Goal: Use online tool/utility: Use online tool/utility

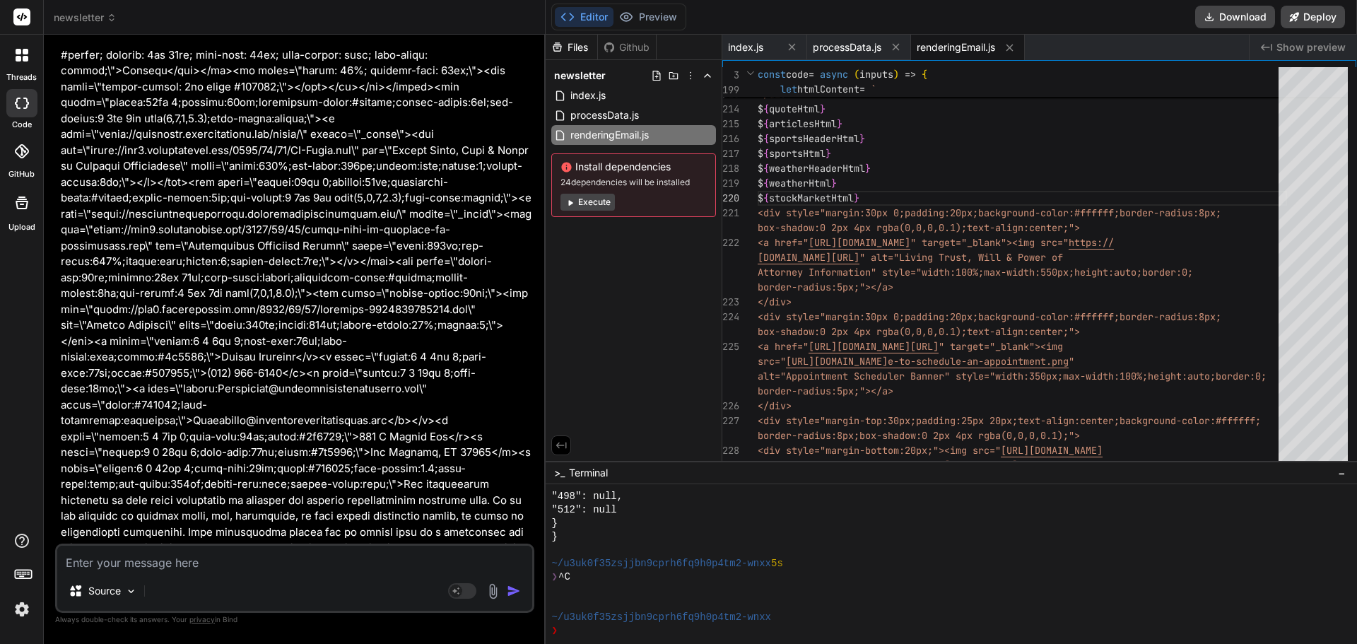
scroll to position [13427, 0]
click at [204, 562] on textarea at bounding box center [294, 558] width 475 height 25
type textarea "p"
type textarea "x"
type textarea "pol"
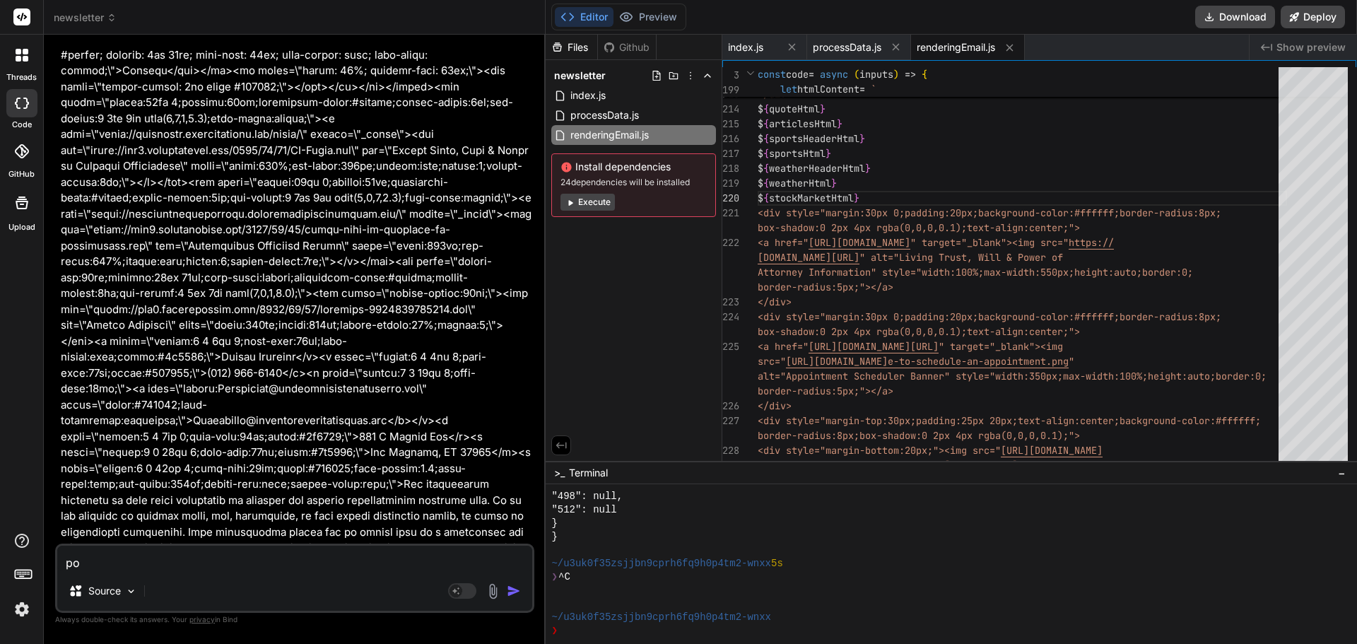
type textarea "x"
type textarea "pole"
type textarea "x"
type textarea "pol"
type textarea "x"
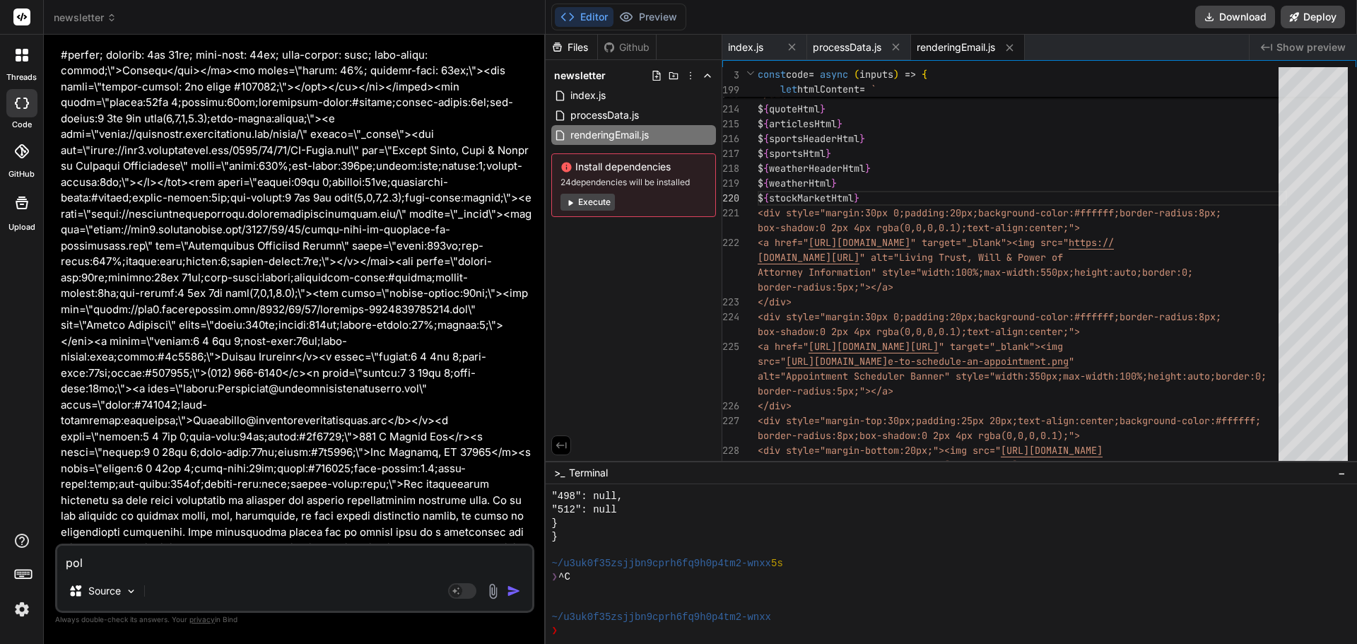
type textarea "po"
type textarea "x"
type textarea "p"
type textarea "x"
type textarea "pl"
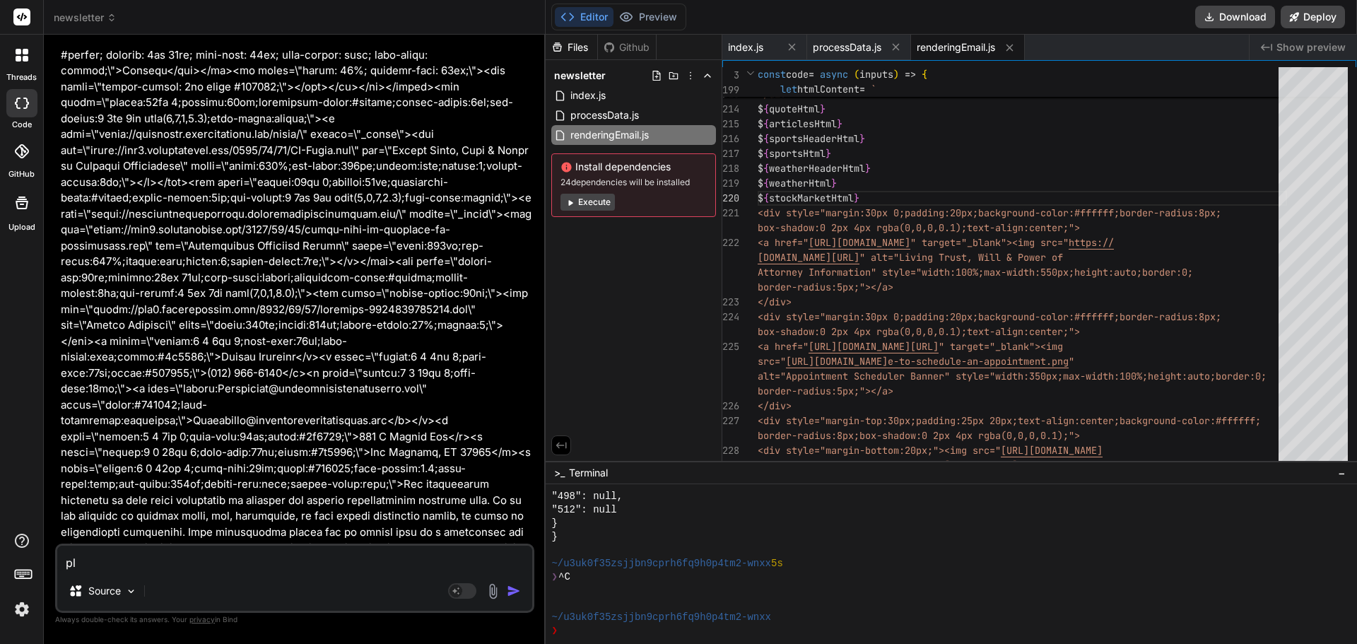
type textarea "x"
type textarea "ple"
type textarea "x"
type textarea "plea"
type textarea "x"
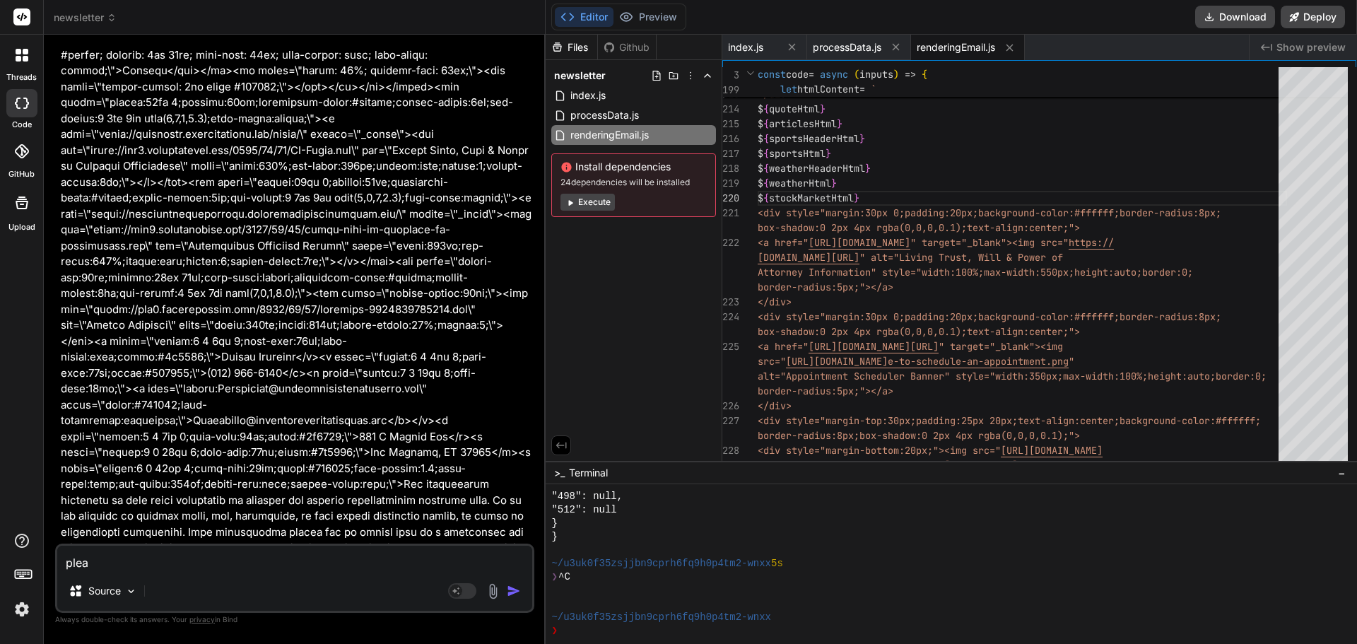
type textarea "pleas"
type textarea "x"
type textarea "please"
type textarea "x"
type textarea "please"
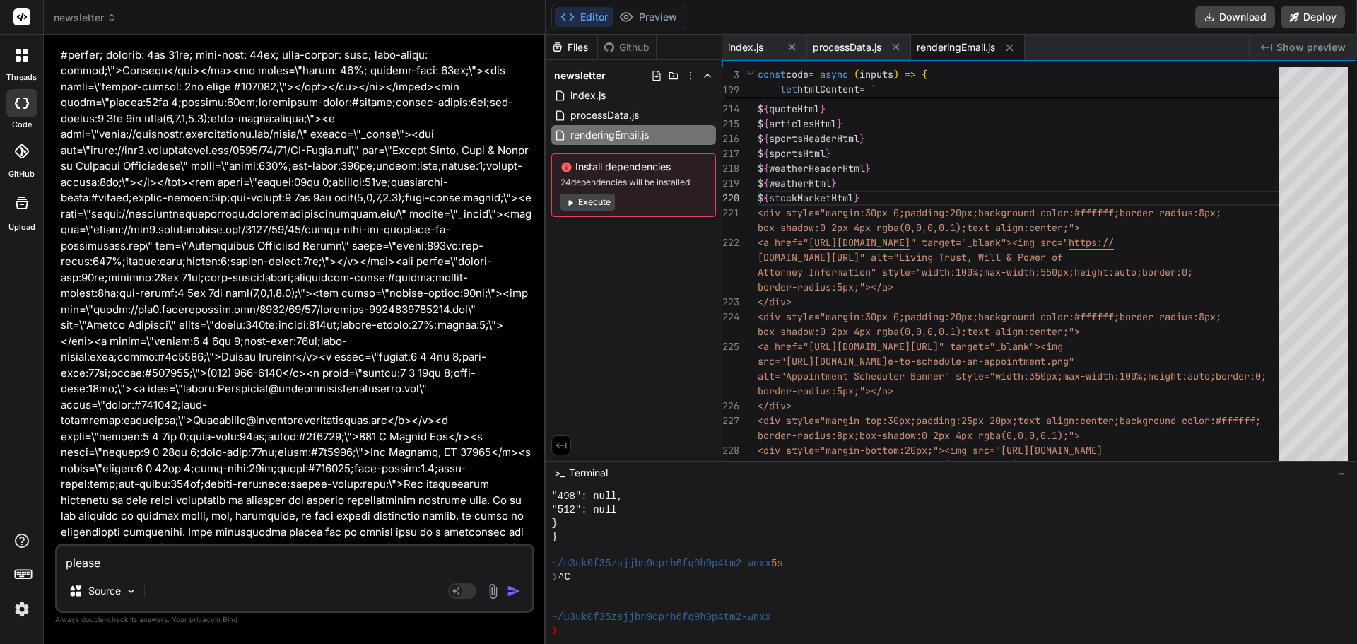
type textarea "x"
type textarea "please w"
type textarea "x"
type textarea "please wr"
type textarea "x"
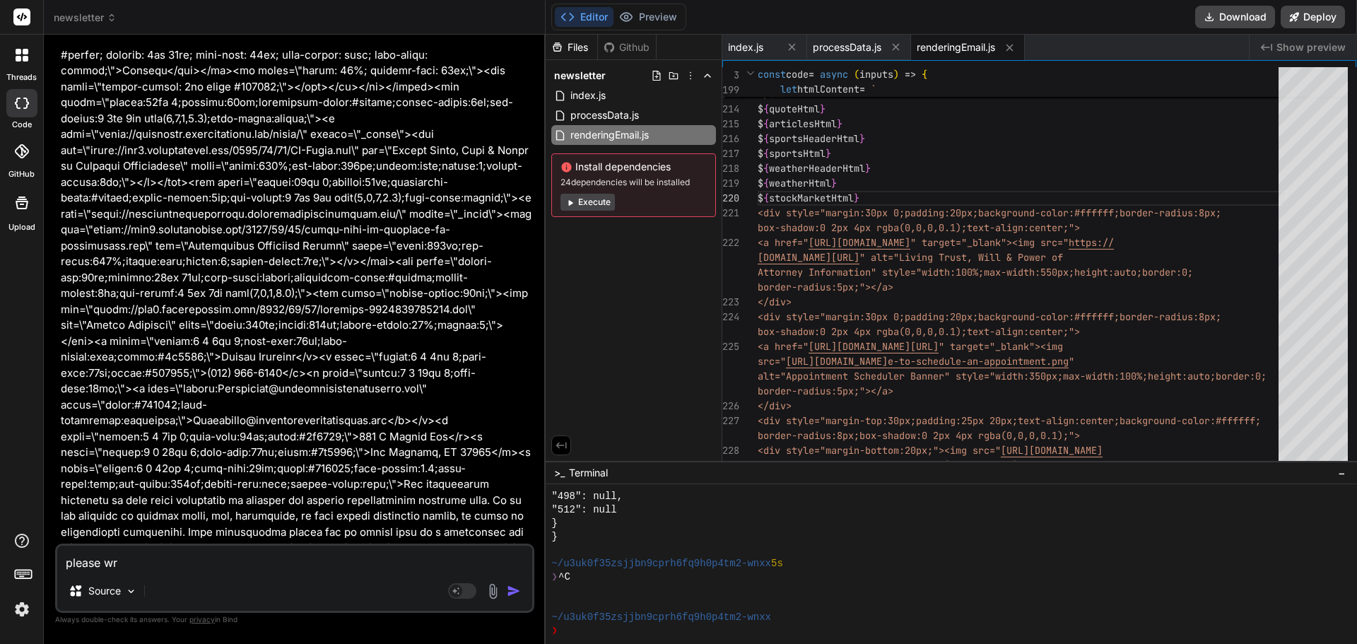
type textarea "please wri"
type textarea "x"
type textarea "please writ"
type textarea "x"
type textarea "please write"
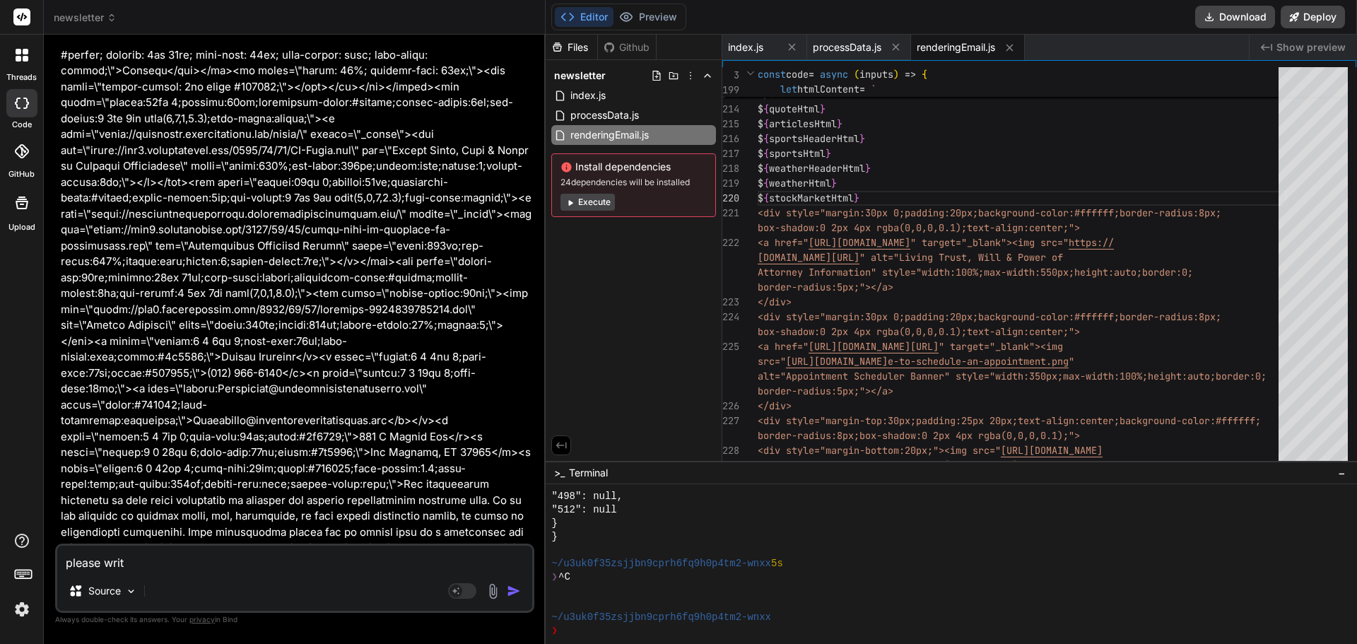
type textarea "x"
type textarea "please write"
type textarea "x"
type textarea "please write a"
type textarea "x"
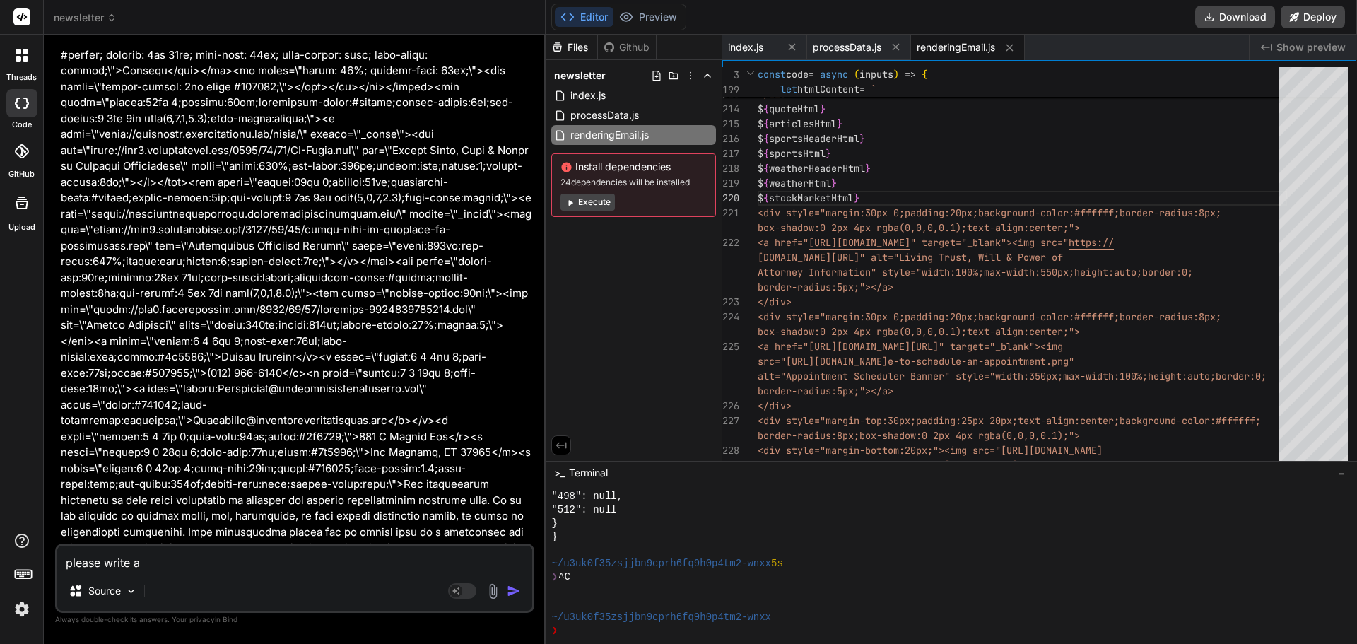
type textarea "please write a"
type textarea "x"
type textarea "please write a c"
type textarea "x"
type textarea "please write a co"
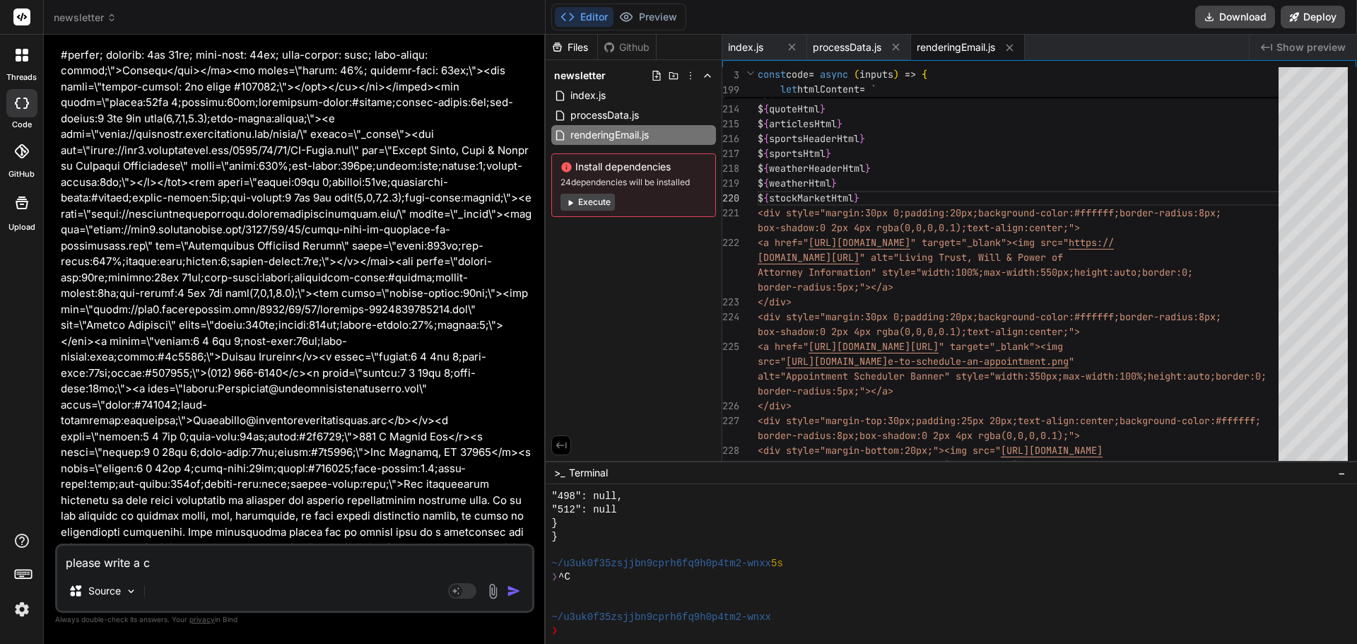
type textarea "x"
type textarea "please write a cod"
type textarea "x"
type textarea "please write a code"
type textarea "x"
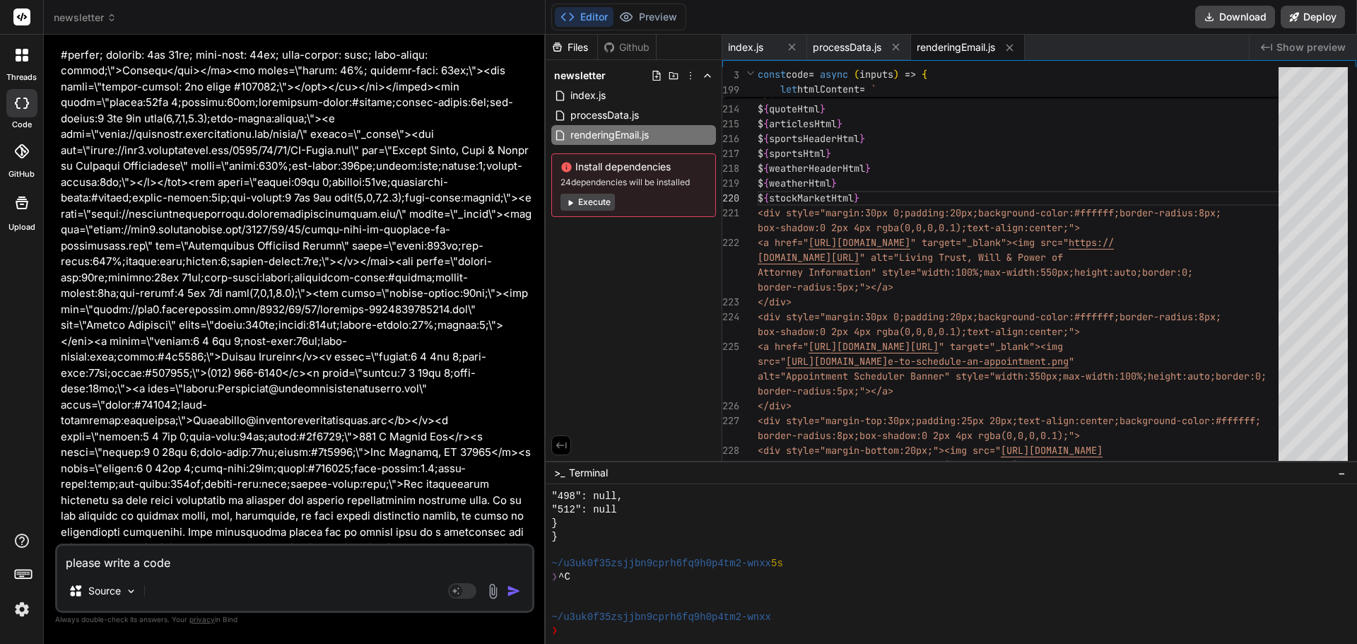
type textarea "please write a code"
type textarea "x"
type textarea "please write a code s"
type textarea "x"
type textarea "please write a code st"
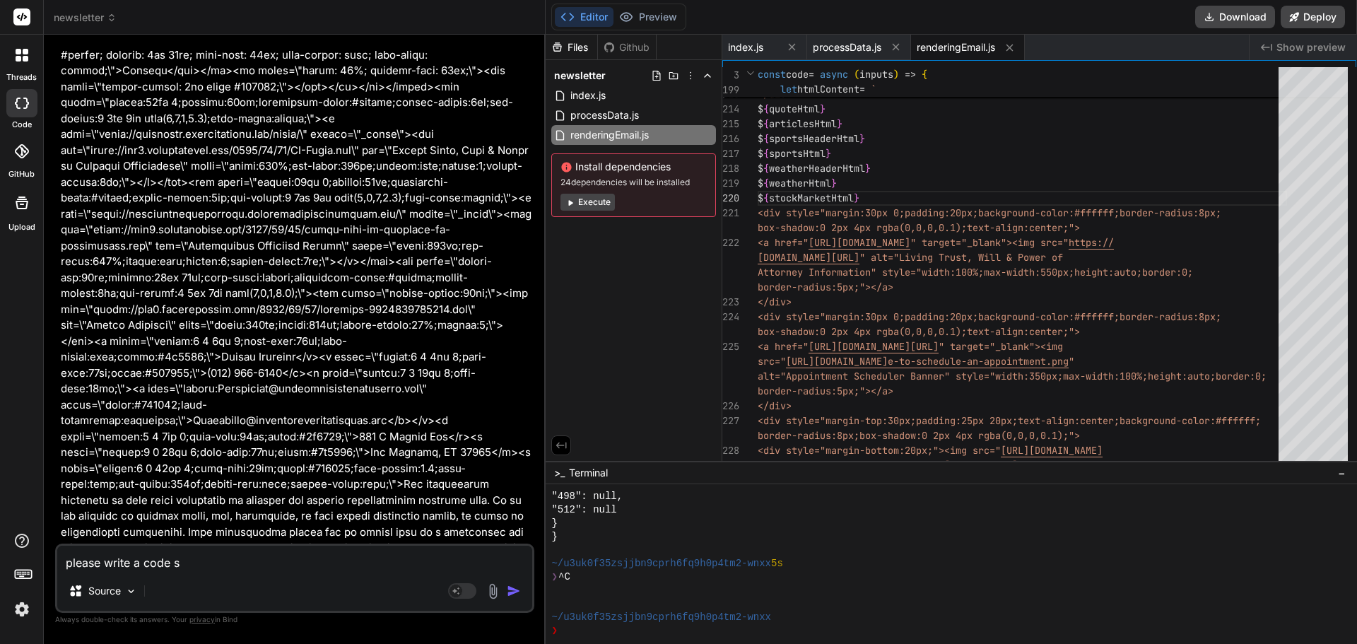
type textarea "x"
type textarea "please write a code ste"
type textarea "x"
type textarea "please write a code step"
type textarea "x"
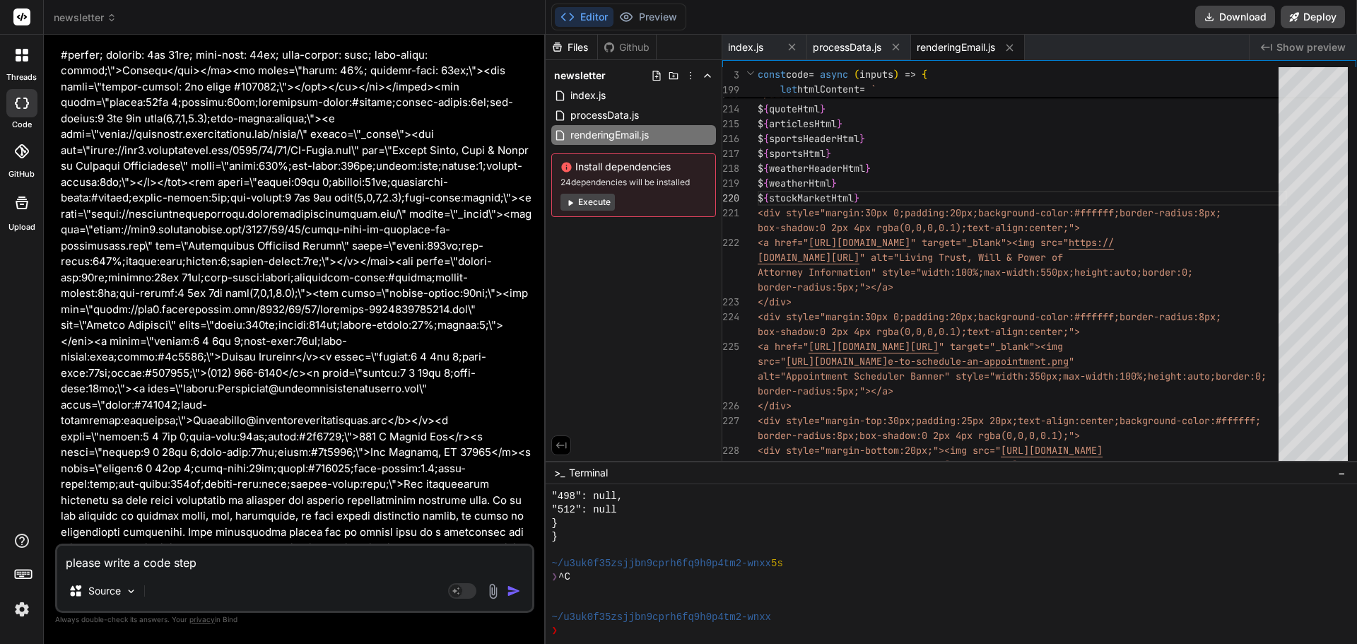
type textarea "please write a code step"
type textarea "x"
type textarea "please write a code step t"
type textarea "x"
type textarea "please write a code step to"
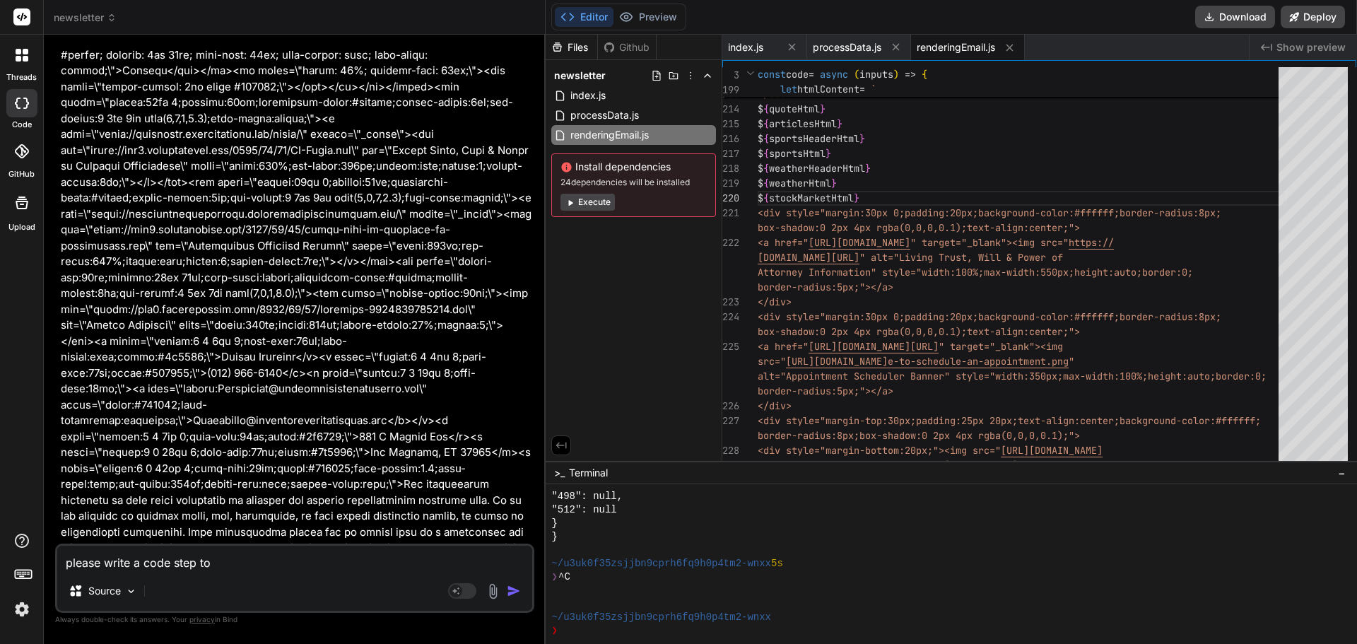
type textarea "x"
type textarea "please write a code step to"
type textarea "x"
type textarea "please write a code step to c"
type textarea "x"
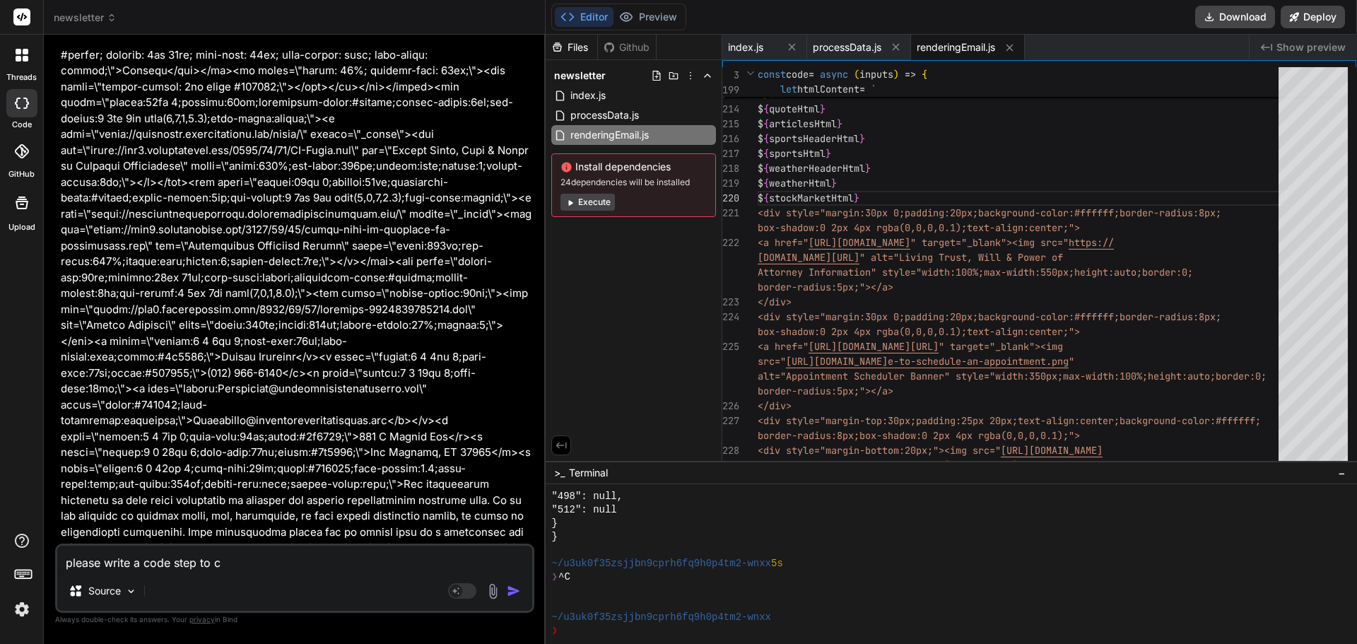
type textarea "please write a code step to ch"
type textarea "x"
type textarea "please write a code step to cha"
type textarea "x"
type textarea "please write a code step to chan"
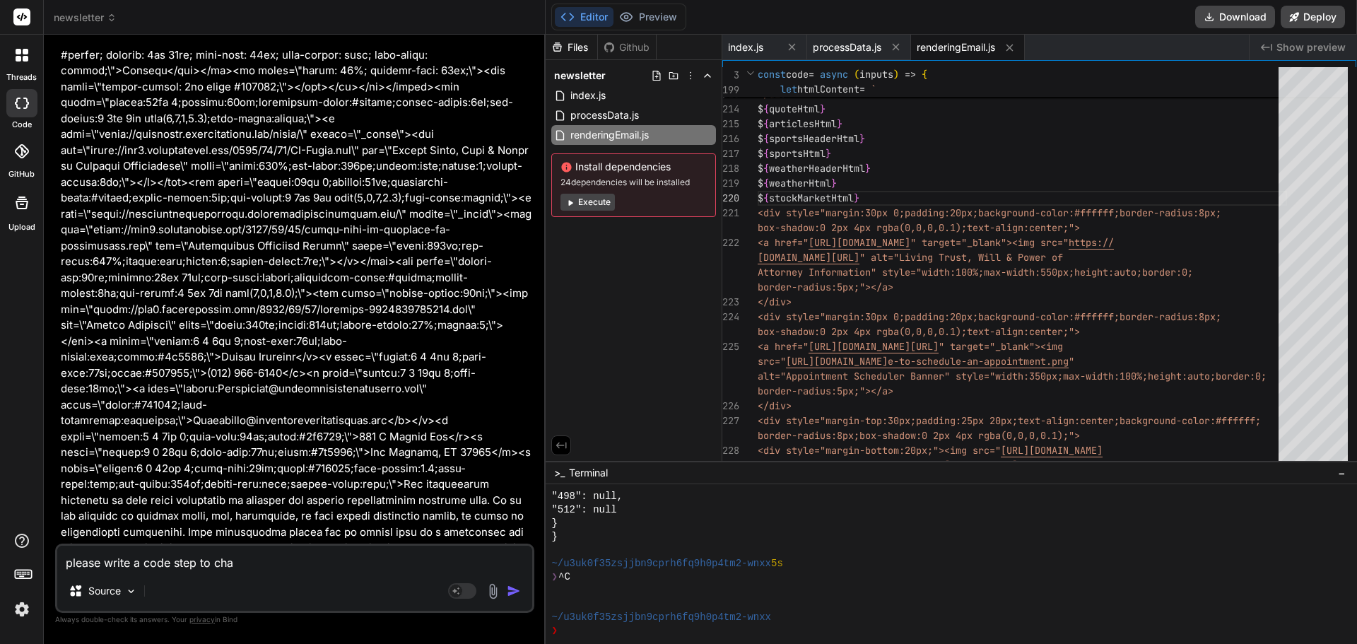
type textarea "x"
type textarea "please write a code step to chang"
type textarea "x"
type textarea "please write a code step to change"
type textarea "x"
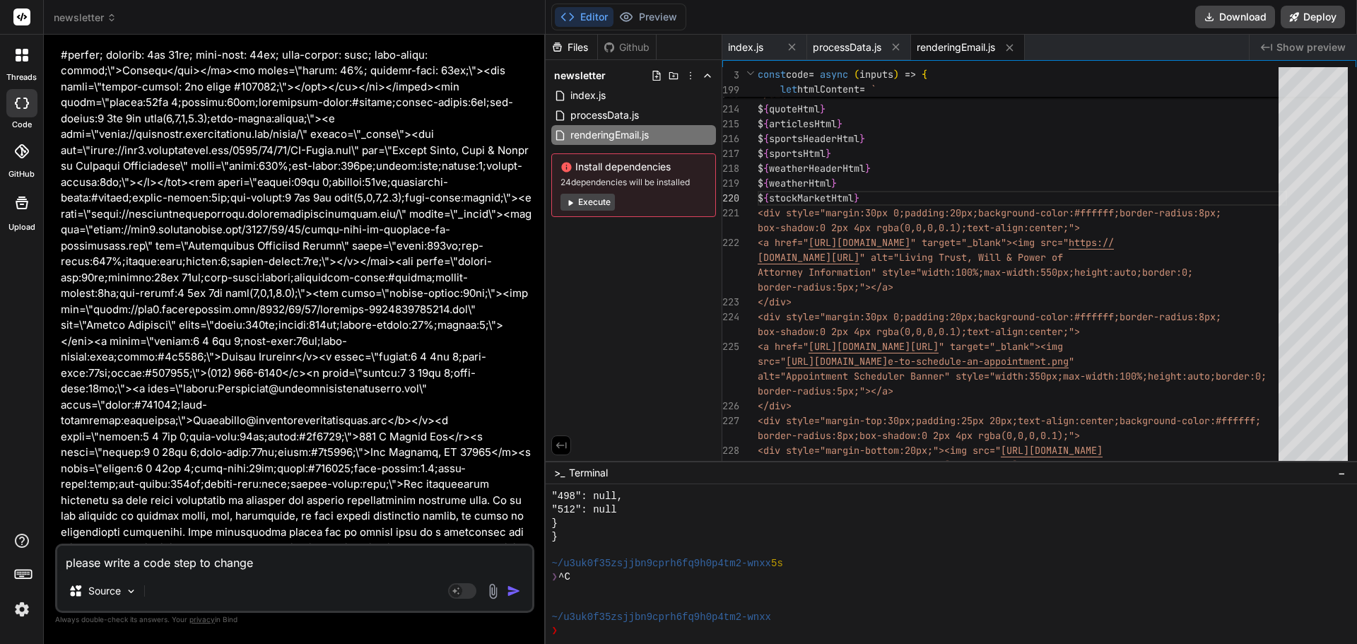
type textarea "please write a code step to change"
type textarea "x"
type textarea "please write a code step to change t"
type textarea "x"
type textarea "please write a code step to change th"
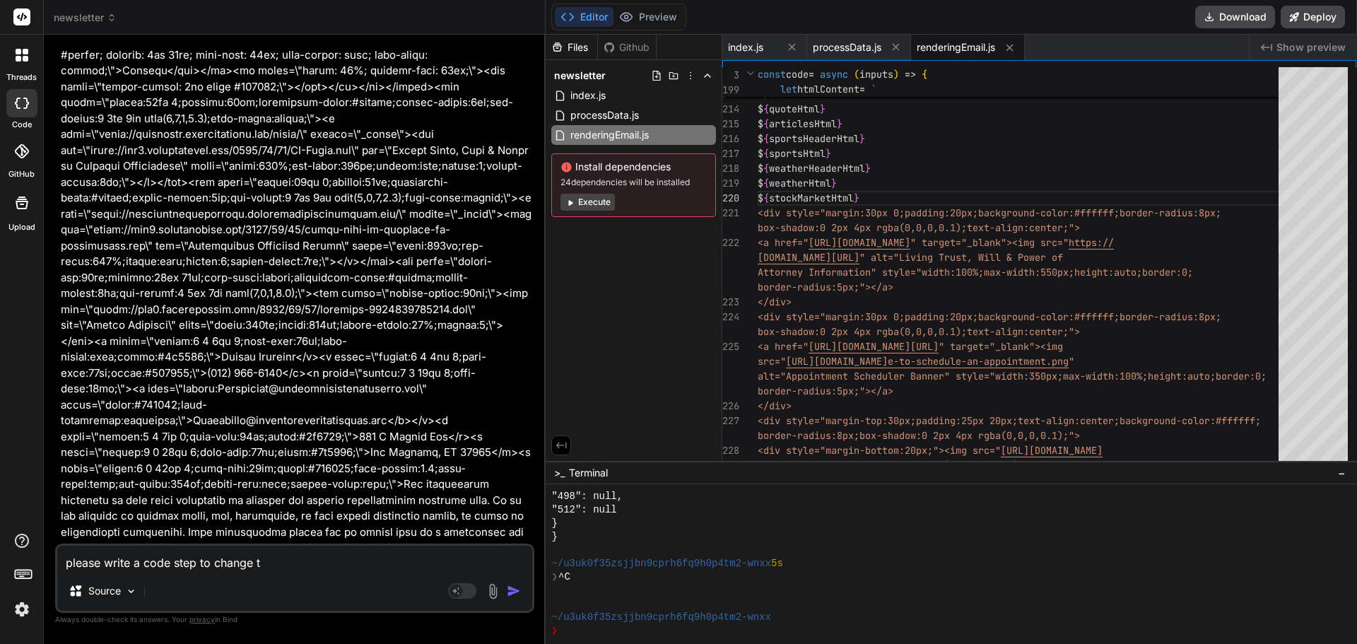
type textarea "x"
type textarea "please write a code step to change thi"
type textarea "x"
type textarea "please write a code step to change thie"
type textarea "x"
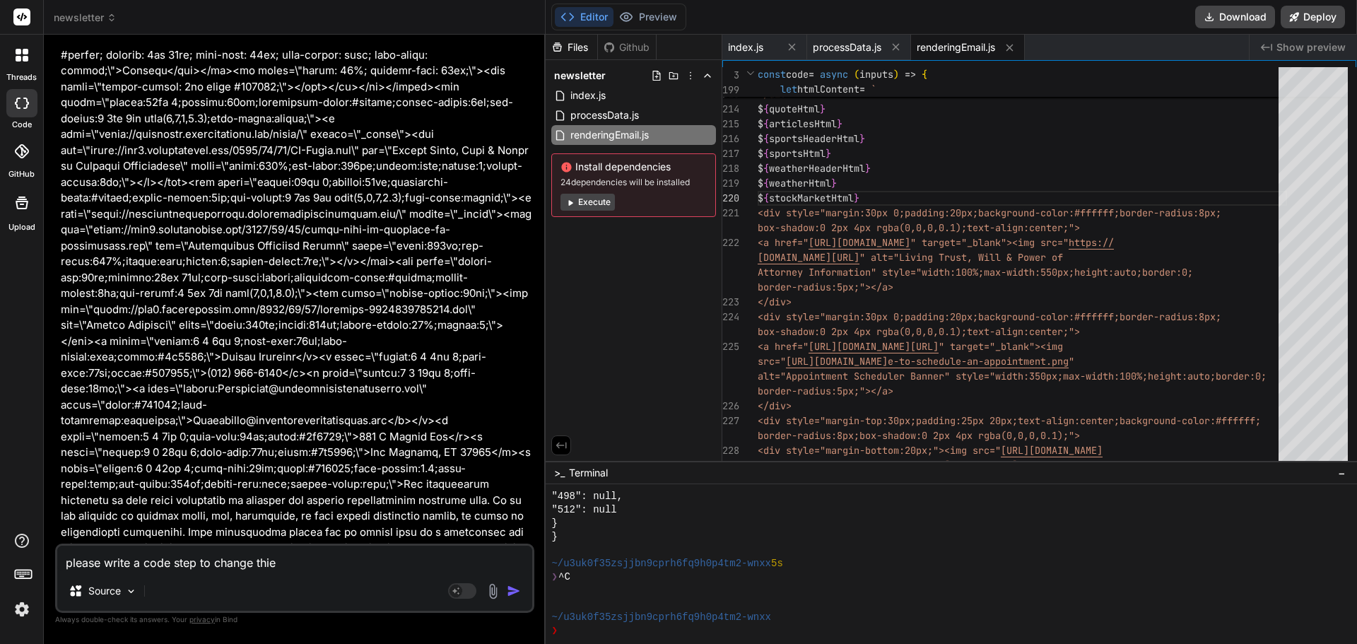
type textarea "please write a code step to change thie"
type textarea "x"
type textarea "please write a code step to change thie"
type textarea "x"
type textarea "please write a code step to change thi"
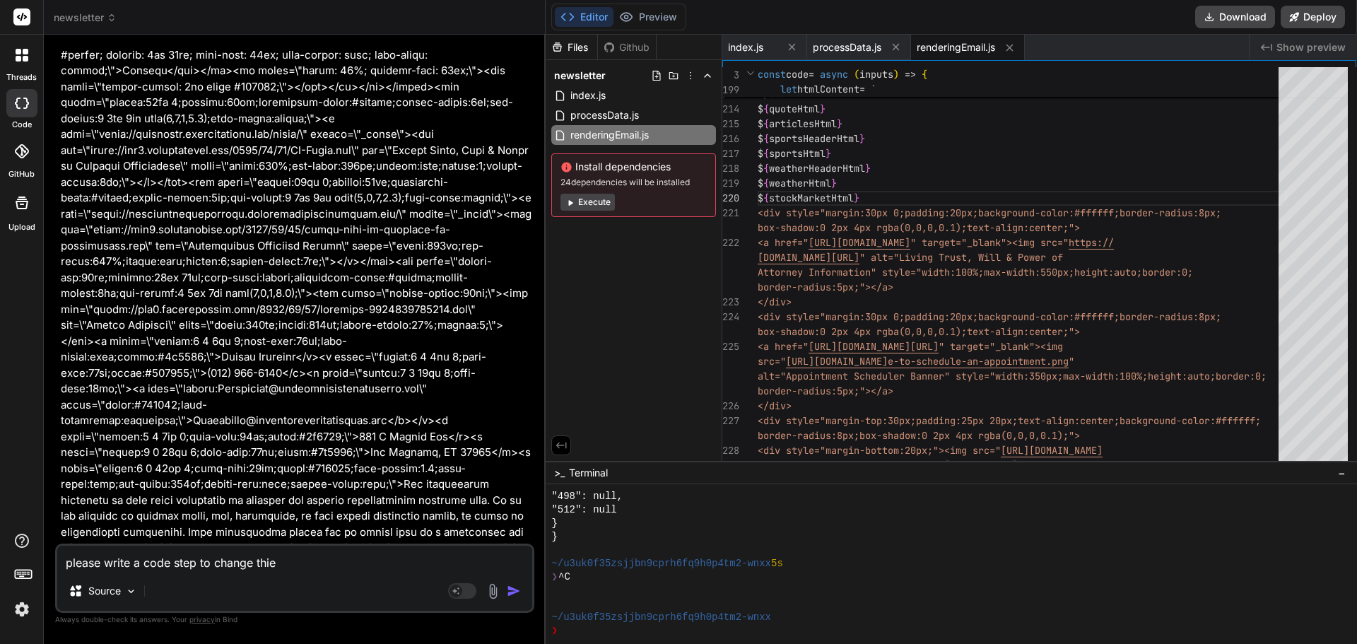
type textarea "x"
type textarea "please write a code step to change this"
type textarea "x"
type textarea "please write a code step to change this"
type textarea "x"
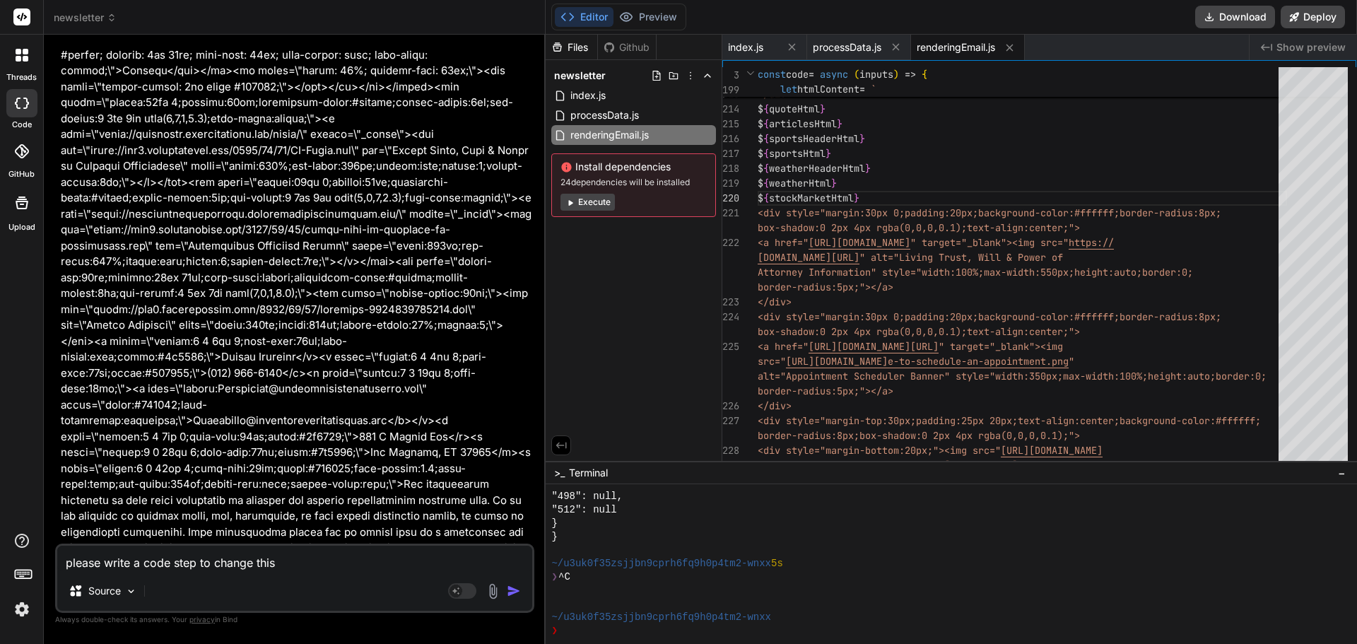
type textarea "please write a code step to change this t"
type textarea "x"
type textarea "please write a code step to change this to"
type textarea "x"
type textarea "please write a code step to change this to"
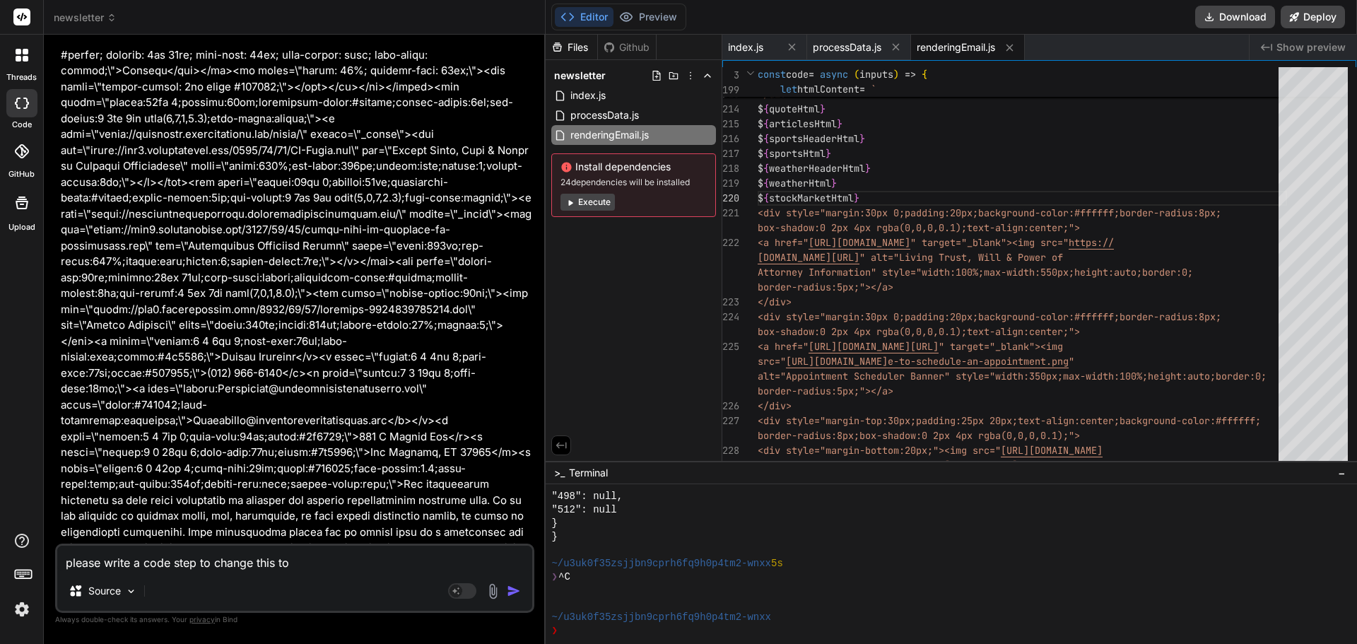
type textarea "x"
type textarea "please write a code step to change this to j"
type textarea "x"
type textarea "please write a code step to change this to js"
type textarea "x"
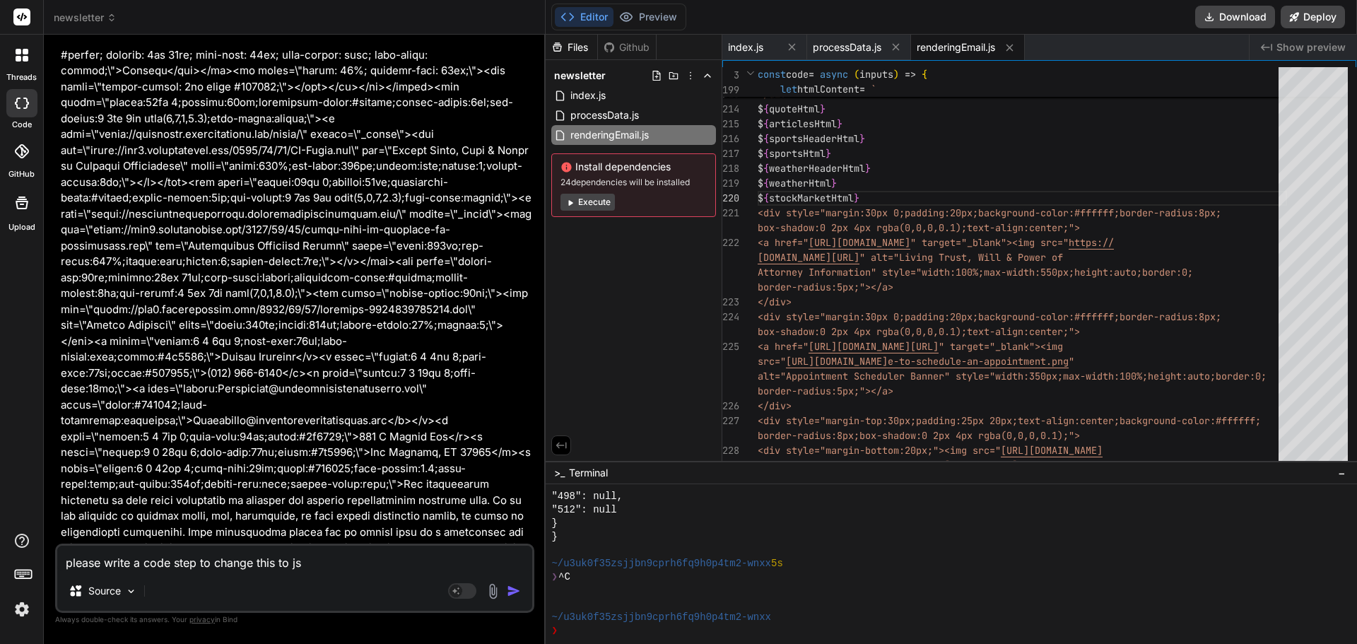
type textarea "please write a code step to change this to jso"
type textarea "x"
type textarea "please write a code step to change this to json"
type textarea "x"
type textarea "please write a code step to change this to json"
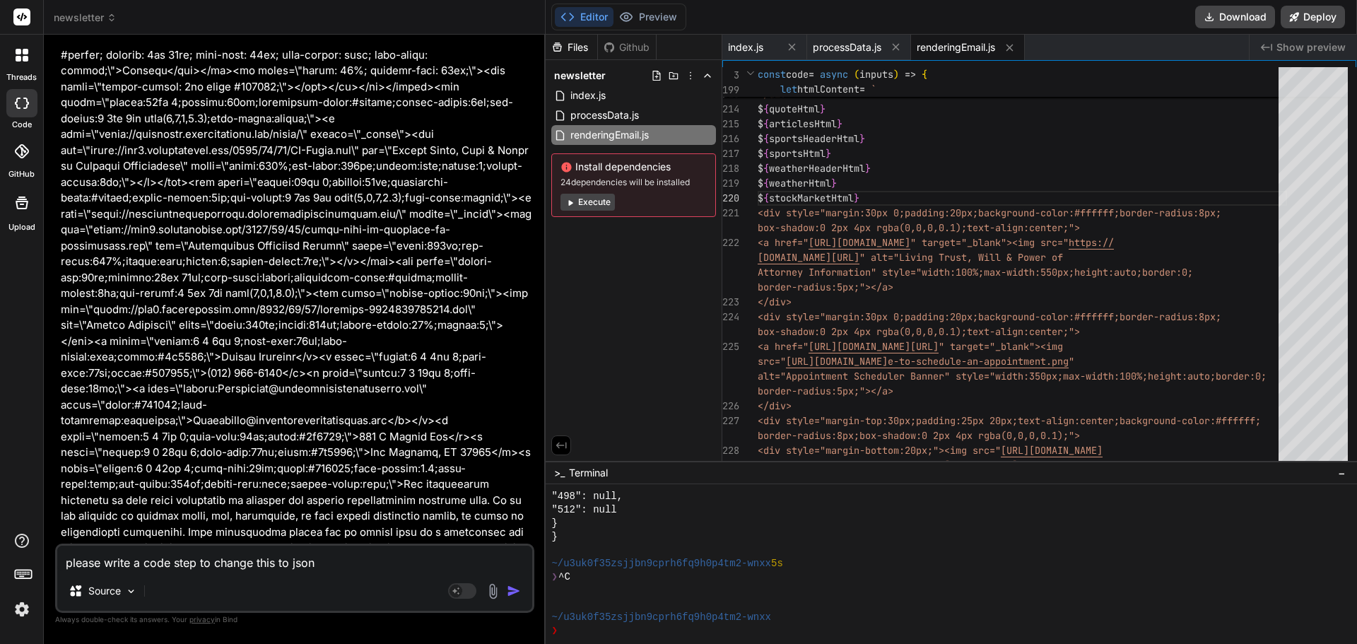
type textarea "x"
type textarea "please write a code step to change this to json f"
type textarea "x"
type textarea "please write a code step to change this to json fo"
type textarea "x"
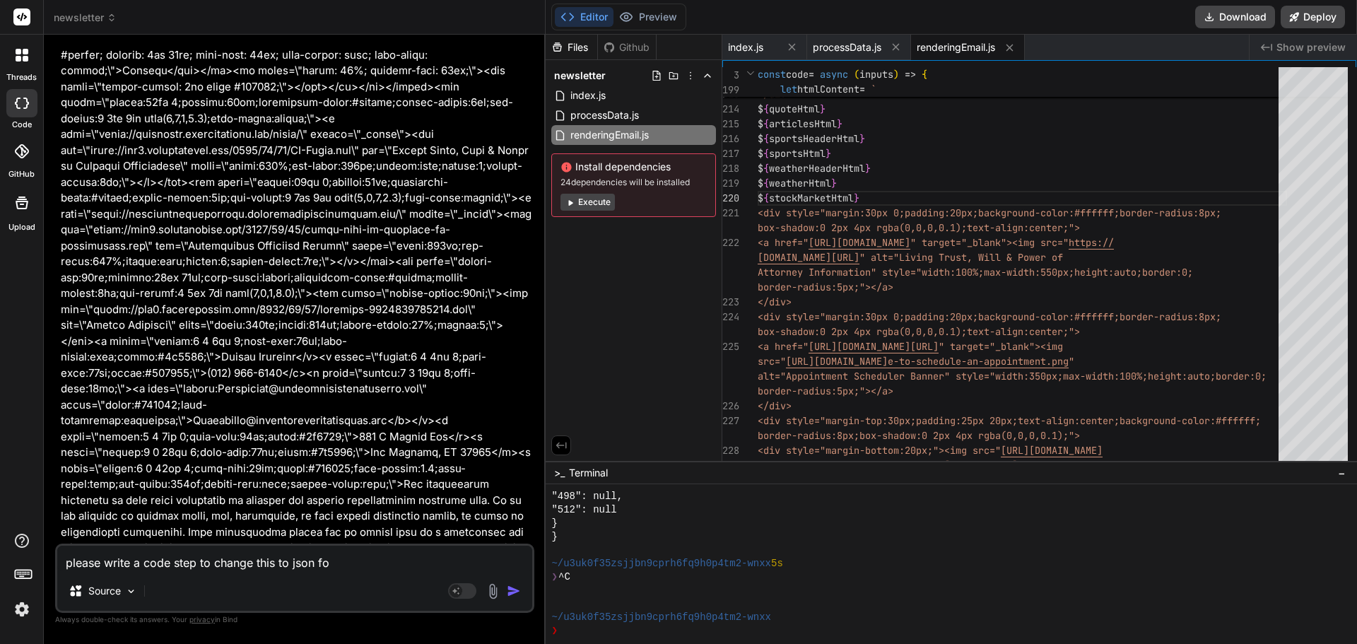
type textarea "please write a code step to change this to json for"
type textarea "x"
type textarea "please write a code step to change this to json form"
type textarea "x"
type textarea "please write a code step to change this to json forma"
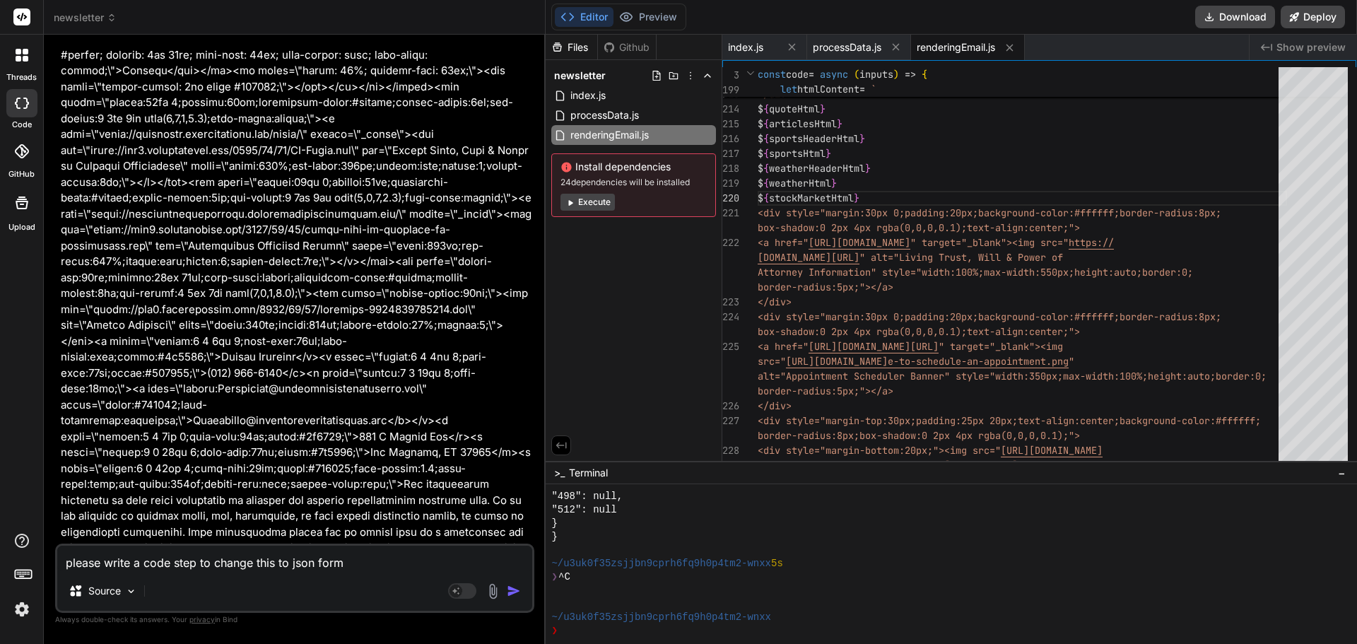
type textarea "x"
type textarea "please write a code step to change this to json format"
type textarea "x"
type textarea "please write a code step to change this to json format."
type textarea "x"
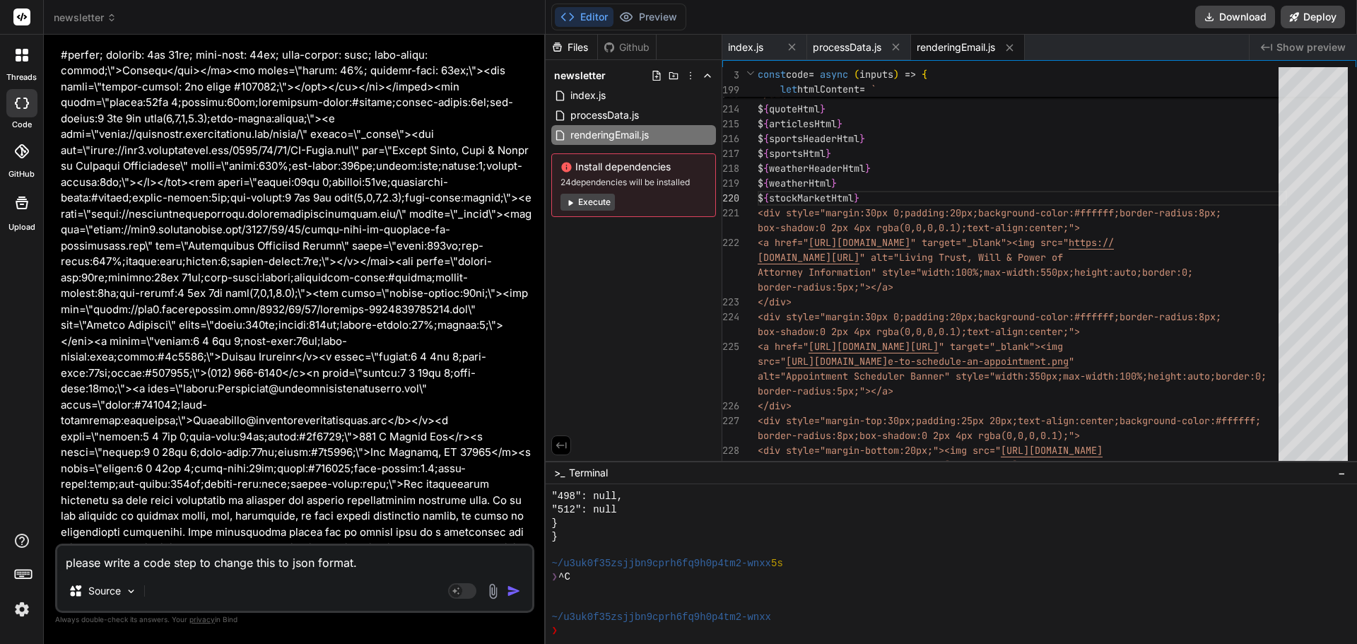
type textarea "please write a code step to change this to json format."
type textarea "x"
type textarea "please write a code step to change this to json format. p"
type textarea "x"
type textarea "please write a code step to change this to json format. pl"
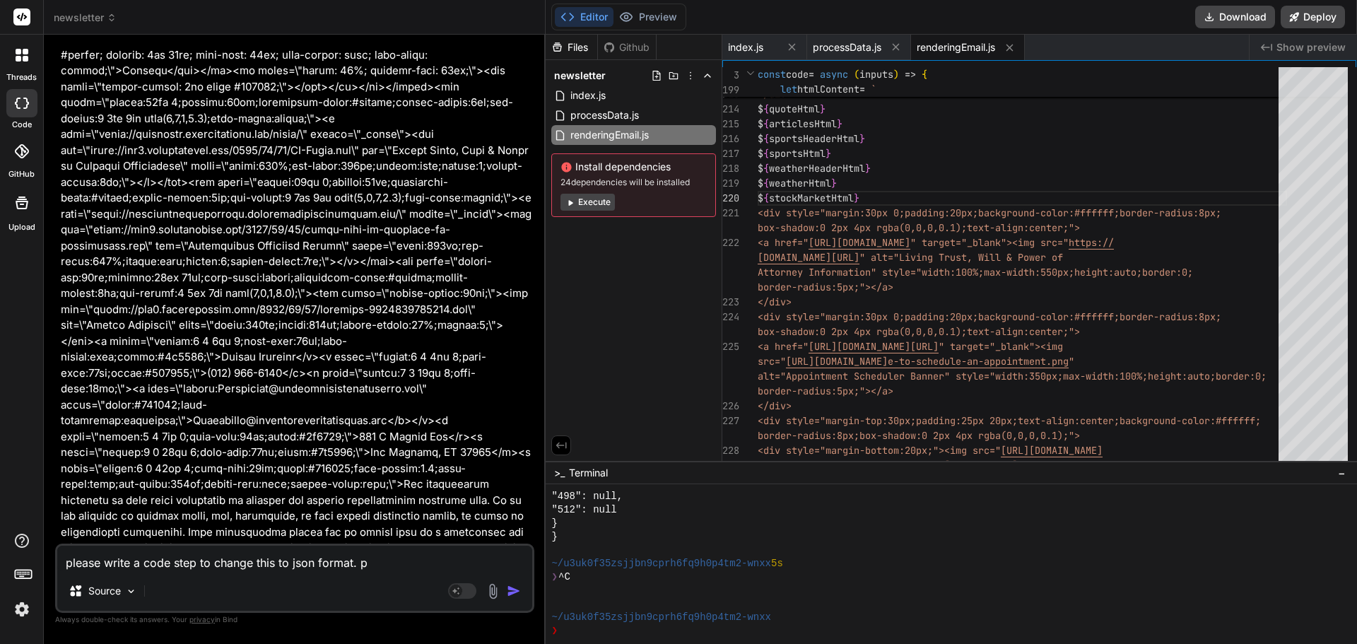
type textarea "x"
type textarea "please write a code step to change this to json format. ple"
type textarea "x"
type textarea "please write a code step to change this to json format. plea"
type textarea "x"
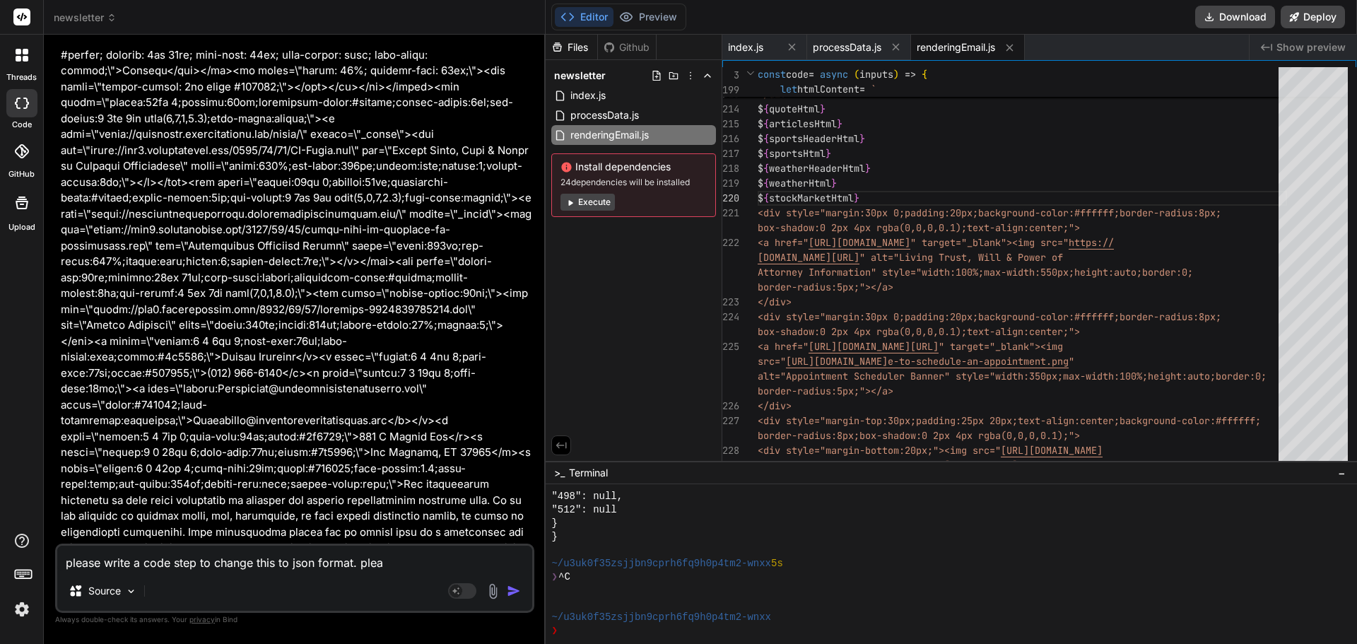
type textarea "please write a code step to change this to json format. pleas"
type textarea "x"
type textarea "please write a code step to change this to json format. please"
type textarea "x"
type textarea "please write a code step to change this to json format. please"
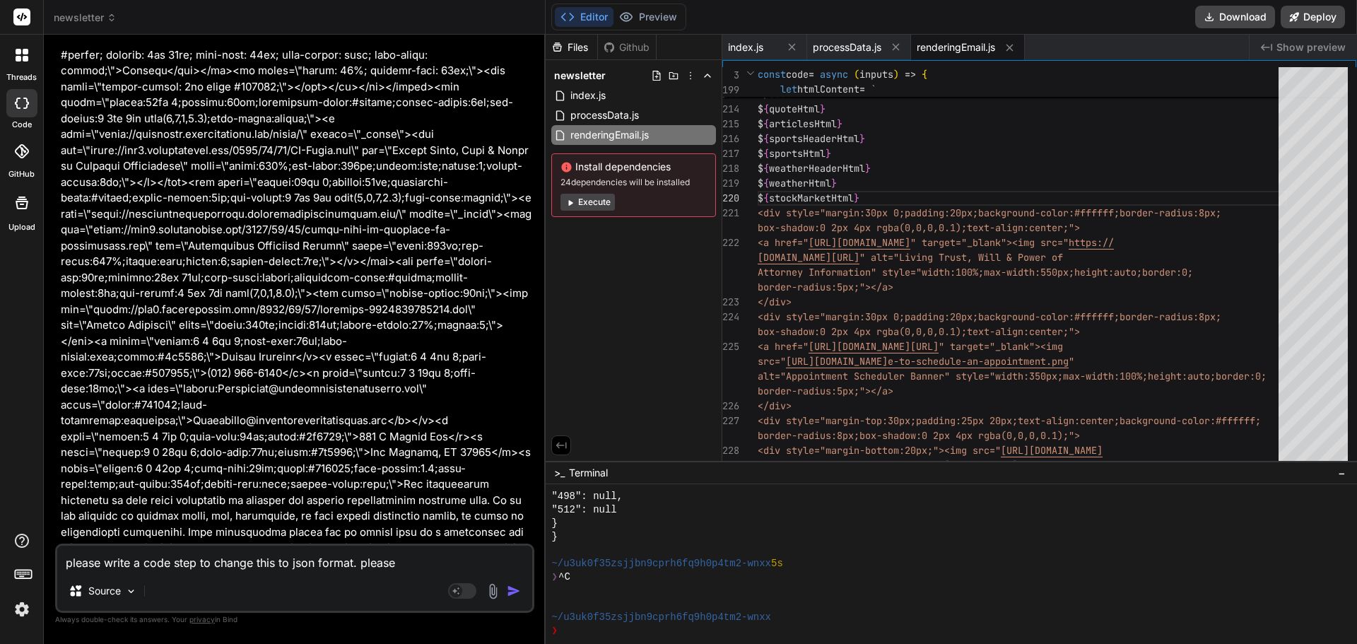
type textarea "x"
type textarea "please write a code step to change this to json format. please c"
type textarea "x"
type textarea "please write a code step to change this to json format. please ca"
type textarea "x"
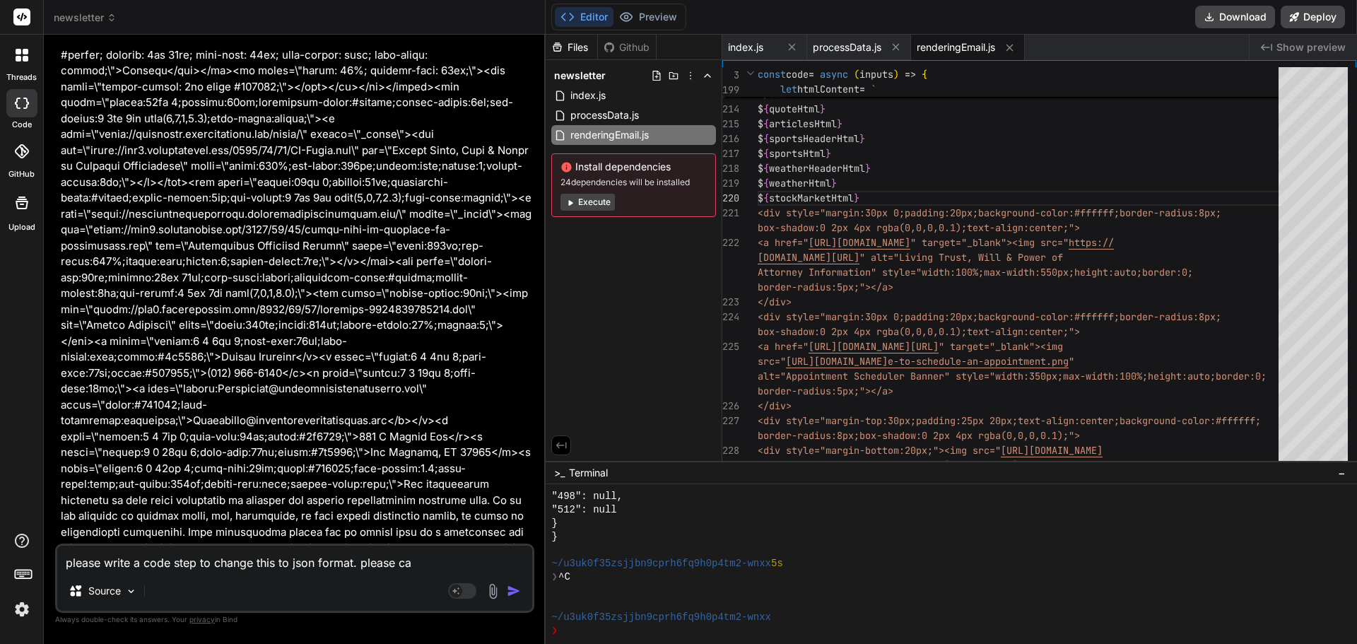
type textarea "please write a code step to change this to json format. please cah"
type textarea "x"
type textarea "please write a code step to change this to json format. please ca"
type textarea "x"
type textarea "please write a code step to change this to json format. please c"
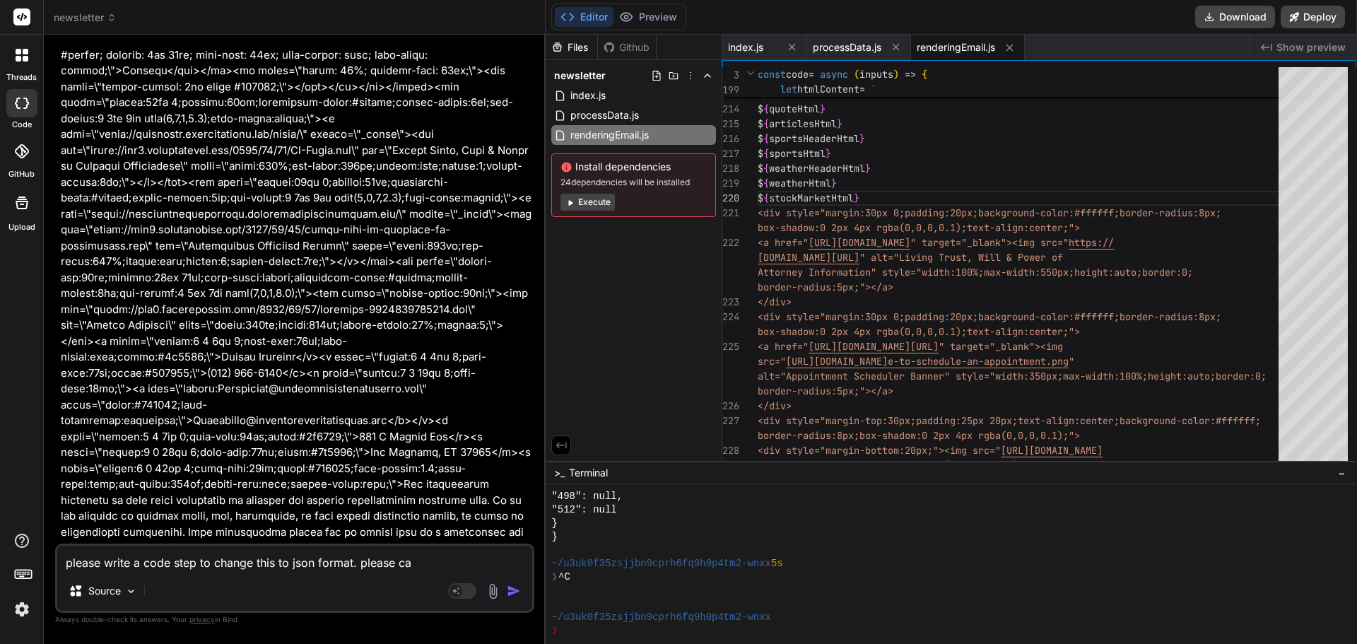
type textarea "x"
type textarea "please write a code step to change this to json format. please ch"
type textarea "x"
type textarea "please write a code step to change this to json format. please cha"
type textarea "x"
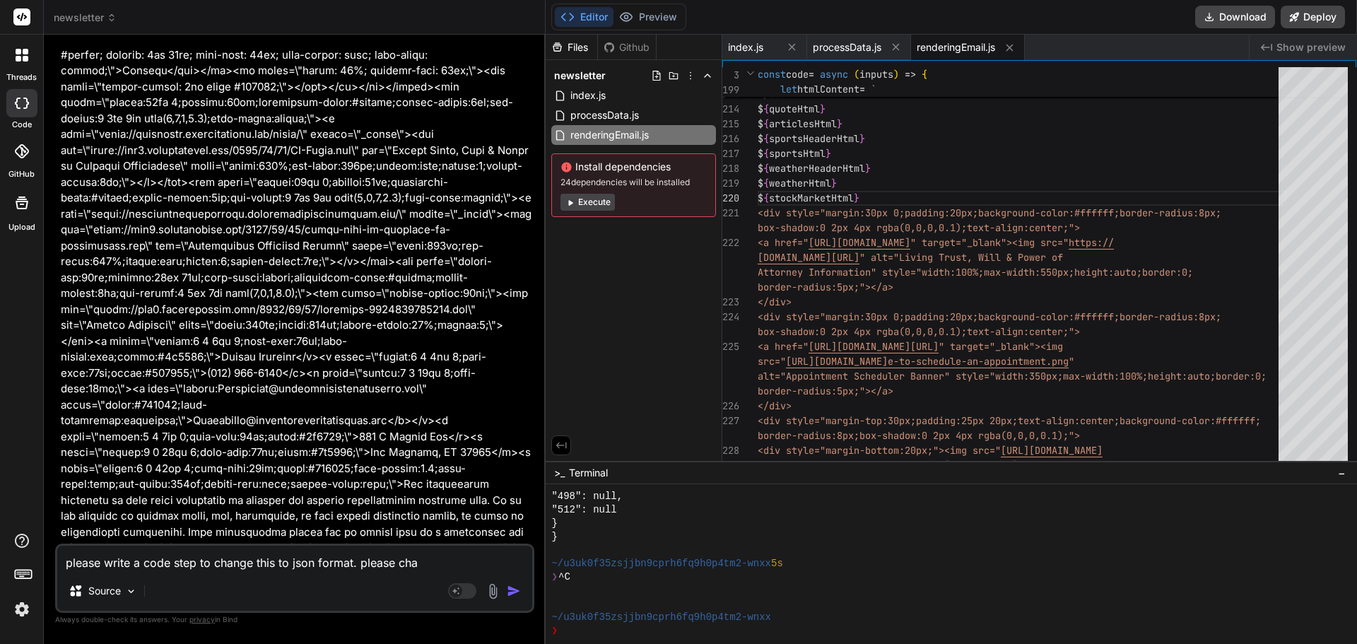
type textarea "please write a code step to change this to json format. please chan"
type textarea "x"
type textarea "please write a code step to change this to json format. please chang"
type textarea "x"
type textarea "please write a code step to change this to json format. please change"
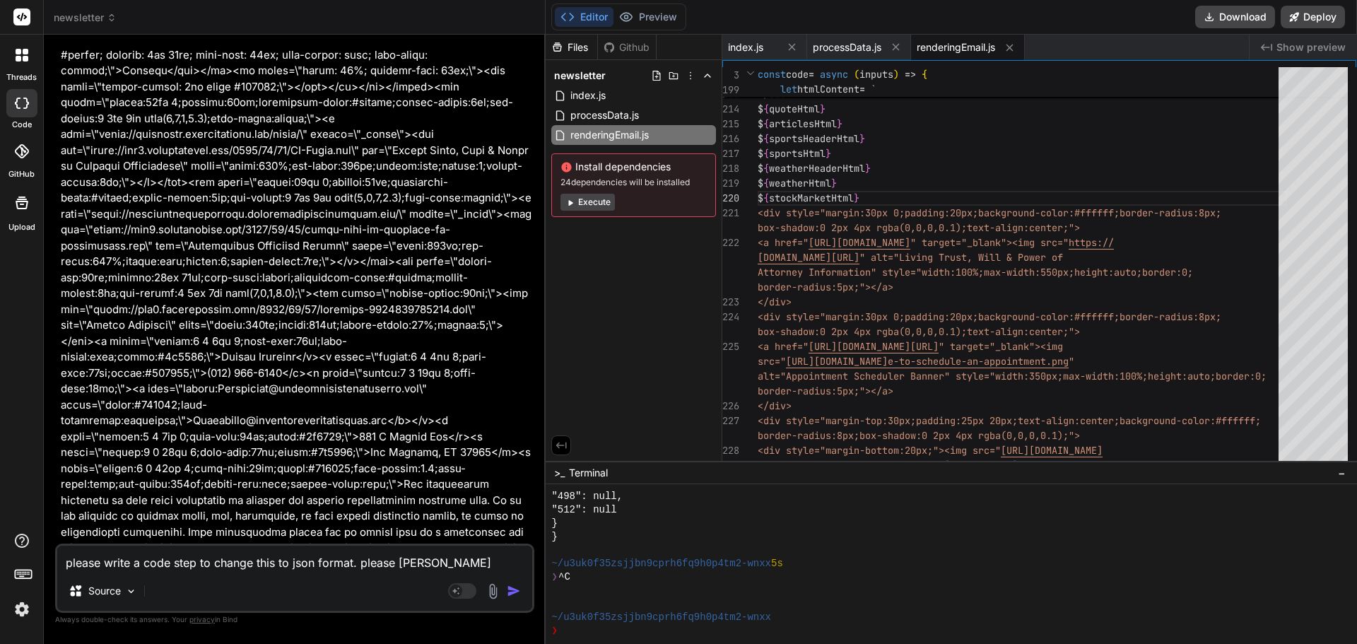
type textarea "x"
type textarea "please write a code step to change this to json format. please change"
type textarea "x"
type textarea "please write a code step to change this to json format. please change t"
type textarea "x"
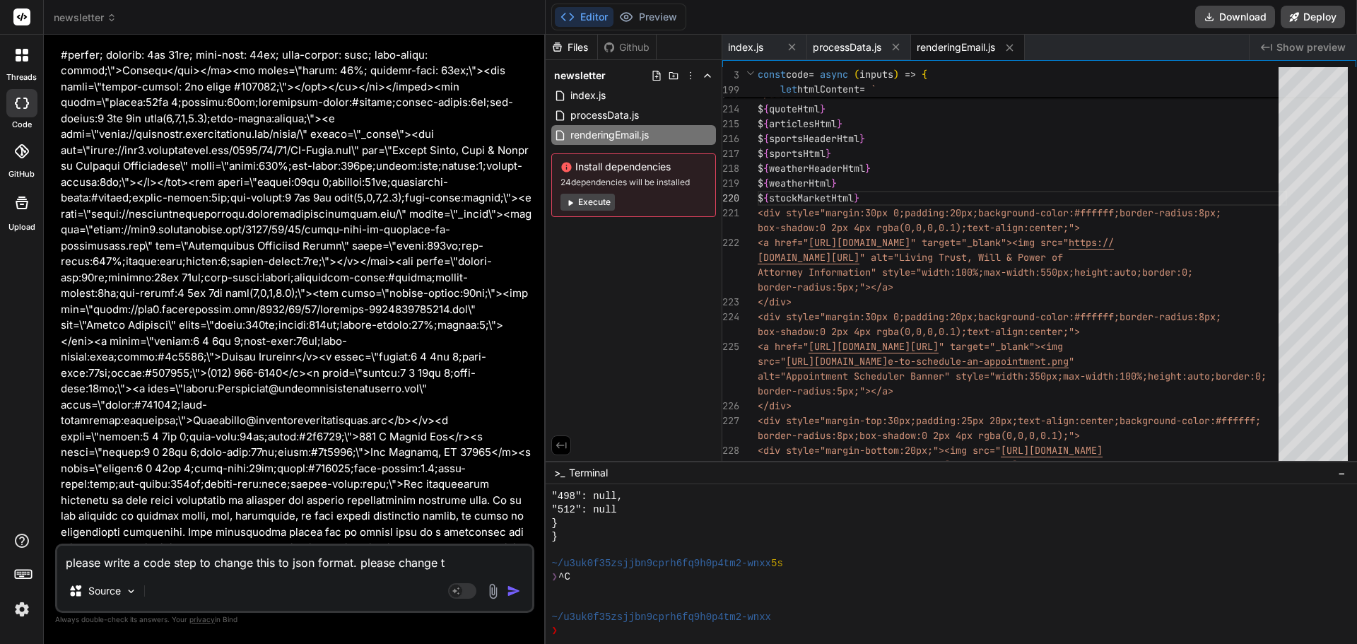
type textarea "please write a code step to change this to json format. please change th"
type textarea "x"
type textarea "please write a code step to change this to json format. please change thi"
type textarea "x"
type textarea "please write a code step to change this to json format. please change th"
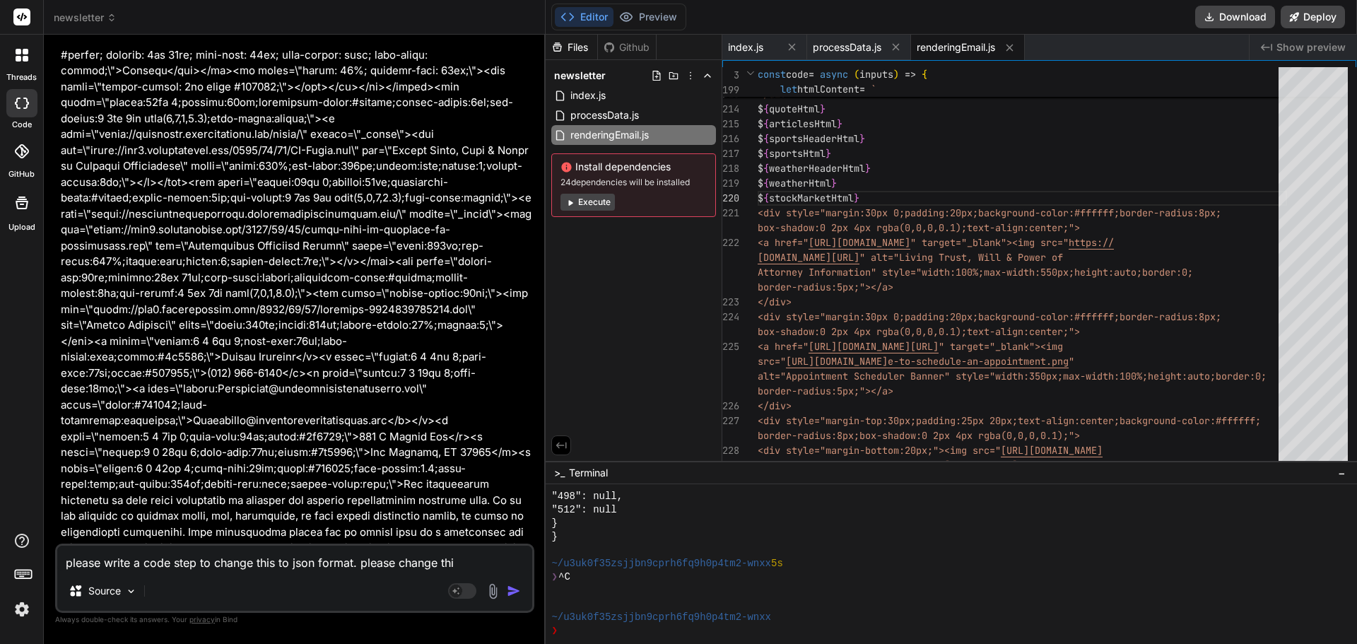
type textarea "x"
type textarea "please write a code step to change this to json format. please change the"
type textarea "x"
type textarea "please write a code step to change this to json format. please change the"
type textarea "x"
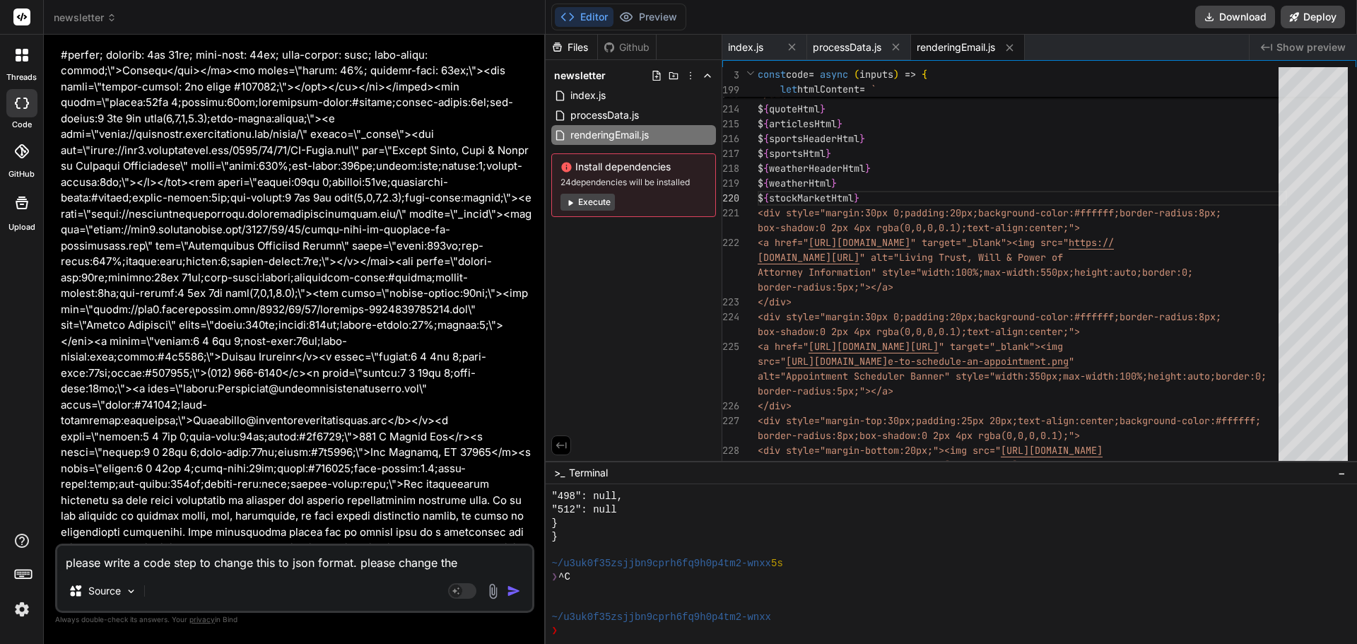
type textarea "please write a code step to change this to json format. please change the l"
type textarea "x"
type textarea "please write a code step to change this to json format. please change the li"
type textarea "x"
type textarea "please write a code step to change this to json format. please change the l"
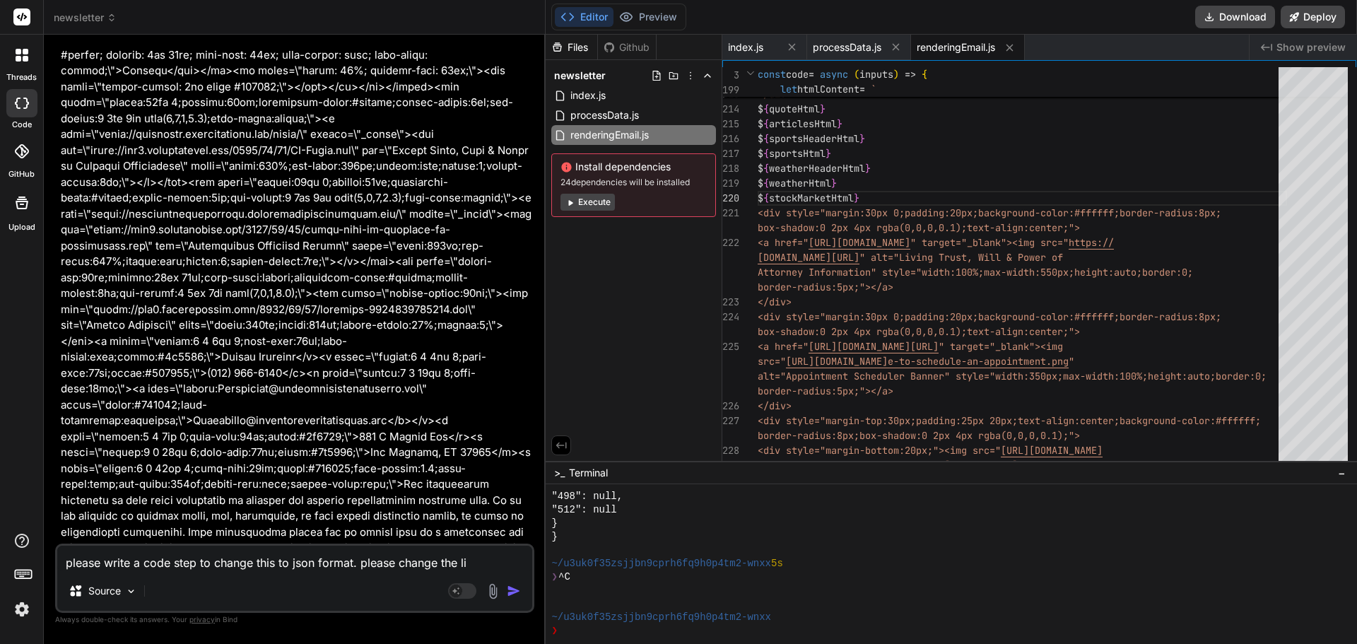
type textarea "x"
type textarea "please write a code step to change this to json format. please change the lo"
type textarea "x"
type textarea "please write a code step to change this to json format. please change the lon"
type textarea "x"
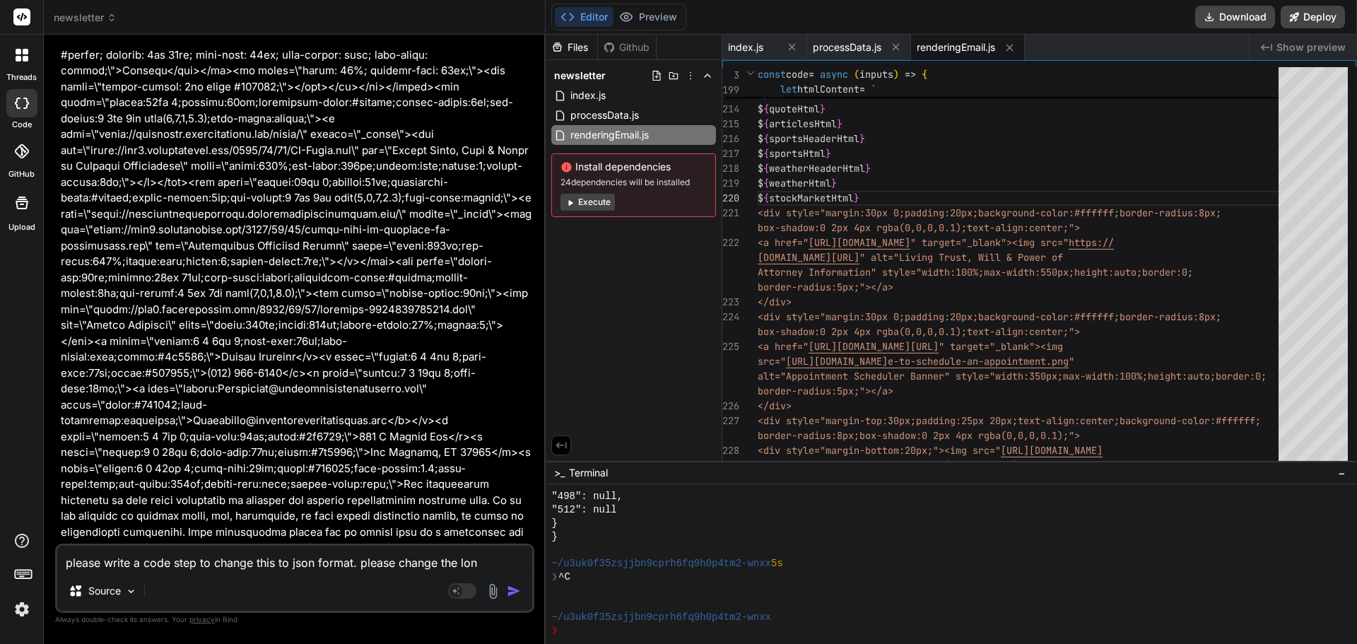
type textarea "please write a code step to change this to json format. please change the long"
type textarea "x"
type textarea "please write a code step to change this to json format. please change the long"
type textarea "x"
type textarea "please write a code step to change this to json format. please change the long l"
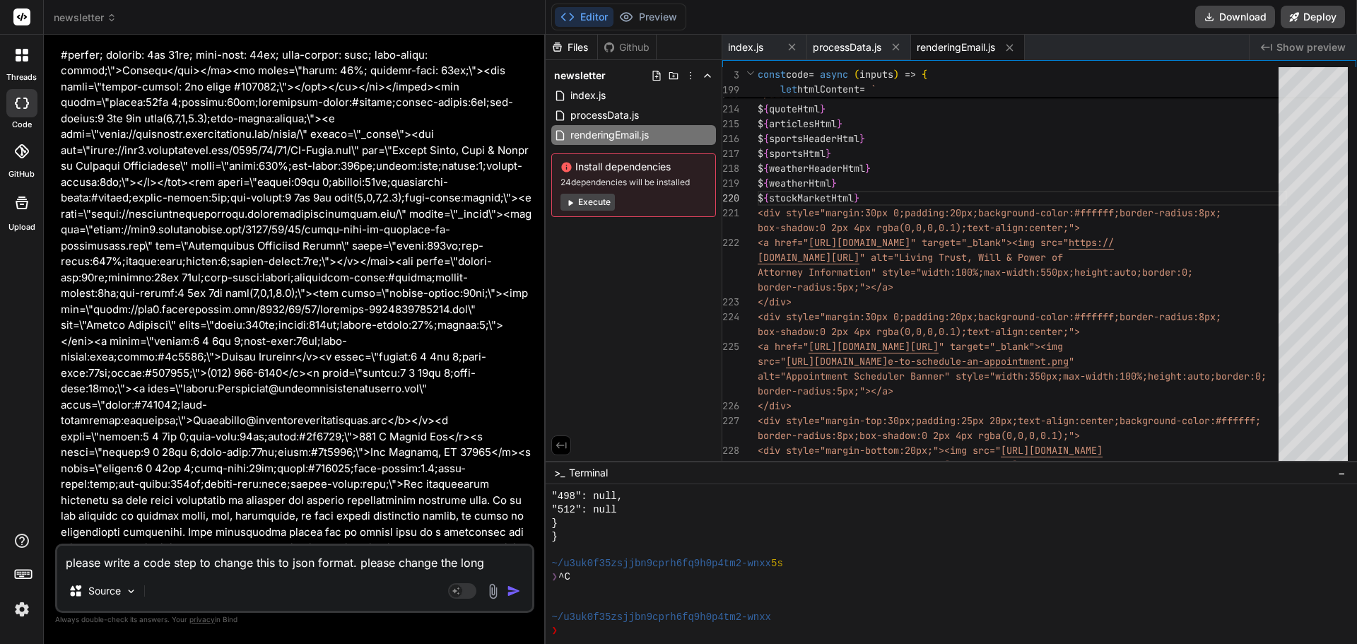
type textarea "x"
type textarea "please write a code step to change this to json format. please change the long …"
type textarea "x"
type textarea "please write a code step to change this to json format. please change the long …"
type textarea "x"
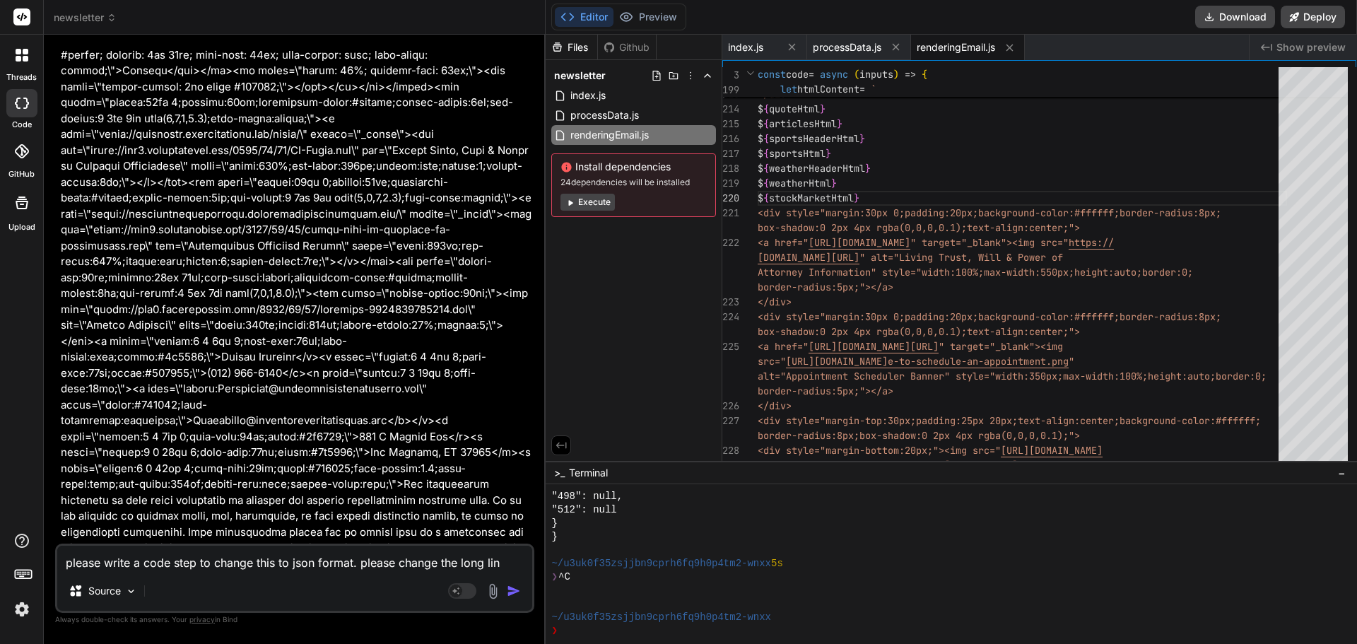
type textarea "please write a code step to change this to json format. please change the long …"
type textarea "x"
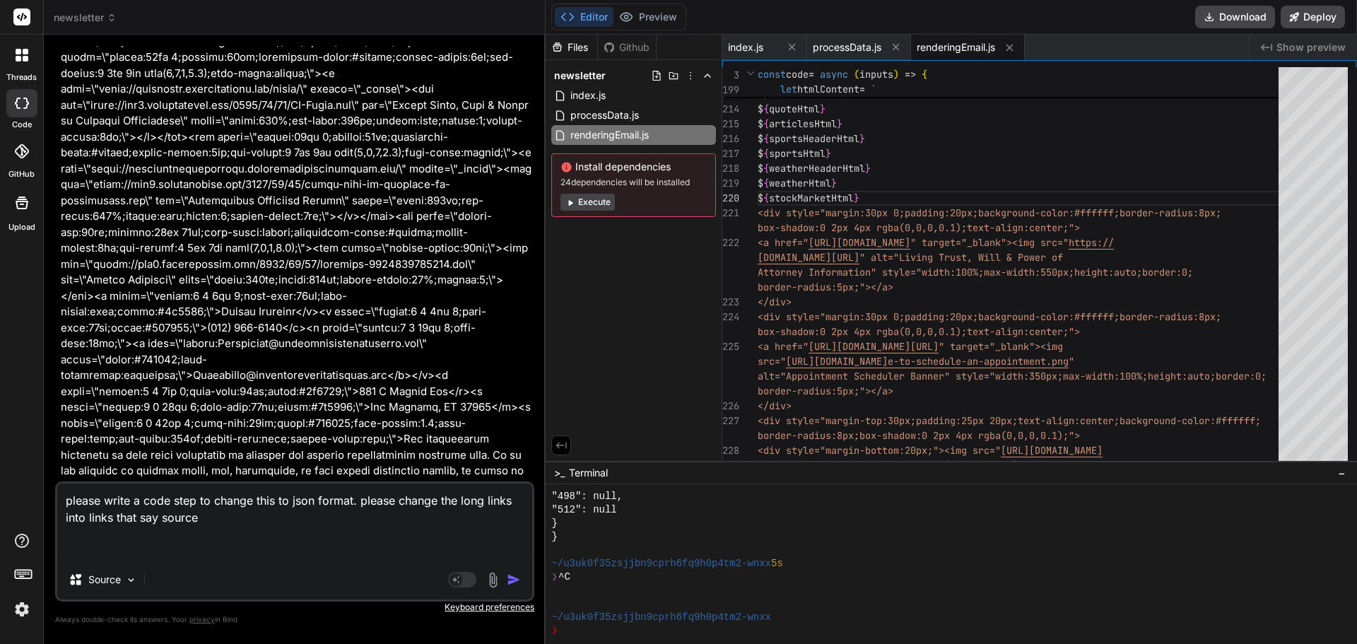
scroll to position [18366, 0]
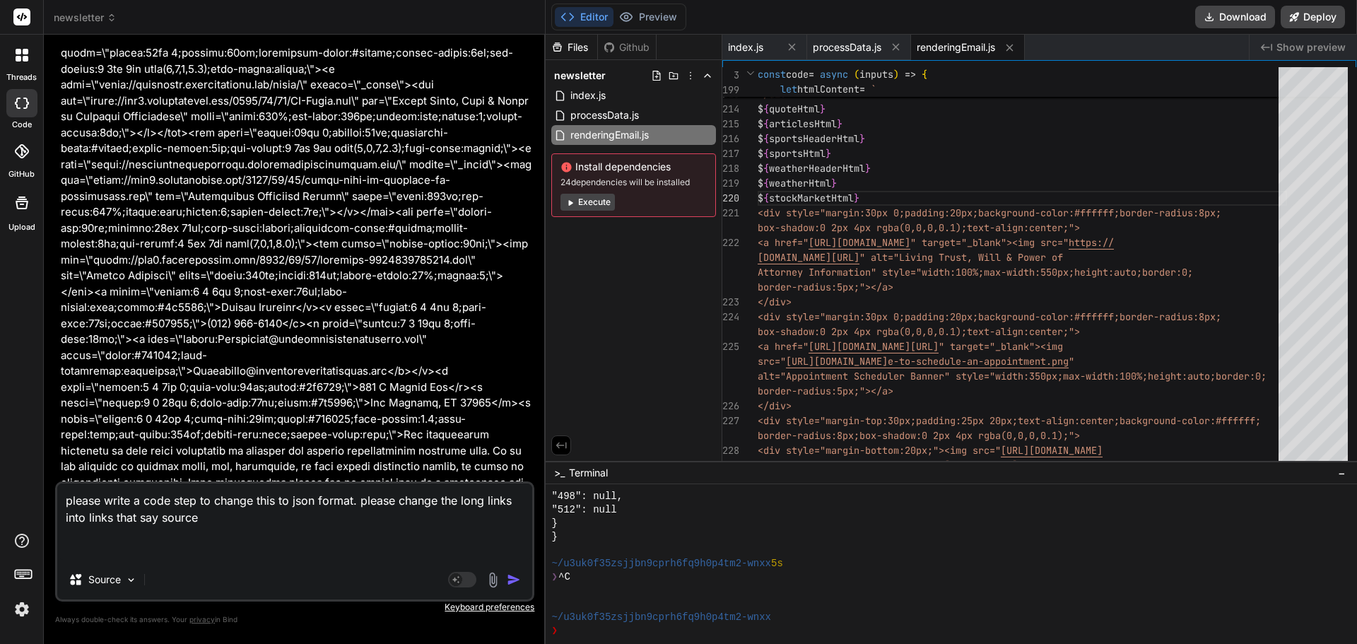
paste textarea ""### **Empower - LACERA**- LACERA and Empower are offering New Hire Orientation…"
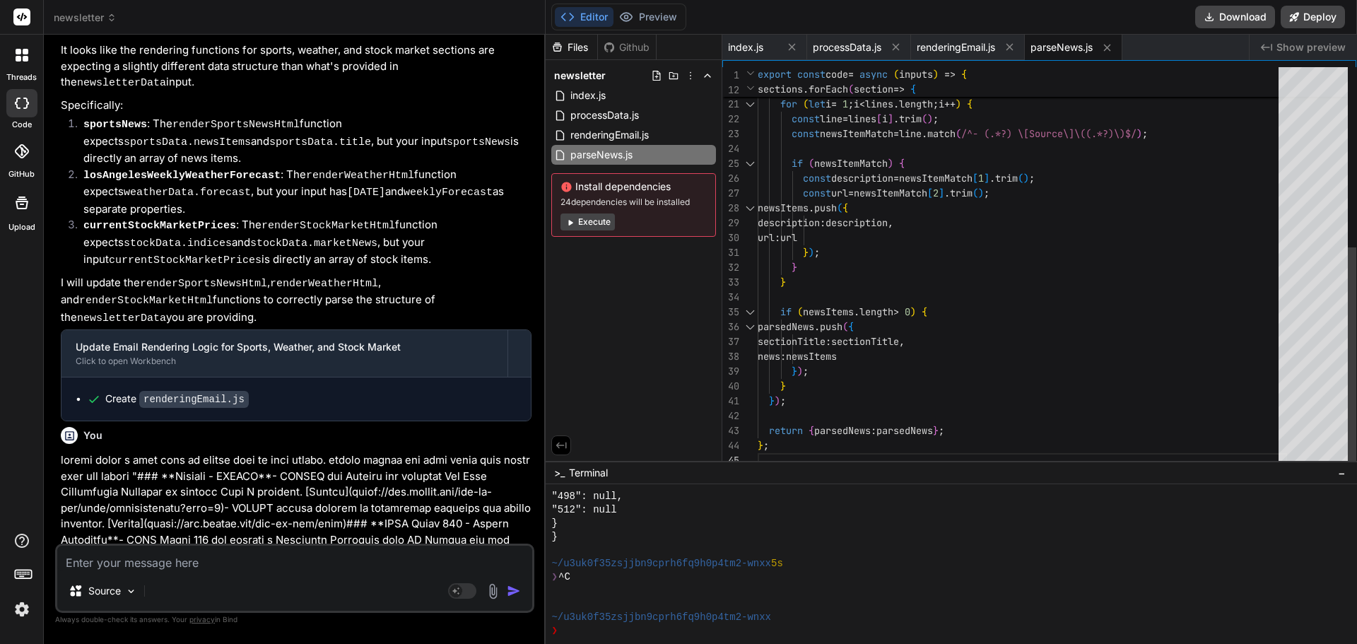
scroll to position [0, 0]
click at [873, 206] on div "const newsItems = [ ] ; for ( let i = 1 ; i < lines . length ; i ++ ) { const l…" at bounding box center [1022, 104] width 529 height 727
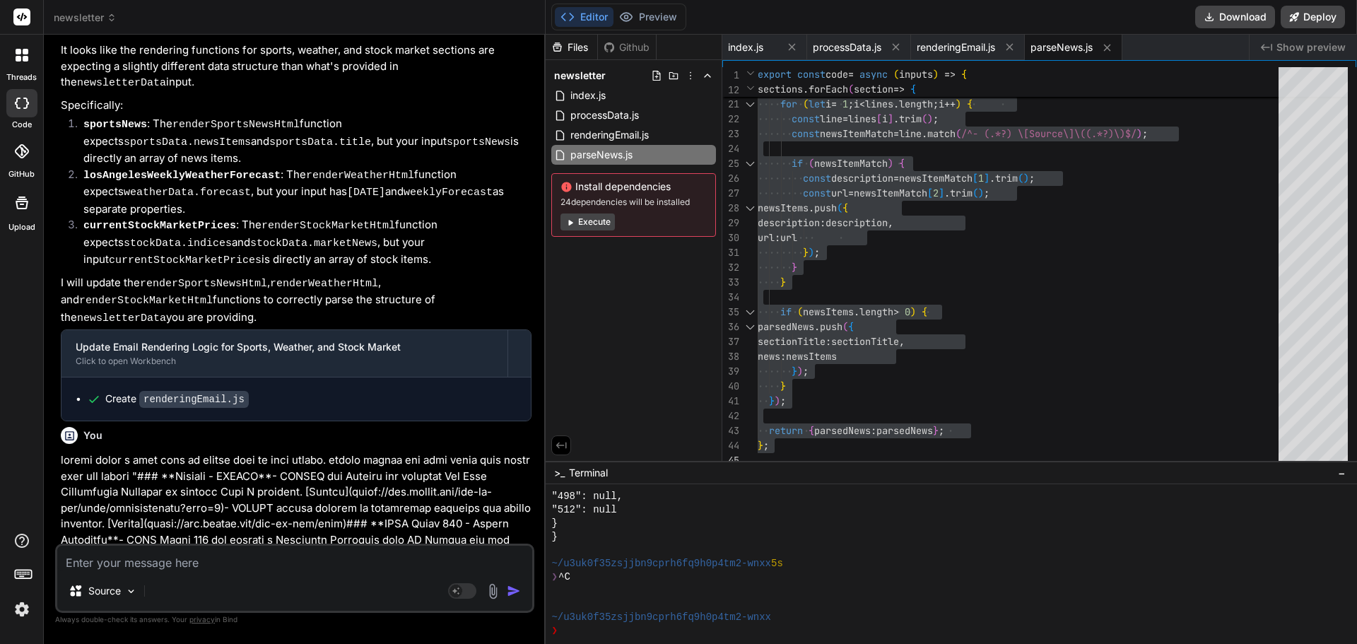
click at [146, 563] on textarea at bounding box center [294, 558] width 475 height 25
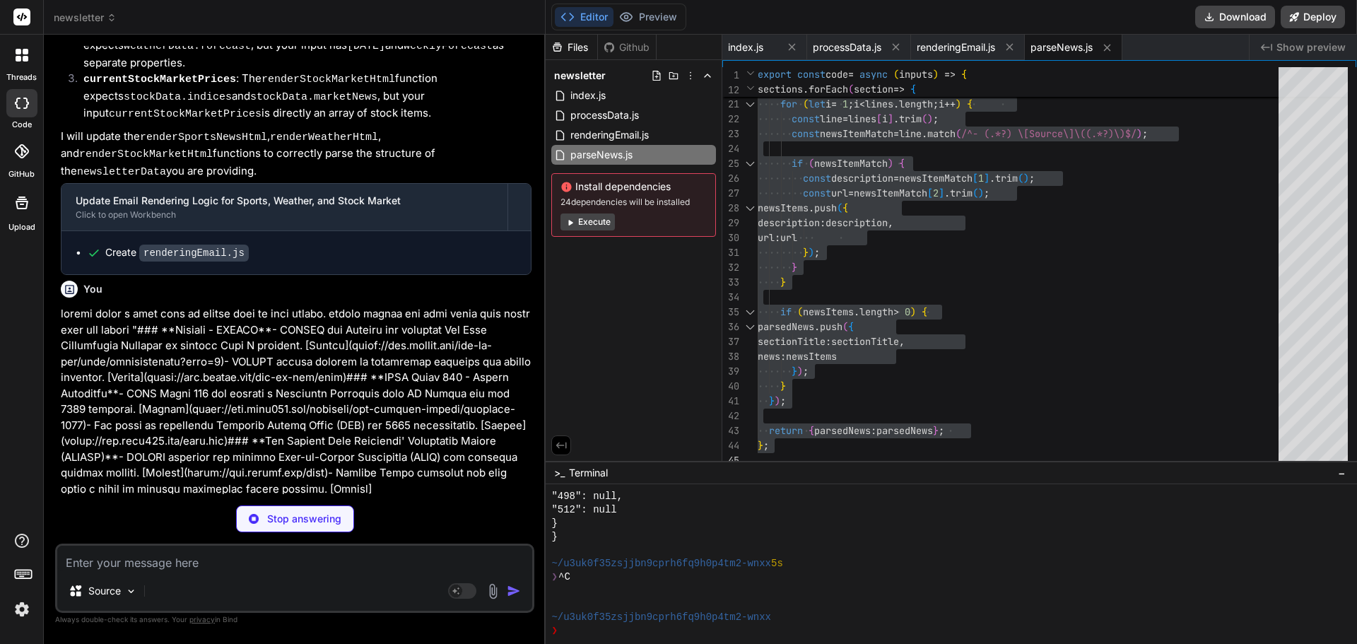
scroll to position [19015, 0]
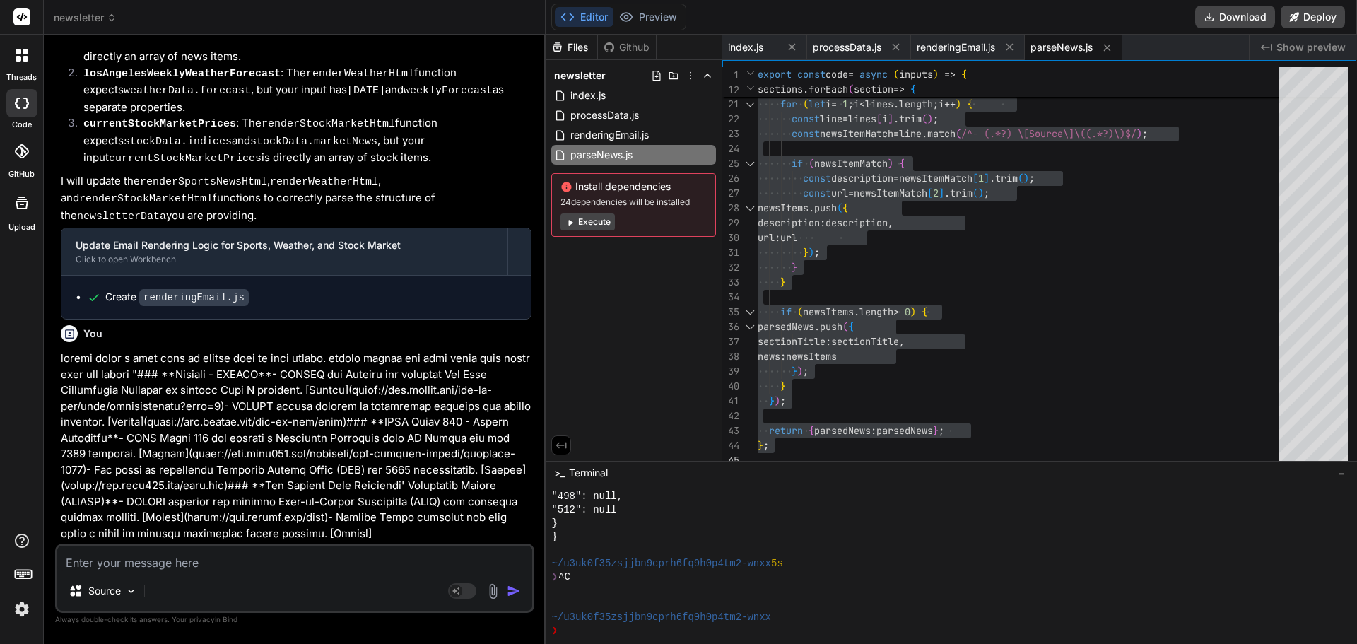
copy code "rawNewsString"
click at [166, 565] on textarea at bounding box center [294, 558] width 475 height 25
paste textarea "{ "parsedNews": [] }"
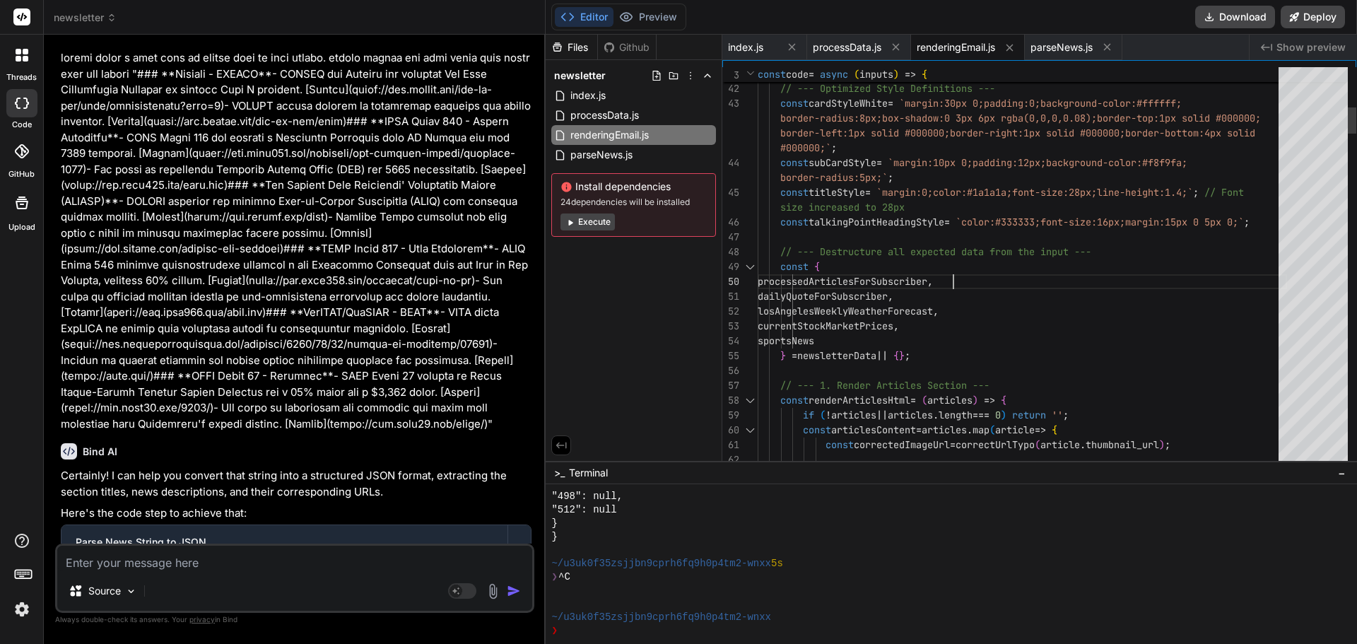
scroll to position [0, 0]
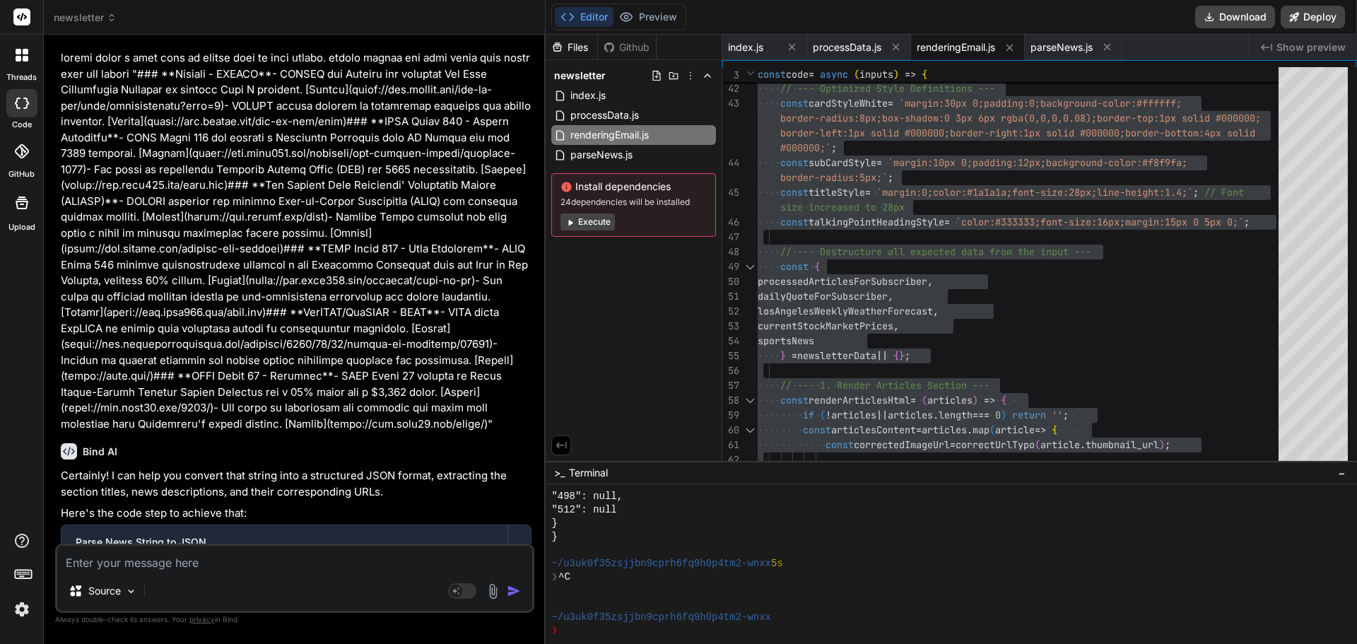
click at [220, 556] on textarea at bounding box center [294, 558] width 475 height 25
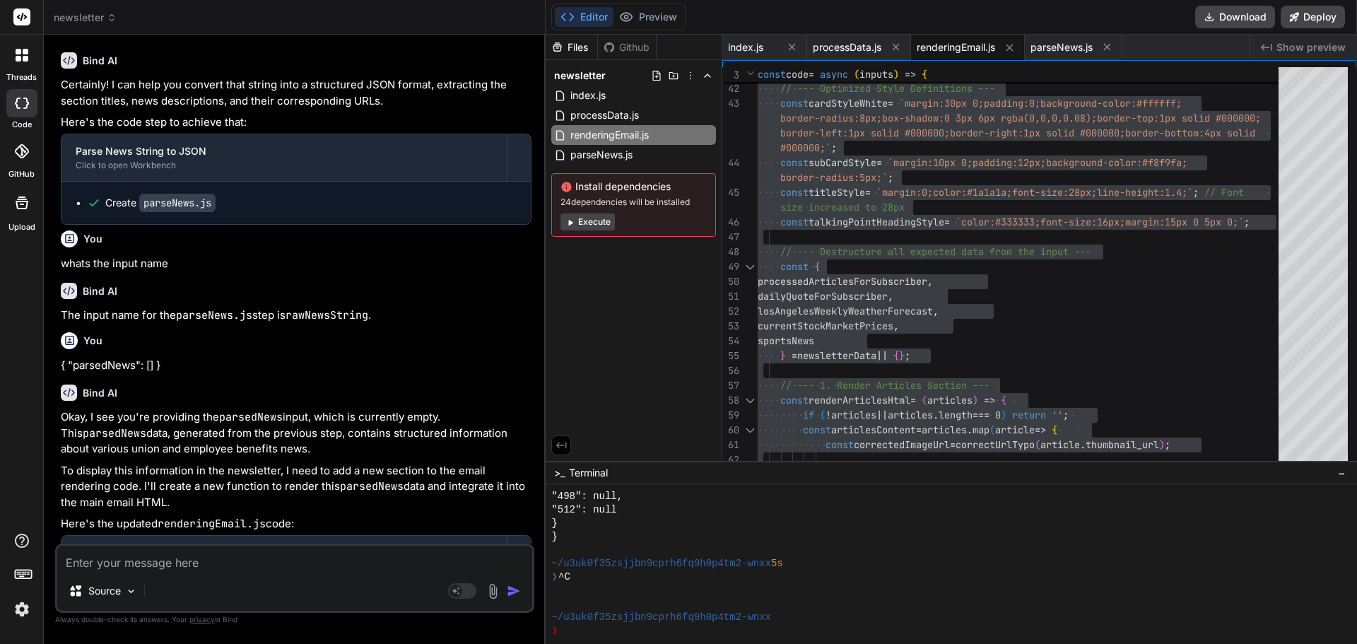
scroll to position [19771, 0]
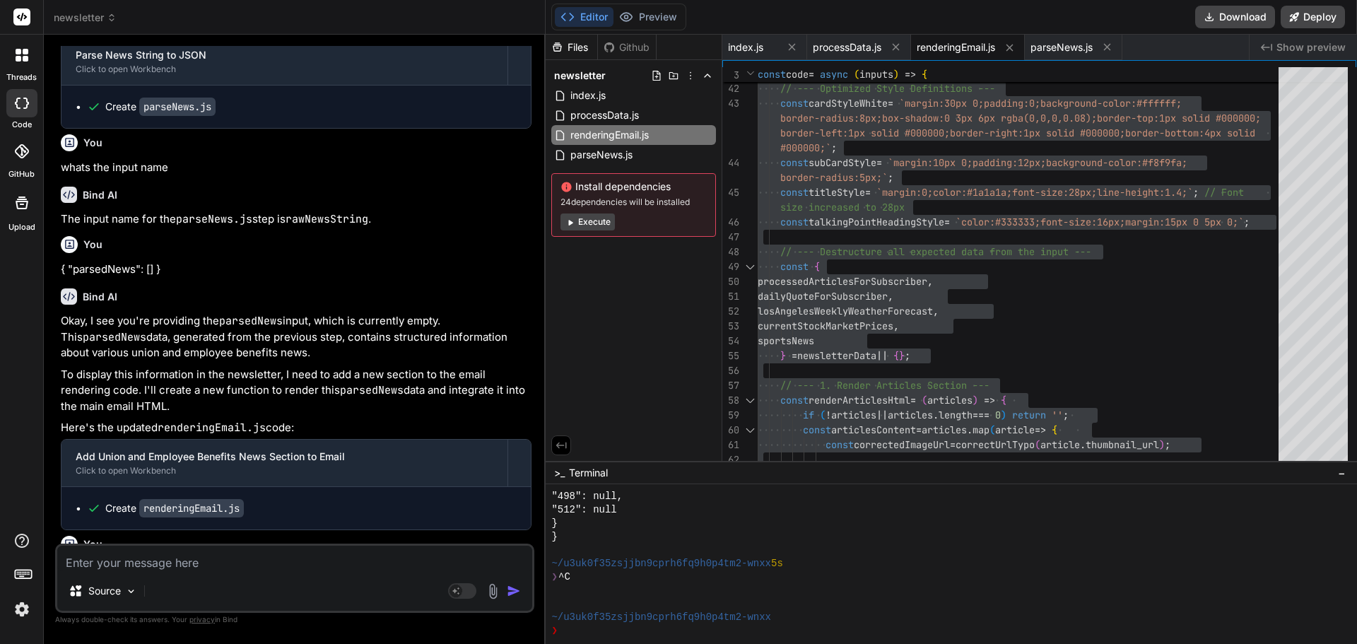
click at [307, 559] on textarea at bounding box center [294, 558] width 475 height 25
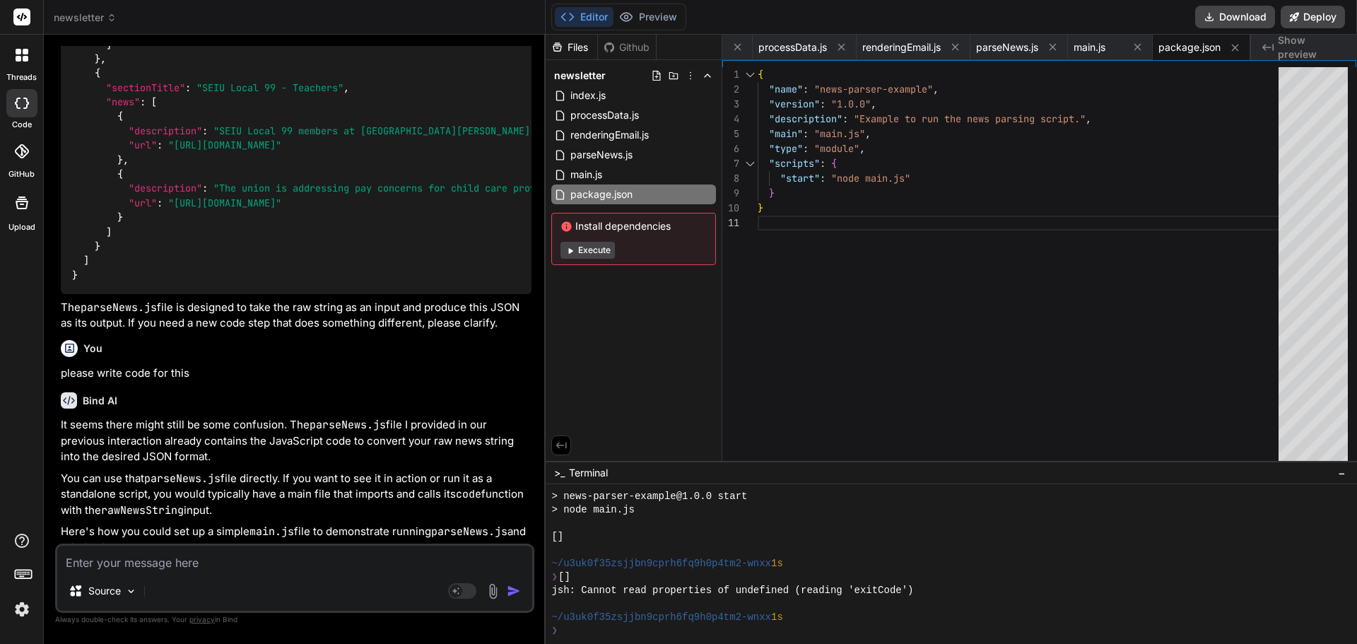
scroll to position [21451, 0]
click at [1108, 41] on div "main.js" at bounding box center [1097, 47] width 49 height 14
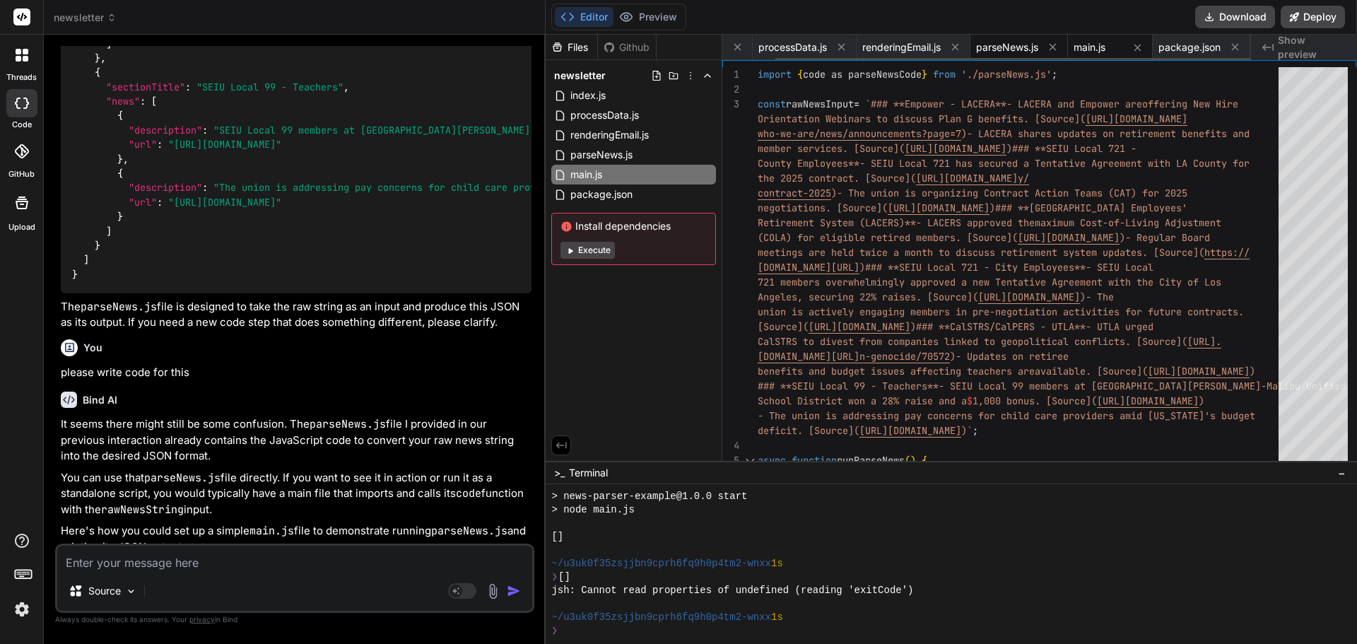
click at [992, 47] on span "parseNews.js" at bounding box center [1007, 47] width 62 height 14
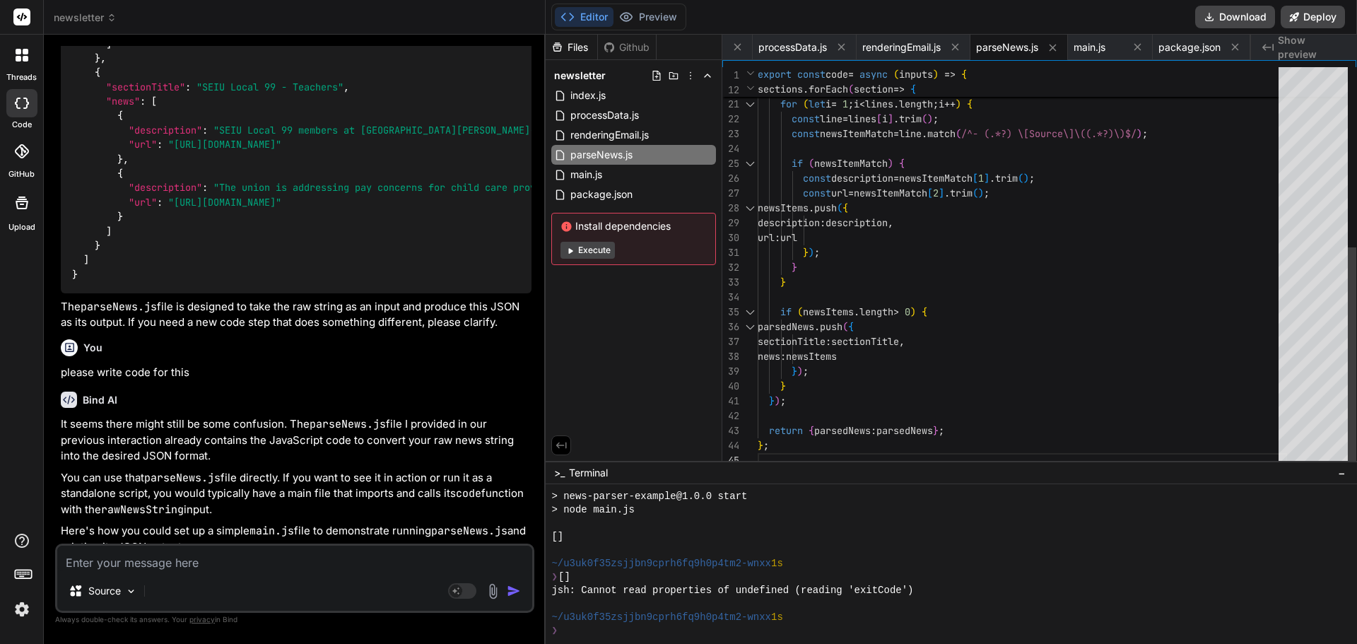
scroll to position [0, 0]
click at [946, 146] on div "const newsItems = [ ] ; for ( let i = 1 ; i < lines . length ; i ++ ) { const l…" at bounding box center [1022, 104] width 529 height 727
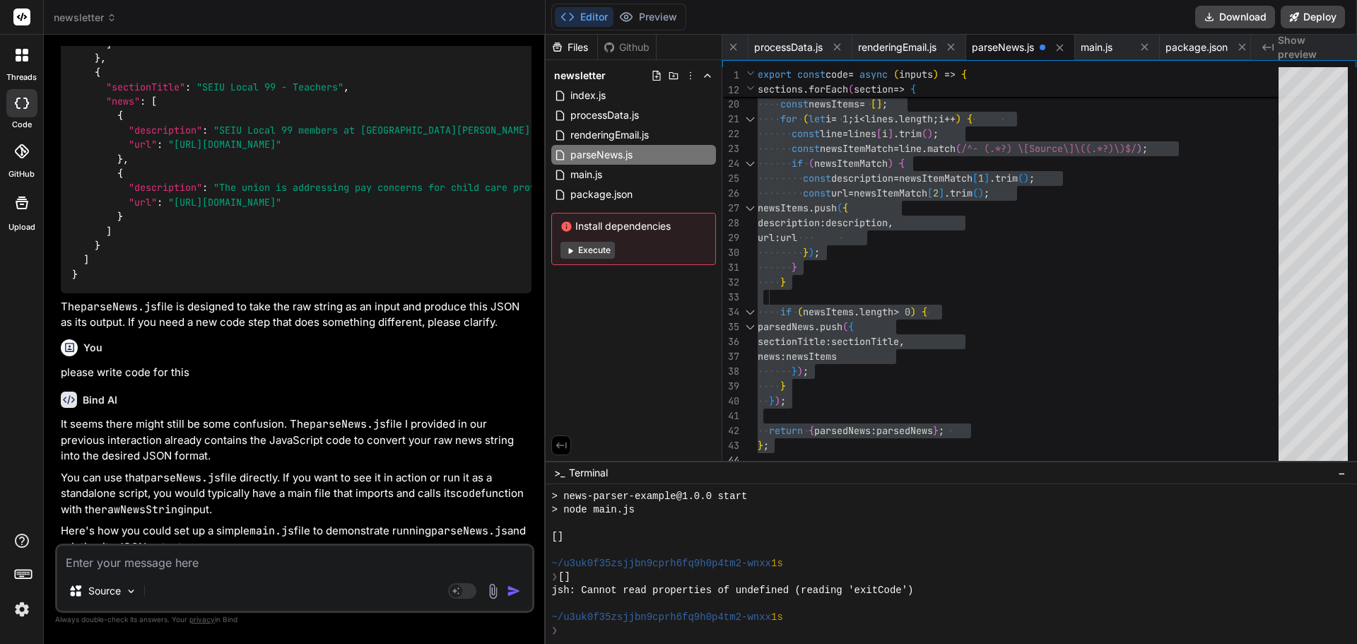
click at [181, 567] on textarea at bounding box center [294, 558] width 475 height 25
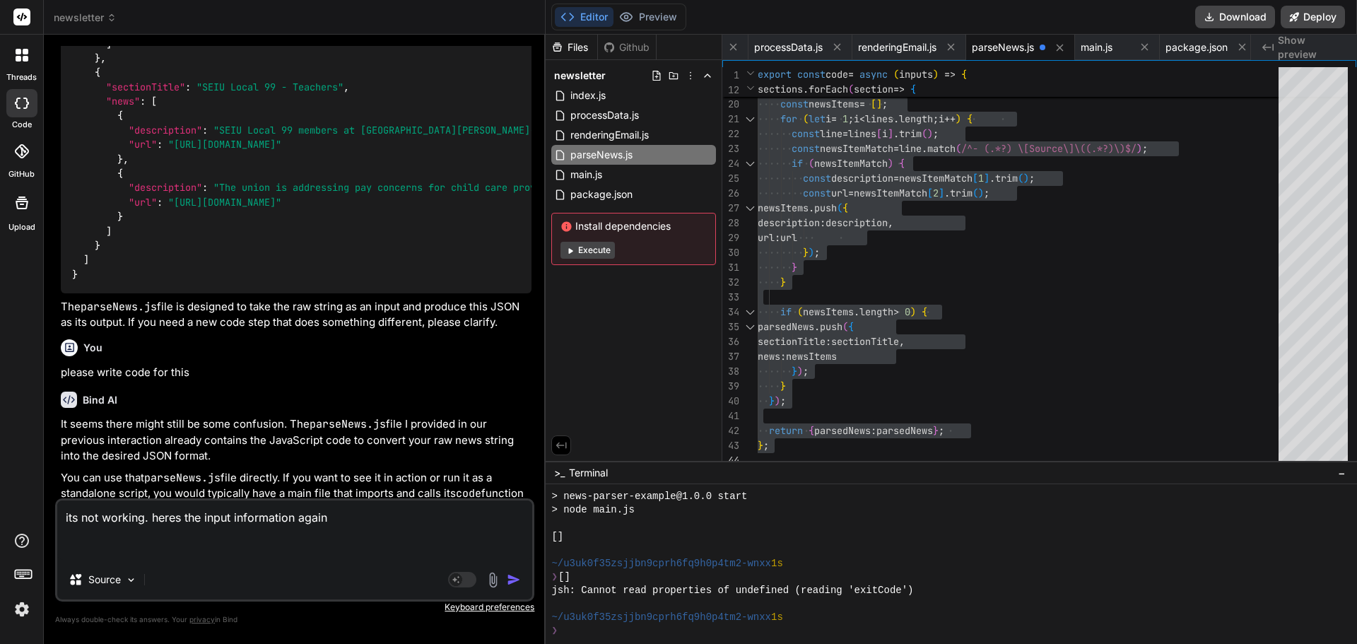
paste textarea ""### **Empower - LACERA**- LACERA and Empower are offering New Hire Orientation…"
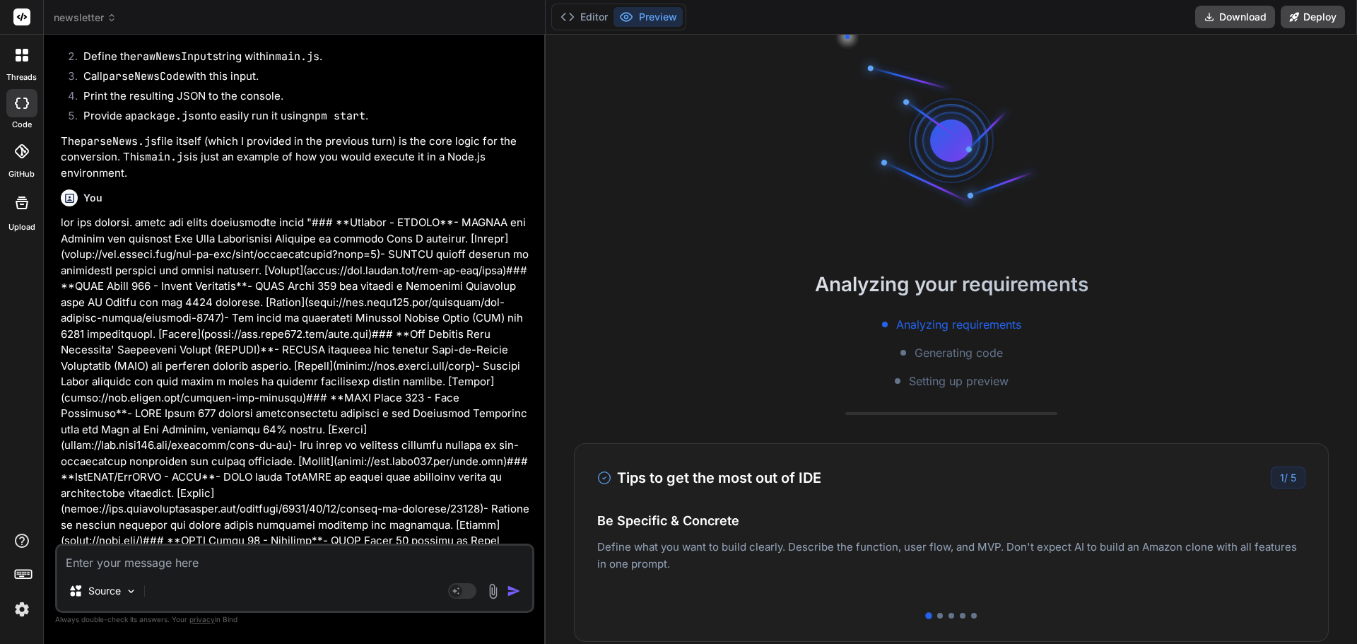
scroll to position [22342, 0]
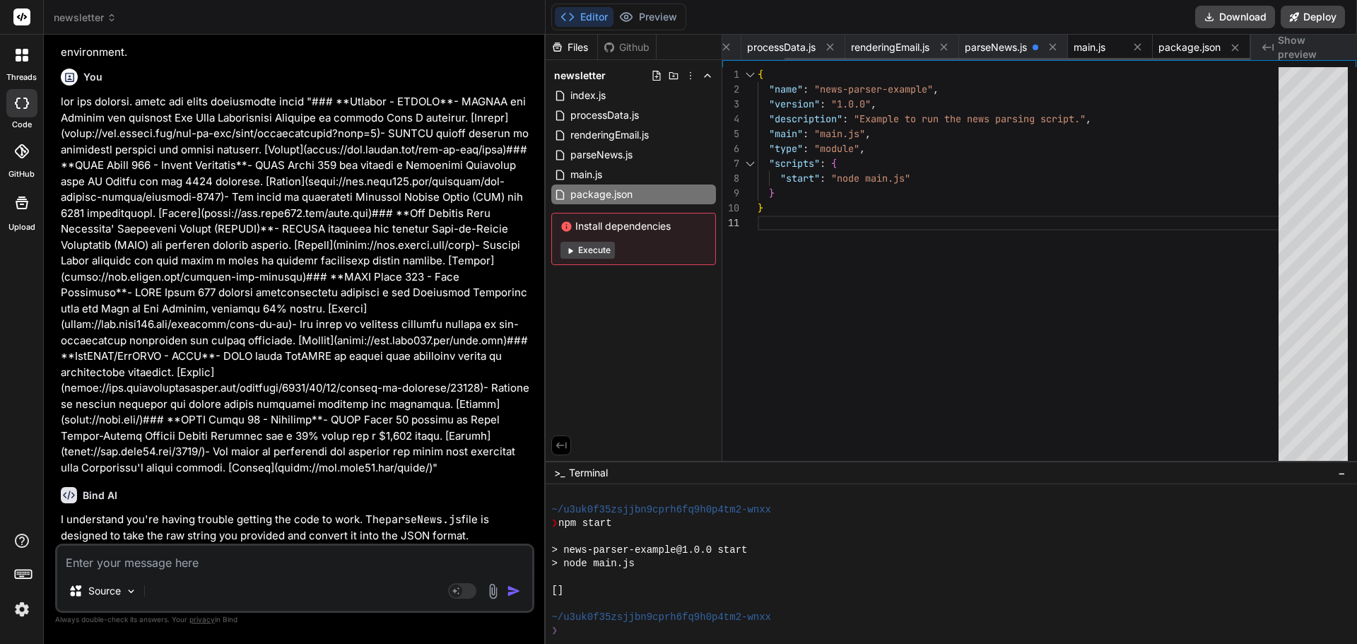
click at [1095, 39] on div "main.js" at bounding box center [1110, 47] width 85 height 25
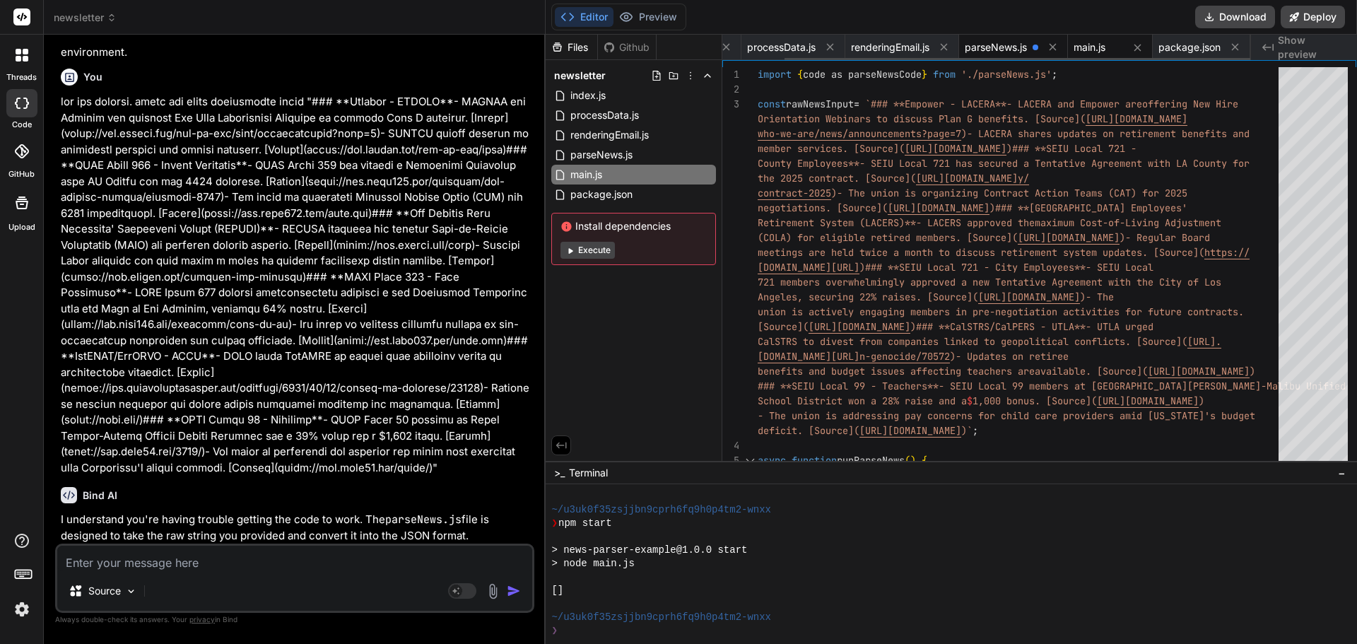
click at [1008, 48] on span "parseNews.js" at bounding box center [996, 47] width 62 height 14
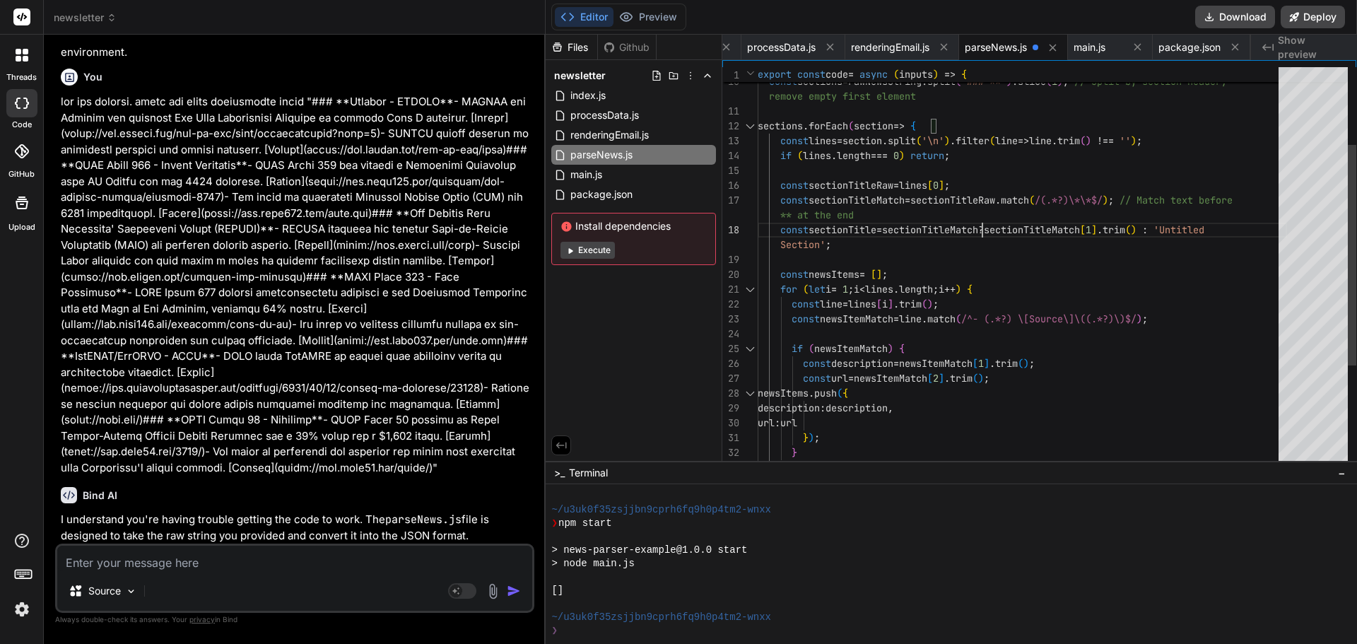
scroll to position [0, 0]
click at [980, 228] on div "const lines = section . split ( '\n' ) . filter ( line => line . trim ( ) !== '…" at bounding box center [1022, 289] width 529 height 727
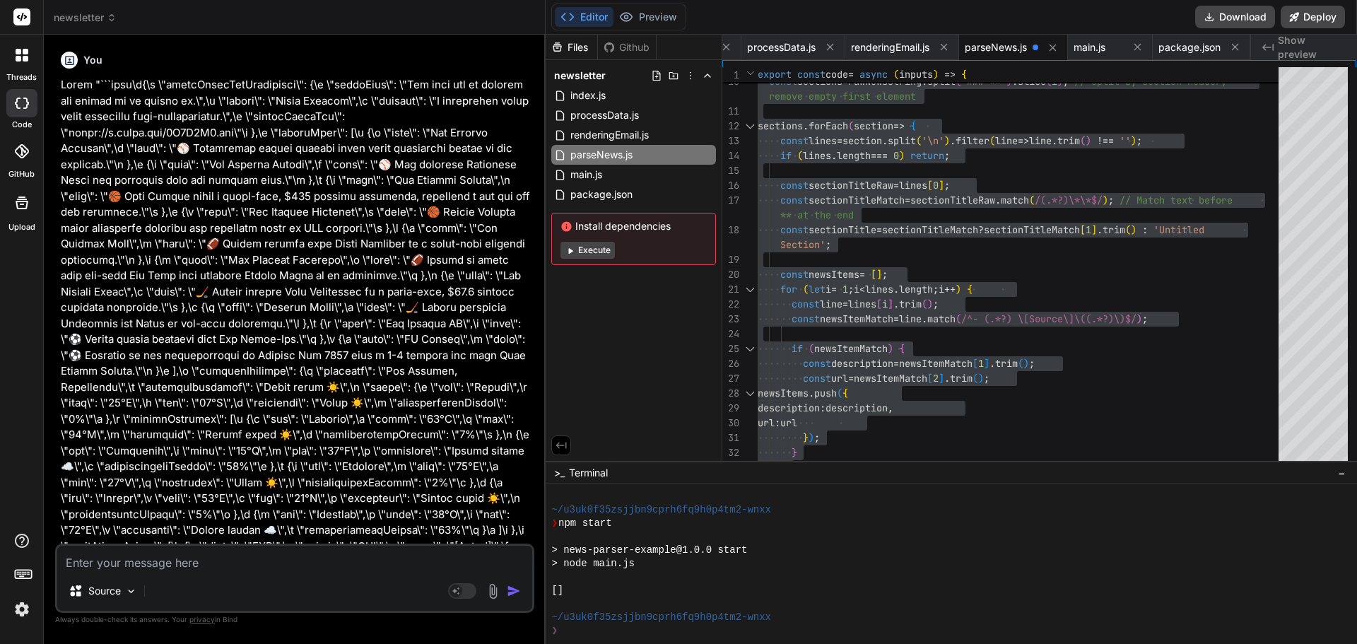
click at [83, 20] on span "newsletter" at bounding box center [85, 18] width 63 height 14
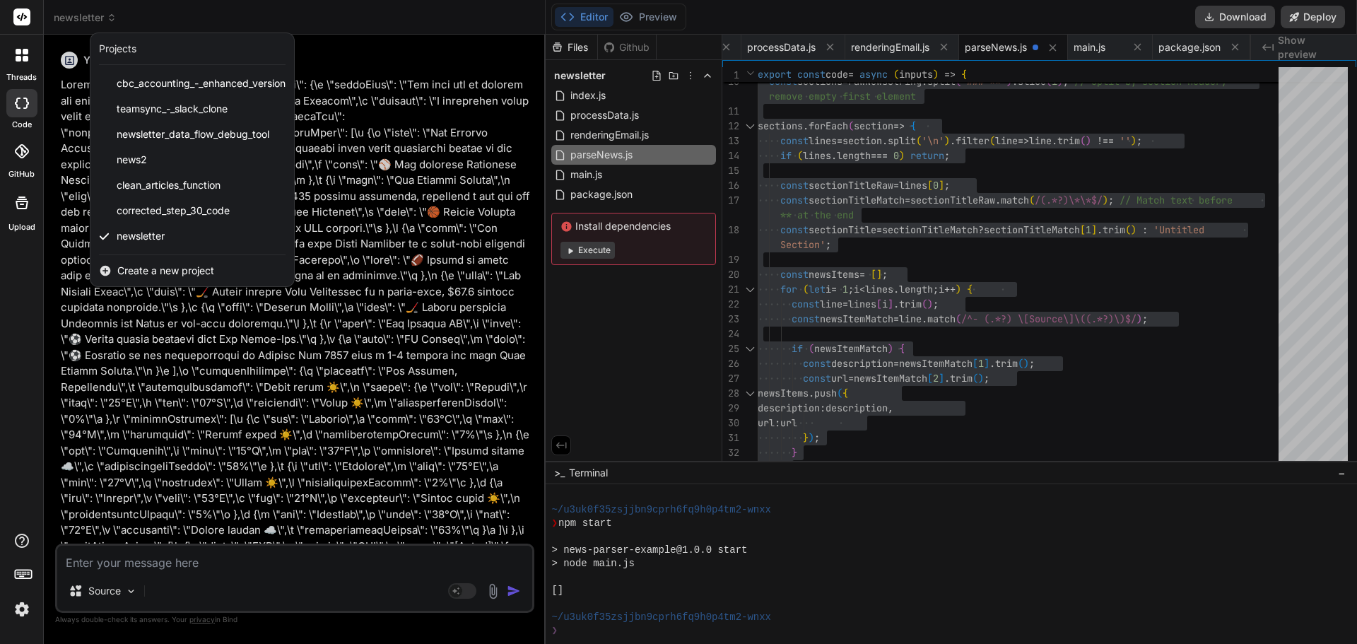
click at [138, 264] on span "Create a new project" at bounding box center [165, 271] width 97 height 14
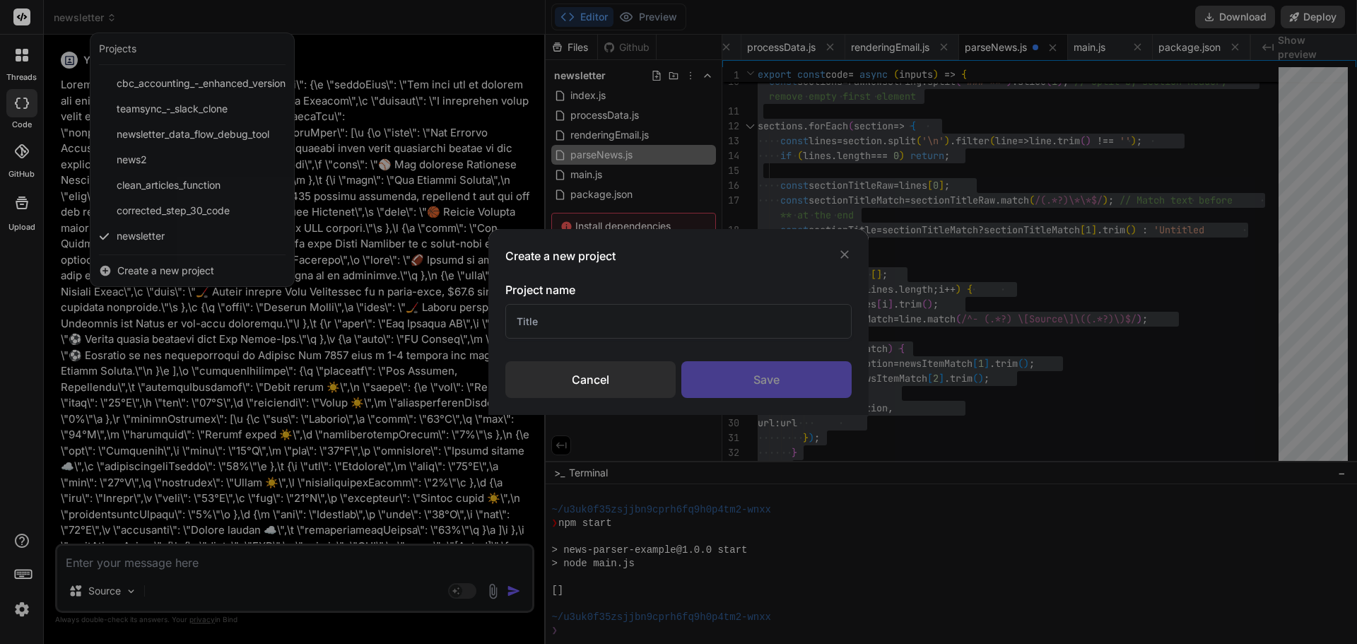
click at [525, 320] on input "text" at bounding box center [678, 321] width 346 height 35
click at [702, 382] on div "Save" at bounding box center [766, 379] width 170 height 37
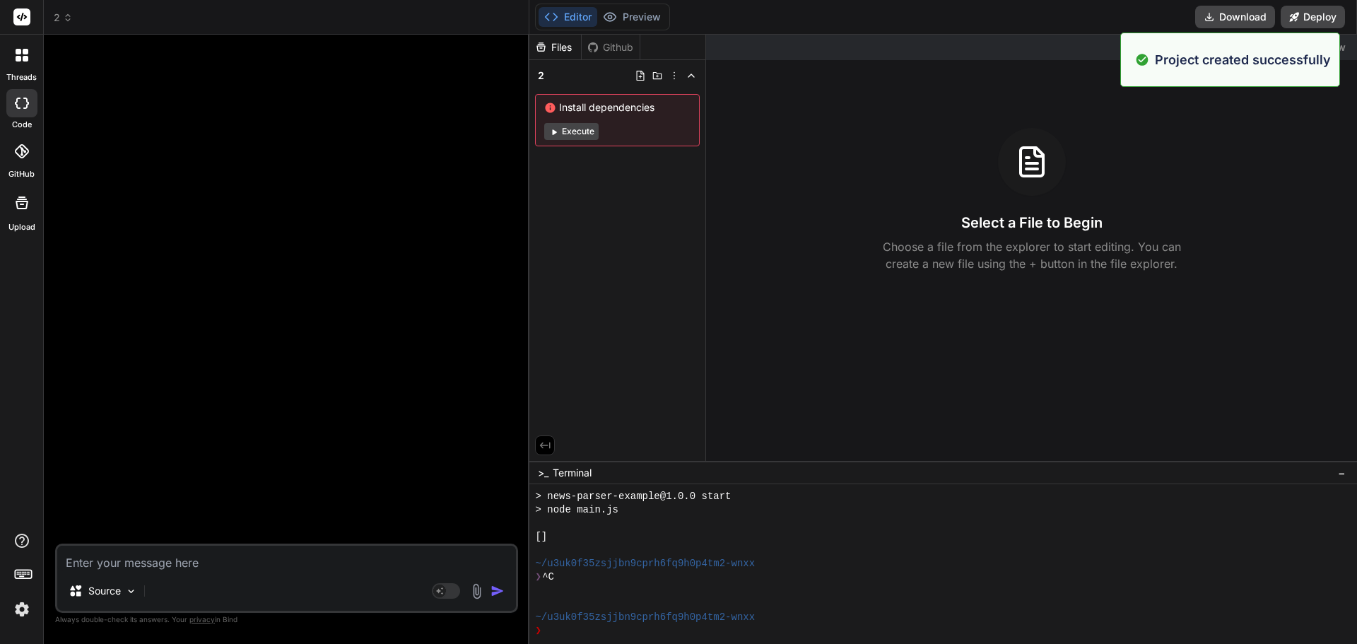
click at [160, 560] on textarea at bounding box center [286, 558] width 459 height 25
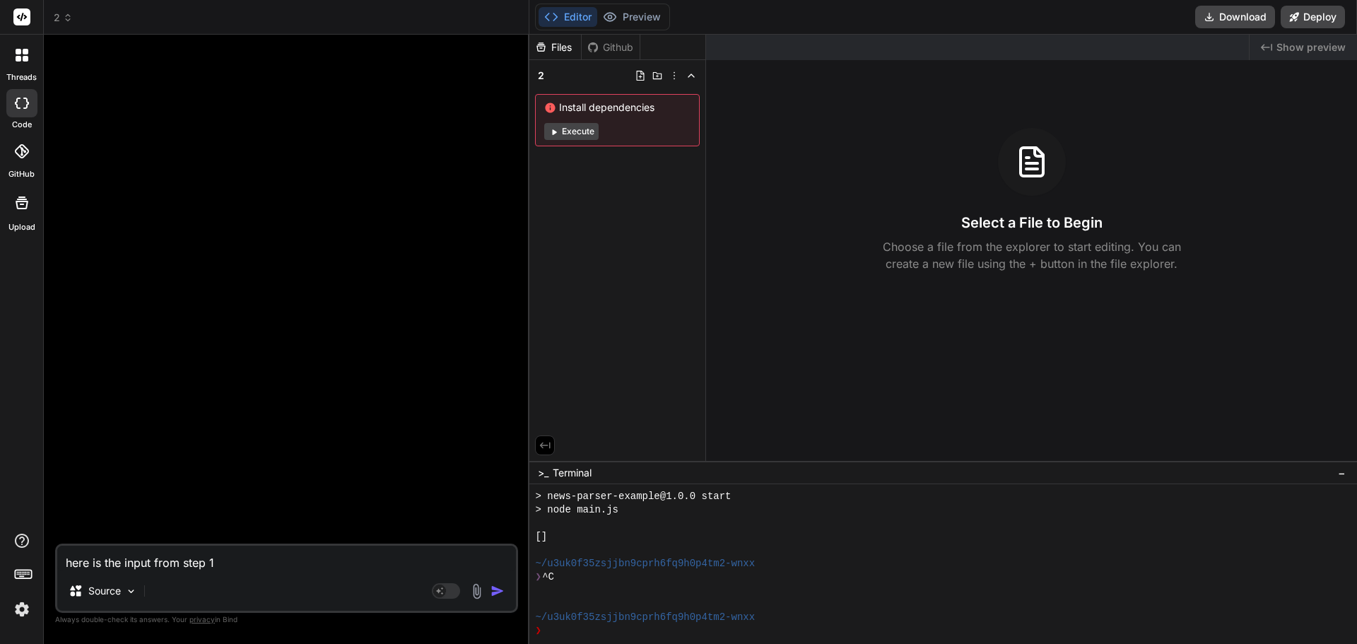
click at [141, 559] on textarea "here is the input from step 1" at bounding box center [286, 558] width 459 height 25
click at [245, 560] on textarea "here is the output from step 1" at bounding box center [286, 558] width 459 height 25
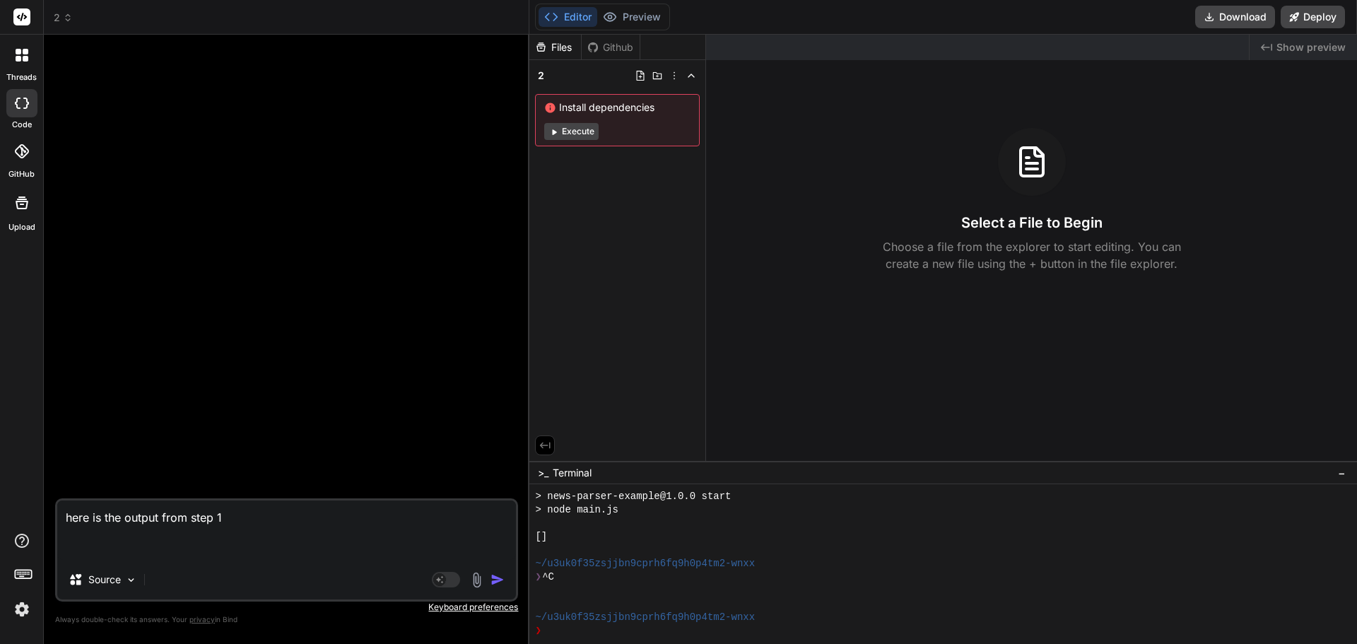
paste textarea "{ "investmentNews": [ { "organization": "Empower - LACERA", "headline": "LACERA…"
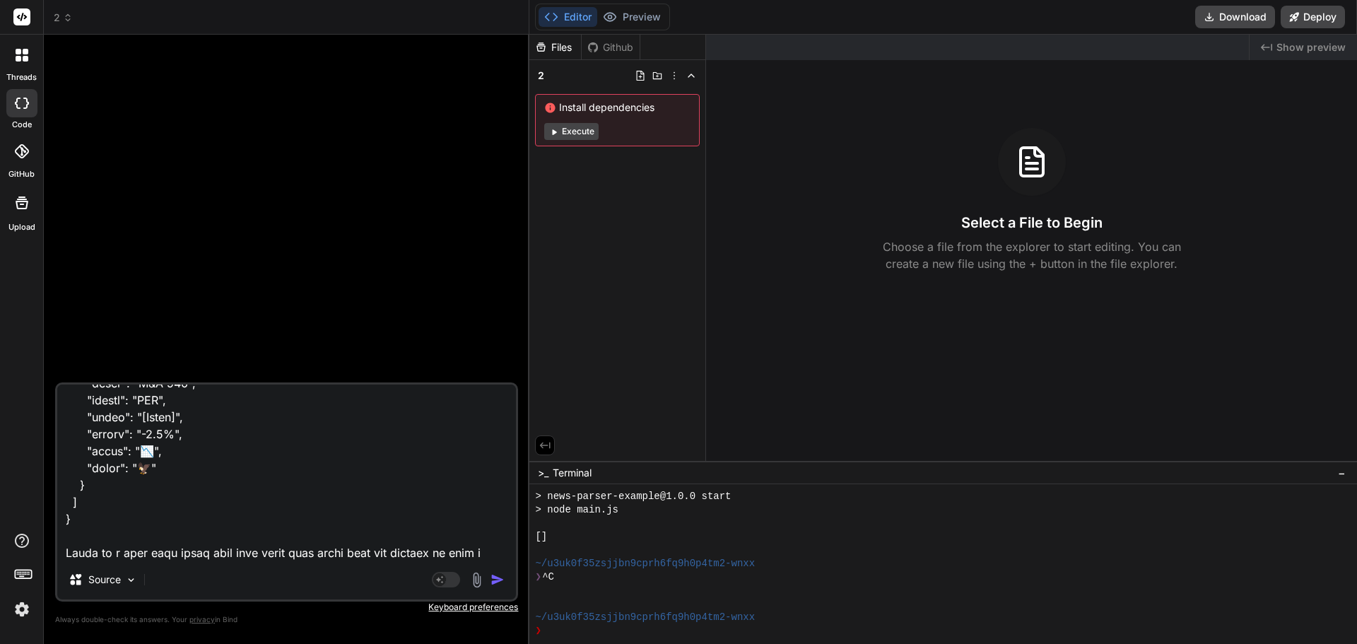
scroll to position [6548, 0]
click at [298, 554] on textarea at bounding box center [286, 471] width 459 height 175
click at [234, 554] on textarea at bounding box center [286, 471] width 459 height 175
paste textarea "// ENHANCED NEWSLETTER BUILDER - With updated weather and investment news secti…"
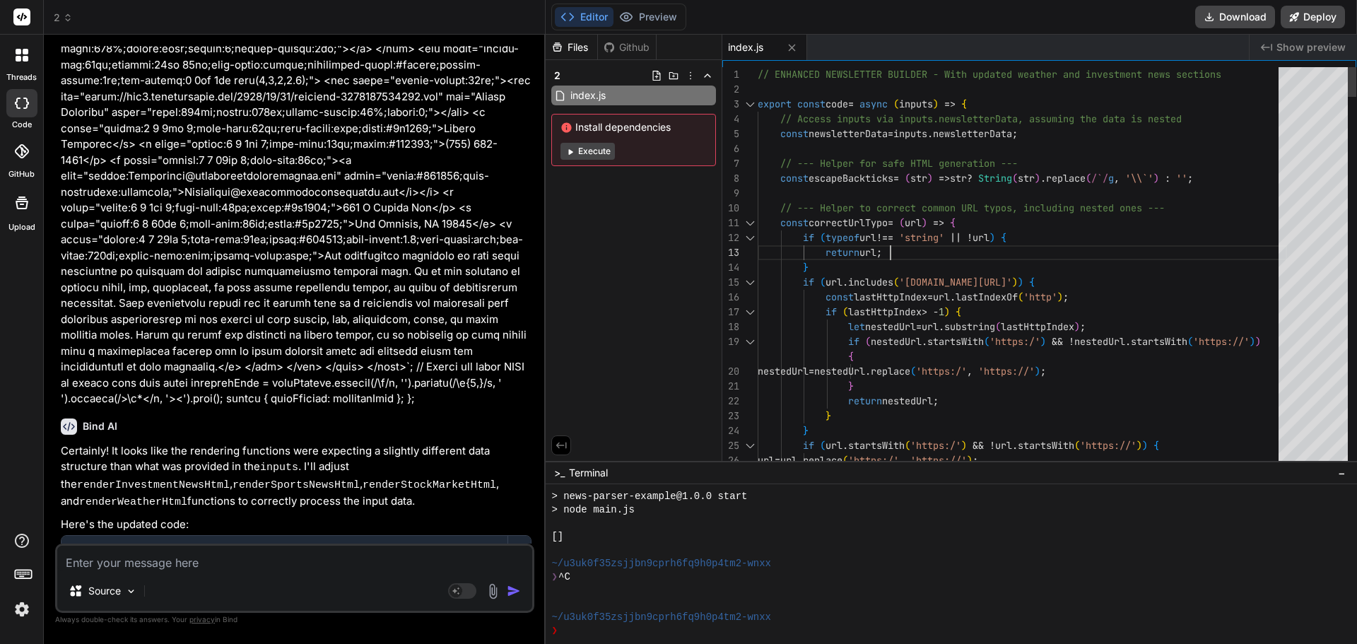
scroll to position [0, 0]
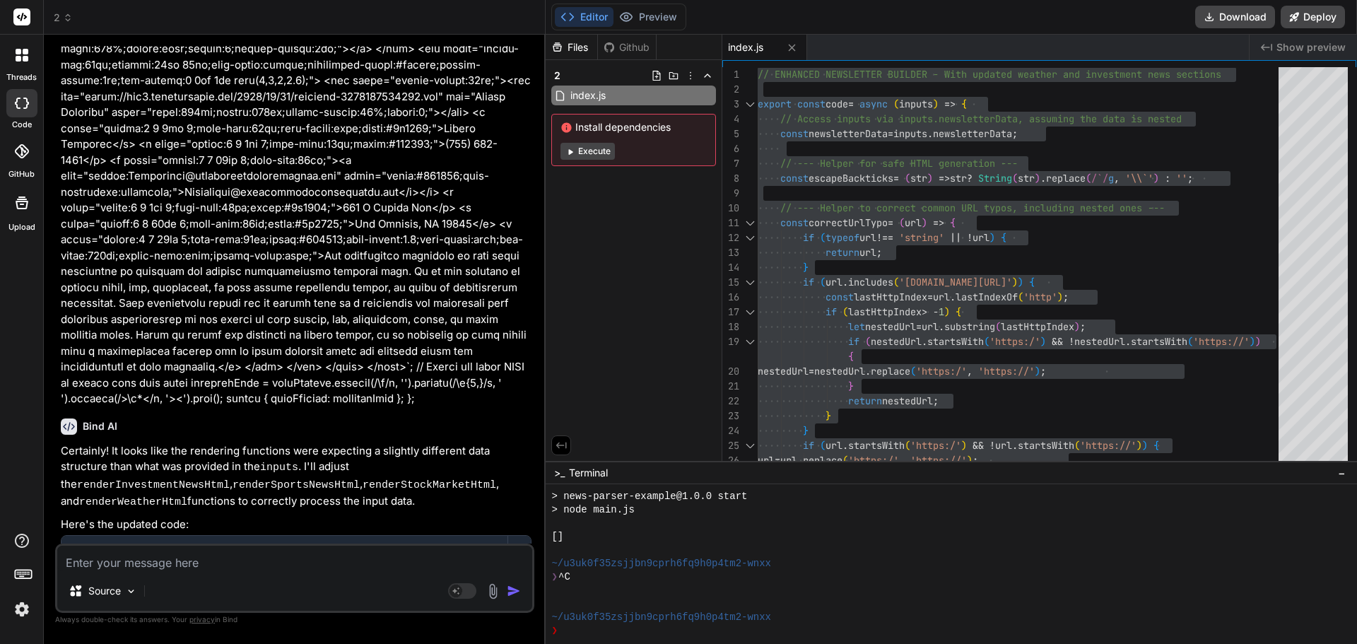
click at [169, 559] on textarea at bounding box center [294, 558] width 475 height 25
paste textarea ""Error 1: \"{\\\"response\\\":{\\\"status\\\":400,\\\"body\\\":{\\\"error\\\":\…"
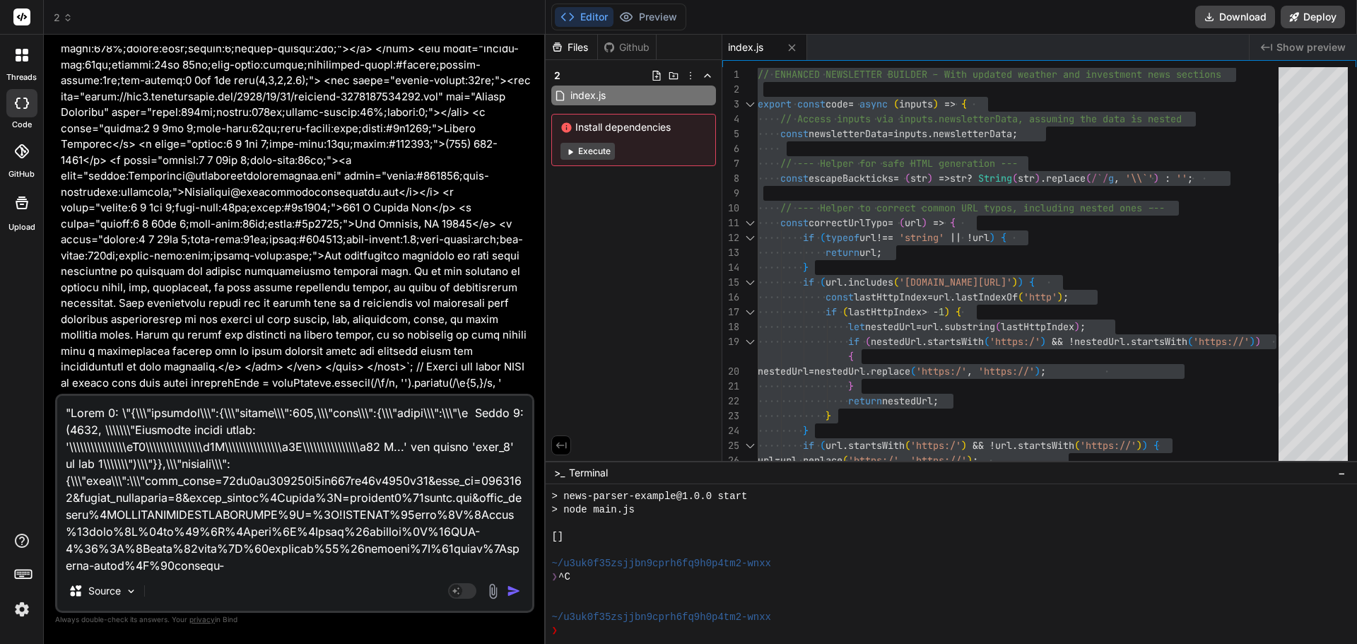
scroll to position [14384, 0]
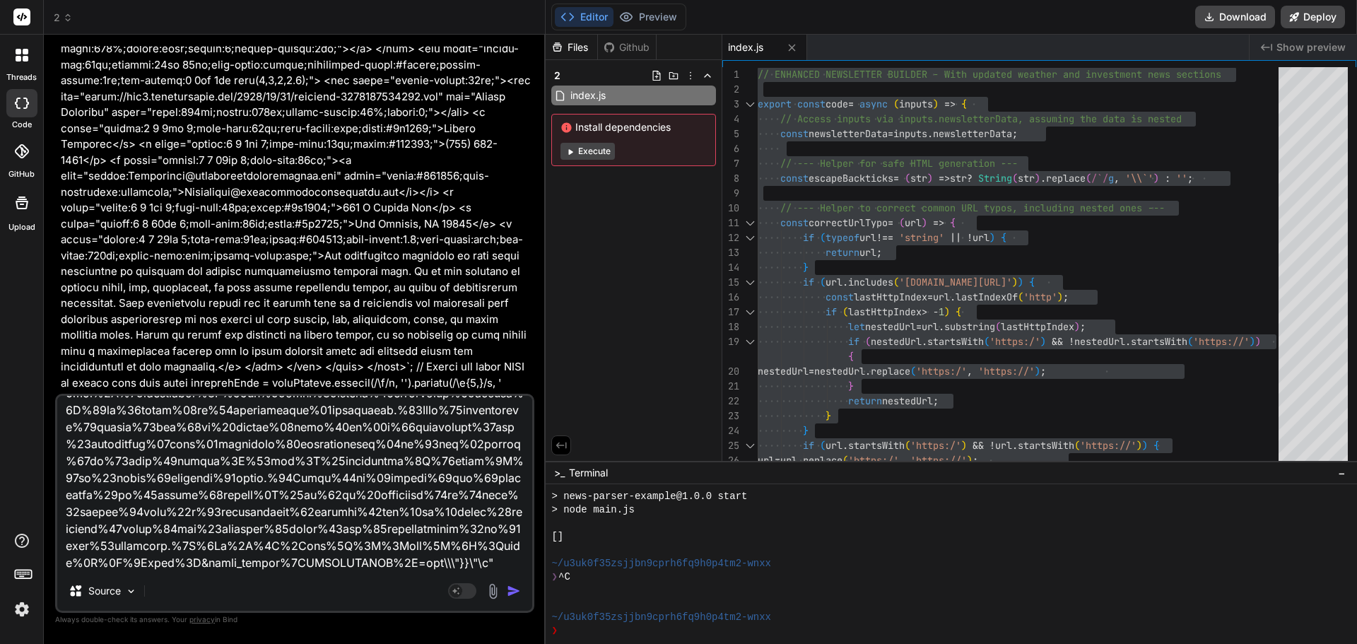
click at [509, 591] on img "button" at bounding box center [514, 591] width 14 height 14
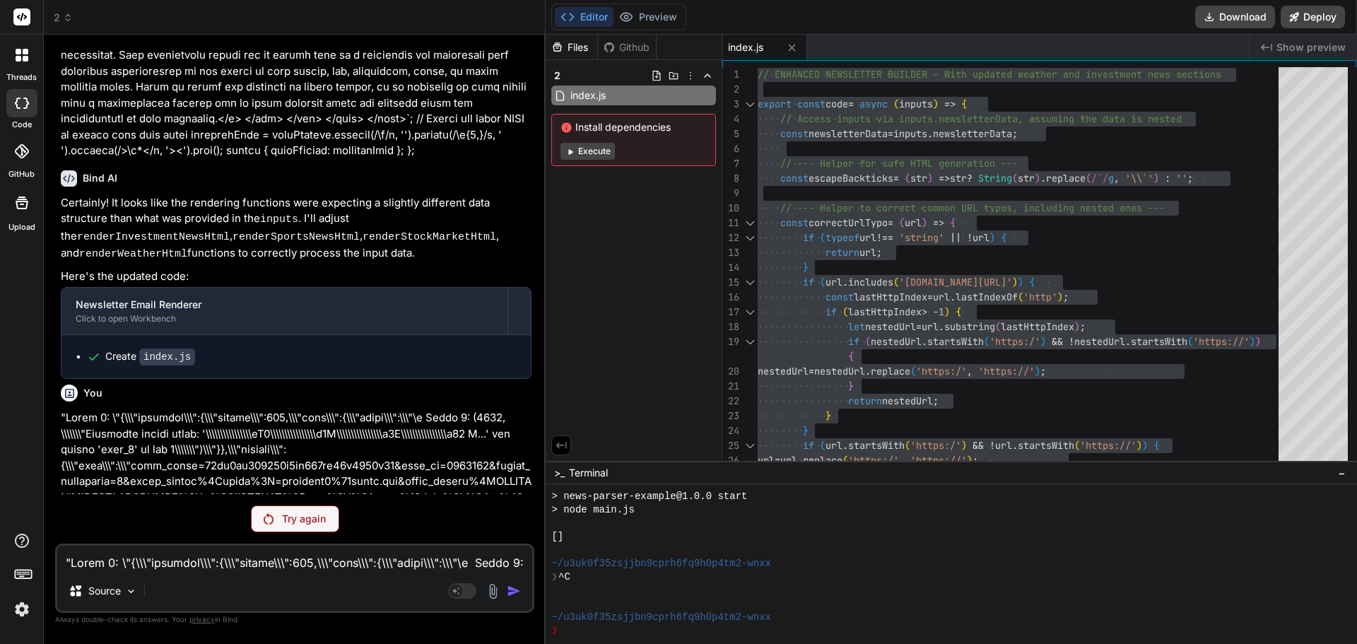
scroll to position [4844, 0]
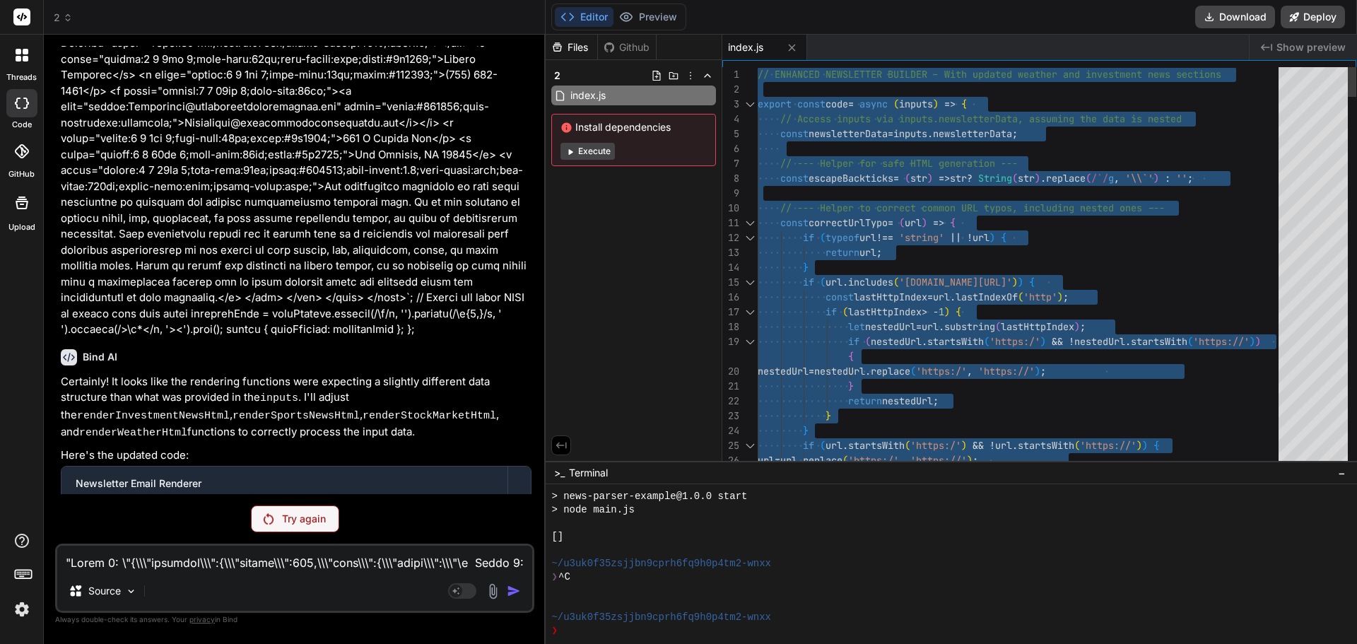
click at [326, 559] on textarea at bounding box center [294, 558] width 475 height 25
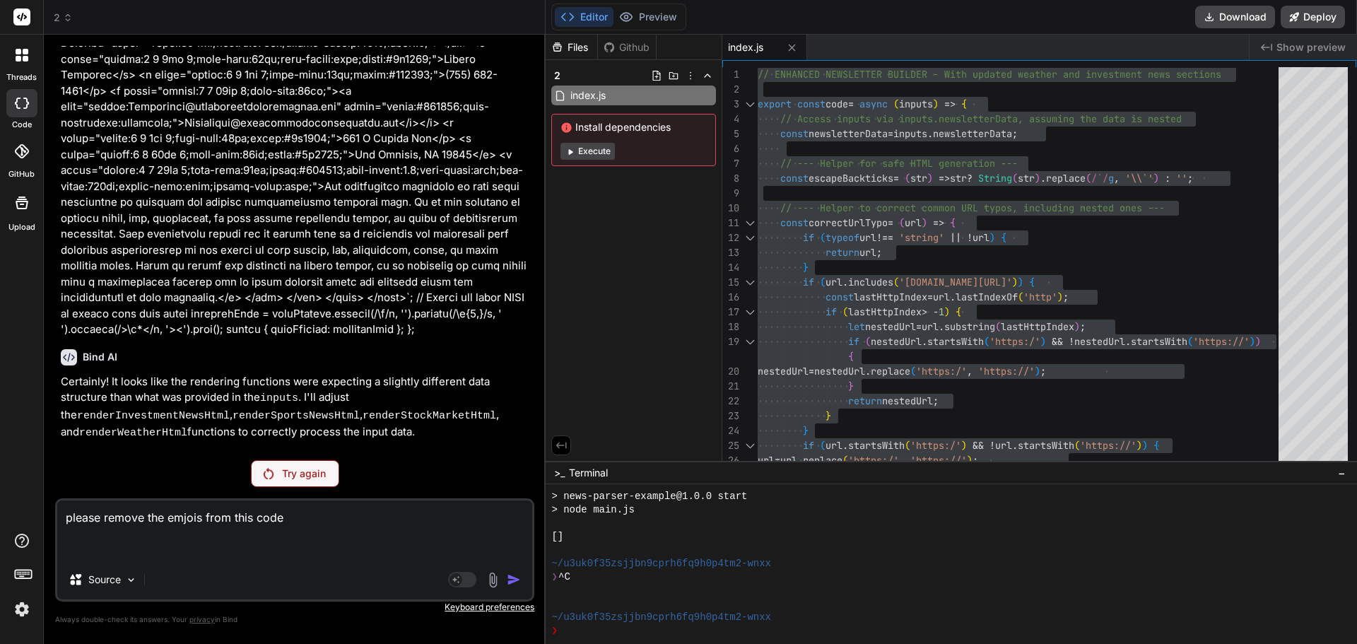
paste textarea "// ENHANCED NEWSLETTER BUILDER - With updated weather and investment news secti…"
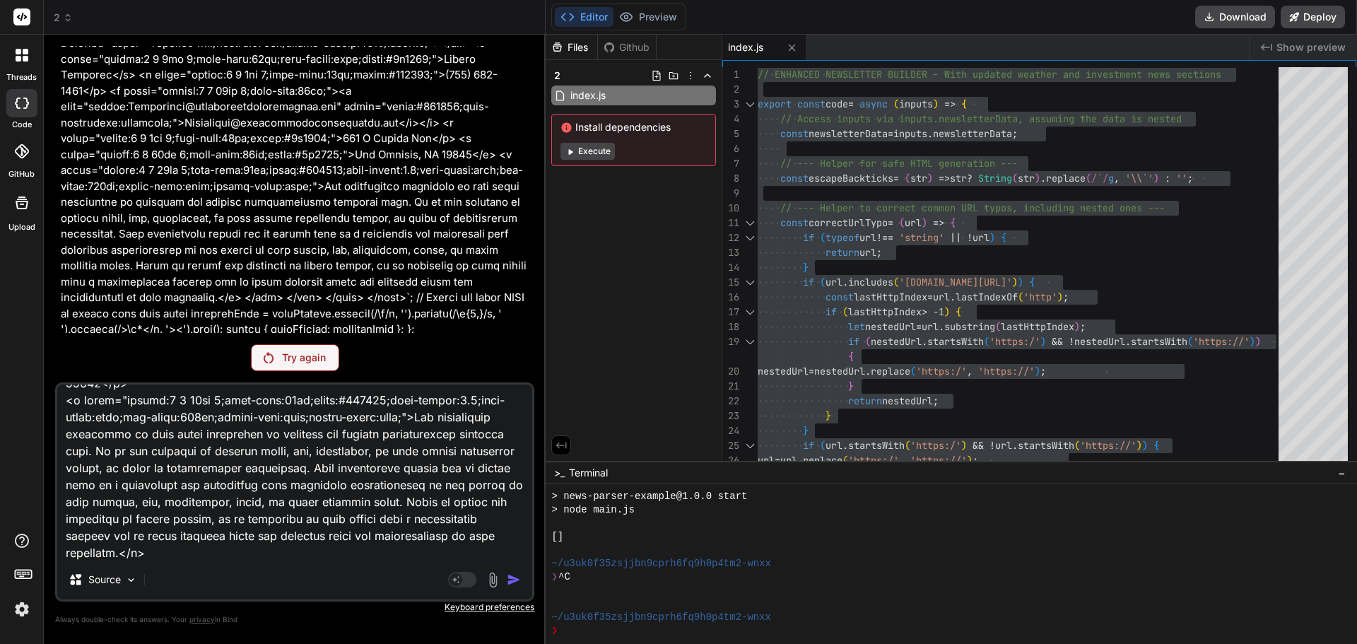
scroll to position [5827, 0]
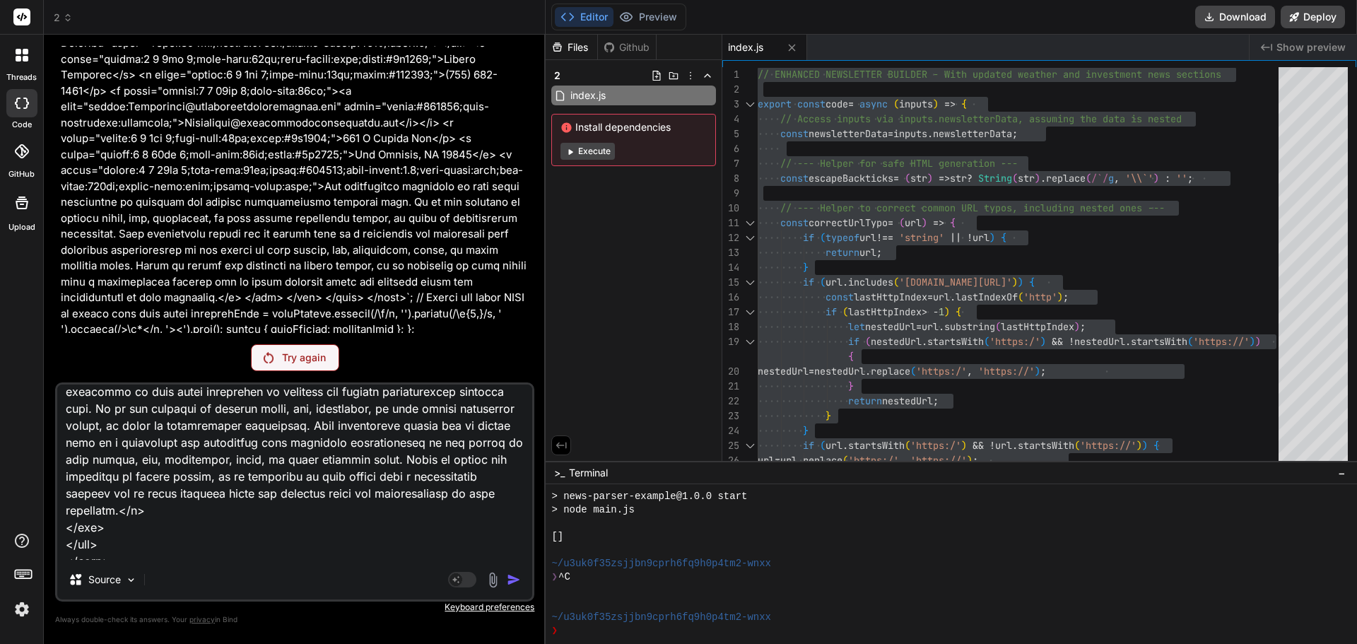
click at [290, 367] on div "Try again" at bounding box center [295, 357] width 88 height 27
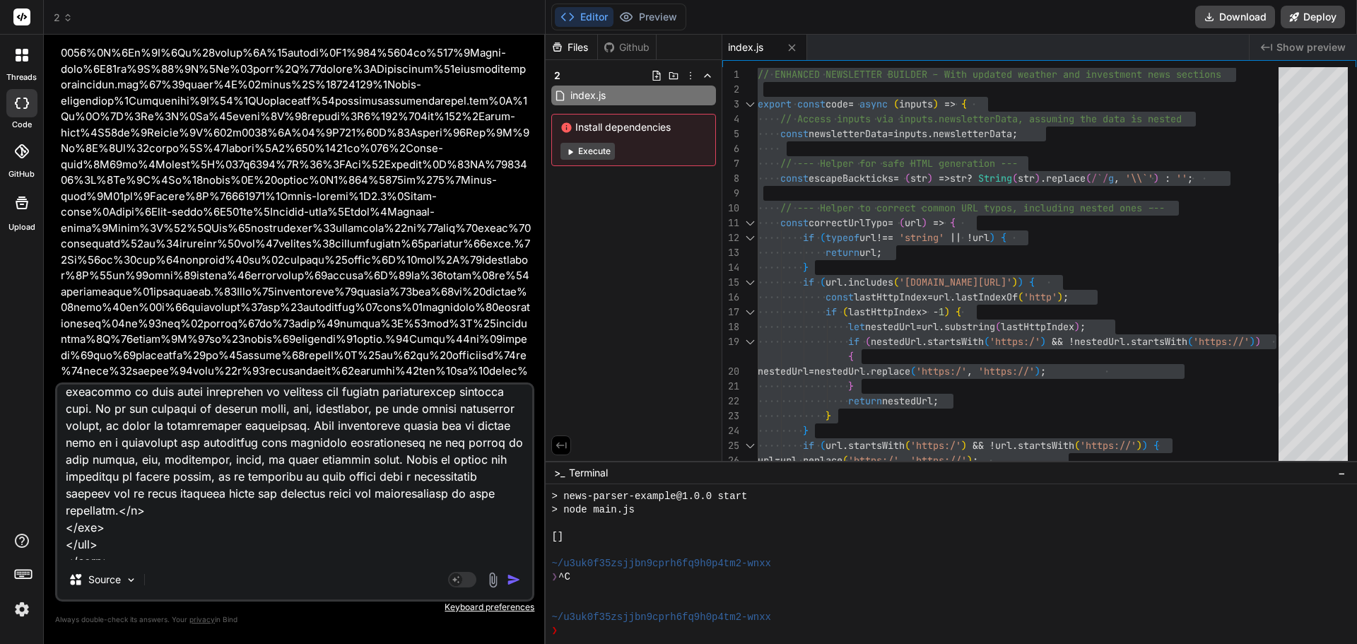
scroll to position [17293, 0]
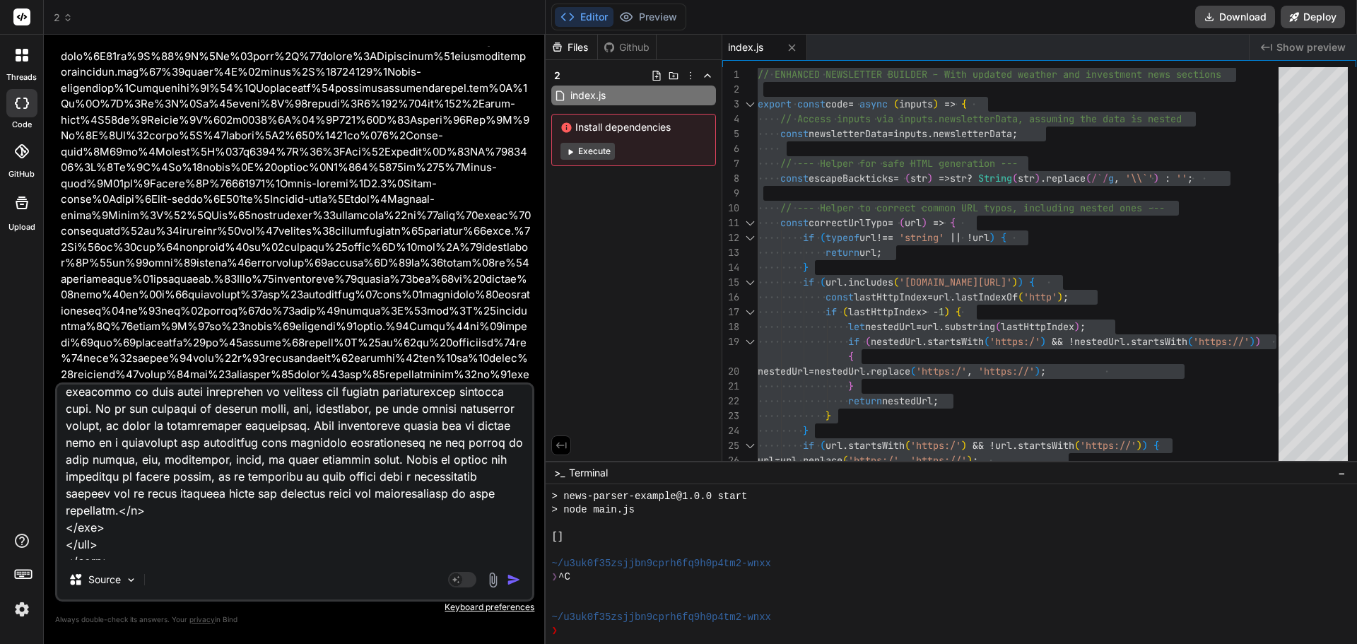
click at [116, 427] on h6 "Bind AI" at bounding box center [100, 434] width 35 height 14
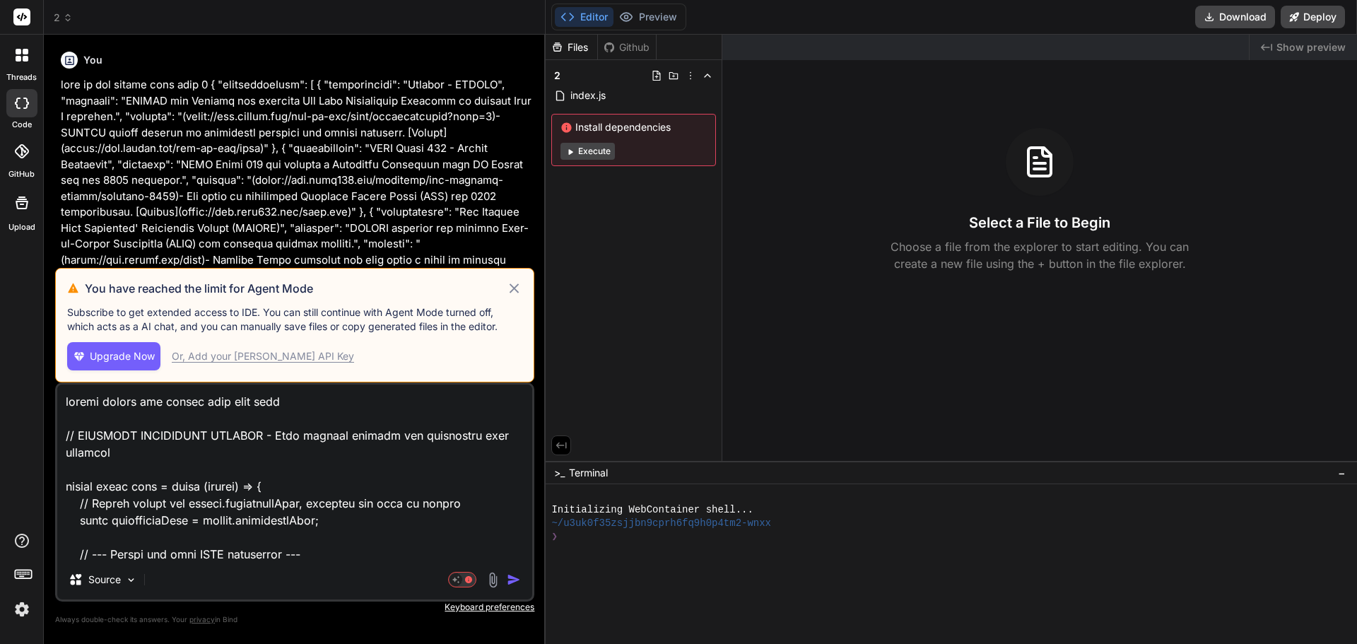
click at [518, 285] on icon at bounding box center [514, 287] width 9 height 9
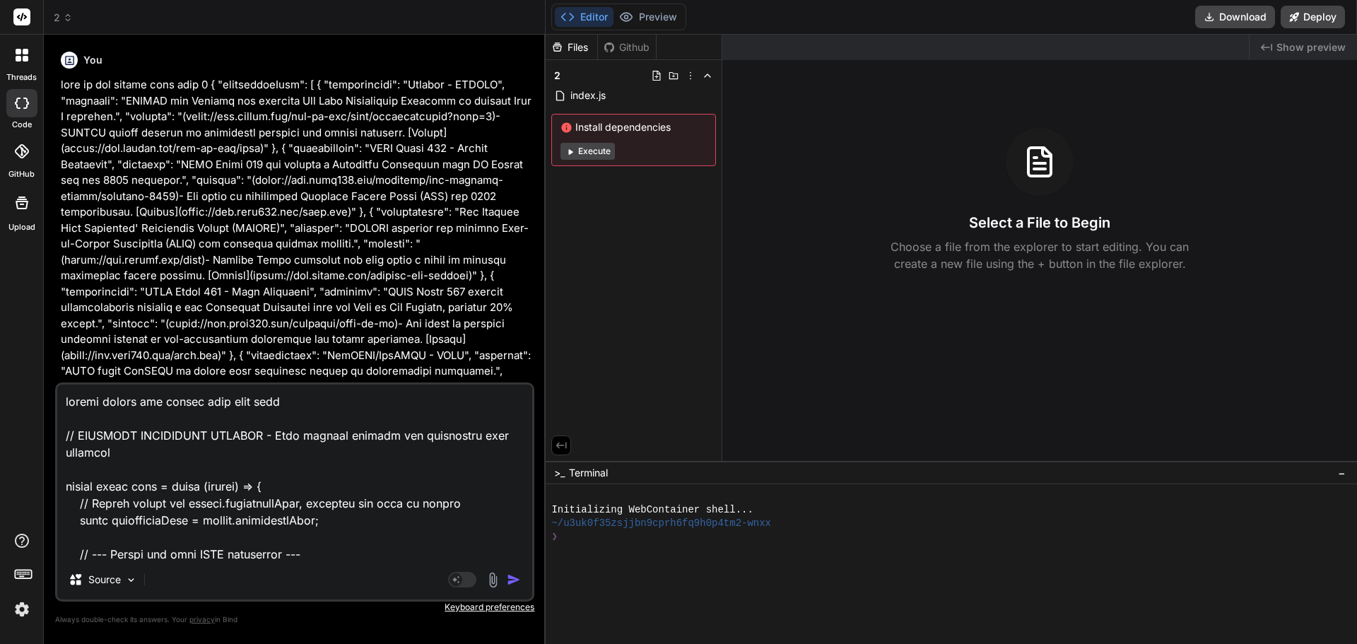
click at [512, 579] on img "button" at bounding box center [514, 579] width 14 height 14
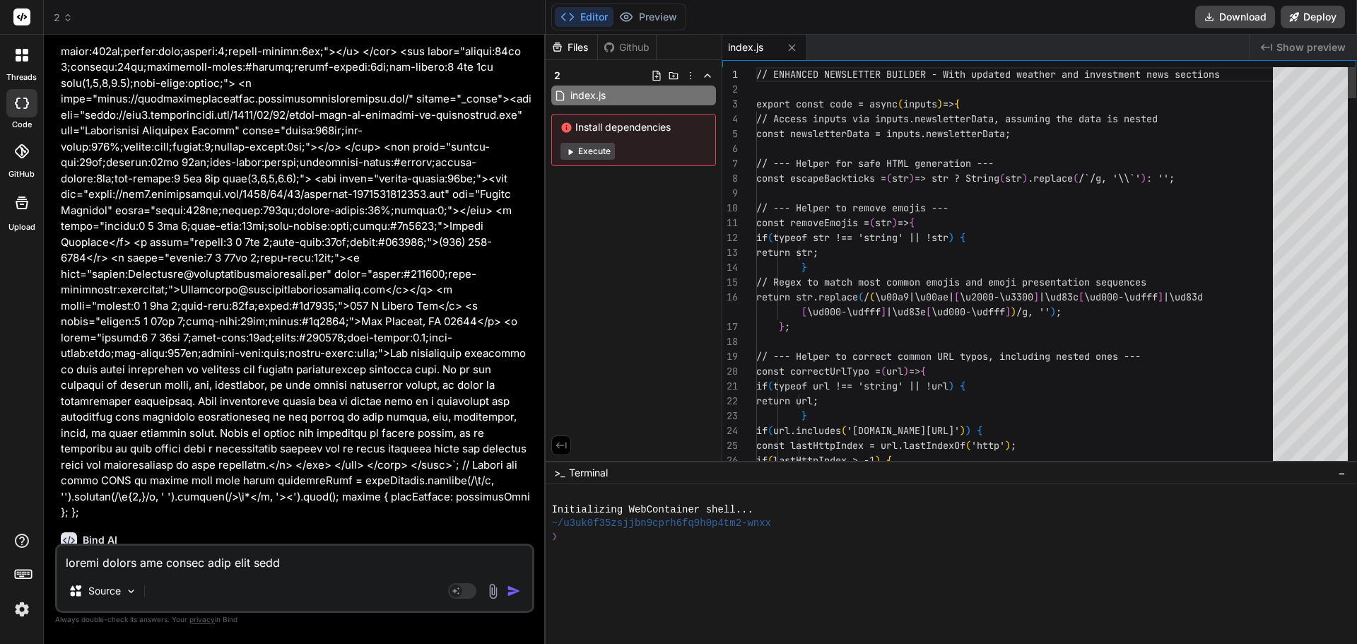
scroll to position [7804, 0]
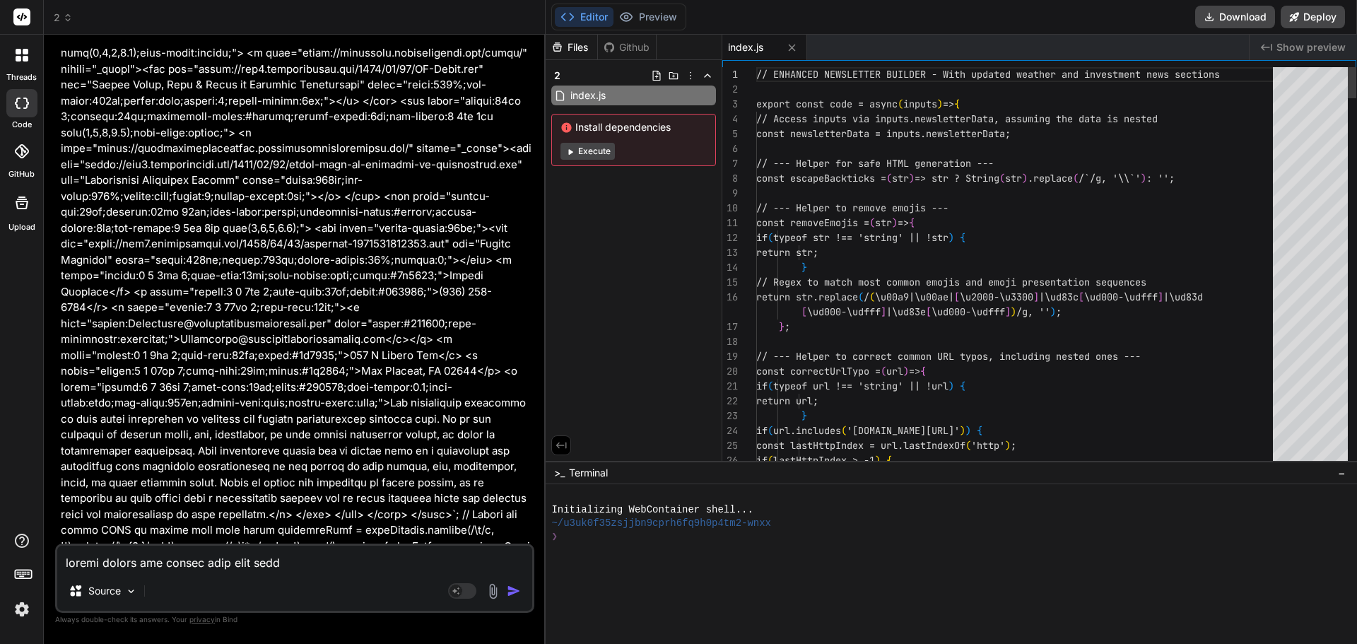
type textarea "x"
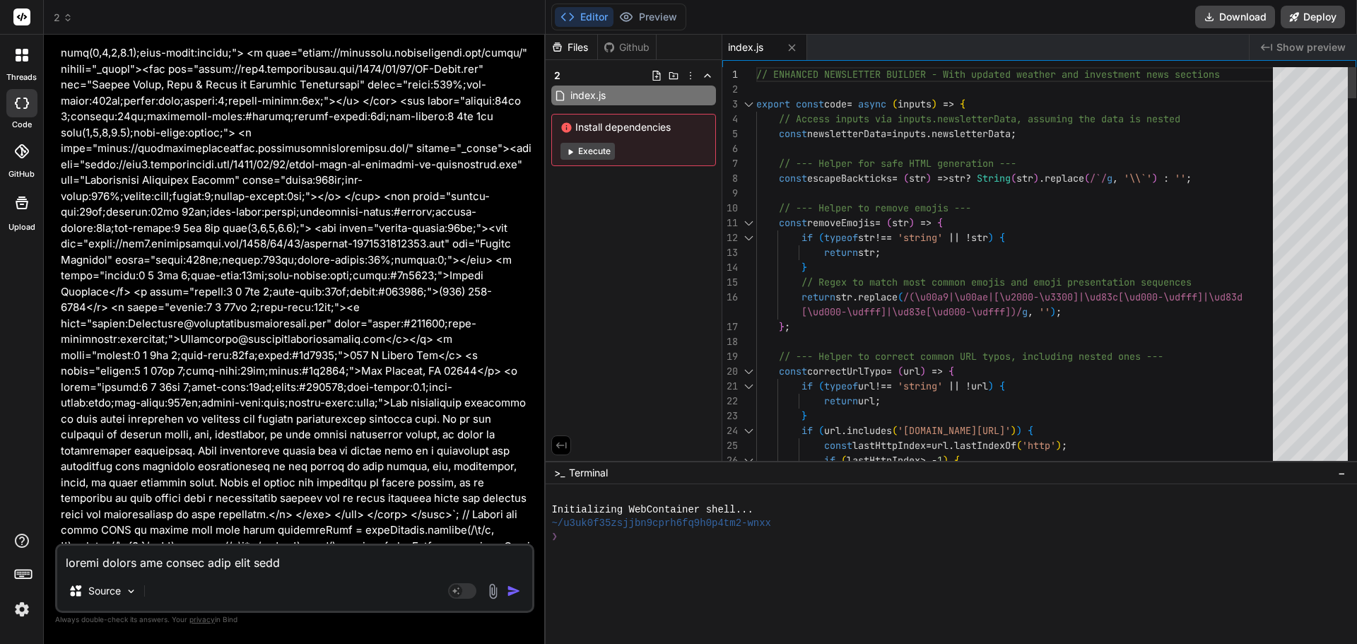
scroll to position [0, 0]
type textarea "// ENHANCED NEWSLETTER BUILDER - With updated weather and investment news secti…"
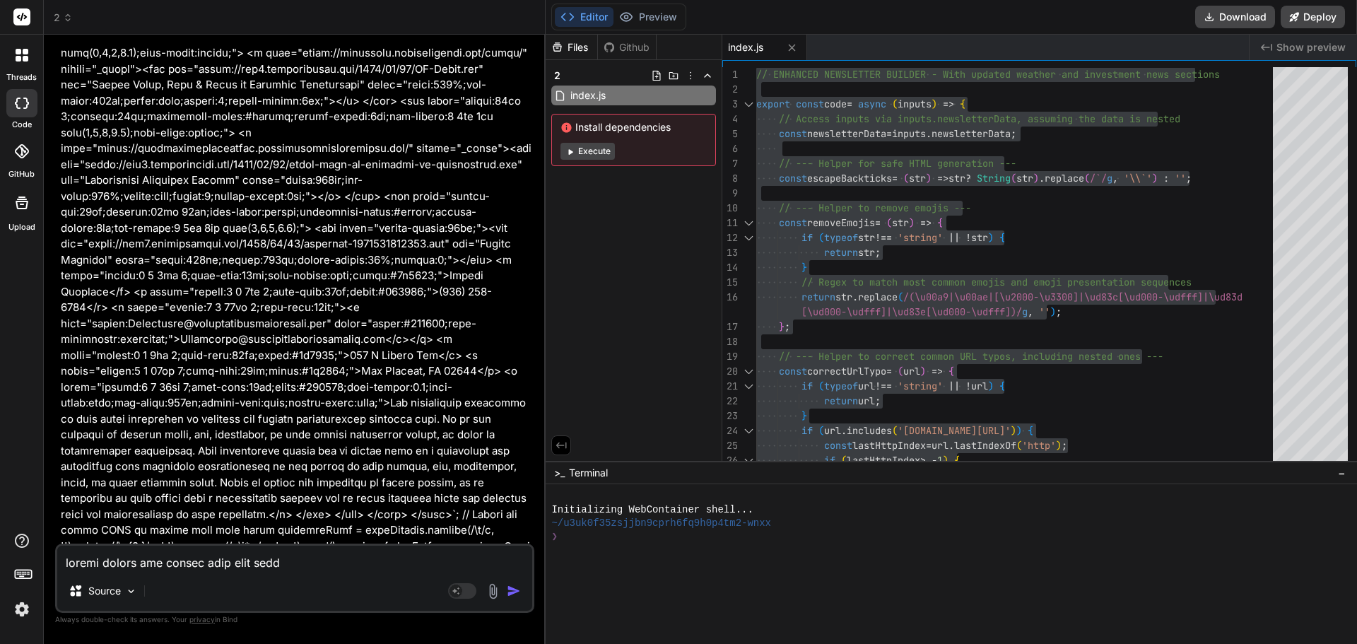
click at [64, 19] on icon at bounding box center [68, 18] width 10 height 10
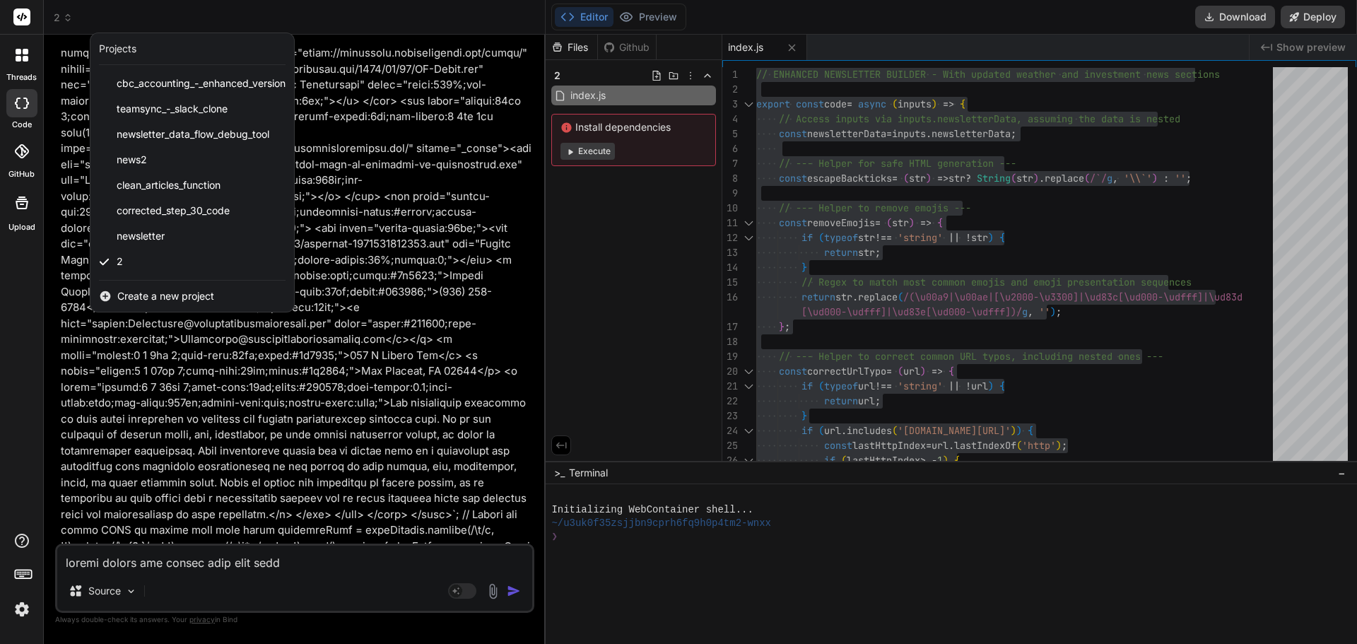
click at [139, 299] on span "Create a new project" at bounding box center [165, 296] width 97 height 14
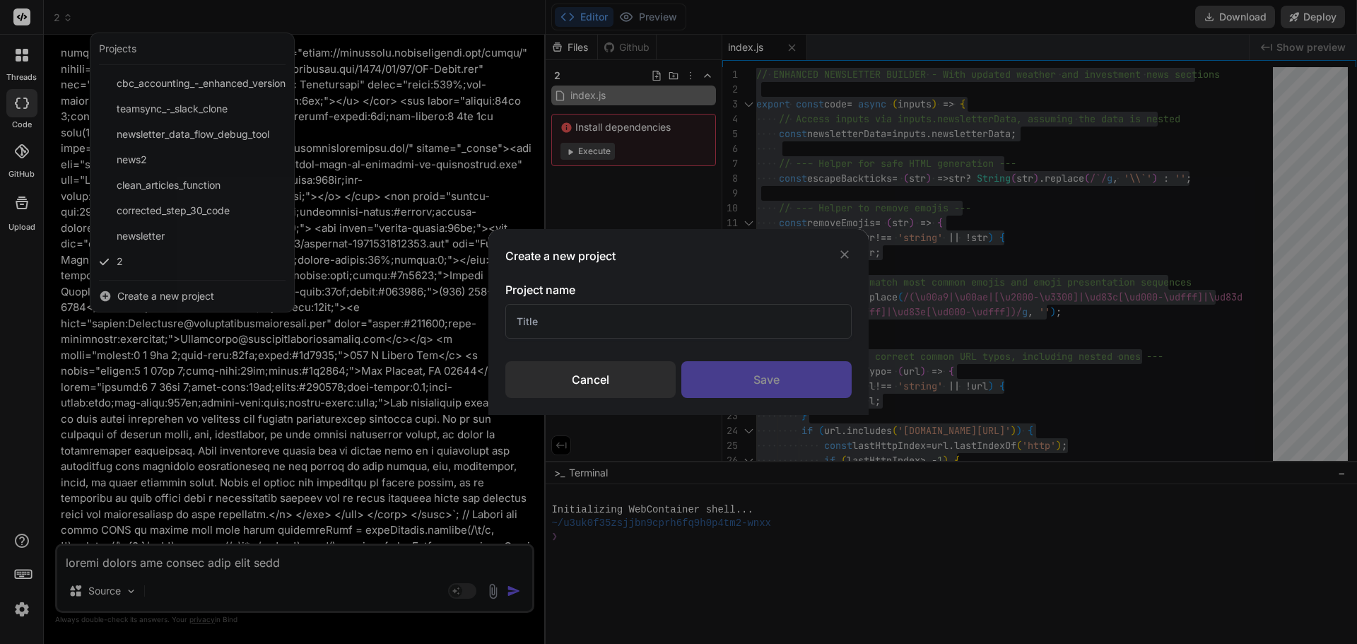
click at [611, 330] on input "text" at bounding box center [678, 321] width 346 height 35
type input "3"
click at [763, 370] on div "Save" at bounding box center [766, 379] width 170 height 37
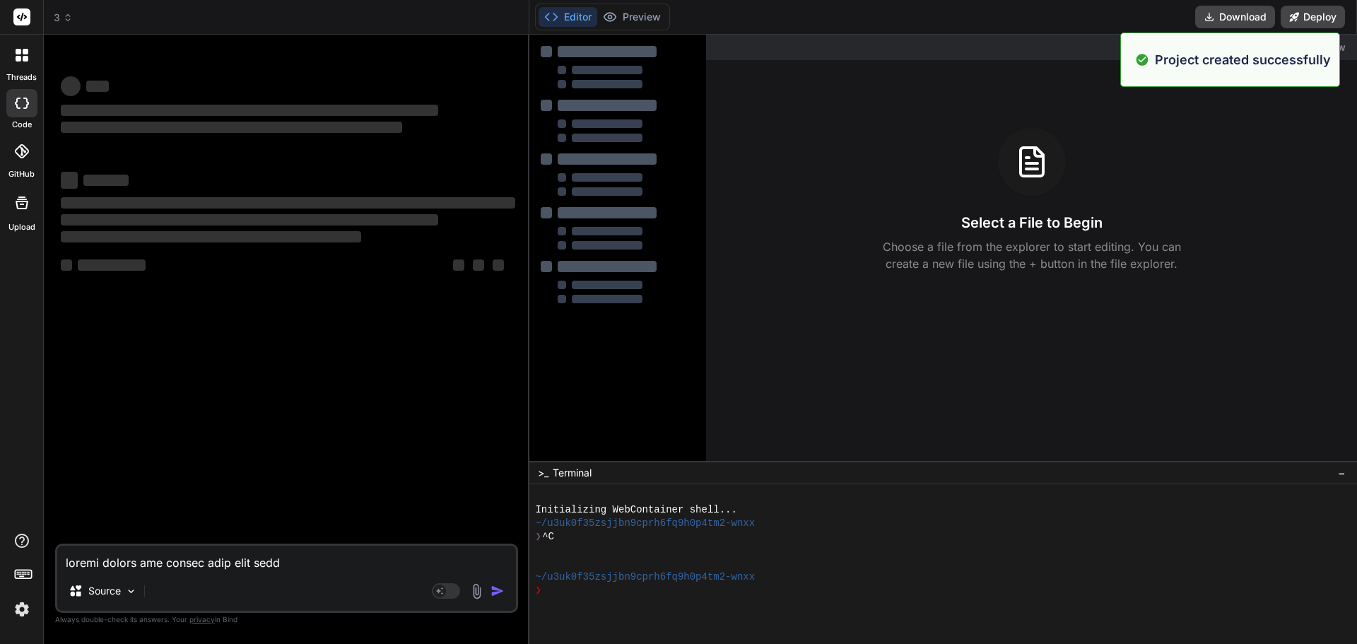
type textarea "x"
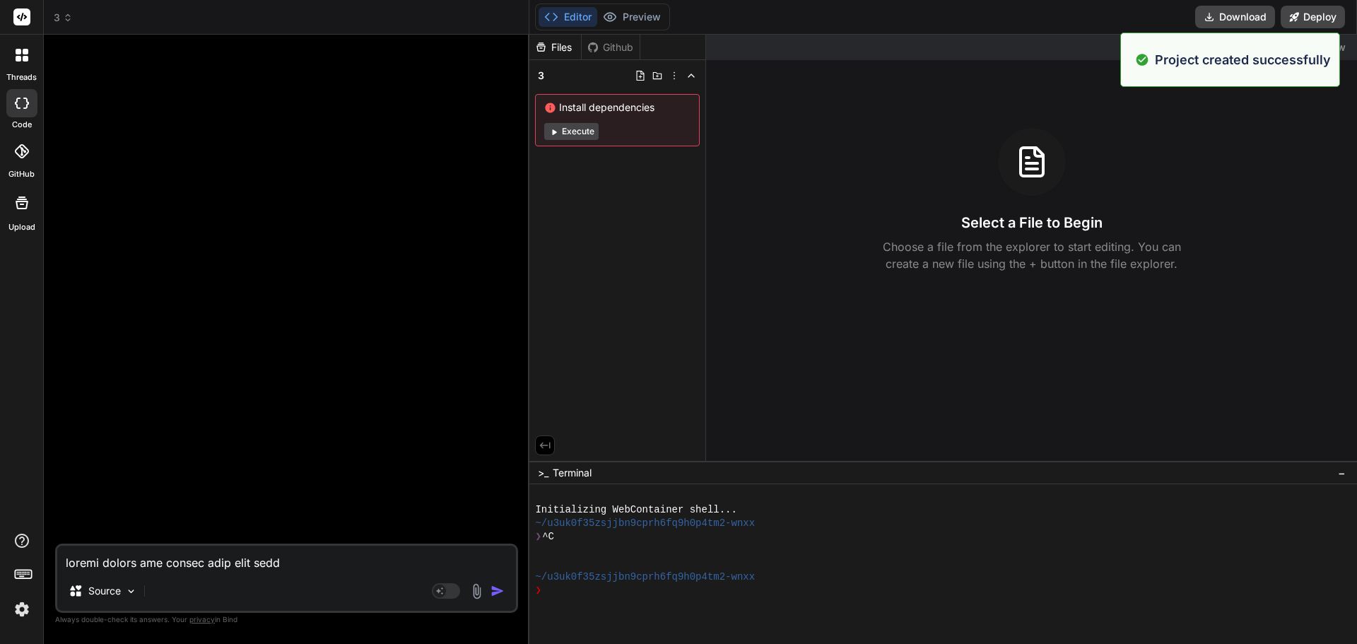
click at [140, 570] on textarea at bounding box center [286, 558] width 459 height 25
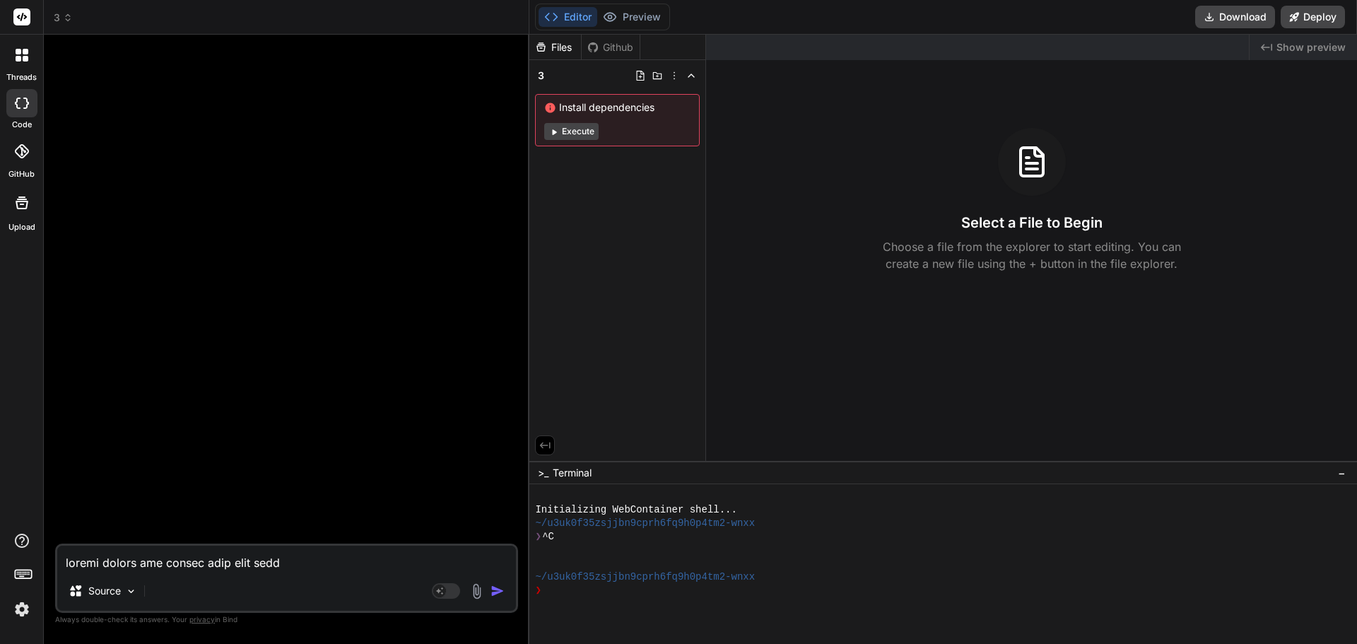
click at [153, 558] on textarea at bounding box center [286, 558] width 459 height 25
type textarea "t"
type textarea "x"
type textarea "th"
type textarea "x"
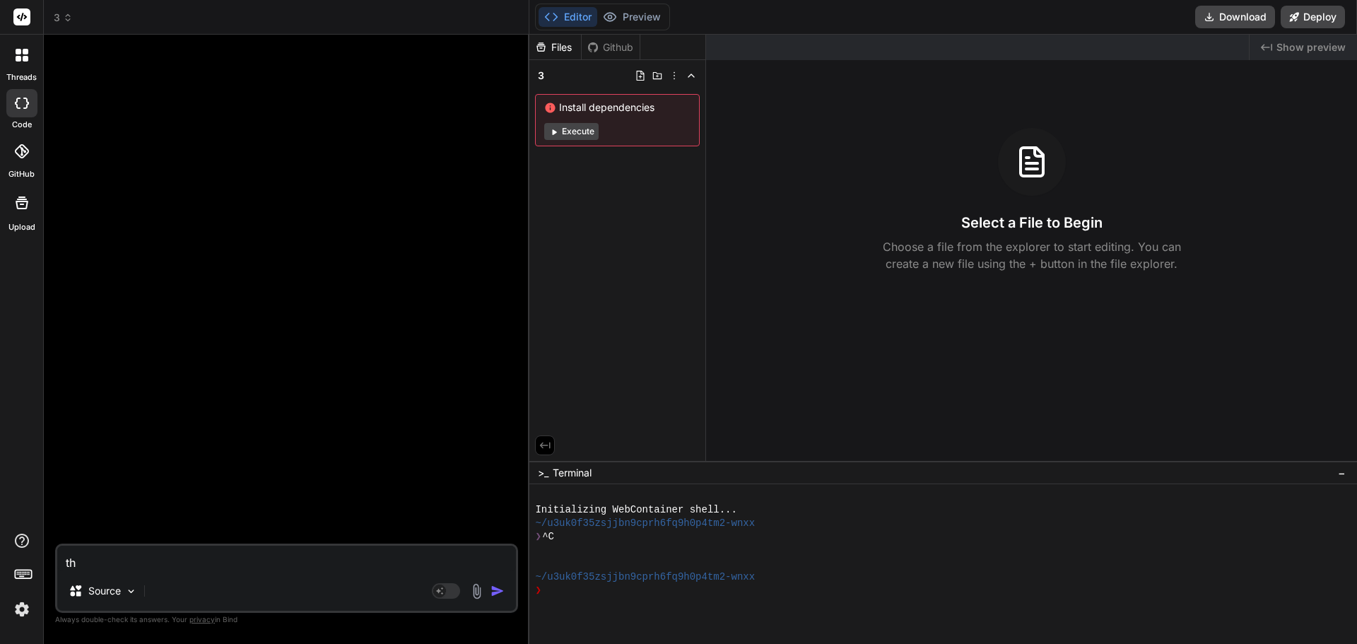
type textarea "thi"
type textarea "x"
type textarea "this"
type textarea "x"
type textarea "this"
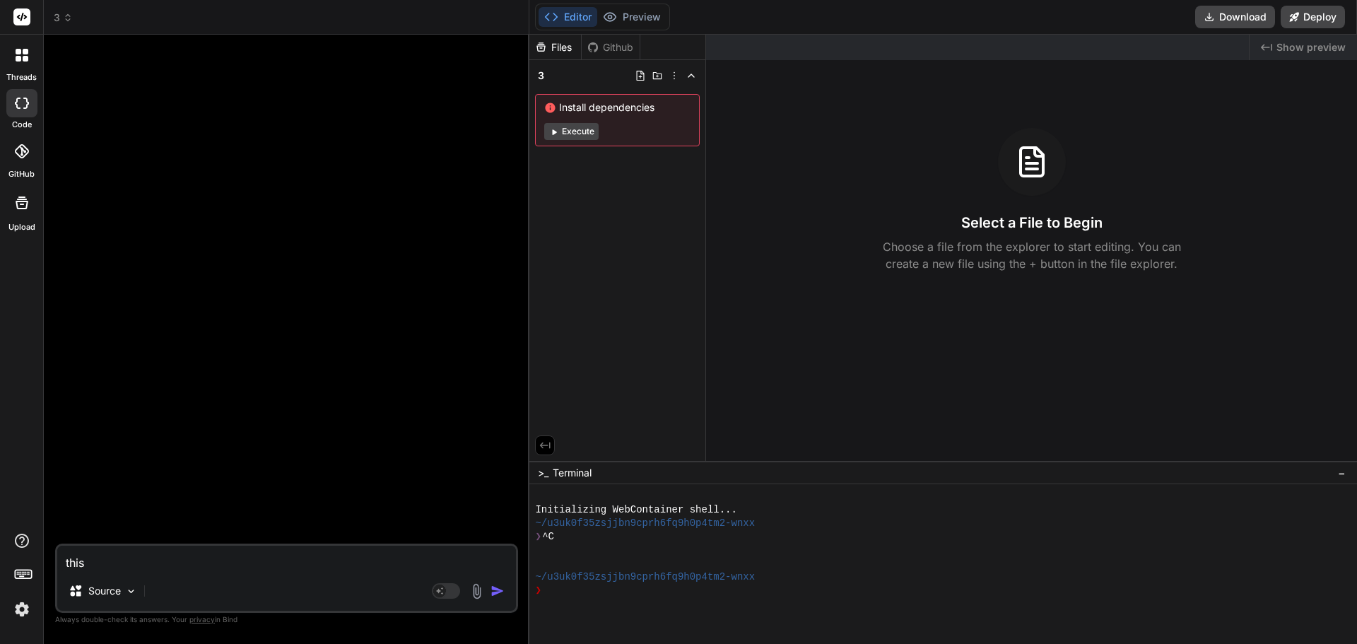
type textarea "x"
type textarea "this c"
type textarea "x"
type textarea "this co"
type textarea "x"
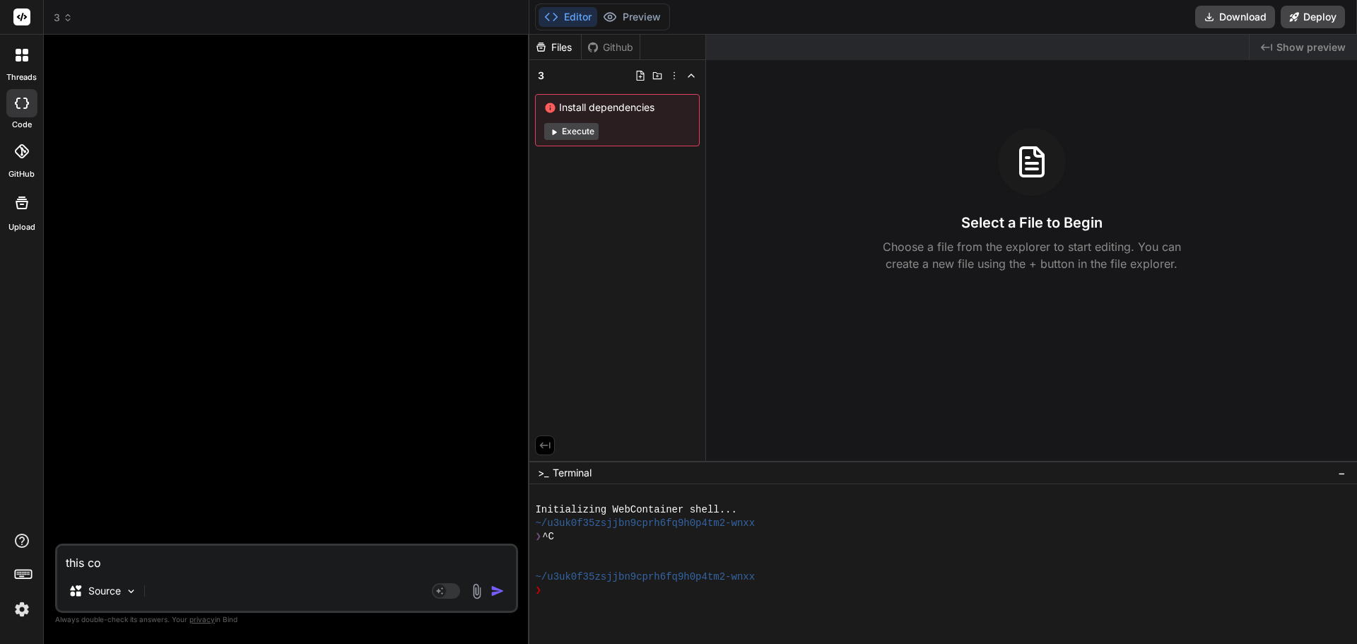
type textarea "this cod"
type textarea "x"
type textarea "this code"
type textarea "x"
type textarea "this code"
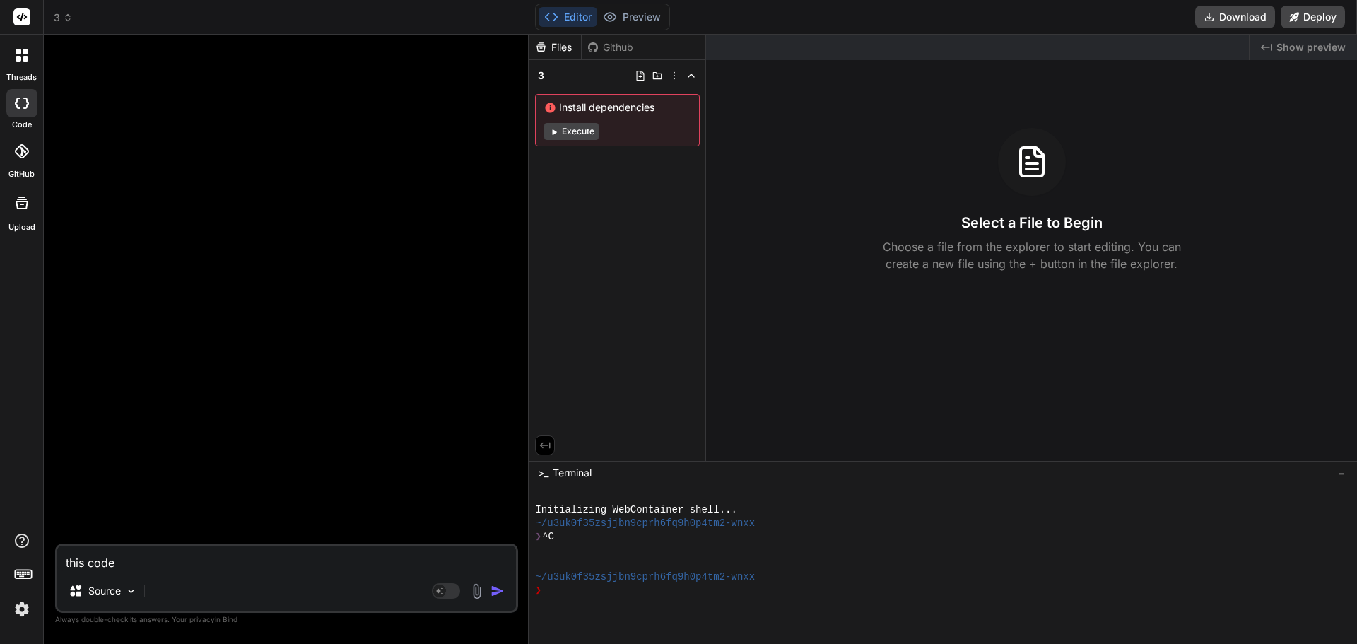
type textarea "x"
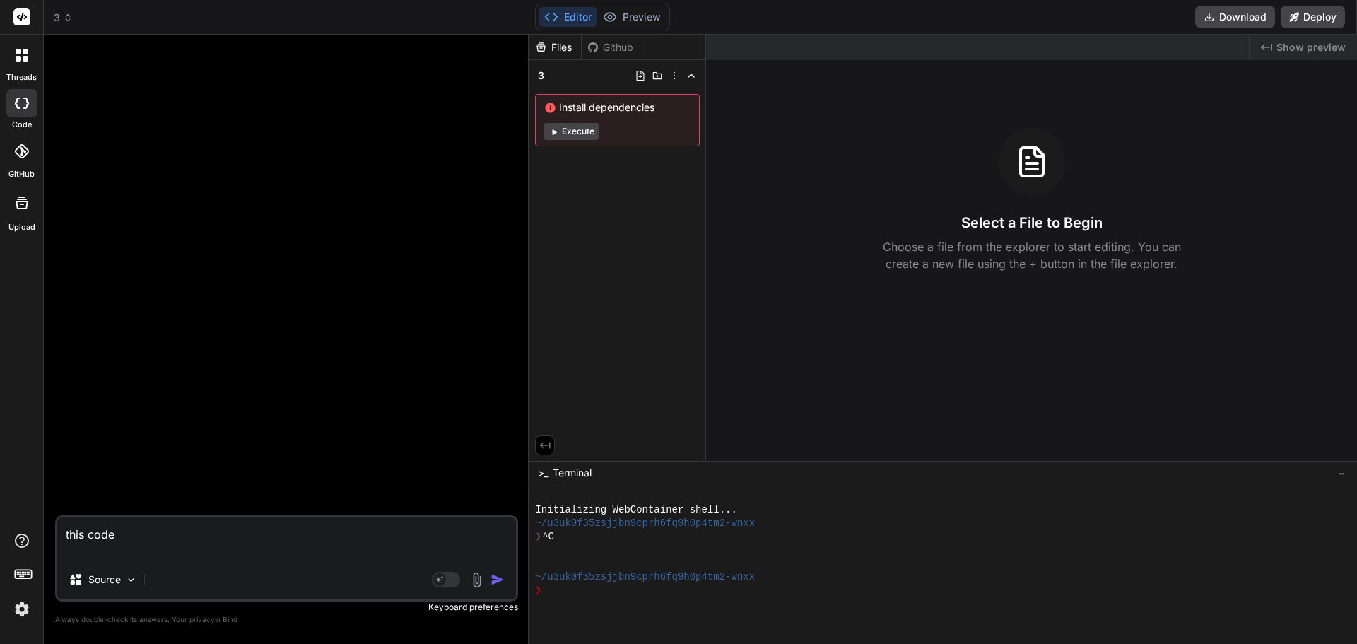
paste textarea "// ENHANCED NEWSLETTER BUILDER - With original banner styles restored export co…"
type textarea "this code // ENHANCED NEWSLETTER BUILDER - With original banner styles restored…"
type textarea "x"
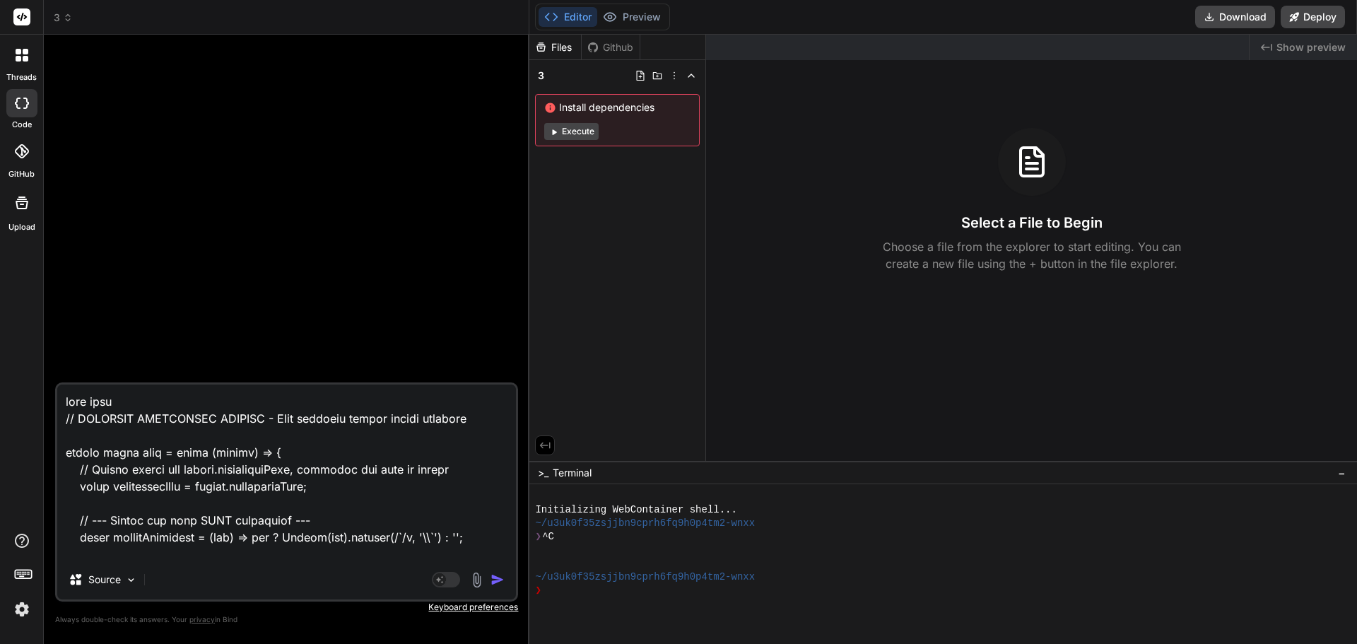
scroll to position [5446, 0]
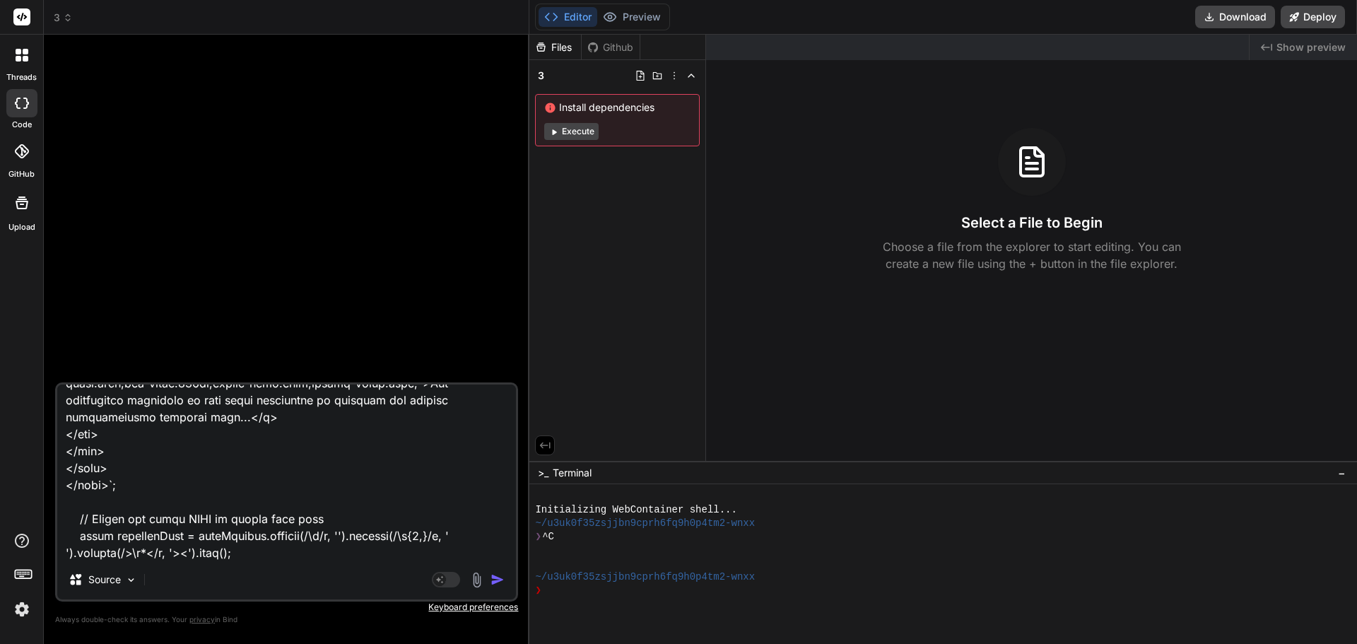
type textarea "this code // ENHANCED NEWSLETTER BUILDER - With original banner styles restored…"
type textarea "x"
type textarea "this code // ENHANCED NEWSLETTER BUILDER - With original banner styles restored…"
type textarea "x"
type textarea "this code // ENHANCED NEWSLETTER BUILDER - With original banner styles restored…"
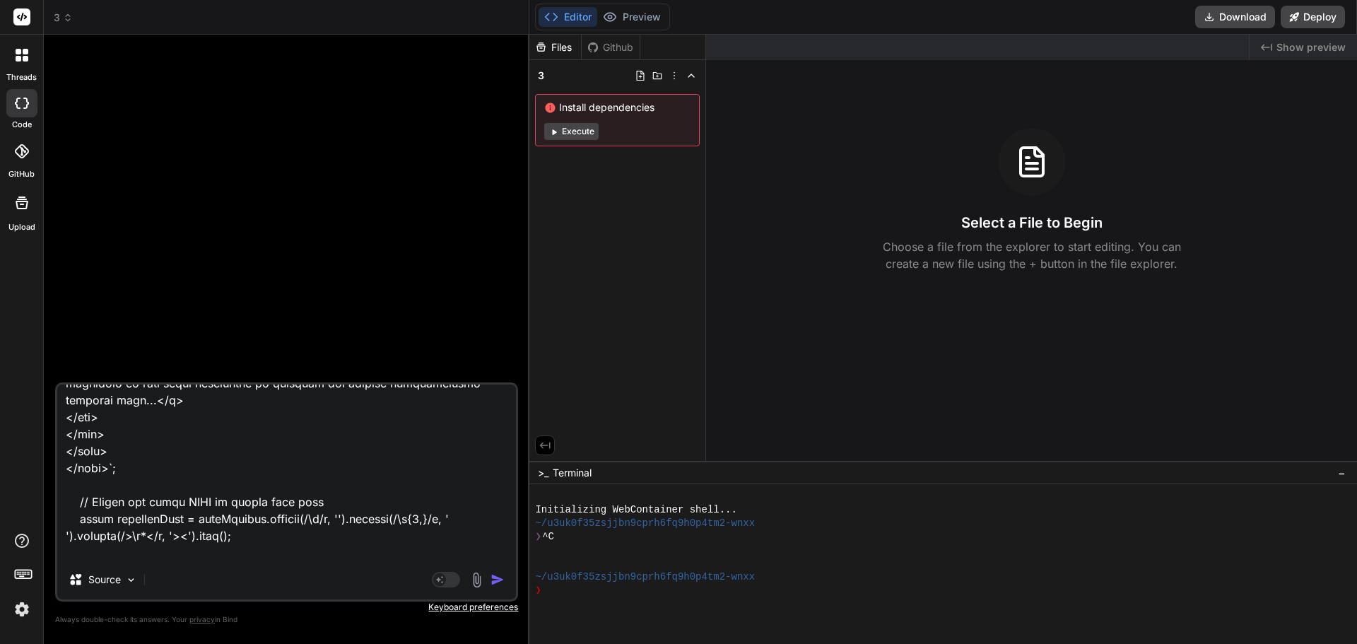
type textarea "x"
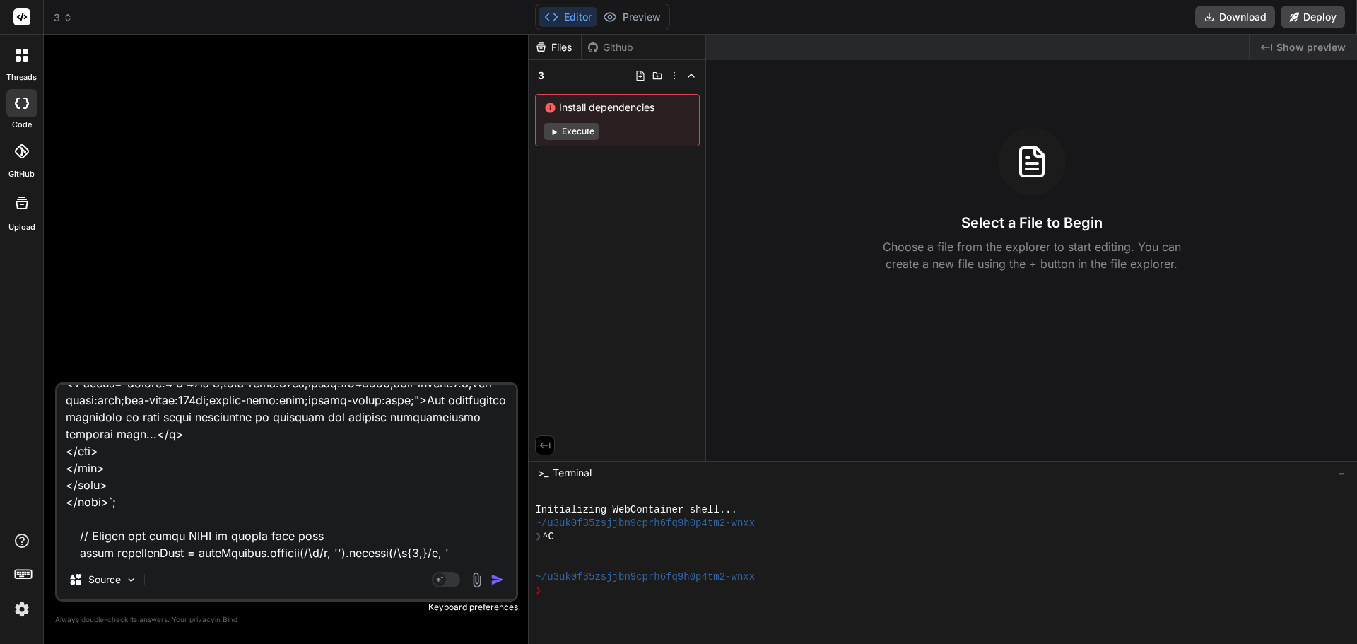
type textarea "this code // ENHANCED NEWSLETTER BUILDER - With original banner styles restored…"
type textarea "x"
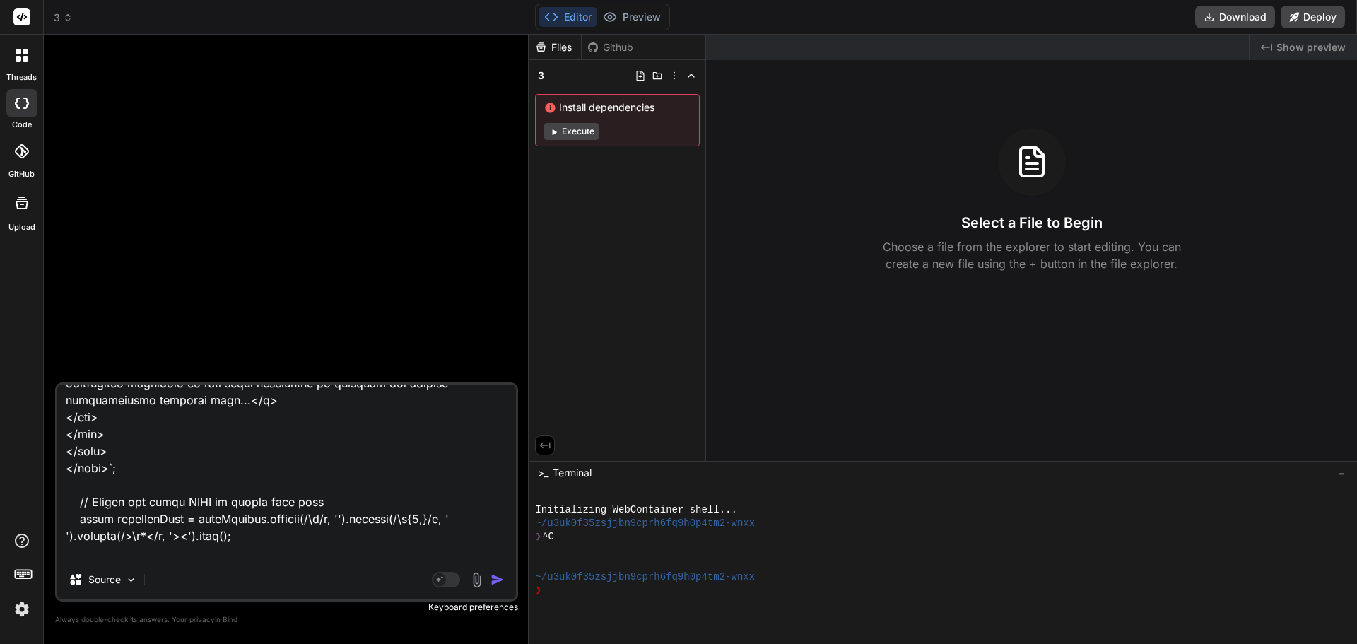
type textarea "this code // ENHANCED NEWSLETTER BUILDER - With original banner styles restored…"
type textarea "x"
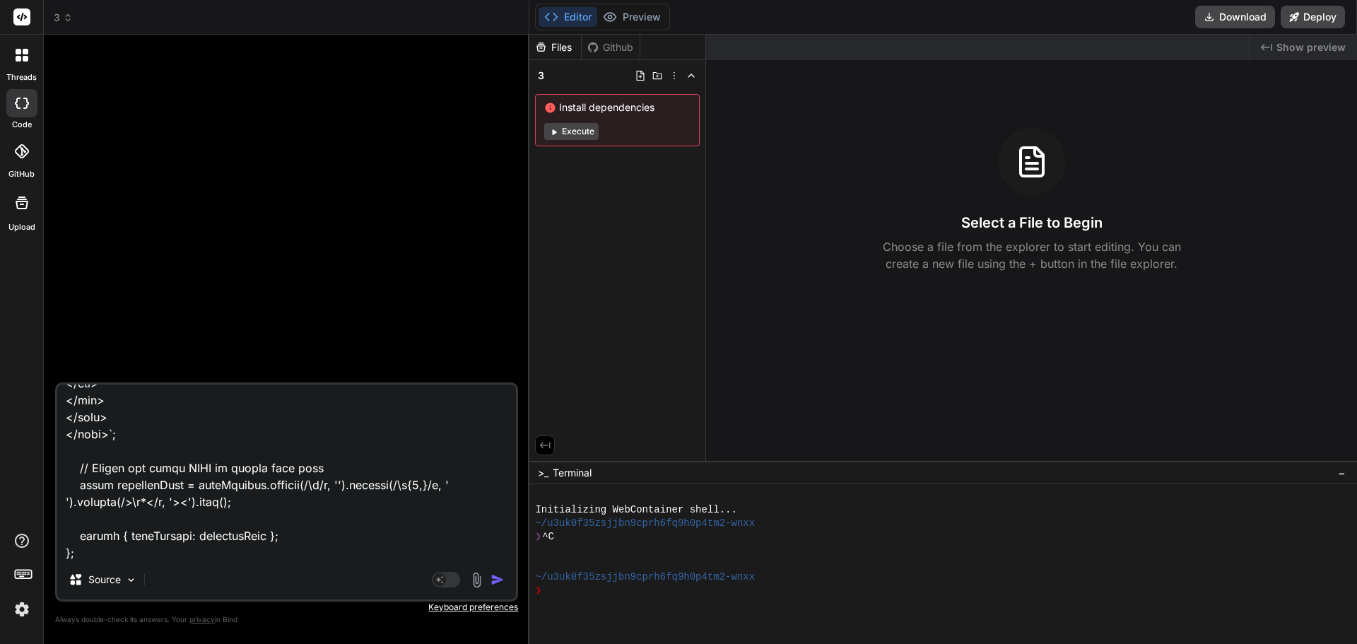
type textarea "this code // ENHANCED NEWSLETTER BUILDER - With original banner styles restored…"
type textarea "x"
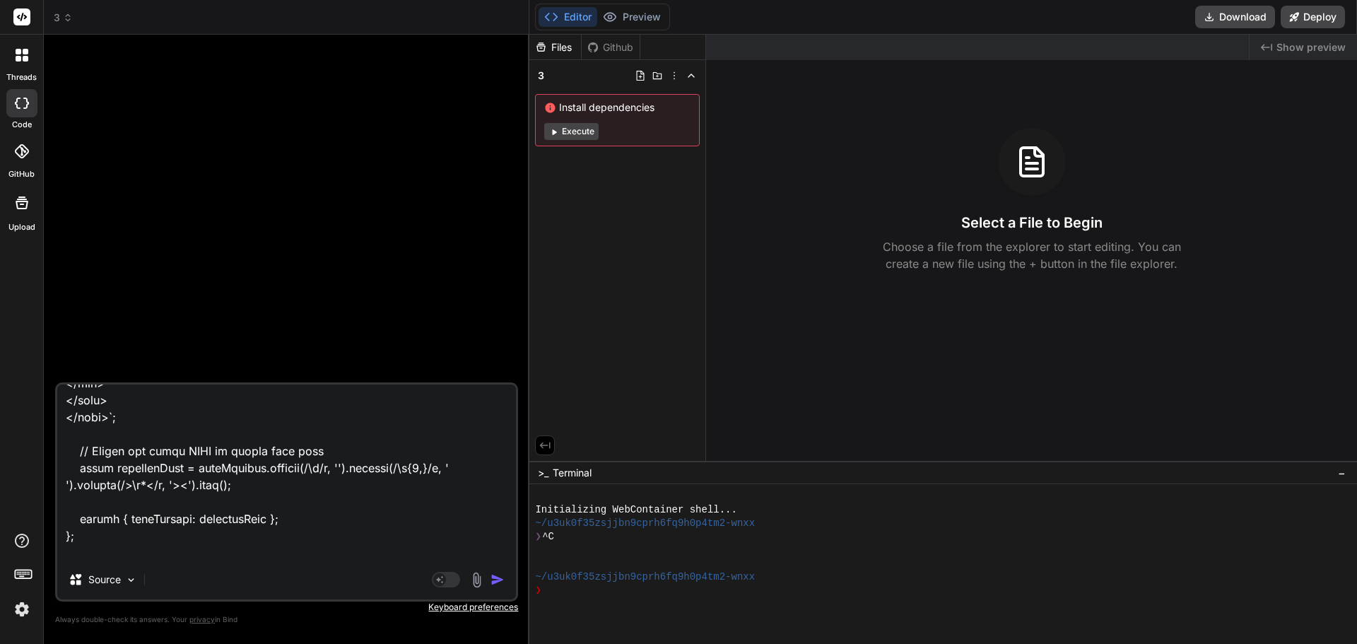
type textarea "this code // ENHANCED NEWSLETTER BUILDER - With original banner styles restored…"
type textarea "x"
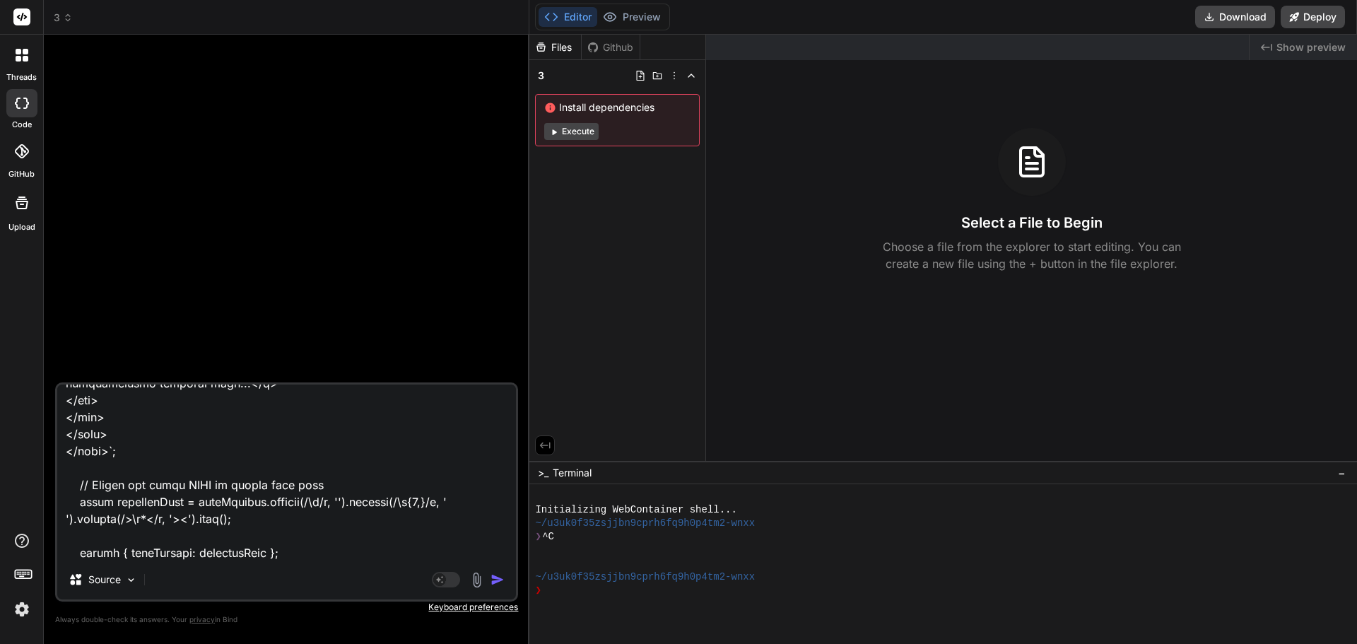
type textarea "this code // ENHANCED NEWSLETTER BUILDER - With original banner styles restored…"
type textarea "x"
type textarea "this code // ENHANCED NEWSLETTER BUILDER - With original banner styles restored…"
type textarea "x"
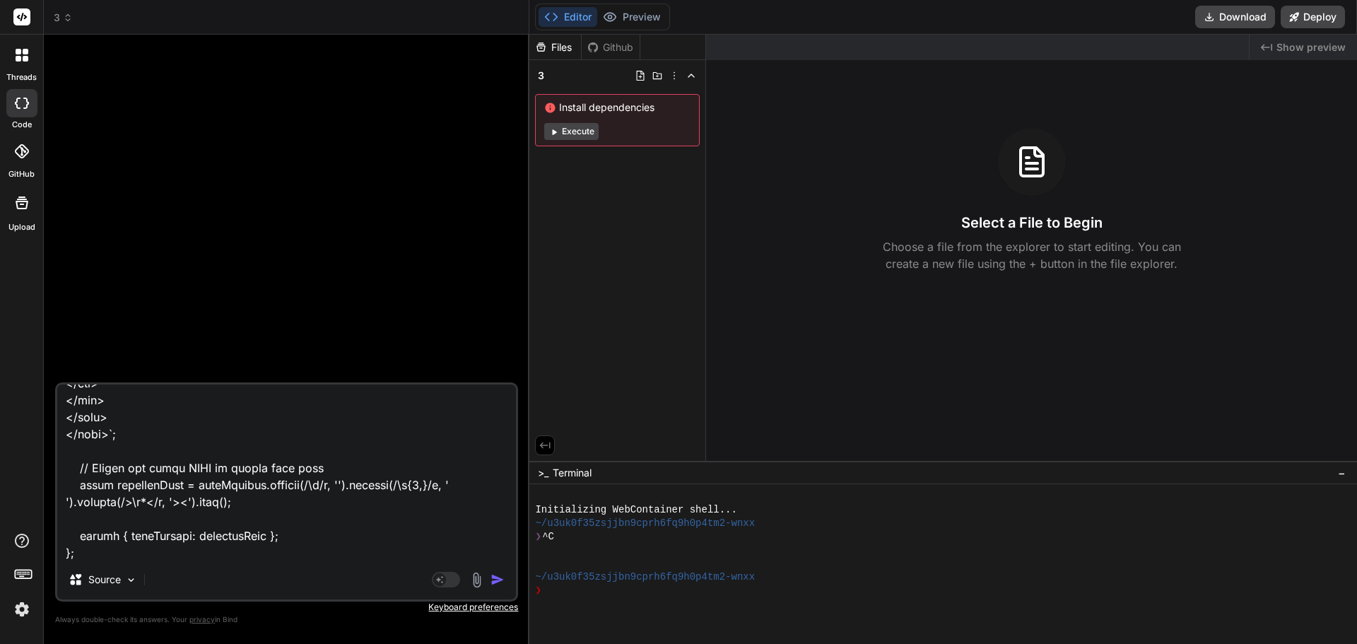
type textarea "this code // ENHANCED NEWSLETTER BUILDER - With original banner styles restored…"
type textarea "x"
type textarea "this code // ENHANCED NEWSLETTER BUILDER - With original banner styles restored…"
type textarea "x"
type textarea "this code // ENHANCED NEWSLETTER BUILDER - With original banner styles restored…"
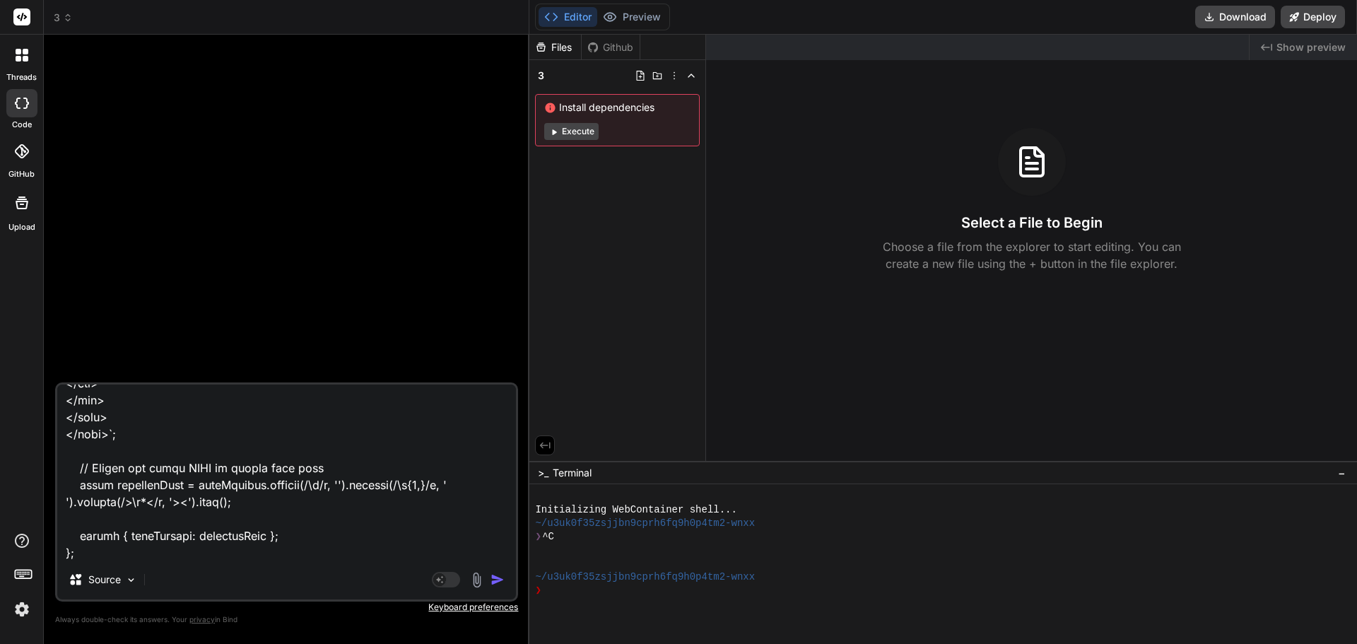
type textarea "x"
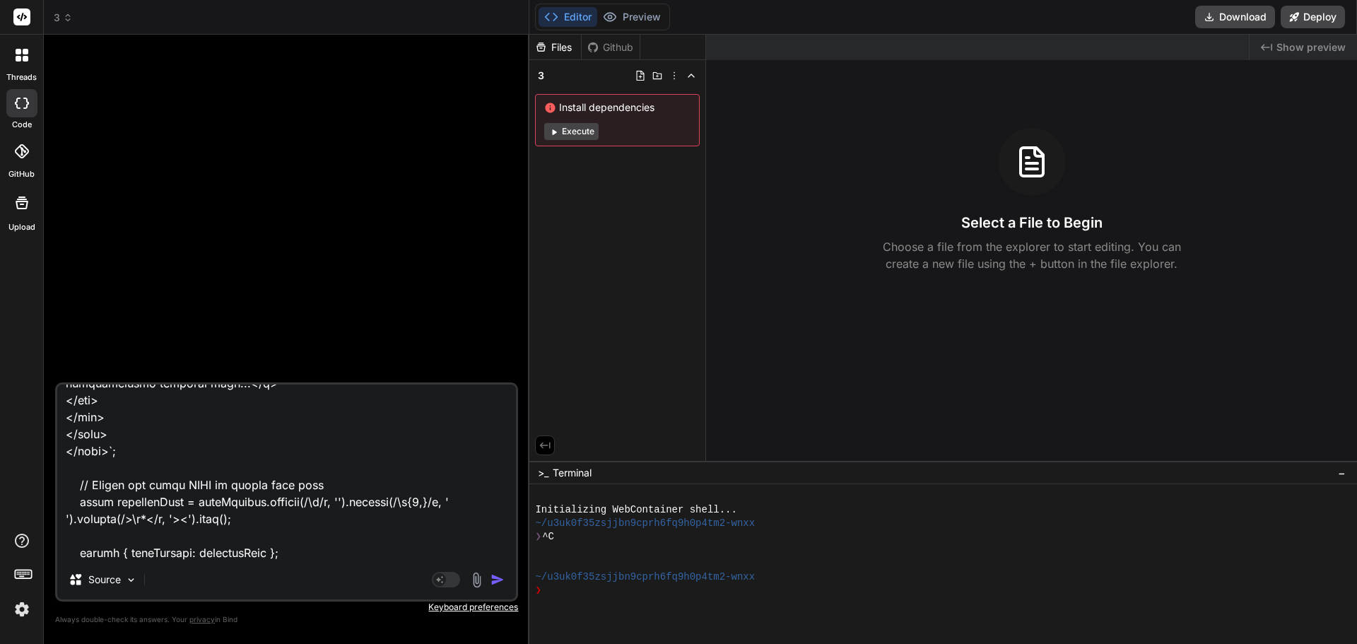
type textarea "this code // ENHANCED NEWSLETTER BUILDER - With original banner styles restored…"
type textarea "x"
type textarea "this code // ENHANCED NEWSLETTER BUILDER - With original banner styles restored…"
type textarea "x"
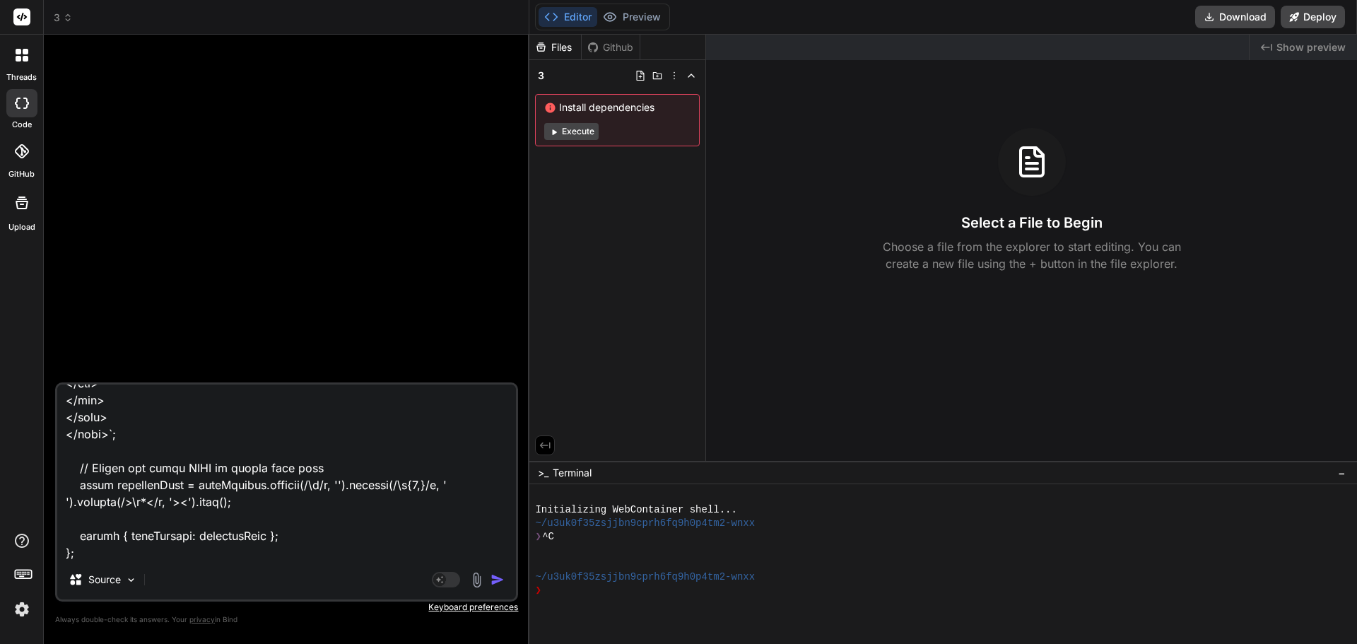
type textarea "this code // ENHANCED NEWSLETTER BUILDER - With original banner styles restored…"
type textarea "x"
type textarea "this code // ENHANCED NEWSLETTER BUILDER - With original banner styles restored…"
type textarea "x"
type textarea "this code // ENHANCED NEWSLETTER BUILDER - With original banner styles restored…"
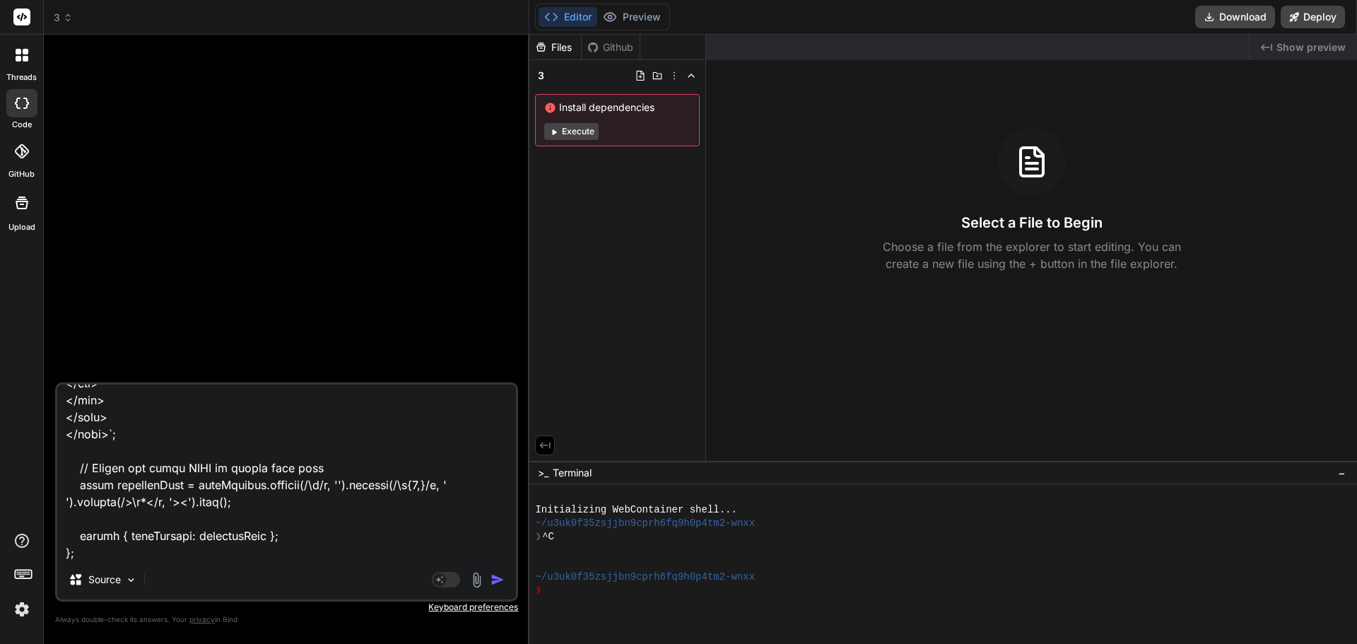
type textarea "x"
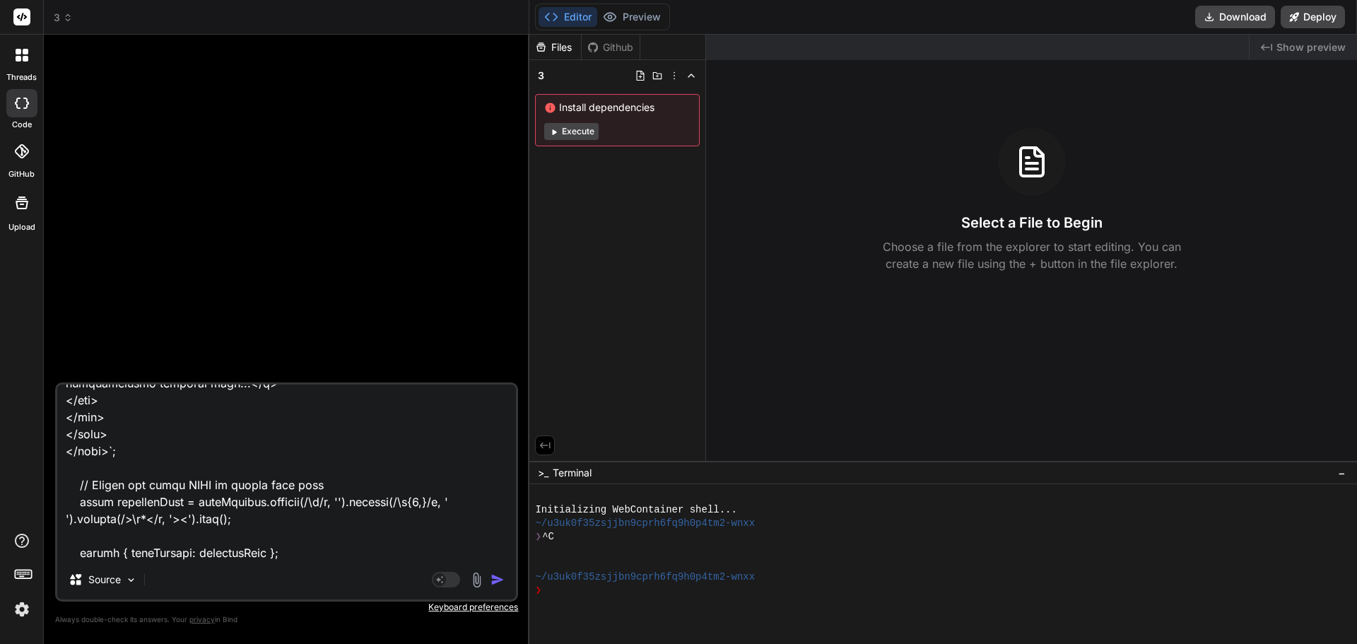
type textarea "this code // ENHANCED NEWSLETTER BUILDER - With original banner styles restored…"
type textarea "x"
type textarea "this code // ENHANCED NEWSLETTER BUILDER - With original banner styles restored…"
type textarea "x"
type textarea "this code // ENHANCED NEWSLETTER BUILDER - With original banner styles restored…"
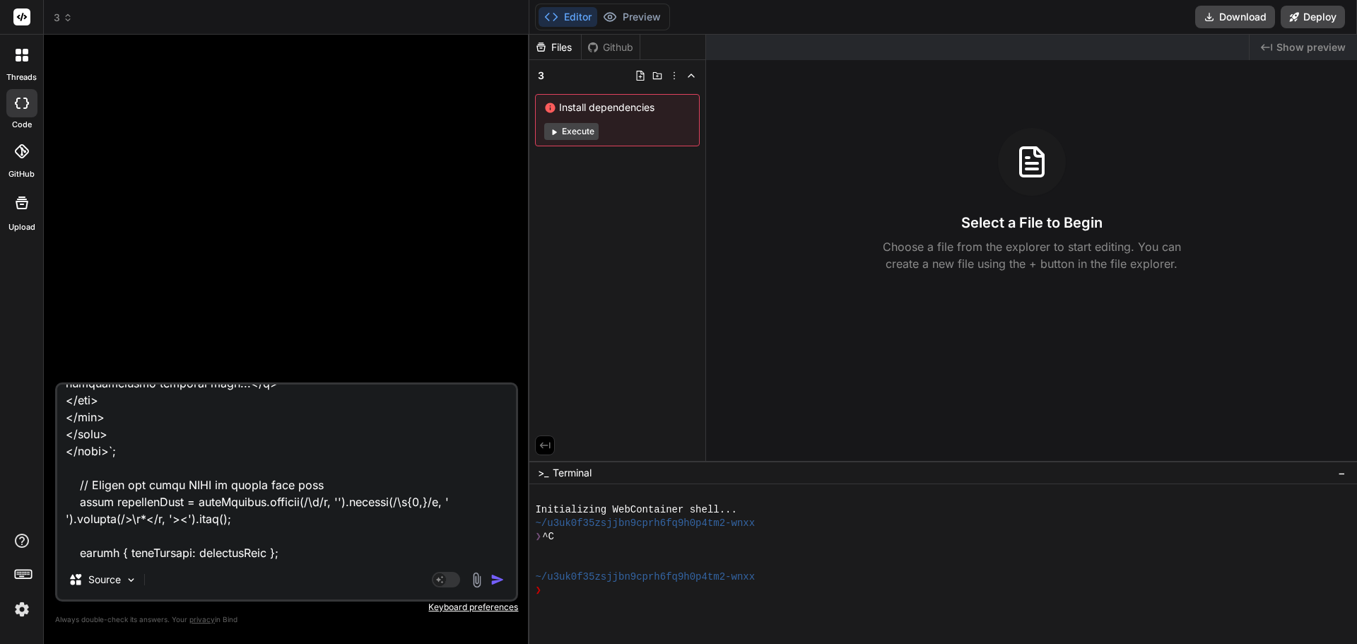
type textarea "x"
type textarea "this code // ENHANCED NEWSLETTER BUILDER - With original banner styles restored…"
type textarea "x"
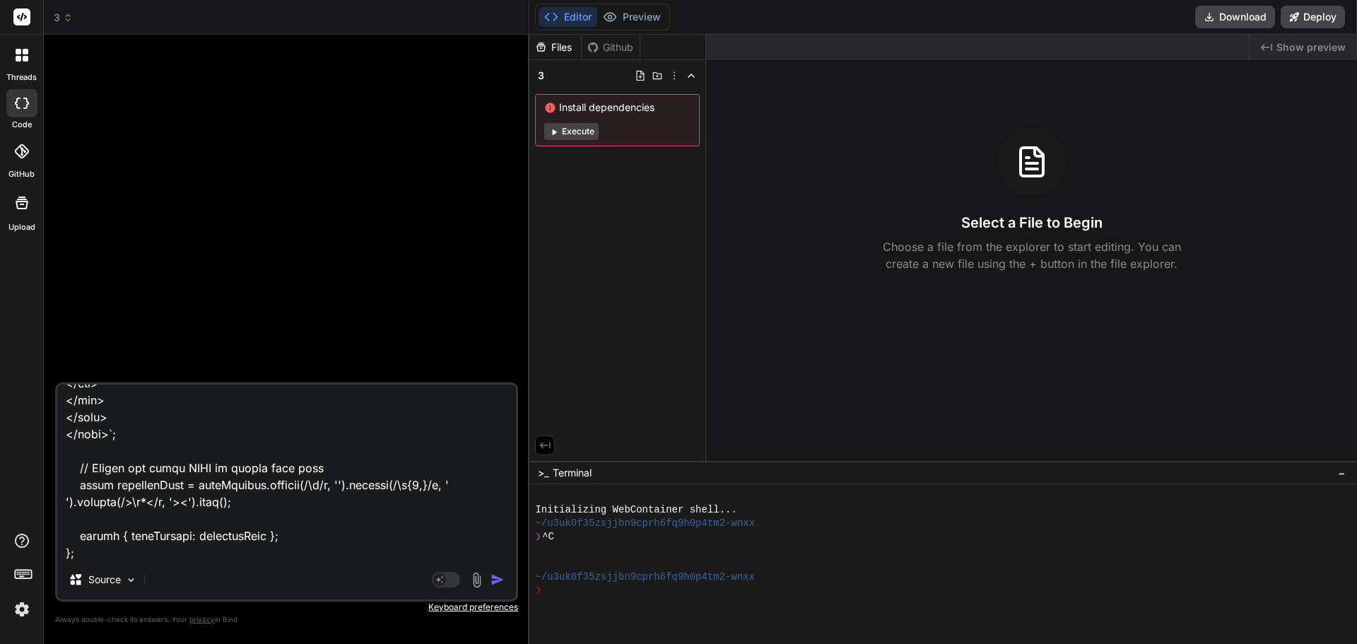
type textarea "this code // ENHANCED NEWSLETTER BUILDER - With original banner styles restored…"
type textarea "x"
type textarea "this code // ENHANCED NEWSLETTER BUILDER - With original banner styles restored…"
type textarea "x"
type textarea "this code // ENHANCED NEWSLETTER BUILDER - With original banner styles restored…"
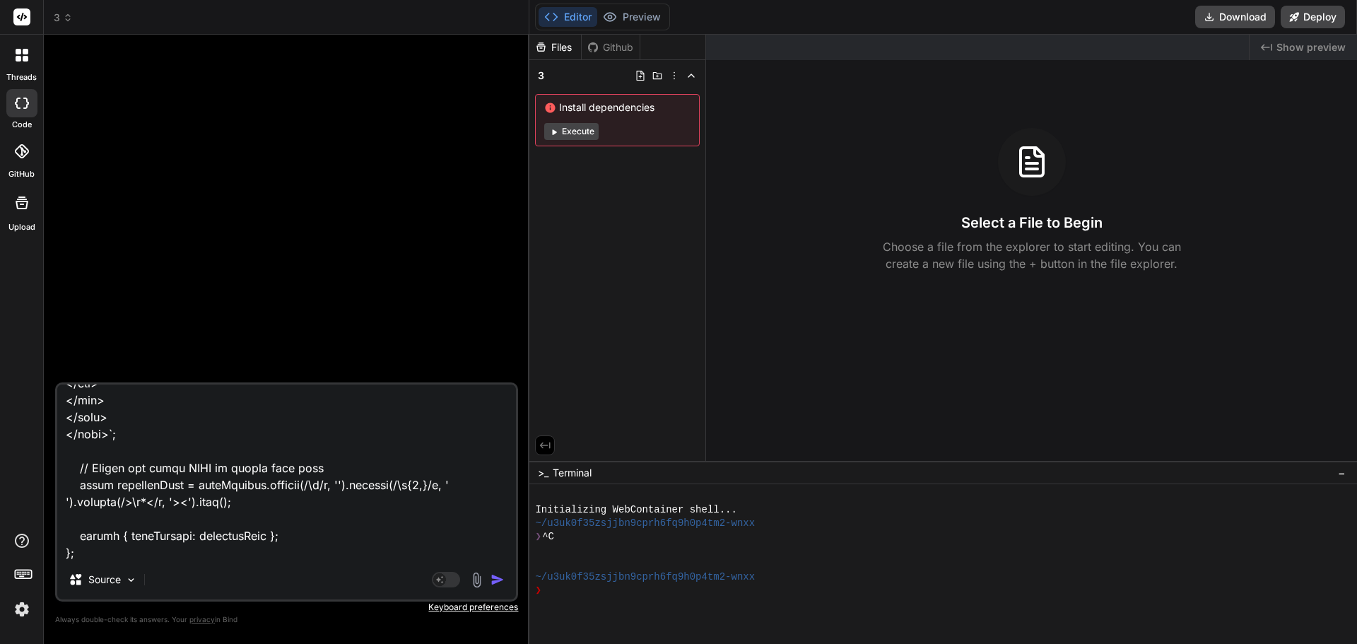
type textarea "x"
type textarea "this code // ENHANCED NEWSLETTER BUILDER - With original banner styles restored…"
type textarea "x"
type textarea "this code // ENHANCED NEWSLETTER BUILDER - With original banner styles restored…"
type textarea "x"
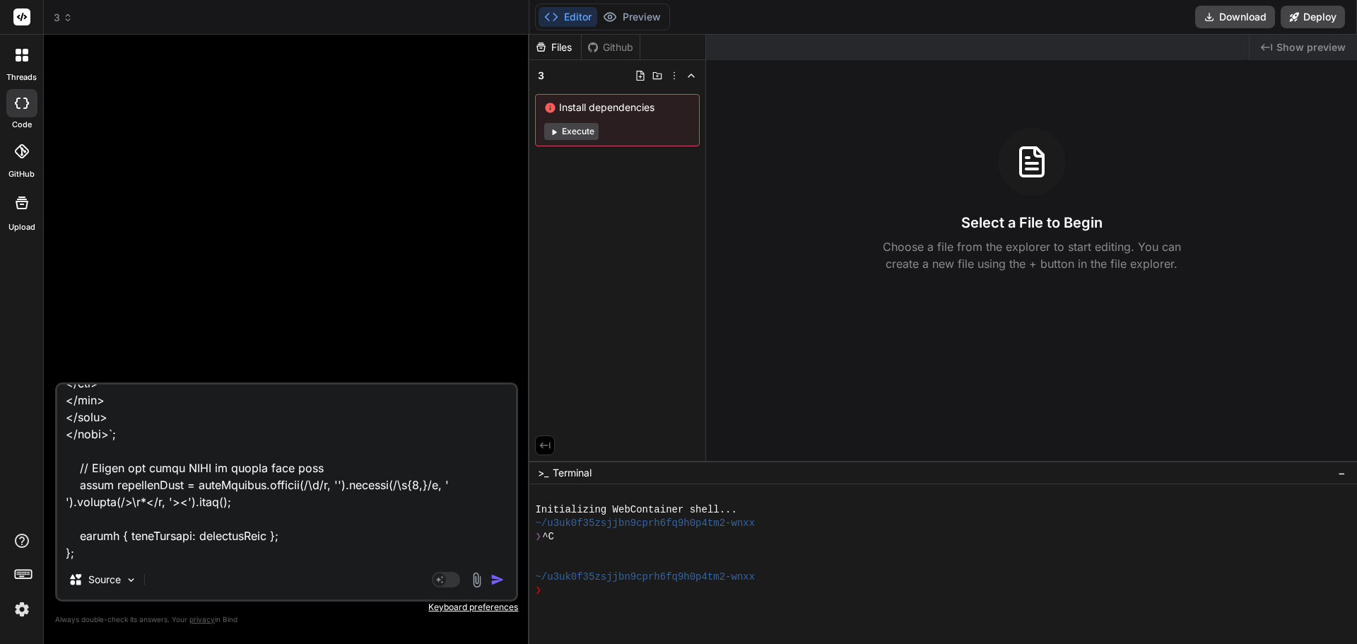
type textarea "this code // ENHANCED NEWSLETTER BUILDER - With original banner styles restored…"
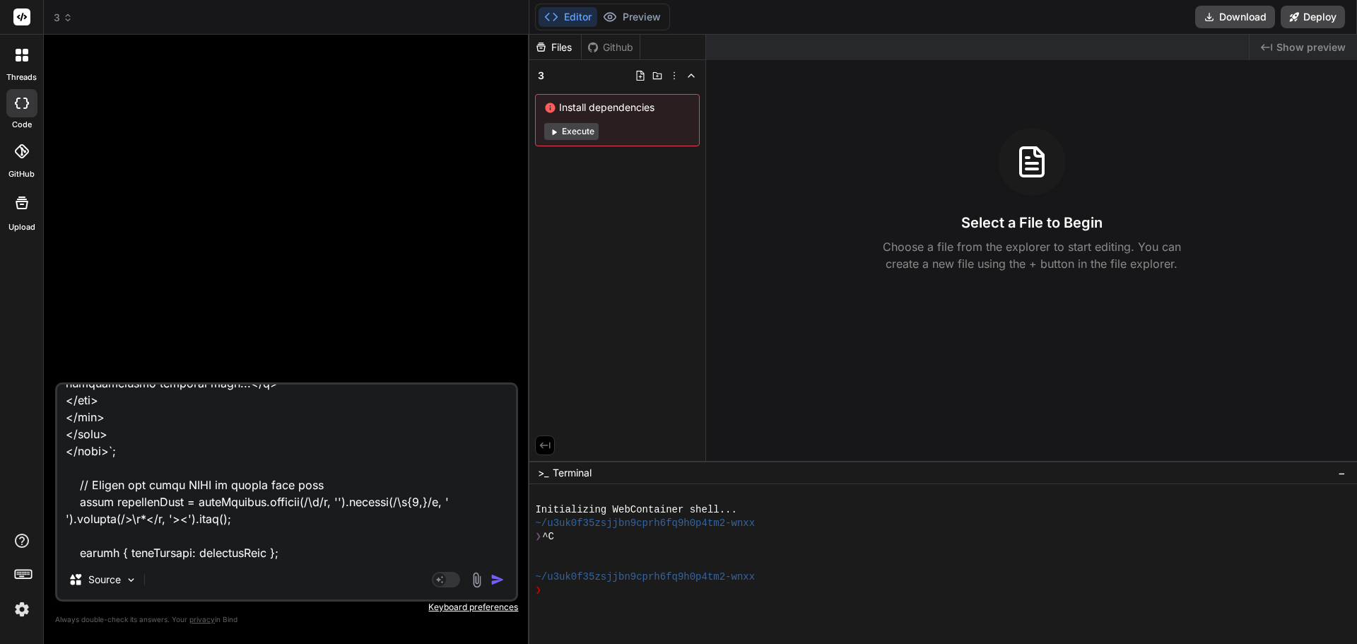
type textarea "x"
type textarea "this code // ENHANCED NEWSLETTER BUILDER - With original banner styles restored…"
type textarea "x"
type textarea "this code // ENHANCED NEWSLETTER BUILDER - With original banner styles restored…"
type textarea "x"
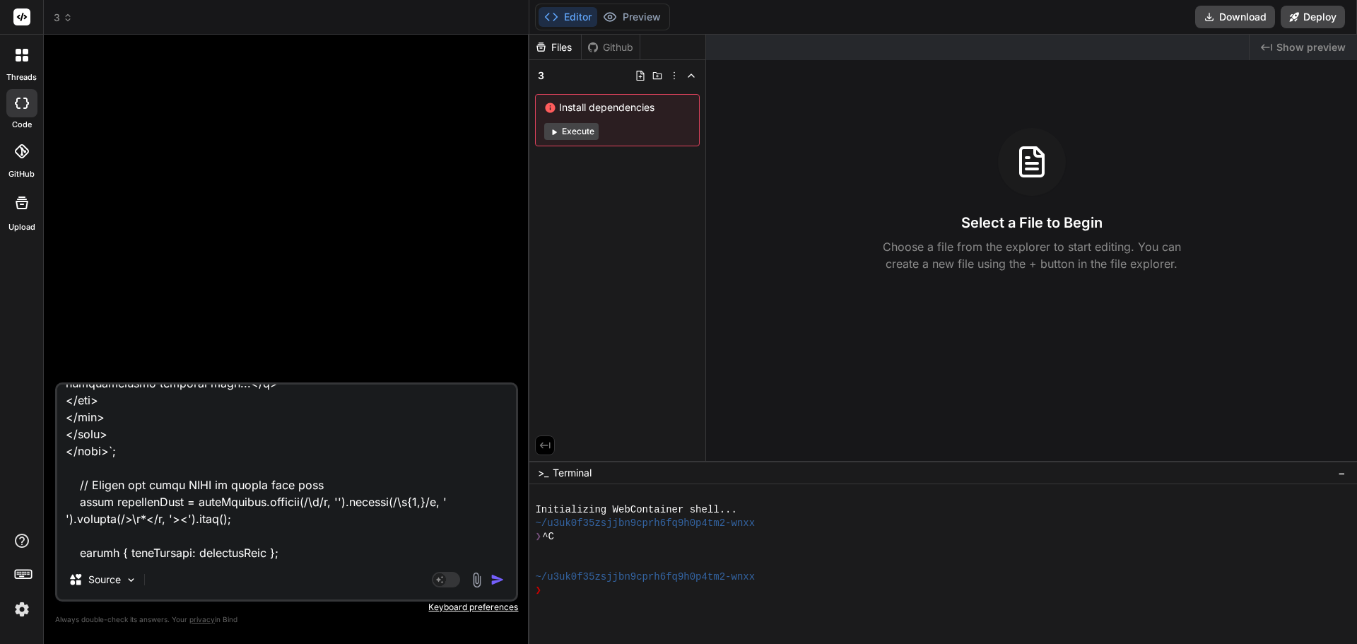
type textarea "this code // ENHANCED NEWSLETTER BUILDER - With original banner styles restored…"
type textarea "x"
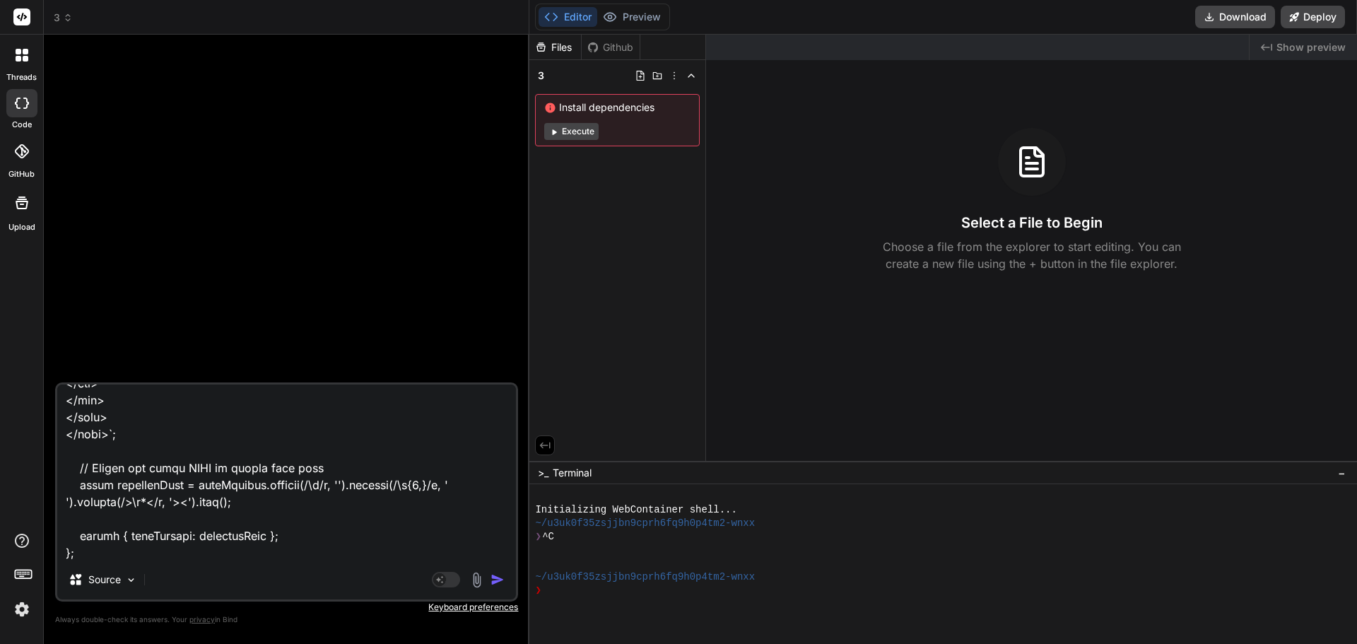
type textarea "this code // ENHANCED NEWSLETTER BUILDER - With original banner styles restored…"
type textarea "x"
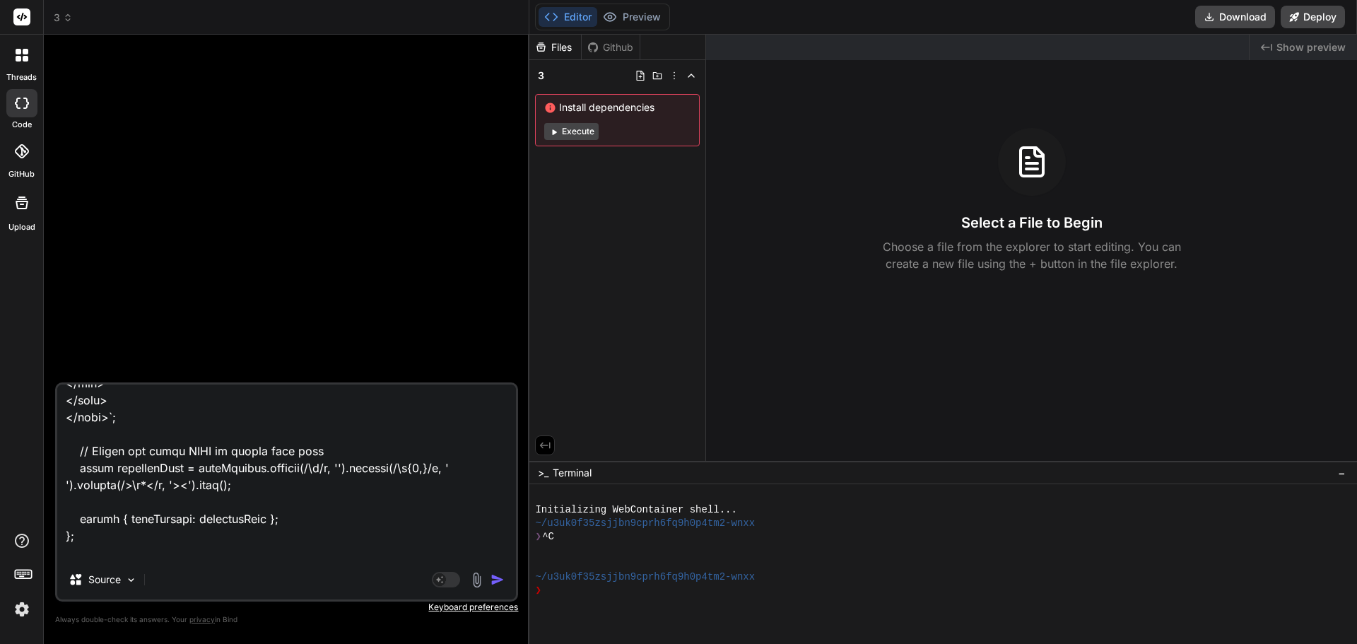
type textarea "this code // ENHANCED NEWSLETTER BUILDER - With original banner styles restored…"
type textarea "x"
type textarea "this code // ENHANCED NEWSLETTER BUILDER - With original banner styles restored…"
type textarea "x"
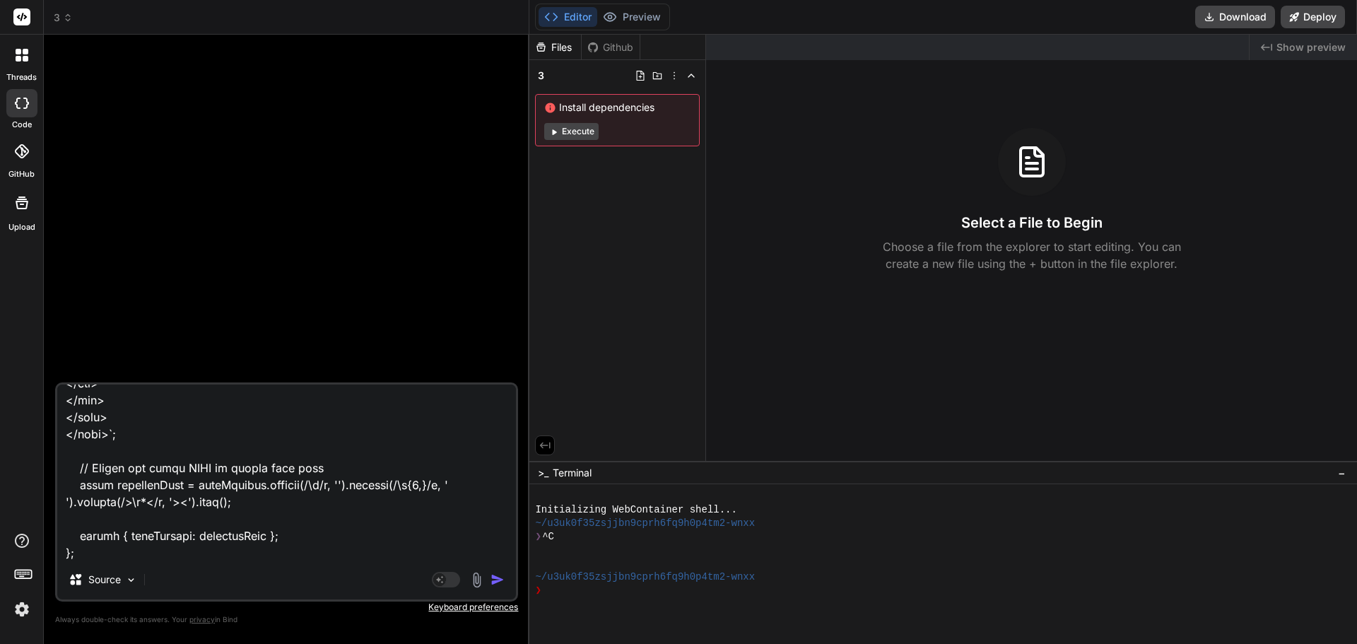
type textarea "this code // ENHANCED NEWSLETTER BUILDER - With original banner styles restored…"
type textarea "x"
type textarea "this code // ENHANCED NEWSLETTER BUILDER - With original banner styles restored…"
type textarea "x"
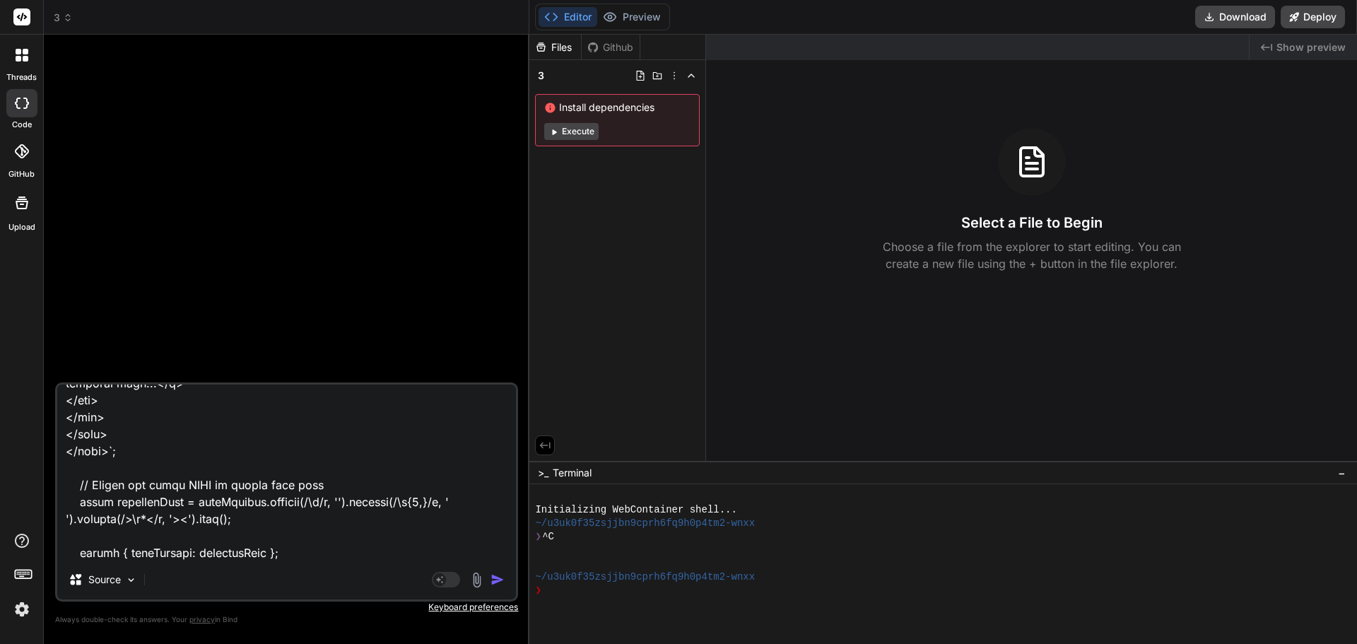
type textarea "this code // ENHANCED NEWSLETTER BUILDER - With original banner styles restored…"
type textarea "x"
type textarea "this code // ENHANCED NEWSLETTER BUILDER - With original banner styles restored…"
type textarea "x"
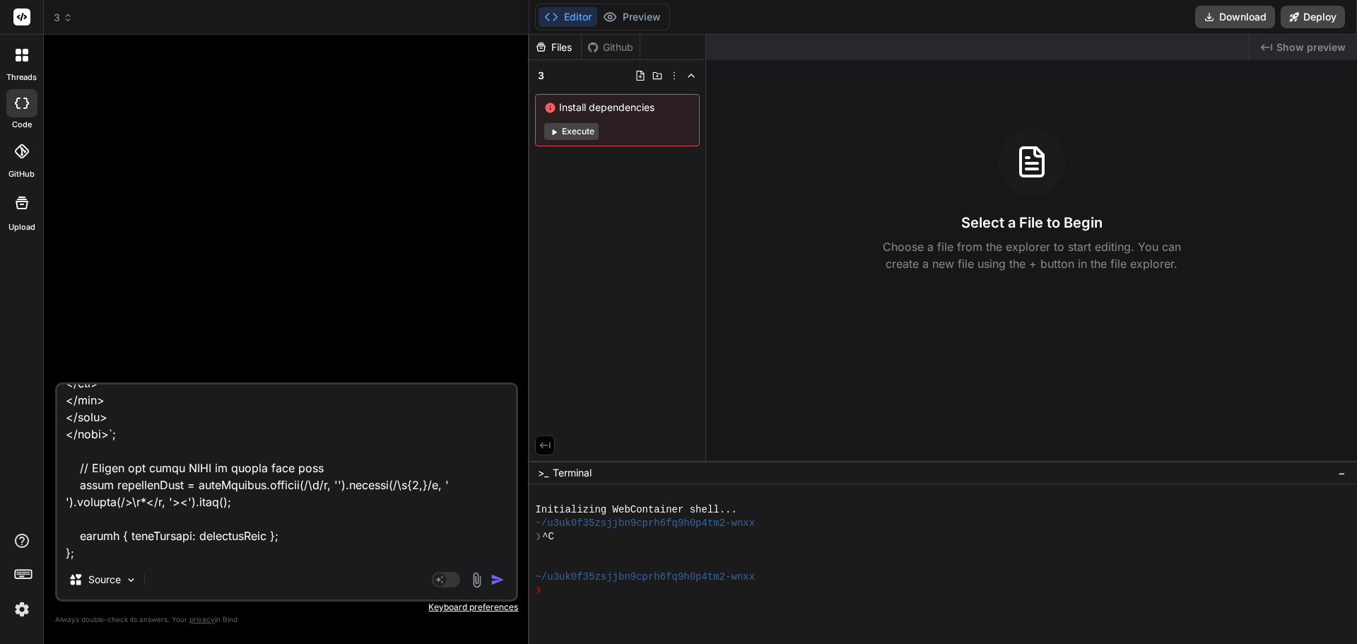
type textarea "this code // ENHANCED NEWSLETTER BUILDER - With original banner styles restored…"
type textarea "x"
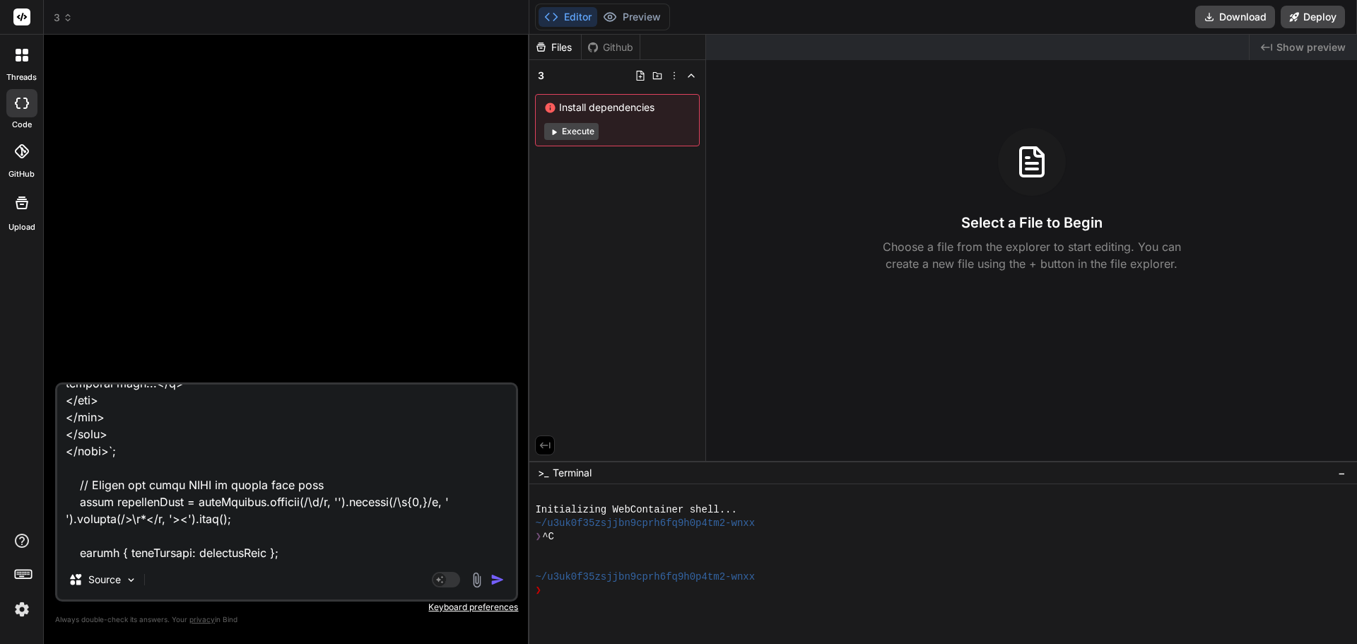
type textarea "this code // ENHANCED NEWSLETTER BUILDER - With original banner styles restored…"
type textarea "x"
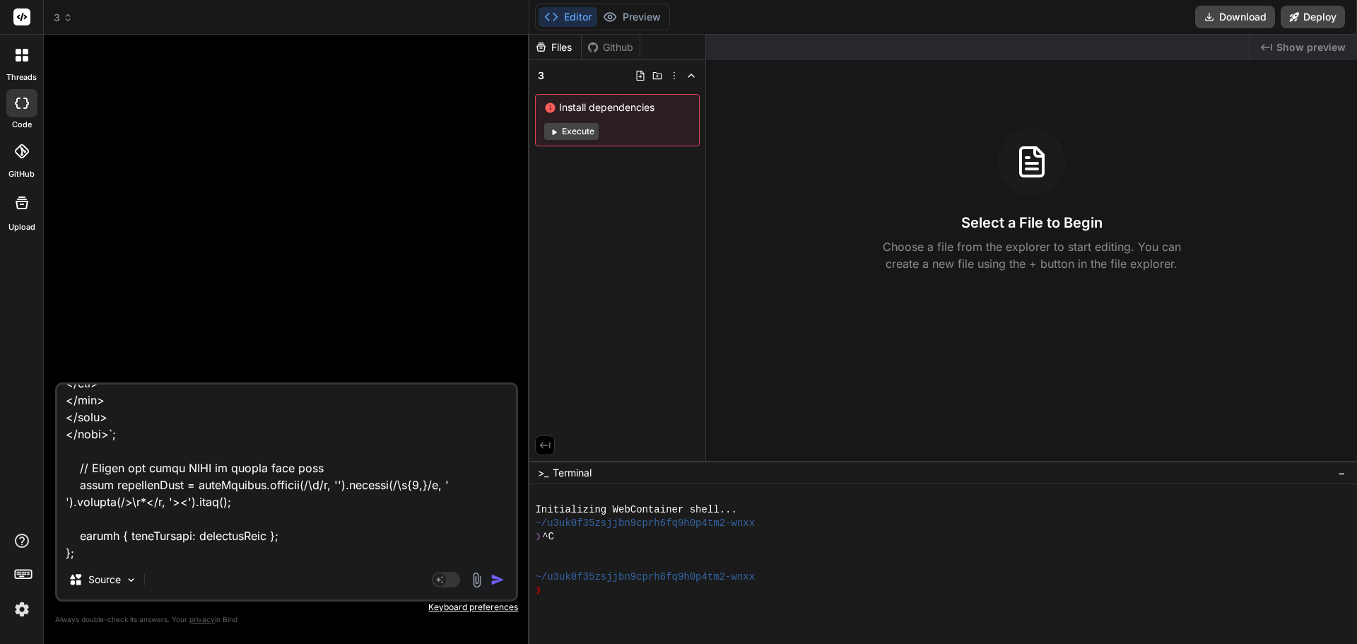
type textarea "this code // ENHANCED NEWSLETTER BUILDER - With original banner styles restored…"
type textarea "x"
type textarea "this code // ENHANCED NEWSLETTER BUILDER - With original banner styles restored…"
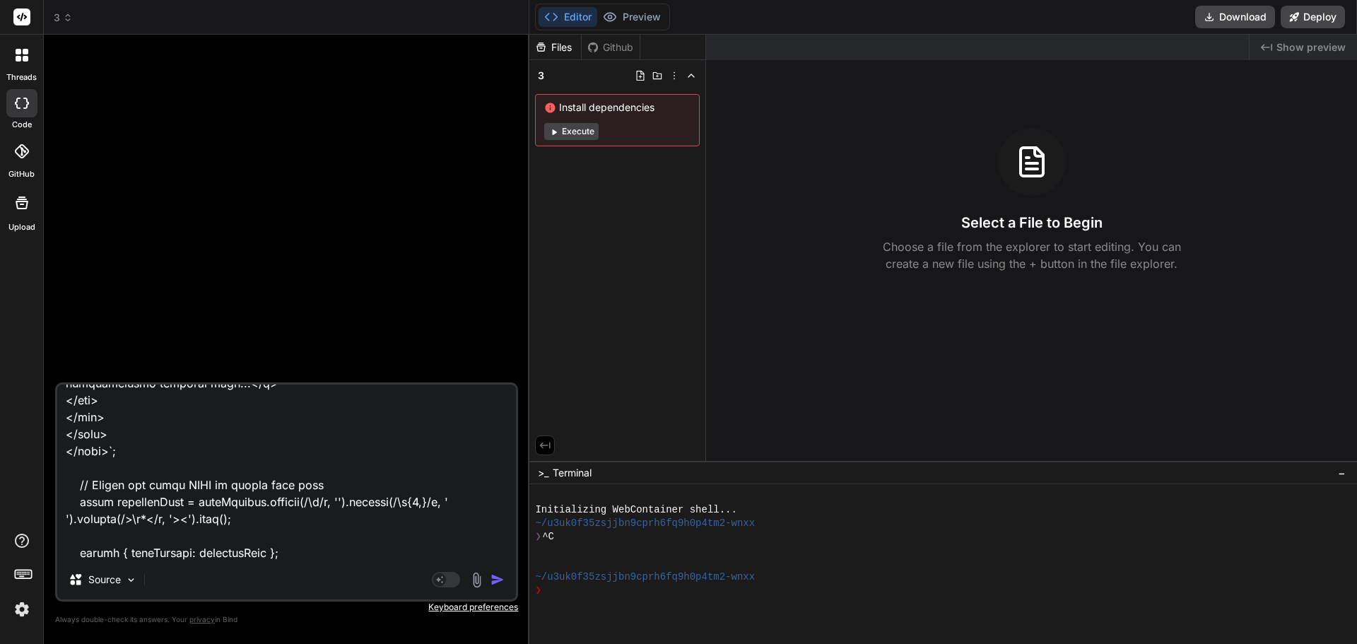
type textarea "x"
type textarea "this code // ENHANCED NEWSLETTER BUILDER - With original banner styles restored…"
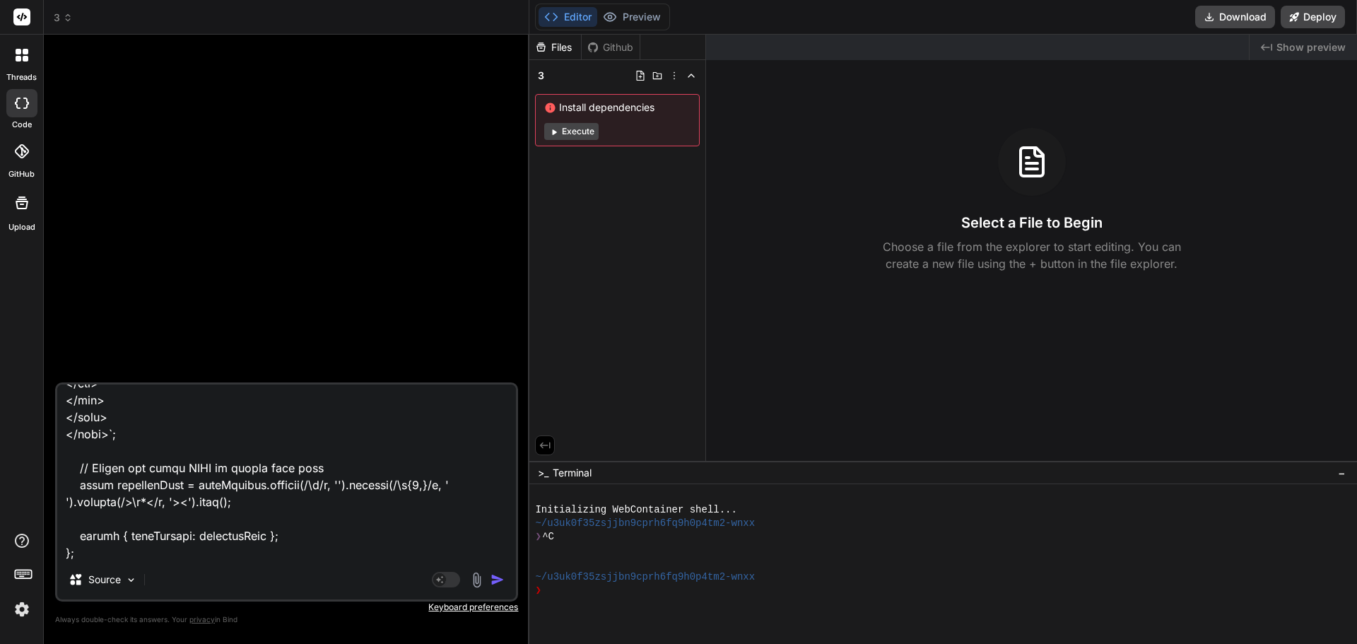
type textarea "x"
type textarea "this code // ENHANCED NEWSLETTER BUILDER - With original banner styles restored…"
type textarea "x"
type textarea "this code // ENHANCED NEWSLETTER BUILDER - With original banner styles restored…"
type textarea "x"
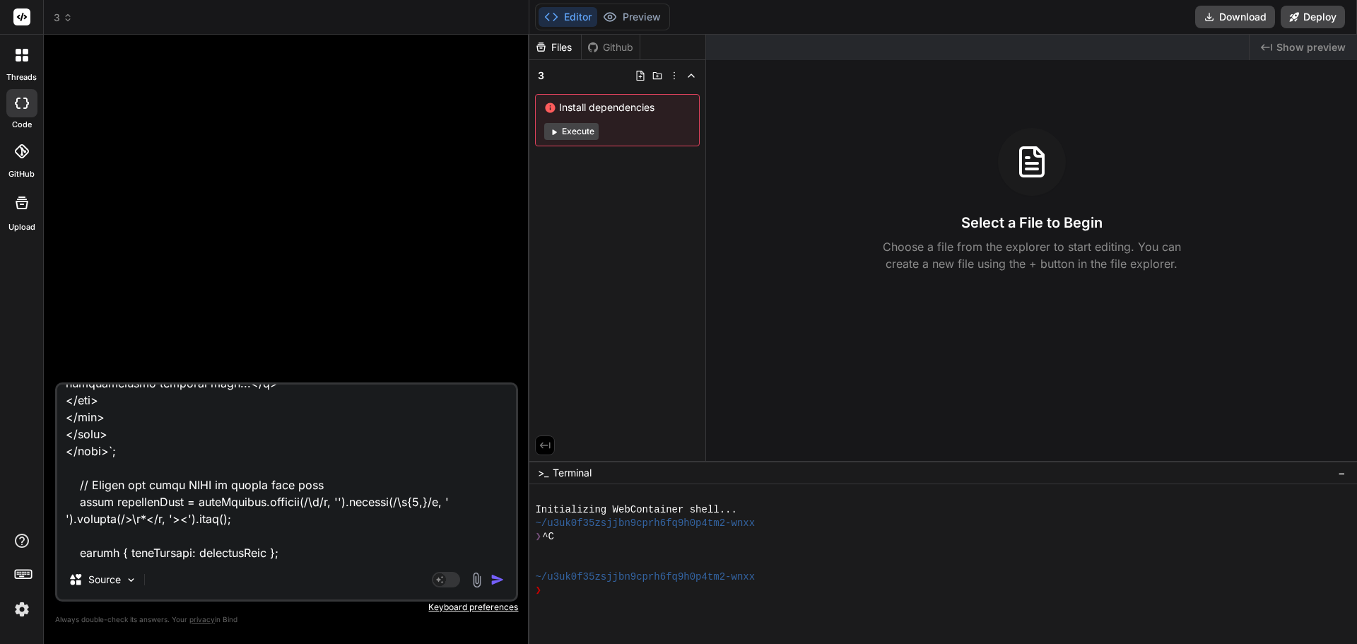
type textarea "this code // ENHANCED NEWSLETTER BUILDER - With original banner styles restored…"
type textarea "x"
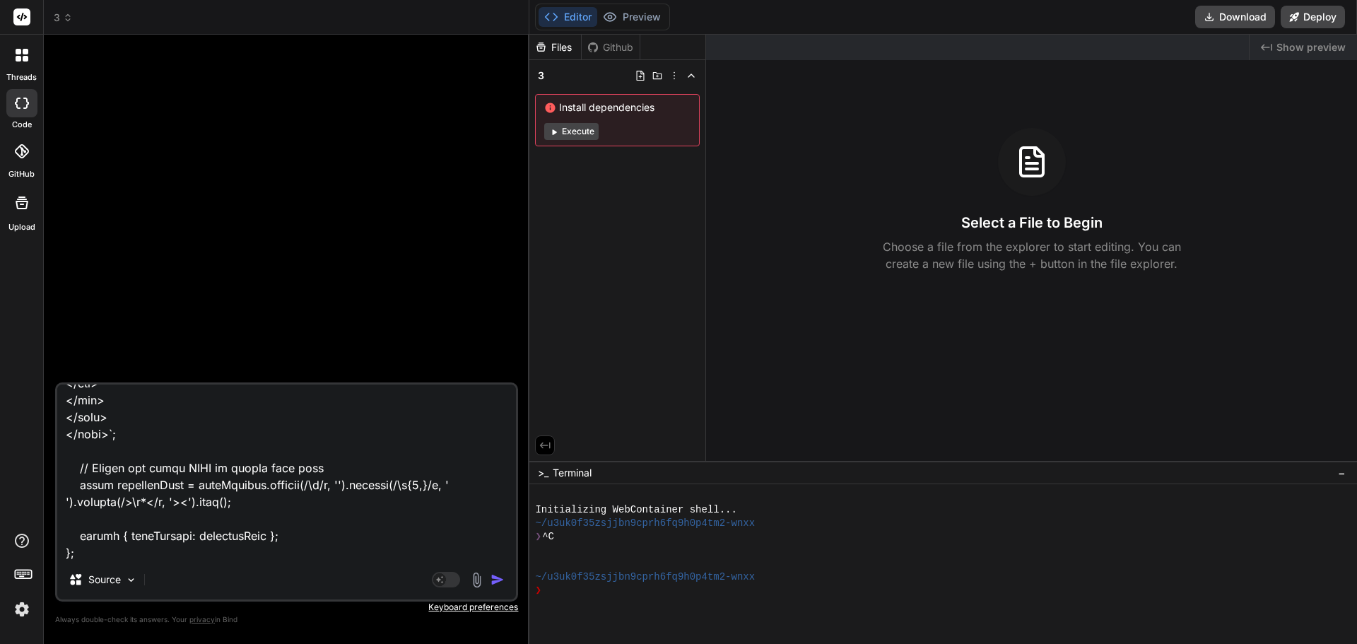
type textarea "this code // ENHANCED NEWSLETTER BUILDER - With original banner styles restored…"
type textarea "x"
type textarea "this code // ENHANCED NEWSLETTER BUILDER - With original banner styles restored…"
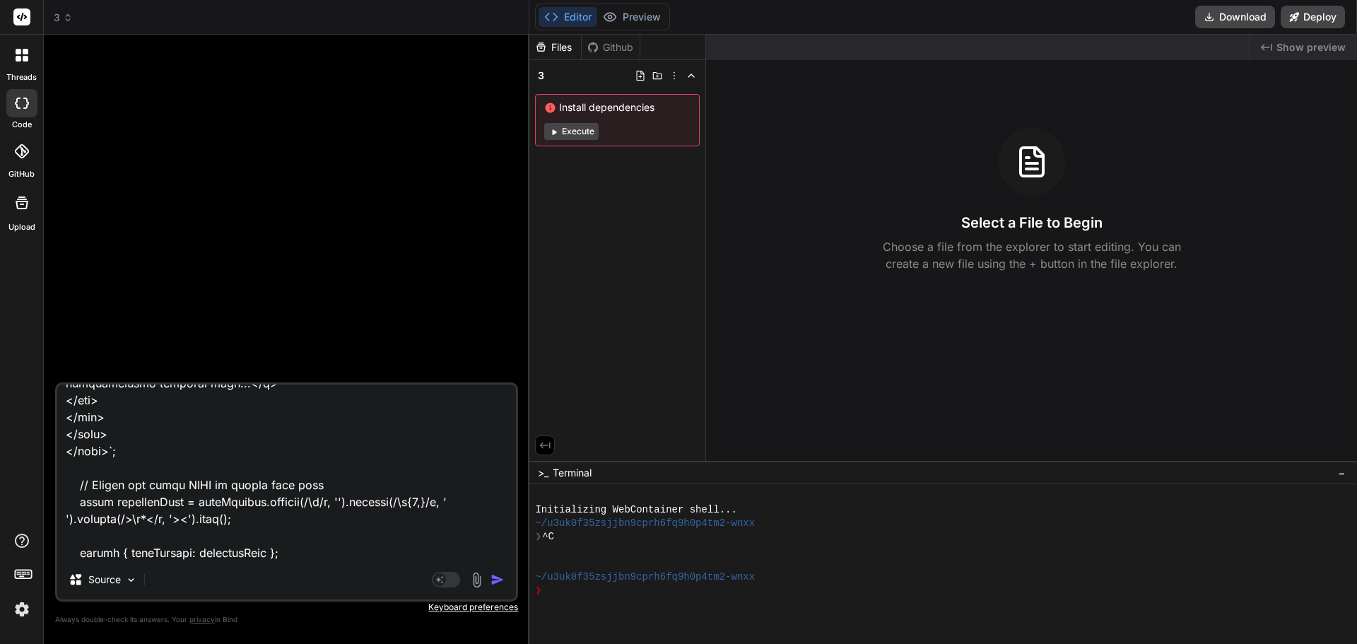
type textarea "x"
type textarea "this code // ENHANCED NEWSLETTER BUILDER - With original banner styles restored…"
type textarea "x"
type textarea "this code // ENHANCED NEWSLETTER BUILDER - With original banner styles restored…"
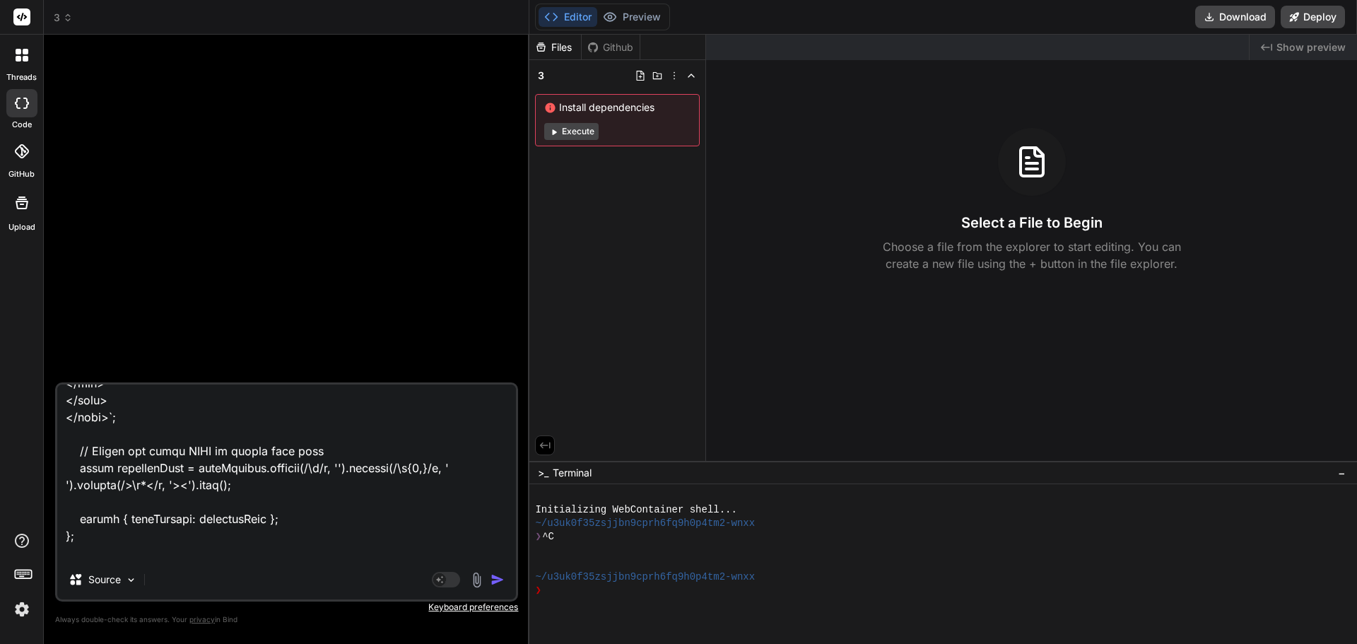
type textarea "x"
type textarea "this code // ENHANCED NEWSLETTER BUILDER - With original banner styles restored…"
type textarea "x"
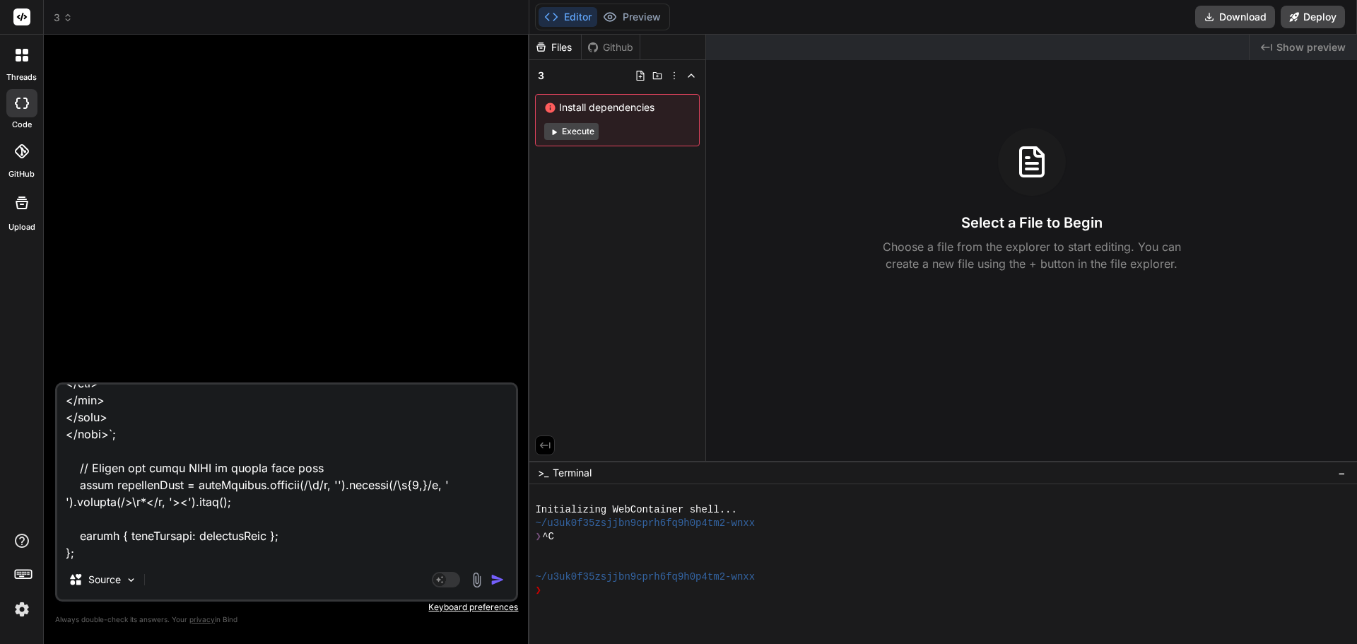
type textarea "this code // ENHANCED NEWSLETTER BUILDER - With original banner styles restored…"
type textarea "x"
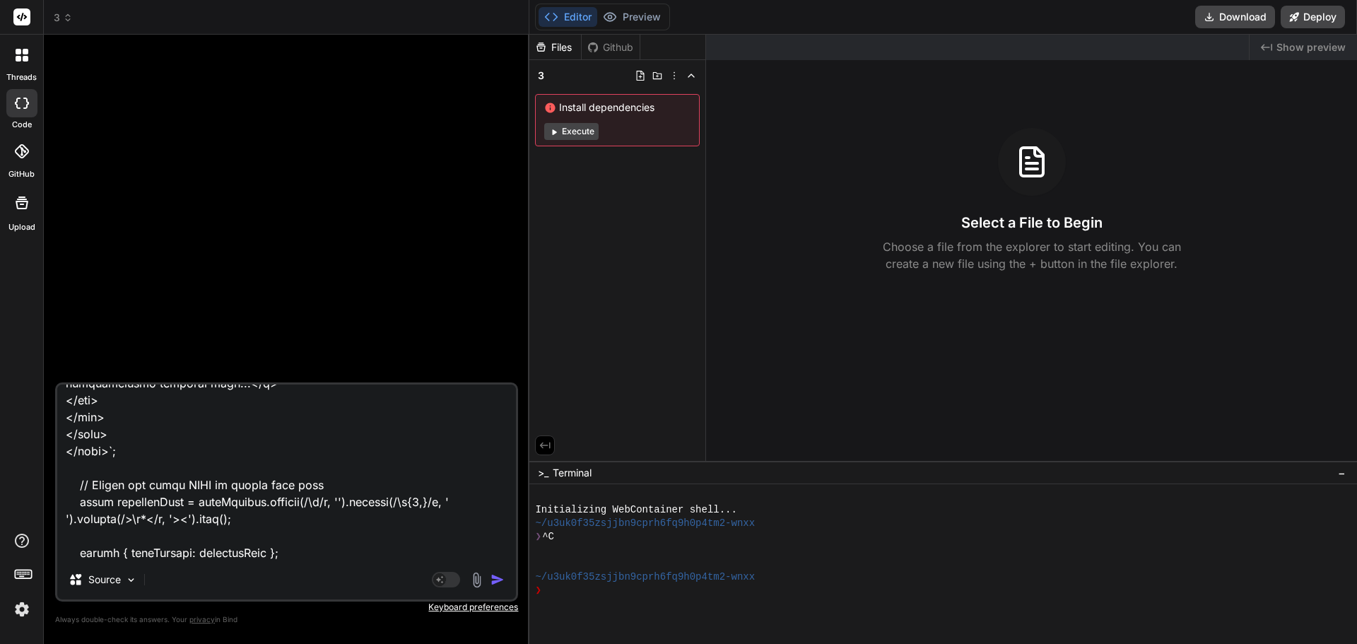
type textarea "this code // ENHANCED NEWSLETTER BUILDER - With original banner styles restored…"
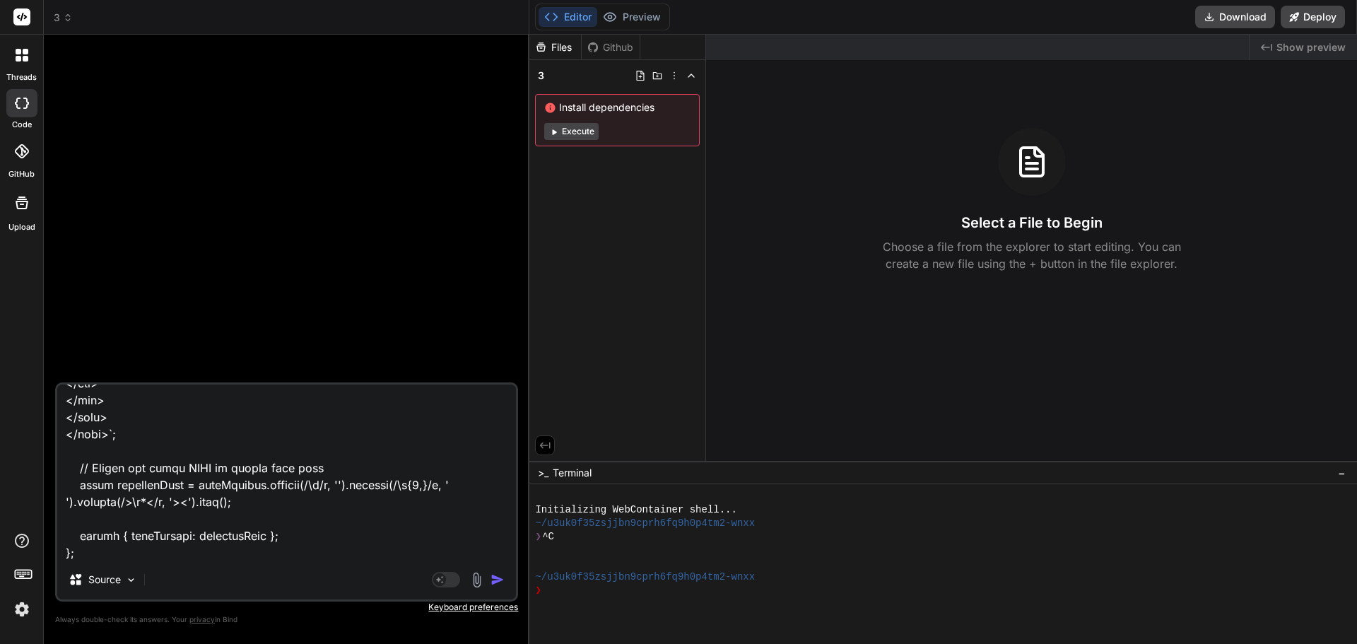
type textarea "x"
type textarea "this code // ENHANCED NEWSLETTER BUILDER - With original banner styles restored…"
type textarea "x"
type textarea "this code // ENHANCED NEWSLETTER BUILDER - With original banner styles restored…"
type textarea "x"
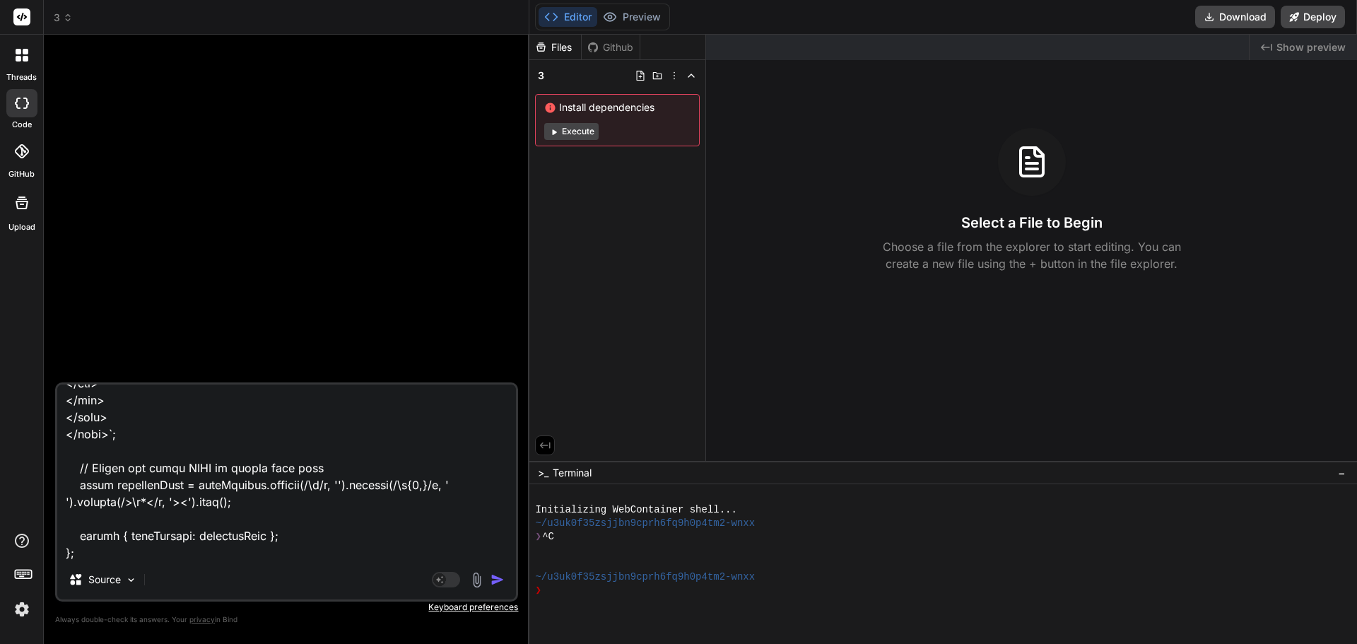
type textarea "this code // ENHANCED NEWSLETTER BUILDER - With original banner styles restored…"
type textarea "x"
type textarea "this code // ENHANCED NEWSLETTER BUILDER - With original banner styles restored…"
type textarea "x"
click at [391, 555] on textarea at bounding box center [286, 471] width 459 height 175
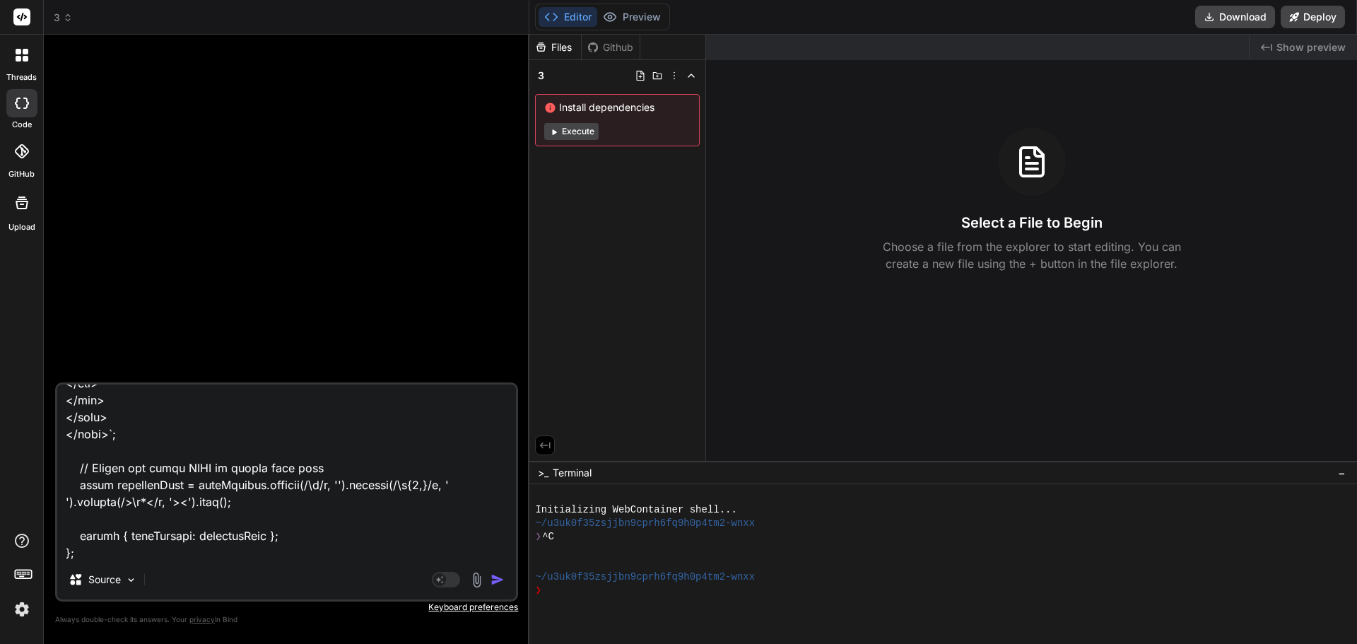
type textarea "this code // ENHANCED NEWSLETTER BUILDER - With original banner styles restored…"
type textarea "x"
paste textarea "{ "investmentNews": [ { "organization": "Empower - LACERA", "headline": "LACERA…"
type textarea "this code // ENHANCED NEWSLETTER BUILDER - With original banner styles restored…"
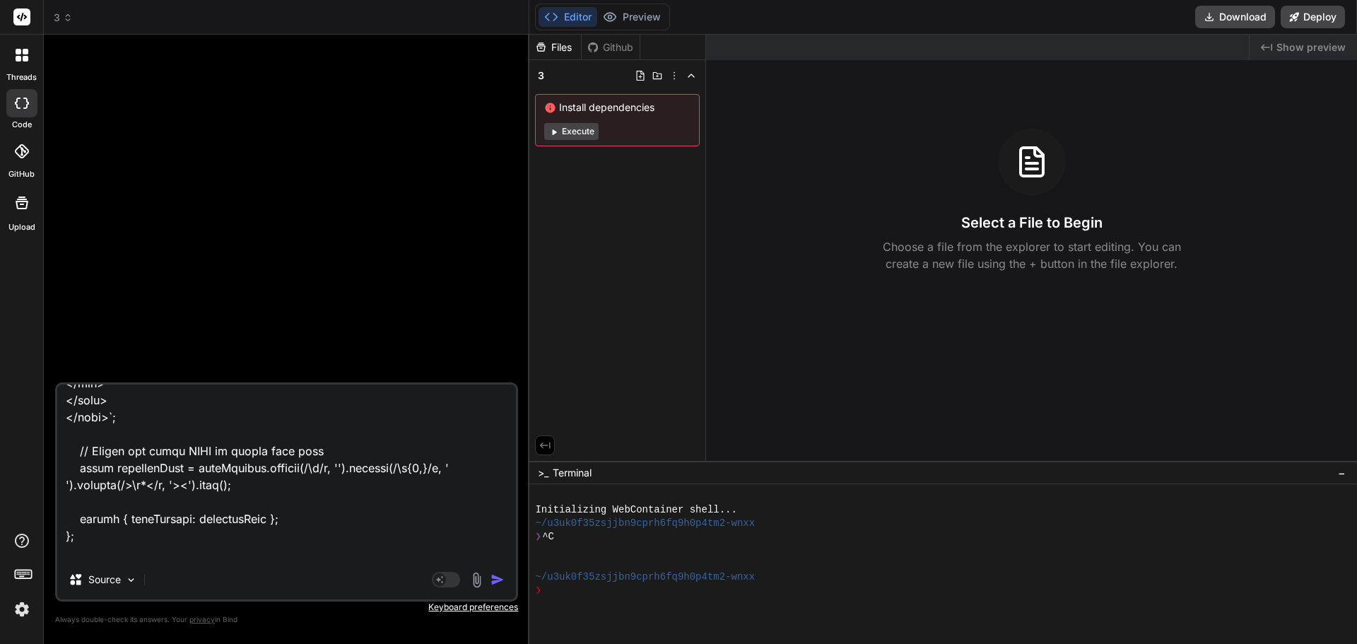
type textarea "x"
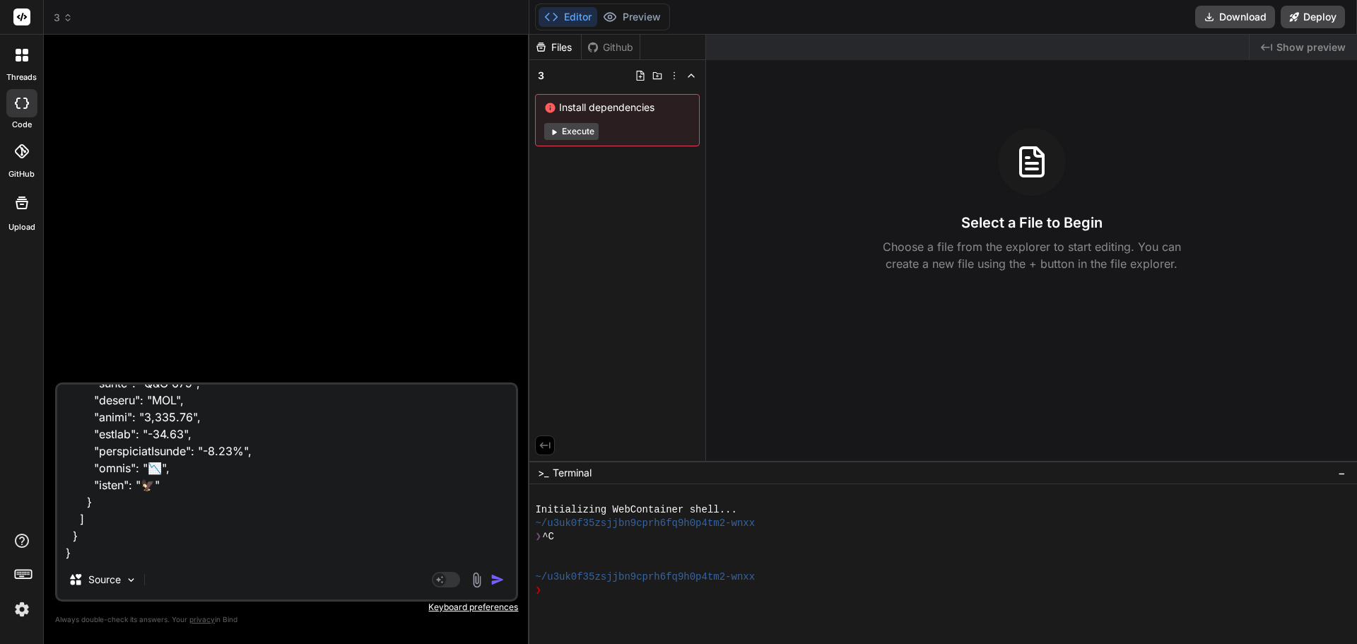
type textarea "this code // ENHANCED NEWSLETTER BUILDER - With original banner styles restored…"
type textarea "x"
type textarea "this code // ENHANCED NEWSLETTER BUILDER - With original banner styles restored…"
type textarea "x"
type textarea "this code // ENHANCED NEWSLETTER BUILDER - With original banner styles restored…"
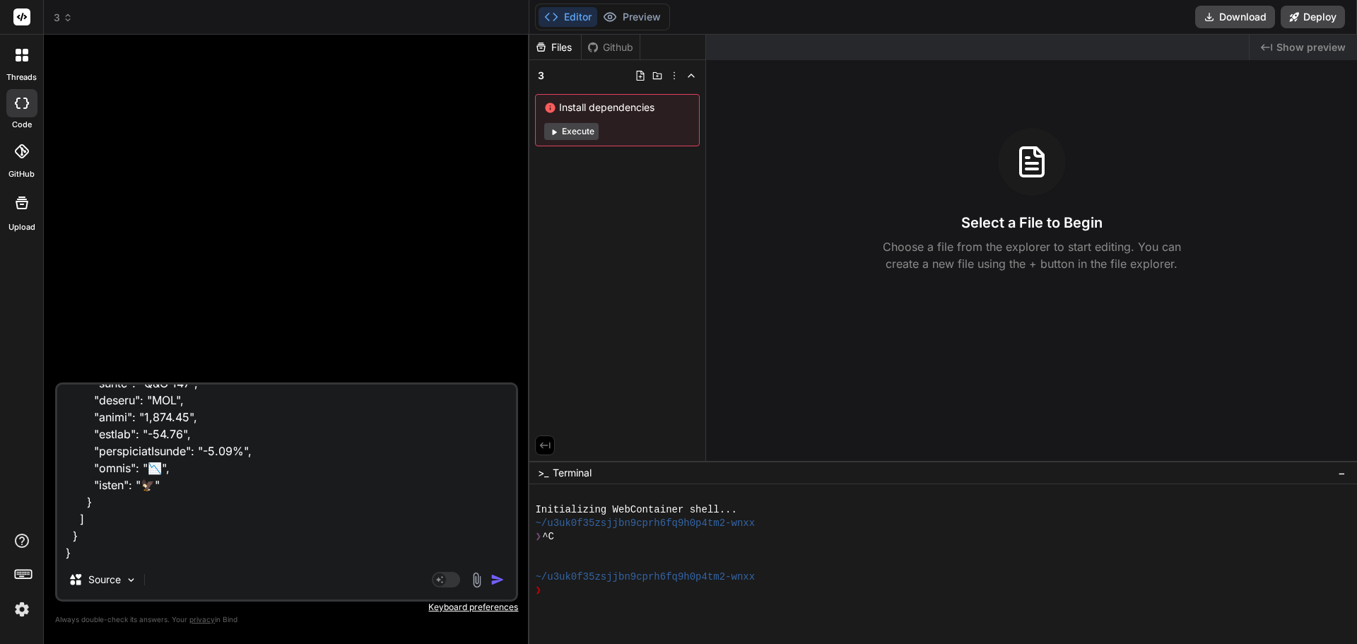
type textarea "x"
type textarea "this code // ENHANCED NEWSLETTER BUILDER - With original banner styles restored…"
type textarea "x"
type textarea "this code // ENHANCED NEWSLETTER BUILDER - With original banner styles restored…"
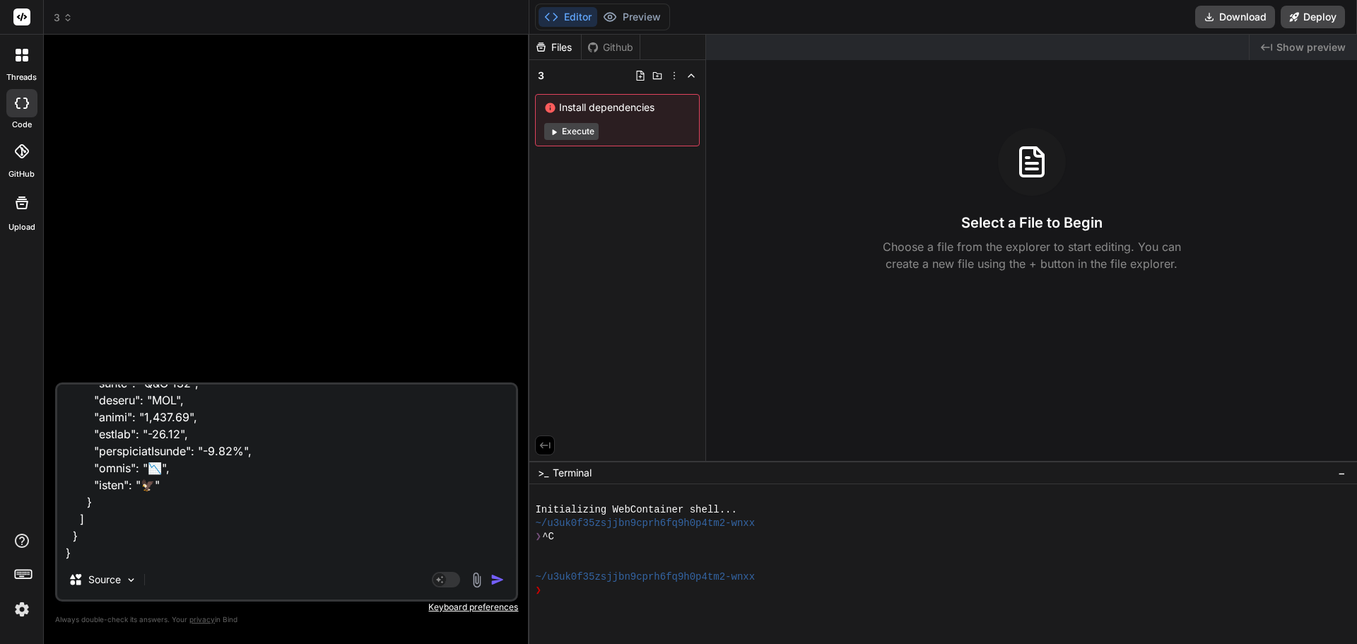
type textarea "x"
type textarea "this code // ENHANCED NEWSLETTER BUILDER - With original banner styles restored…"
type textarea "x"
type textarea "this code // ENHANCED NEWSLETTER BUILDER - With original banner styles restored…"
type textarea "x"
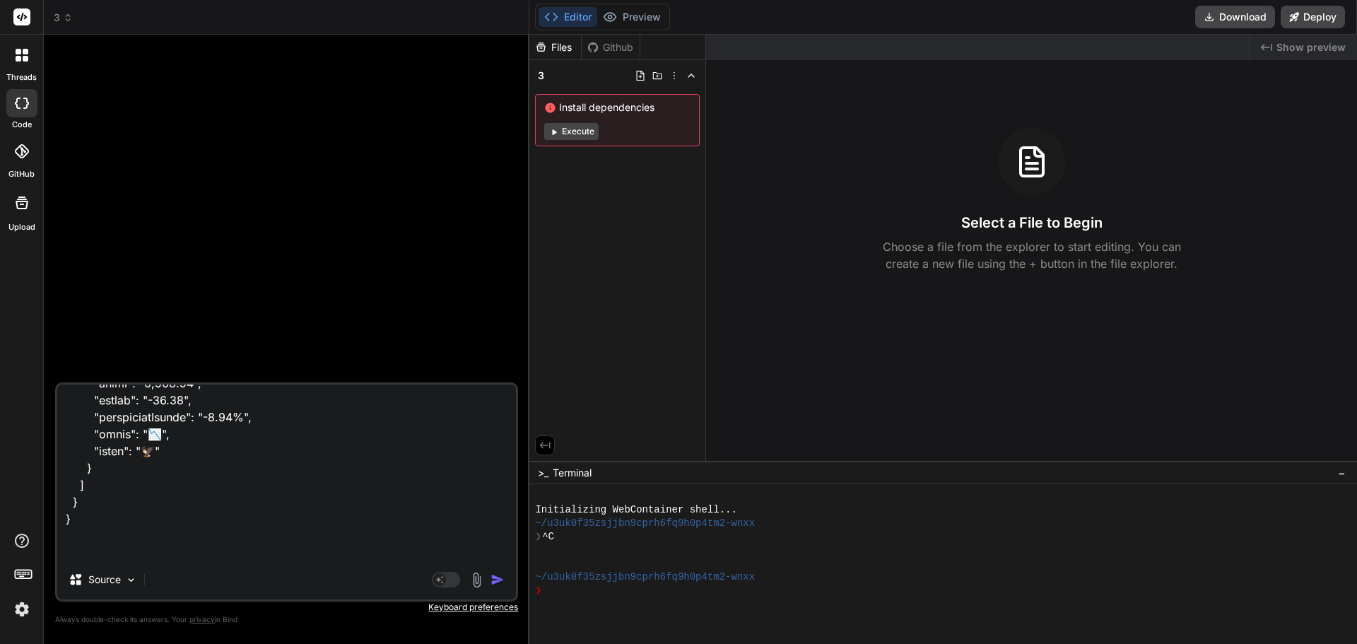
type textarea "this code // ENHANCED NEWSLETTER BUILDER - With original banner styles restored…"
type textarea "x"
type textarea "this code // ENHANCED NEWSLETTER BUILDER - With original banner styles restored…"
type textarea "x"
type textarea "this code // ENHANCED NEWSLETTER BUILDER - With original banner styles restored…"
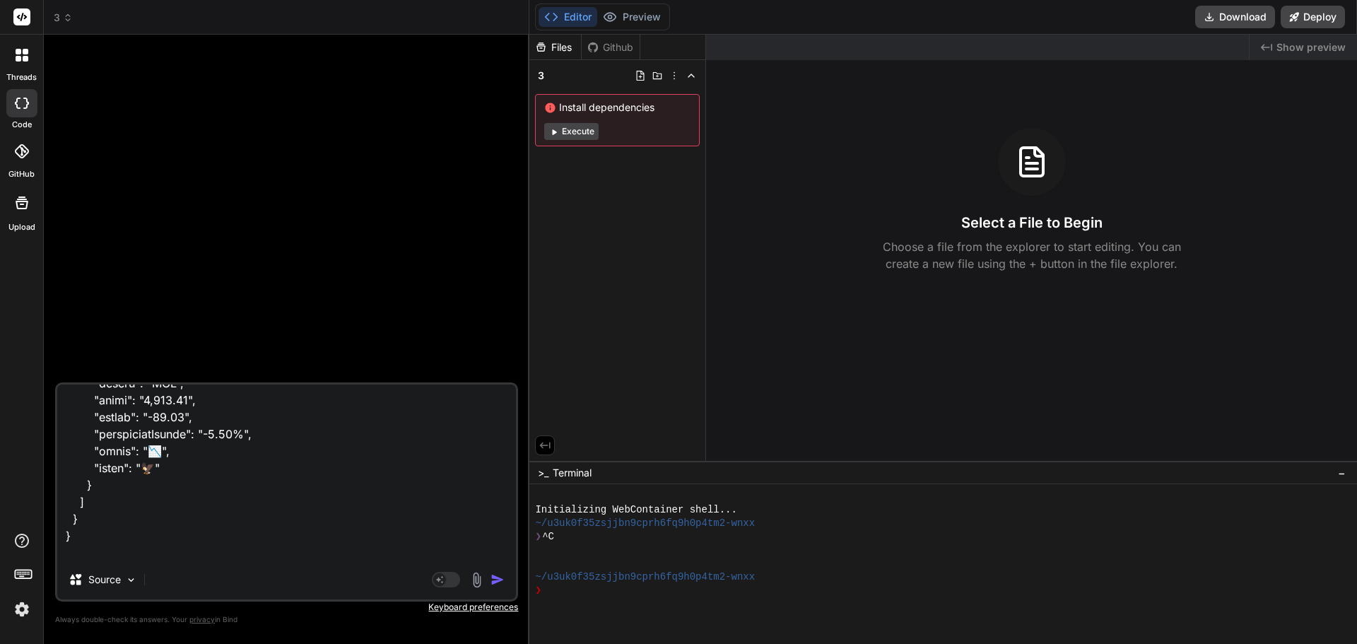
type textarea "x"
type textarea "this code // ENHANCED NEWSLETTER BUILDER - With original banner styles restored…"
type textarea "x"
type textarea "this code // ENHANCED NEWSLETTER BUILDER - With original banner styles restored…"
type textarea "x"
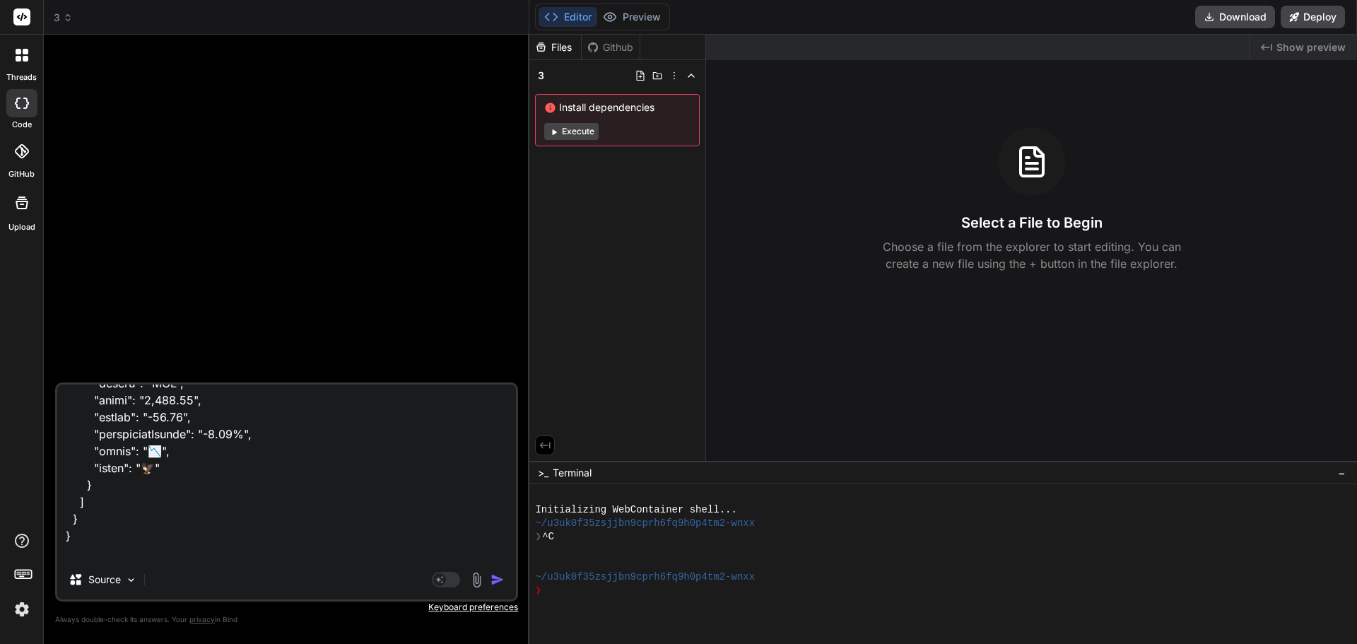
type textarea "this code // ENHANCED NEWSLETTER BUILDER - With original banner styles restored…"
type textarea "x"
type textarea "this code // ENHANCED NEWSLETTER BUILDER - With original banner styles restored…"
type textarea "x"
type textarea "this code // ENHANCED NEWSLETTER BUILDER - With original banner styles restored…"
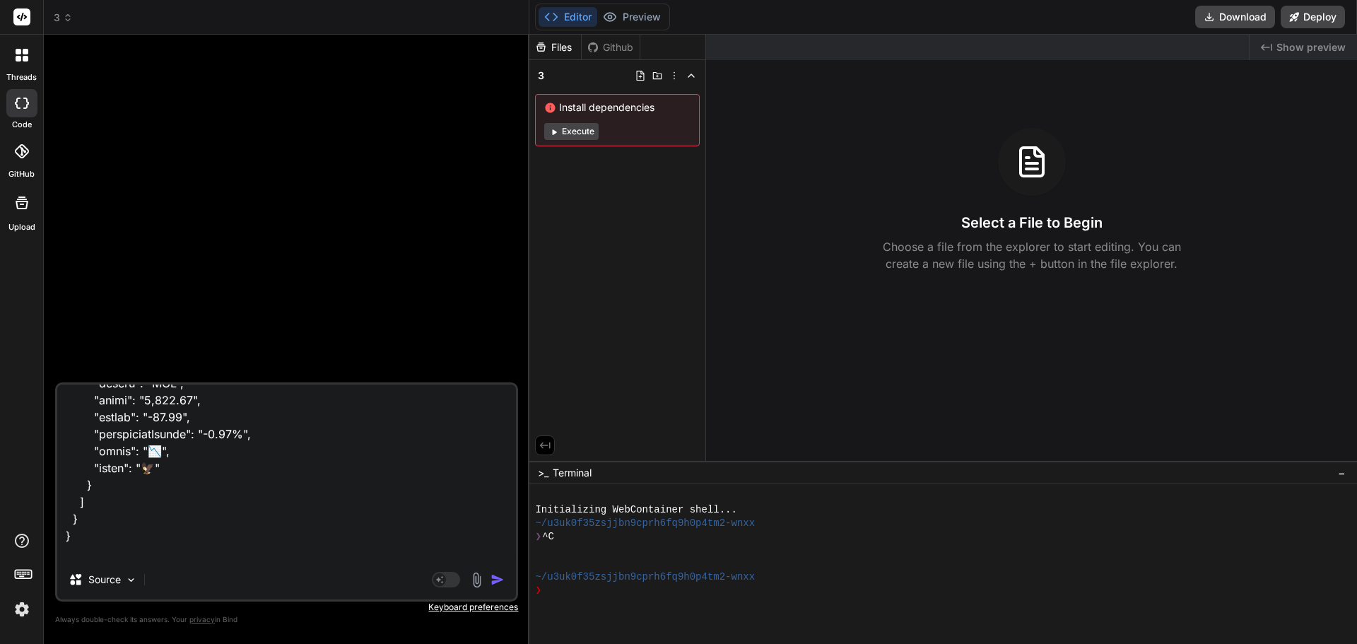
type textarea "x"
type textarea "this code // ENHANCED NEWSLETTER BUILDER - With original banner styles restored…"
type textarea "x"
type textarea "this code // ENHANCED NEWSLETTER BUILDER - With original banner styles restored…"
type textarea "x"
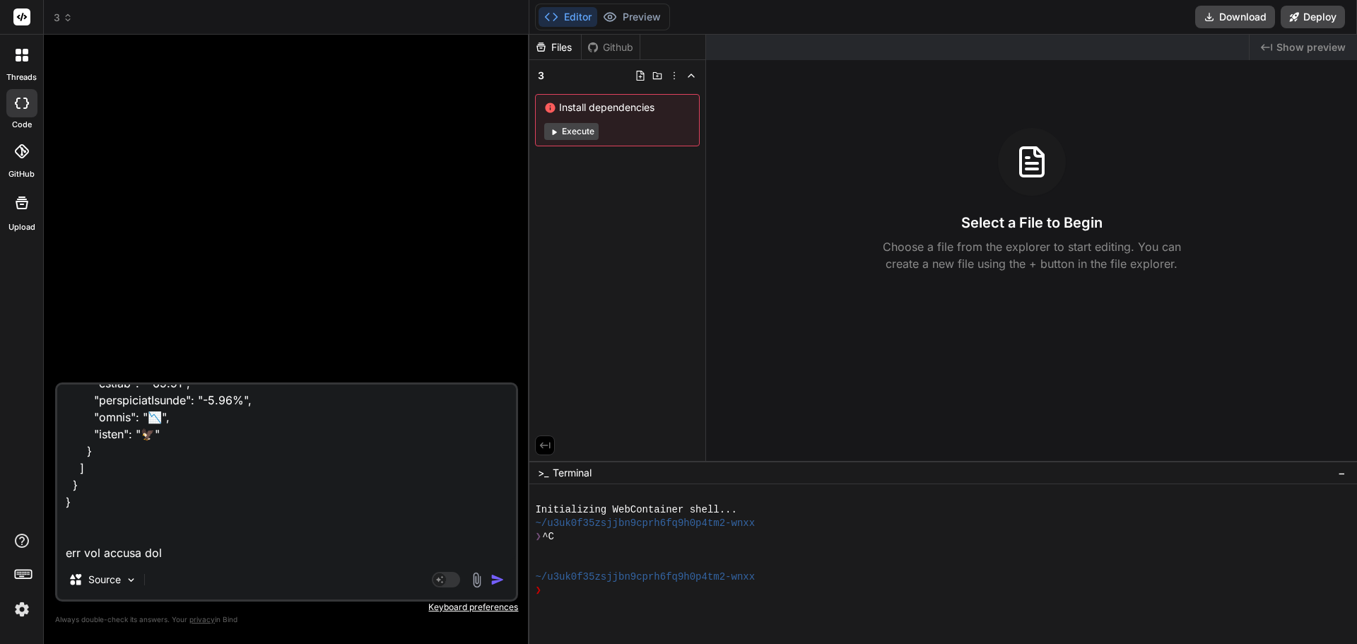
type textarea "this code // ENHANCED NEWSLETTER BUILDER - With original banner styles restored…"
type textarea "x"
type textarea "this code // ENHANCED NEWSLETTER BUILDER - With original banner styles restored…"
type textarea "x"
type textarea "this code // ENHANCED NEWSLETTER BUILDER - With original banner styles restored…"
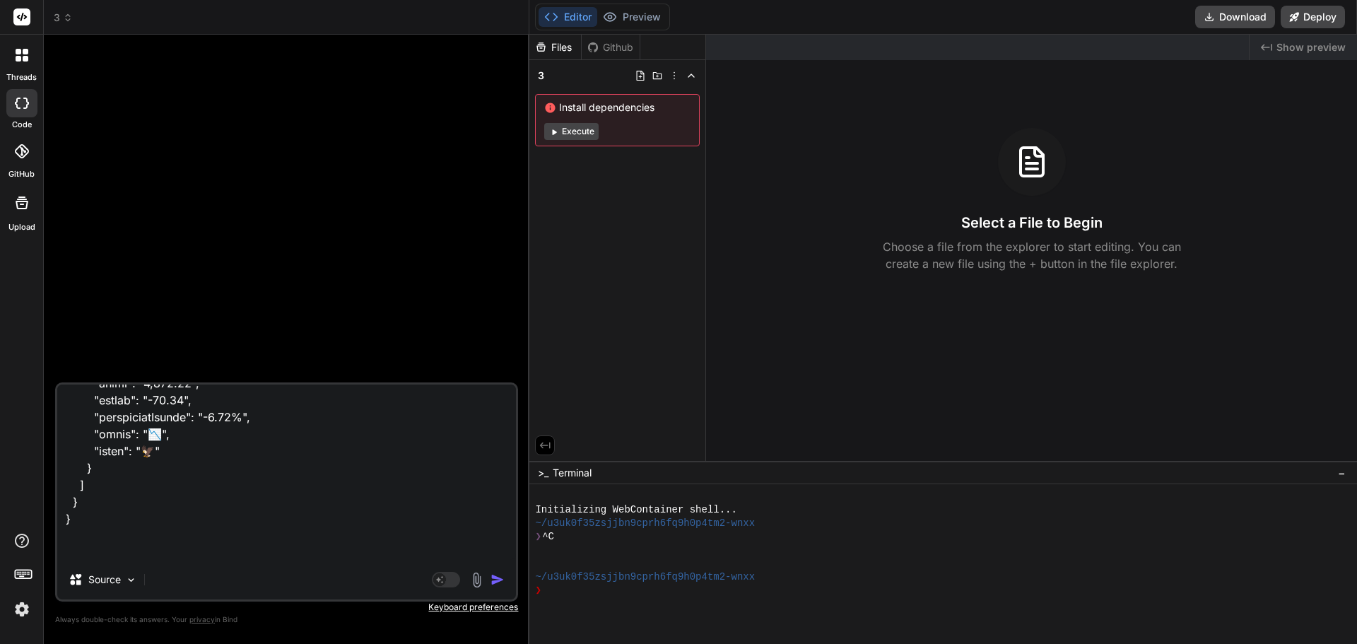
type textarea "x"
type textarea "this code // ENHANCED NEWSLETTER BUILDER - With original banner styles restored…"
type textarea "x"
type textarea "this code // ENHANCED NEWSLETTER BUILDER - With original banner styles restored…"
type textarea "x"
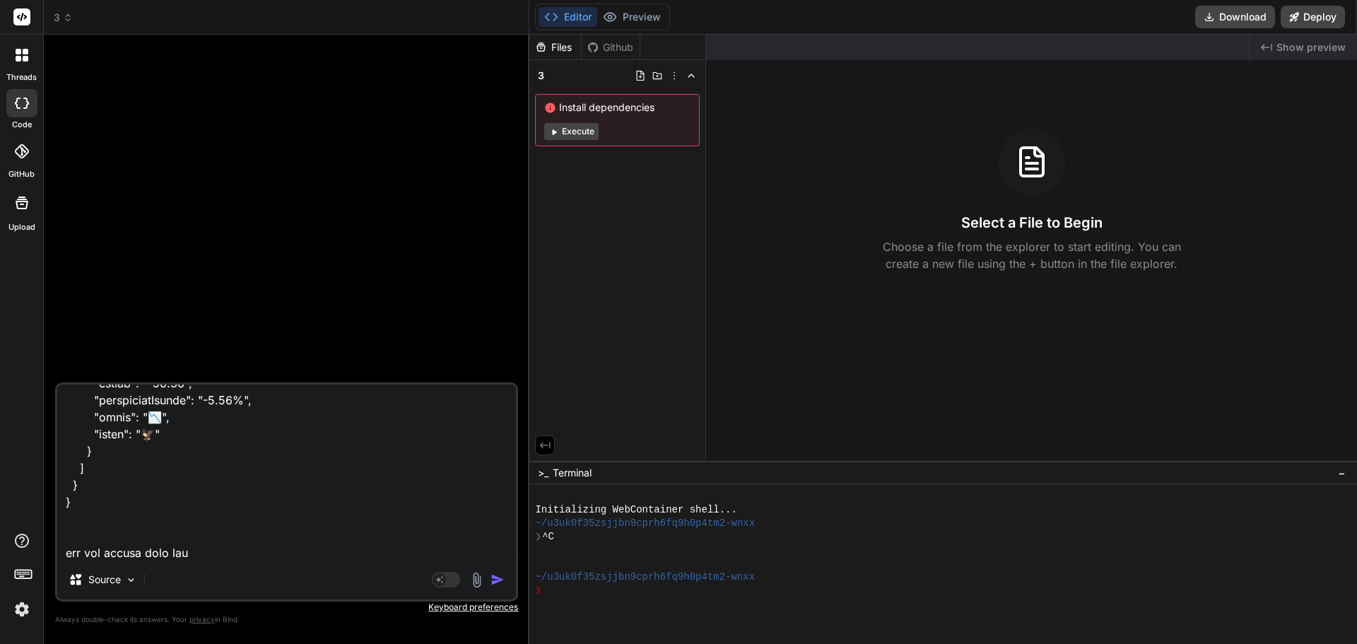
type textarea "this code // ENHANCED NEWSLETTER BUILDER - With original banner styles restored…"
type textarea "x"
type textarea "this code // ENHANCED NEWSLETTER BUILDER - With original banner styles restored…"
type textarea "x"
type textarea "this code // ENHANCED NEWSLETTER BUILDER - With original banner styles restored…"
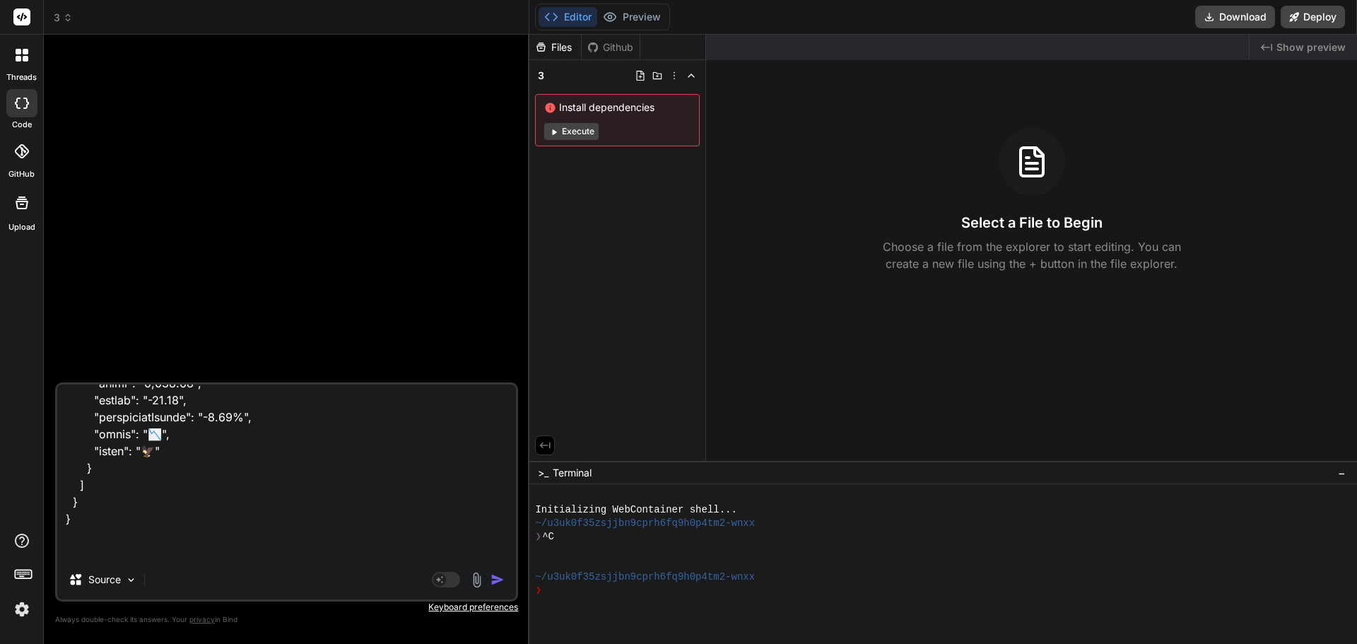
type textarea "x"
type textarea "this code // ENHANCED NEWSLETTER BUILDER - With original banner styles restored…"
type textarea "x"
type textarea "this code // ENHANCED NEWSLETTER BUILDER - With original banner styles restored…"
type textarea "x"
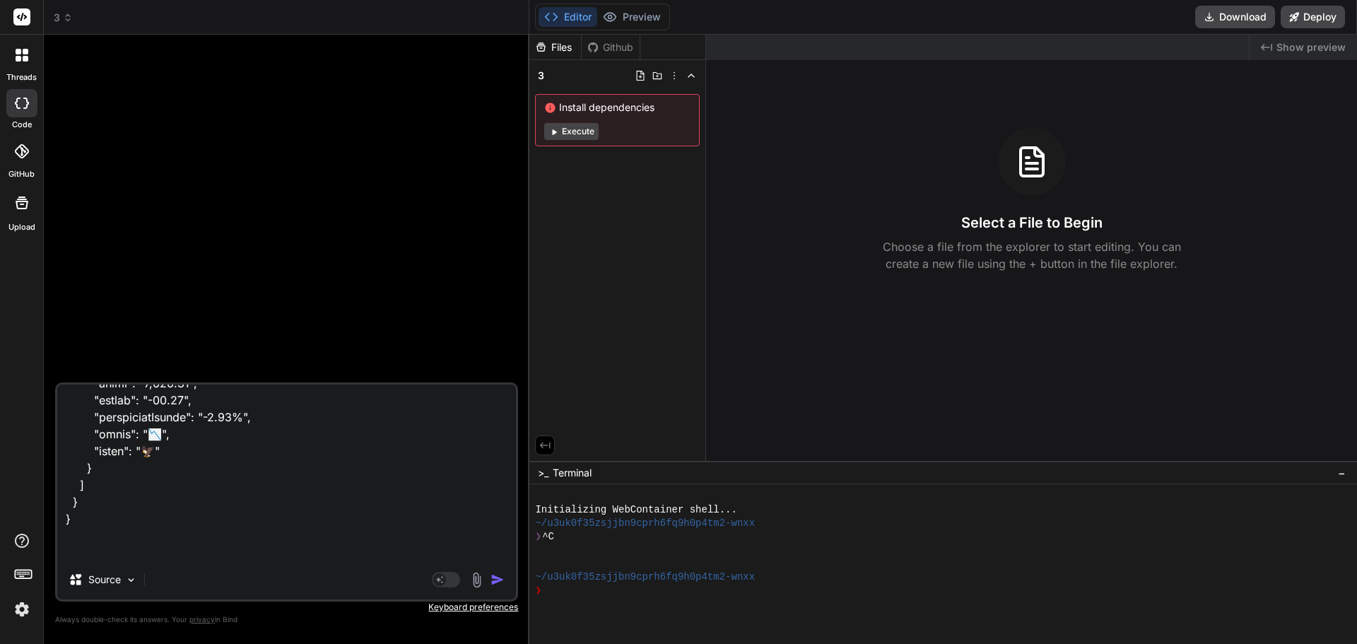
type textarea "this code // ENHANCED NEWSLETTER BUILDER - With original banner styles restored…"
type textarea "x"
type textarea "this code // ENHANCED NEWSLETTER BUILDER - With original banner styles restored…"
type textarea "x"
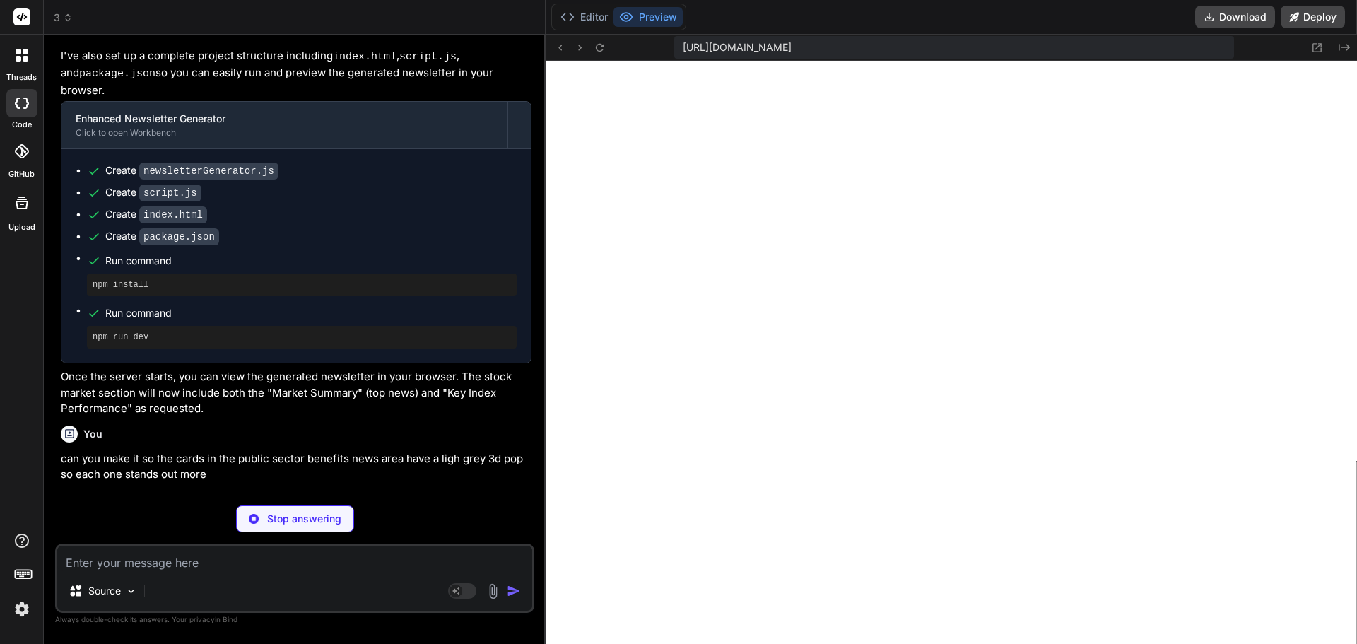
scroll to position [5657, 0]
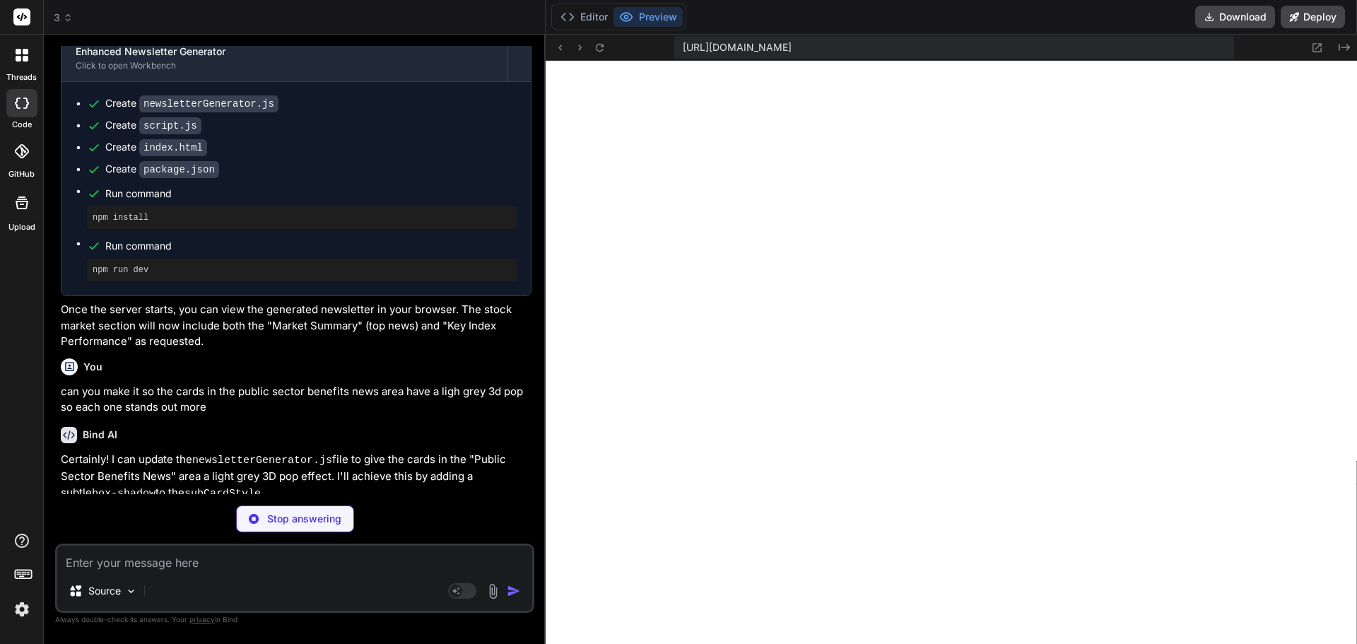
type textarea "x"
type textarea "</html>`; // Minify the final HTML to reduce file size const minifiedHtml = htm…"
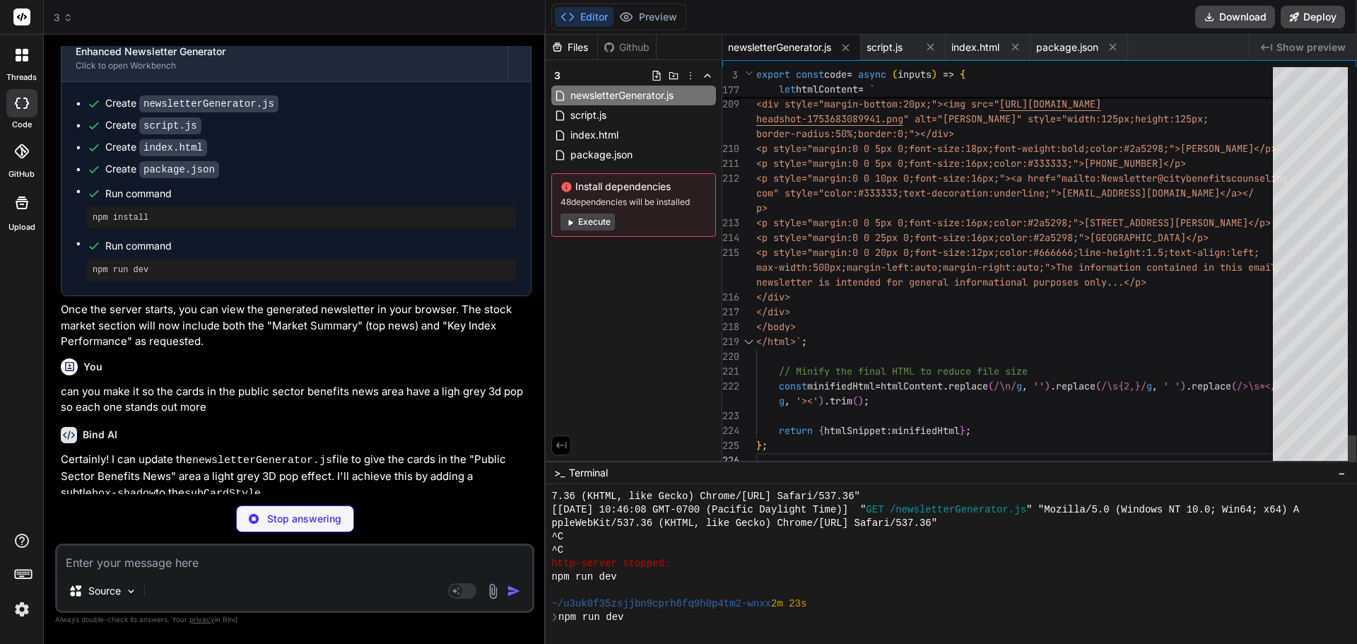
type textarea "x"
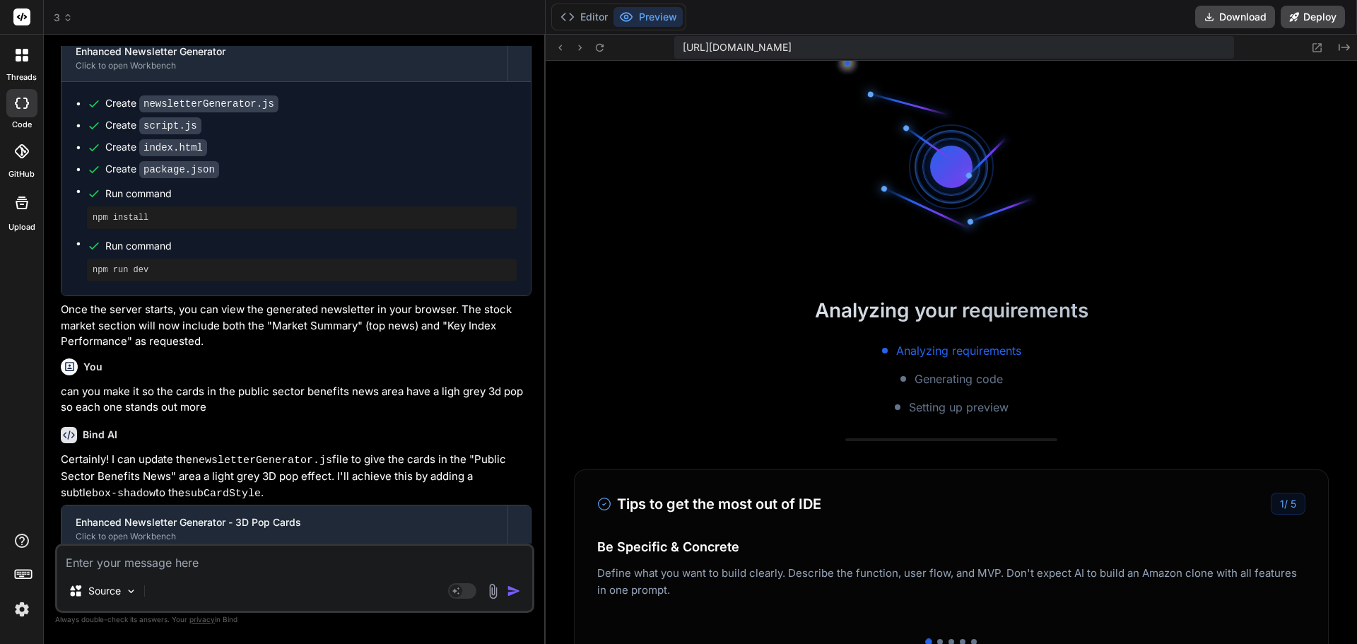
scroll to position [1195, 0]
click at [1264, 620] on div "[URL][DOMAIN_NAME] Created with Pixso. Analyzing your requirements Analyzing re…" at bounding box center [951, 339] width 811 height 609
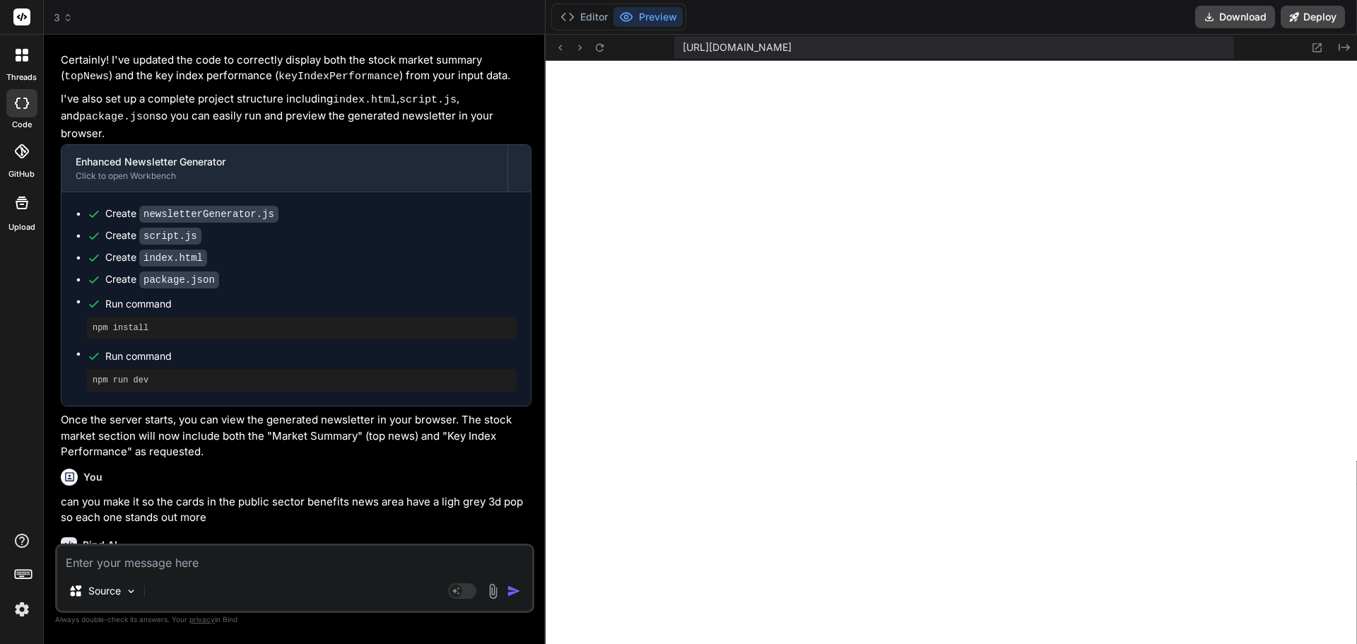
scroll to position [5525, 0]
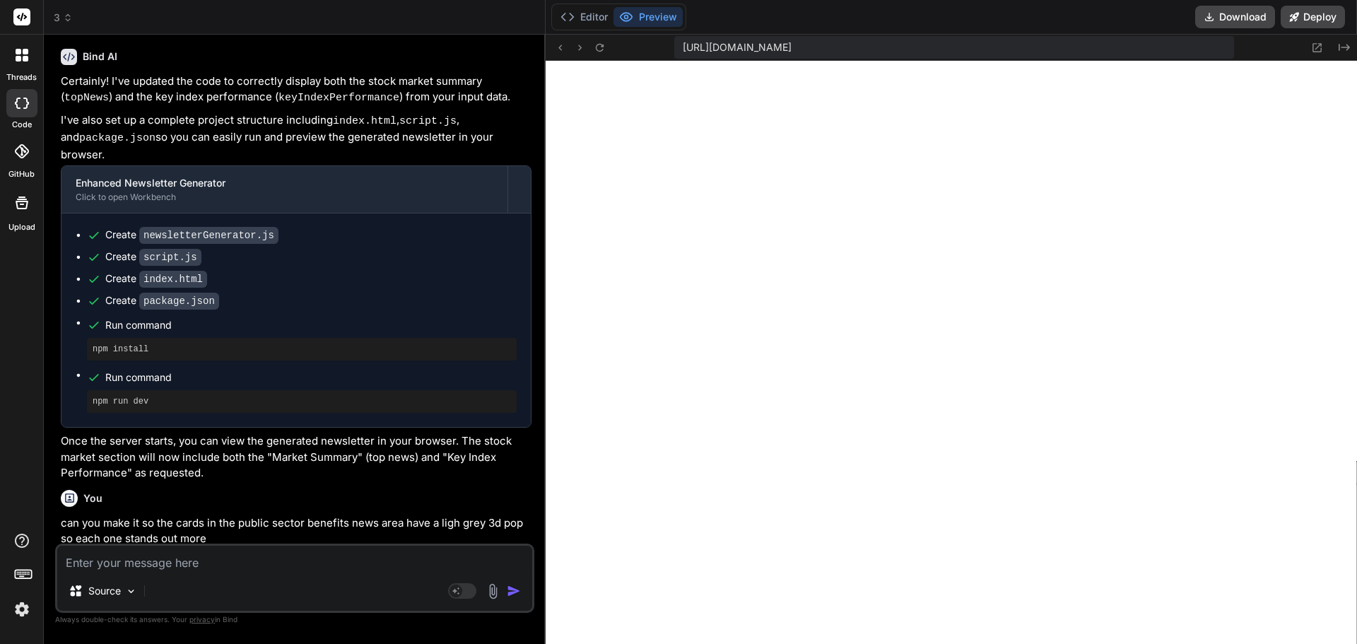
click at [146, 343] on pre "npm install" at bounding box center [302, 348] width 418 height 11
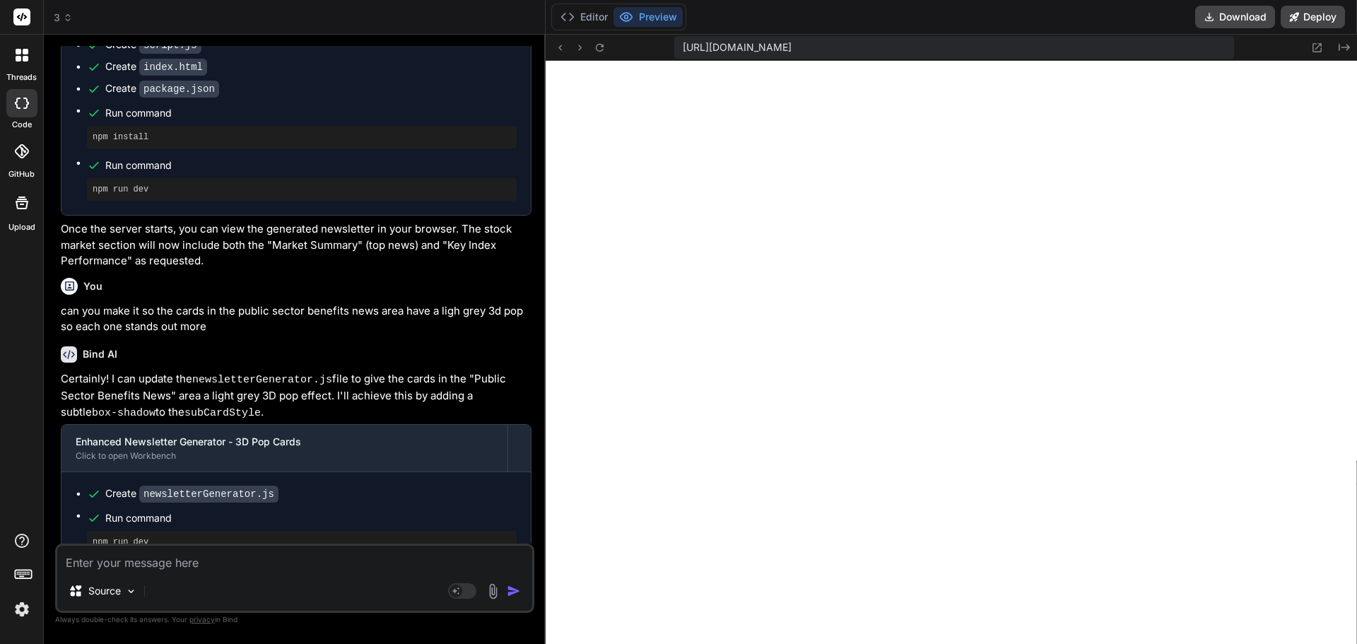
click at [650, 15] on button "Preview" at bounding box center [647, 17] width 69 height 20
click at [596, 48] on icon at bounding box center [600, 47] width 8 height 8
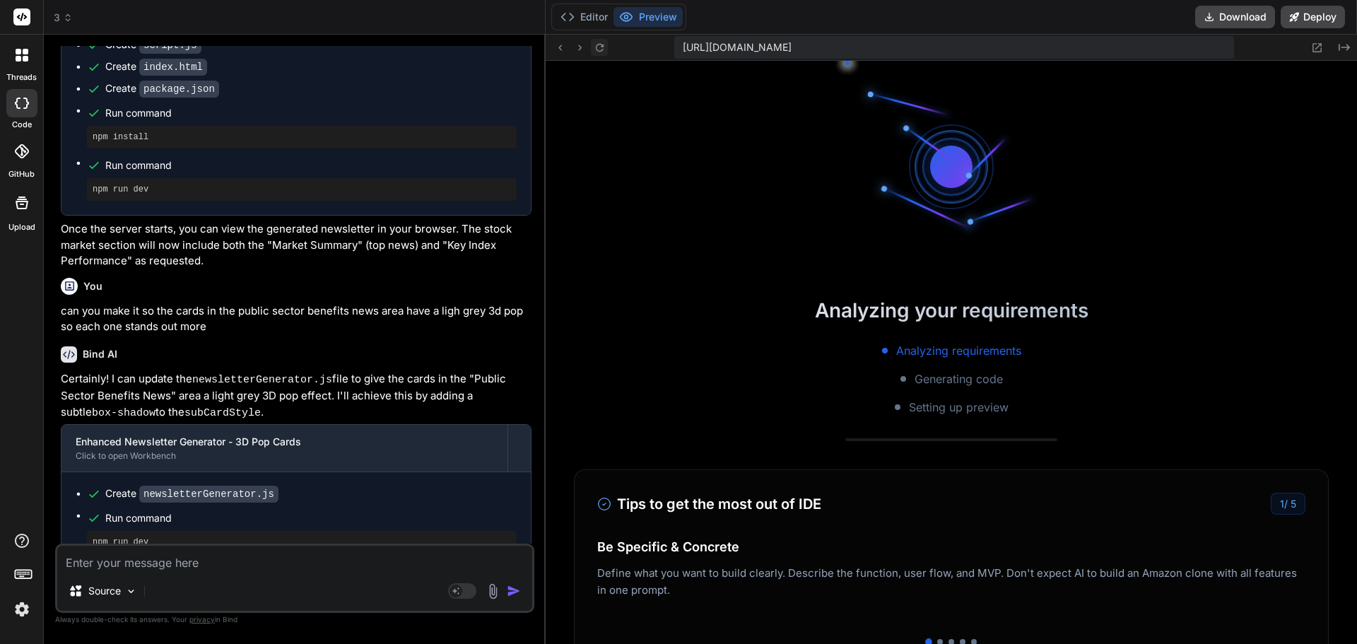
scroll to position [1302, 0]
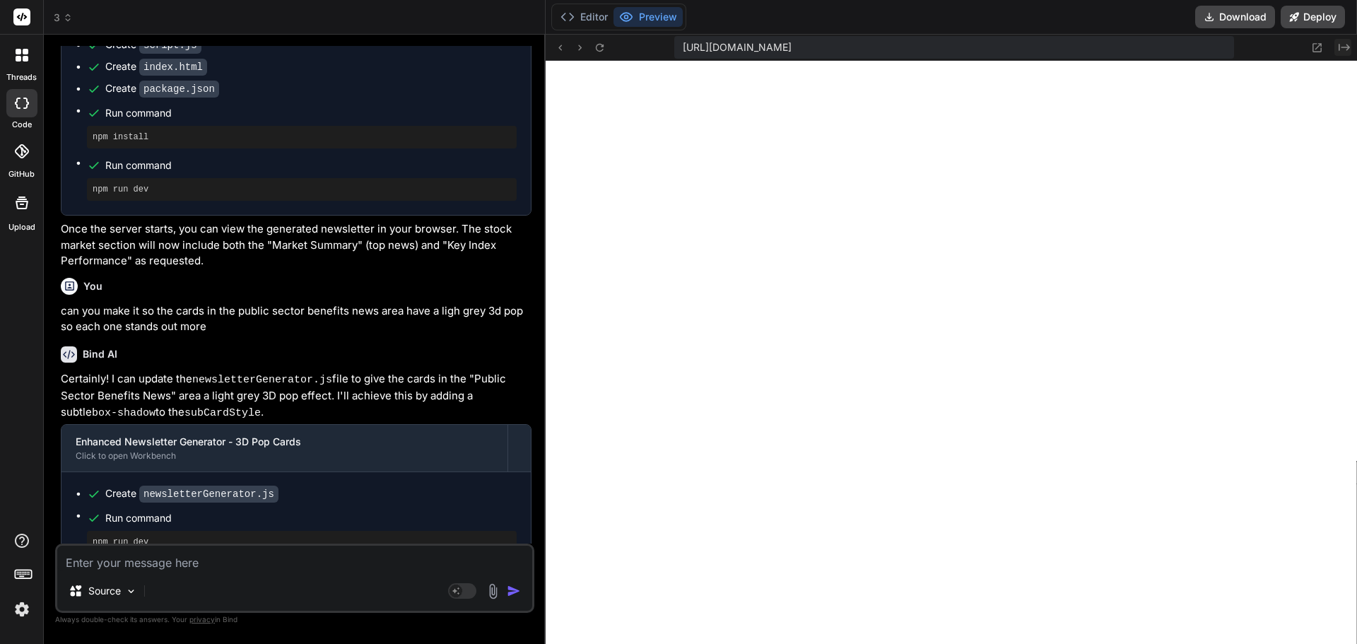
click at [1343, 45] on icon "Created with Pixso." at bounding box center [1343, 47] width 11 height 11
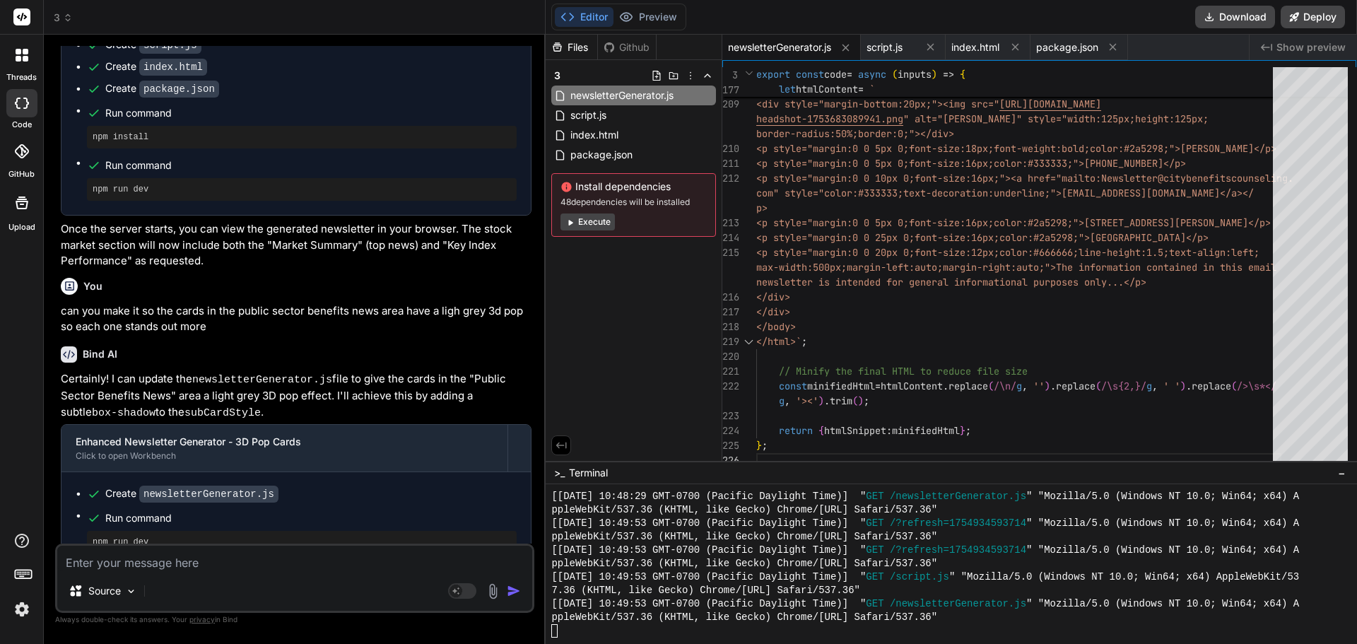
click at [1300, 43] on span "Show preview" at bounding box center [1310, 47] width 69 height 14
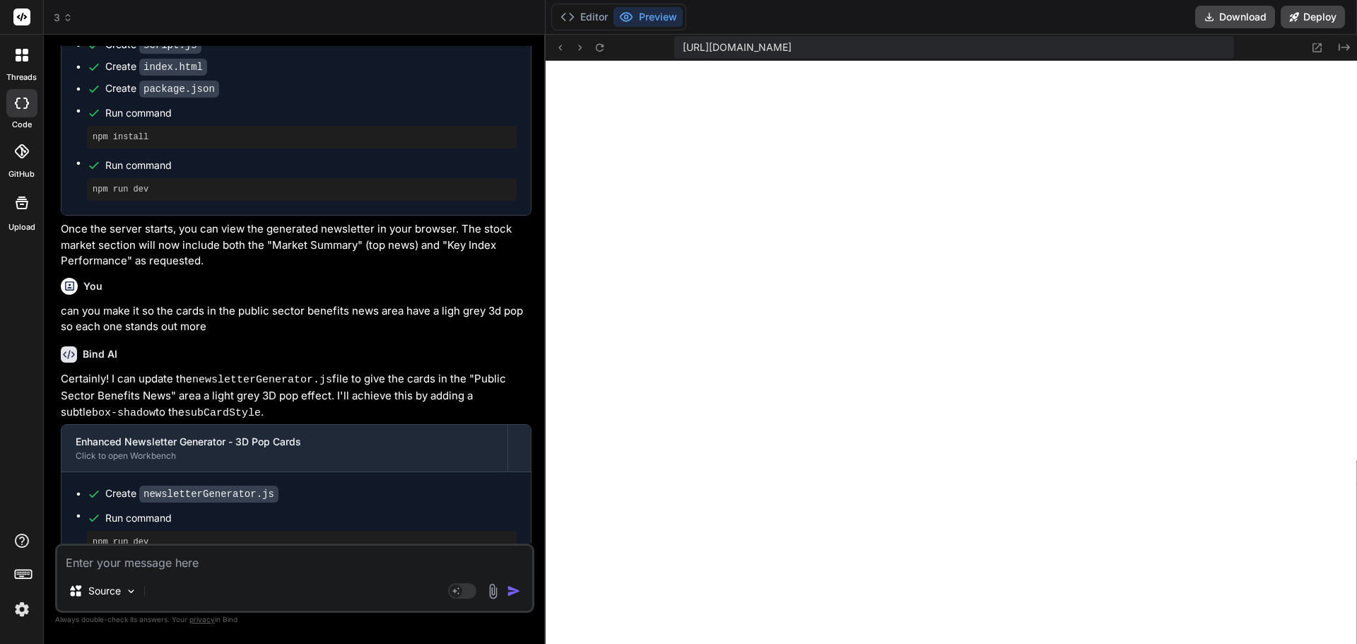
click at [628, 17] on circle at bounding box center [627, 18] width 4 height 4
click at [269, 565] on textarea at bounding box center [294, 558] width 475 height 25
type textarea "c"
type textarea "x"
type textarea "ca"
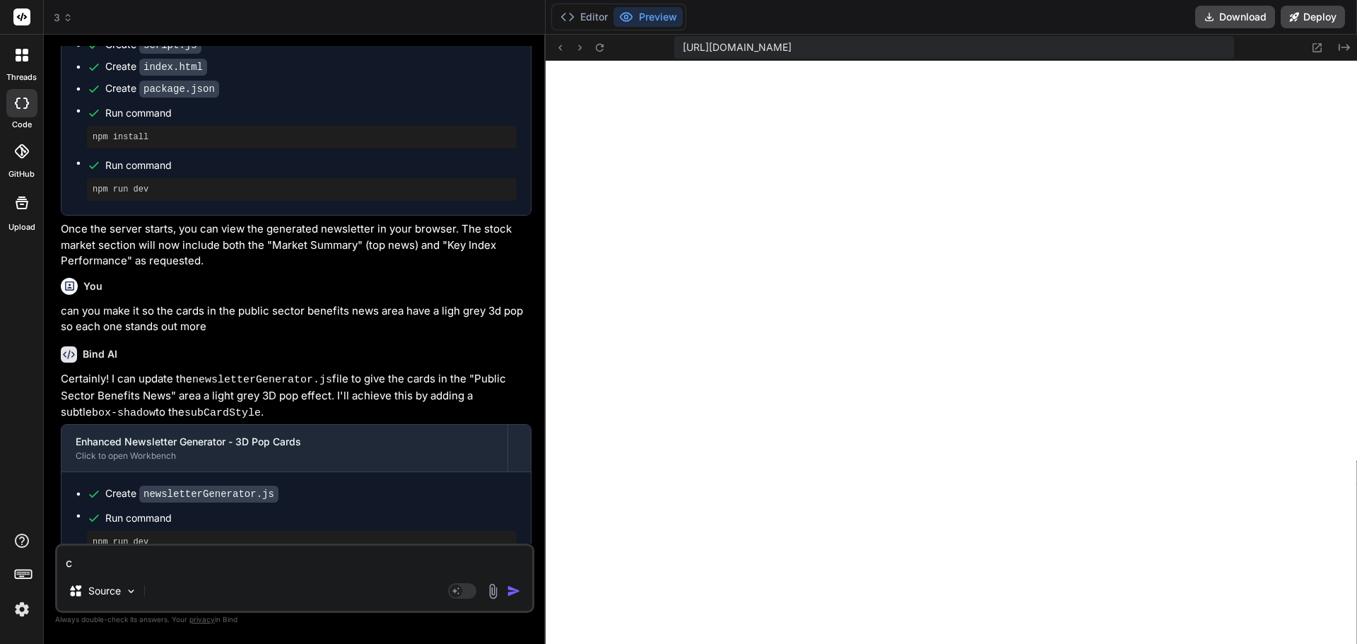
type textarea "x"
type textarea "can"
type textarea "x"
type textarea "can"
type textarea "x"
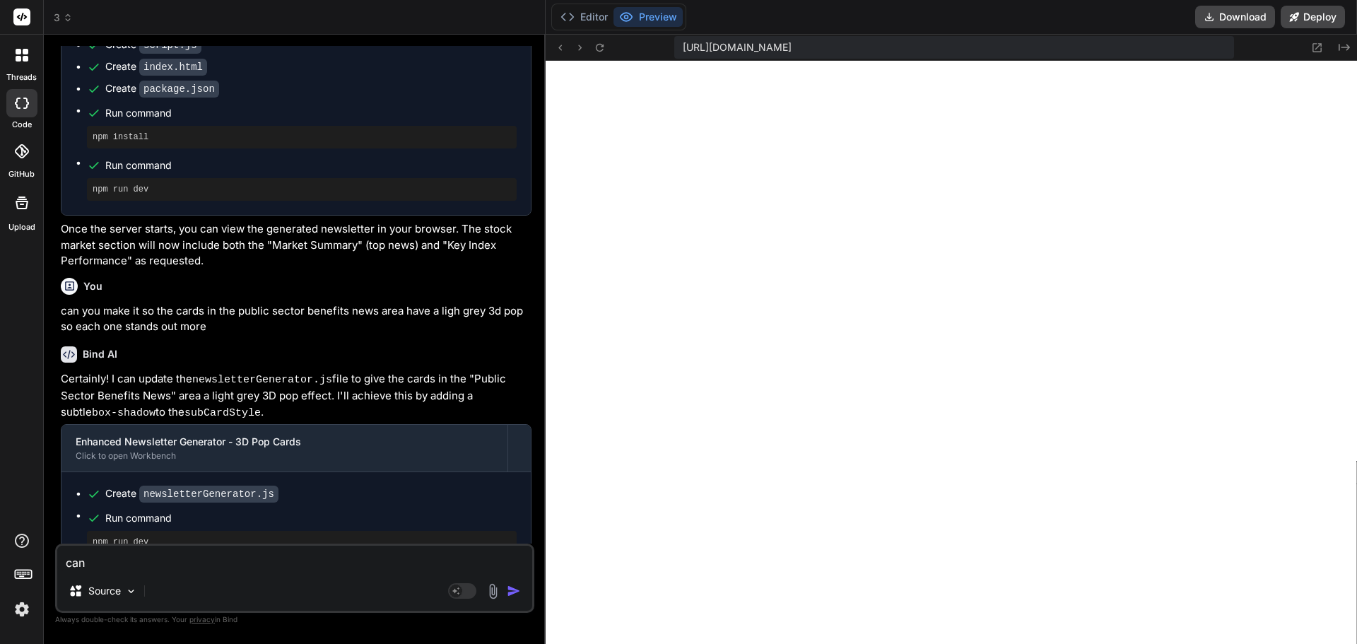
type textarea "can y"
type textarea "x"
type textarea "can yo"
type textarea "x"
type textarea "can you"
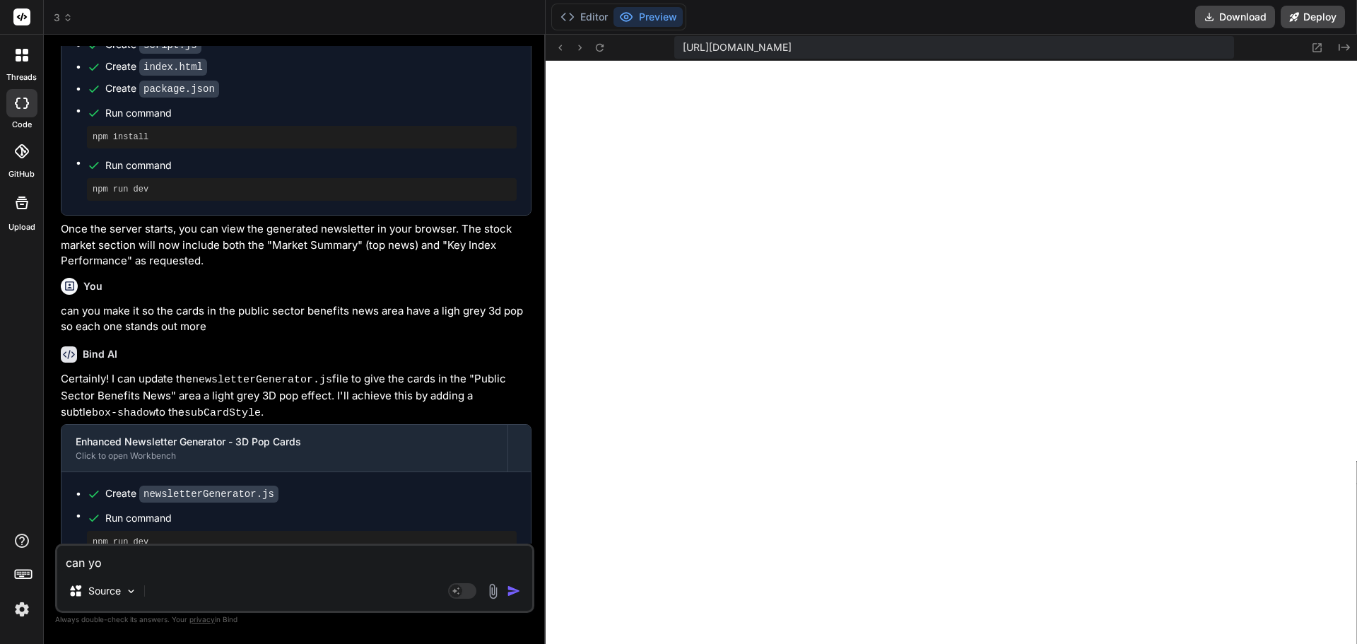
type textarea "x"
type textarea "can you"
type textarea "x"
type textarea "can you g"
type textarea "x"
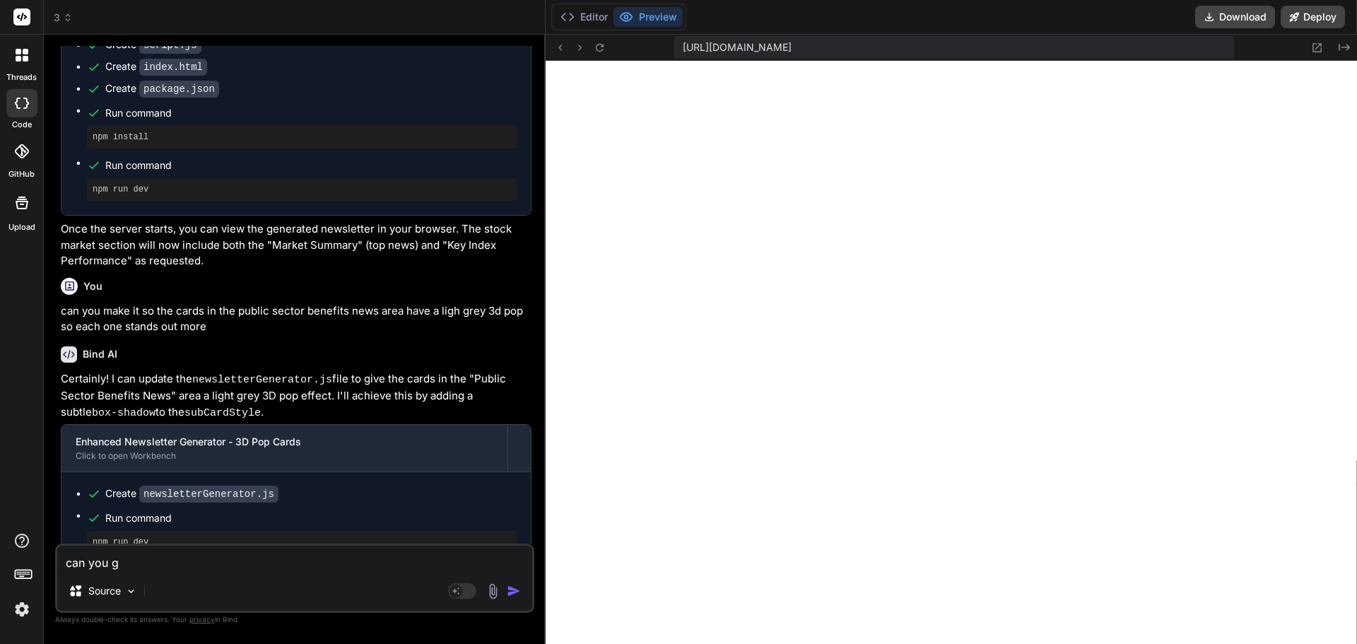
type textarea "can you gi"
type textarea "x"
type textarea "can you giv"
type textarea "x"
type textarea "can you give"
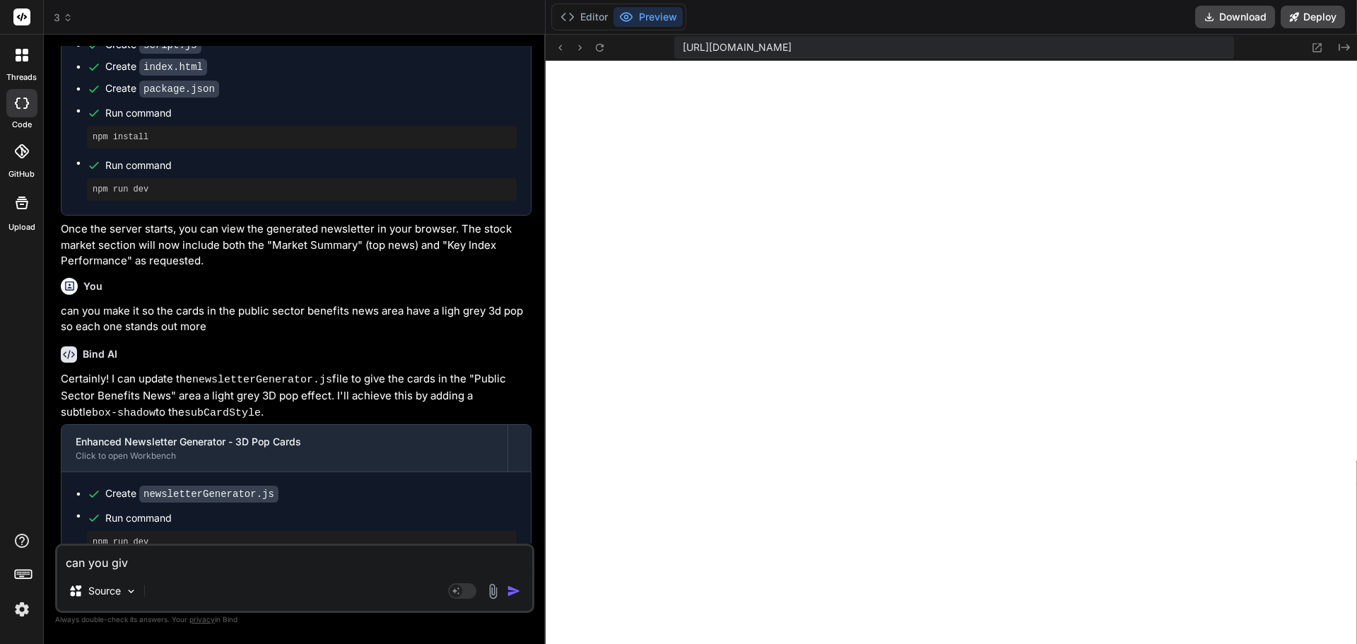
type textarea "x"
type textarea "can you give"
type textarea "x"
type textarea "can you give t"
type textarea "x"
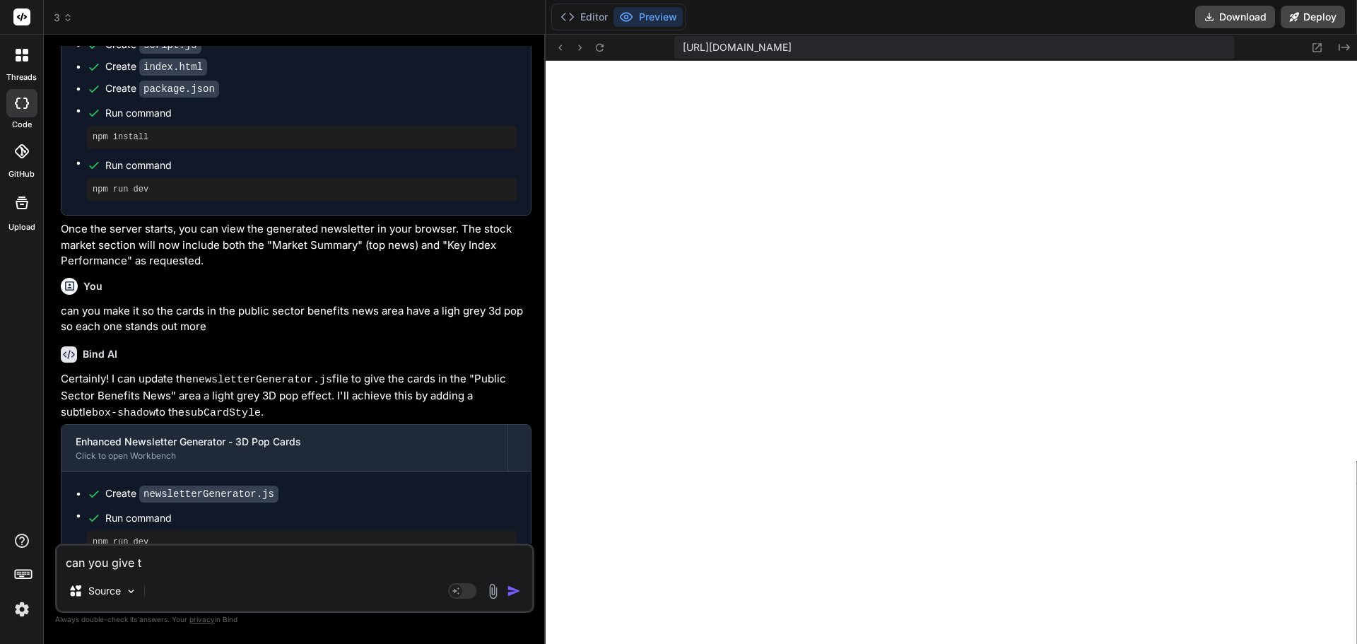
type textarea "can you give th"
type textarea "x"
type textarea "can you give tho"
type textarea "x"
type textarea "can you give [PERSON_NAME]"
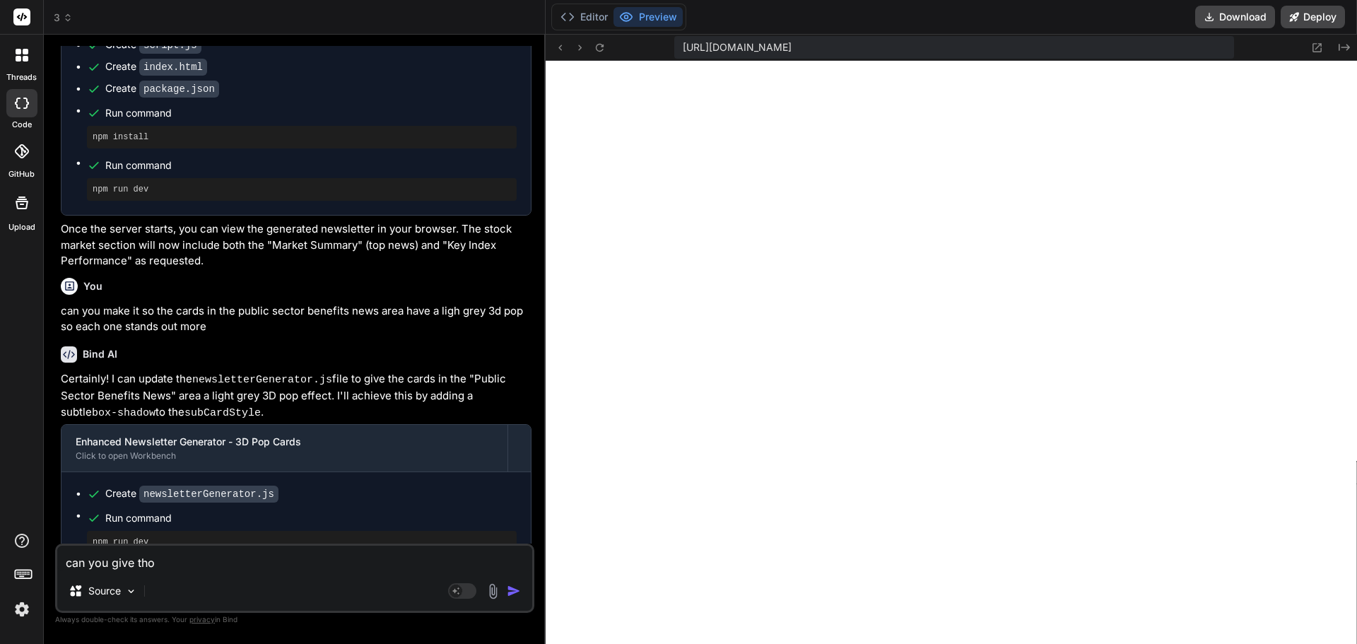
type textarea "x"
type textarea "can you give those"
type textarea "x"
type textarea "can you give those"
type textarea "x"
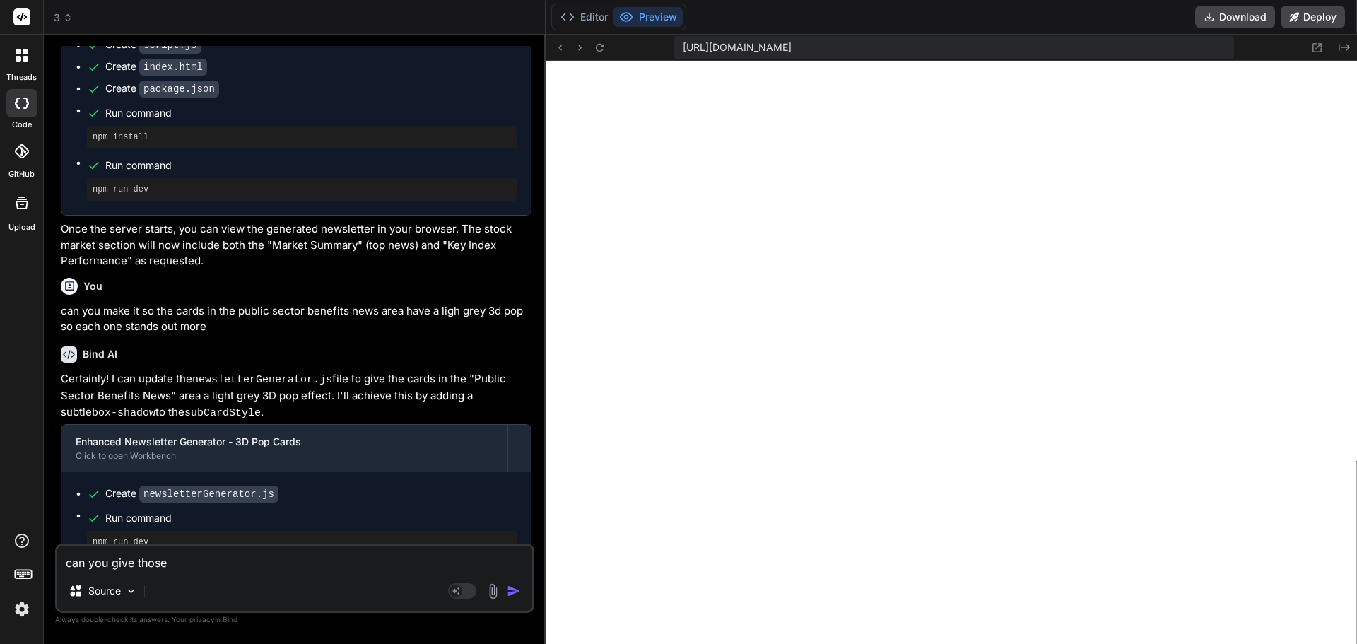
type textarea "can you give those c"
type textarea "x"
type textarea "can you give those ca"
type textarea "x"
type textarea "can you give those car"
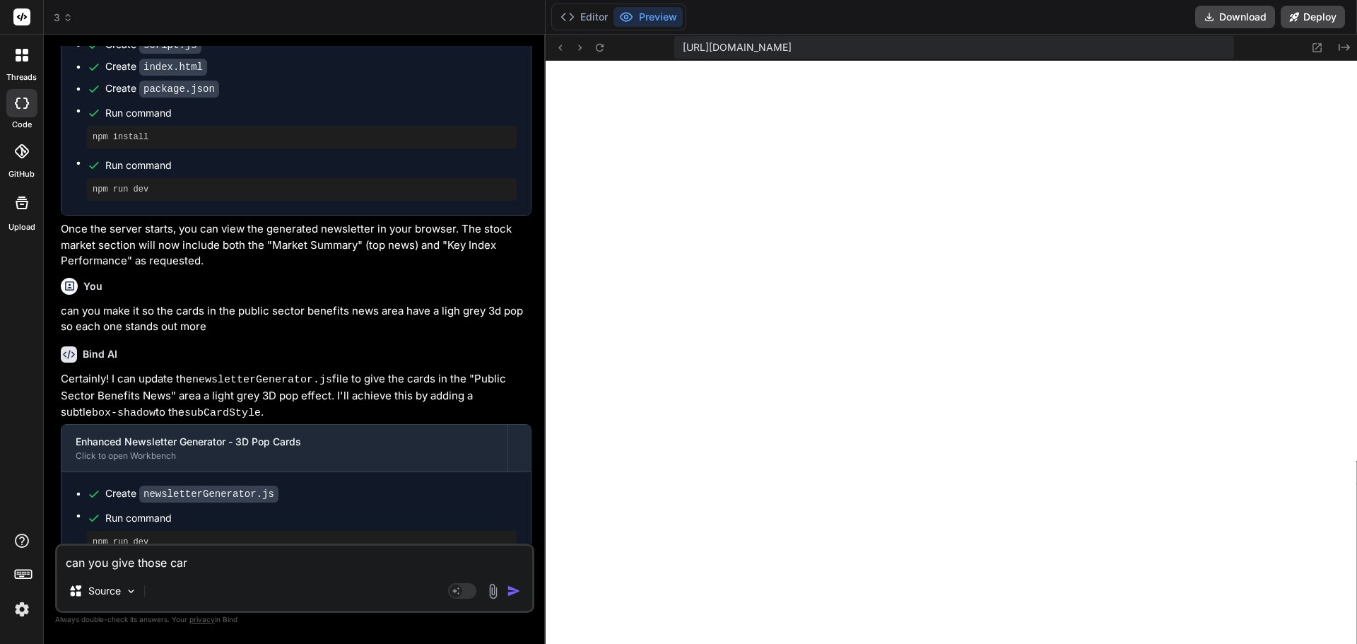
type textarea "x"
type textarea "can you give those care"
type textarea "x"
type textarea "can you give those car"
type textarea "x"
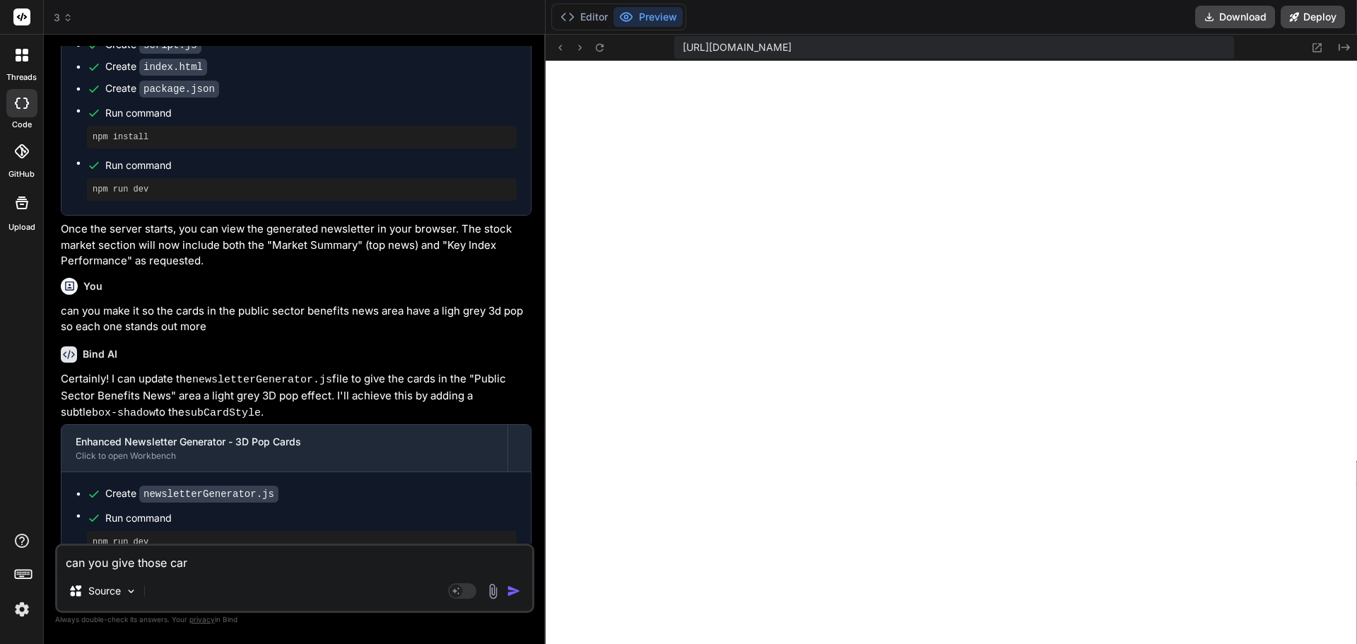
type textarea "can you give those card"
type textarea "x"
type textarea "can you give those cards"
type textarea "x"
type textarea "can you give those cards"
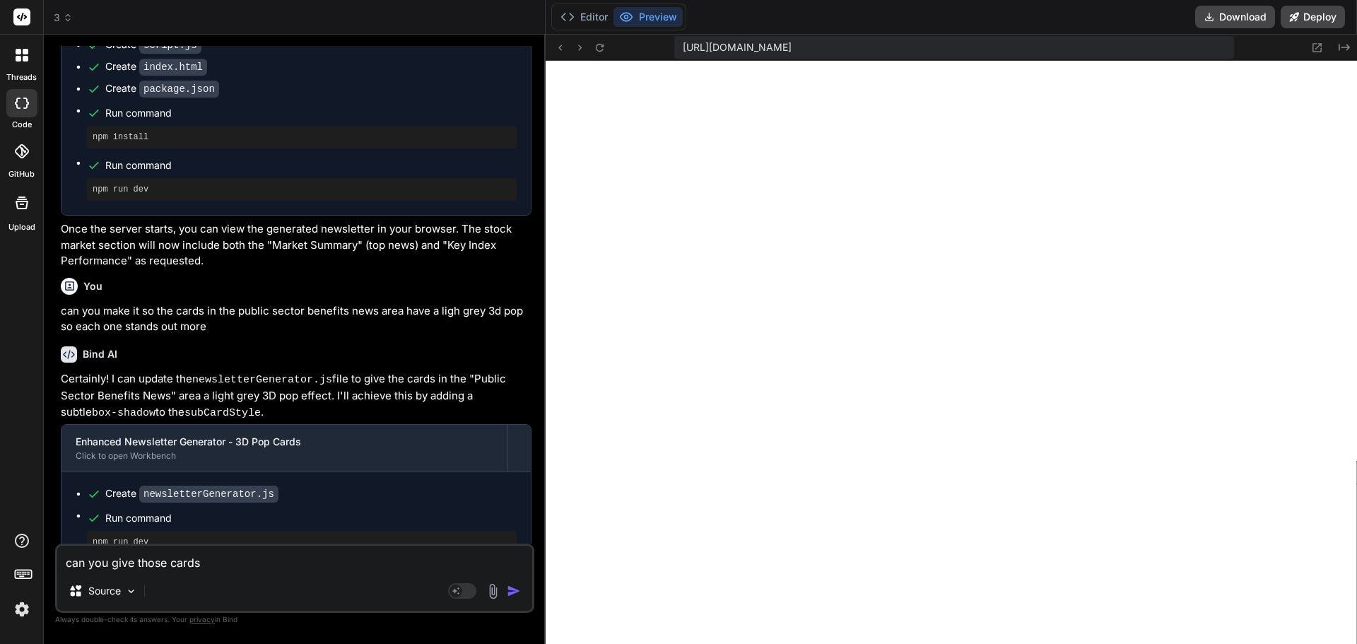
type textarea "x"
type textarea "can you give those cards a"
type textarea "x"
type textarea "can you give those cards a"
type textarea "x"
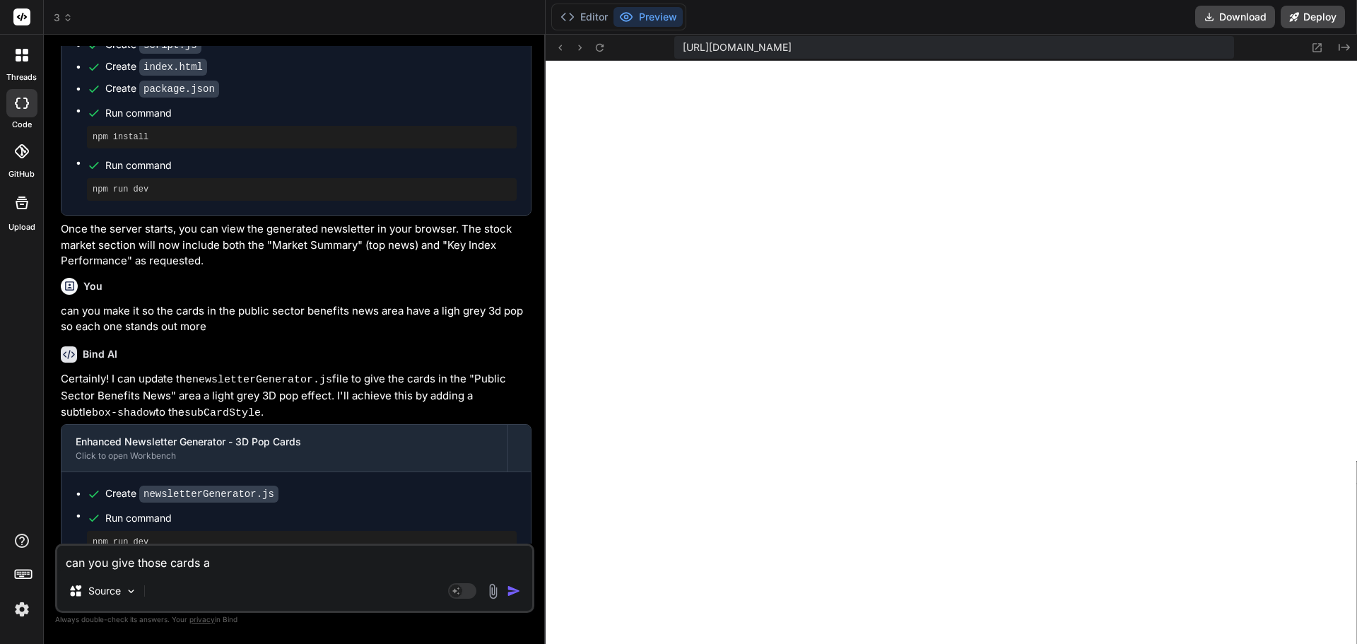
type textarea "can you give those cards a s"
type textarea "x"
type textarea "can you give those cards a sl"
type textarea "x"
type textarea "can you give those cards a s"
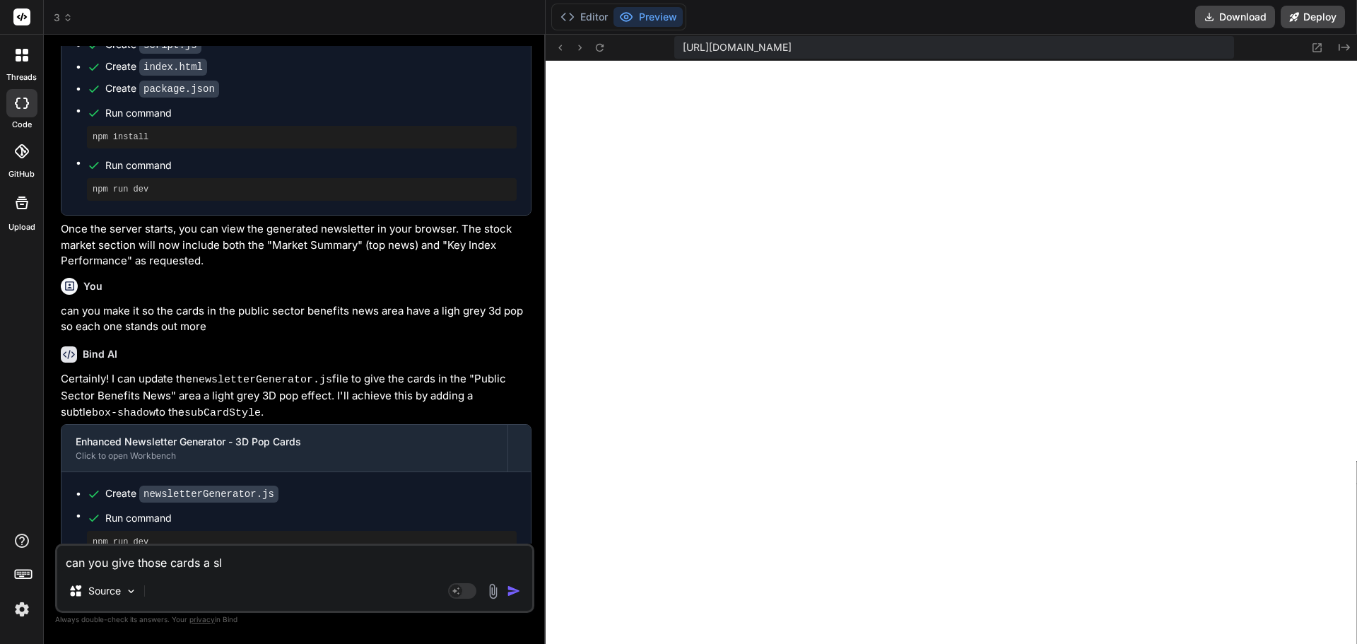
type textarea "x"
type textarea "can you give those cards a si"
type textarea "x"
type textarea "can you give those cards a sim"
type textarea "x"
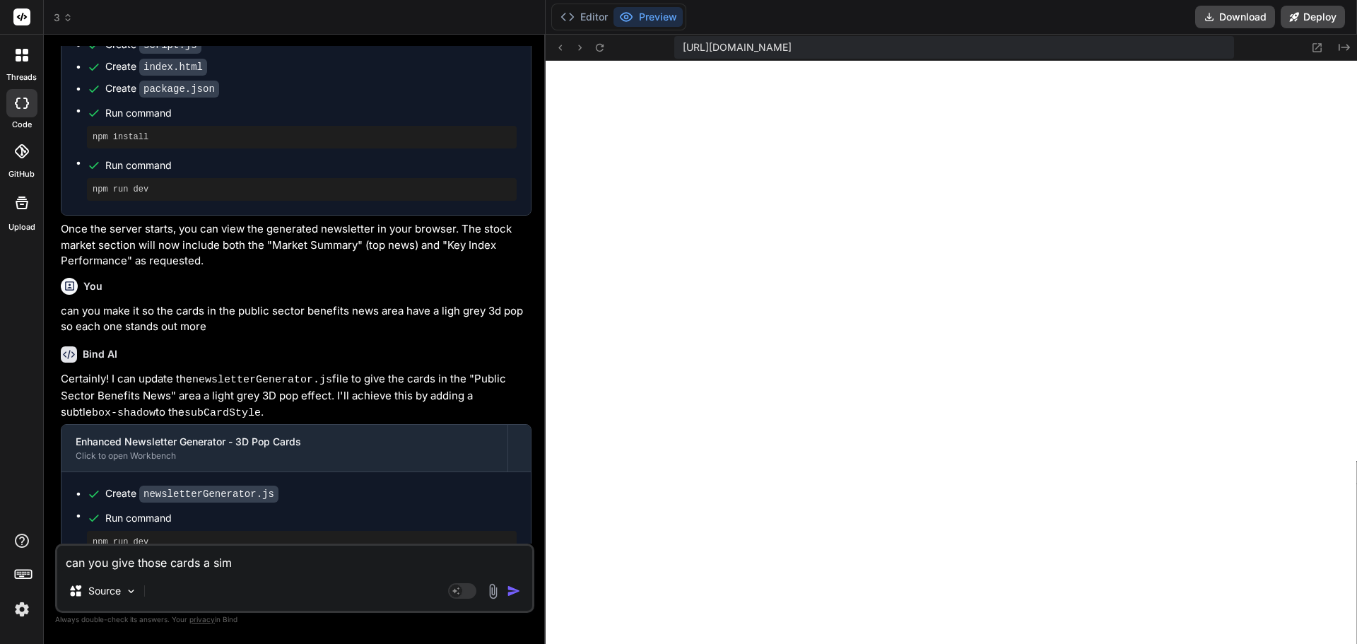
type textarea "can you give those cards a siml"
type textarea "x"
type textarea "can you give those cards a sim"
type textarea "x"
type textarea "can you give those cards a simi"
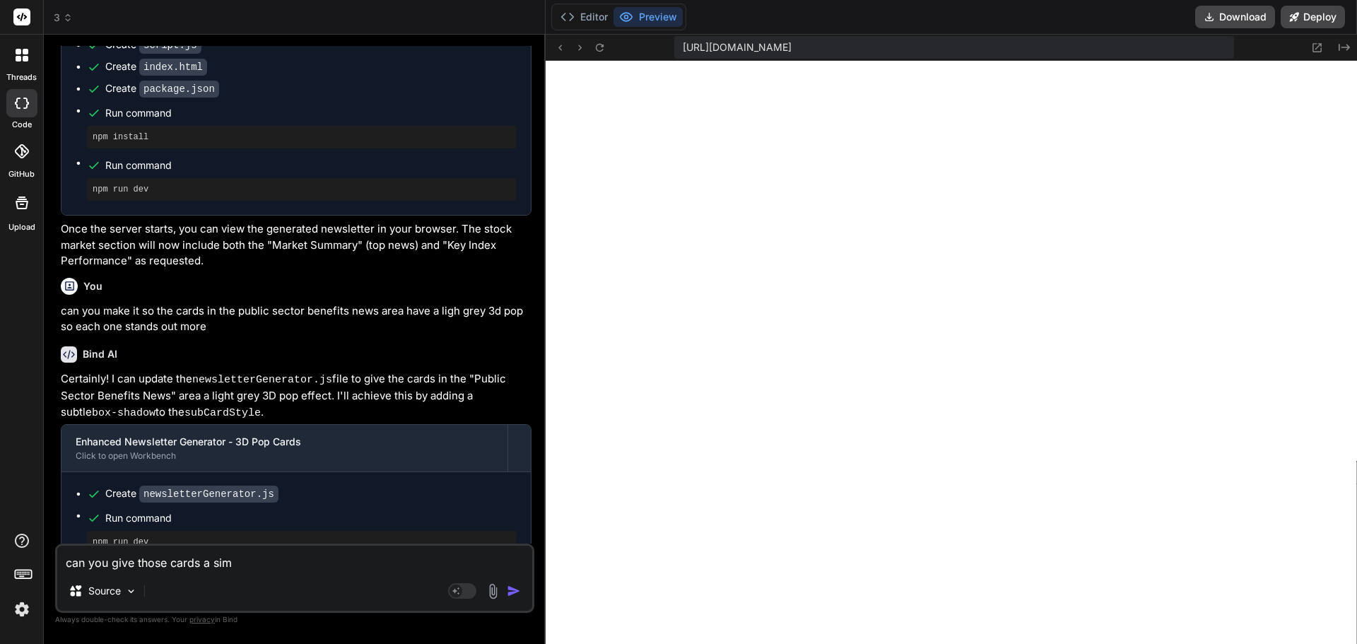
type textarea "x"
type textarea "can you give those cards a simil"
type textarea "x"
type textarea "can you give those cards a [PERSON_NAME]"
type textarea "x"
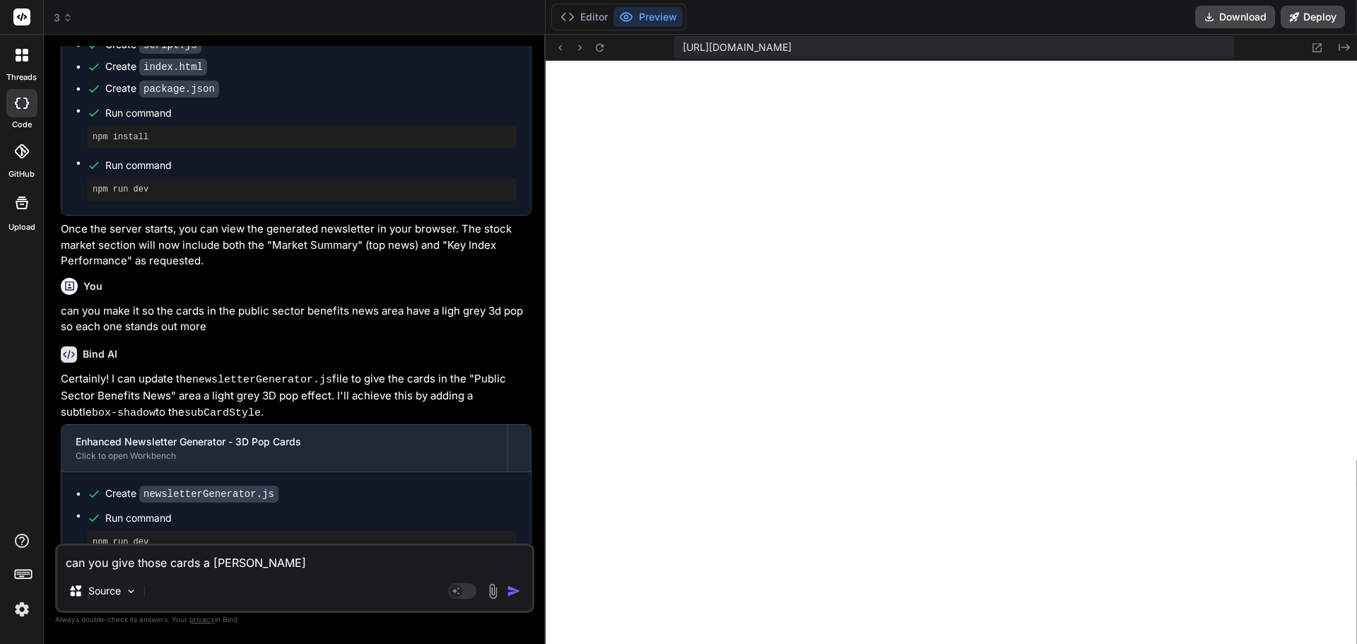
type textarea "can you give those cards a similar"
type textarea "x"
type textarea "can you give those cards a similar"
type textarea "x"
type textarea "can you give those cards a similar t"
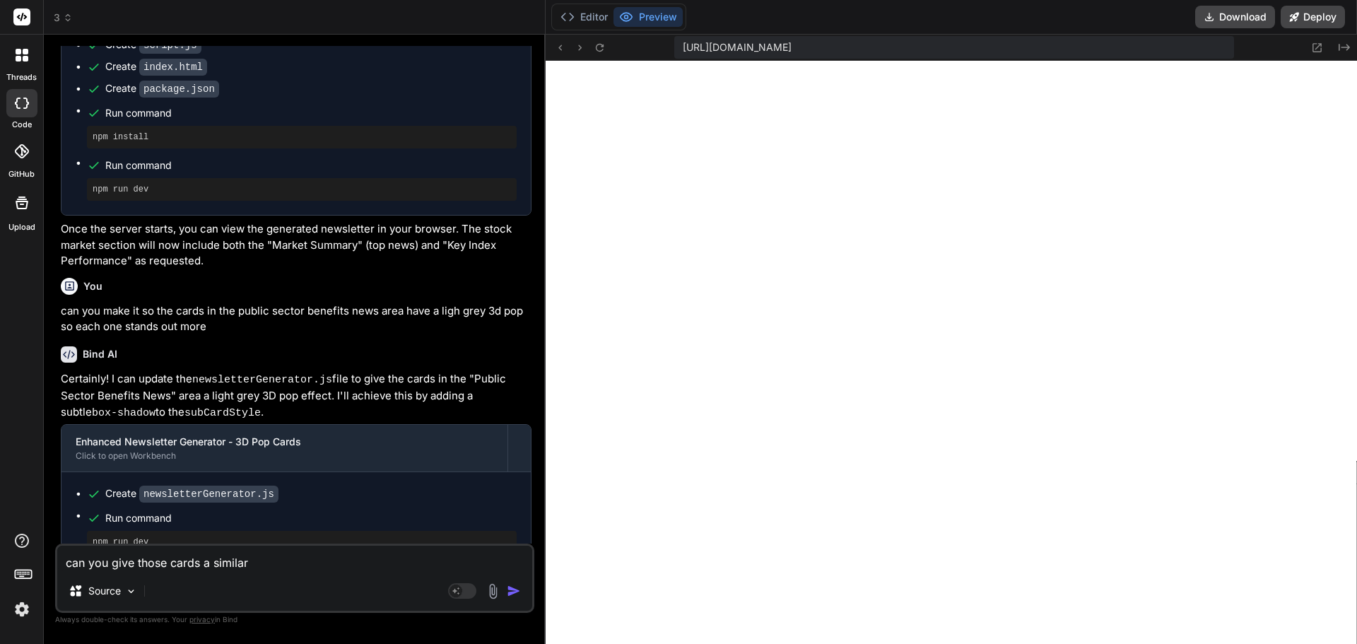
type textarea "x"
type textarea "can you give those cards a similar th"
type textarea "x"
type textarea "can you give those cards a similar t"
type textarea "x"
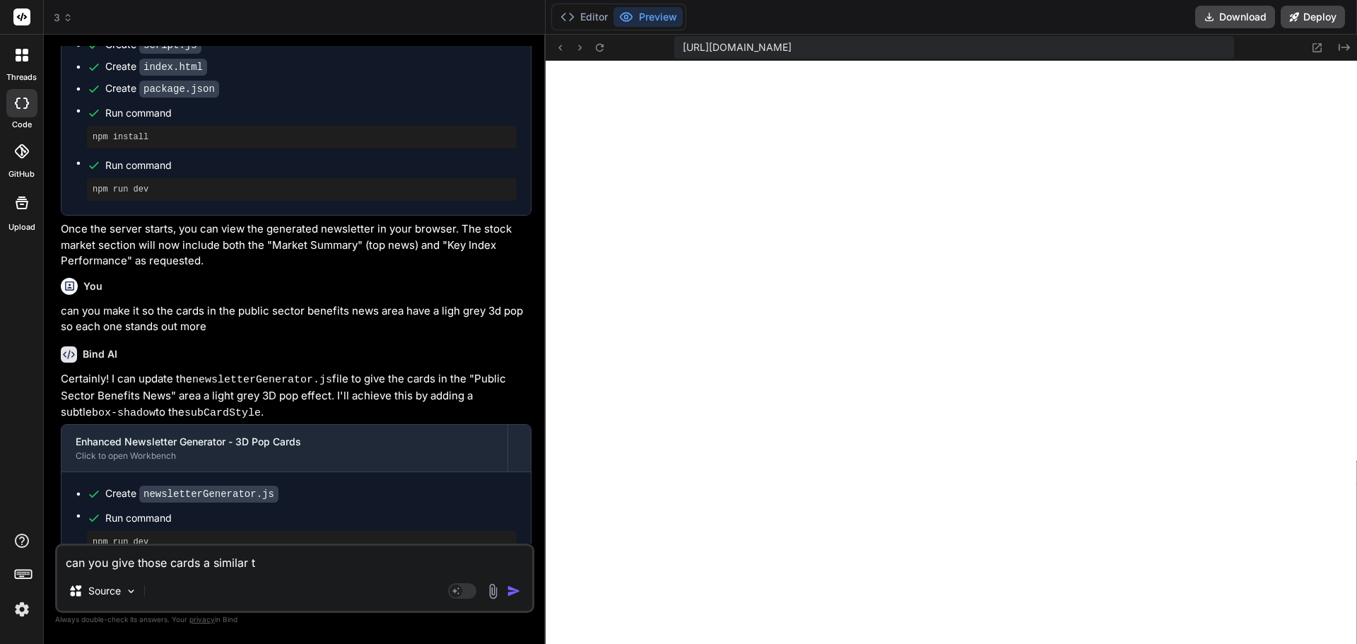
type textarea "can you give those cards a similar"
type textarea "x"
type textarea "can you give those cards a similar 3"
type textarea "x"
type textarea "can you give those cards a similar"
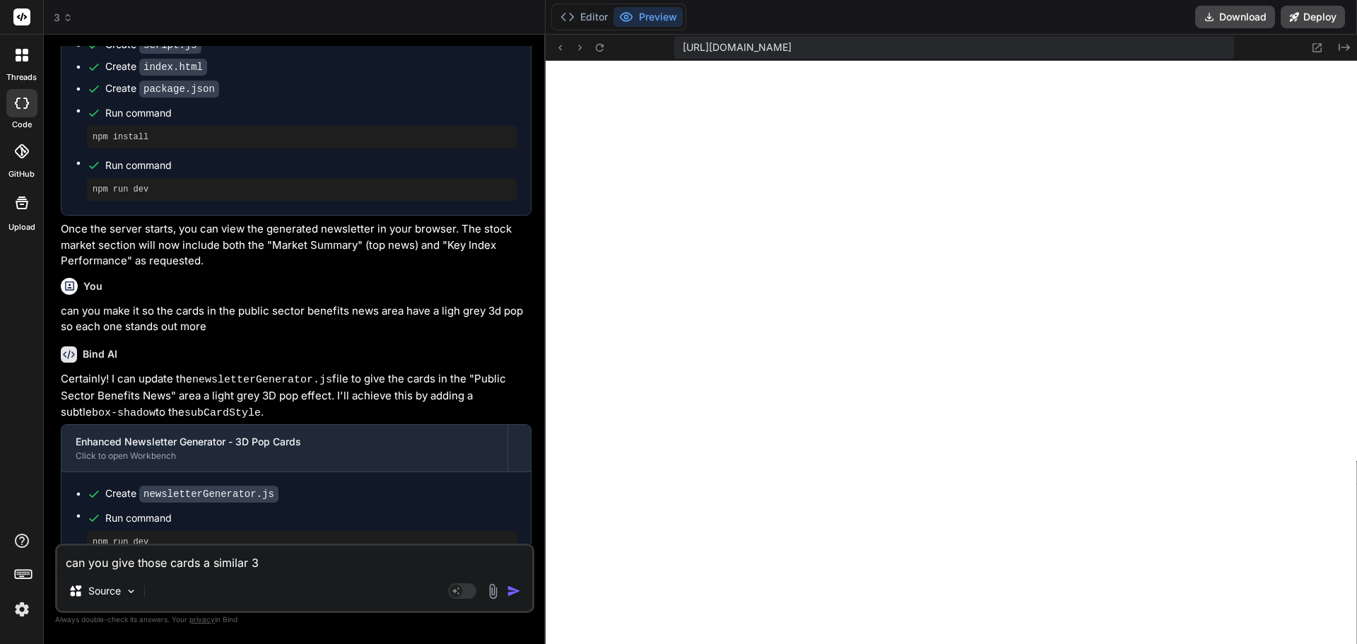
type textarea "x"
type textarea "can you give those cards a similar l"
type textarea "x"
type textarea "can you give those cards a similar li"
type textarea "x"
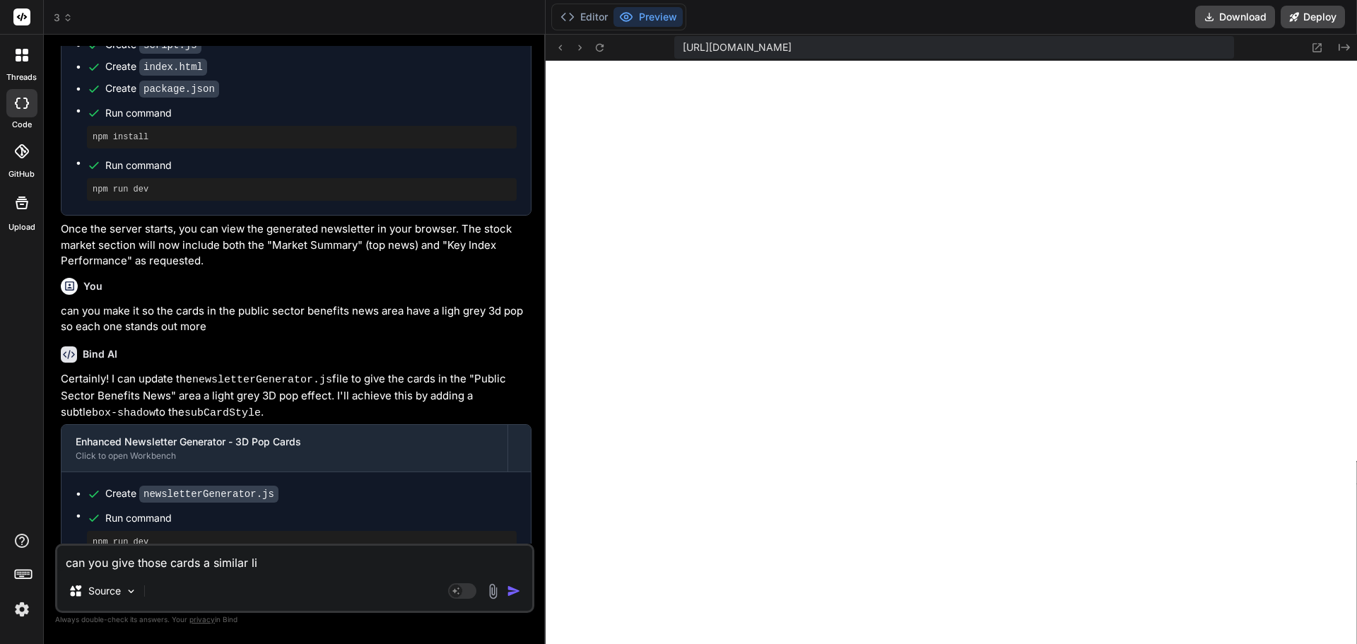
type textarea "can you give those cards a similar lig"
type textarea "x"
type textarea "can you give those cards a similar ligh"
type textarea "x"
type textarea "can you give those cards a similar light"
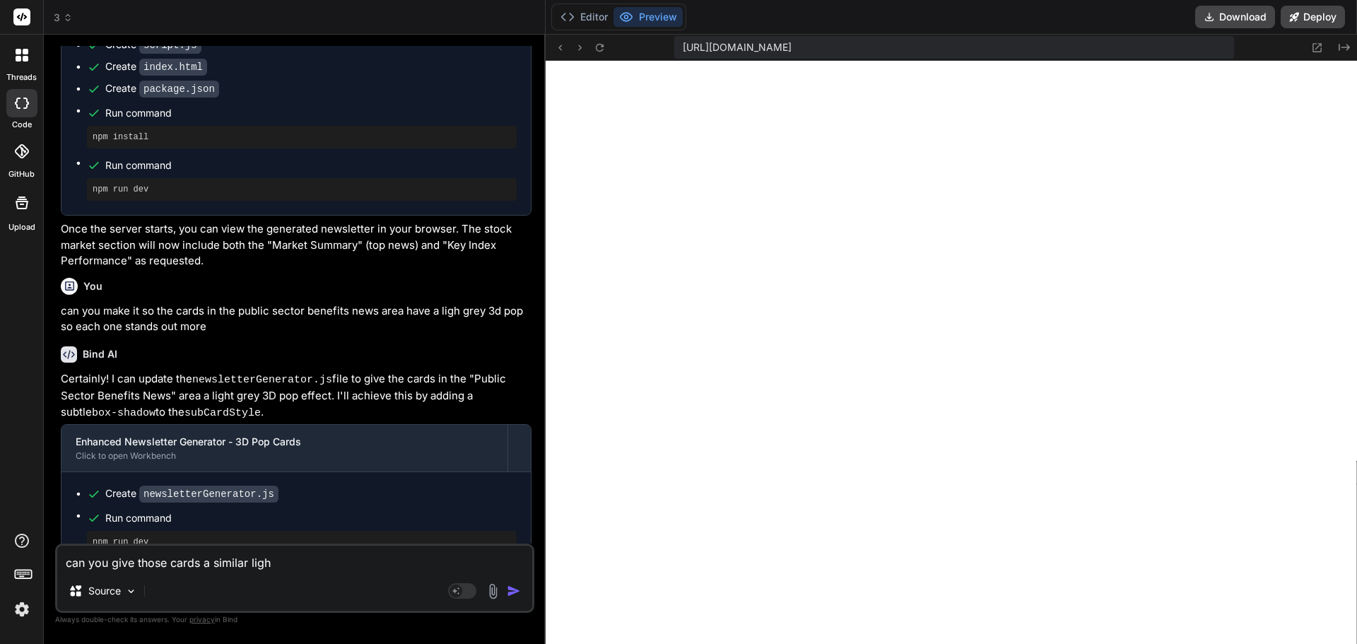
type textarea "x"
type textarea "can you give those cards a similar light"
type textarea "x"
type textarea "can you give those cards a similar light g"
type textarea "x"
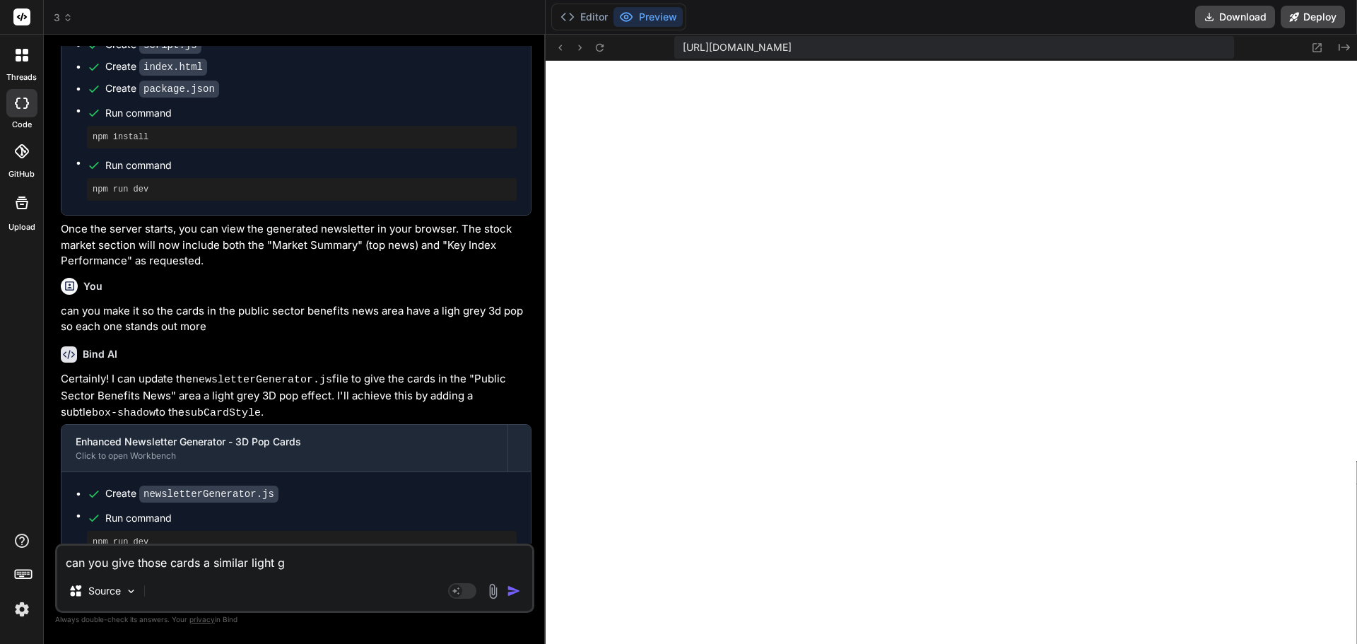
type textarea "can you give those cards a similar light gr"
type textarea "x"
type textarea "can you give those cards a similar light gre"
type textarea "x"
type textarea "can you give those cards a similar light grey"
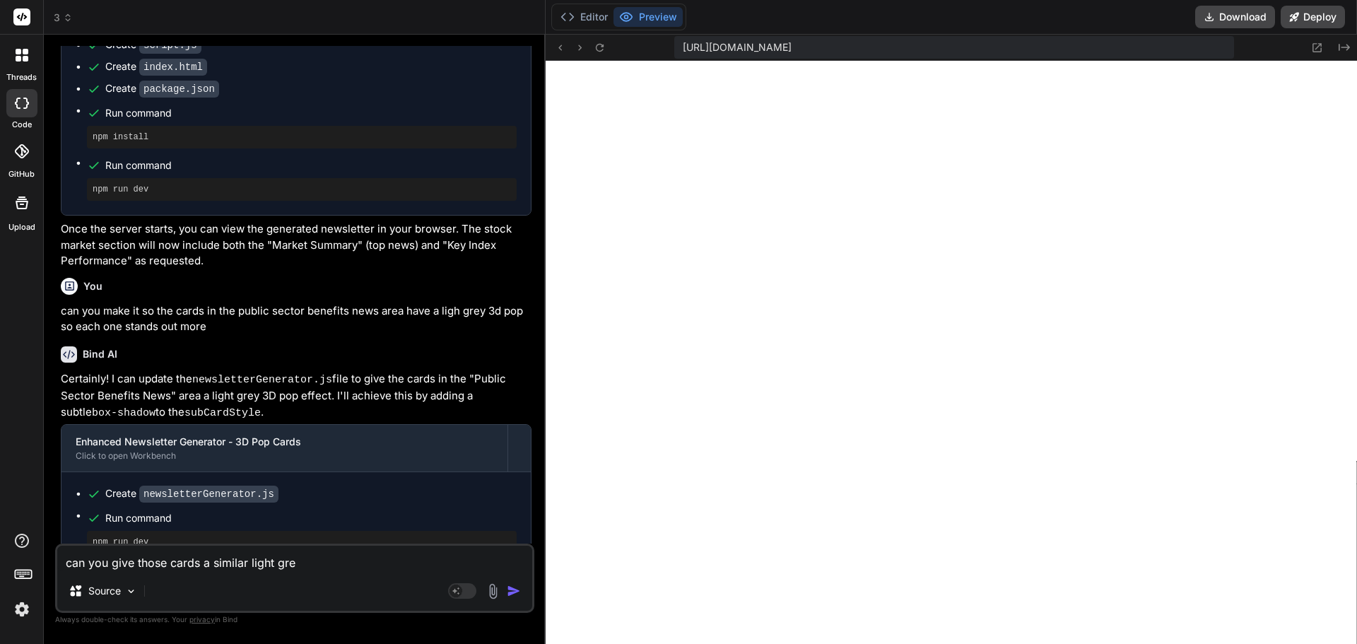
type textarea "x"
type textarea "can you give those cards a similar light grey"
type textarea "x"
type textarea "can you give those cards a similar light grey 3"
type textarea "x"
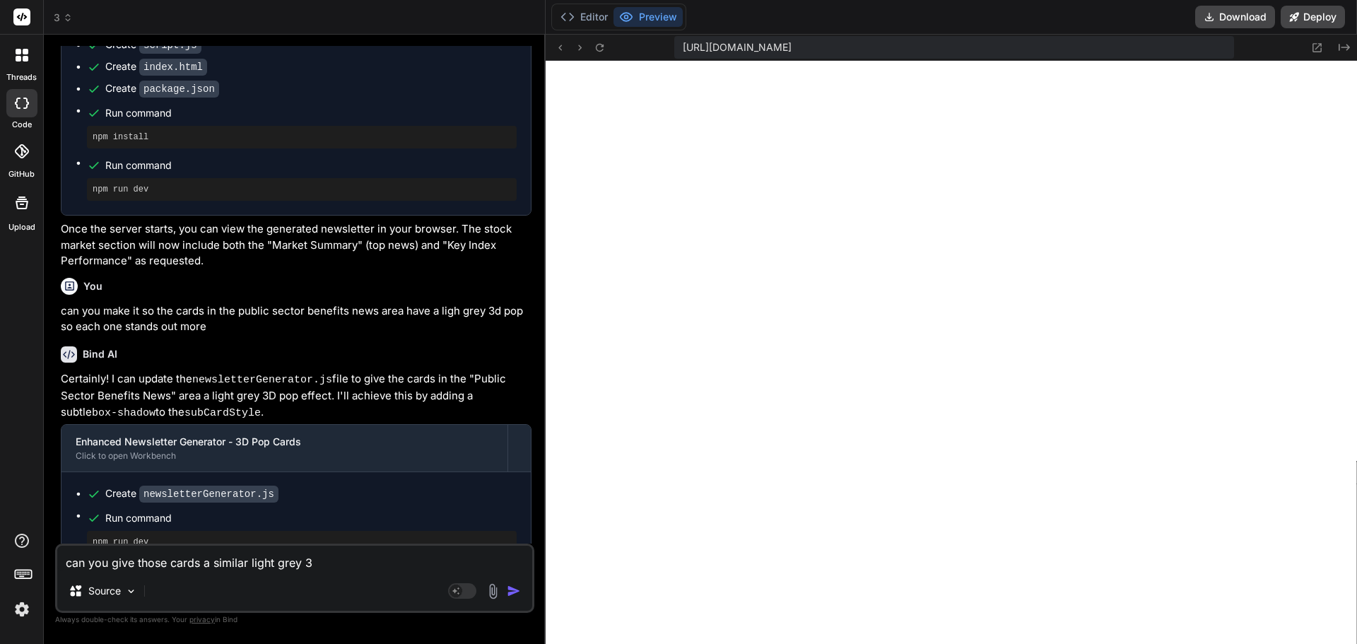
type textarea "can you give those cards a similar light grey 3d"
type textarea "x"
type textarea "can you give those cards a similar light grey 3d"
type textarea "x"
type textarea "can you give those cards a similar light grey 3d e"
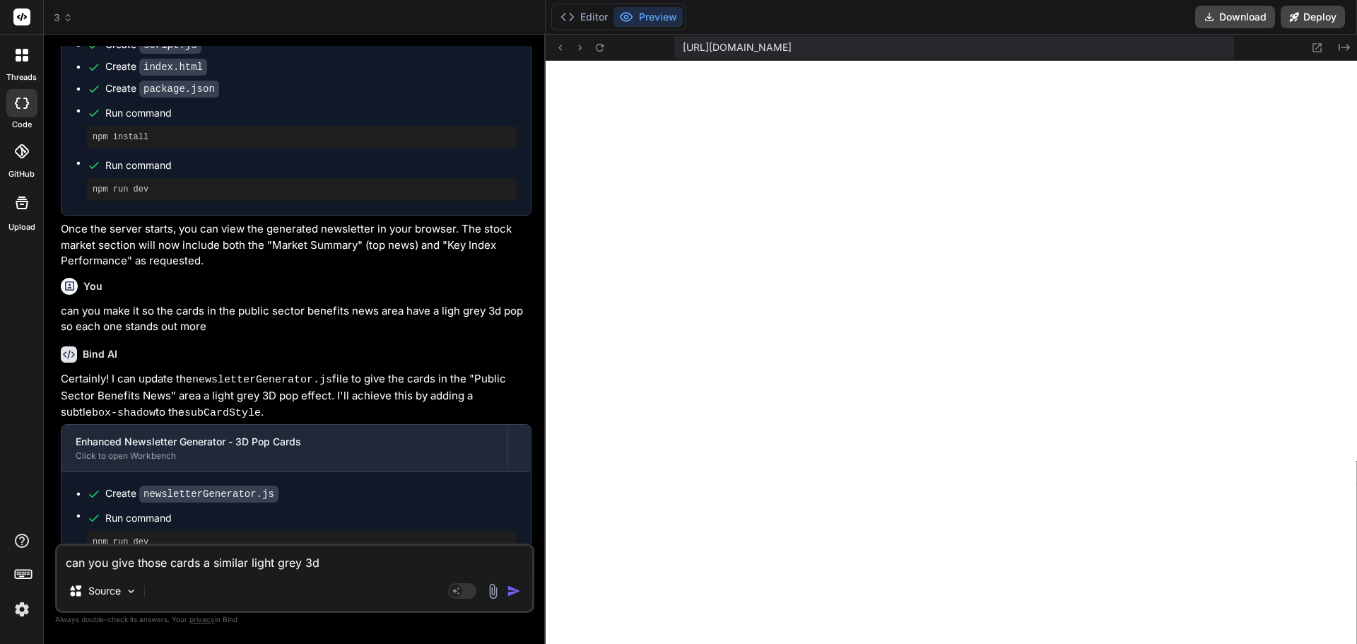
type textarea "x"
type textarea "can you give those cards a similar light grey 3d ef"
type textarea "x"
type textarea "can you give those cards a similar light grey 3d eff"
type textarea "x"
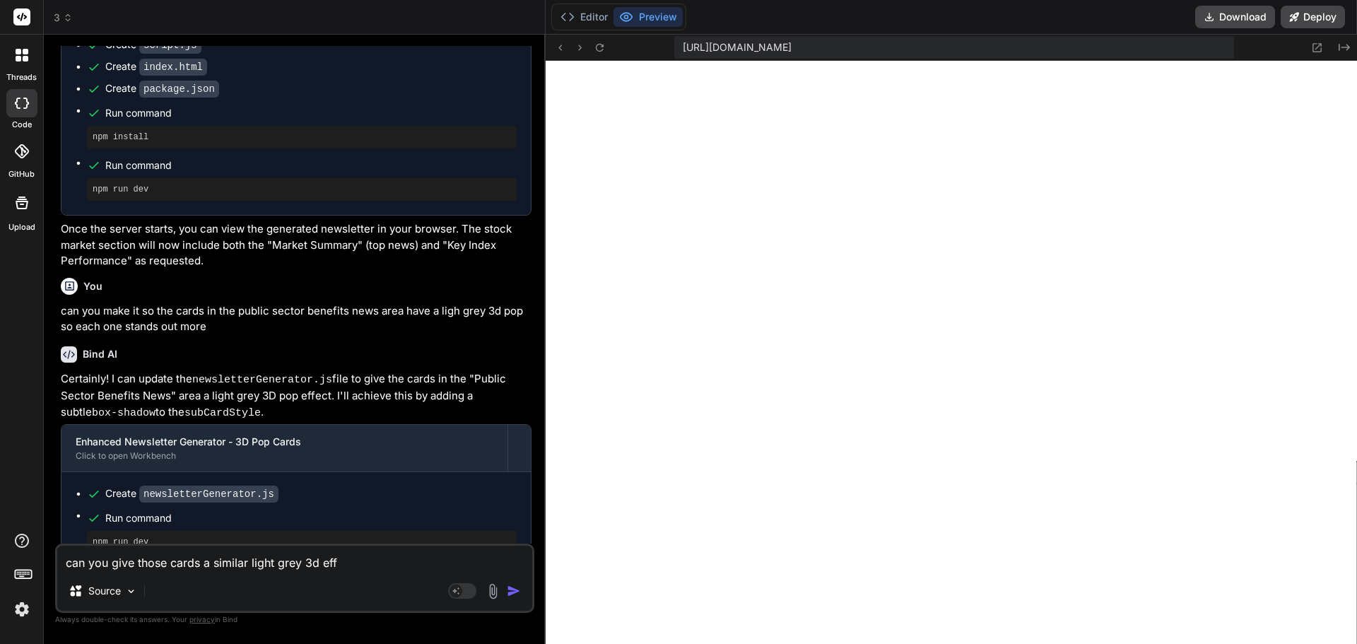
type textarea "can you give those cards a similar light grey 3d effe"
type textarea "x"
type textarea "can you give those cards a similar light grey 3d effec"
type textarea "x"
type textarea "can you give those cards a similar light grey 3d effect"
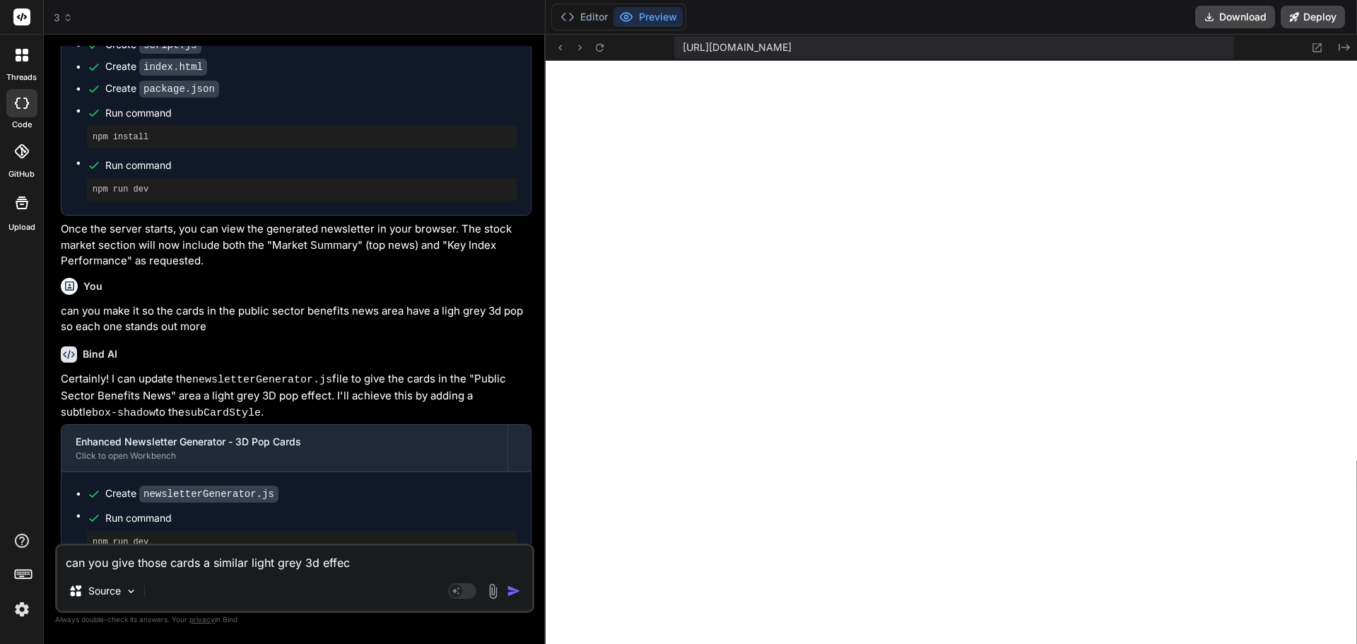
type textarea "x"
type textarea "can you give those cards a similar light grey 3d effect"
type textarea "x"
type textarea "can you give those cards a similar light grey 3d effect s"
type textarea "x"
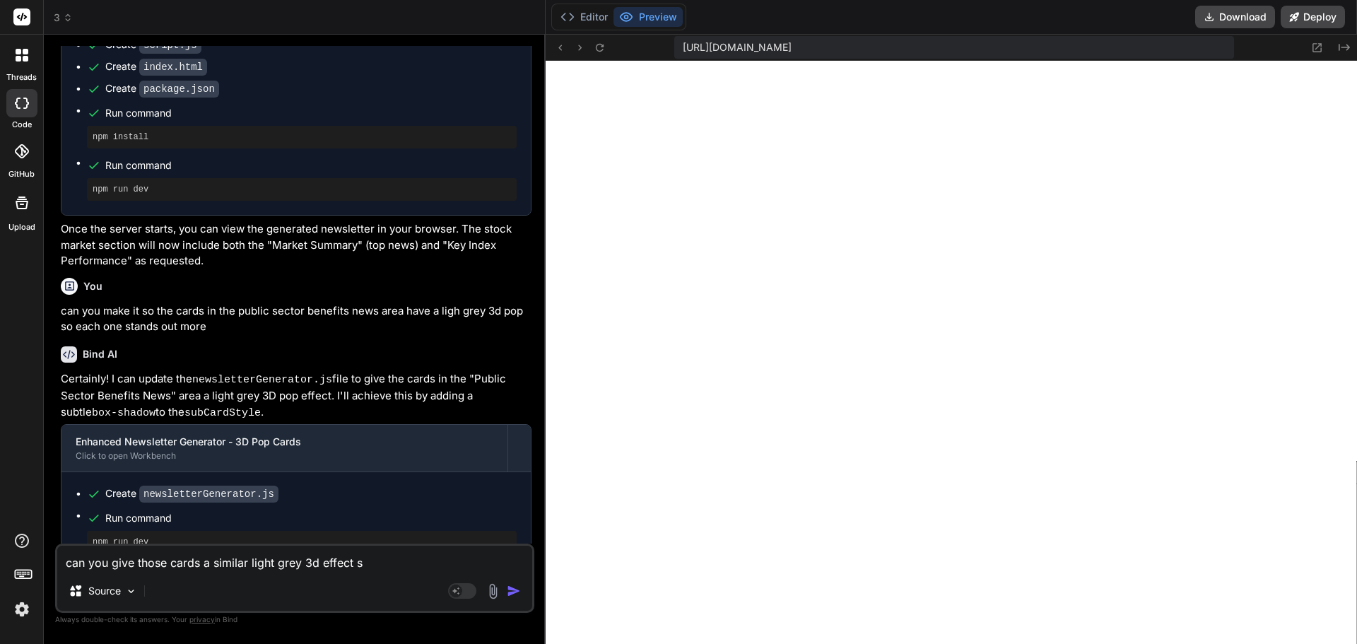
type textarea "can you give those cards a similar light grey 3d effect si"
type textarea "x"
type textarea "can you give those cards a similar light grey 3d effect sim"
type textarea "x"
type textarea "can you give those cards a similar light grey 3d effect simi"
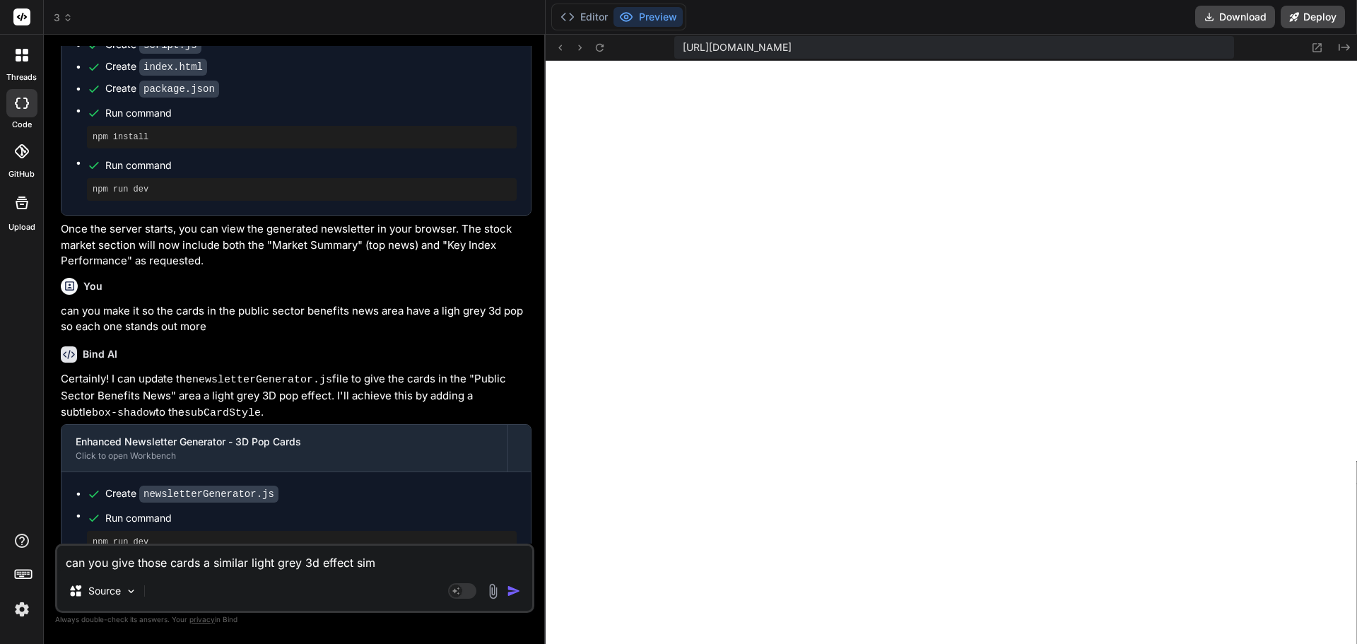
type textarea "x"
type textarea "can you give those cards a similar light grey 3d effect simil"
type textarea "x"
type textarea "can you give those cards a similar light grey 3d effect [PERSON_NAME]"
type textarea "x"
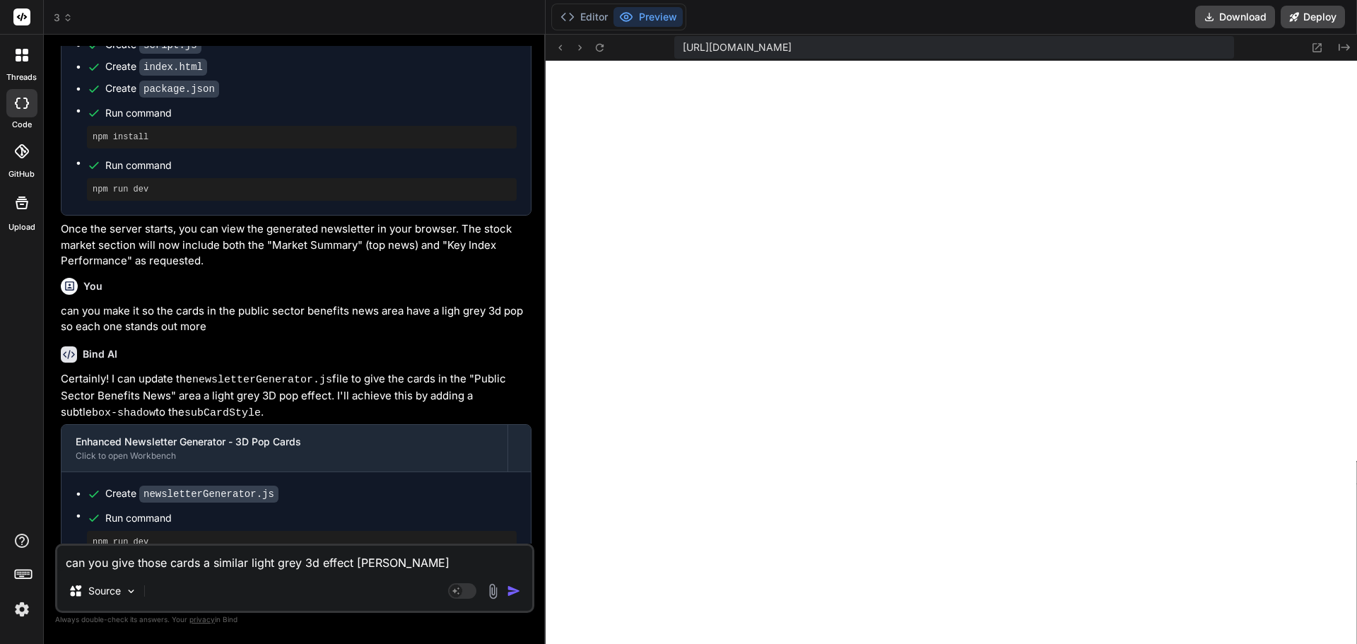
type textarea "can you give those cards a similar light grey 3d effect similar"
type textarea "x"
type textarea "can you give those cards a similar light grey 3d effect similar"
type textarea "x"
type textarea "can you give those cards a similar light grey 3d effect similar t"
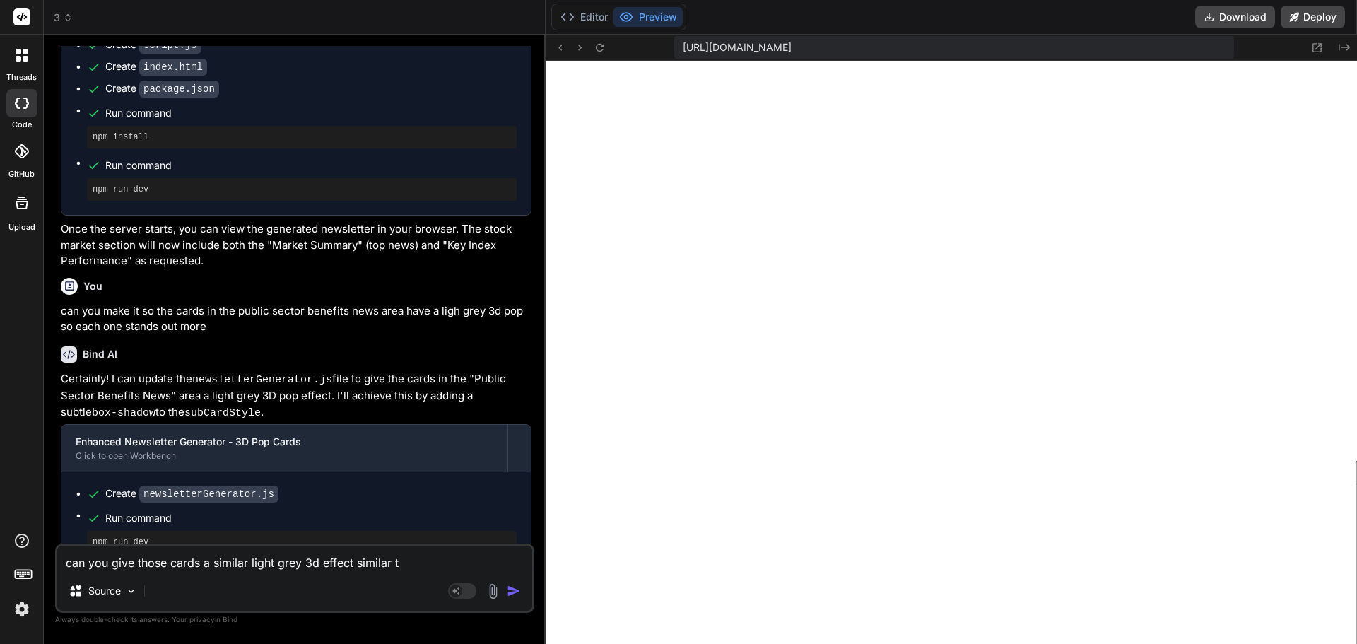
type textarea "x"
type textarea "can you give those cards a similar light grey 3d effect similar to"
type textarea "x"
type textarea "can you give those cards a similar light grey 3d effect similar to"
type textarea "x"
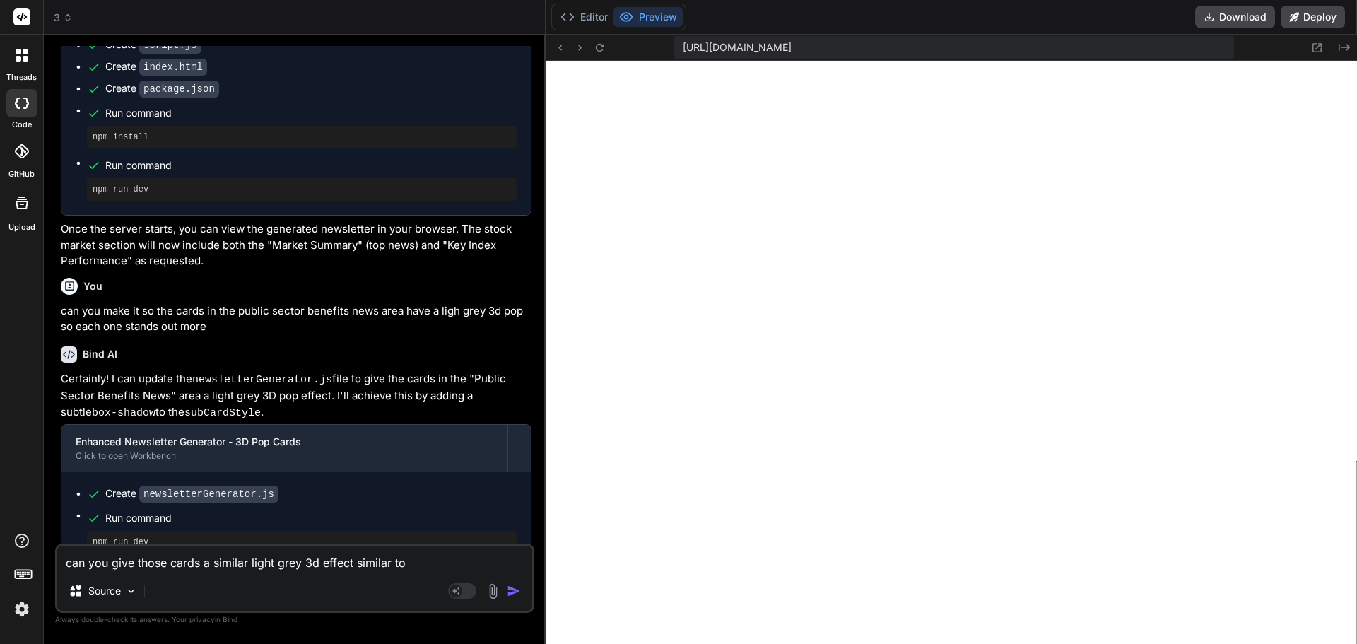
type textarea "can you give those cards a similar light grey 3d effect similar to t"
type textarea "x"
type textarea "can you give those cards a similar light grey 3d effect similar to th"
type textarea "x"
type textarea "can you give those cards a similar light grey 3d effect similar to the"
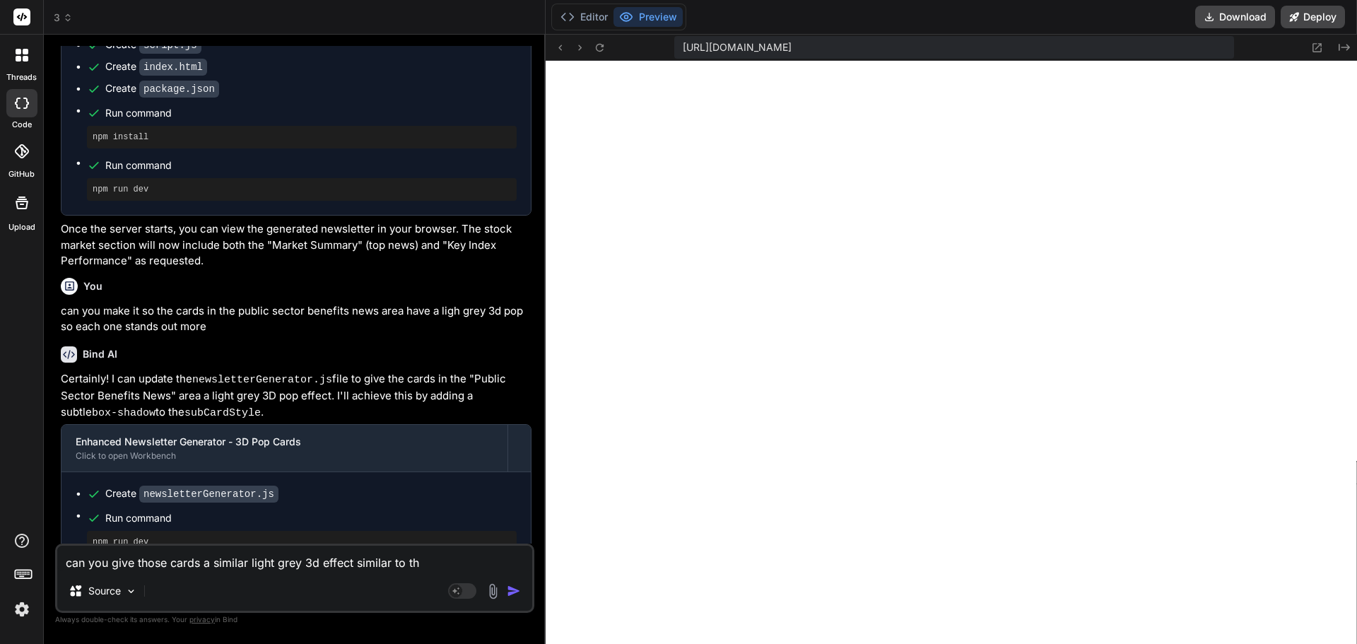
type textarea "x"
type textarea "can you give those cards a similar light grey 3d effect similar to the"
type textarea "x"
type textarea "can you give those cards a similar light grey 3d effect similar to the w"
type textarea "x"
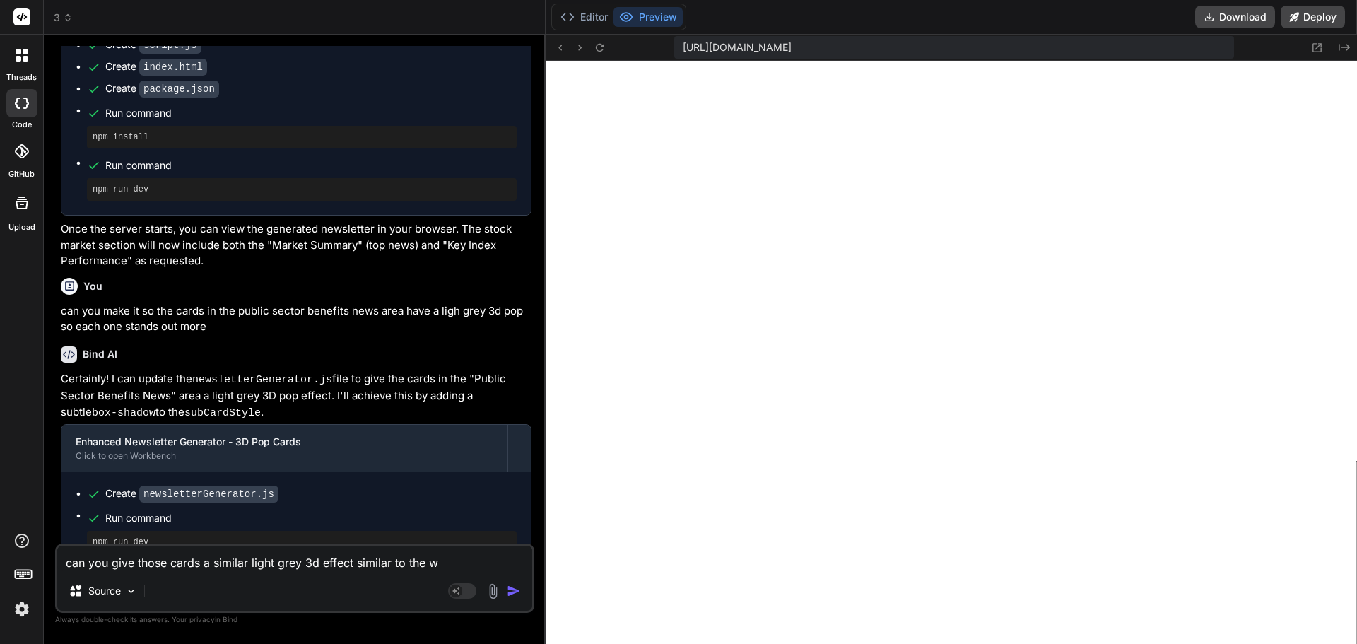
type textarea "can you give those cards a similar light grey 3d effect similar to the wa"
type textarea "x"
type textarea "can you give those cards a similar light grey 3d effect similar to the way"
type textarea "x"
type textarea "can you give those cards a similar light grey 3d effect similar to the way"
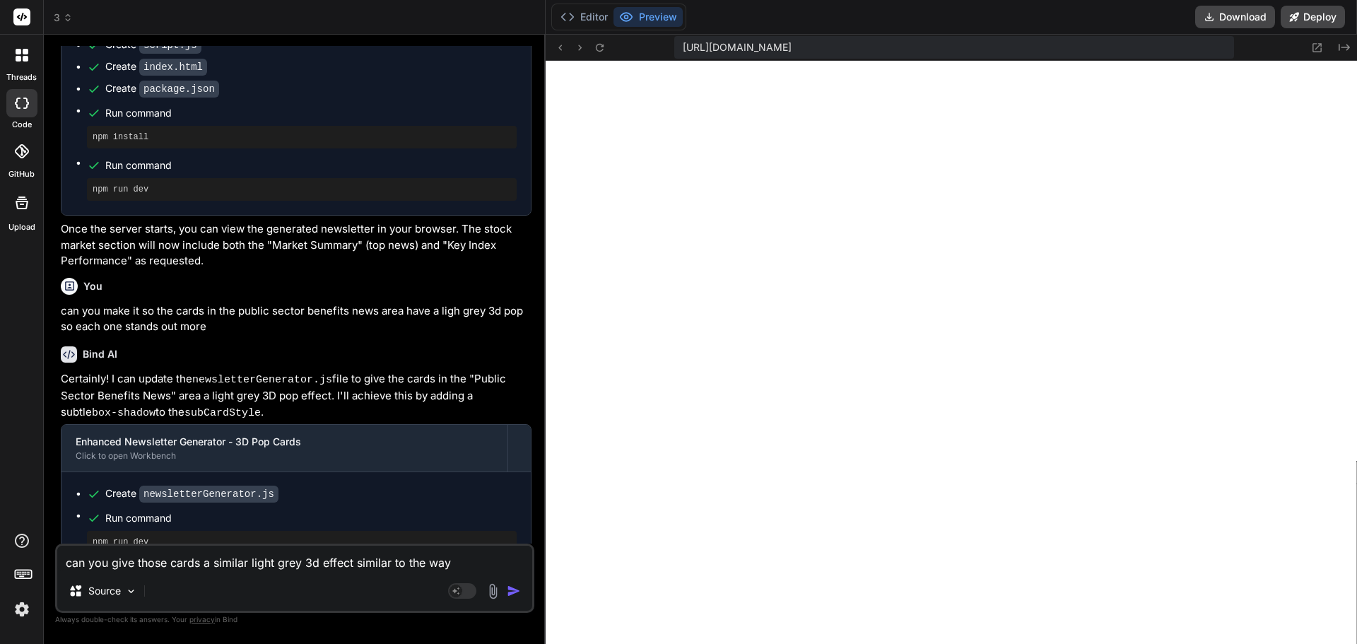
type textarea "x"
type textarea "can you give those cards a similar light grey 3d effect similar to the way t"
type textarea "x"
type textarea "can you give those cards a similar light grey 3d effect similar to the way th"
type textarea "x"
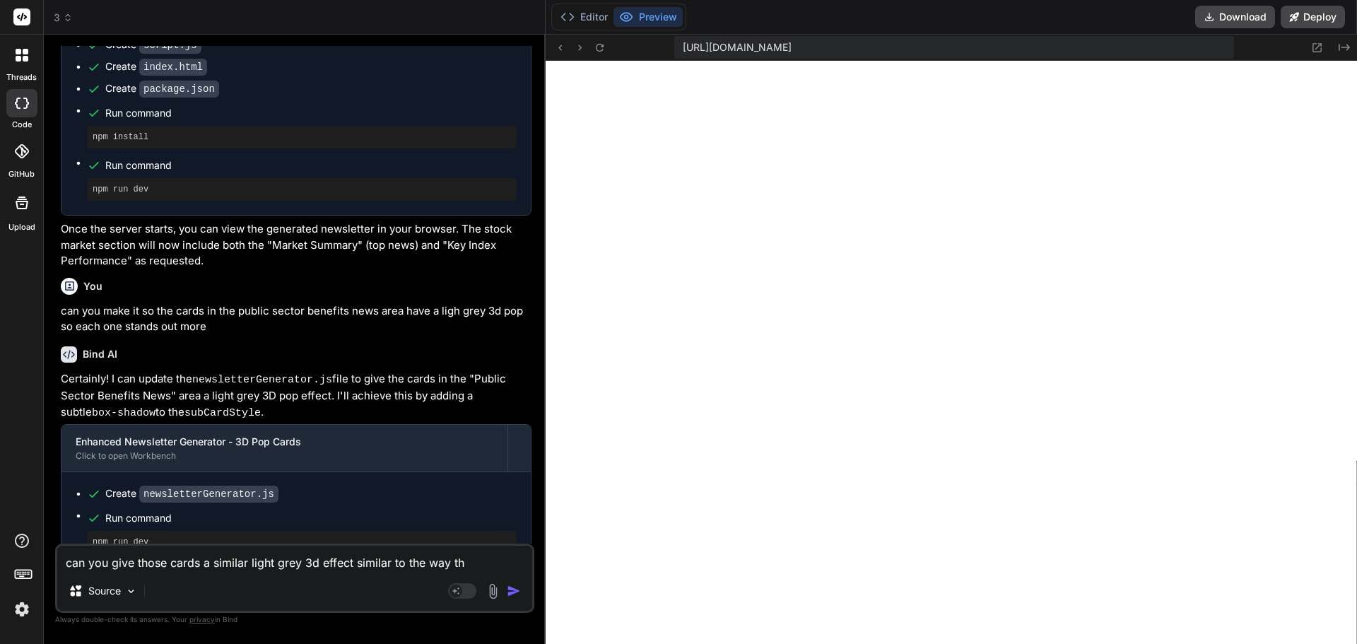
type textarea "can you give those cards a similar light grey 3d effect similar to the way the"
type textarea "x"
type textarea "can you give those cards a similar light grey 3d effect similar to the way the"
type textarea "x"
type textarea "can you give those cards a similar light grey 3d effect similar to the way the l"
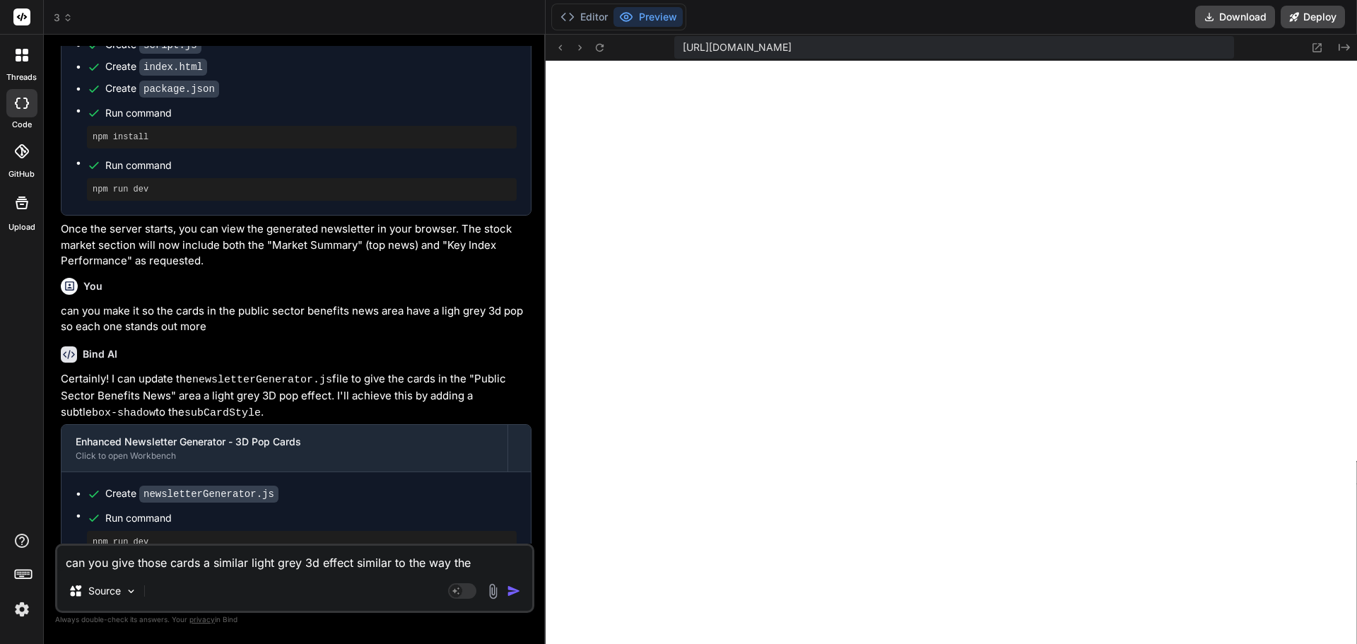
type textarea "x"
type textarea "can you give those cards a similar light grey 3d effect similar to the way the …"
type textarea "x"
type textarea "can you give those cards a similar light grey 3d effect similar to the way the …"
type textarea "x"
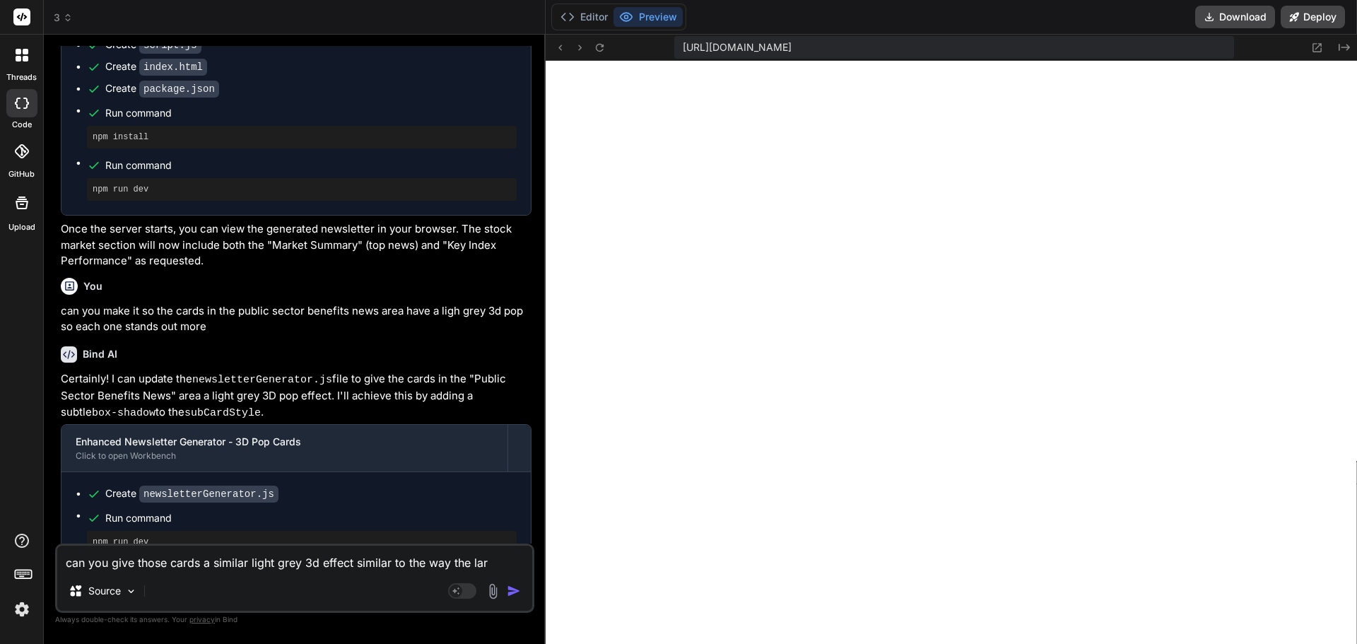
type textarea "can you give those cards a similar light grey 3d effect similar to the way the …"
type textarea "x"
type textarea "can you give those cards a similar light grey 3d effect similar to the way the …"
type textarea "x"
type textarea "can you give those cards a similar light grey 3d effect similar to the way the …"
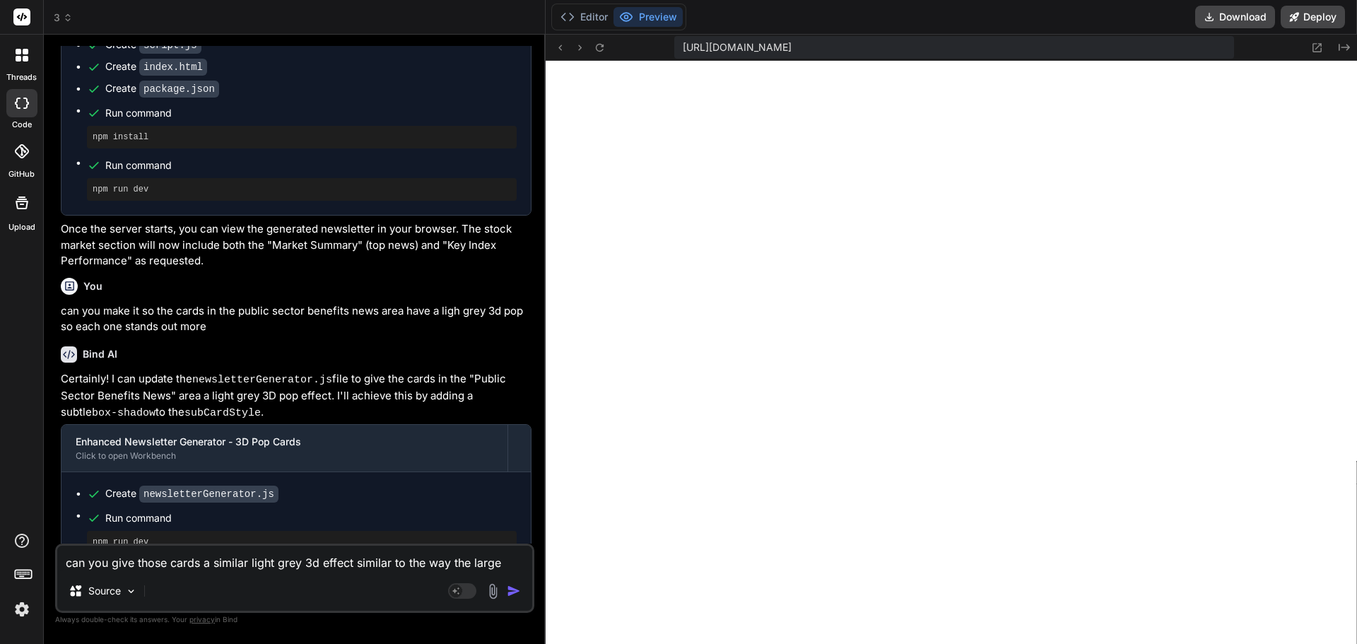
type textarea "x"
type textarea "can you give those cards a similar light grey 3d effect similar to the way the …"
type textarea "x"
type textarea "can you give those cards a similar light grey 3d effect similar to the way the …"
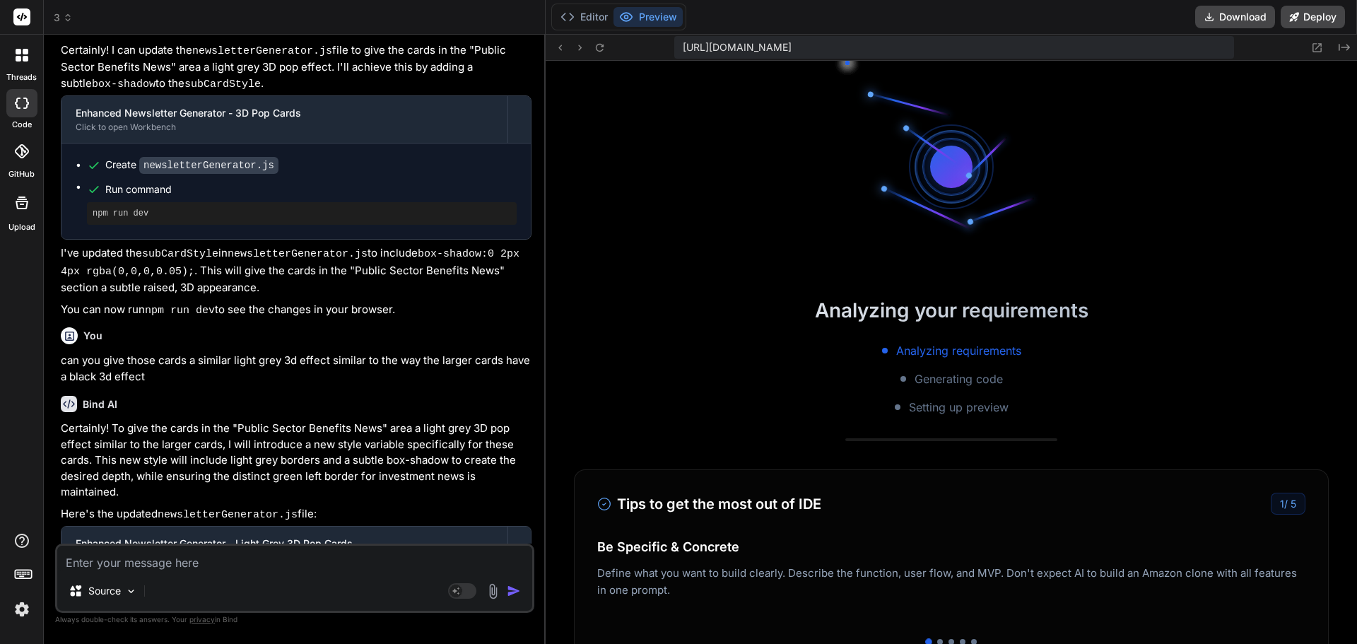
scroll to position [1893, 0]
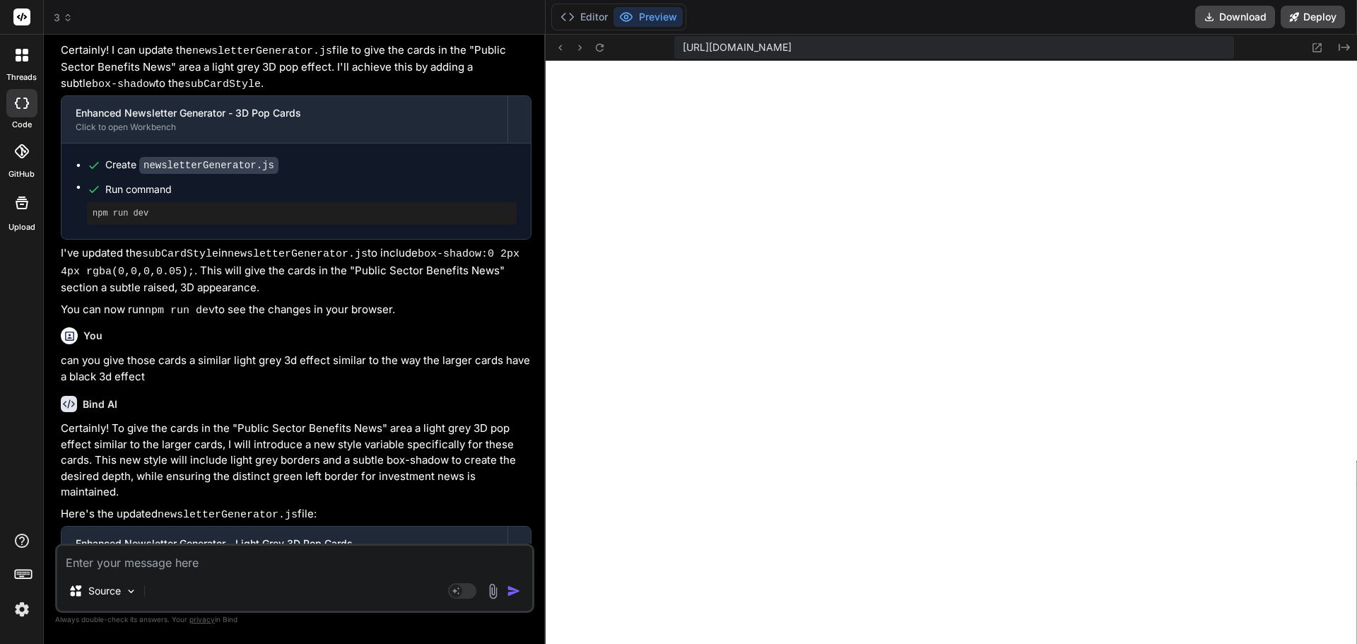
click at [171, 567] on textarea at bounding box center [294, 558] width 475 height 25
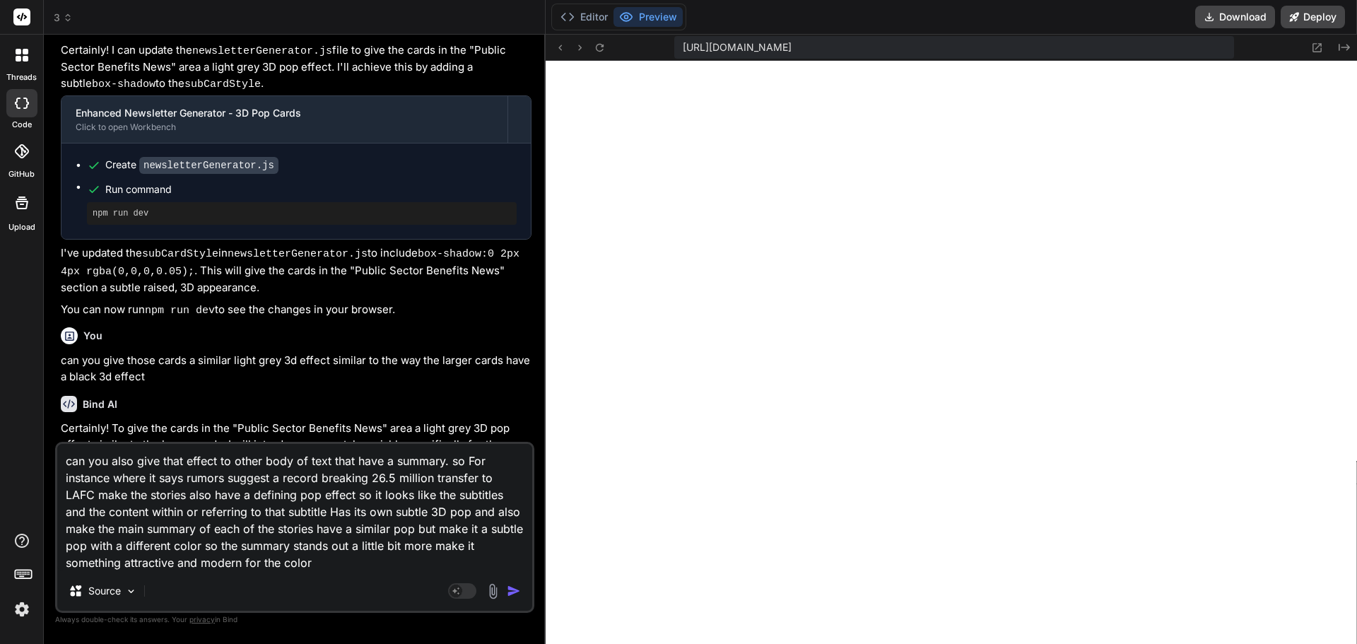
click at [507, 593] on img "button" at bounding box center [514, 591] width 14 height 14
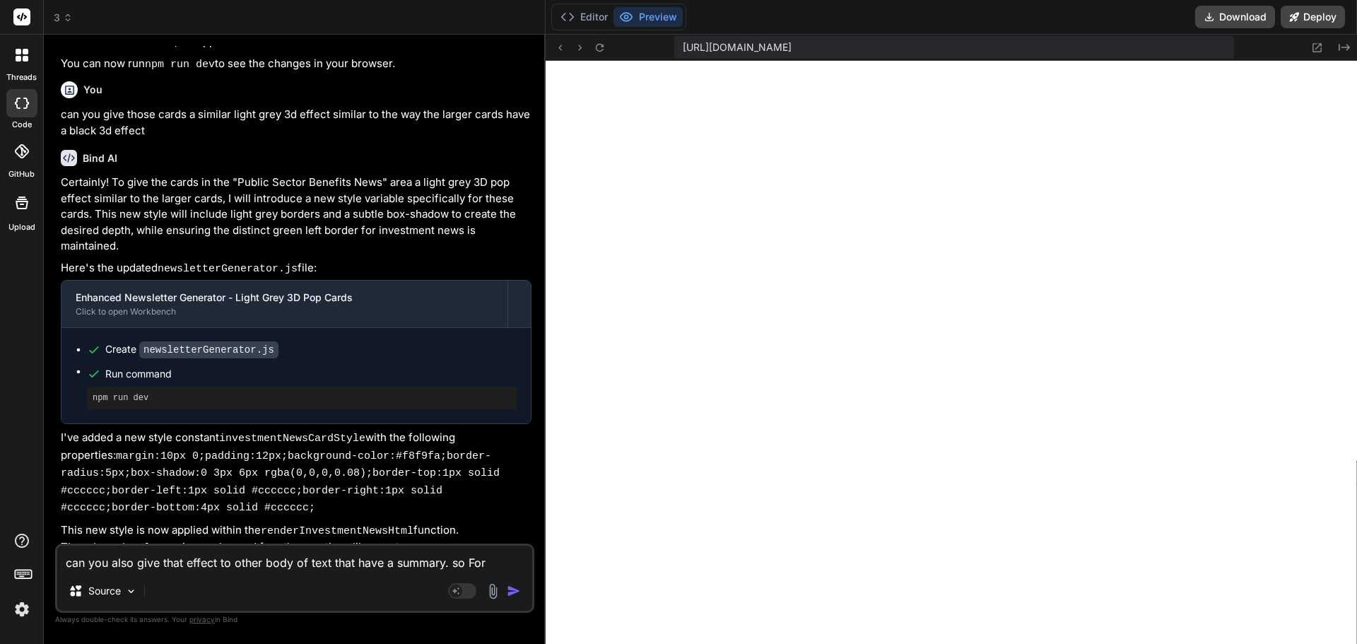
scroll to position [6426, 0]
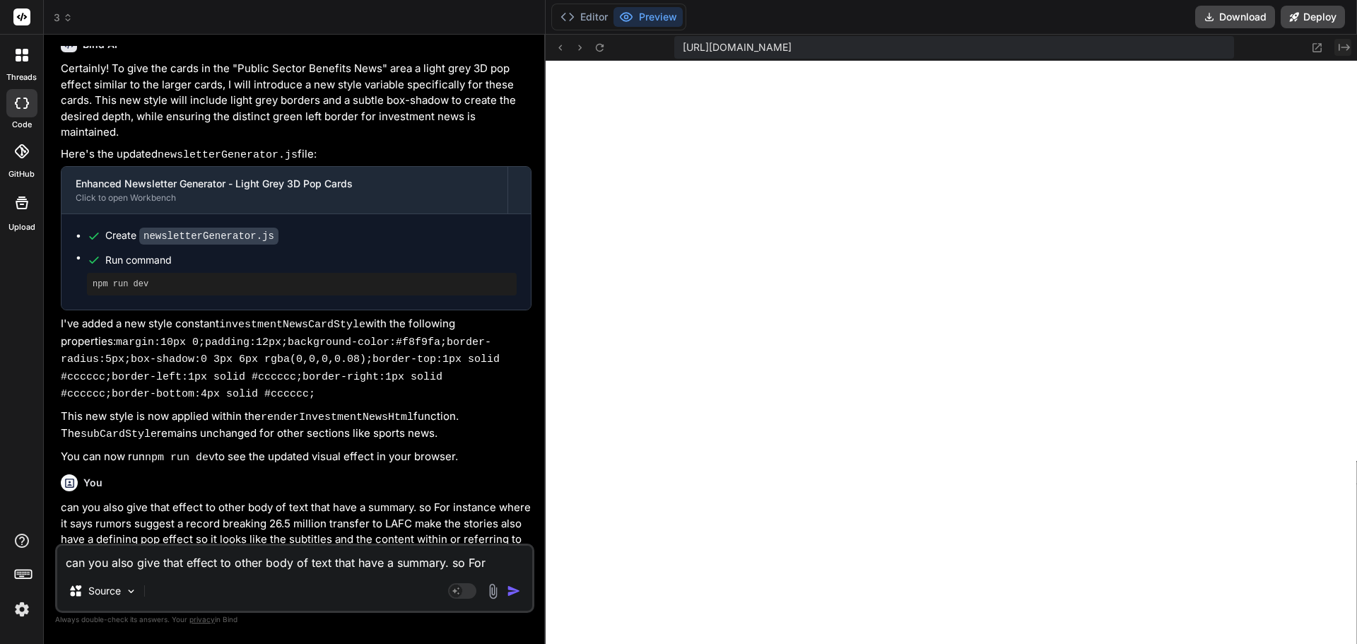
click at [1347, 49] on icon at bounding box center [1343, 47] width 11 height 7
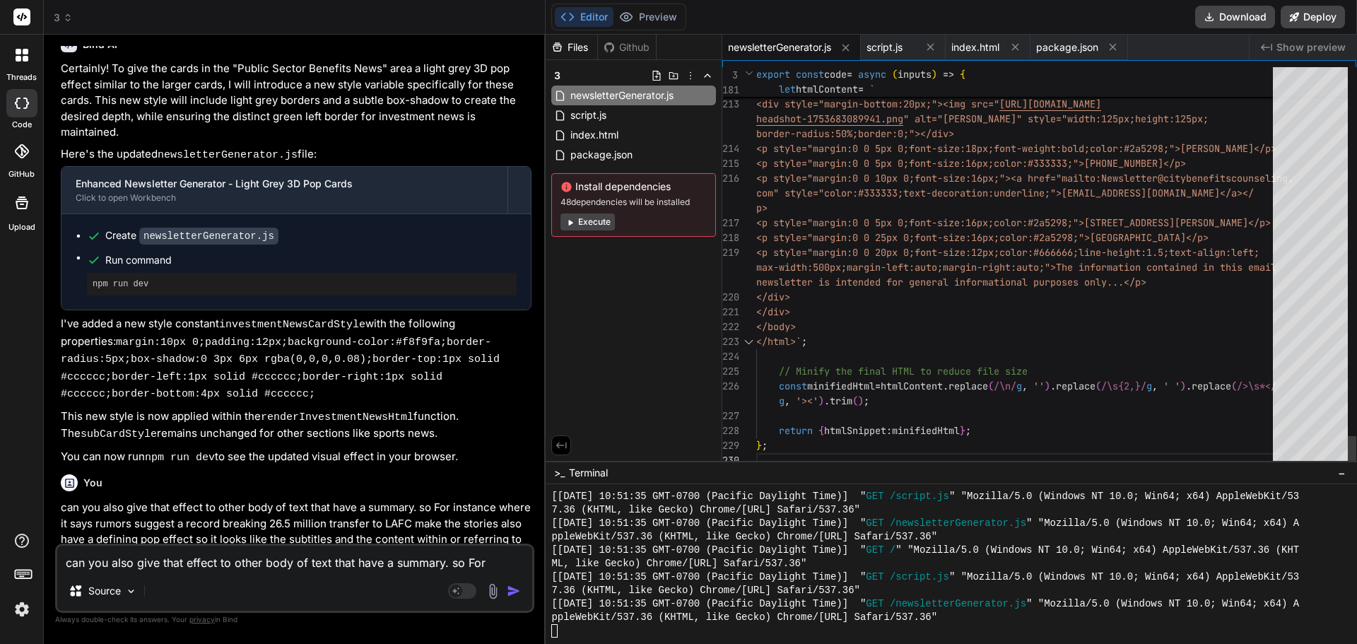
scroll to position [0, 0]
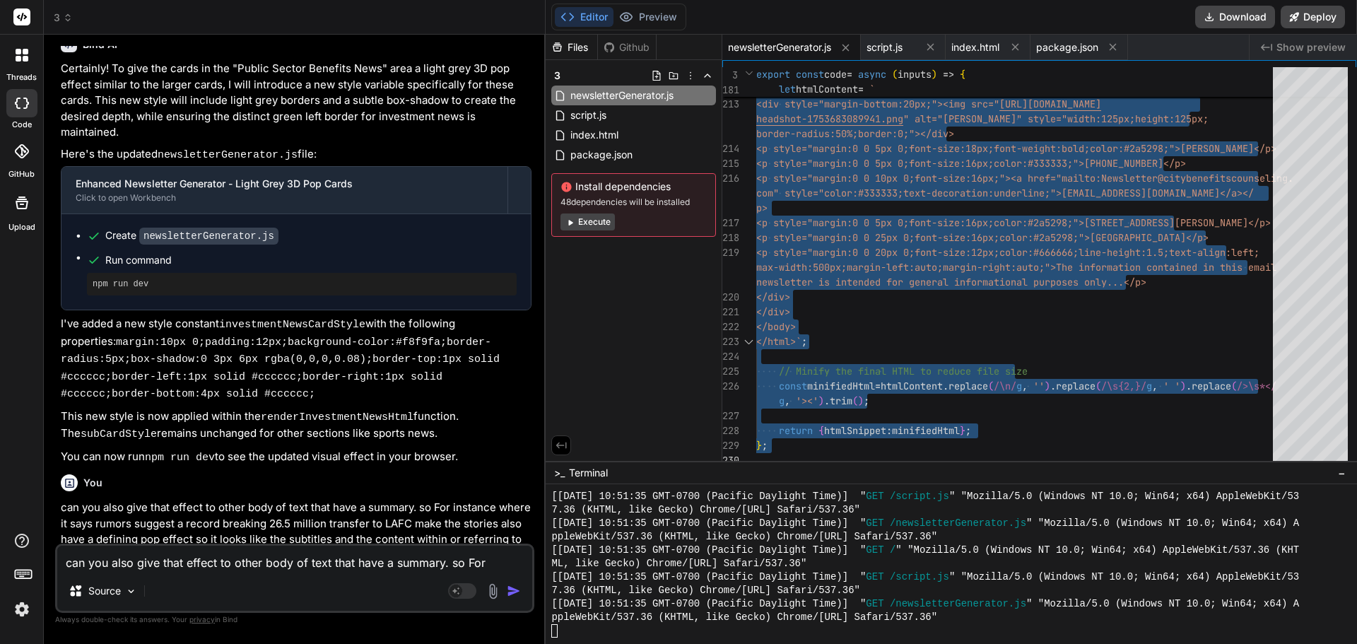
click at [1290, 45] on span "Show preview" at bounding box center [1310, 47] width 69 height 14
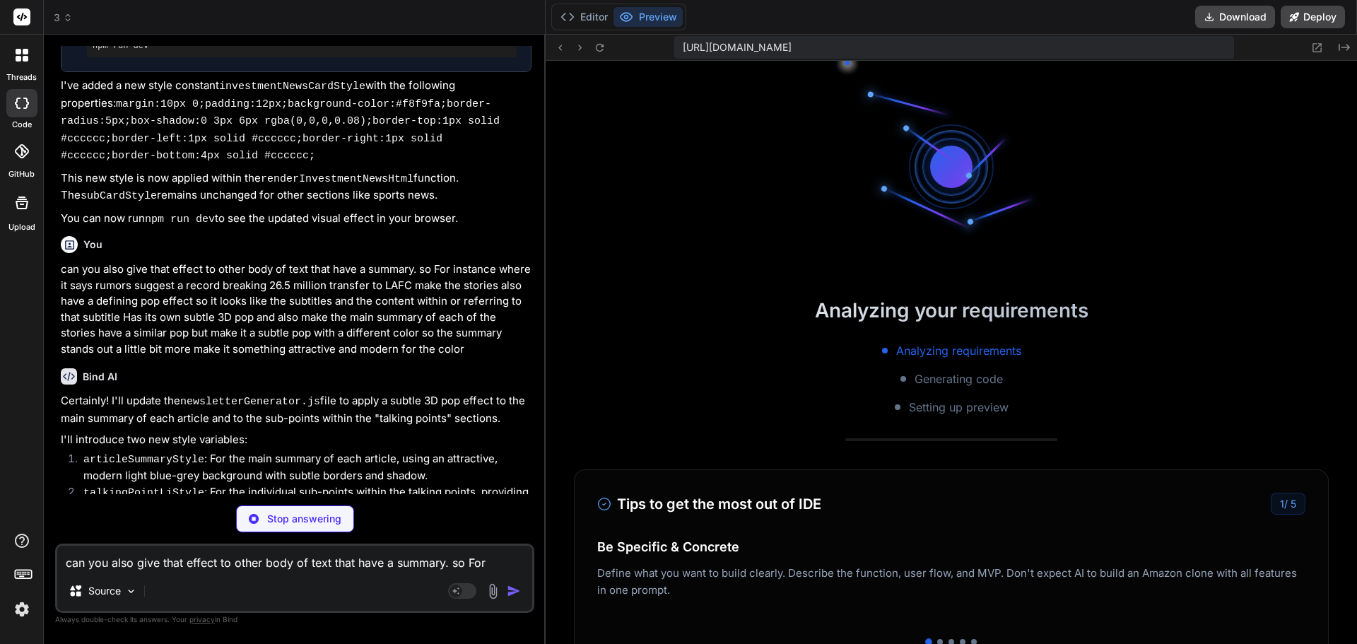
scroll to position [2484, 0]
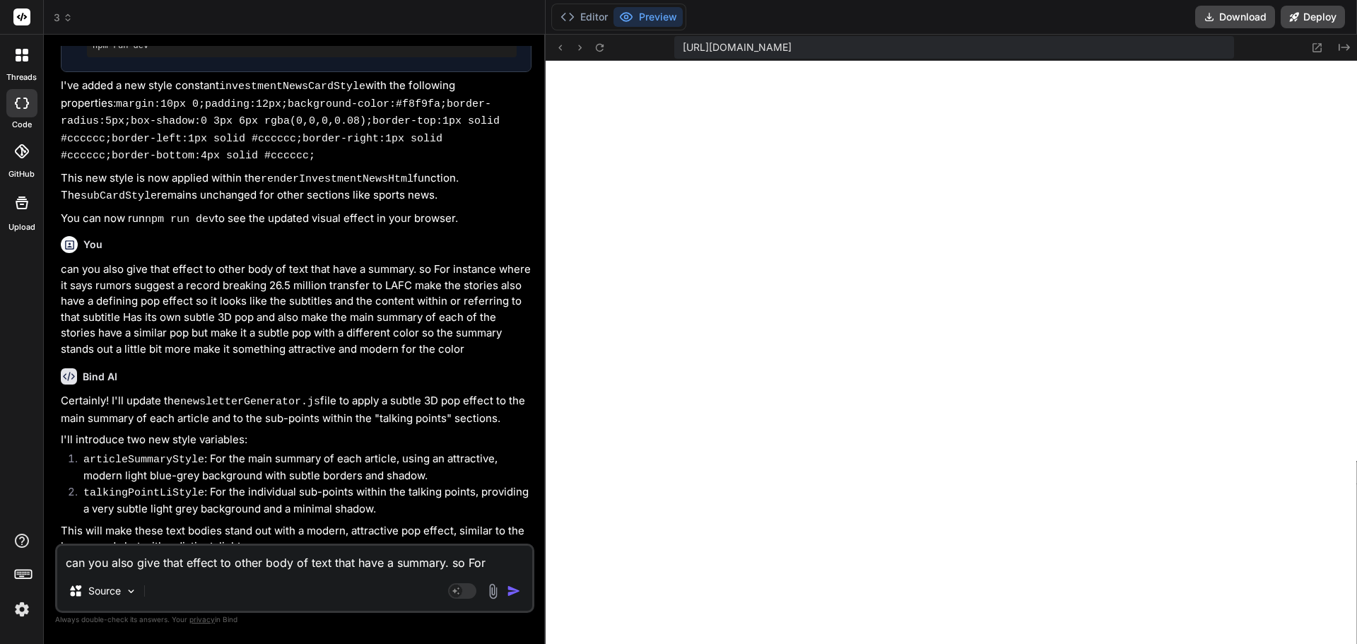
click at [306, 568] on textarea "can you also give that effect to other body of text that have a summary. so For…" at bounding box center [294, 558] width 475 height 25
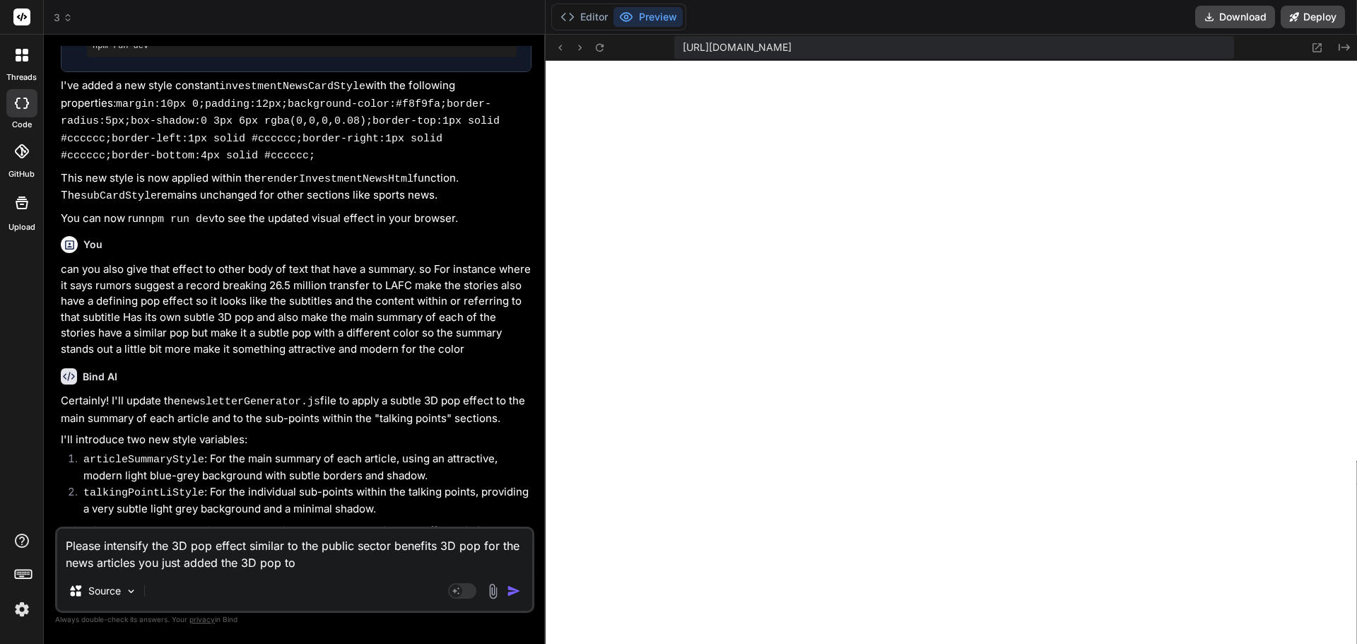
click at [517, 588] on img "button" at bounding box center [514, 591] width 14 height 14
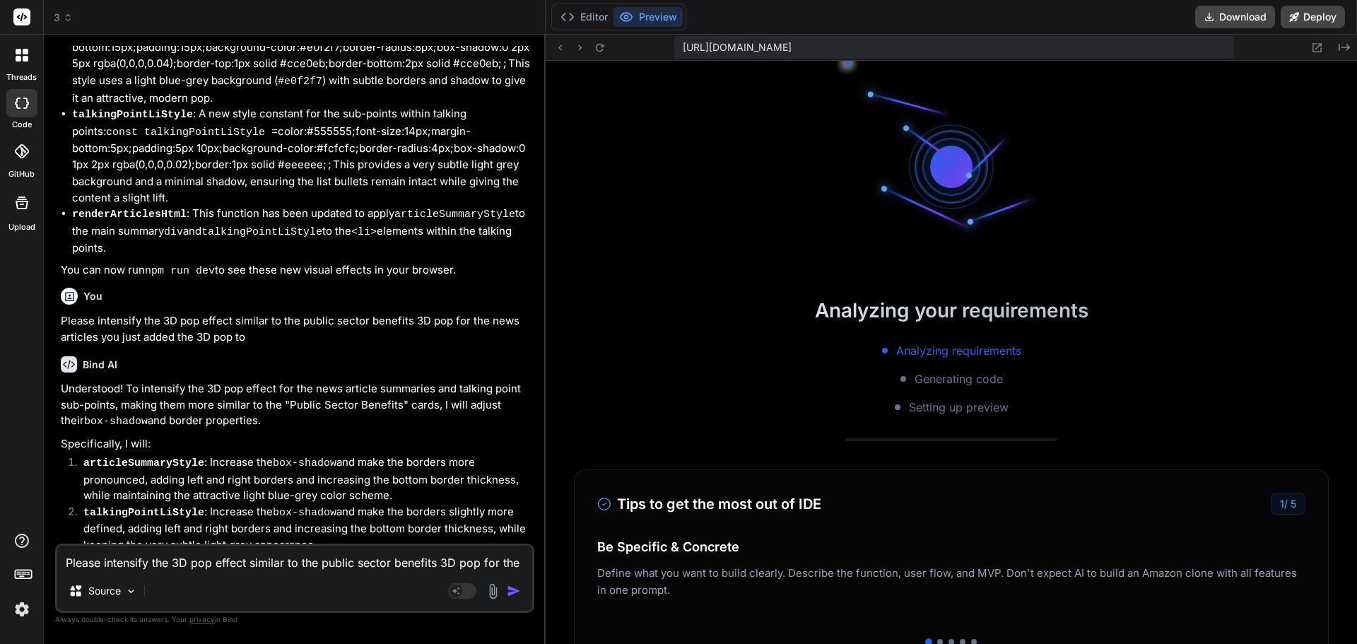
scroll to position [3075, 0]
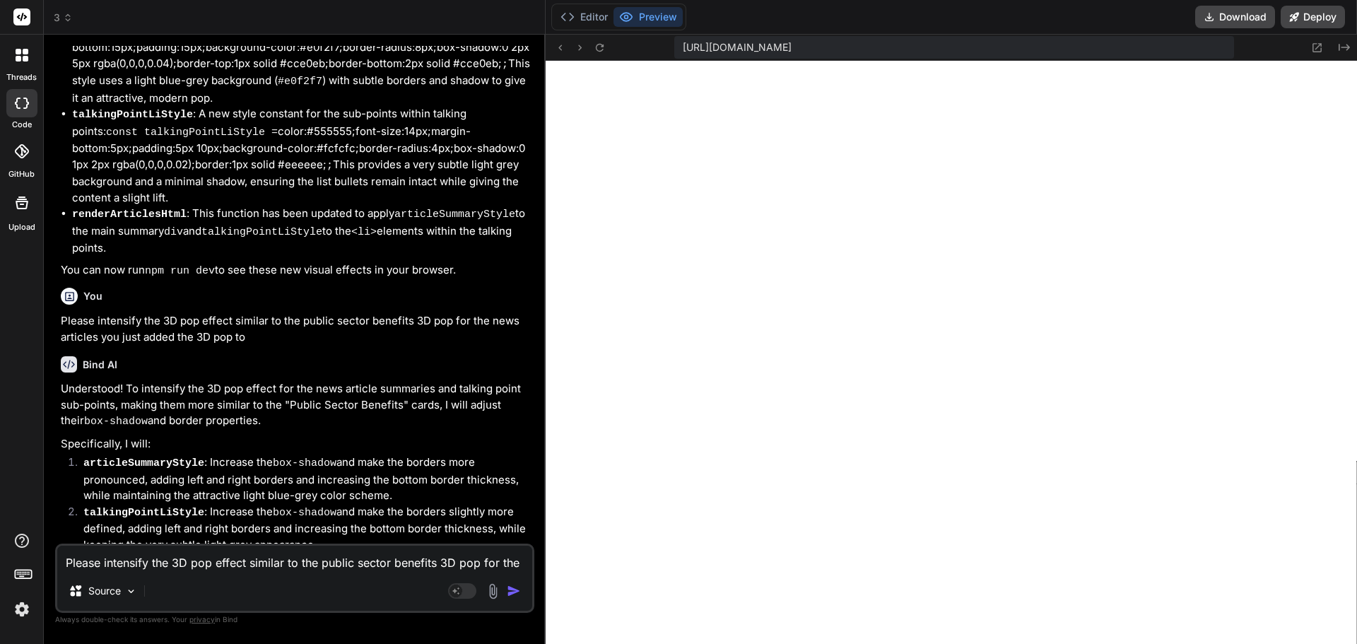
click at [242, 561] on textarea "Please intensify the 3D pop effect similar to the public sector benefits 3D pop…" at bounding box center [294, 558] width 475 height 25
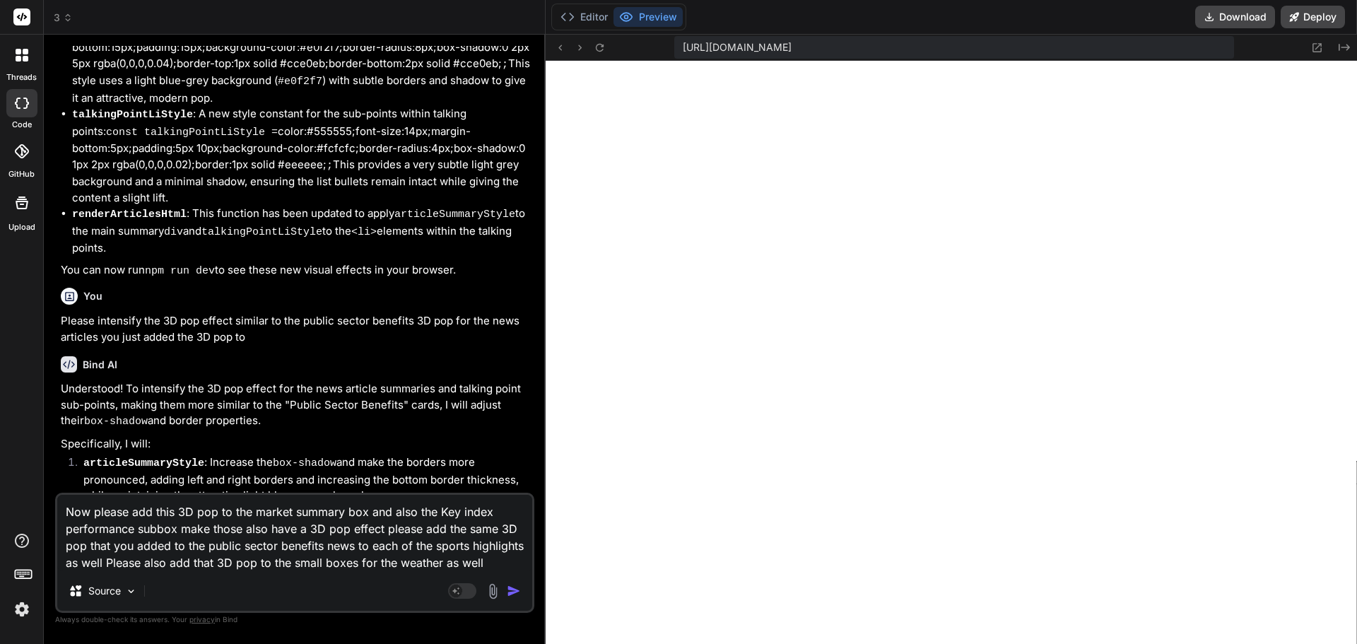
click at [420, 546] on textarea "Now please add this 3D pop to the market summary box and also the Key index per…" at bounding box center [294, 533] width 475 height 76
click at [512, 588] on img "button" at bounding box center [514, 591] width 14 height 14
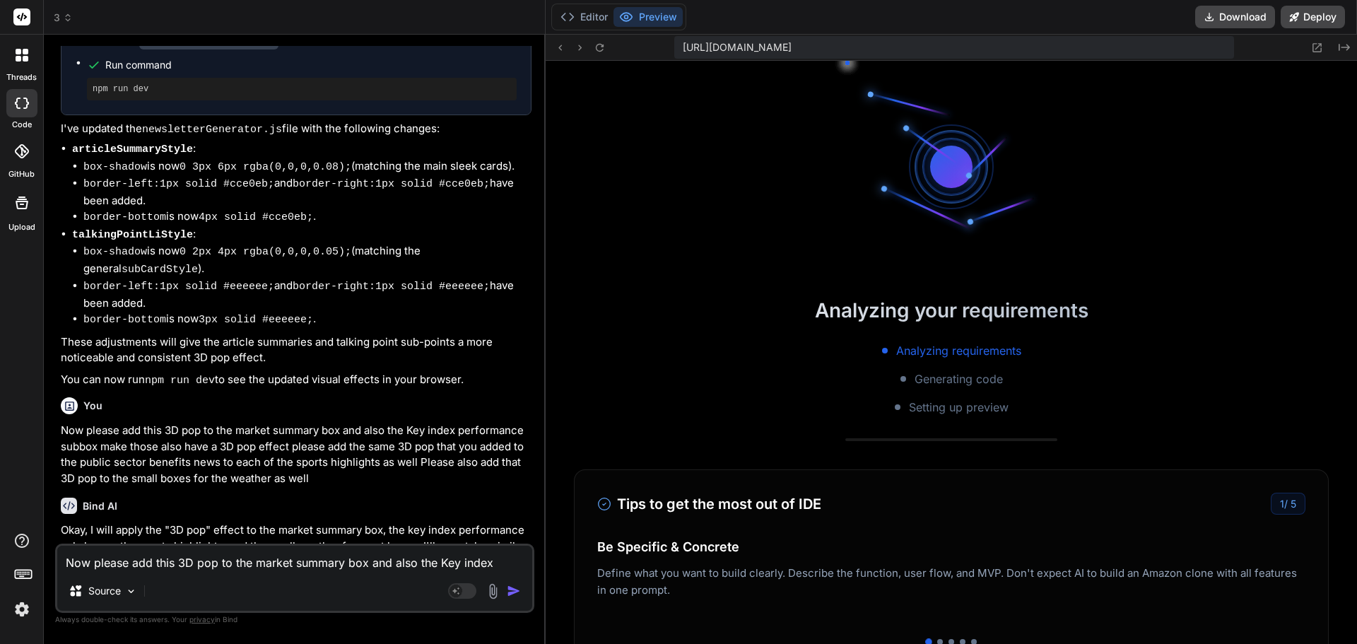
scroll to position [3666, 0]
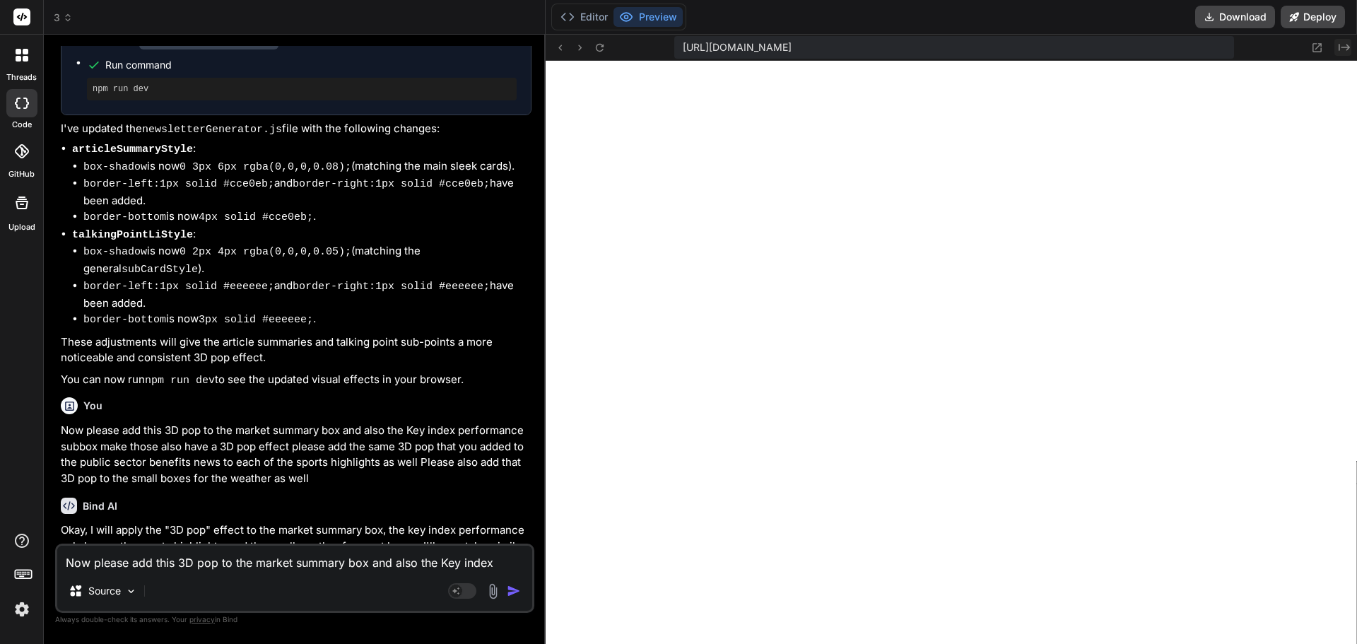
click at [1344, 45] on icon "Created with Pixso." at bounding box center [1343, 47] width 11 height 11
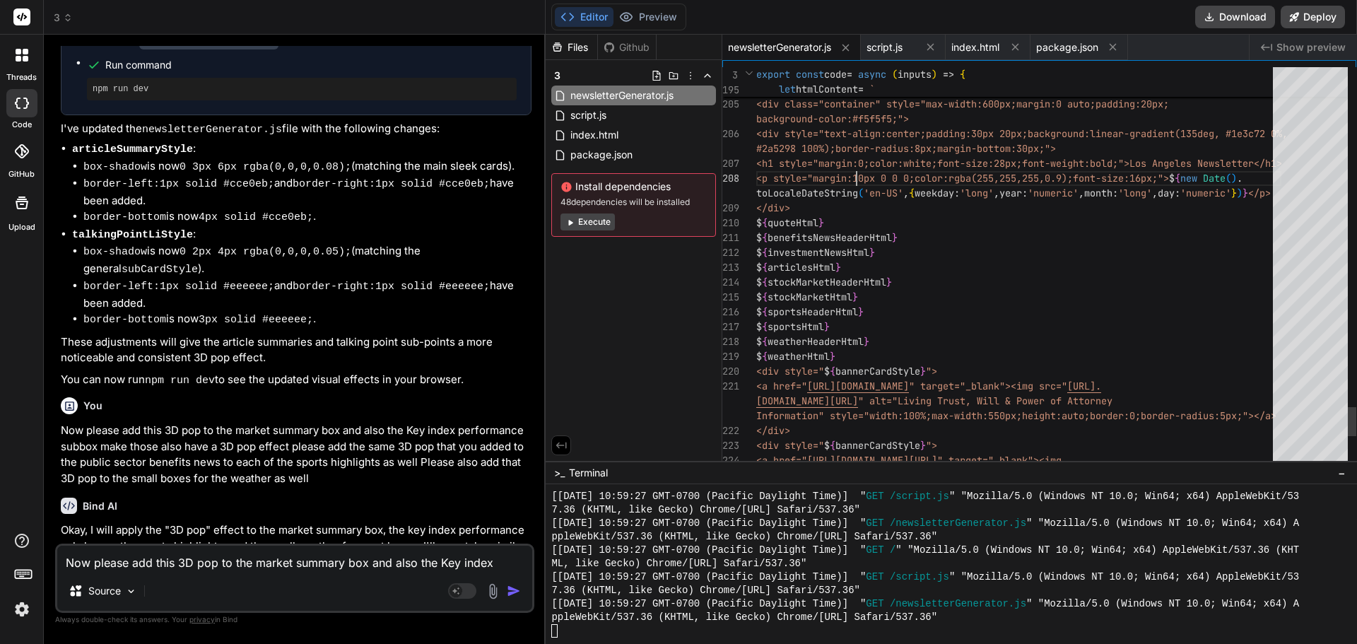
scroll to position [0, 0]
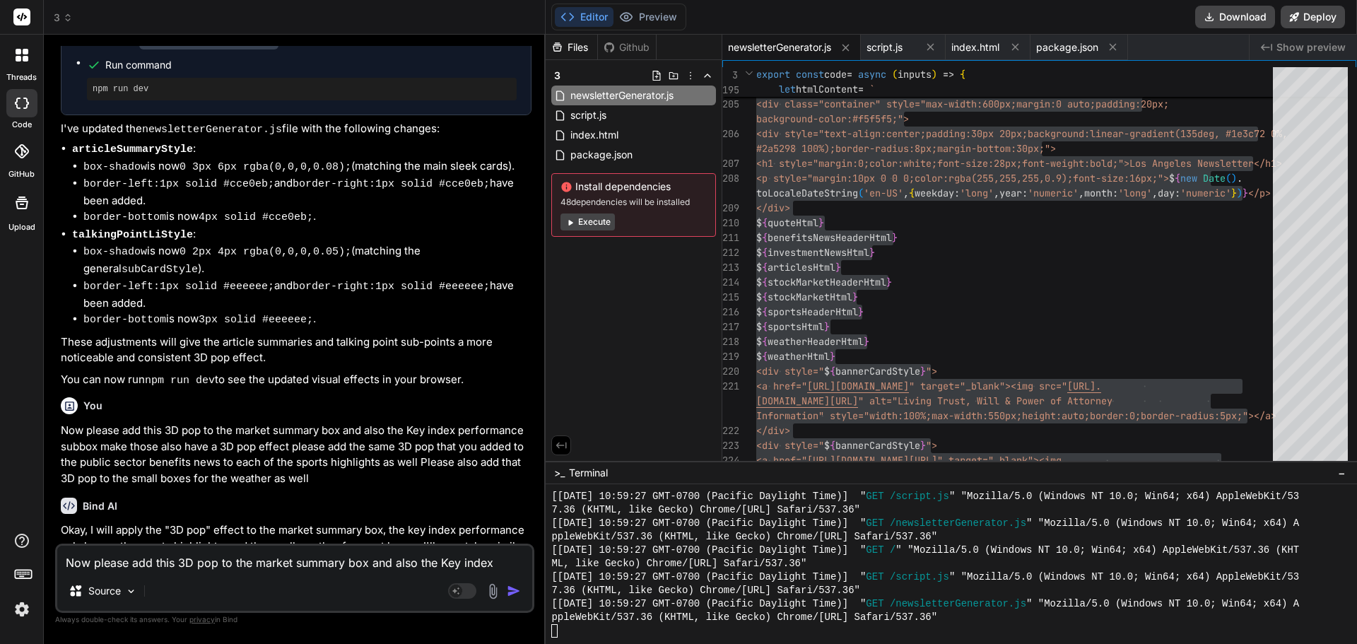
click at [177, 560] on textarea "Now please add this 3D pop to the market summary box and also the Key index per…" at bounding box center [294, 558] width 475 height 25
click at [1288, 45] on span "Show preview" at bounding box center [1310, 47] width 69 height 14
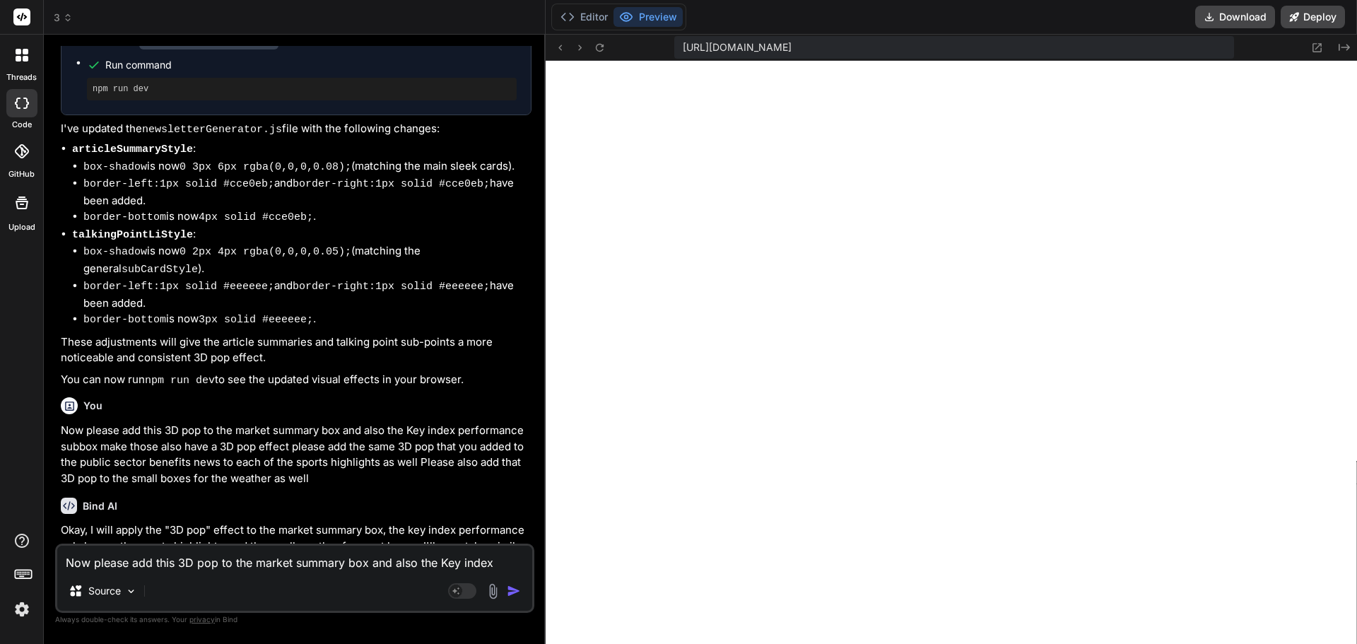
click at [383, 564] on textarea "Now please add this 3D pop to the market summary box and also the Key index per…" at bounding box center [294, 558] width 475 height 25
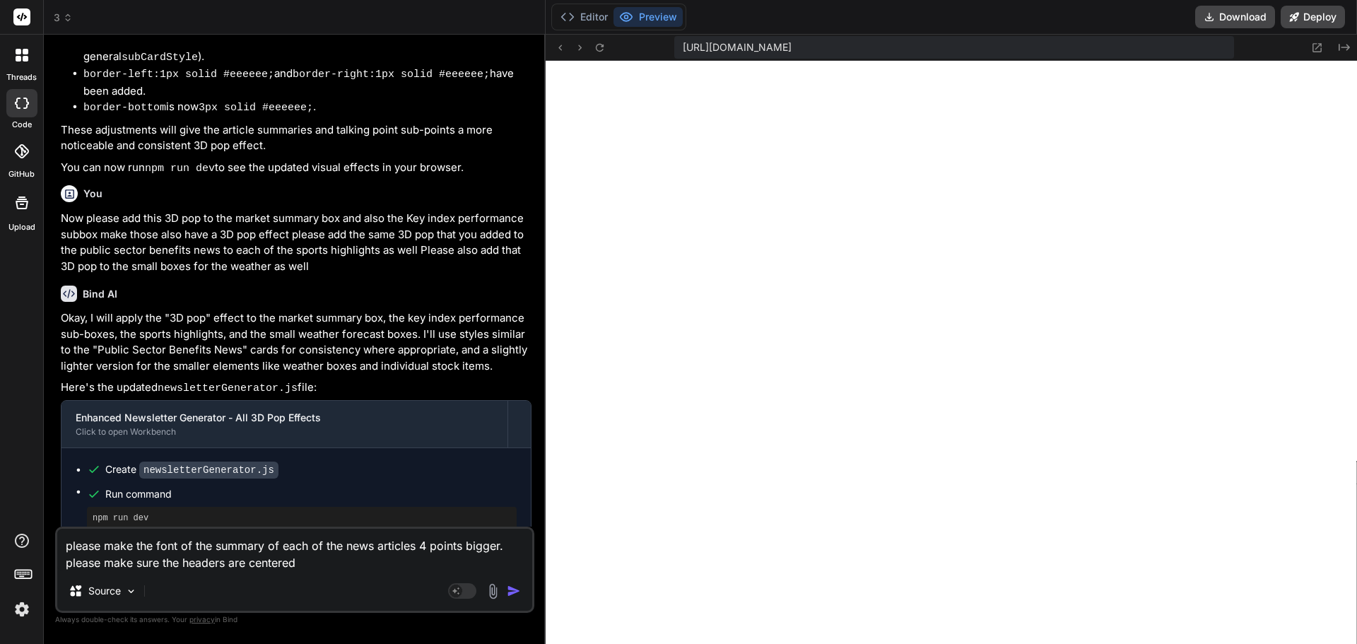
click at [179, 563] on textarea "please make the font of the summary of each of the news articles 4 points bigge…" at bounding box center [294, 550] width 475 height 42
click at [518, 591] on img "button" at bounding box center [514, 591] width 14 height 14
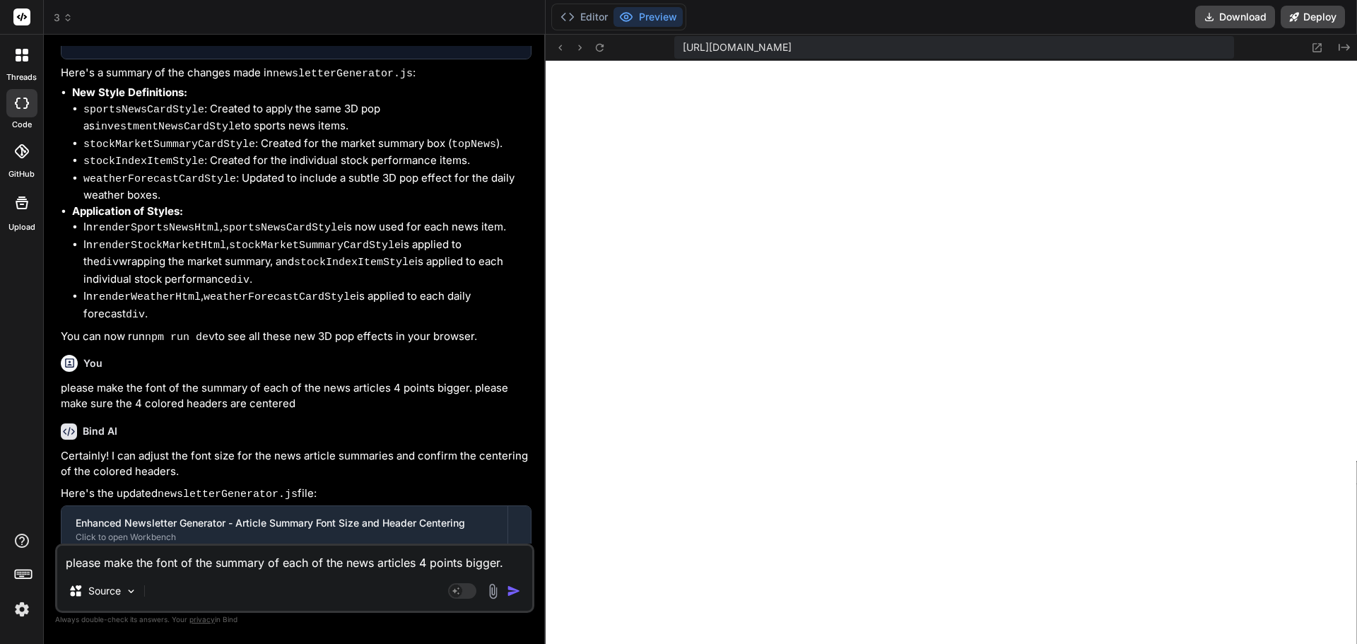
scroll to position [8761, 0]
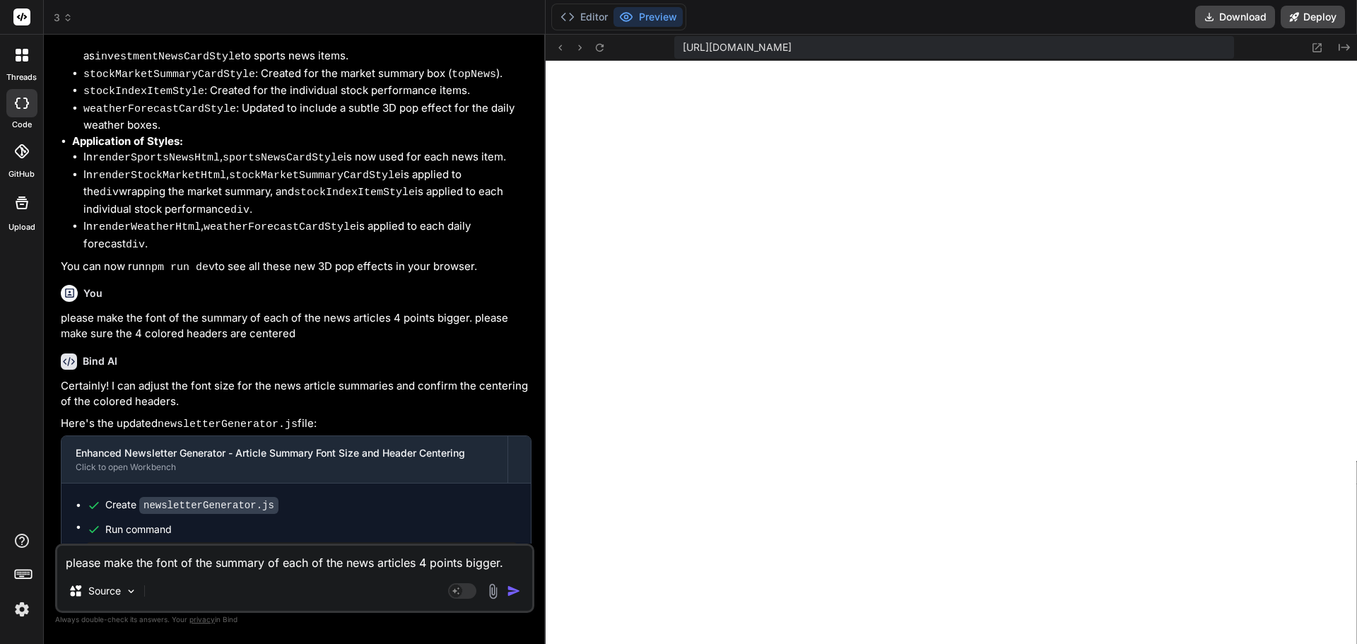
click at [295, 558] on textarea "please make the font of the summary of each of the news articles 4 points bigge…" at bounding box center [294, 558] width 475 height 25
click at [206, 565] on textarea "please make the summary 1 point smaller" at bounding box center [294, 558] width 475 height 25
click at [312, 567] on textarea "please make the summaries 1 point smaller" at bounding box center [294, 558] width 475 height 25
click at [516, 594] on img "button" at bounding box center [514, 591] width 14 height 14
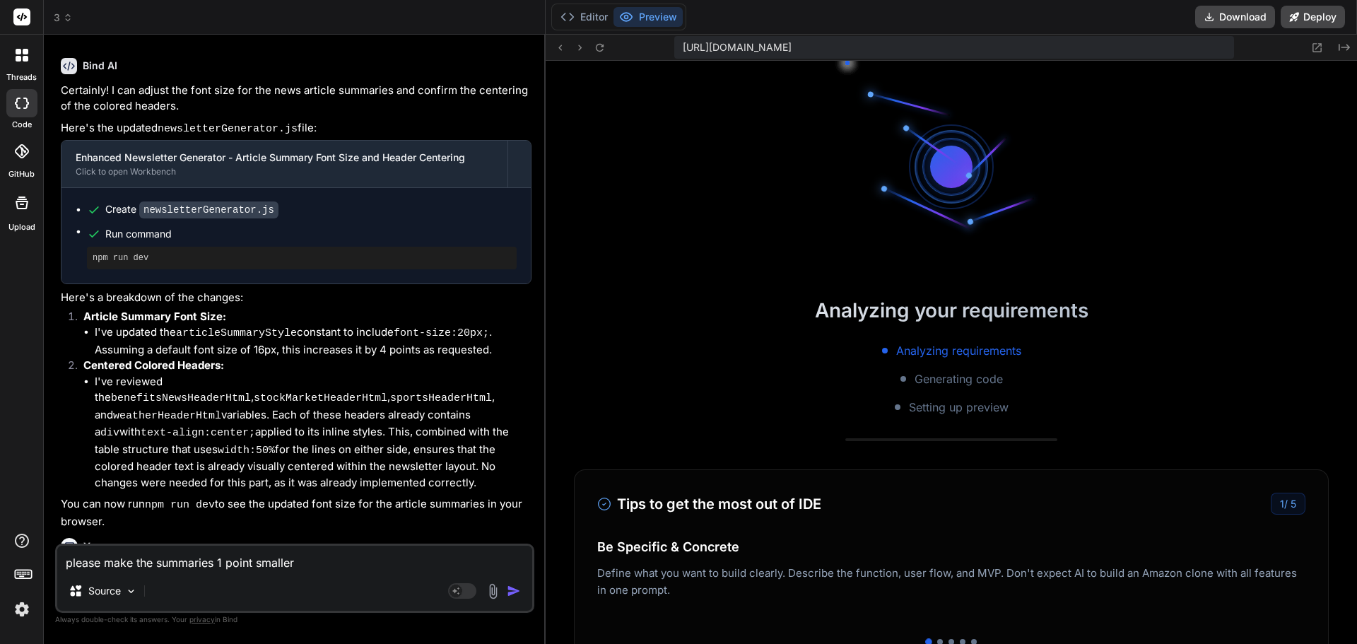
scroll to position [4847, 0]
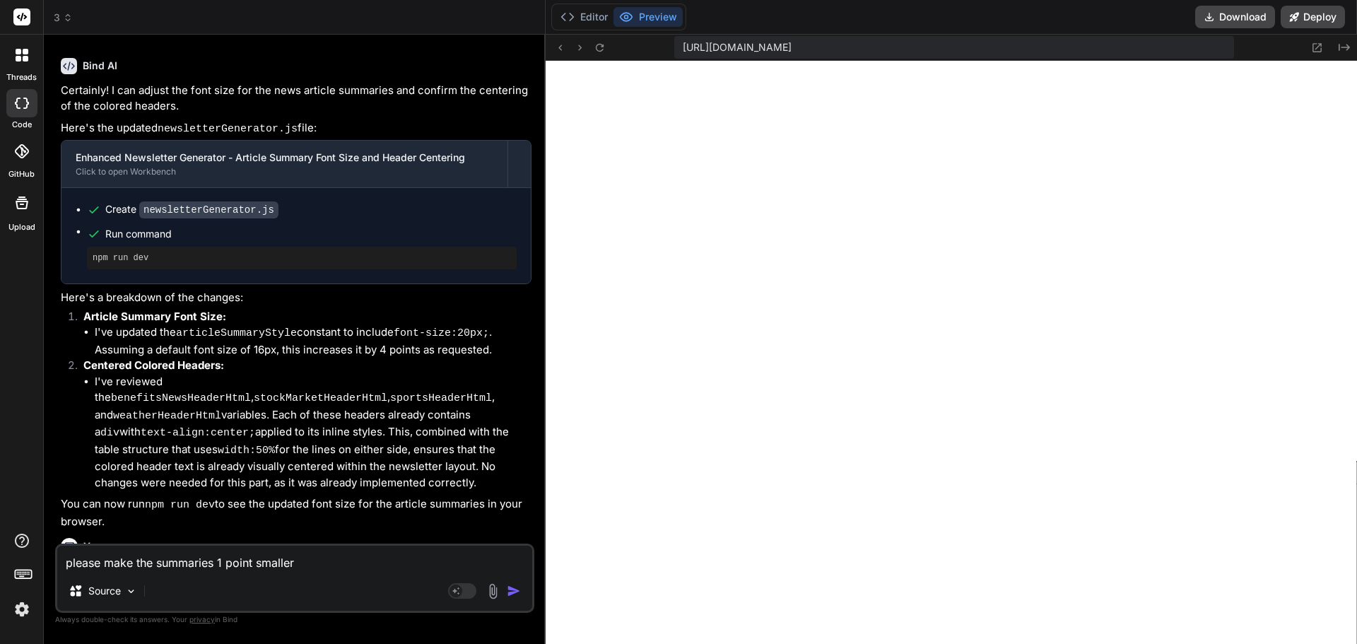
click at [143, 567] on textarea "please make the summaries 1 point smaller" at bounding box center [294, 558] width 475 height 25
click at [416, 559] on textarea "the code isnt capturing the percentage change from this input" at bounding box center [294, 558] width 475 height 25
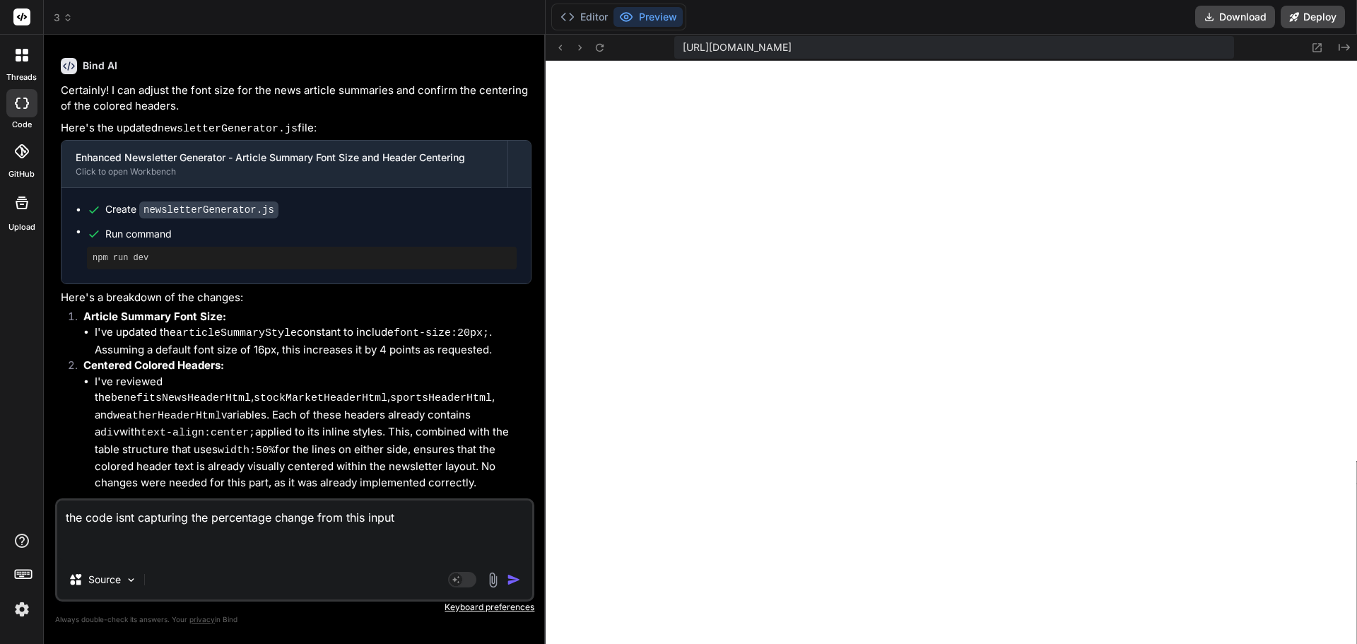
paste textarea "{ "investmentNews": [ { "organization": "Empower - LACERA", "headline": "LACERA…"
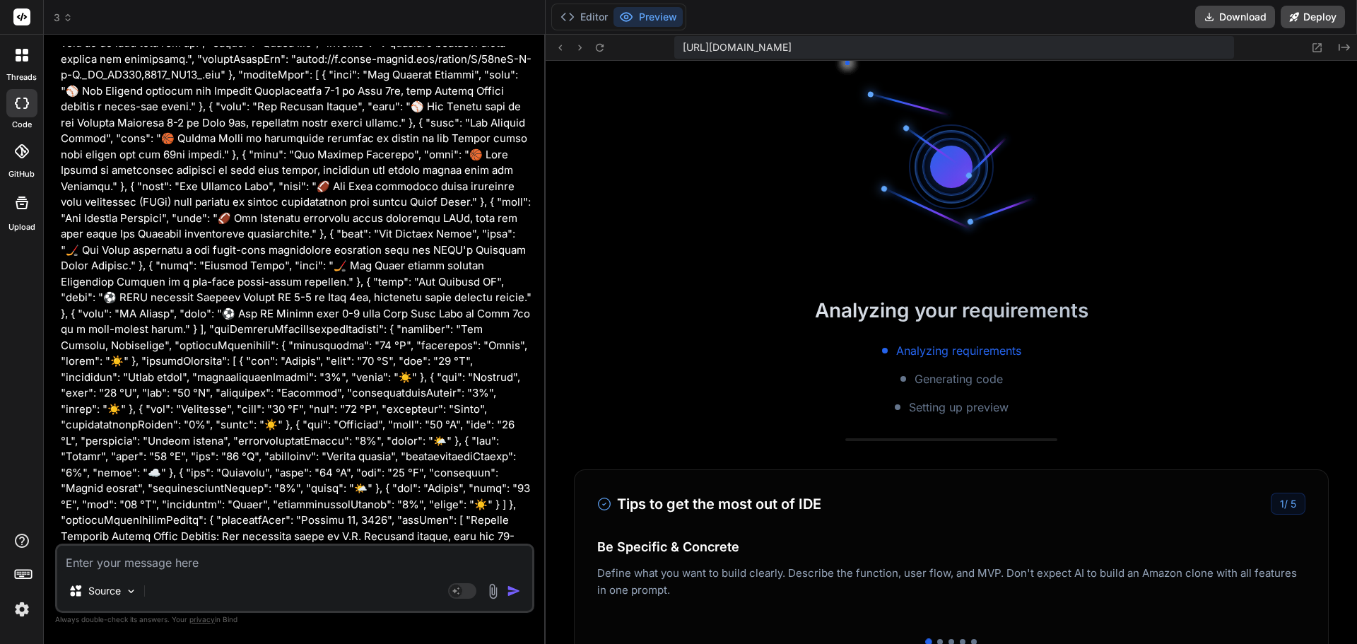
scroll to position [5438, 0]
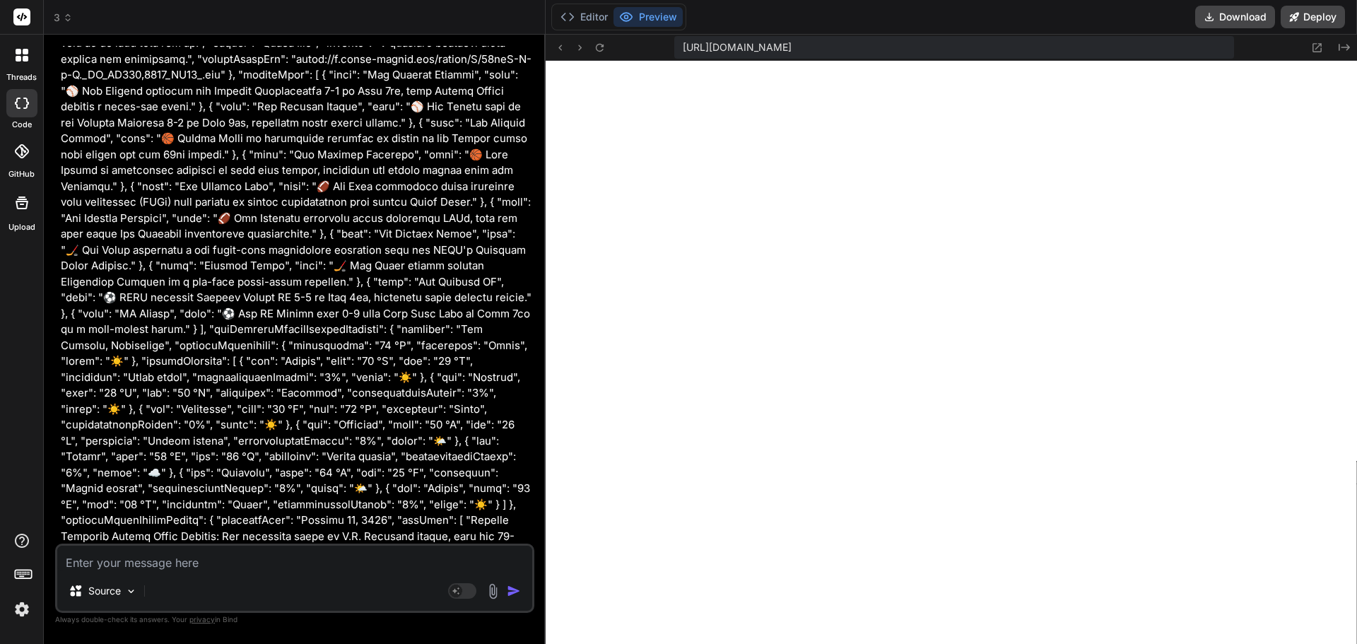
click at [302, 566] on textarea at bounding box center [294, 558] width 475 height 25
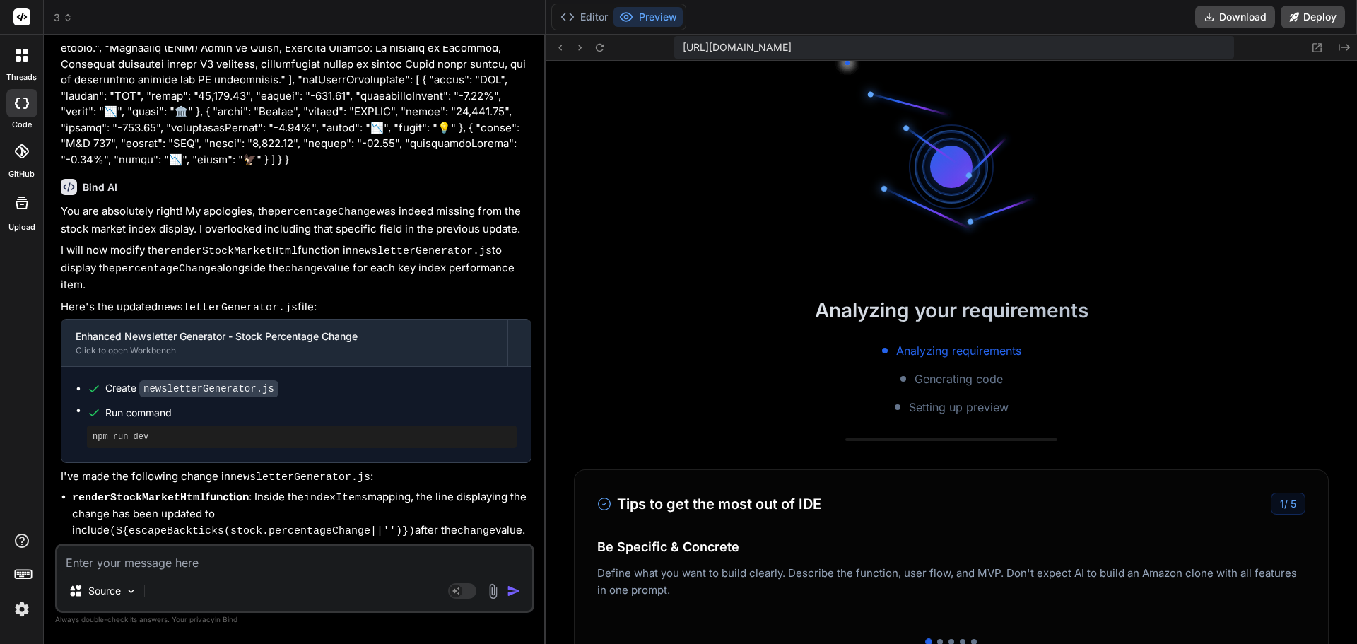
scroll to position [6029, 0]
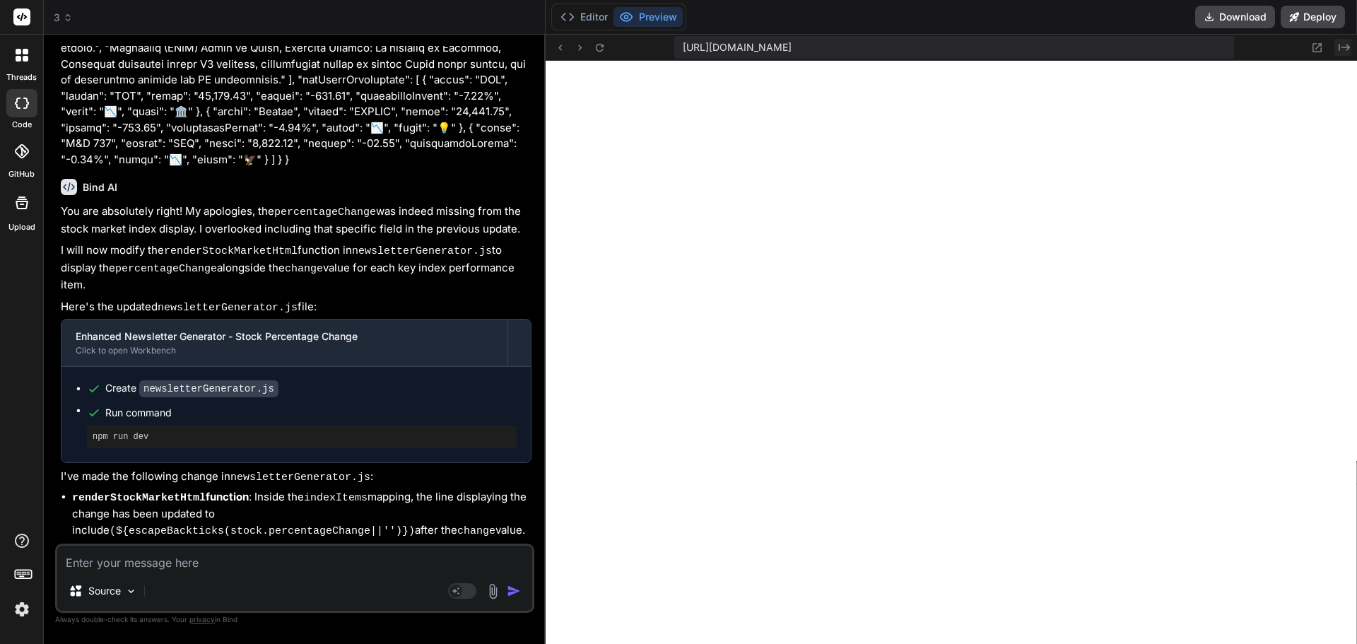
click at [1335, 46] on button "Created with Pixso." at bounding box center [1342, 47] width 17 height 17
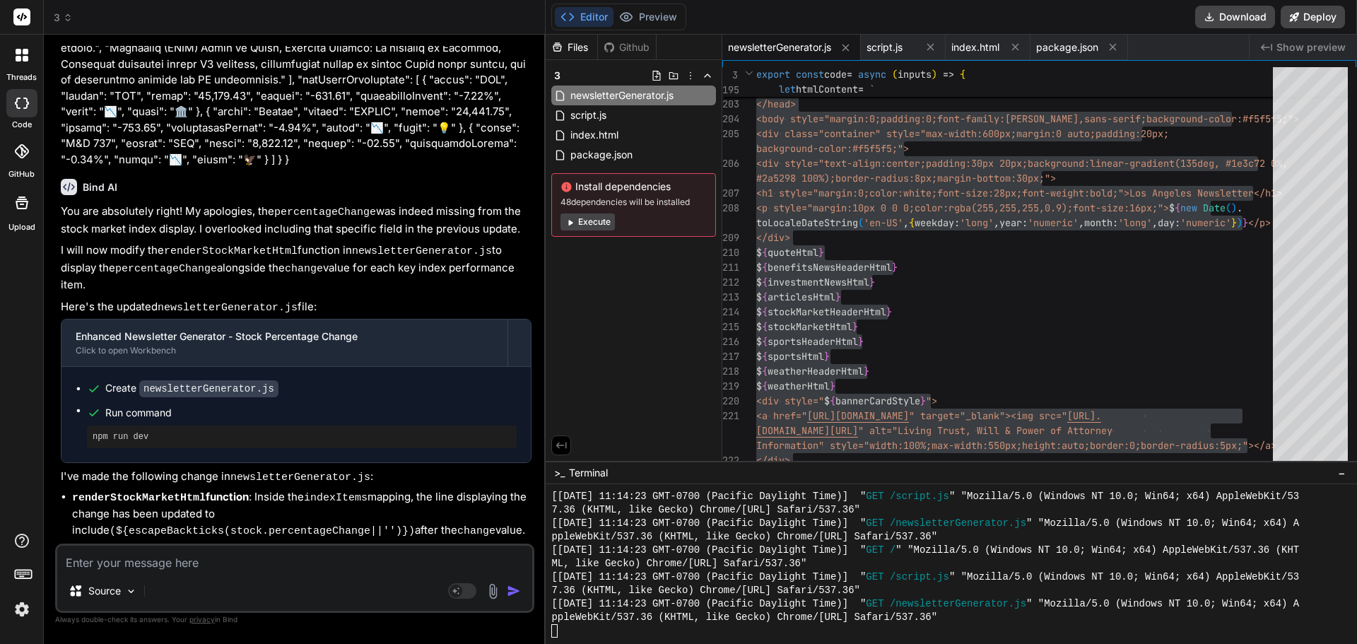
click at [192, 565] on textarea at bounding box center [294, 558] width 475 height 25
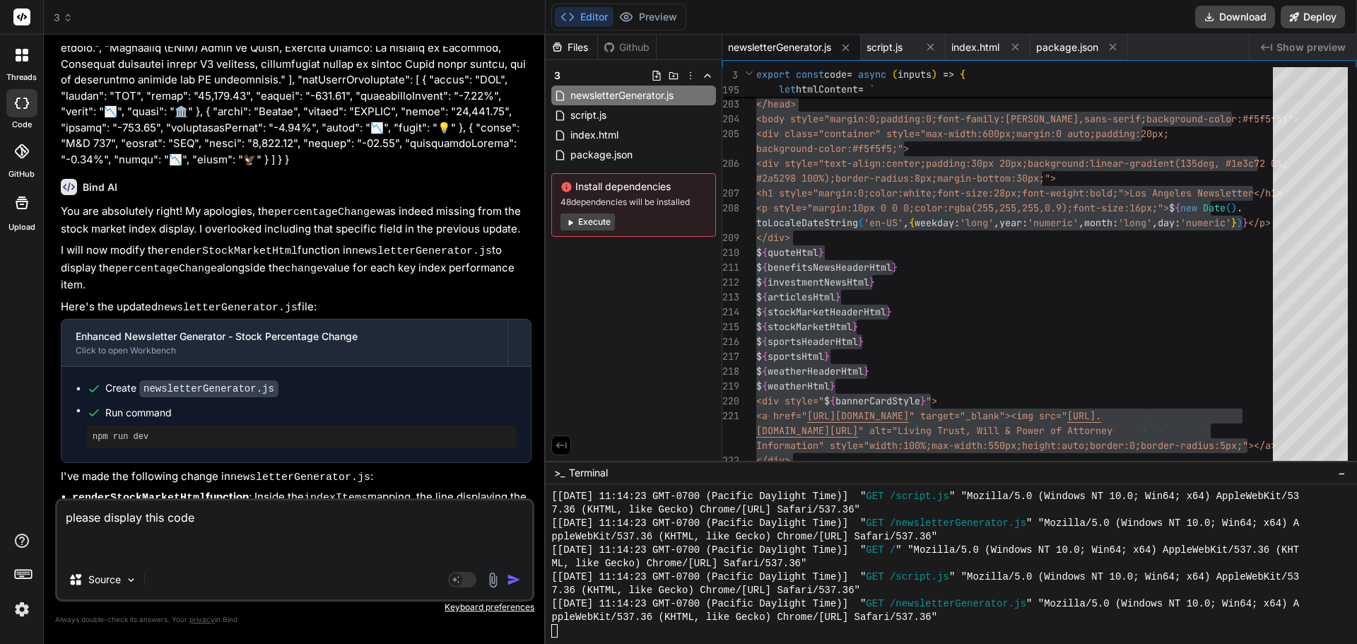
paste textarea "// ENHANCED NEWSLETTER BUILDER - With centered section headers export const cod…"
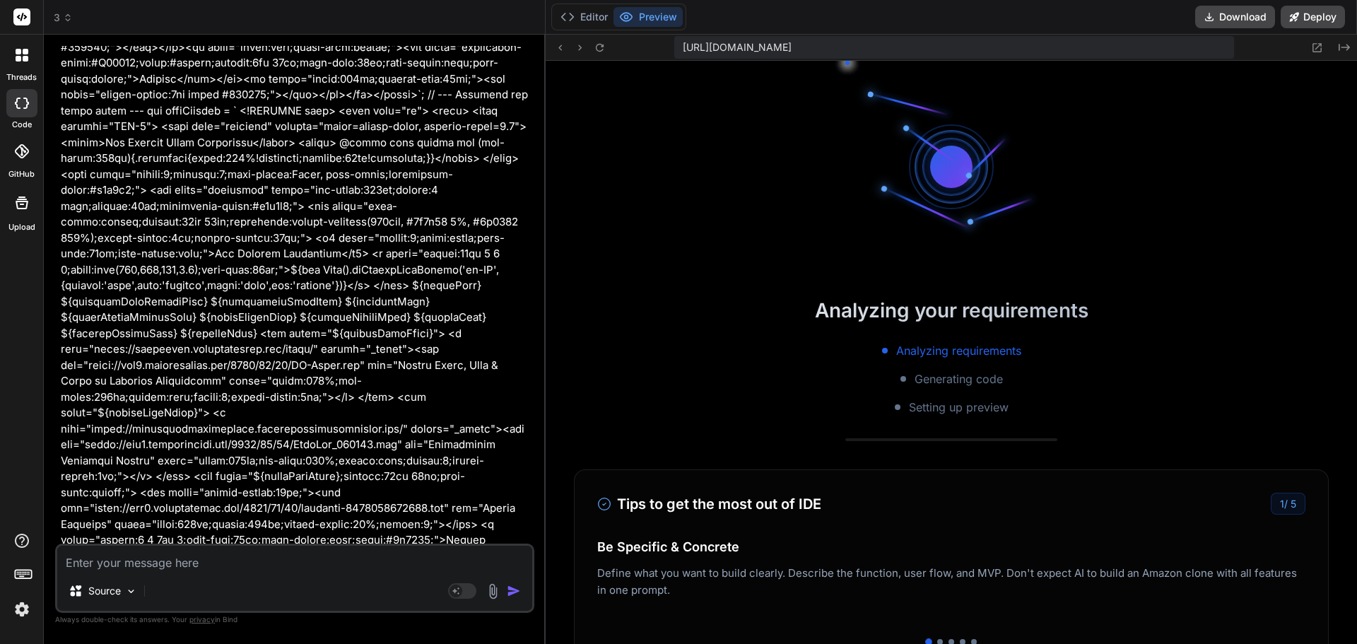
scroll to position [6619, 0]
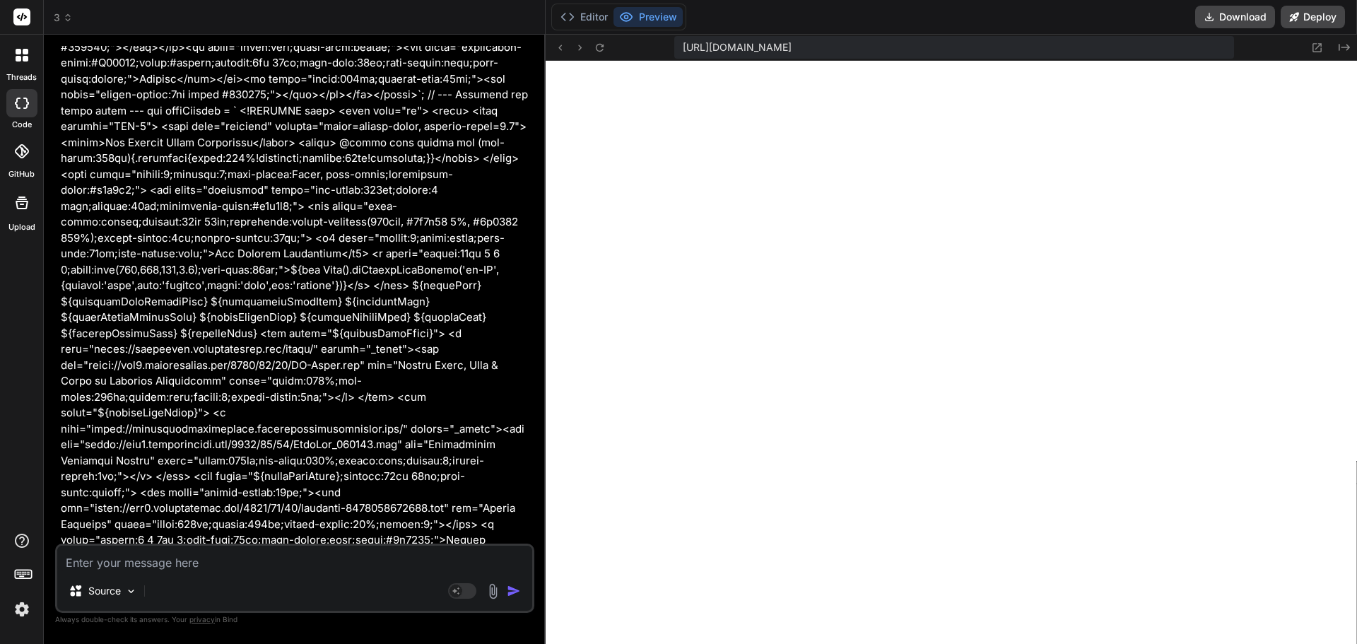
click at [151, 563] on textarea at bounding box center [294, 558] width 475 height 25
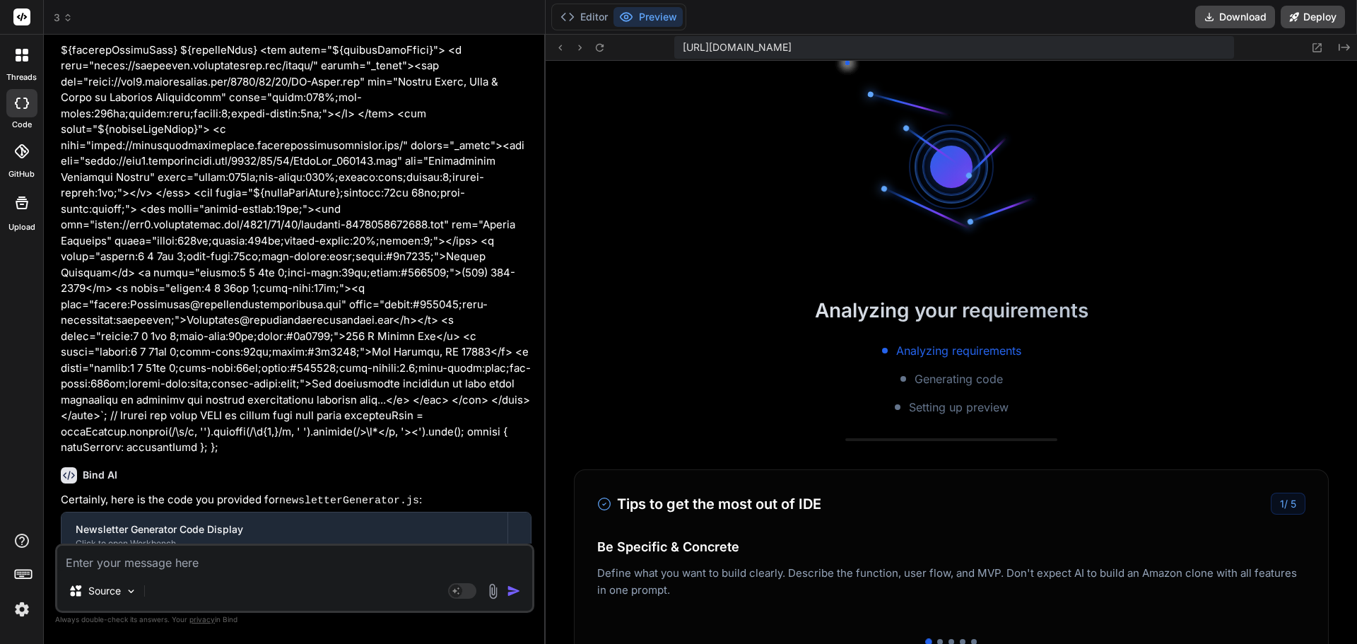
scroll to position [7210, 0]
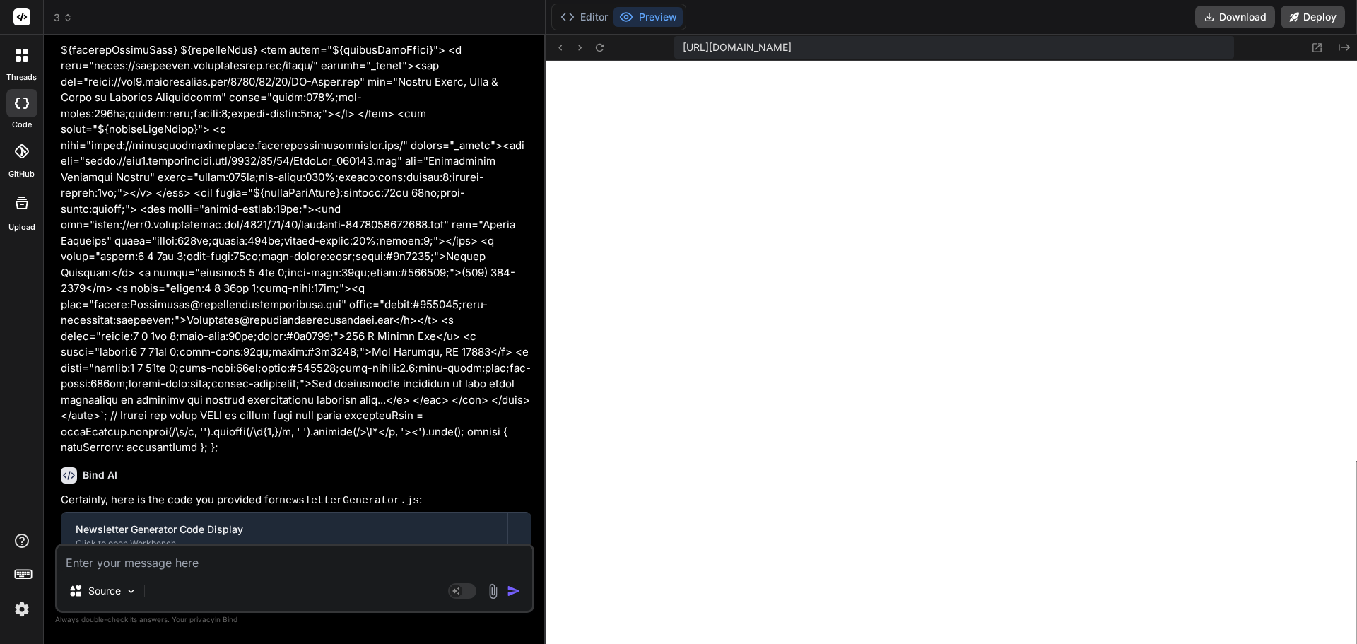
click at [129, 570] on textarea at bounding box center [294, 558] width 475 height 25
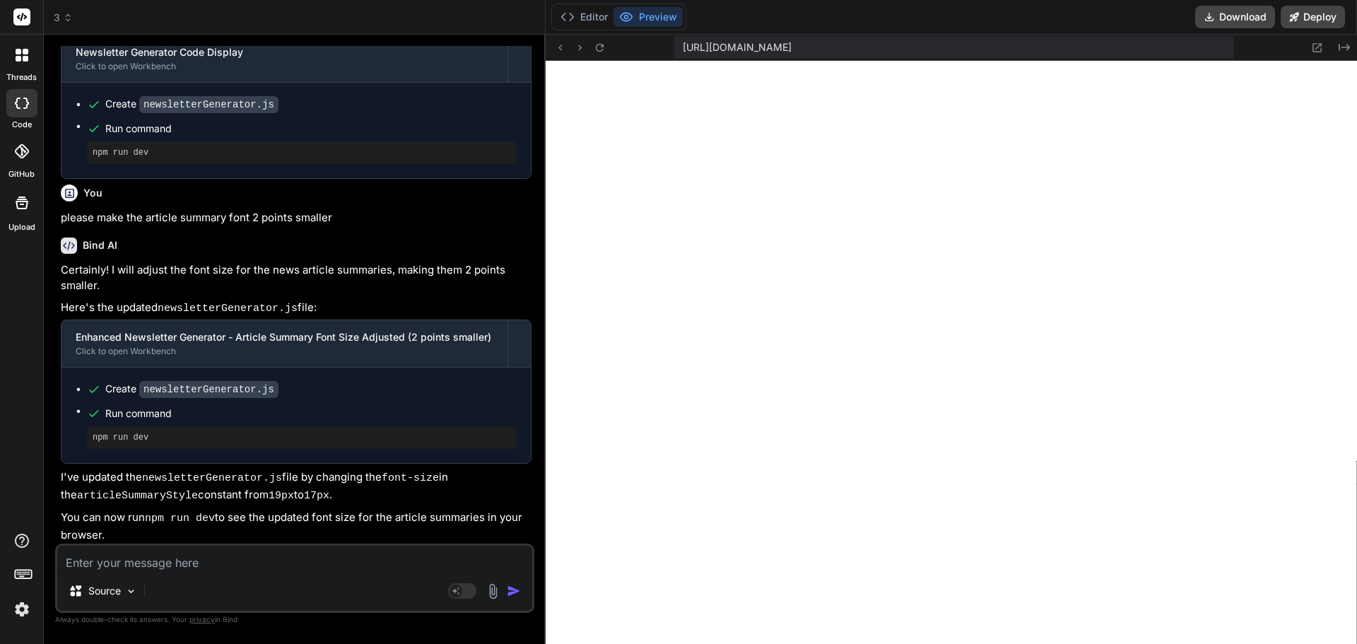
scroll to position [16867, 0]
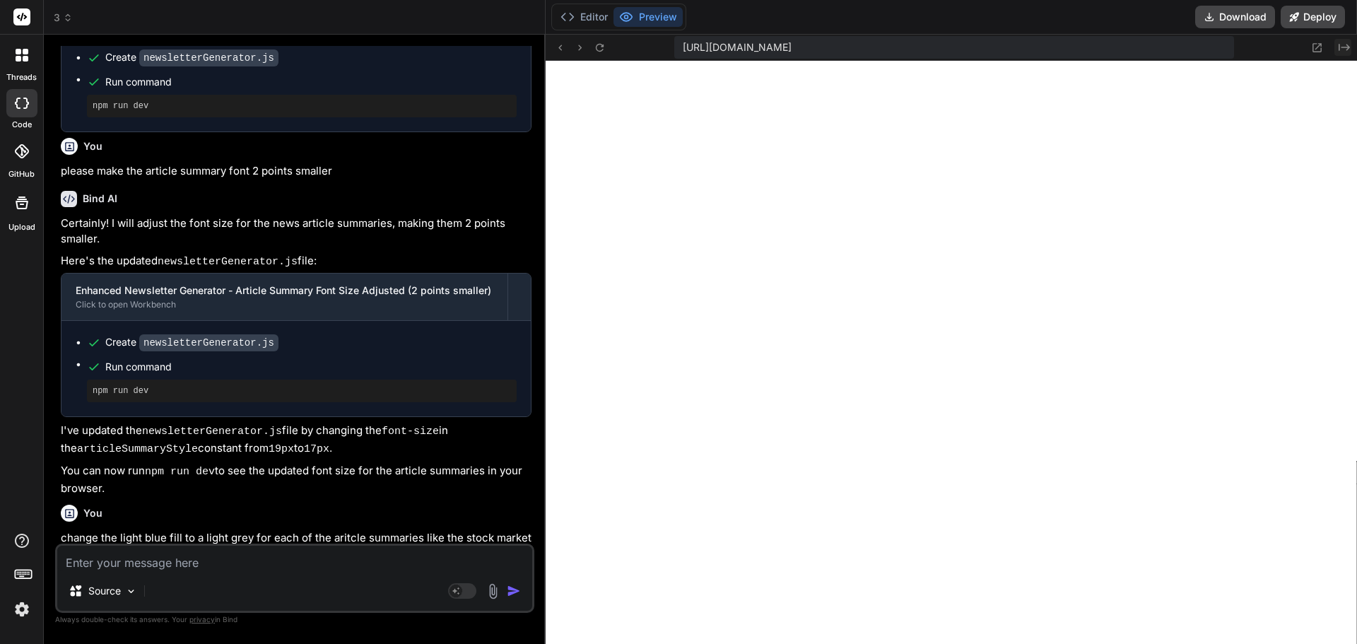
click at [1339, 46] on icon at bounding box center [1343, 47] width 11 height 7
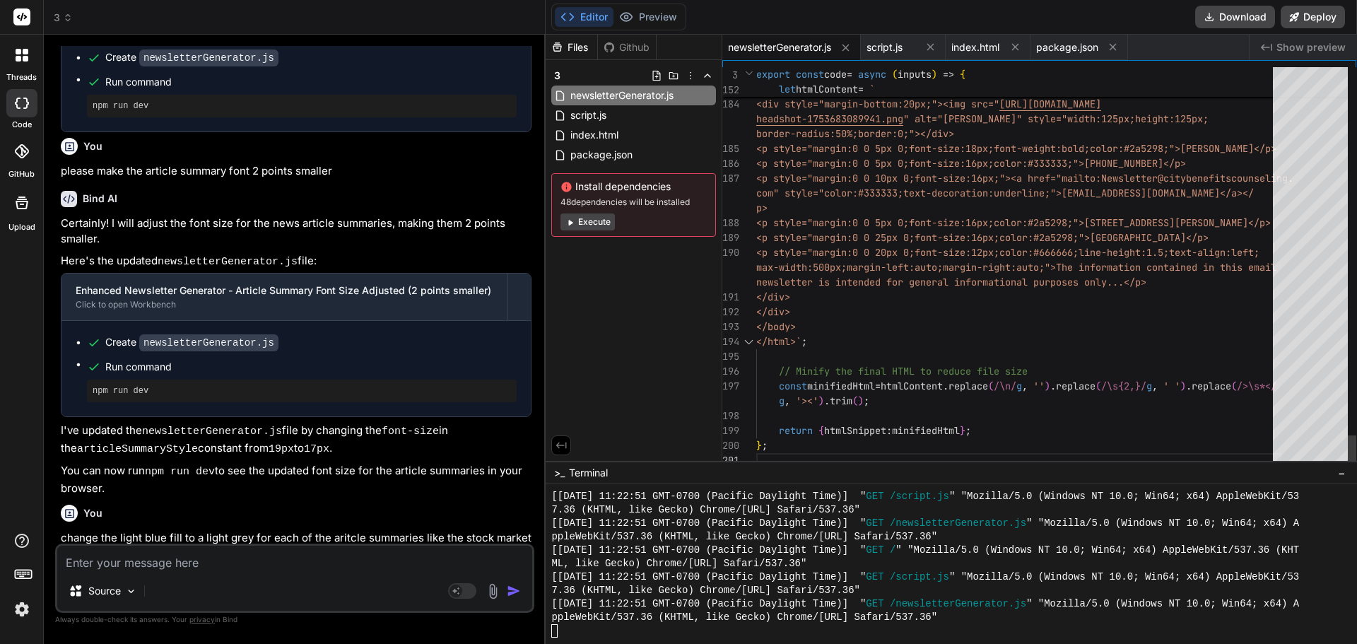
scroll to position [0, 0]
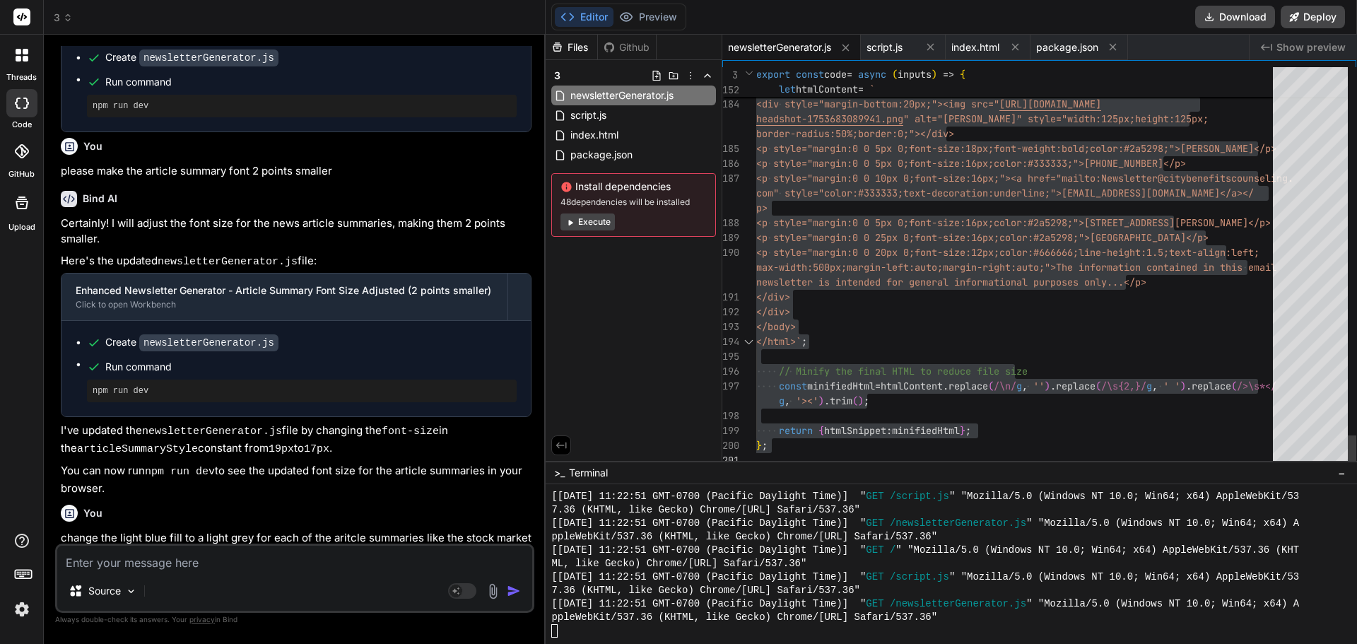
click at [200, 562] on textarea at bounding box center [294, 558] width 475 height 25
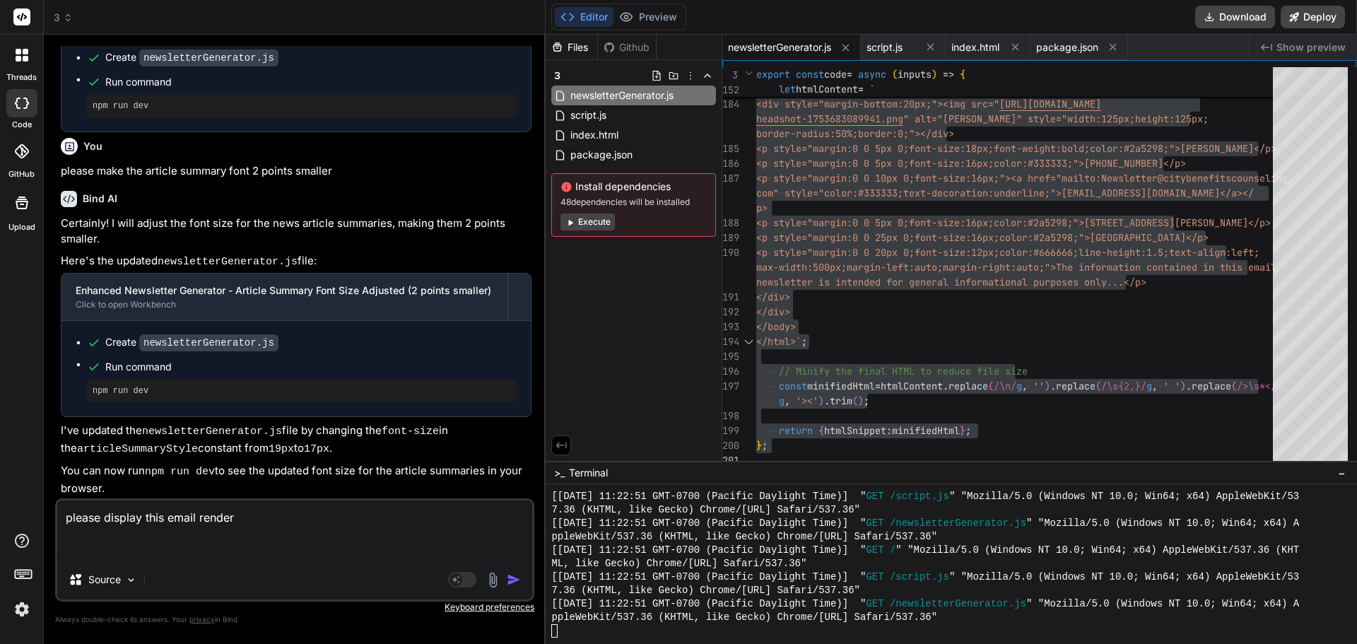
paste textarea "// ENHANCED NEWSLETTER BUILDER - With centered section headers export const cod…"
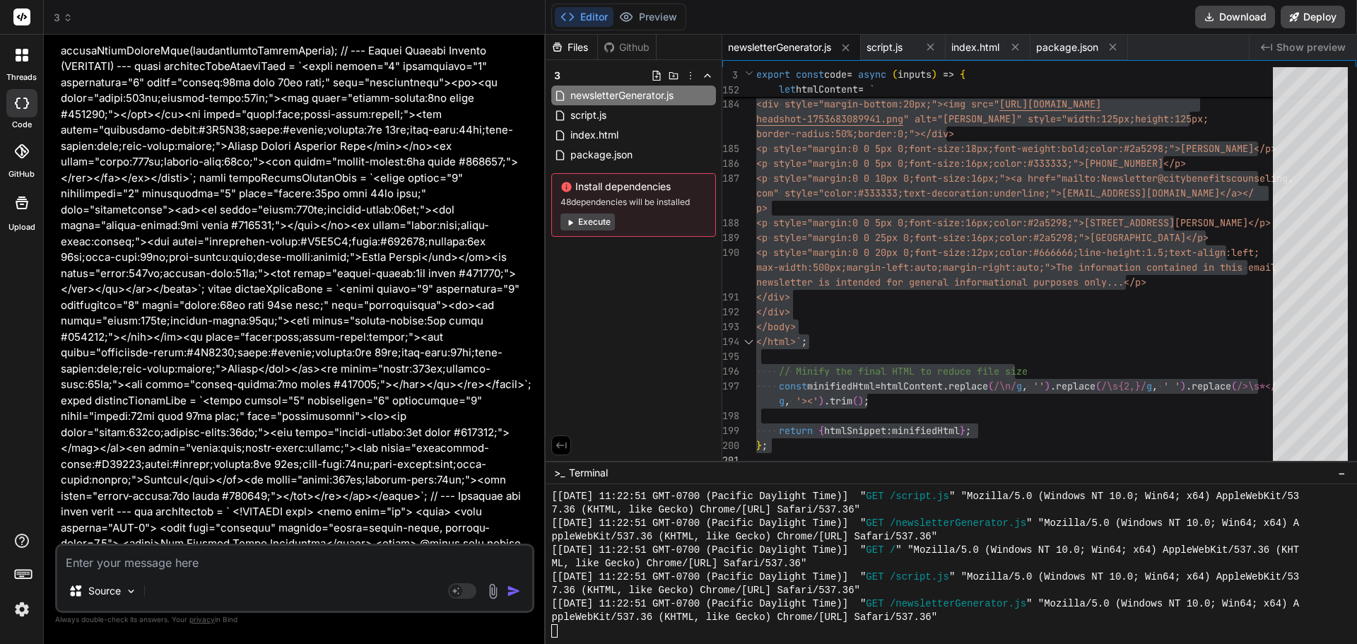
scroll to position [20194, 0]
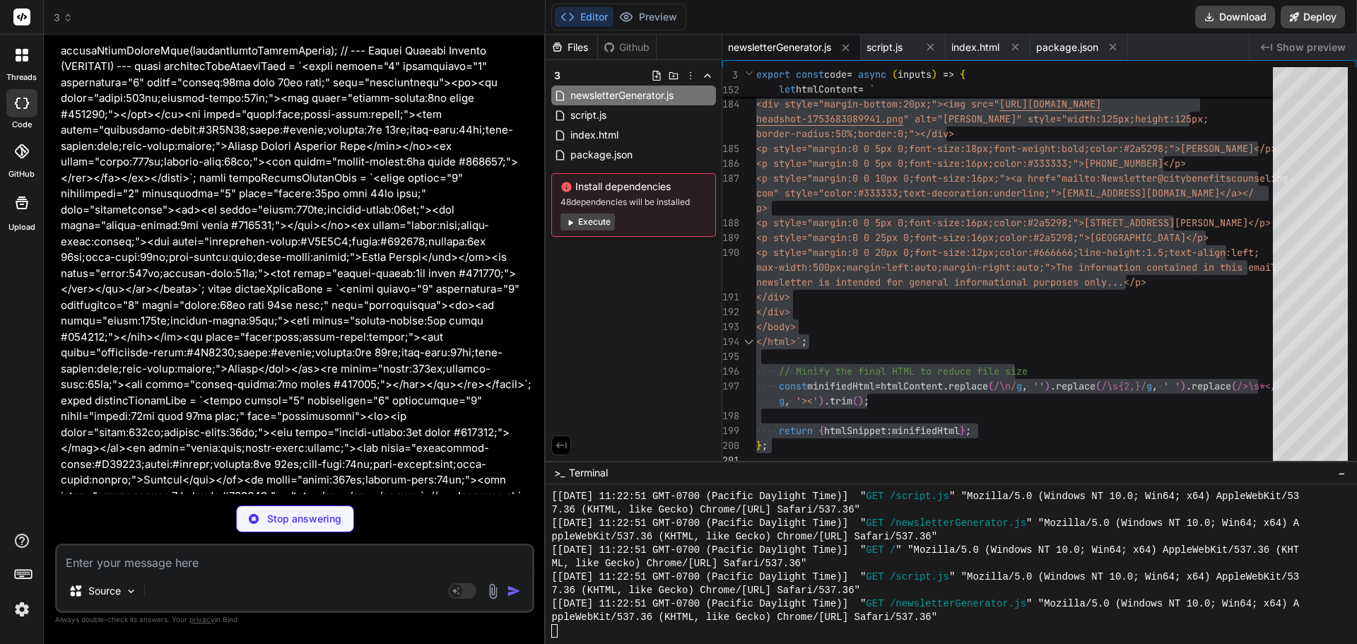
click at [179, 568] on textarea at bounding box center [294, 558] width 475 height 25
click at [281, 519] on p "Stop answering" at bounding box center [304, 519] width 74 height 14
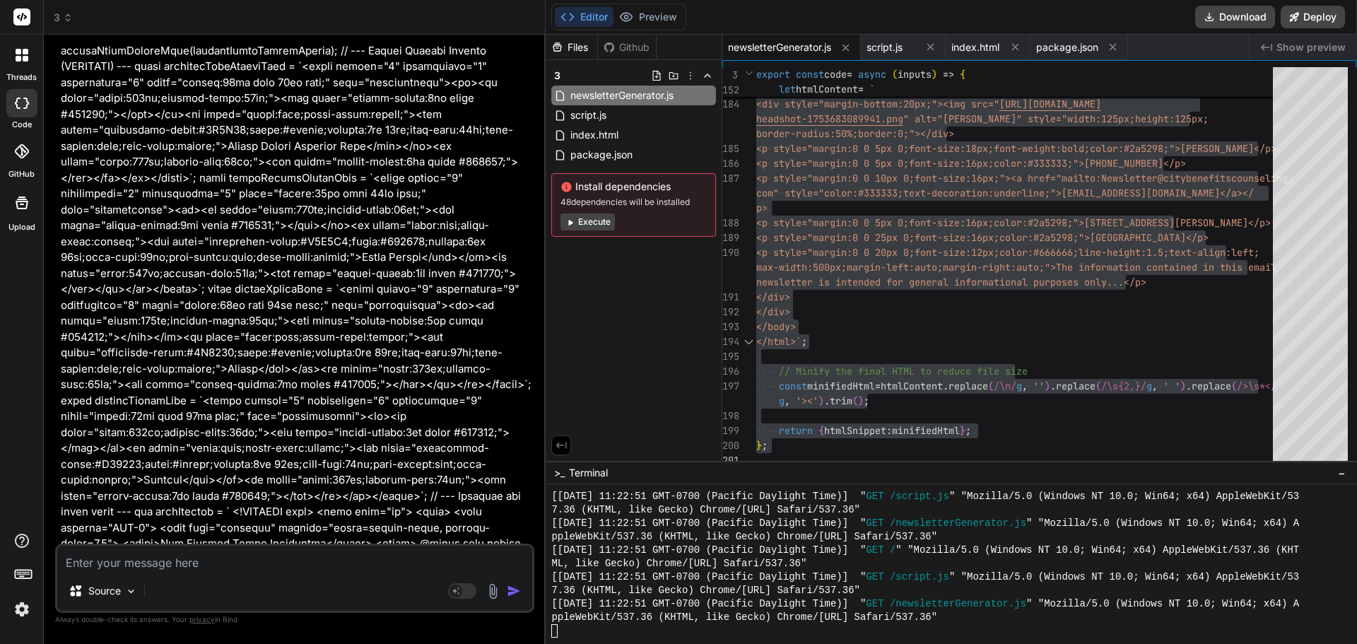
scroll to position [20309, 0]
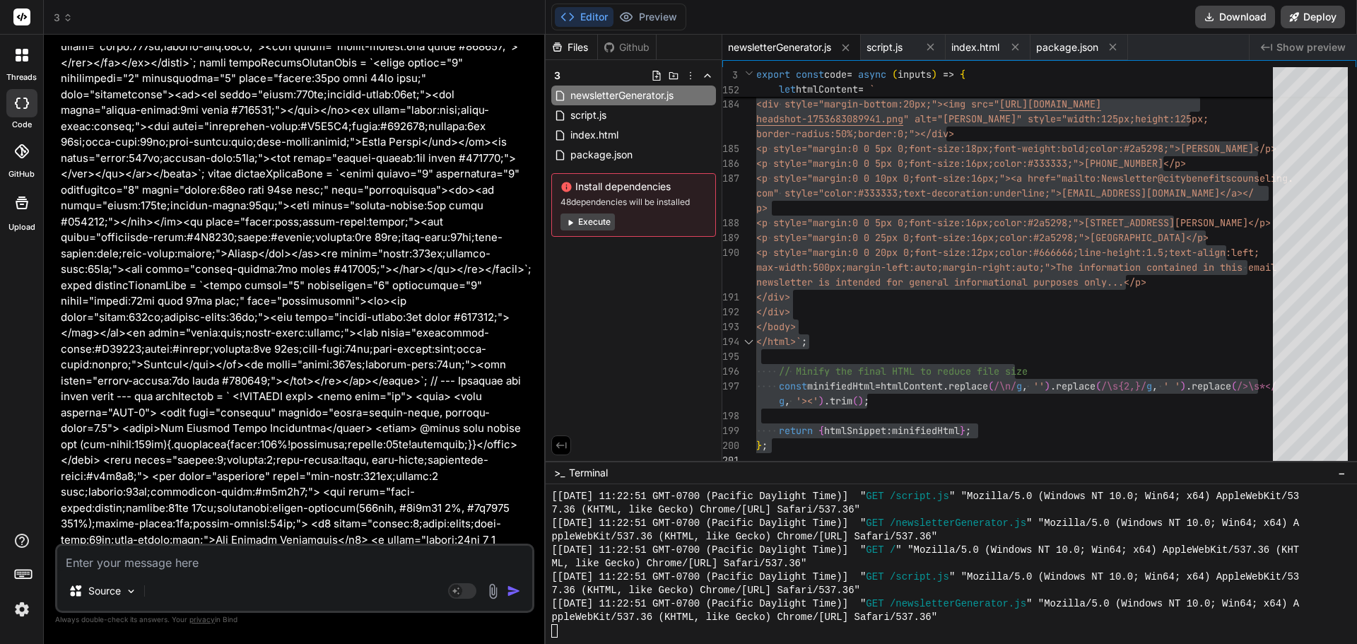
click at [148, 567] on textarea at bounding box center [294, 558] width 475 height 25
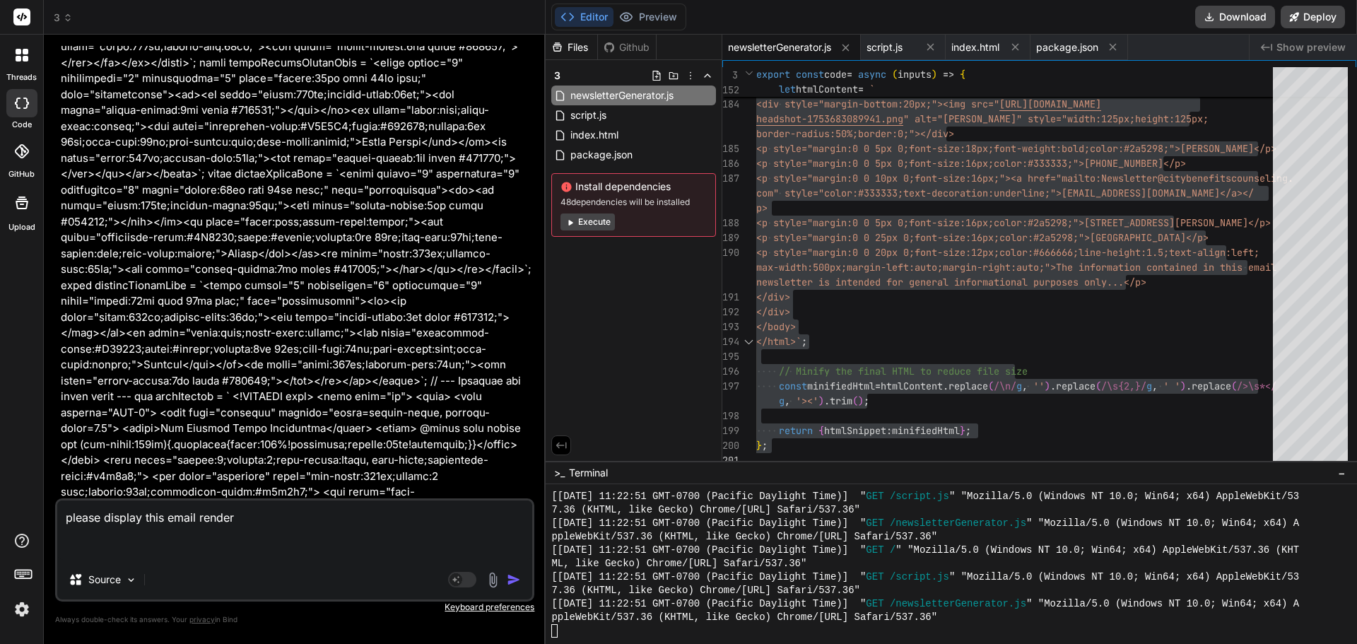
paste textarea "// ENHANCED NEWSLETTER BUILDER - With centered section headers export const cod…"
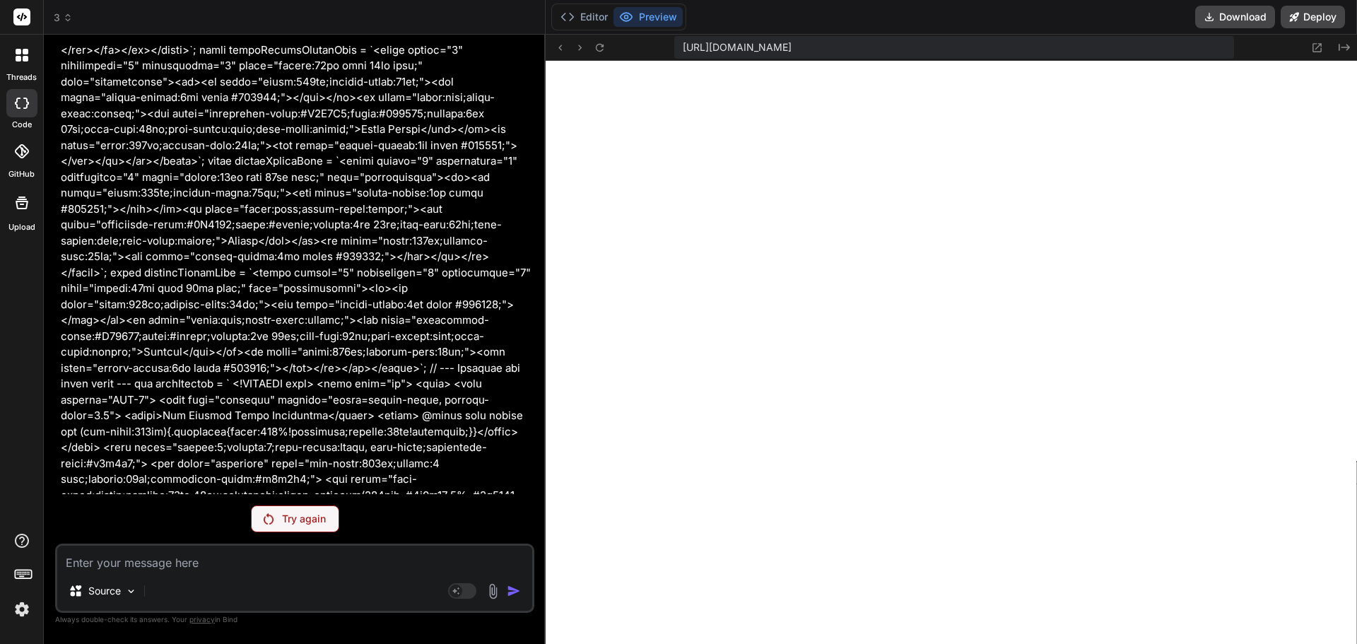
scroll to position [23824, 0]
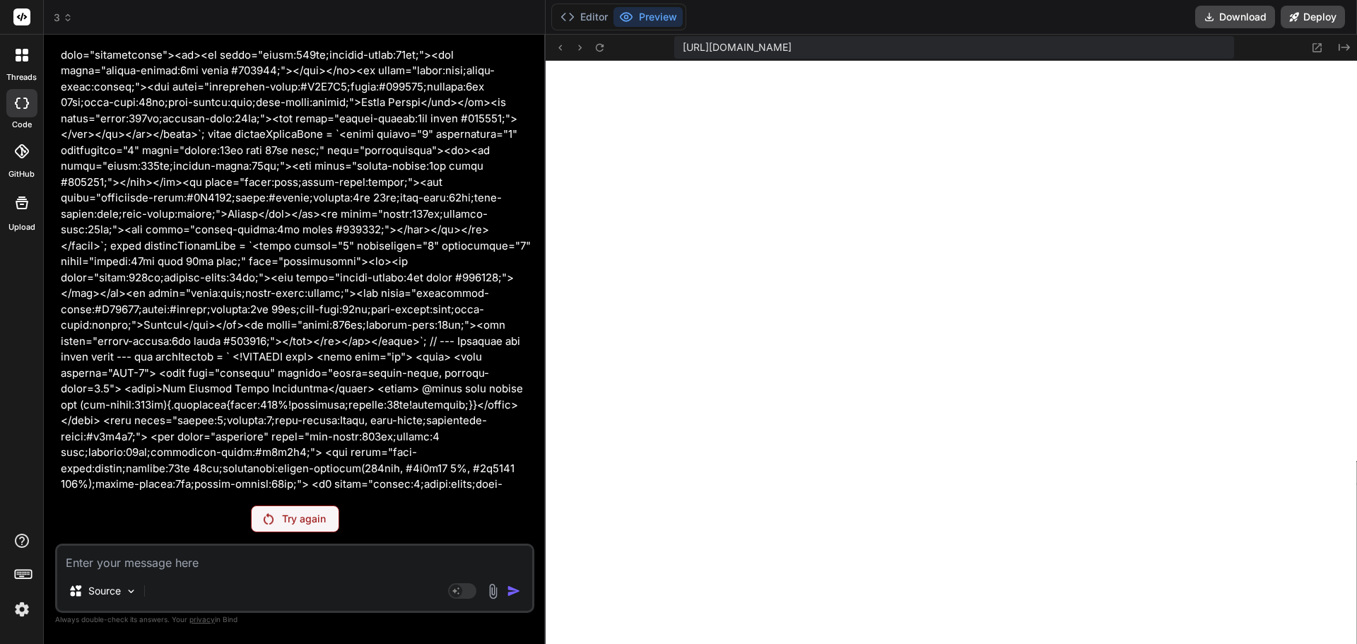
click at [293, 516] on p "Try again" at bounding box center [304, 519] width 44 height 14
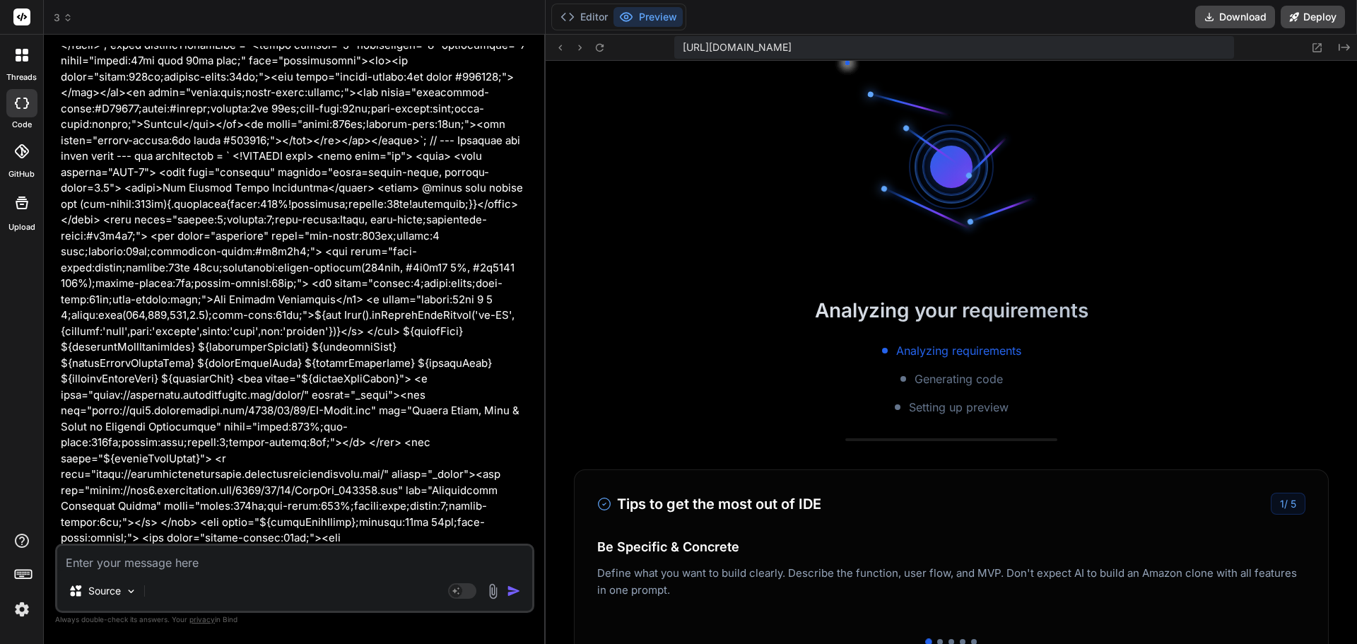
scroll to position [9305, 0]
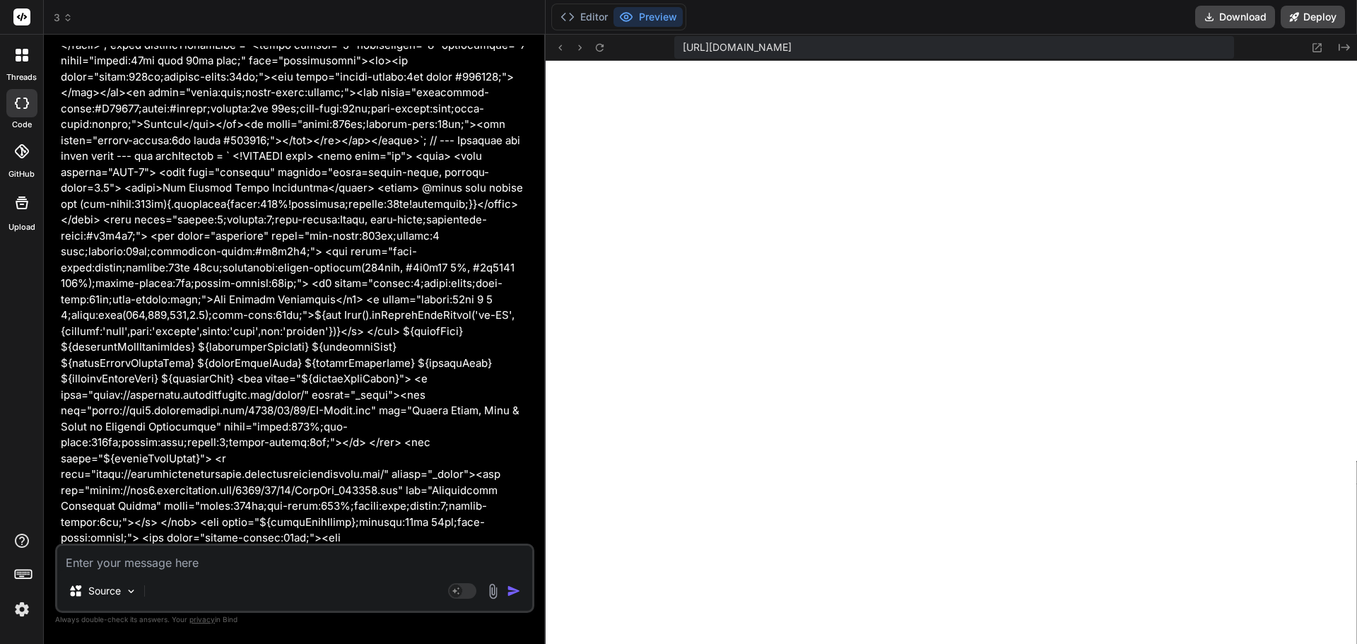
click at [191, 562] on textarea at bounding box center [294, 558] width 475 height 25
click at [294, 567] on textarea "please show me the render of this code" at bounding box center [294, 558] width 475 height 25
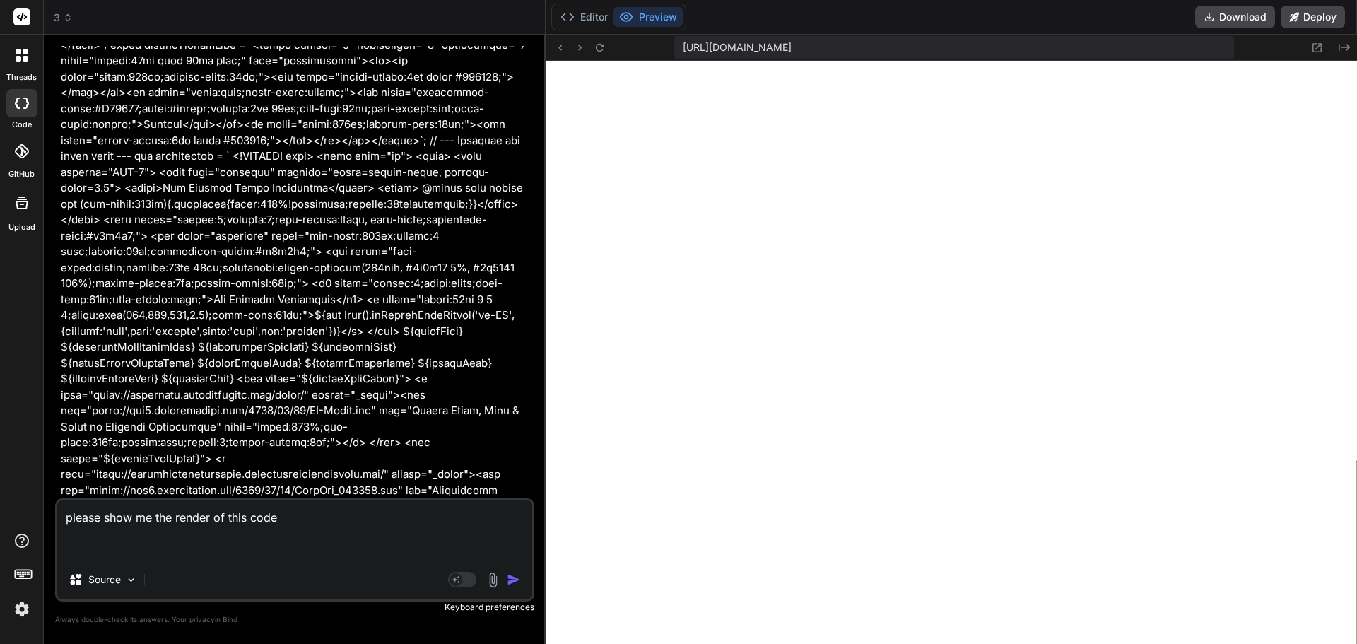
paste textarea "// ENHANCED NEWSLETTER BUILDER - With full disclosure in footer export const co…"
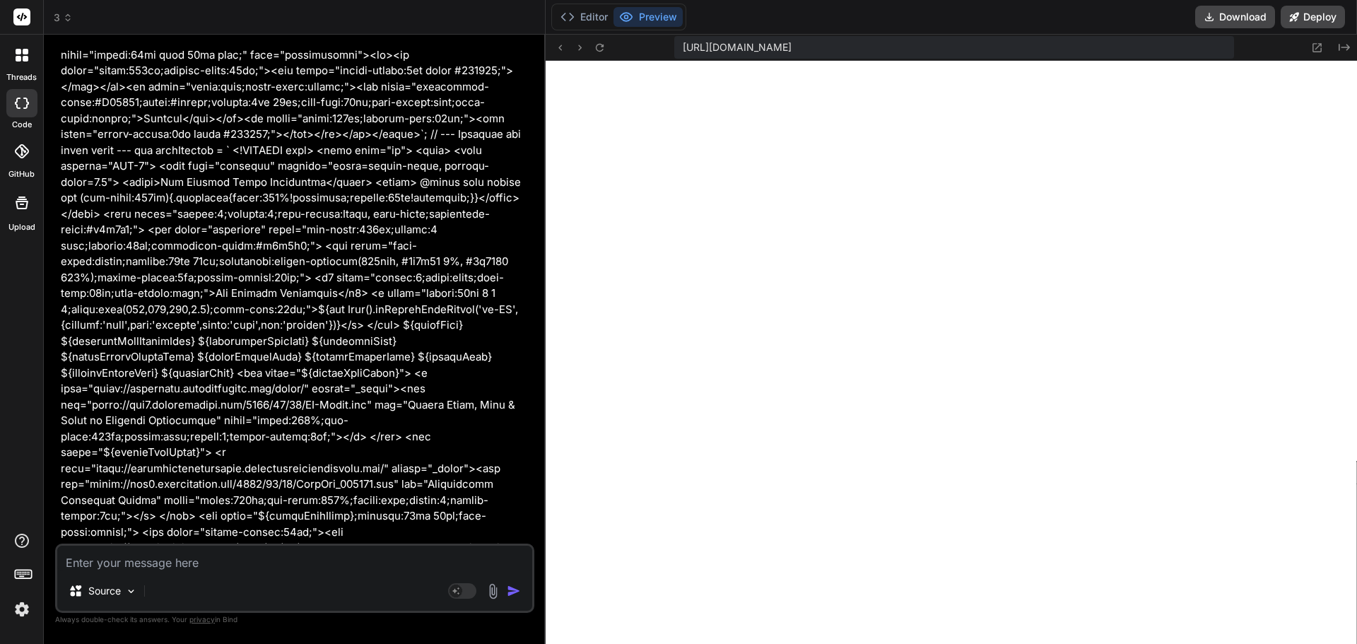
scroll to position [10043, 0]
click at [57, 14] on span "3" at bounding box center [63, 18] width 19 height 14
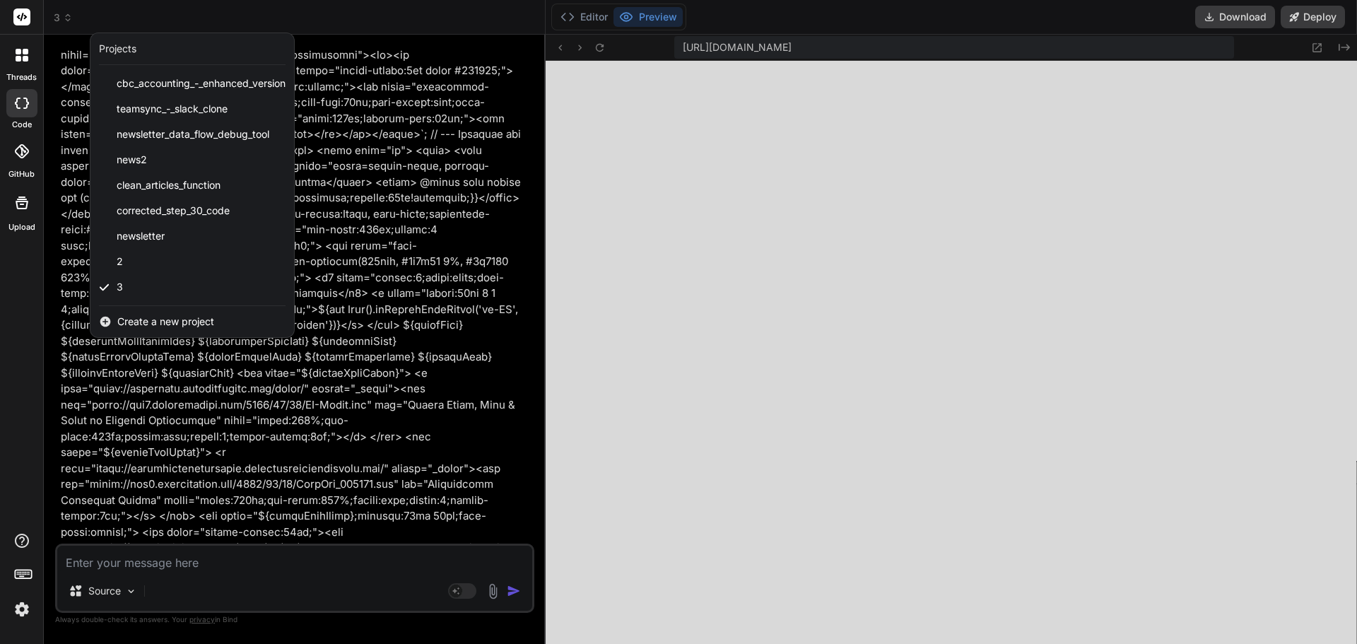
click at [145, 312] on div "Create a new project" at bounding box center [192, 321] width 204 height 31
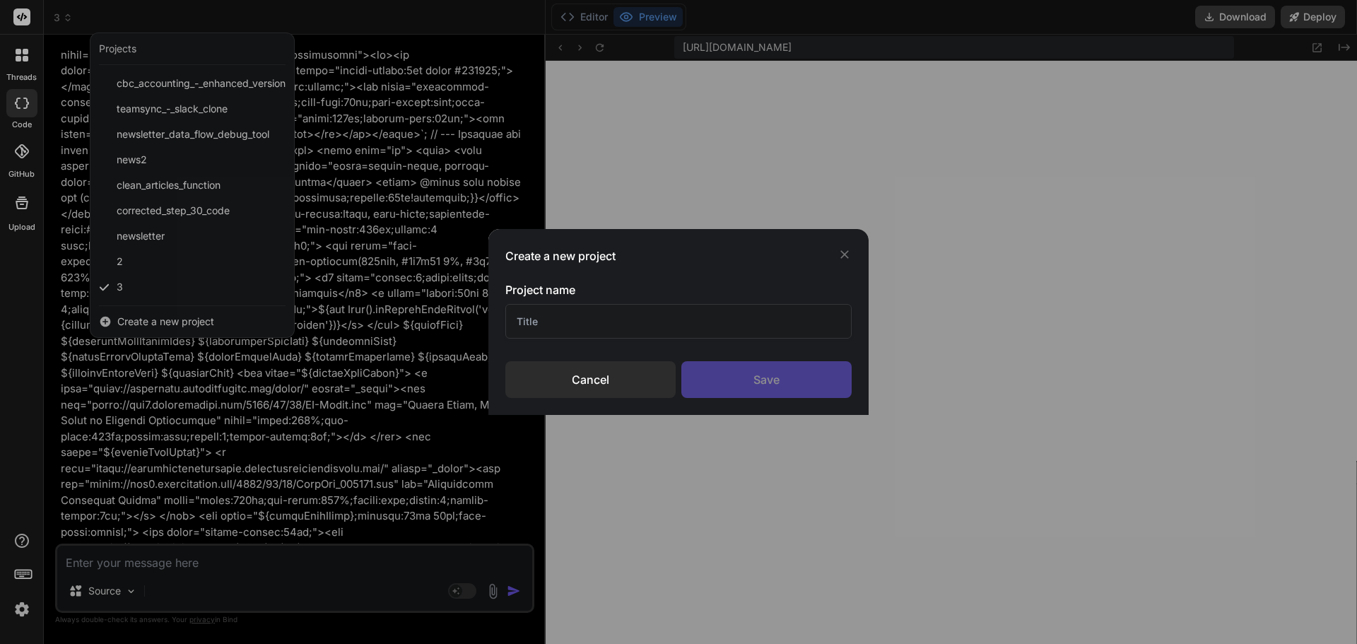
click at [557, 331] on input "text" at bounding box center [678, 321] width 346 height 35
click at [806, 377] on div "Save" at bounding box center [766, 379] width 170 height 37
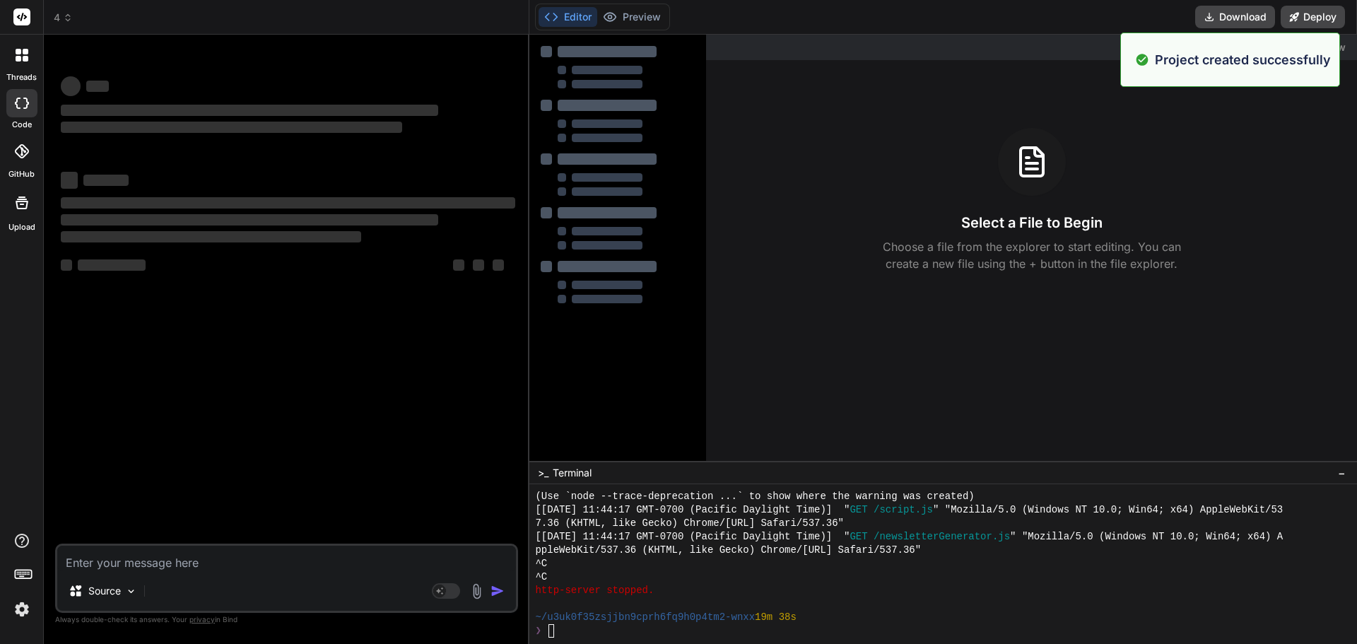
scroll to position [10110, 0]
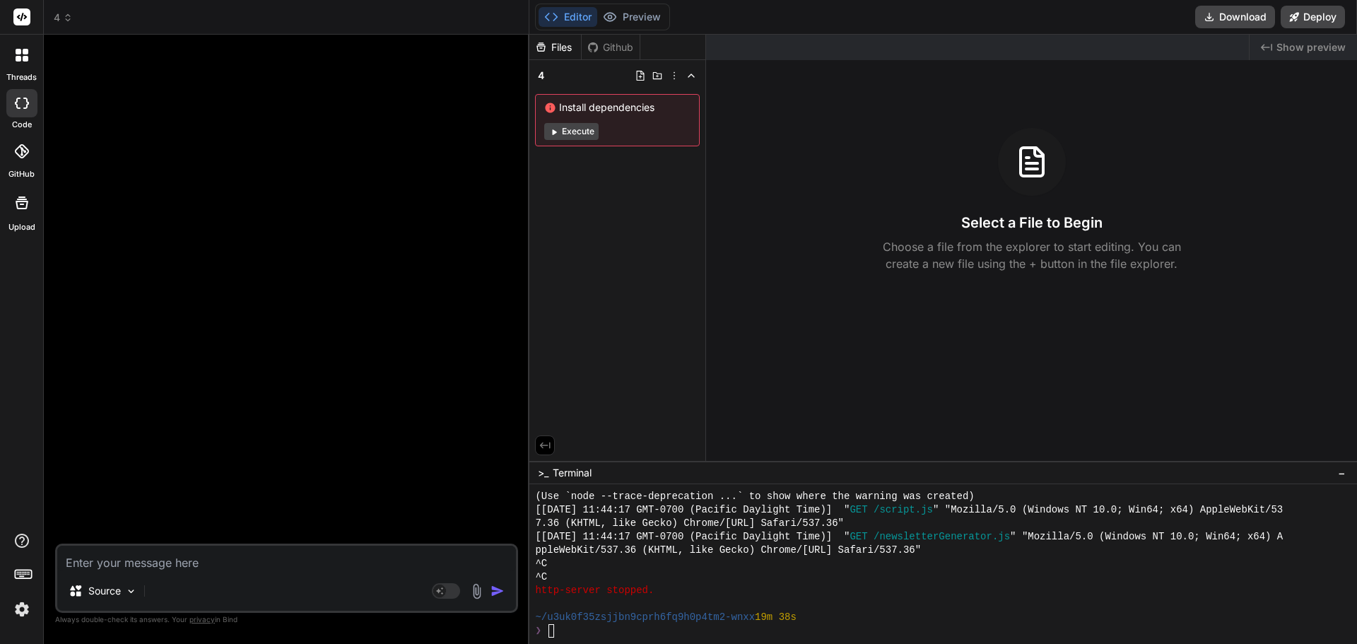
click at [112, 557] on textarea at bounding box center [286, 558] width 459 height 25
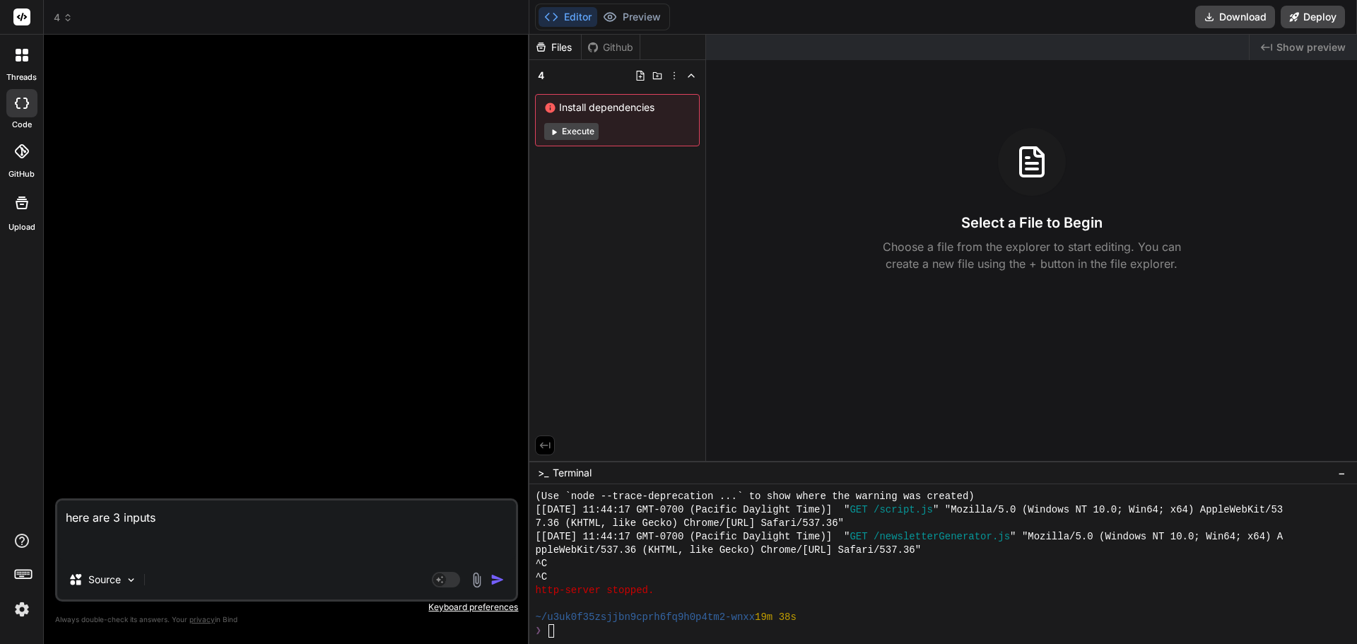
paste textarea "globalRawJson"
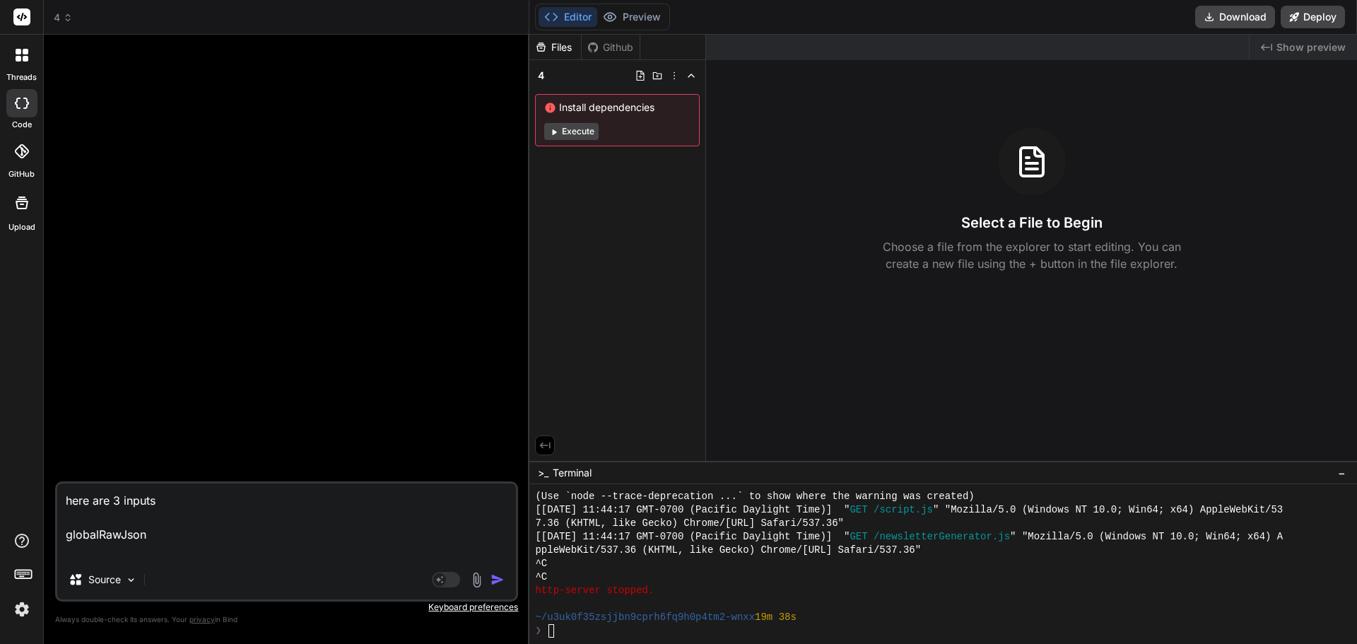
click at [82, 552] on textarea "here are 3 inputs globalRawJson" at bounding box center [286, 521] width 459 height 76
paste textarea ""```lore\i{\d \"sitamEtconSecTeturadipi\": {\e \"seddoEius\": \"Tem inci utl et…"
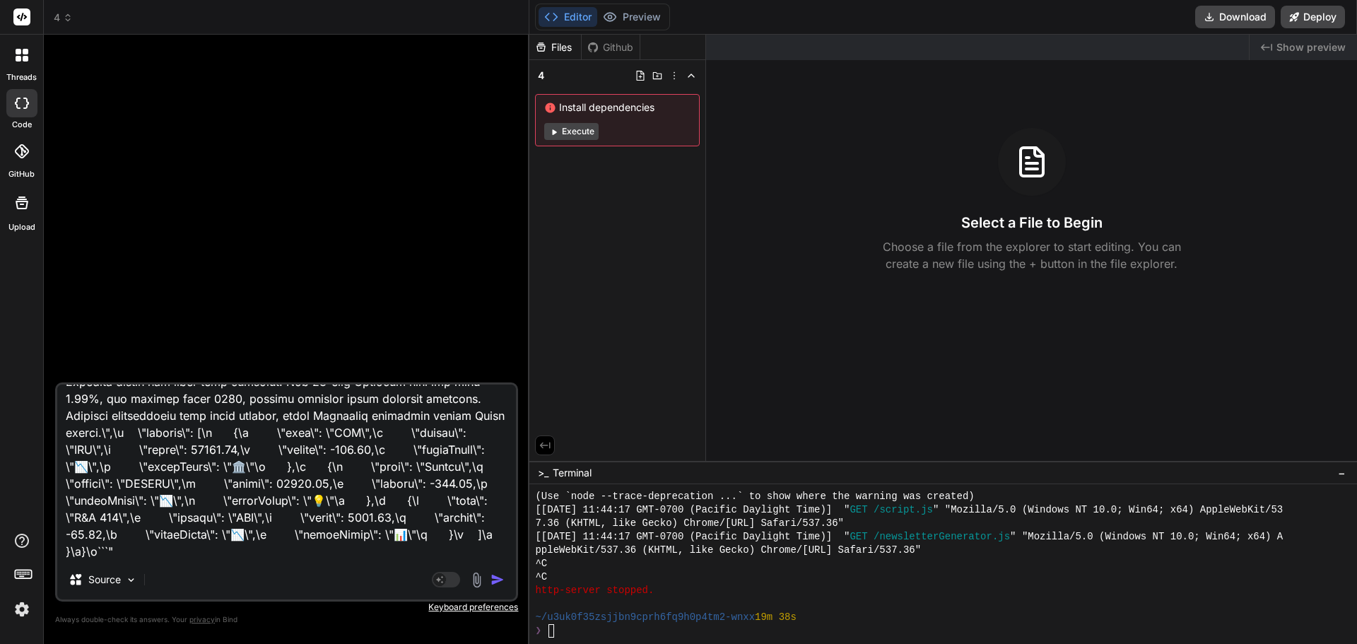
scroll to position [868, 0]
click at [85, 550] on textarea at bounding box center [286, 471] width 459 height 175
paste textarea "enrichedArticlesRawJson"
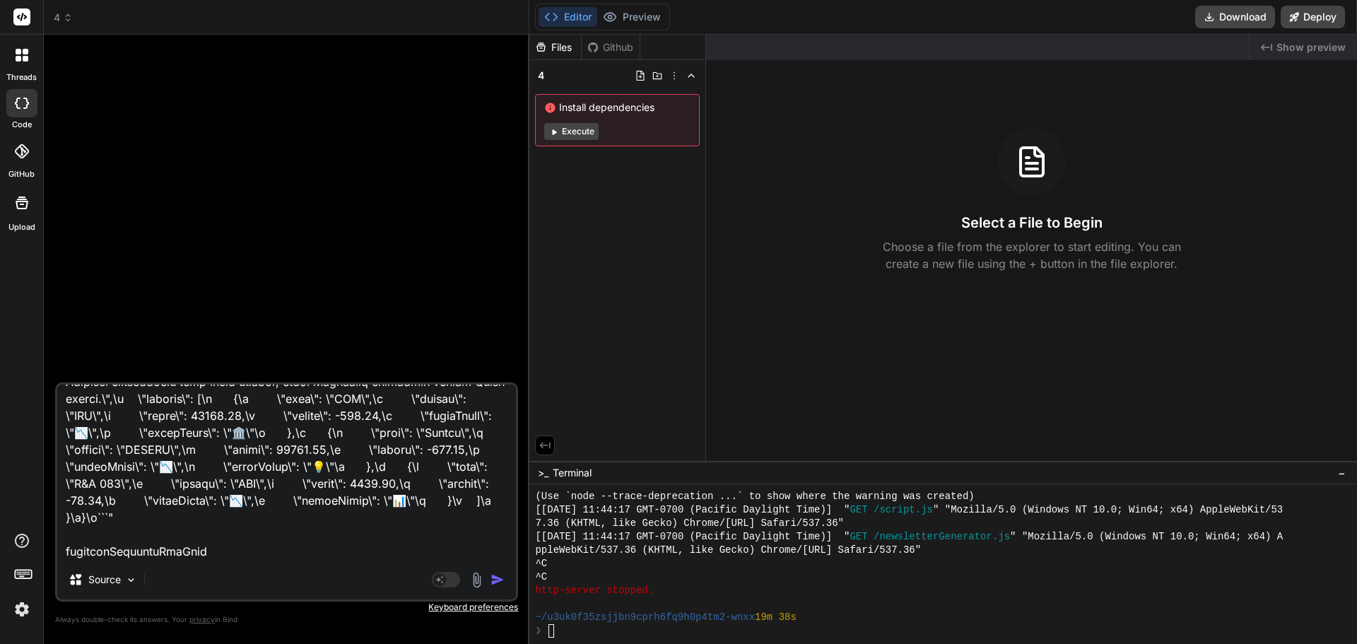
paste textarea "{ "enrichedArticles": [ { "id": 339, "article_id": "[URL][DOMAIN_NAME][PERSON_N…"
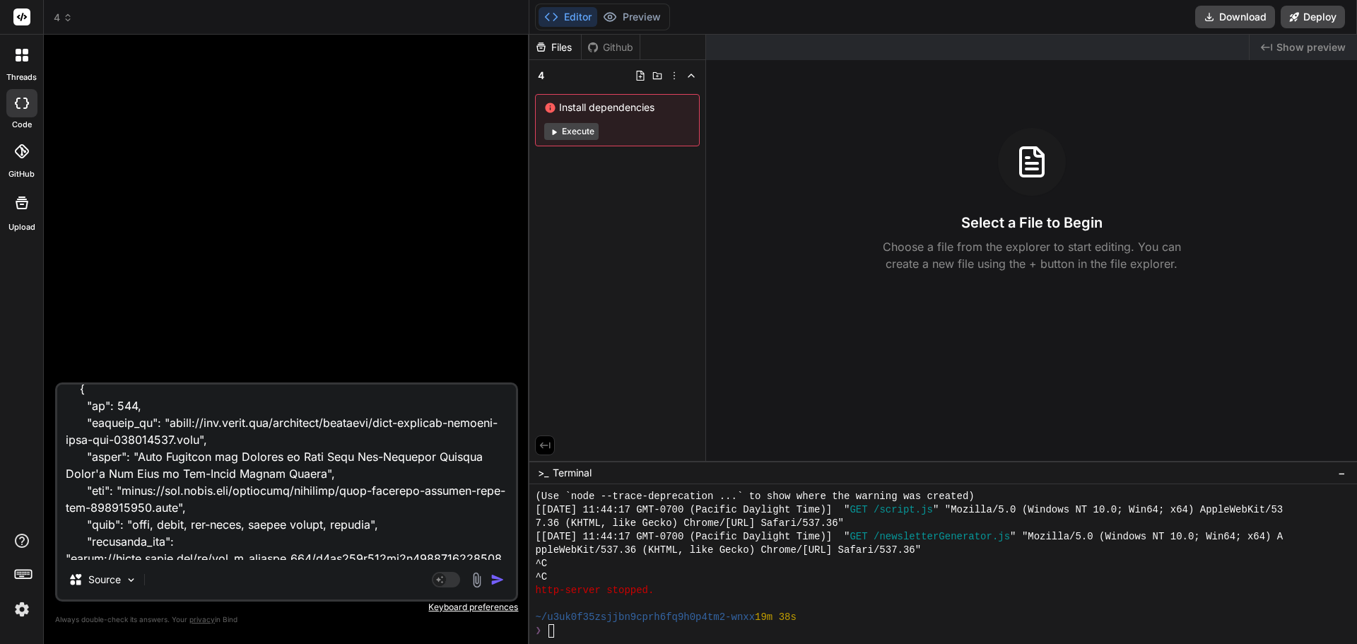
scroll to position [53529, 0]
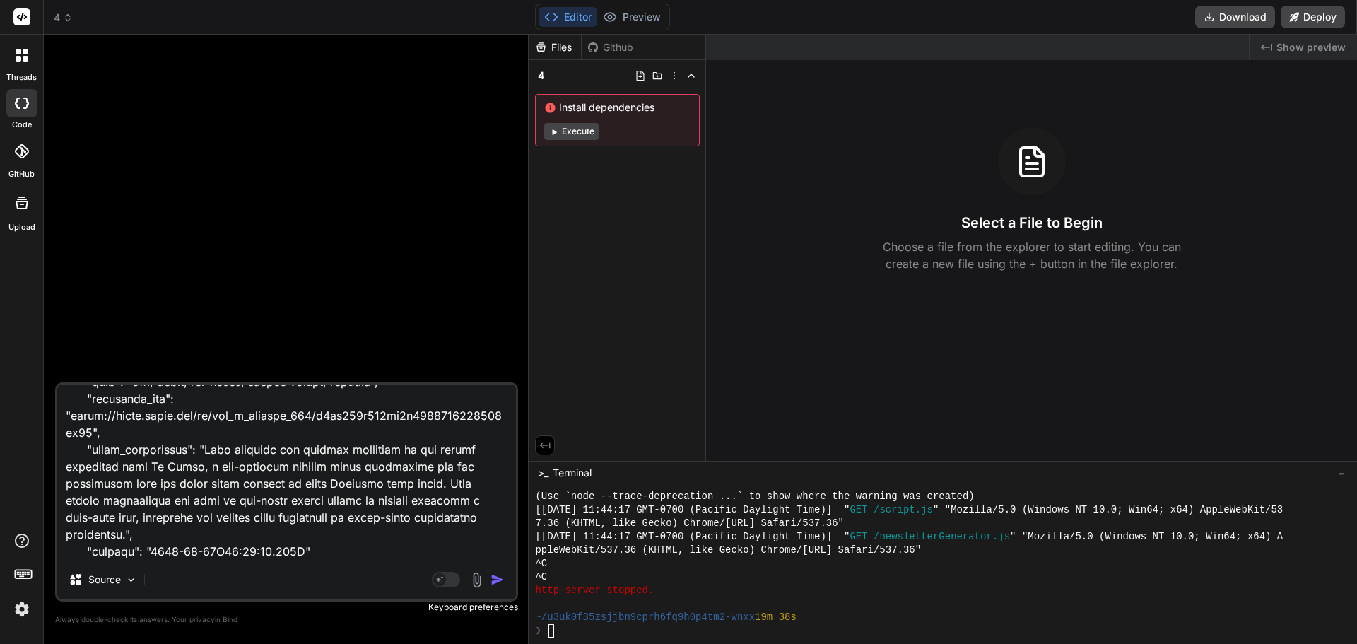
click at [102, 554] on textarea at bounding box center [286, 471] width 459 height 175
paste textarea "processedArticlesForSubscriber"
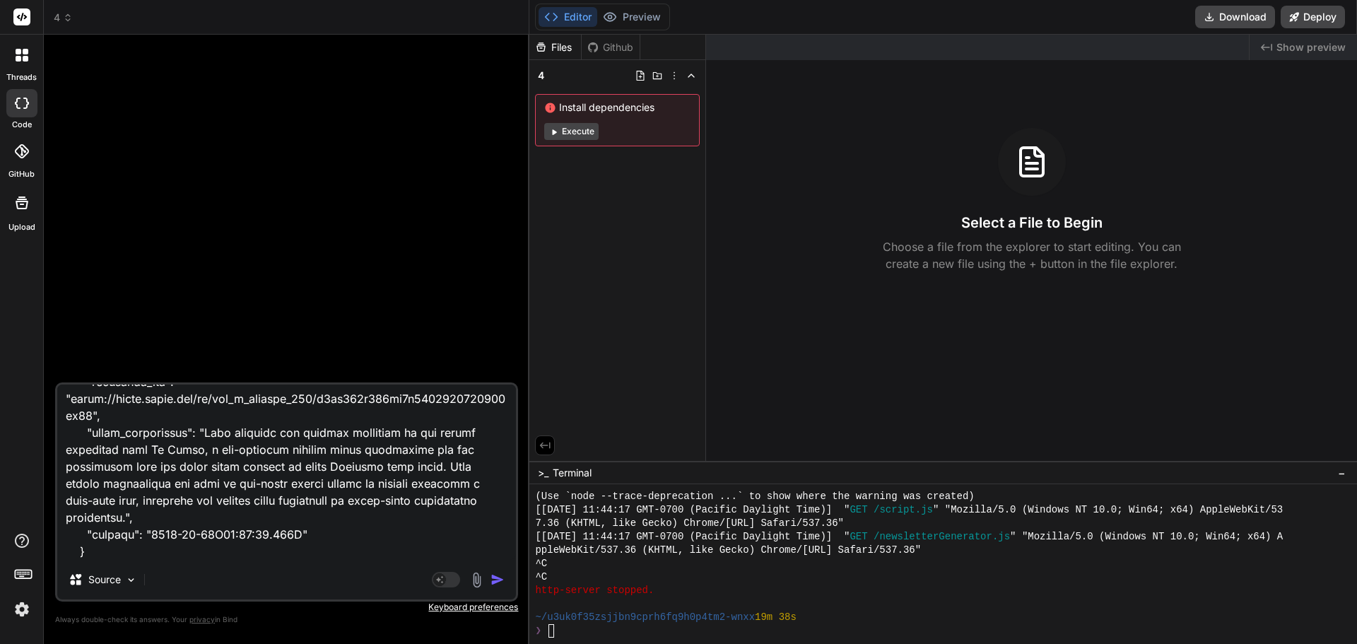
scroll to position [53597, 0]
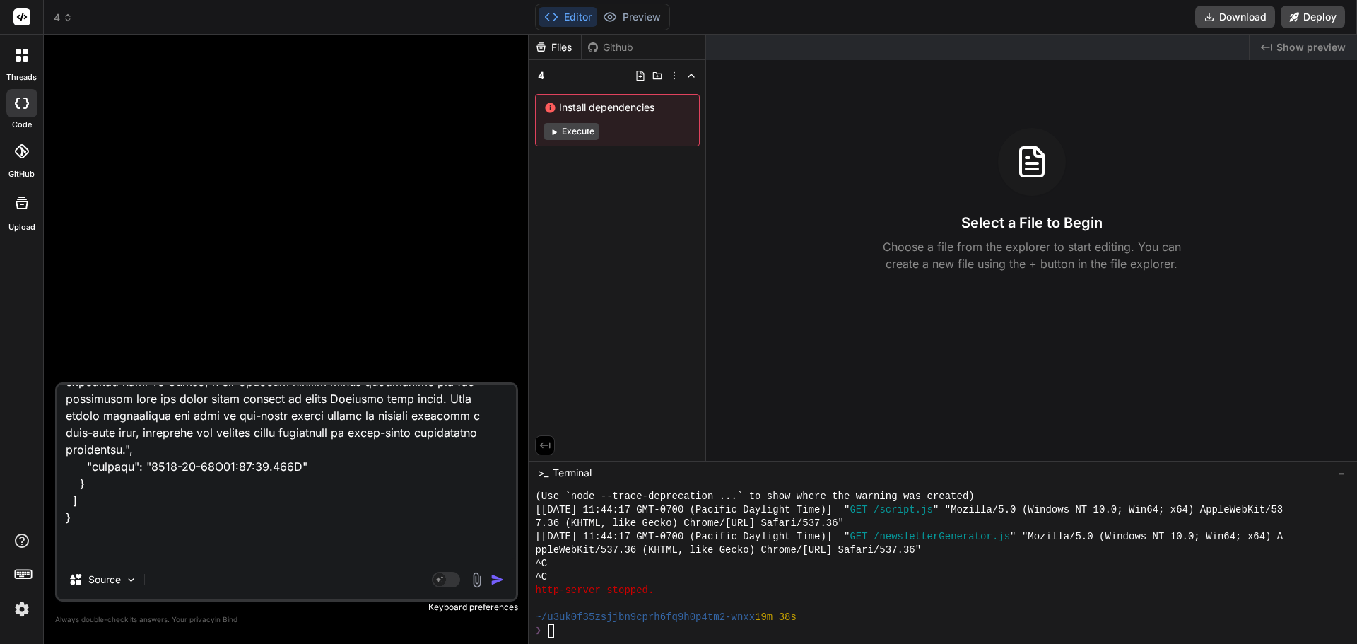
click at [252, 550] on textarea at bounding box center [286, 471] width 459 height 175
paste textarea ""```lore\i{\d \"sitametcoNsectetuRadIpiscingel\": [\s {\d \"ei\": 955,\t \"inci…"
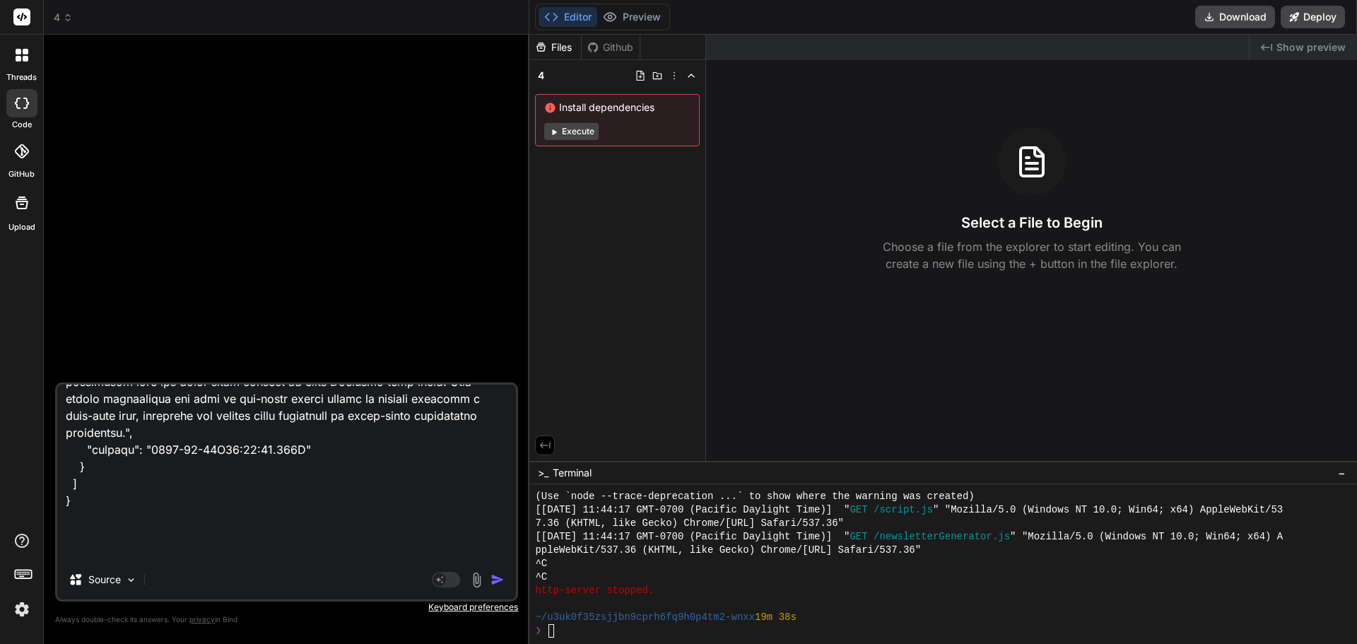
scroll to position [57802, 0]
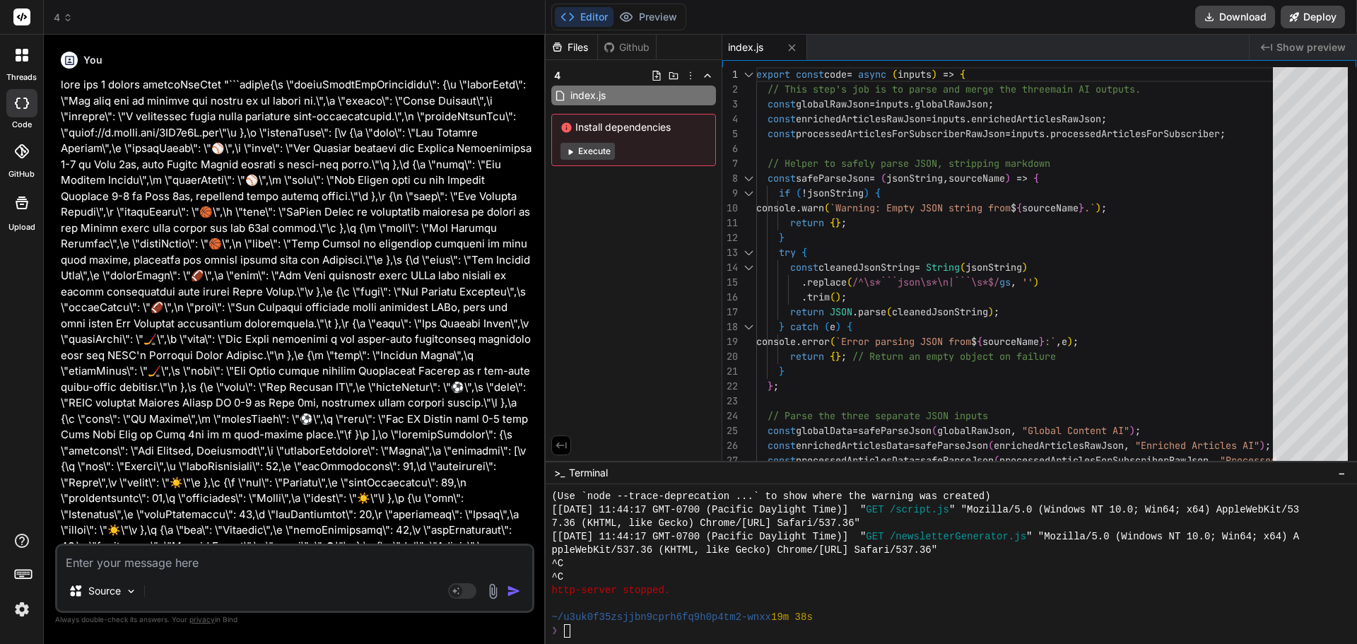
scroll to position [10110, 0]
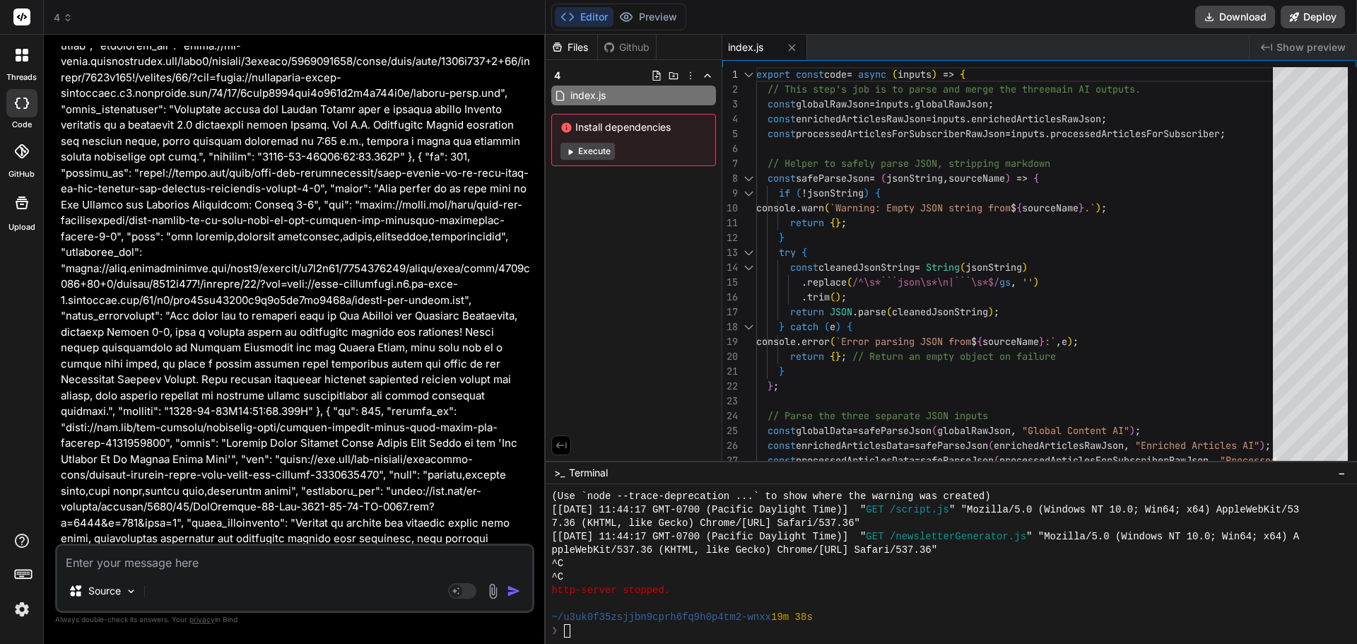
drag, startPoint x: 340, startPoint y: 343, endPoint x: 346, endPoint y: 531, distance: 188.1
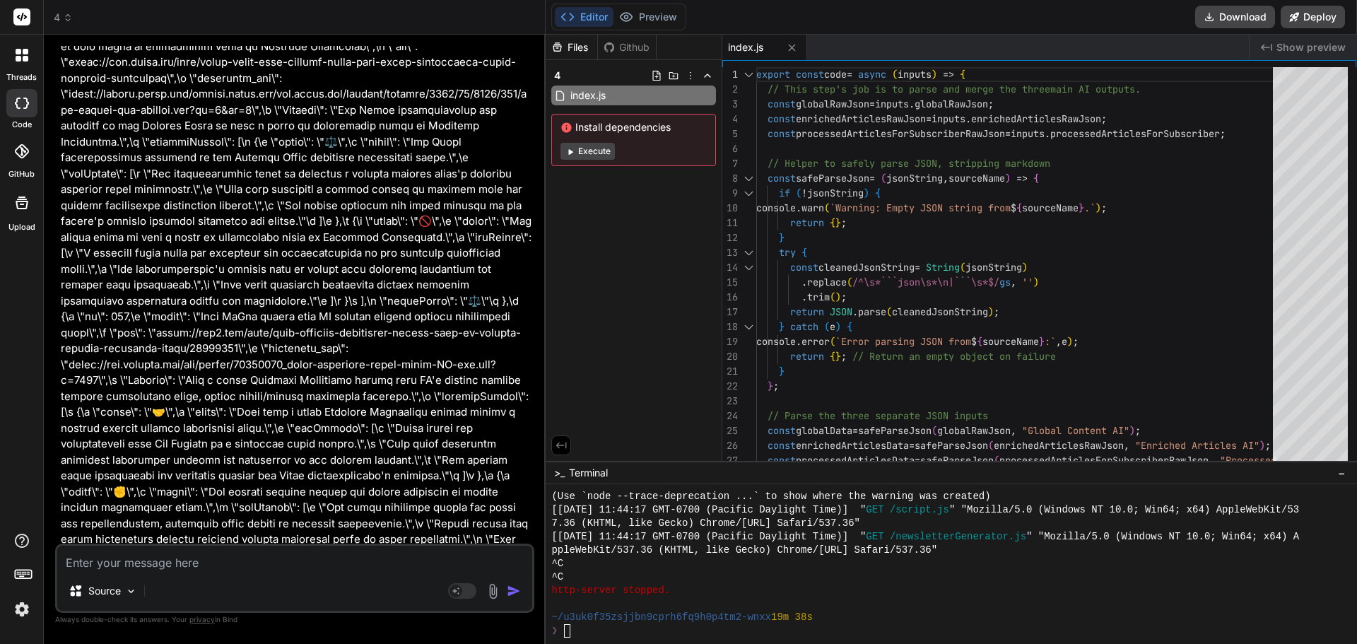
scroll to position [32774, 0]
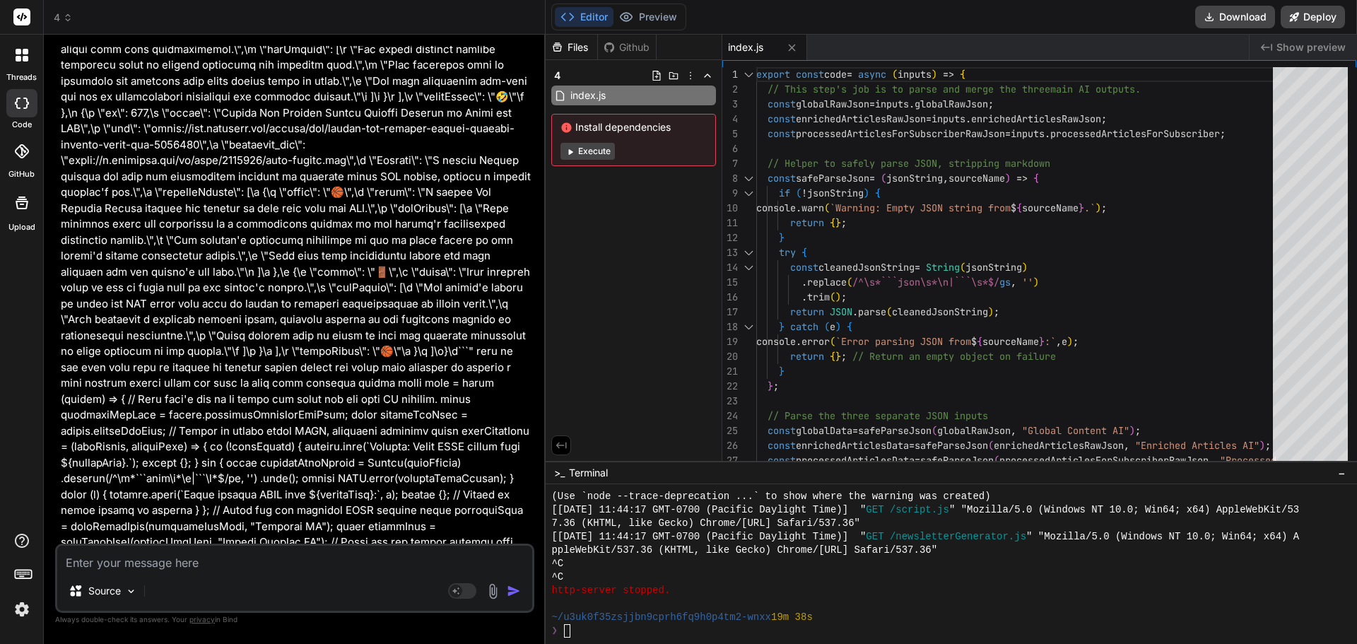
drag, startPoint x: 288, startPoint y: 249, endPoint x: 290, endPoint y: 500, distance: 250.2
click at [940, 200] on div "export const code = async ( inputs ) => { // This step's job is to parse and me…" at bounding box center [1018, 386] width 525 height 638
type textarea "export const code = async (inputs) => { // This step's job is to parse and merg…"
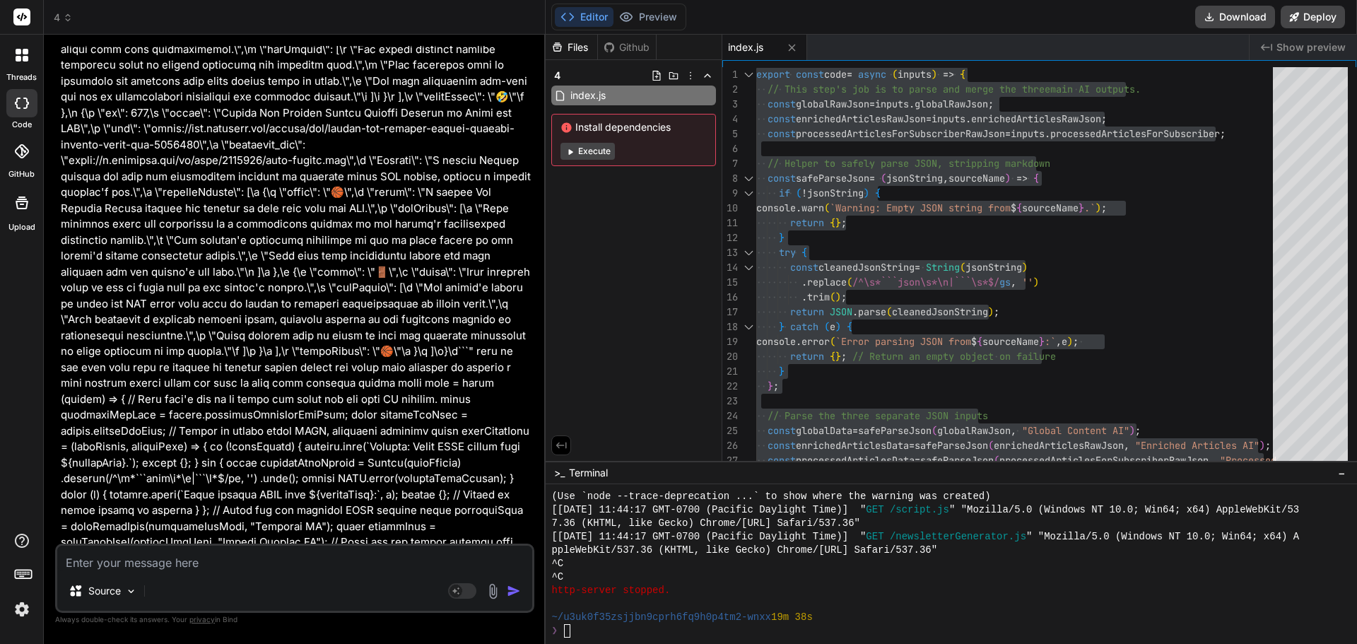
click at [164, 572] on div "Source Agent Mode. When this toggle is activated, AI automatically makes decisi…" at bounding box center [294, 577] width 479 height 69
click at [164, 570] on textarea at bounding box center [294, 558] width 475 height 25
type textarea "i"
type textarea "x"
type textarea "in"
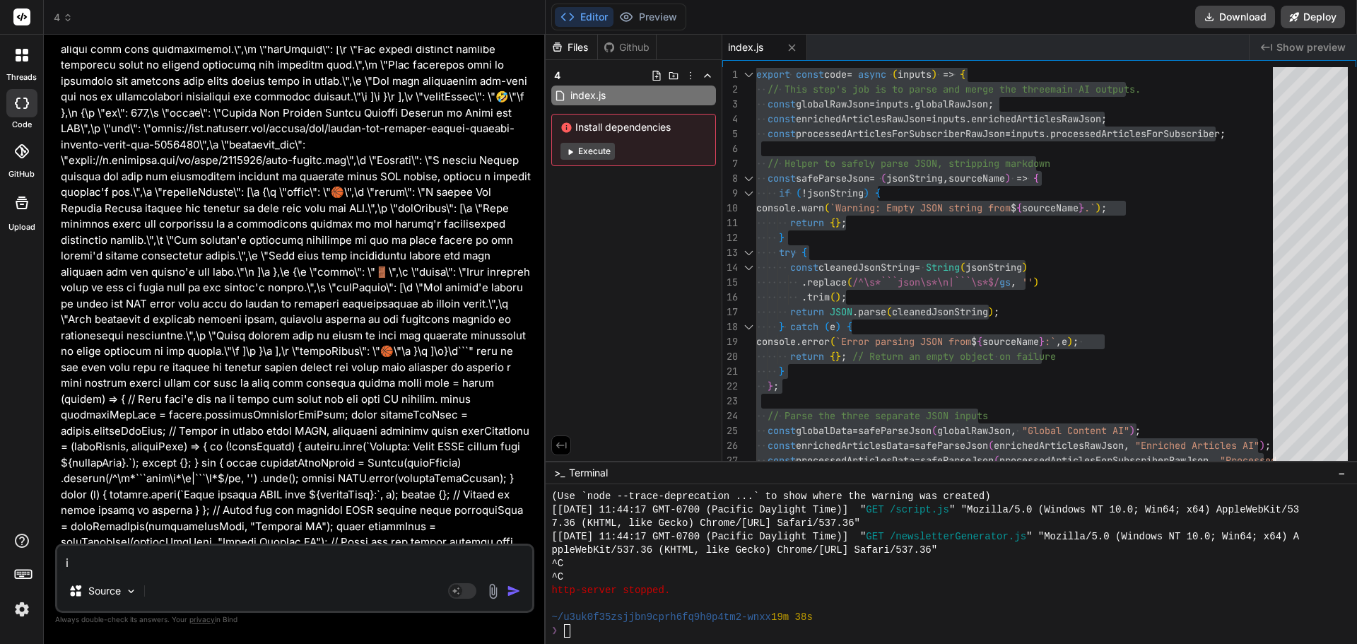
type textarea "x"
type textarea "inp"
type textarea "x"
type textarea "inpu"
type textarea "x"
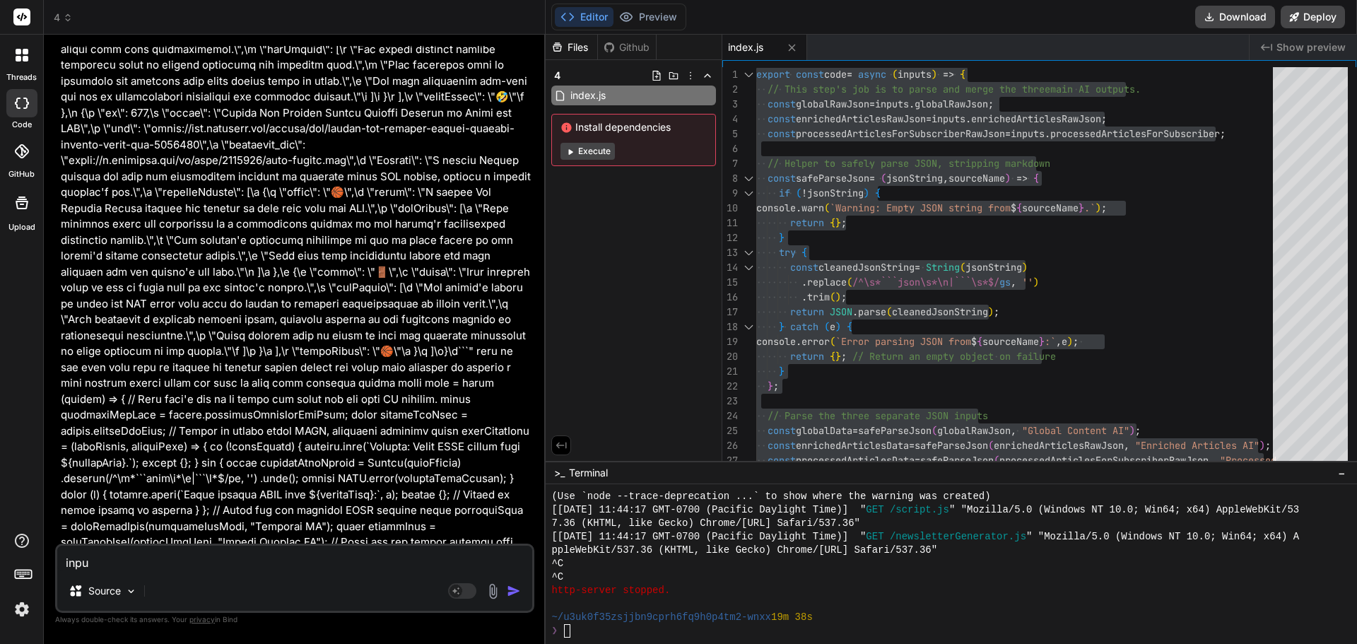
type textarea "input"
type textarea "x"
type textarea "input"
type textarea "x"
type textarea "input f"
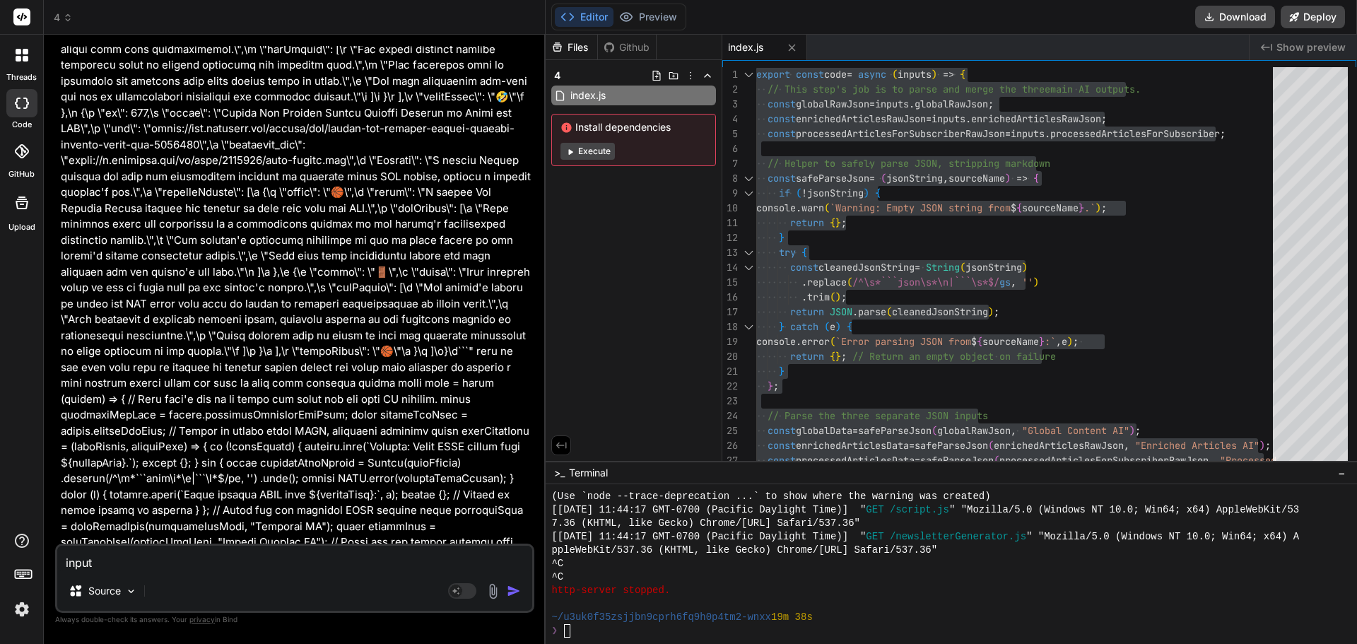
type textarea "x"
type textarea "input fo"
type textarea "x"
type textarea "input for"
type textarea "x"
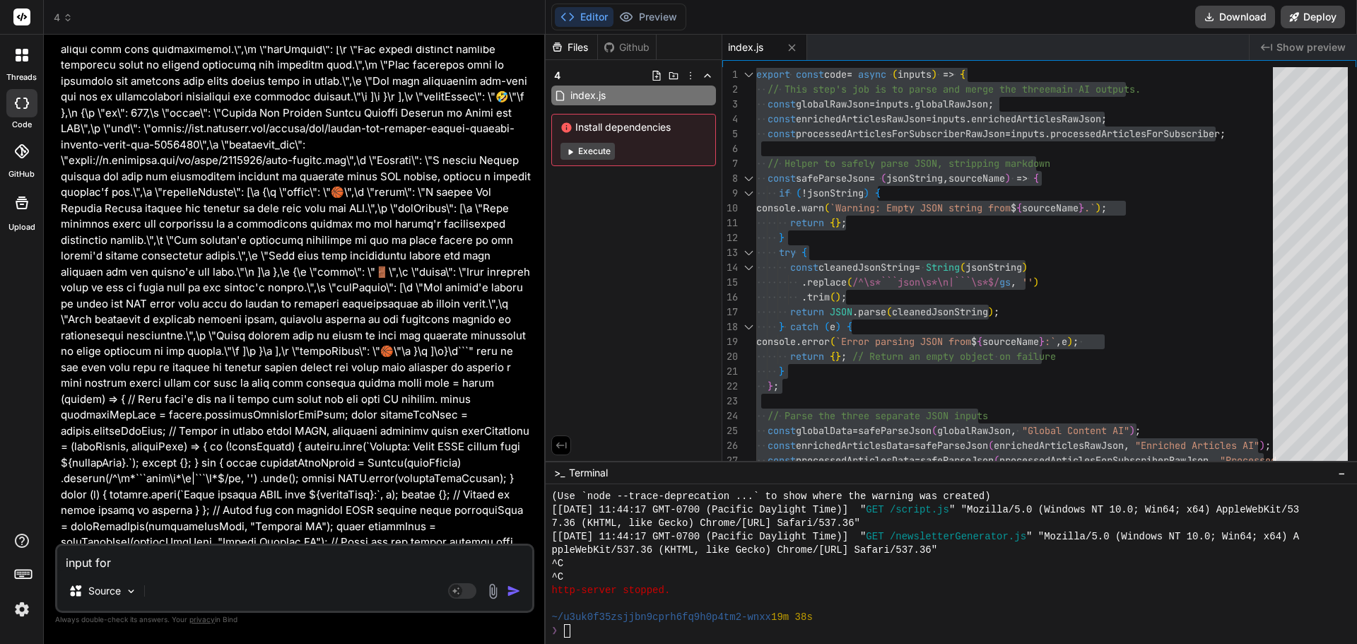
type textarea "input for"
type textarea "x"
type textarea "input for s"
type textarea "x"
type textarea "input for st"
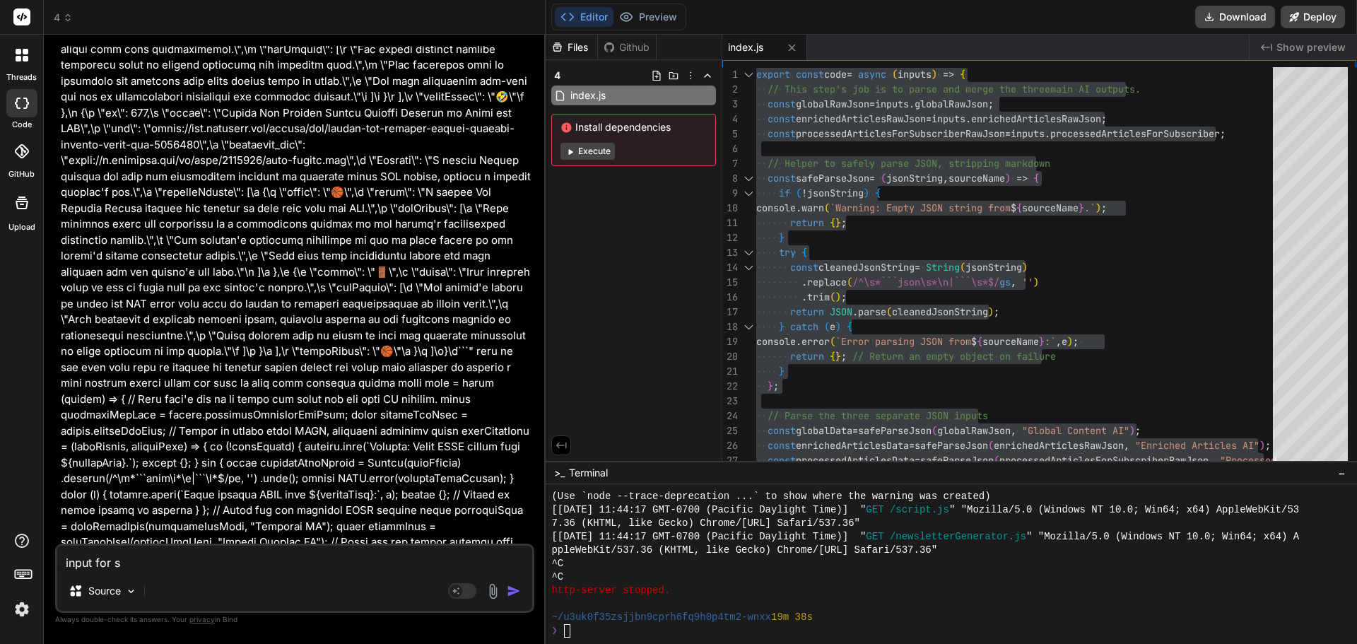
type textarea "x"
type textarea "input for ste"
type textarea "x"
type textarea "input for step"
type textarea "x"
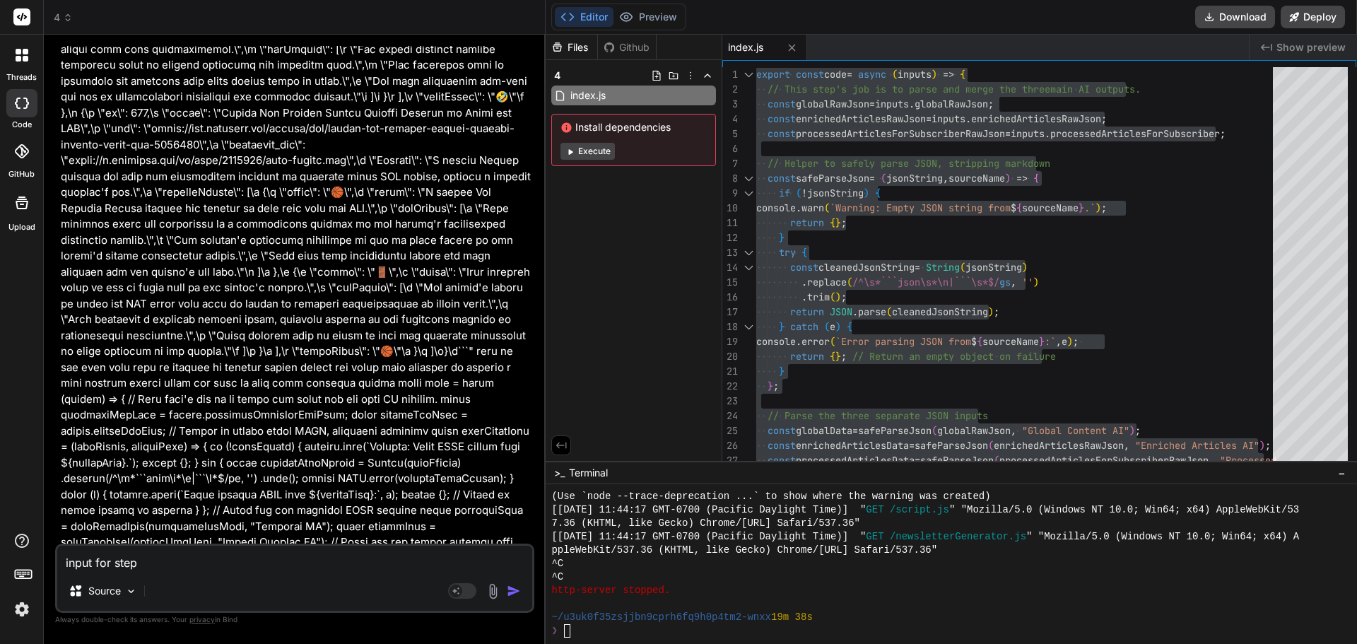
type textarea "input for step"
type textarea "x"
type textarea "input for step 1"
type textarea "x"
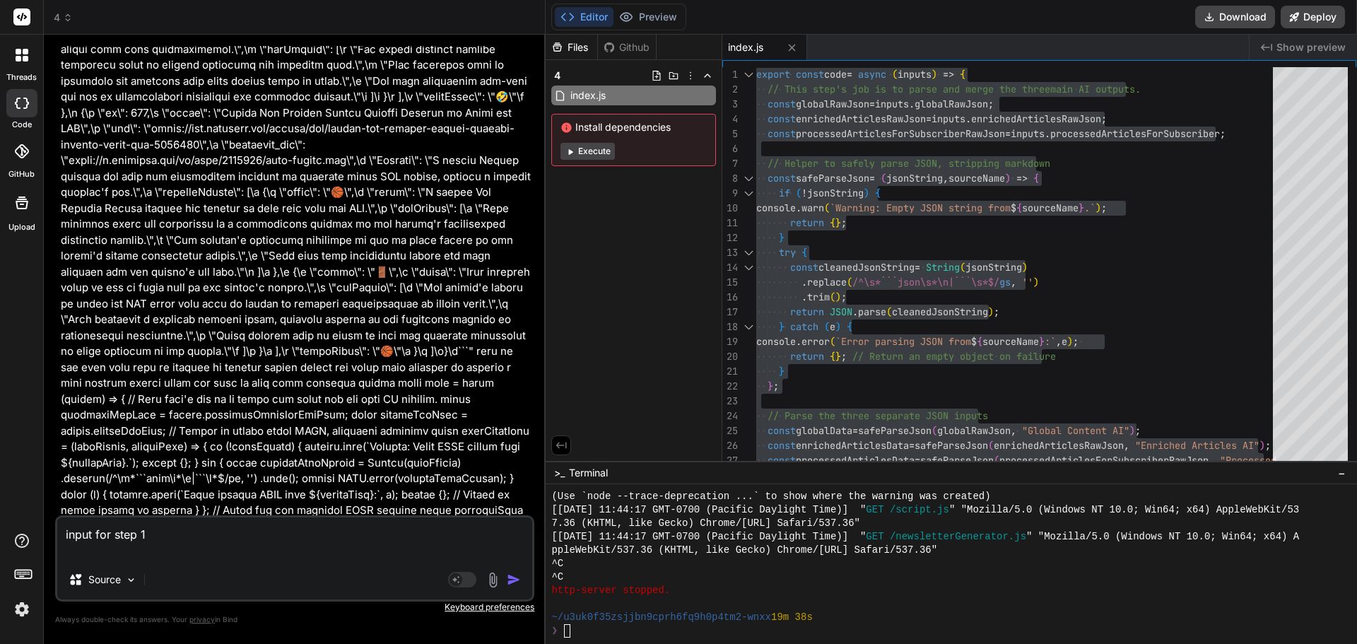
paste textarea "{ "rawText": "### **Empower - LACERA**- LACERA and Empower are offering New Hir…"
type textarea "input for step 1 { "rawText": "### **Empower - LACERA**- LACERA and Empower are…"
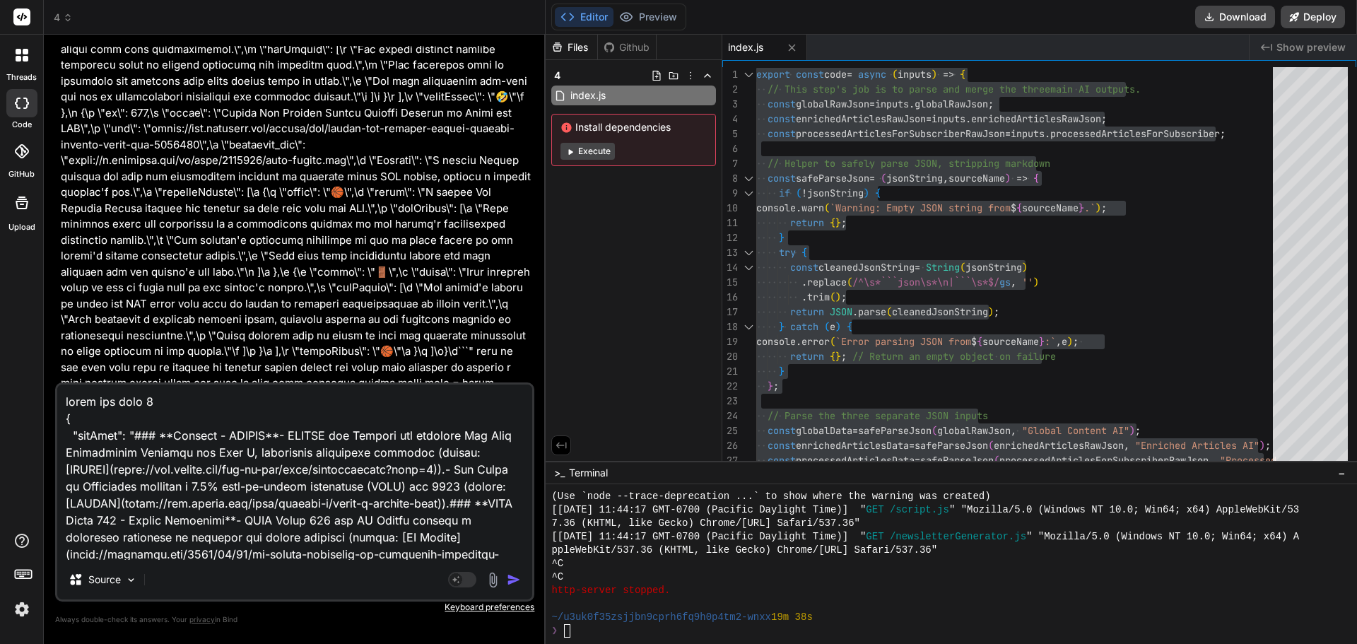
scroll to position [408, 0]
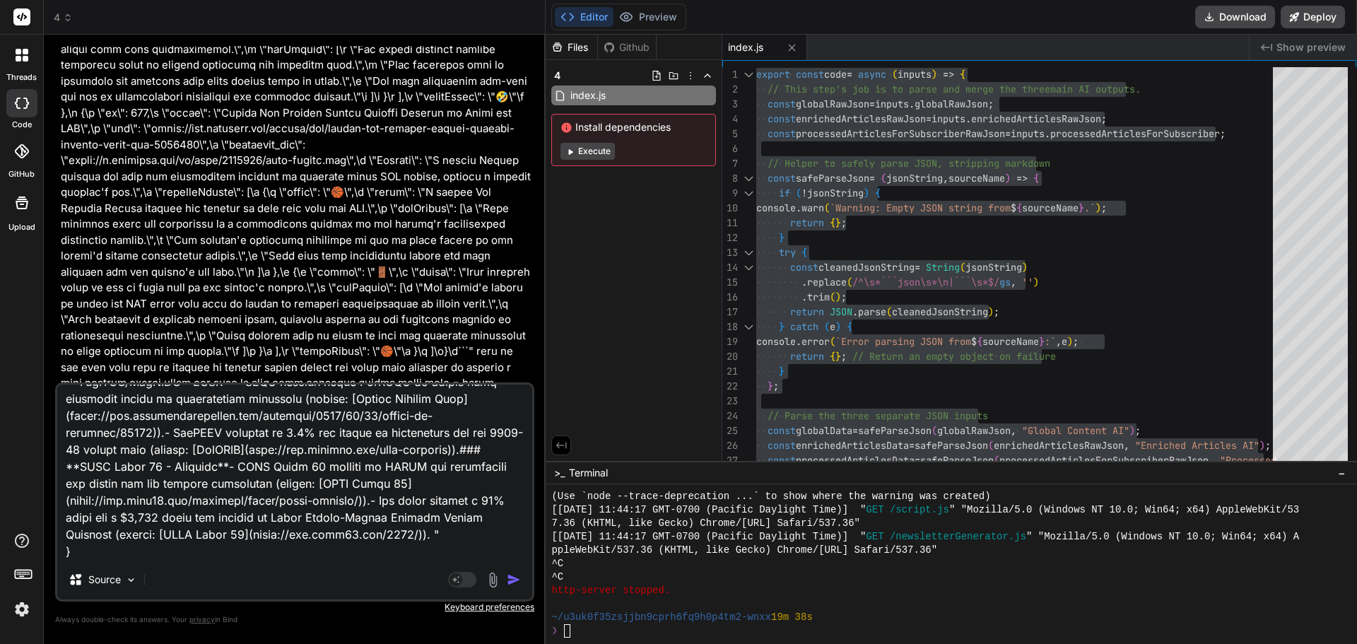
type textarea "x"
type textarea "input for step 1 { "rawText": "### **Empower - LACERA**- LACERA and Empower are…"
type textarea "x"
type textarea "input for step 1 { "rawText": "### **Empower - LACERA**- LACERA and Empower are…"
type textarea "x"
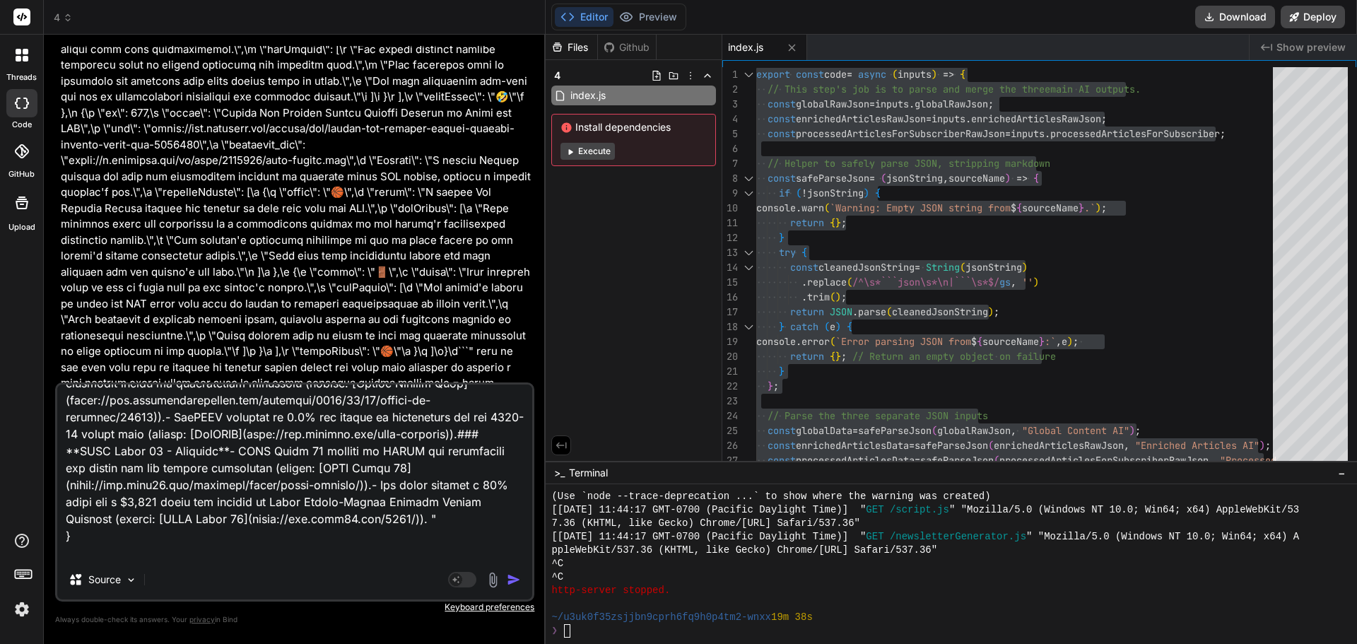
type textarea "input for step 1 { "rawText": "### **Empower - LACERA**- LACERA and Empower are…"
type textarea "x"
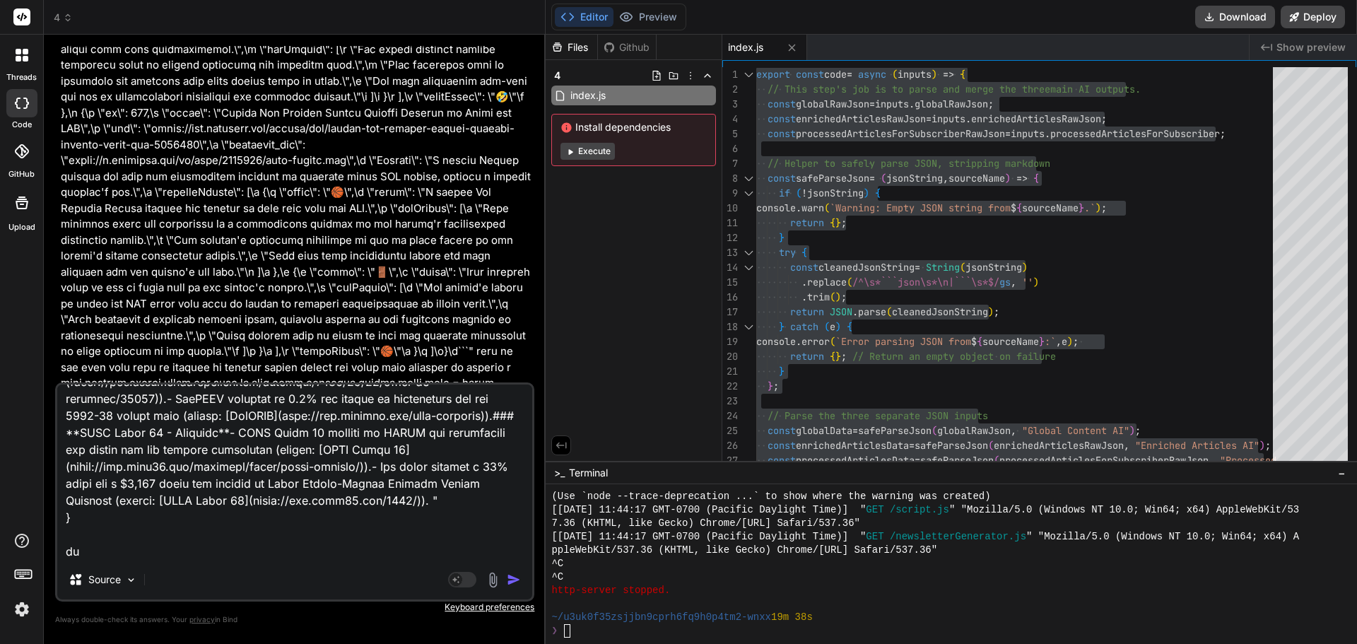
type textarea "input for step 1 { "rawText": "### **Empower - LACERA**- LACERA and Empower are…"
type textarea "x"
type textarea "input for step 1 { "rawText": "### **Empower - LACERA**- LACERA and Empower are…"
type textarea "x"
type textarea "input for step 1 { "rawText": "### **Empower - LACERA**- LACERA and Empower are…"
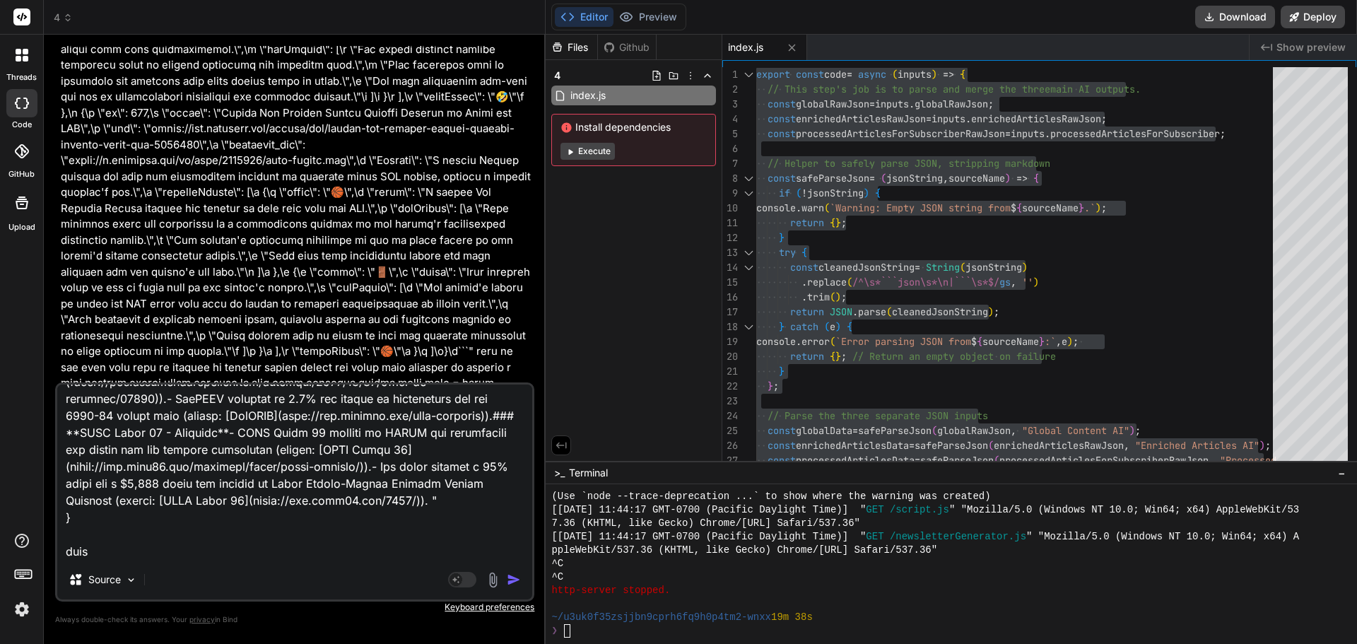
type textarea "x"
type textarea "input for step 1 { "rawText": "### **Empower - LACERA**- LACERA and Empower are…"
type textarea "x"
type textarea "input for step 1 { "rawText": "### **Empower - LACERA**- LACERA and Empower are…"
type textarea "x"
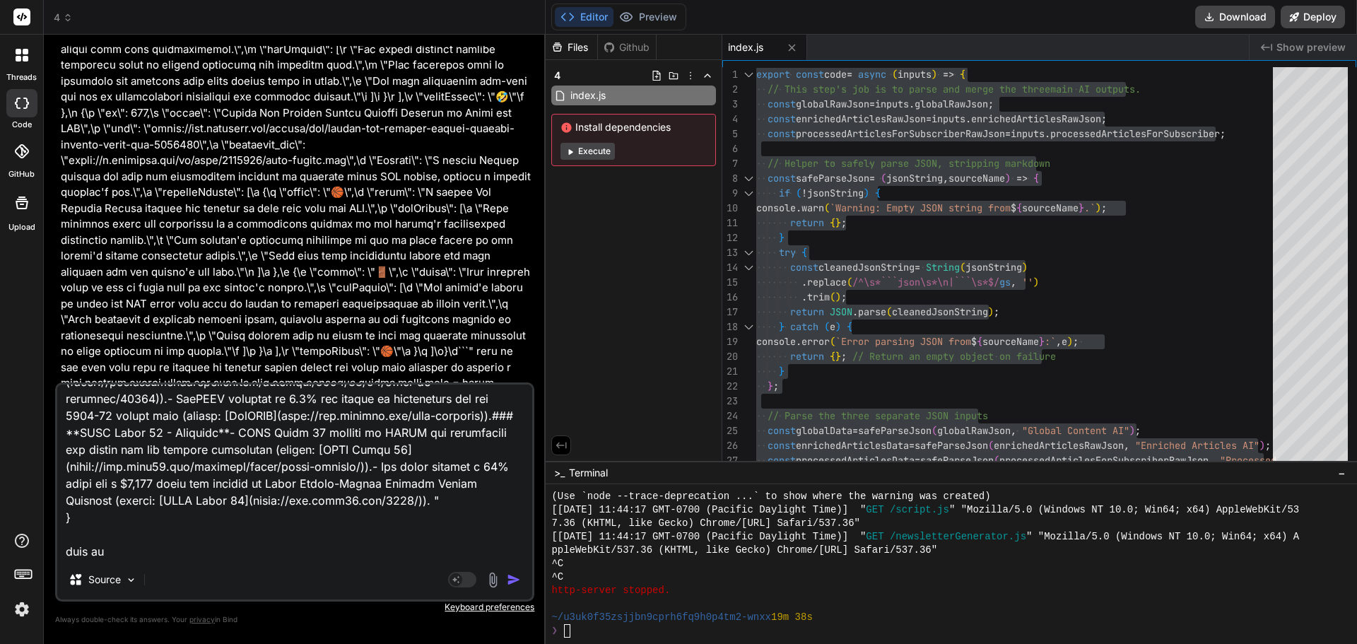
type textarea "input for step 1 { "rawText": "### **Empower - LACERA**- LACERA and Empower are…"
type textarea "x"
type textarea "input for step 1 { "rawText": "### **Empower - LACERA**- LACERA and Empower are…"
type textarea "x"
type textarea "input for step 1 { "rawText": "### **Empower - LACERA**- LACERA and Empower are…"
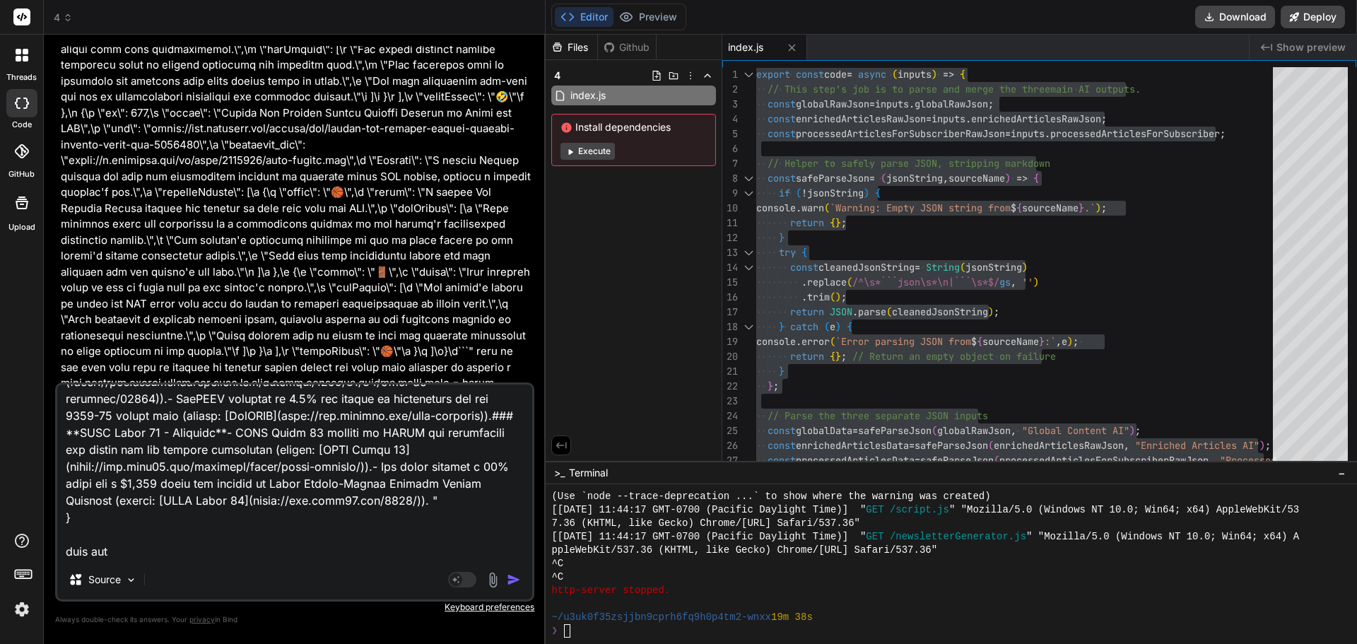
type textarea "x"
type textarea "input for step 1 { "rawText": "### **Empower - LACERA**- LACERA and Empower are…"
type textarea "x"
type textarea "input for step 1 { "rawText": "### **Empower - LACERA**- LACERA and Empower are…"
type textarea "x"
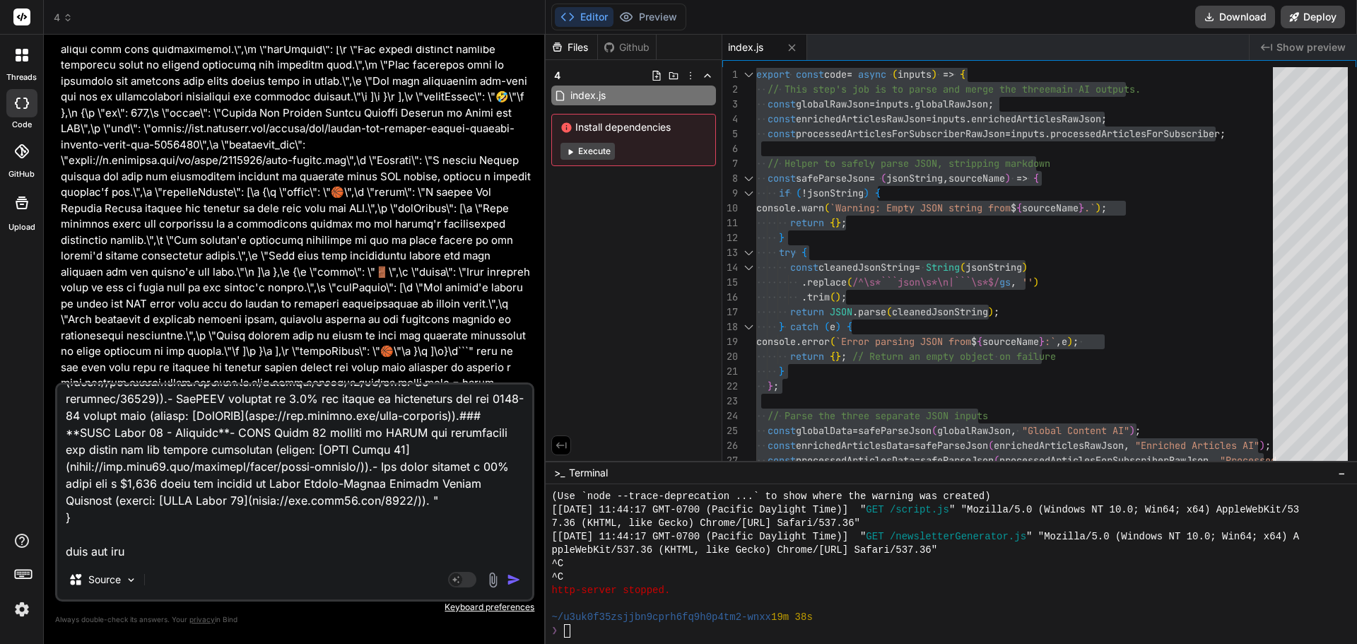
type textarea "input for step 1 { "rawText": "### **Empower - LACERA**- LACERA and Empower are…"
type textarea "x"
type textarea "input for step 1 { "rawText": "### **Empower - LACERA**- LACERA and Empower are…"
type textarea "x"
type textarea "input for step 1 { "rawText": "### **Empower - LACERA**- LACERA and Empower are…"
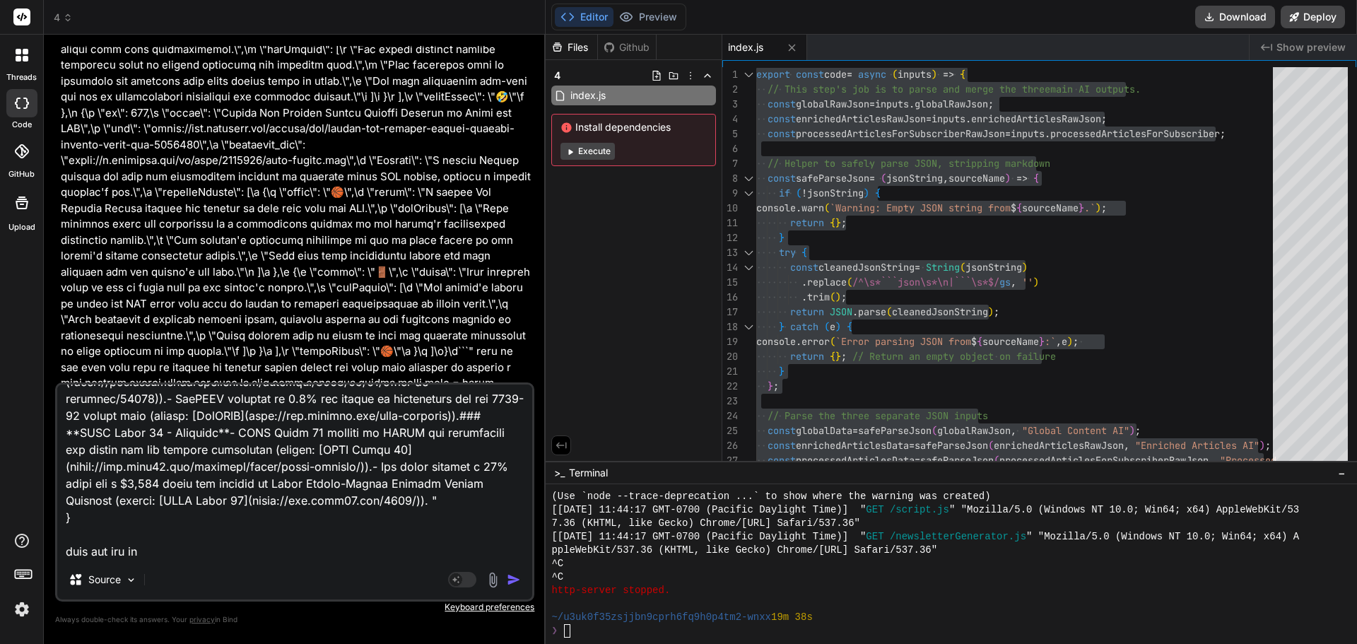
type textarea "x"
type textarea "input for step 1 { "rawText": "### **Empower - LACERA**- LACERA and Empower are…"
type textarea "x"
type textarea "input for step 1 { "rawText": "### **Empower - LACERA**- LACERA and Empower are…"
type textarea "x"
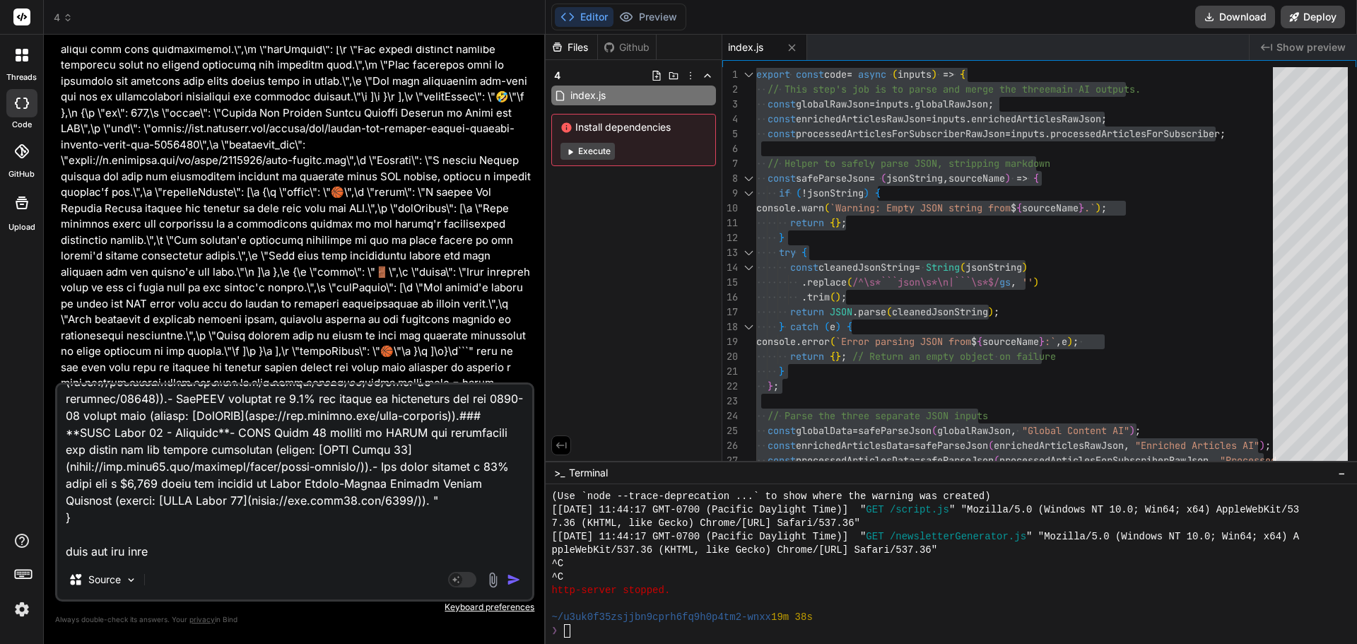
type textarea "input for step 1 { "rawText": "### **Empower - LACERA**- LACERA and Empower are…"
type textarea "x"
type textarea "input for step 1 { "rawText": "### **Empower - LACERA**- LACERA and Empower are…"
type textarea "x"
type textarea "input for step 1 { "rawText": "### **Empower - LACERA**- LACERA and Empower are…"
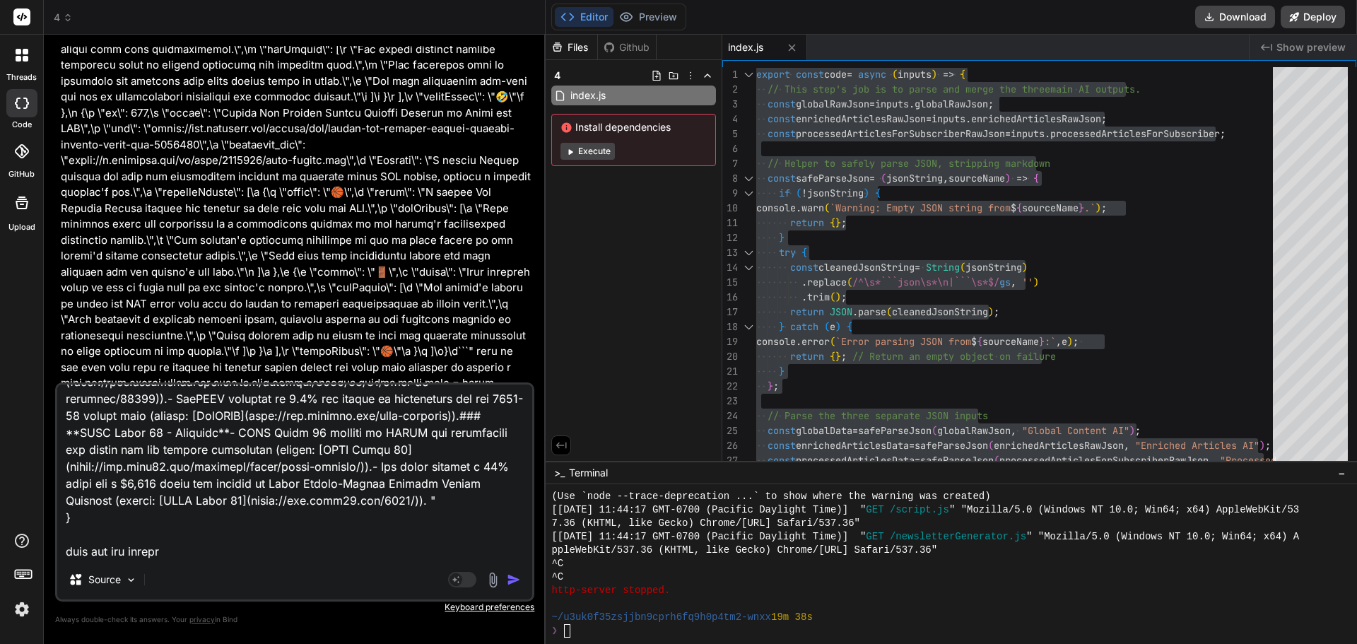
type textarea "x"
type textarea "input for step 1 { "rawText": "### **Empower - LACERA**- LACERA and Empower are…"
type textarea "x"
type textarea "input for step 1 { "rawText": "### **Empower - LACERA**- LACERA and Empower are…"
type textarea "x"
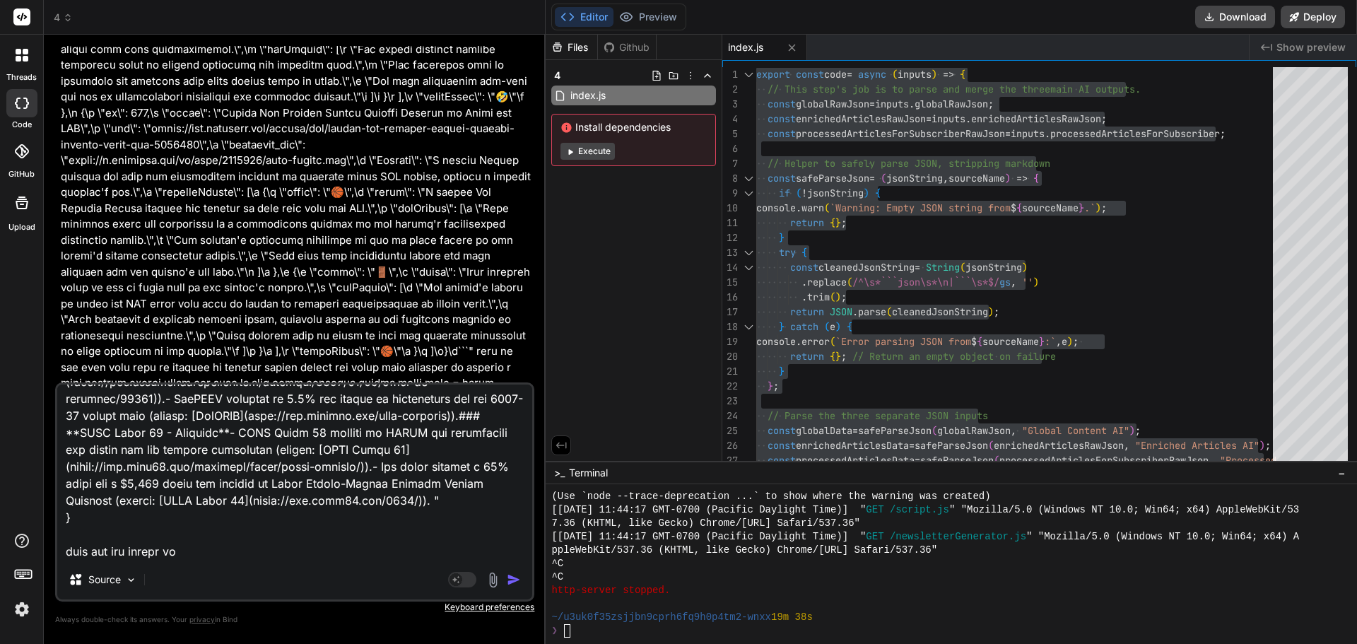
type textarea "input for step 1 { "rawText": "### **Empower - LACERA**- LACERA and Empower are…"
type textarea "x"
type textarea "input for step 1 { "rawText": "### **Empower - LACERA**- LACERA and Empower are…"
type textarea "x"
type textarea "input for step 1 { "rawText": "### **Empower - LACERA**- LACERA and Empower are…"
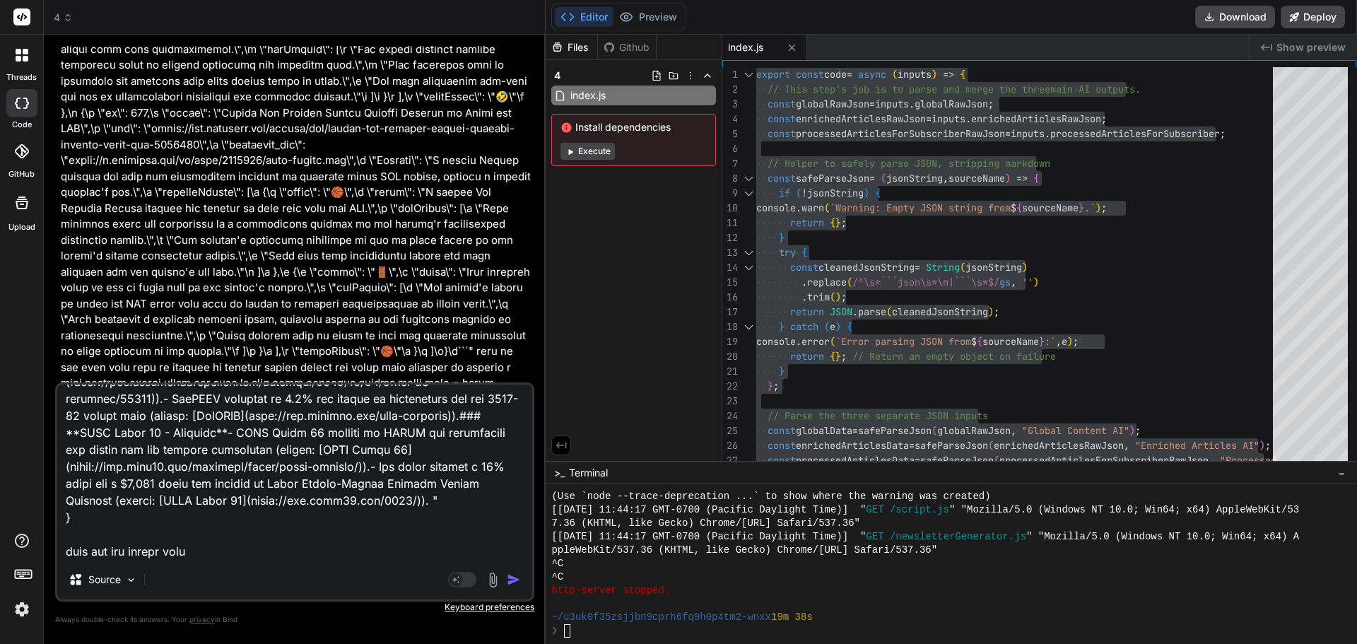
type textarea "x"
type textarea "input for step 1 { "rawText": "### **Empower - LACERA**- LACERA and Empower are…"
drag, startPoint x: 187, startPoint y: 570, endPoint x: 209, endPoint y: 562, distance: 23.5
click at [187, 570] on div "Source" at bounding box center [294, 582] width 475 height 34
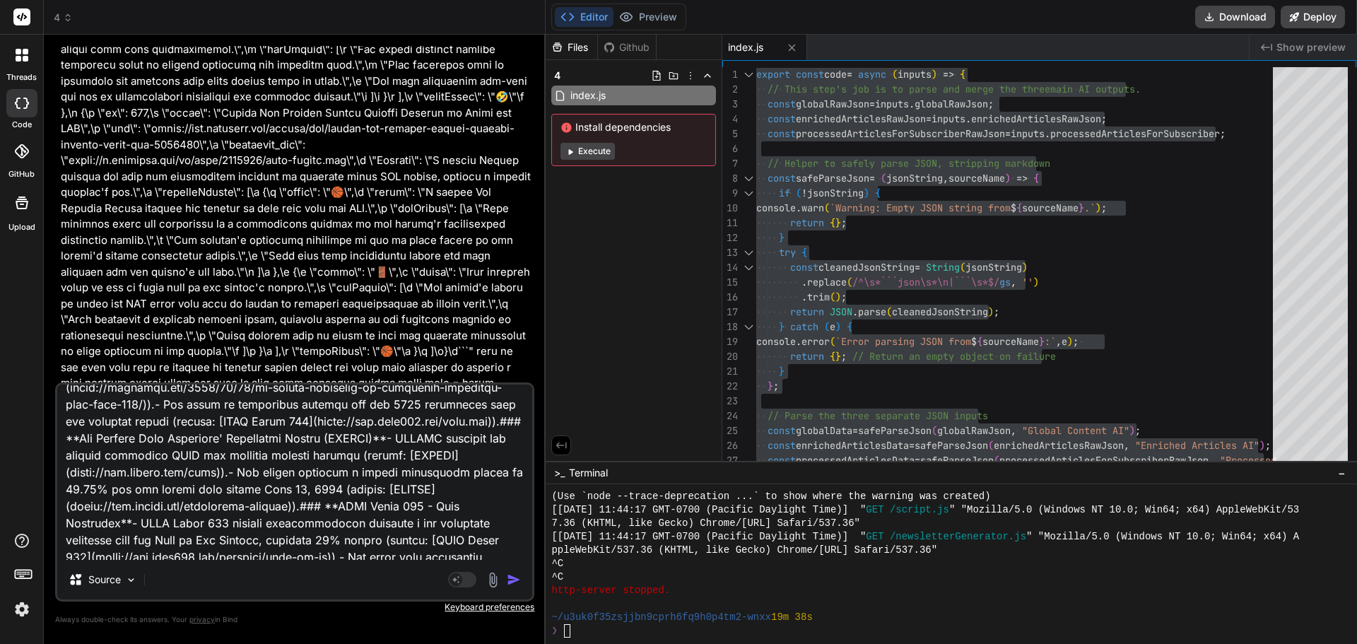
scroll to position [0, 0]
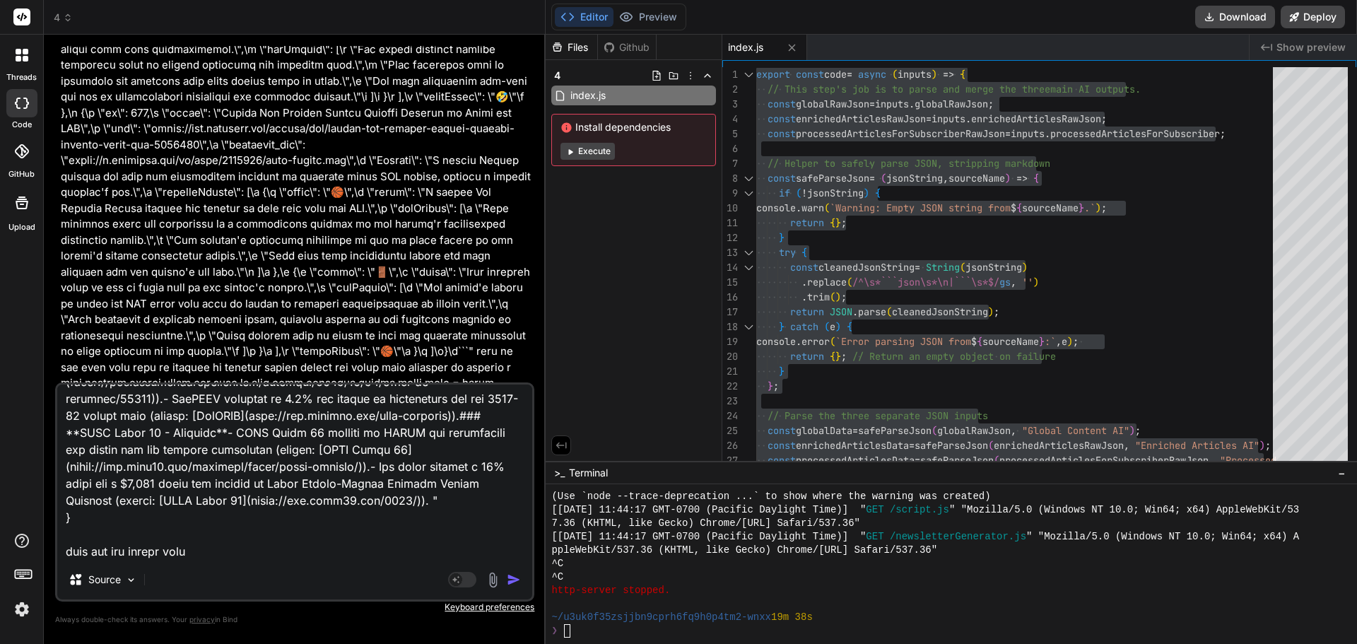
click at [204, 548] on textarea at bounding box center [294, 471] width 475 height 175
type textarea "x"
paste textarea "export const code = async (inputs) => { // This code takes the raw markdown tex…"
type textarea "input for step 1 { "rawText": "### **Empower - LACERA**- LACERA and Empower are…"
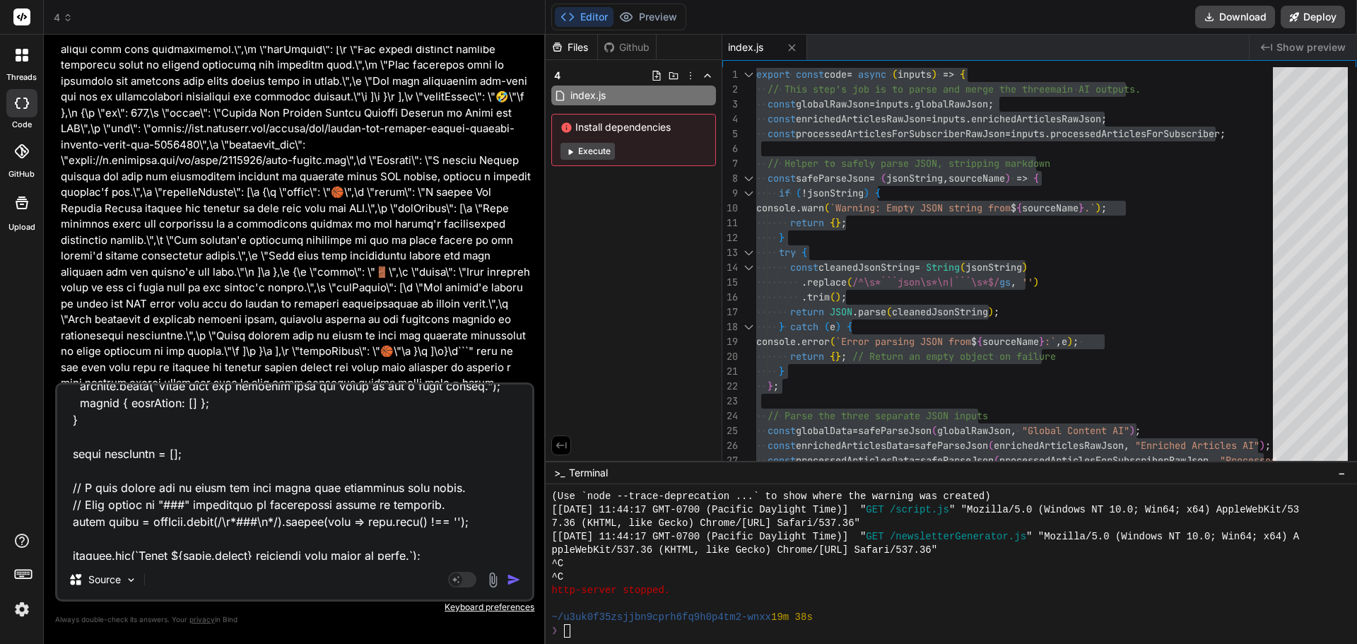
scroll to position [828, 0]
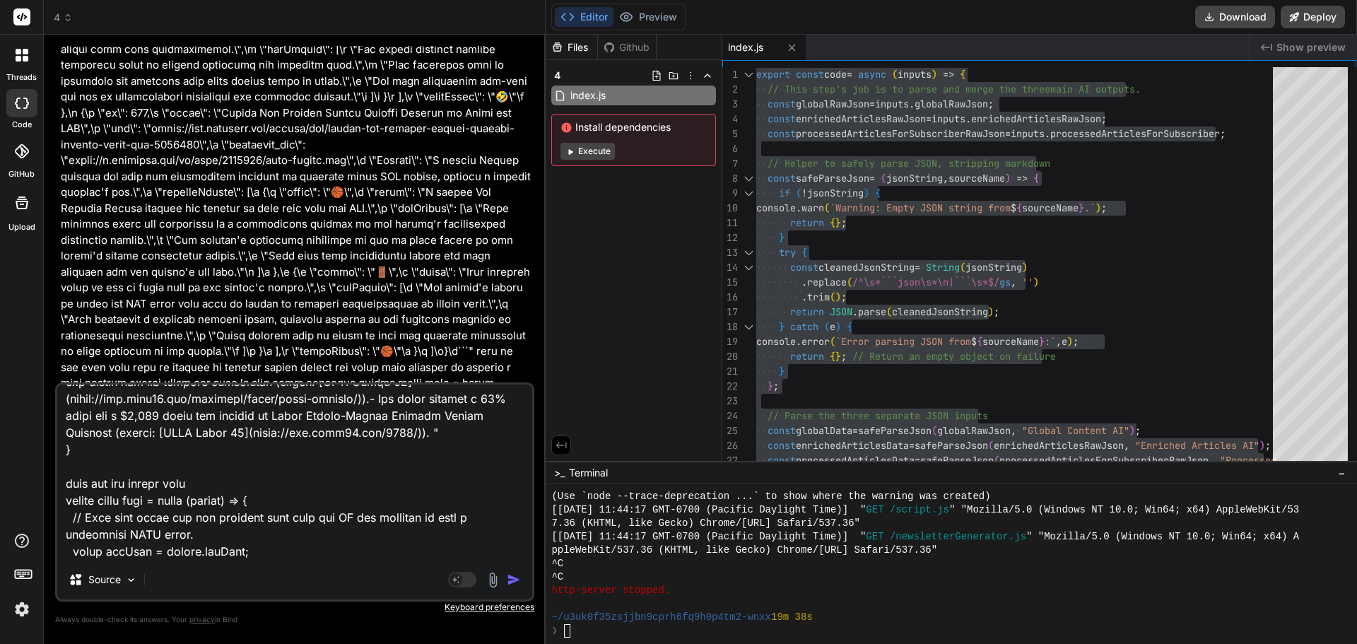
click at [199, 497] on textarea at bounding box center [294, 471] width 475 height 175
type textarea "x"
type textarea "input for step 1 { "rawText": "### **Empower - LACERA**- LACERA and Empower are…"
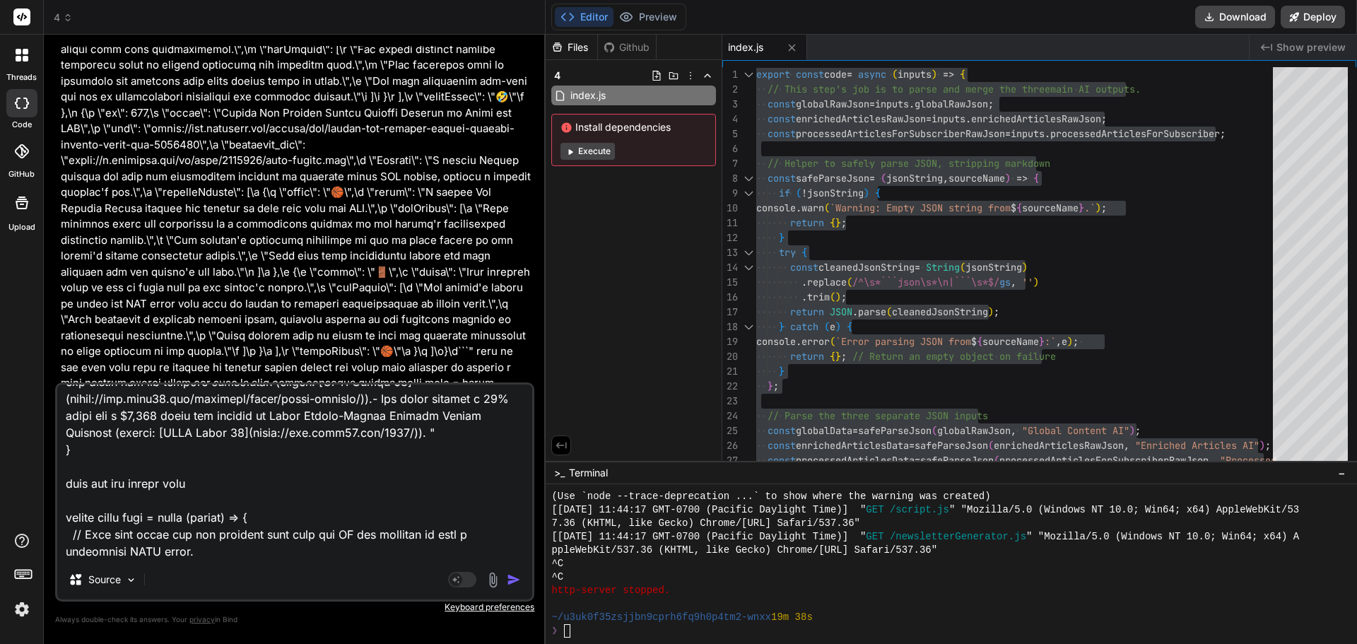
type textarea "x"
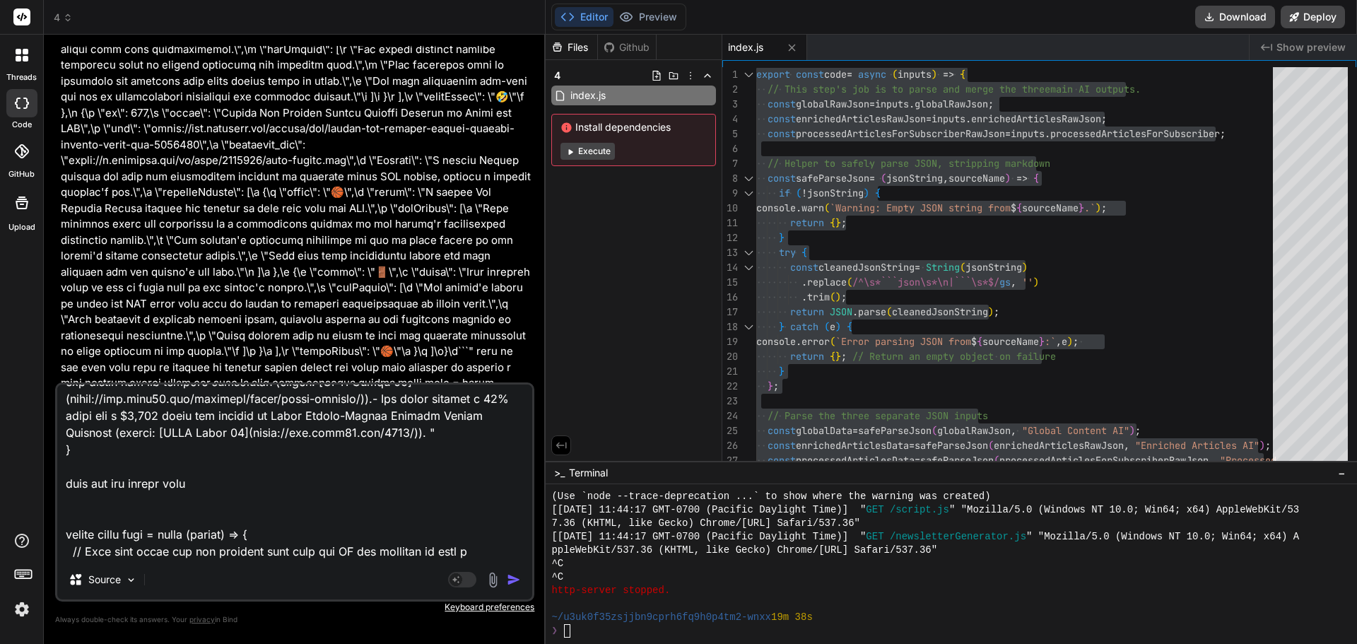
type textarea "input for step 1 { "rawText": "### **Empower - LACERA**- LACERA and Empower are…"
type textarea "x"
type textarea "input for step 1 { "rawText": "### **Empower - LACERA**- LACERA and Empower are…"
type textarea "x"
type textarea "input for step 1 { "rawText": "### **Empower - LACERA**- LACERA and Empower are…"
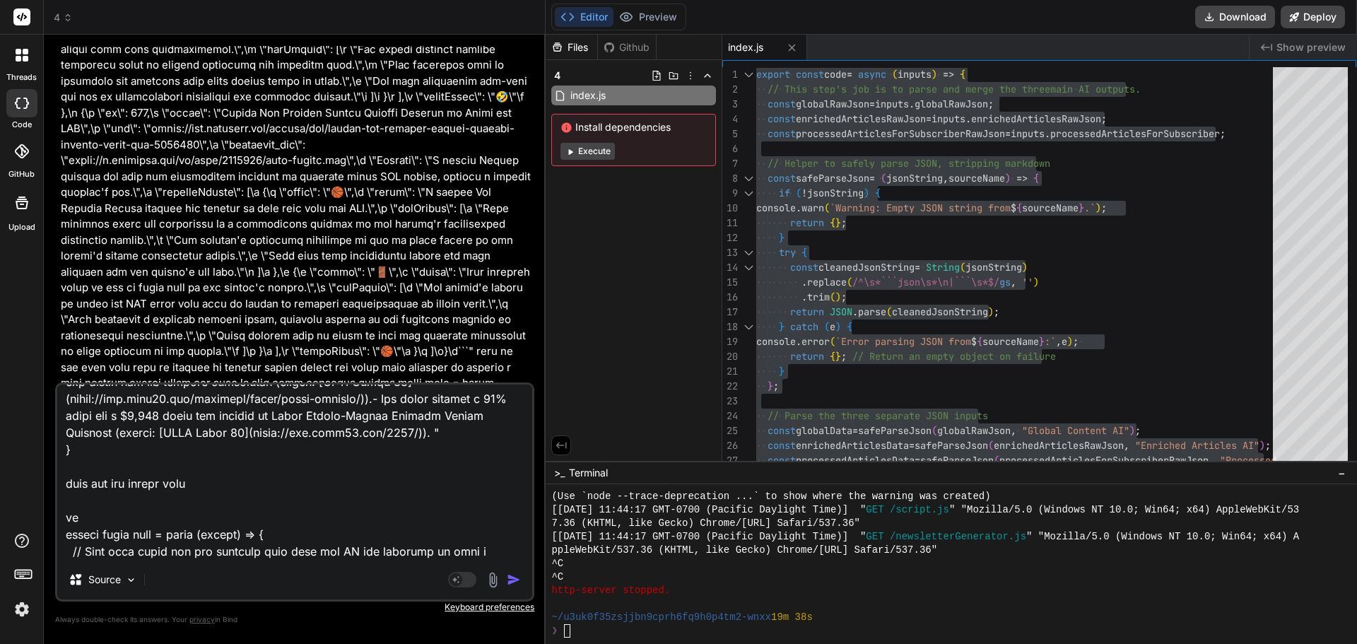
type textarea "x"
type textarea "input for step 1 { "rawText": "### **Empower - LACERA**- LACERA and Empower are…"
type textarea "x"
type textarea "input for step 1 { "rawText": "### **Empower - LACERA**- LACERA and Empower are…"
type textarea "x"
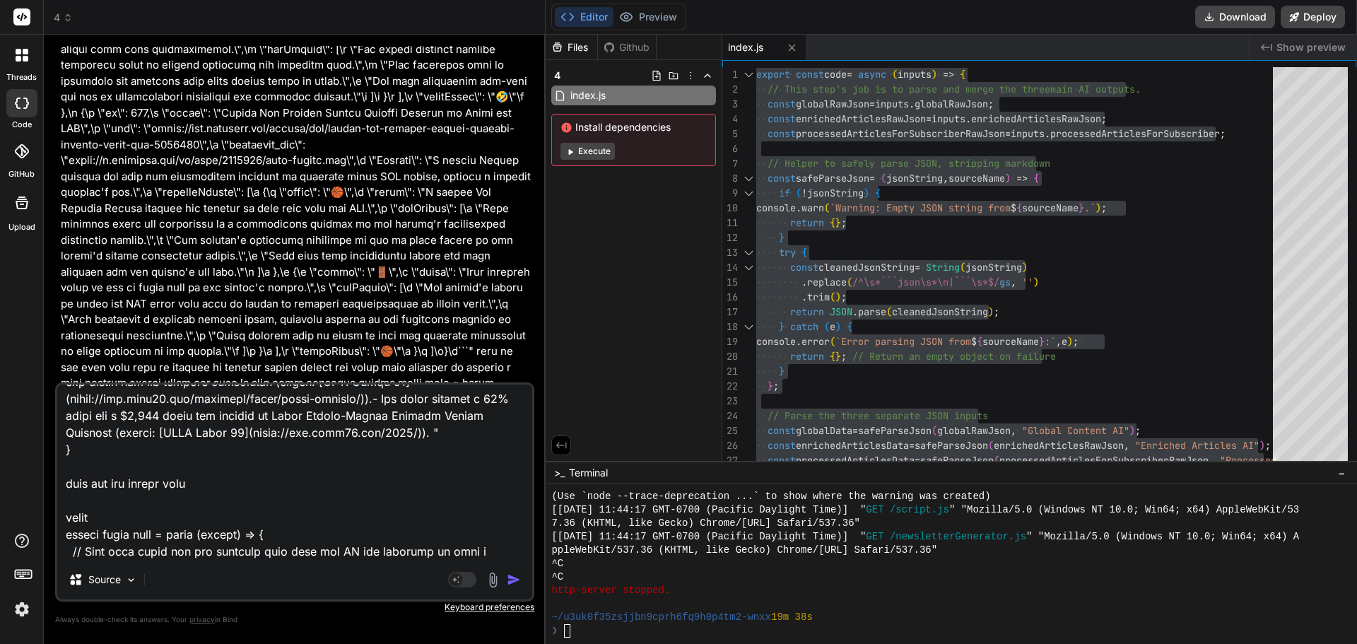
type textarea "input for step 1 { "rawText": "### **Empower - LACERA**- LACERA and Empower are…"
type textarea "x"
type textarea "input for step 1 { "rawText": "### **Empower - LACERA**- LACERA and Empower are…"
type textarea "x"
type textarea "input for step 1 { "rawText": "### **Empower - LACERA**- LACERA and Empower are…"
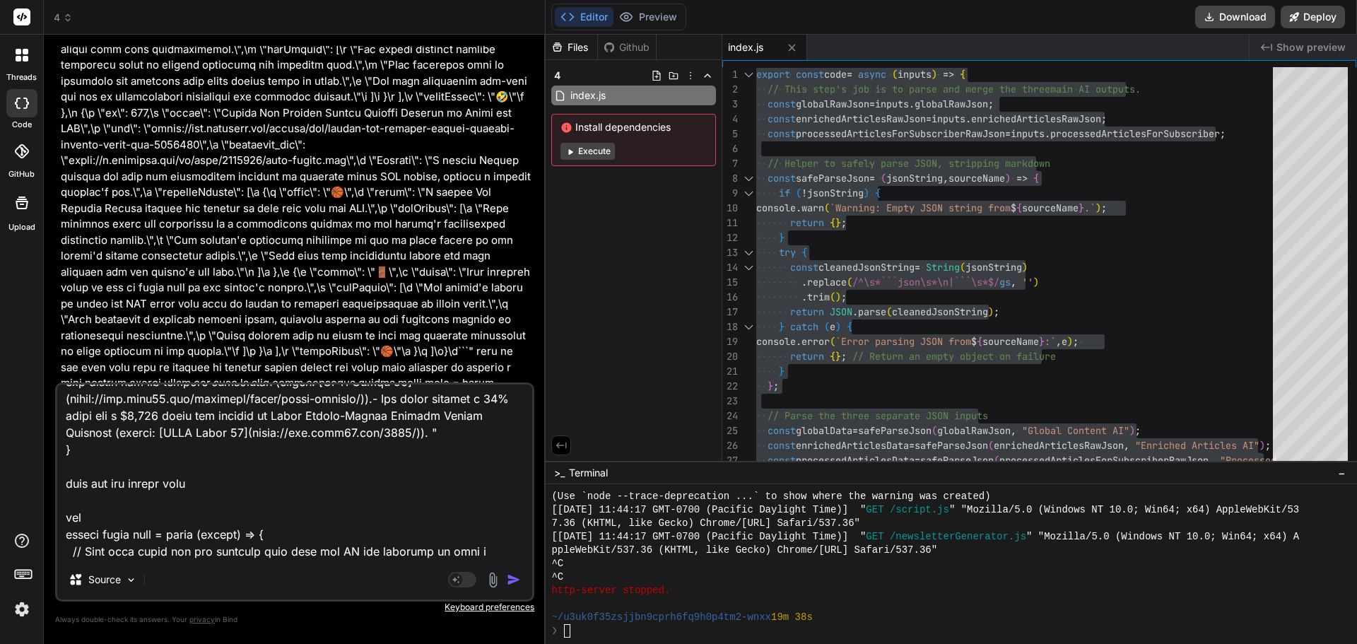
type textarea "x"
type textarea "input for step 1 { "rawText": "### **Empower - LACERA**- LACERA and Empower are…"
type textarea "x"
type textarea "input for step 1 { "rawText": "### **Empower - LACERA**- LACERA and Empower are…"
type textarea "x"
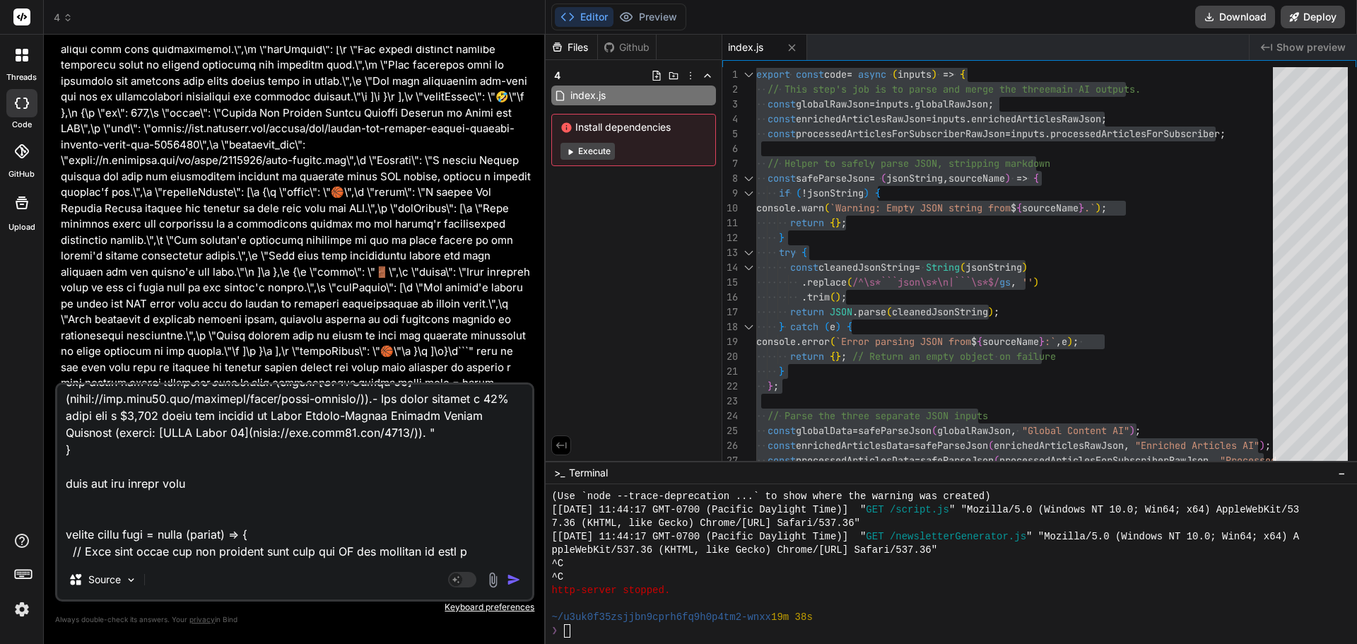
type textarea "input for step 1 { "rawText": "### **Empower - LACERA**- LACERA and Empower are…"
type textarea "x"
type textarea "input for step 1 { "rawText": "### **Empower - LACERA**- LACERA and Empower are…"
type textarea "x"
type textarea "input for step 1 { "rawText": "### **Empower - LACERA**- LACERA and Empower are…"
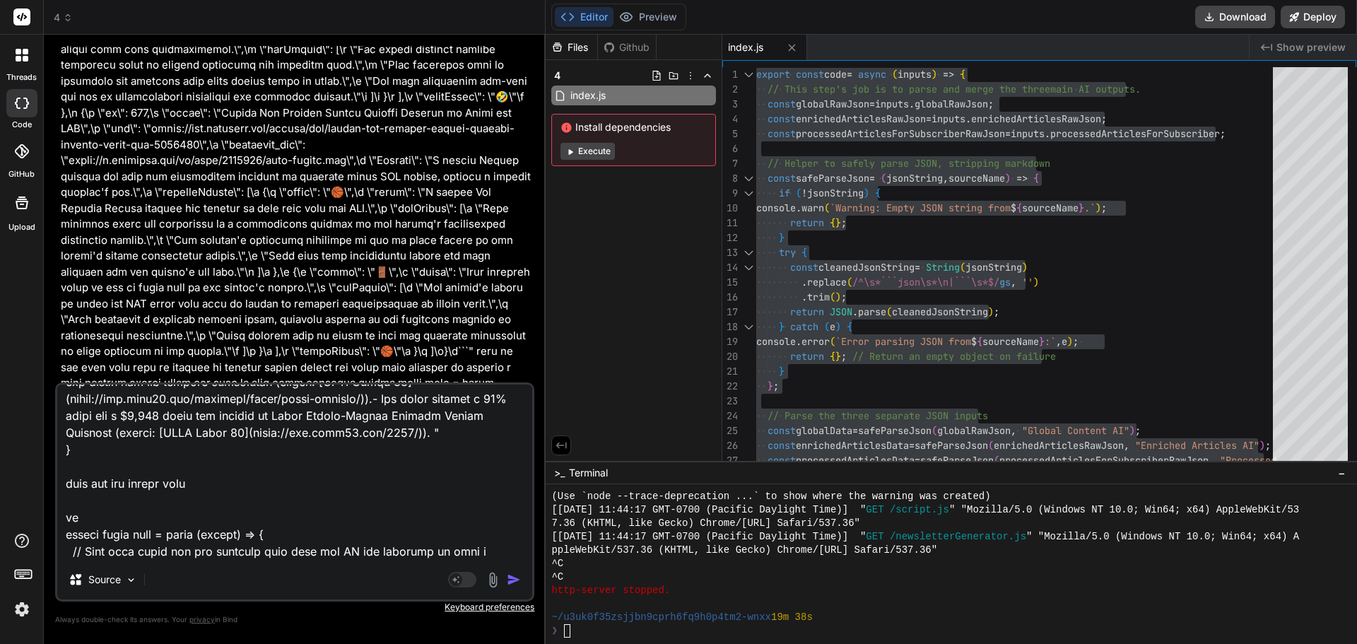
type textarea "x"
type textarea "input for step 1 { "rawText": "### **Empower - LACERA**- LACERA and Empower are…"
type textarea "x"
type textarea "input for step 1 { "rawText": "### **Empower - LACERA**- LACERA and Empower are…"
type textarea "x"
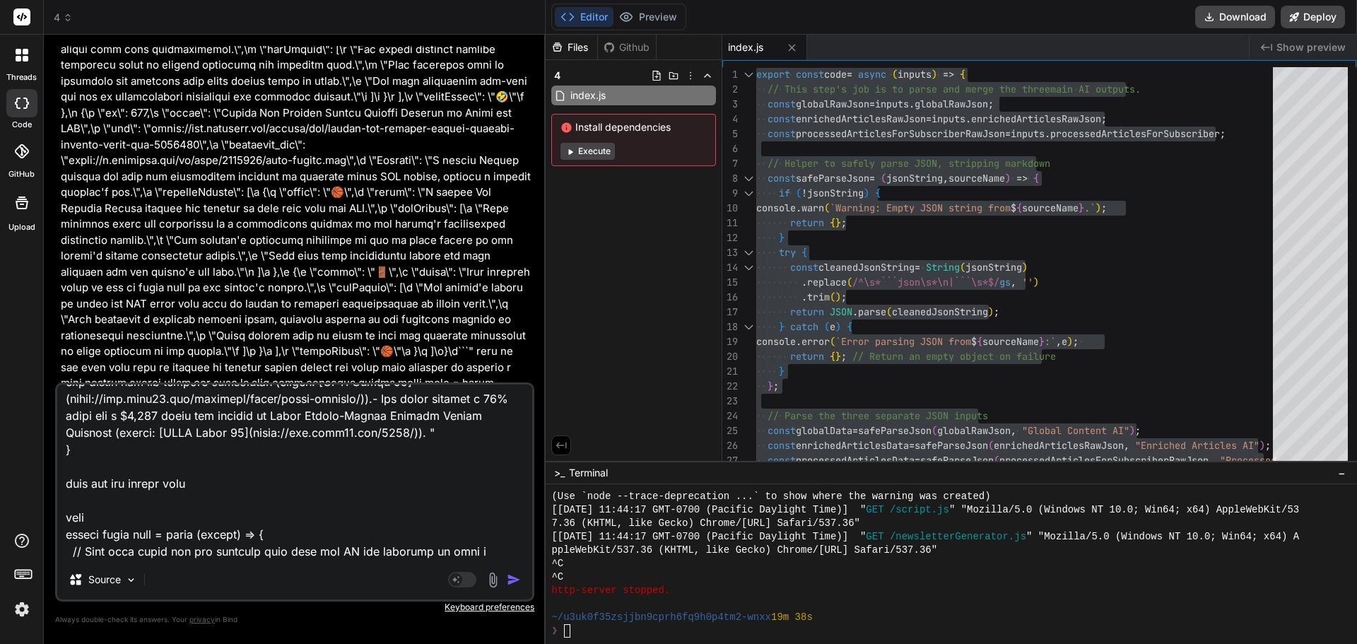
type textarea "input for step 1 { "rawText": "### **Empower - LACERA**- LACERA and Empower are…"
type textarea "x"
type textarea "input for step 1 { "rawText": "### **Empower - LACERA**- LACERA and Empower are…"
type textarea "x"
type textarea "input for step 1 { "rawText": "### **Empower - LACERA**- LACERA and Empower are…"
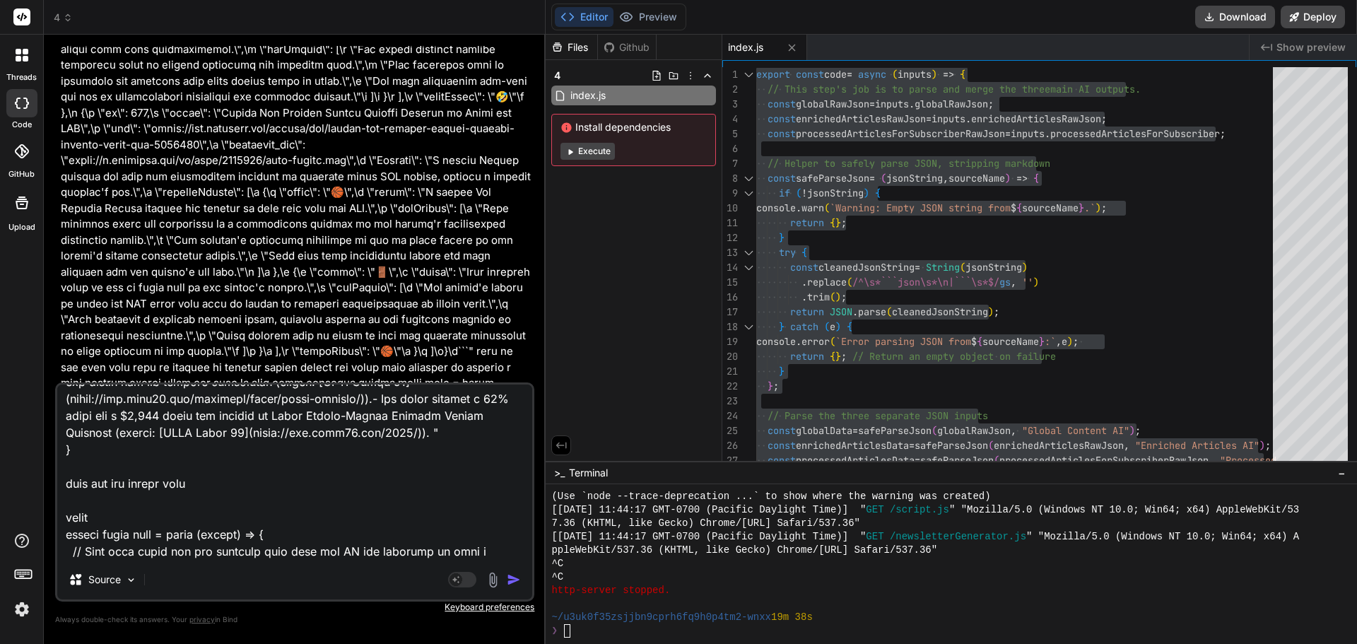
type textarea "x"
type textarea "input for step 1 { "rawText": "### **Empower - LACERA**- LACERA and Empower are…"
type textarea "x"
type textarea "input for step 1 { "rawText": "### **Empower - LACERA**- LACERA and Empower are…"
type textarea "x"
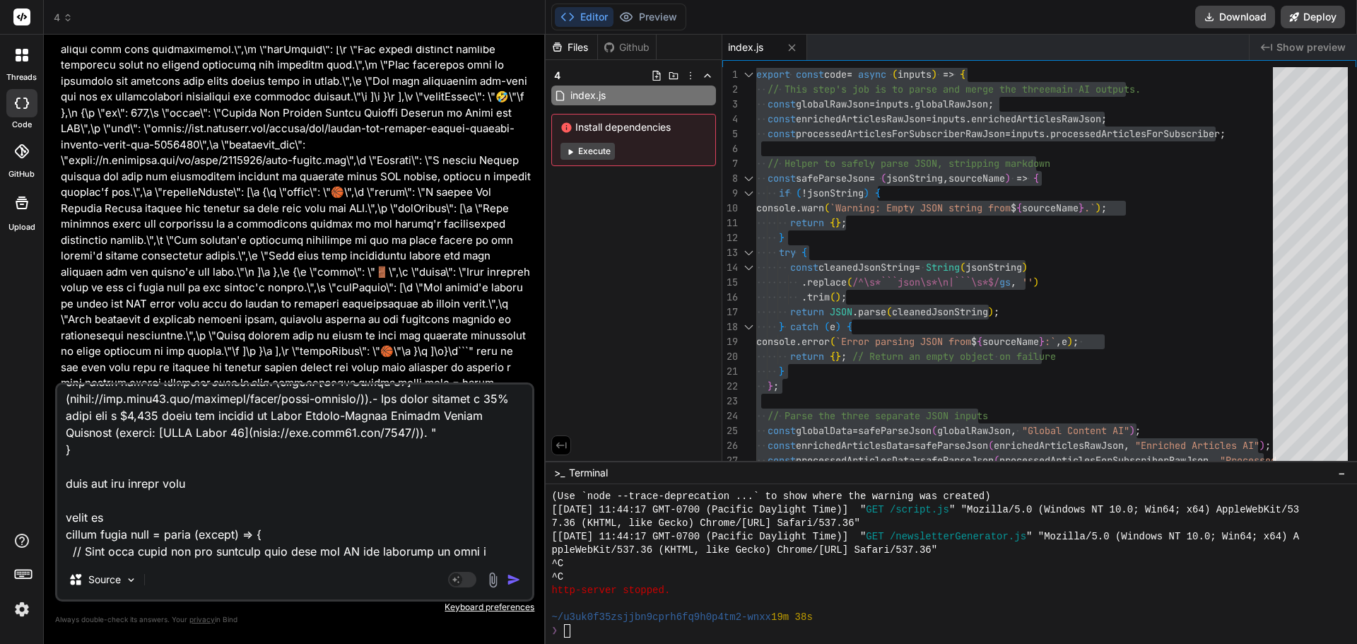
type textarea "input for step 1 { "rawText": "### **Empower - LACERA**- LACERA and Empower are…"
type textarea "x"
type textarea "input for step 1 { "rawText": "### **Empower - LACERA**- LACERA and Empower are…"
type textarea "x"
type textarea "input for step 1 { "rawText": "### **Empower - LACERA**- LACERA and Empower are…"
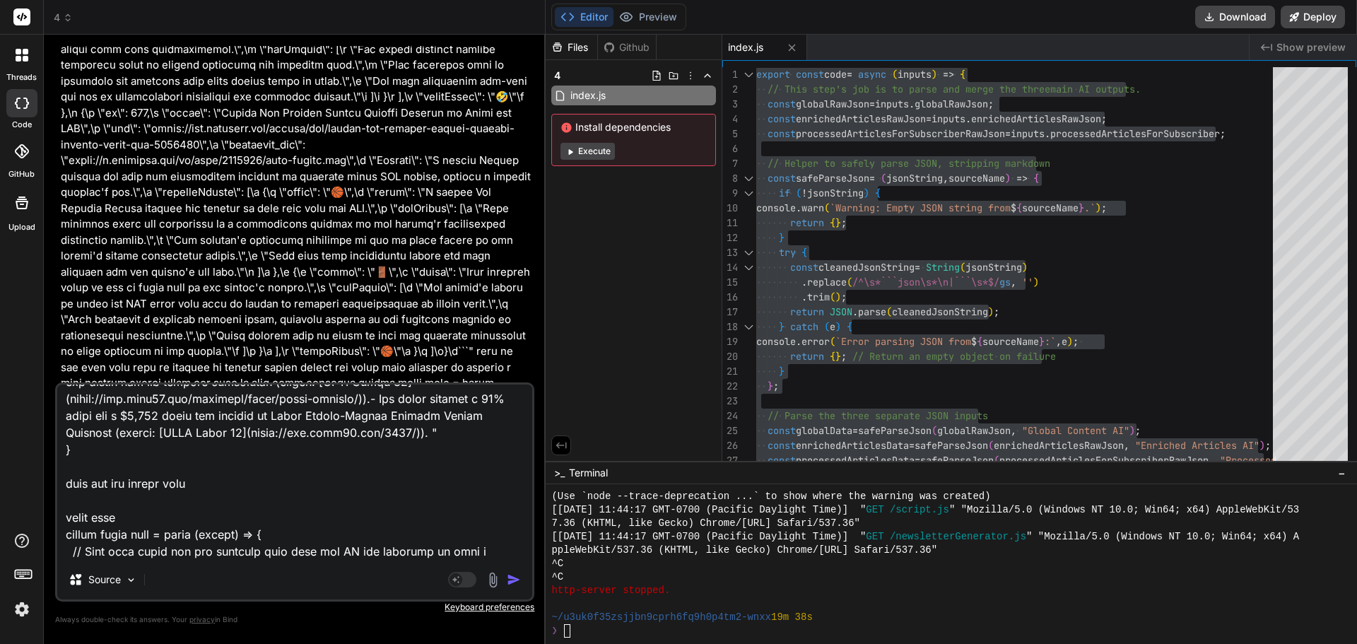
type textarea "x"
click at [163, 539] on textarea at bounding box center [294, 471] width 475 height 175
paste textarea "rawText"
type textarea "input for step 1 { "rawText": "### **Empower - LACERA**- LACERA and Empower are…"
type textarea "x"
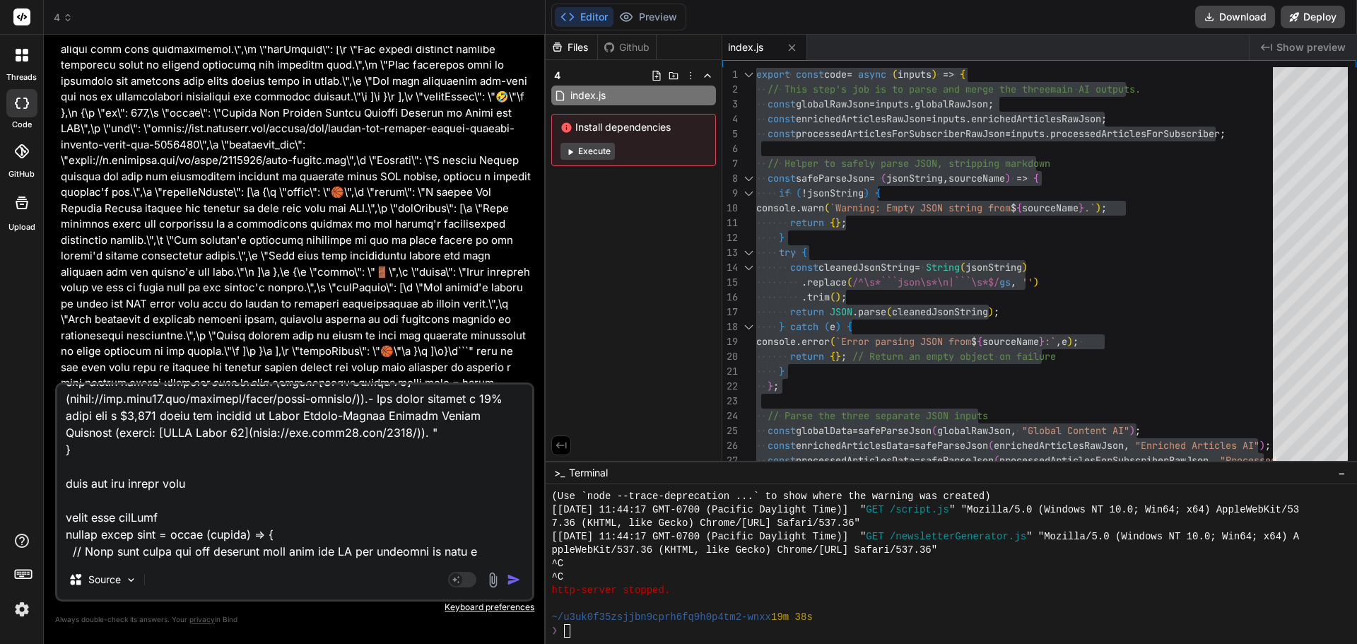
type textarea "input for step 1 { "rawText": "### **Empower - LACERA**- LACERA and Empower are…"
click at [510, 581] on img "button" at bounding box center [514, 579] width 14 height 14
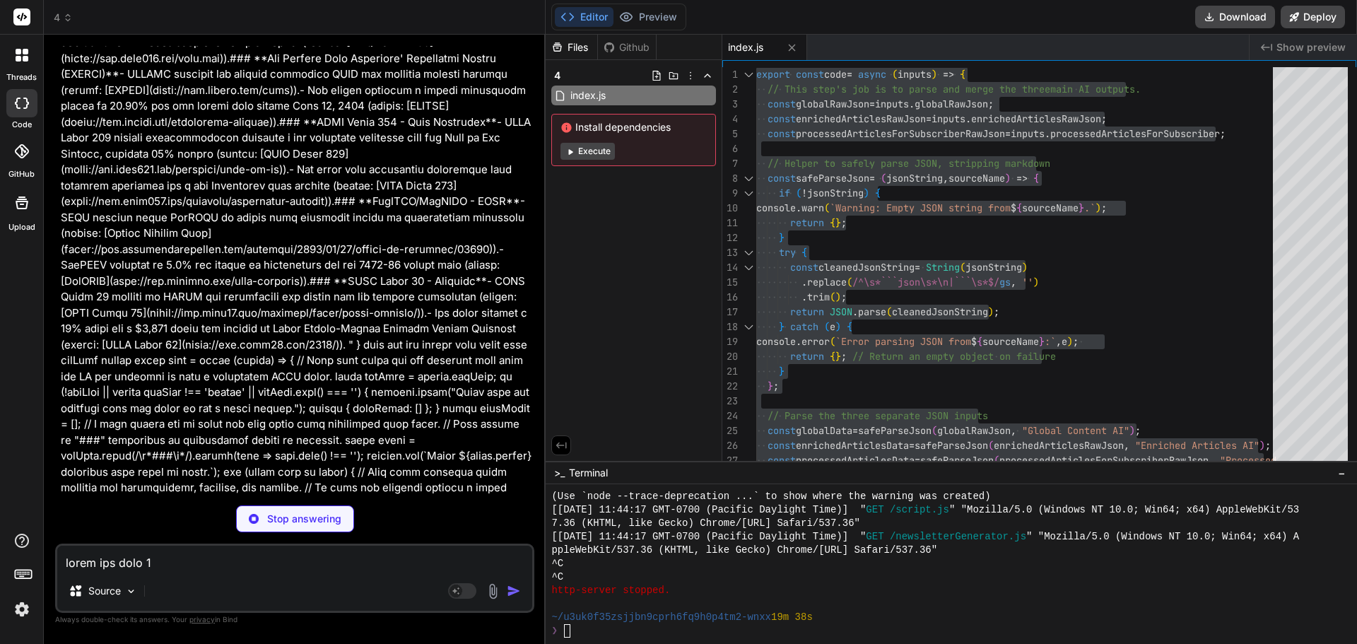
type textarea "x"
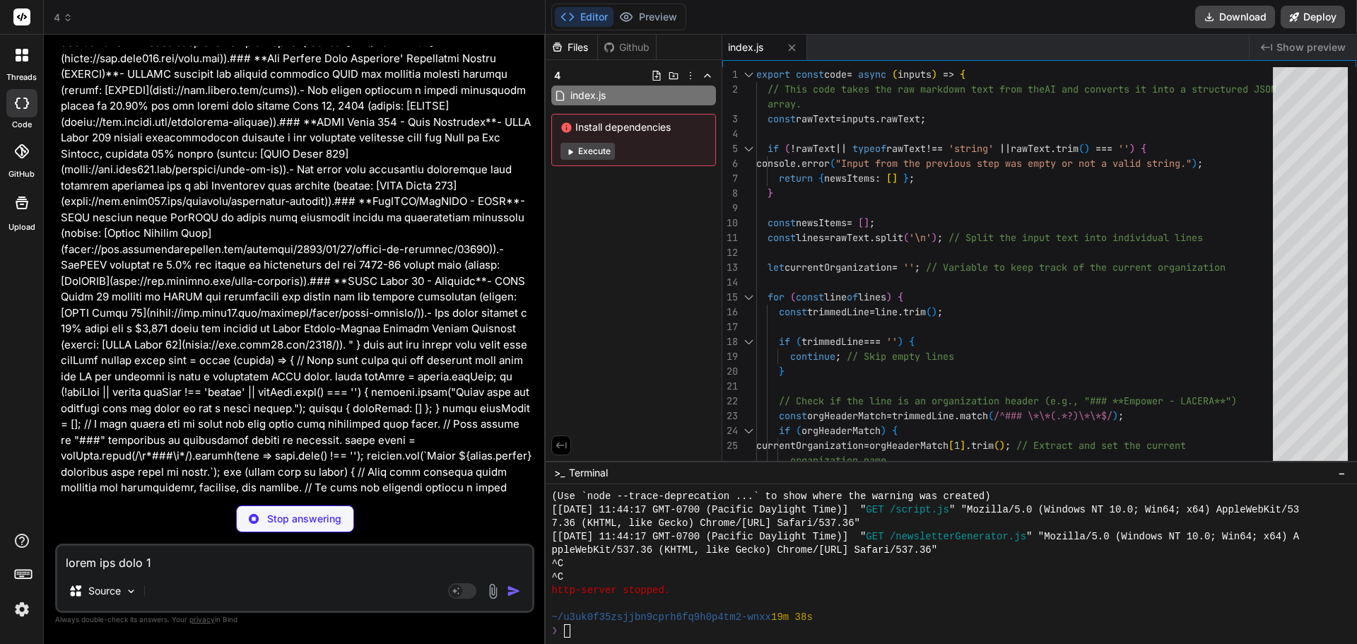
type textarea "x"
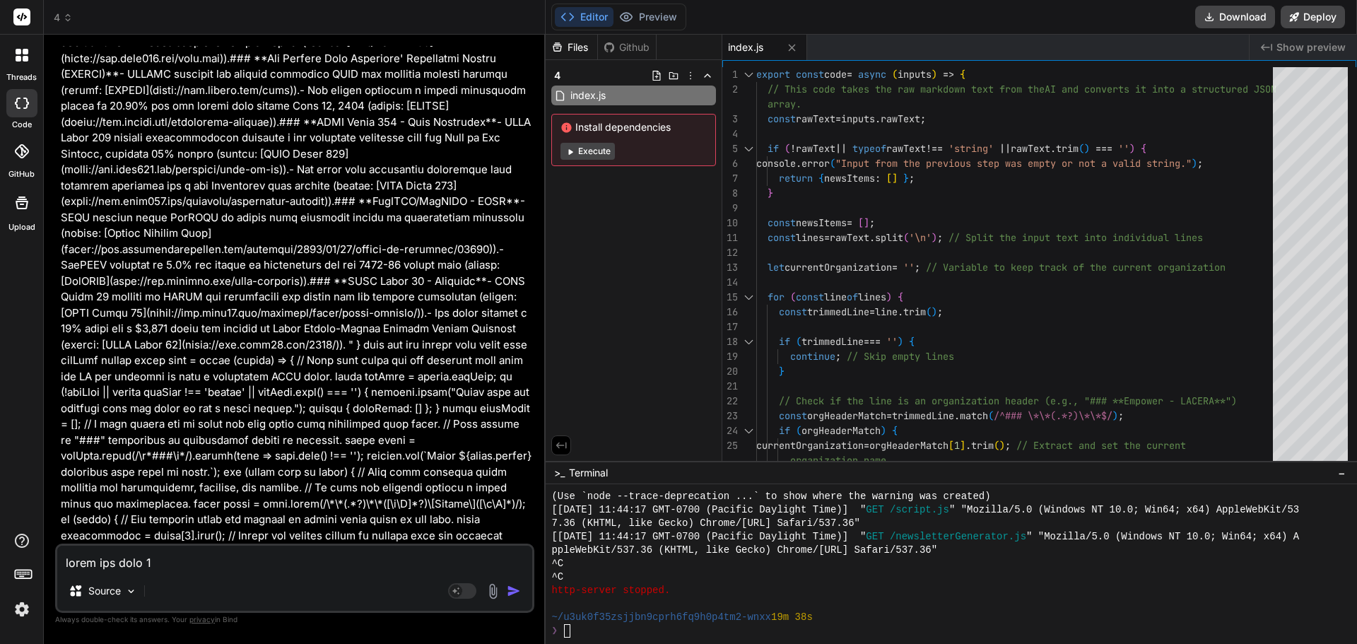
scroll to position [33737, 0]
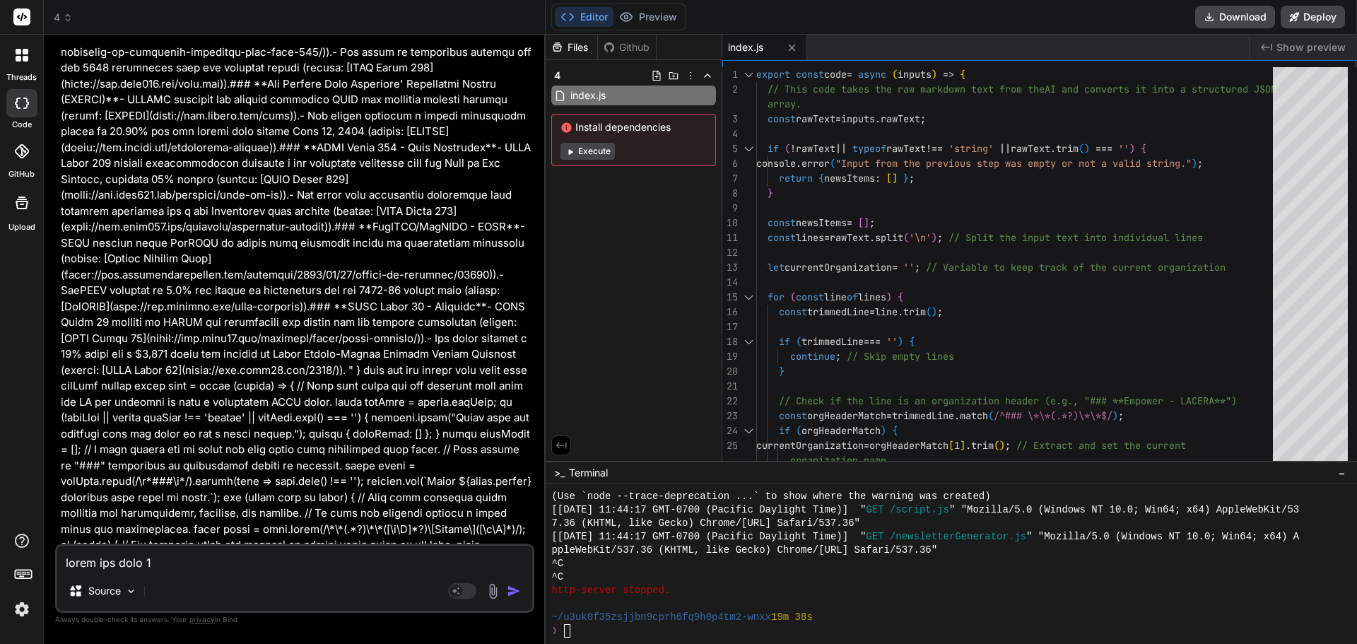
click at [134, 560] on textarea at bounding box center [294, 558] width 475 height 25
type textarea "t"
type textarea "x"
type textarea "th"
type textarea "x"
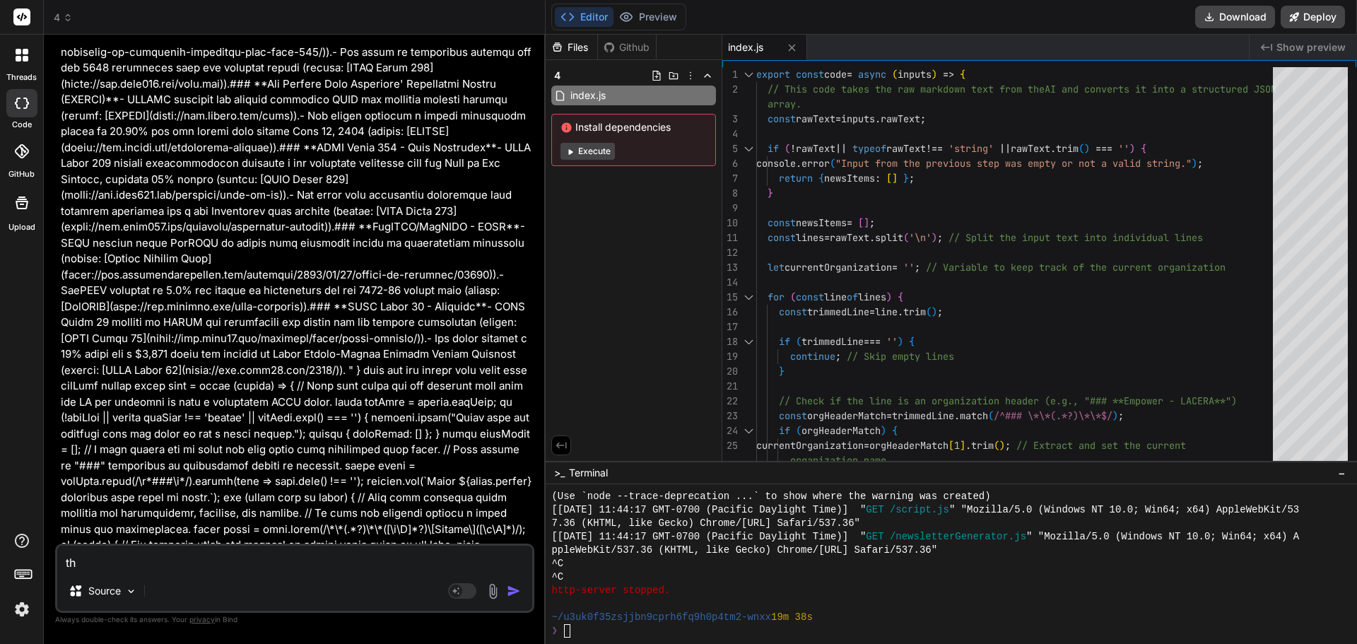
type textarea "thi"
type textarea "x"
type textarea "this"
type textarea "x"
type textarea "this"
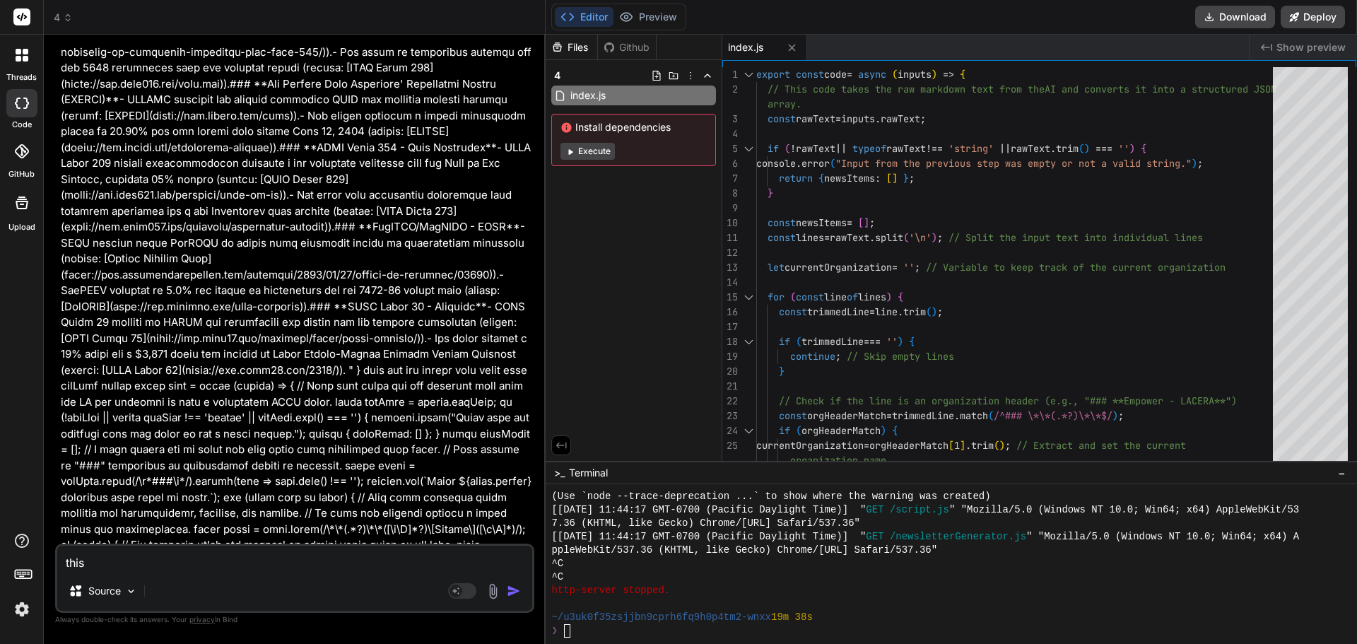
type textarea "x"
type textarea "this c"
type textarea "x"
type textarea "this co"
type textarea "x"
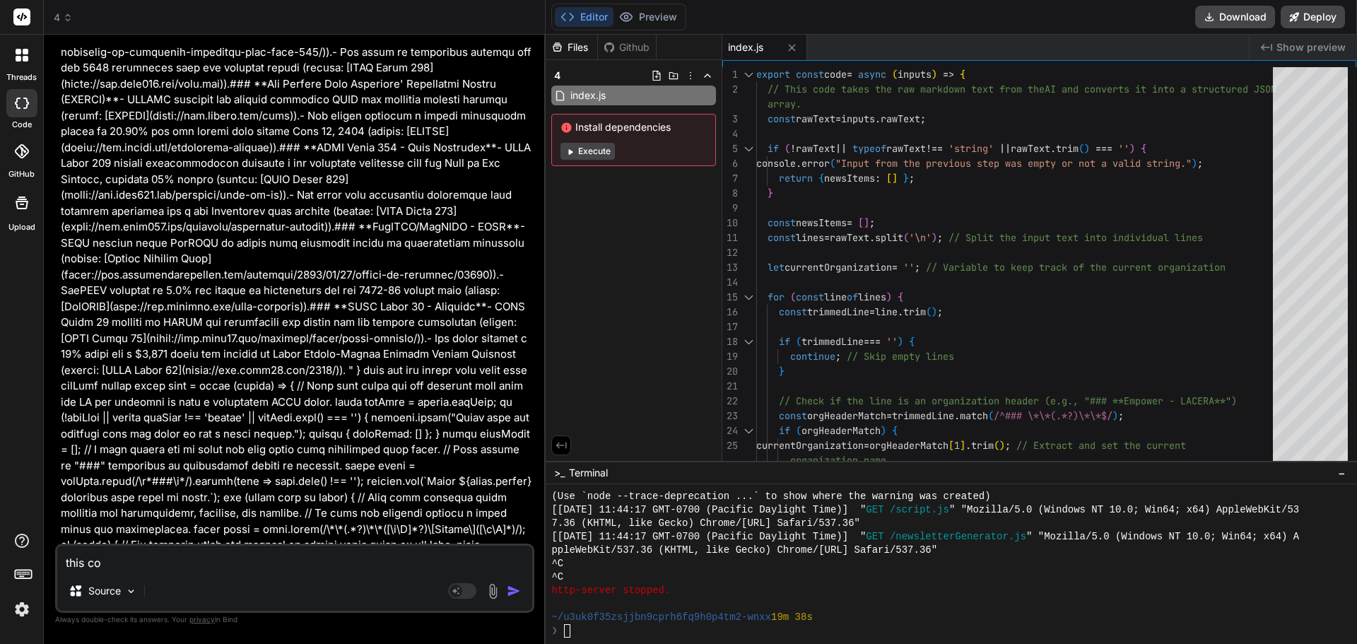
type textarea "this cod"
type textarea "x"
type textarea "this code"
type textarea "x"
type textarea "this code"
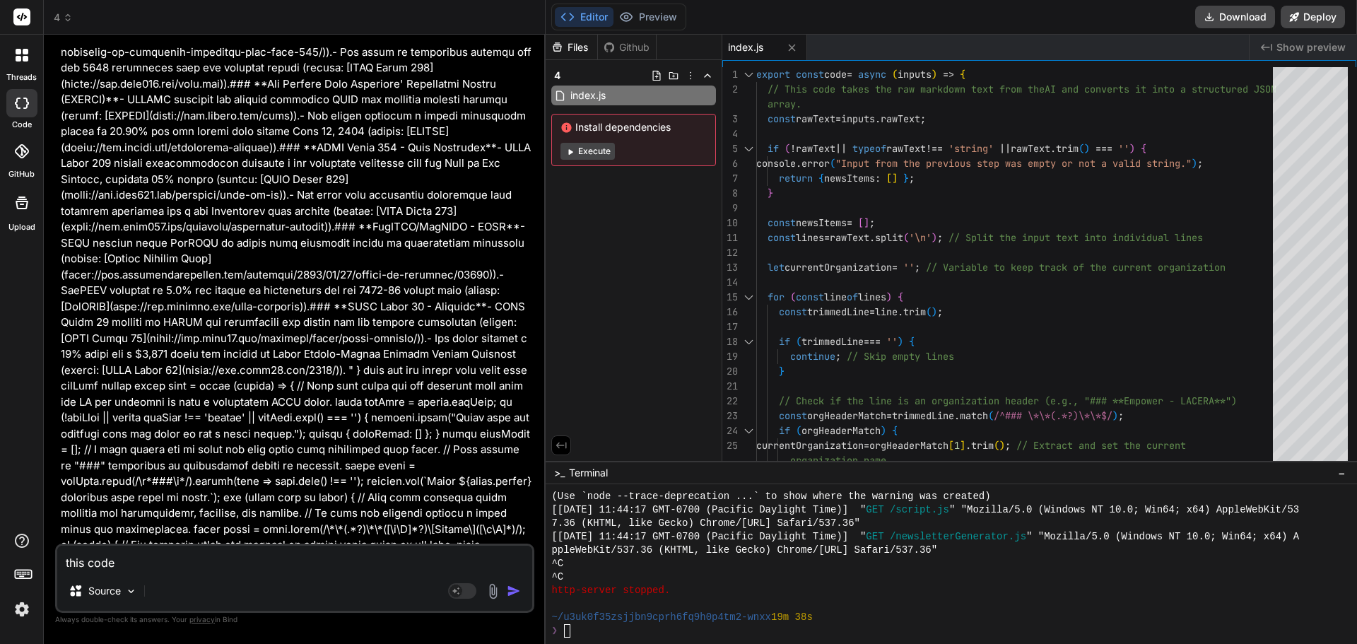
type textarea "x"
type textarea "this code i"
type textarea "x"
type textarea "this code is"
type textarea "x"
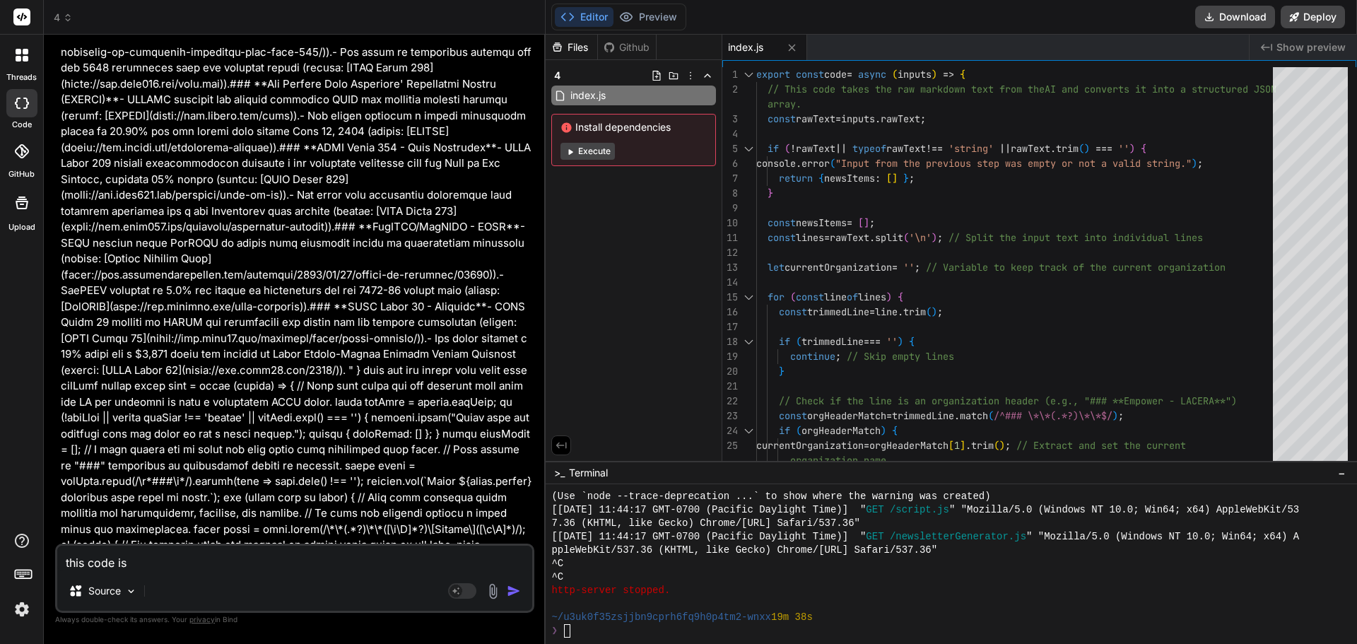
type textarea "this code is"
type textarea "x"
type textarea "this code is"
type textarea "x"
type textarea "this code isn"
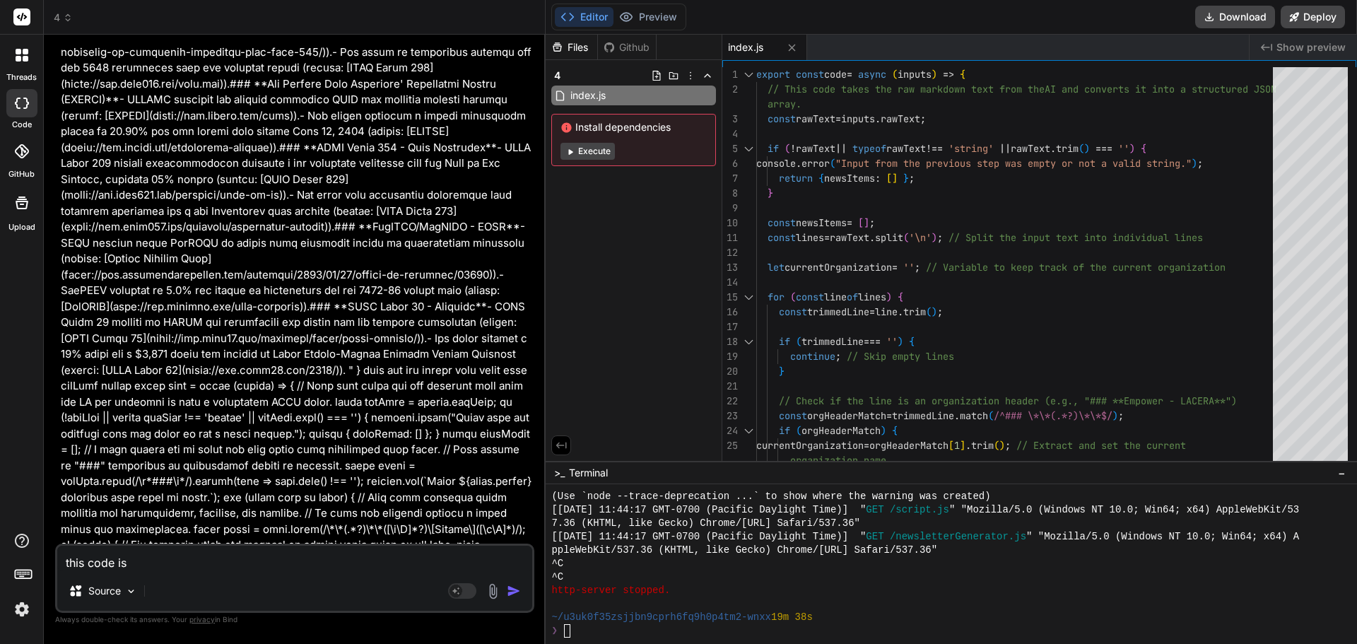
type textarea "x"
type textarea "this code isnt"
type textarea "x"
type textarea "this code isnt"
type textarea "x"
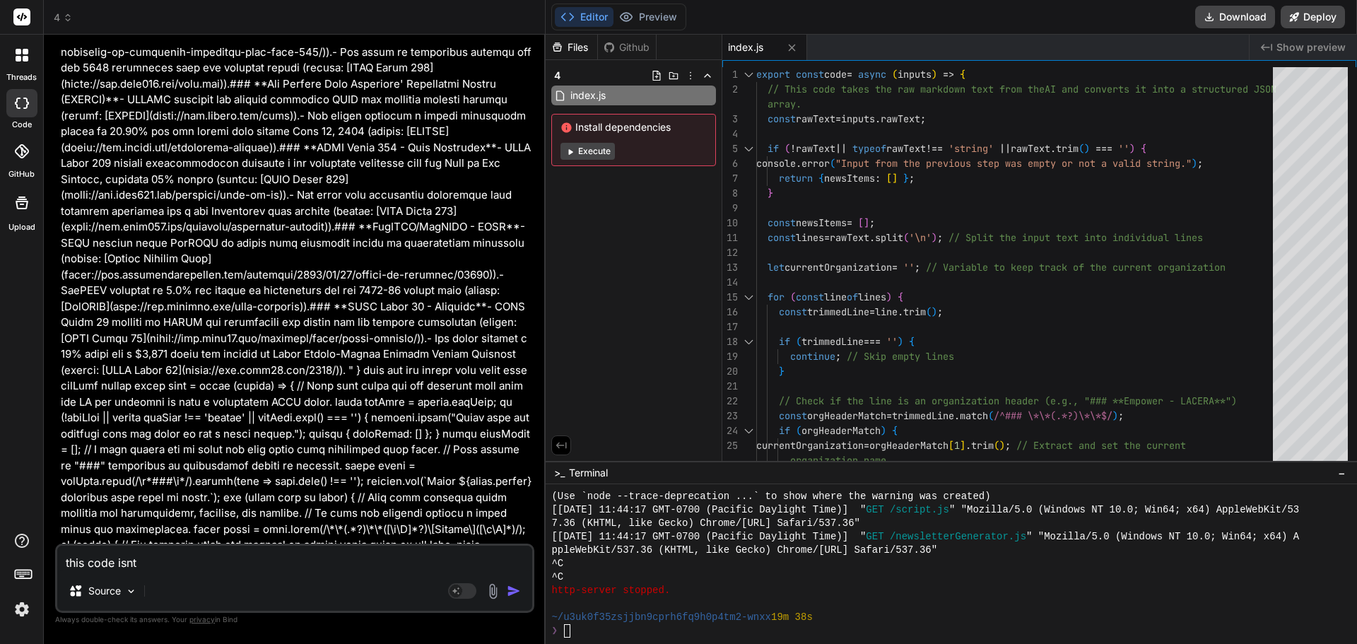
type textarea "this code isnt g"
type textarea "x"
type textarea "this code isnt ge"
type textarea "x"
type textarea "this code isnt g"
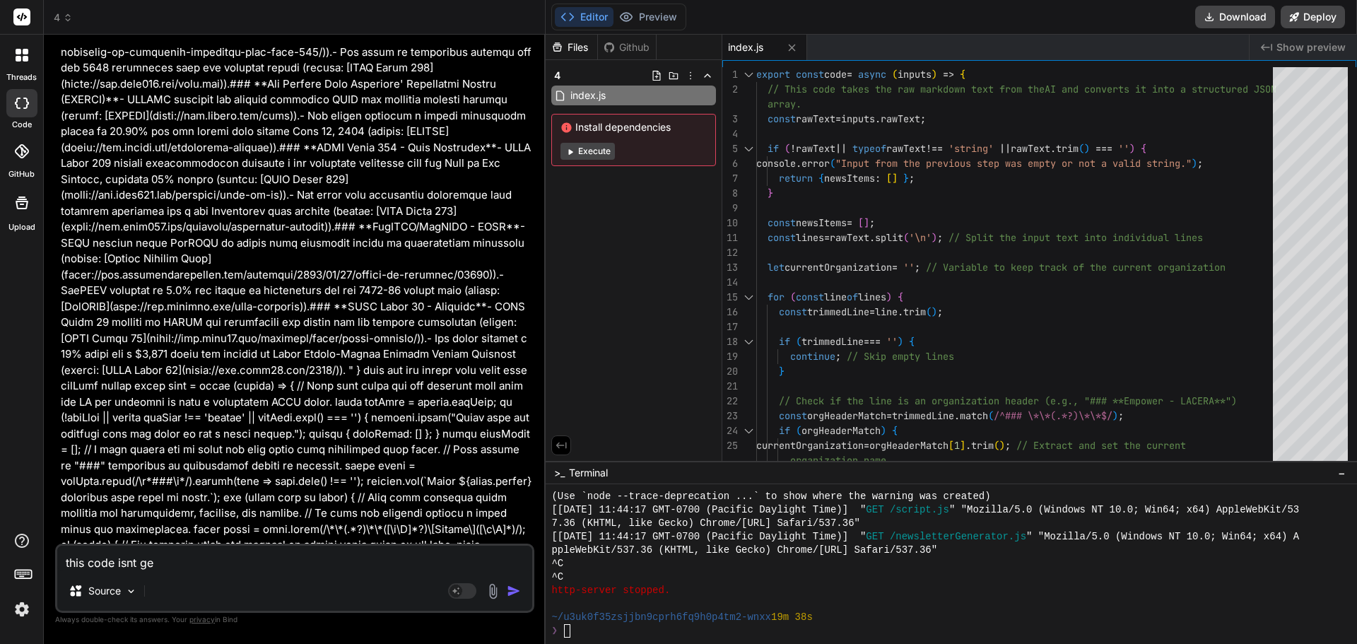
type textarea "x"
type textarea "this code isnt"
type textarea "x"
type textarea "this code isnt g"
type textarea "x"
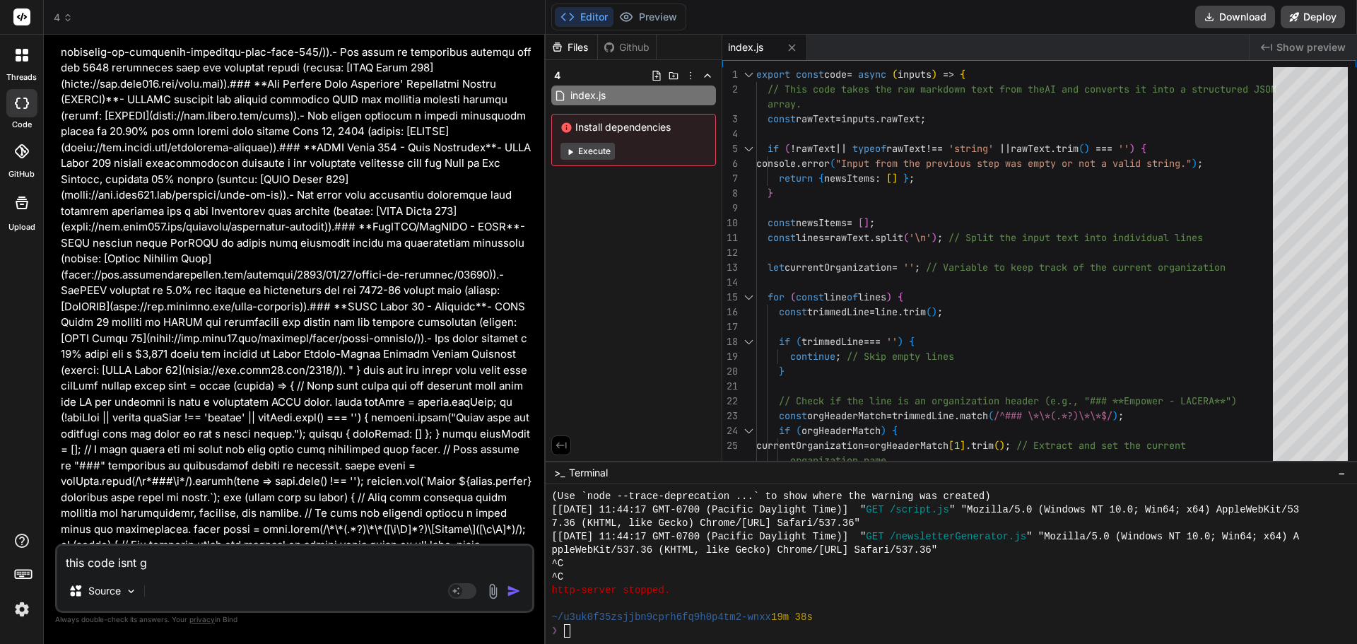
type textarea "this code isnt ge"
type textarea "x"
type textarea "this code isnt gen"
type textarea "x"
type textarea "this code isnt gene"
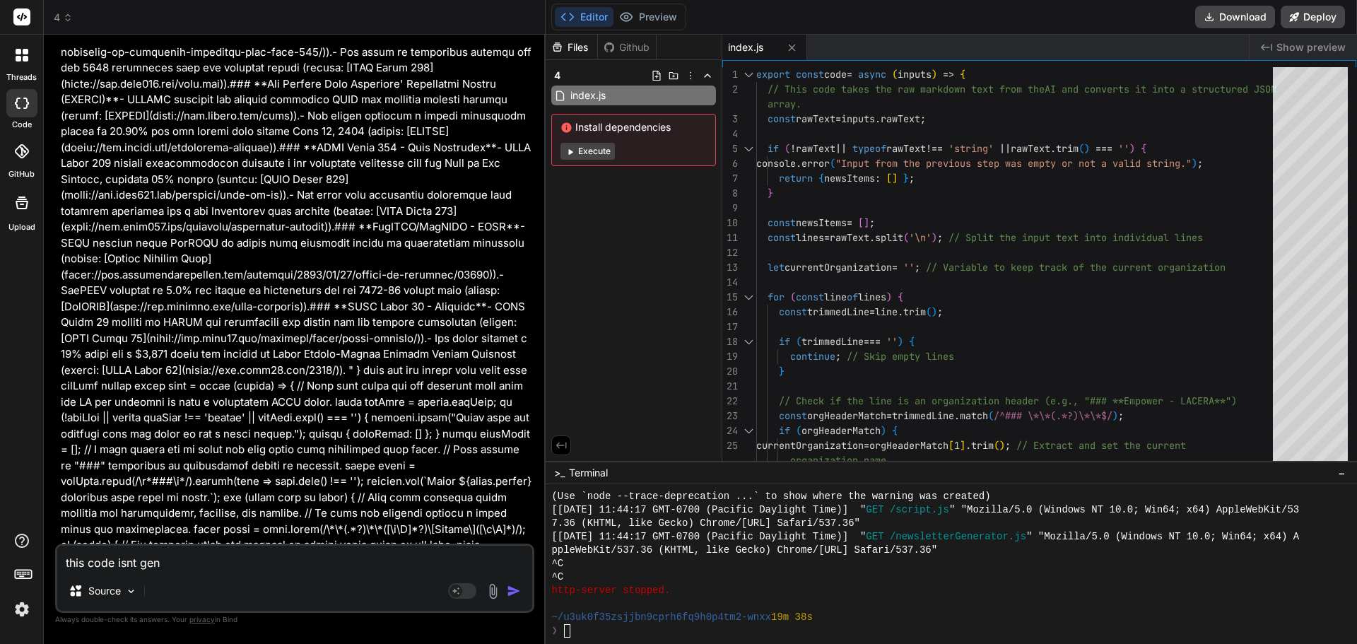
type textarea "x"
type textarea "this code isnt gener"
type textarea "x"
type textarea "this code isnt genera"
type textarea "x"
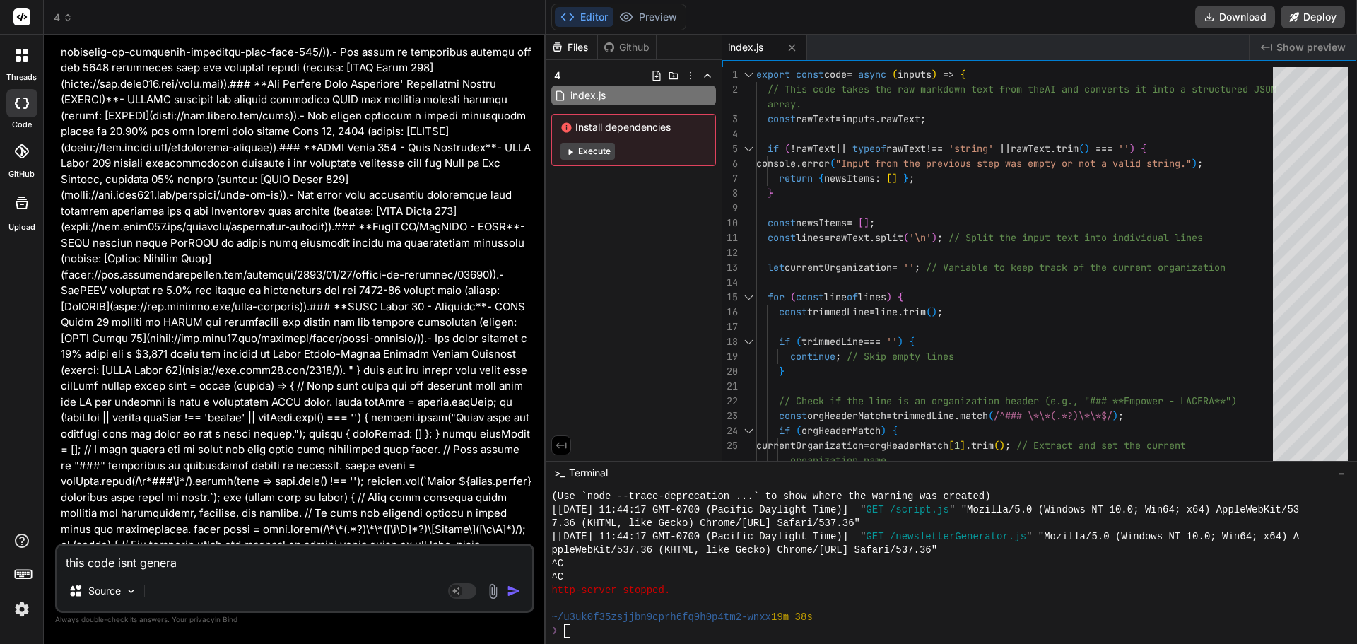
type textarea "this code isnt generat"
click at [329, 570] on textarea "this code isnt generating the talking points," at bounding box center [294, 558] width 475 height 25
click at [497, 555] on textarea "this code isnt generating the talking points, or the stock market information" at bounding box center [294, 558] width 475 height 25
click at [481, 556] on textarea "this code isnt generating the talking points, or the stock market information" at bounding box center [294, 558] width 475 height 25
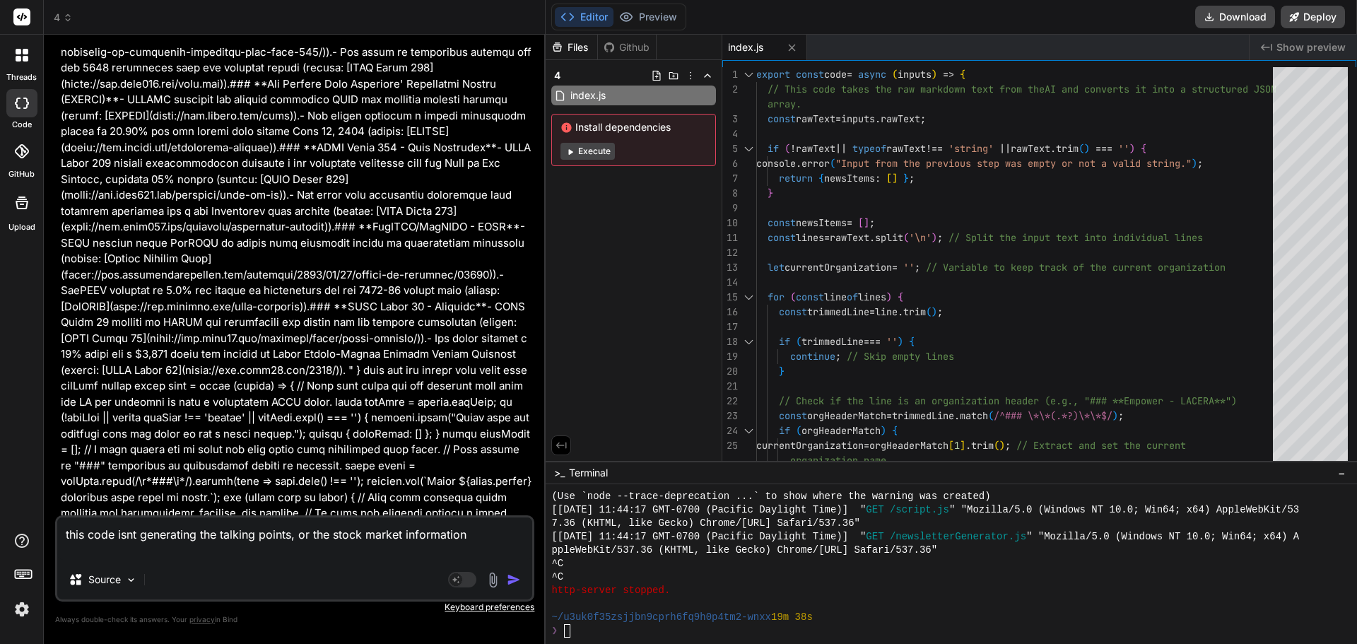
scroll to position [33762, 0]
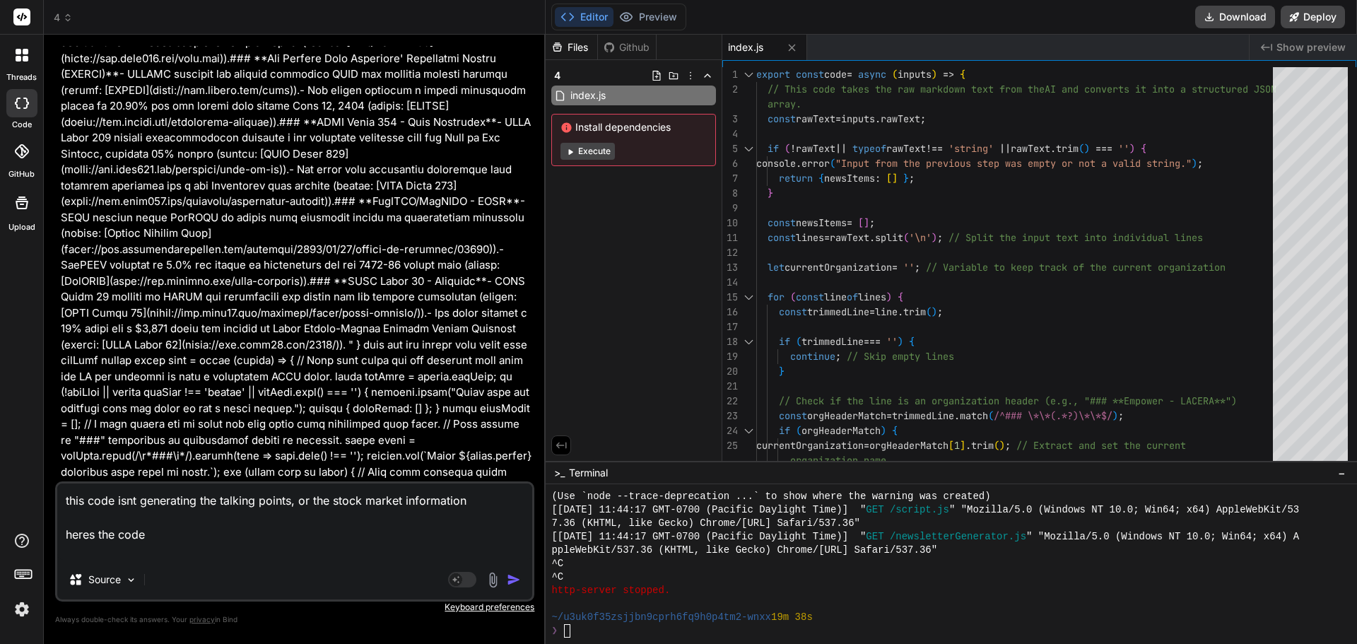
paste textarea "export const code = async (inputs) => { // This step assembles the final data p…"
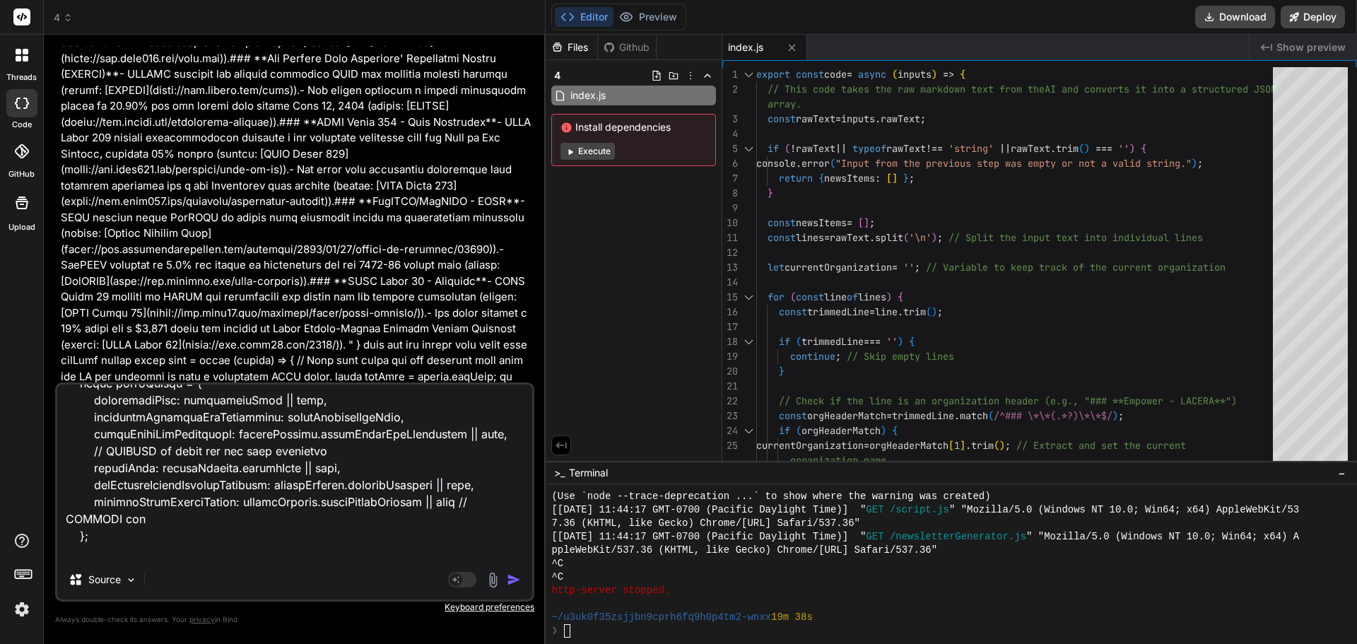
scroll to position [1443, 0]
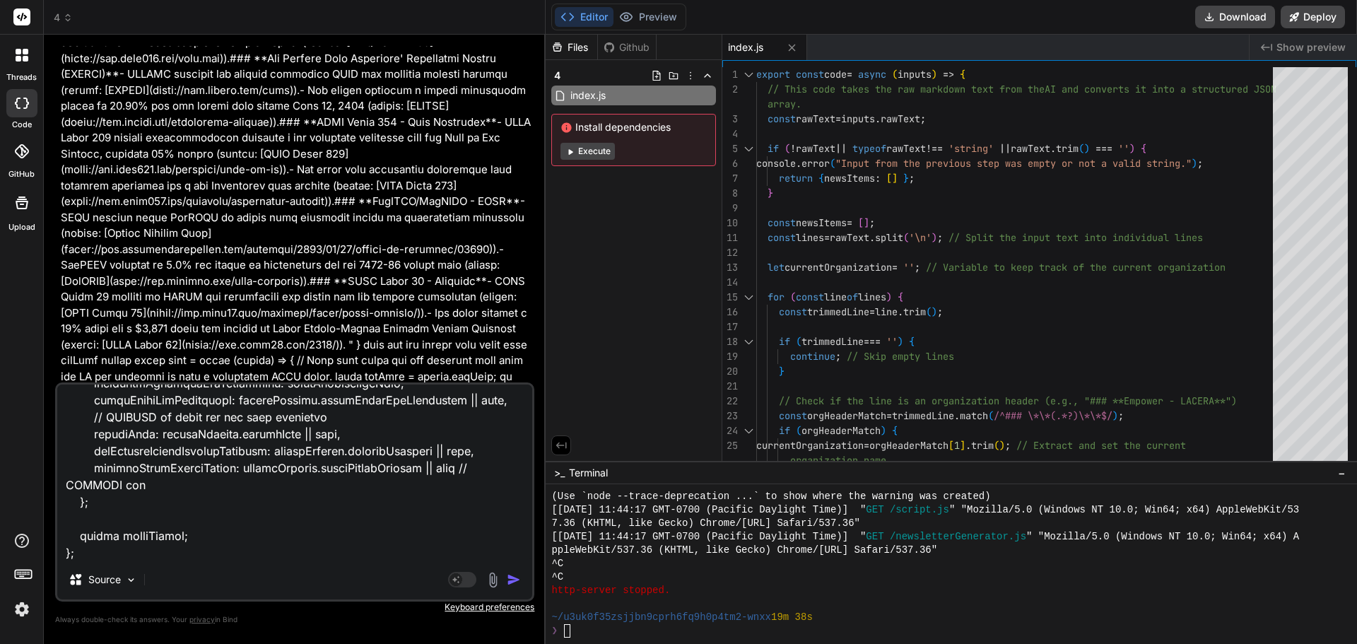
click at [379, 555] on textarea at bounding box center [294, 471] width 475 height 175
paste textarea "{ "subscriber": "lannmann1@gmail.com", "globalContent": "```json\n{\n \"dailyQu…"
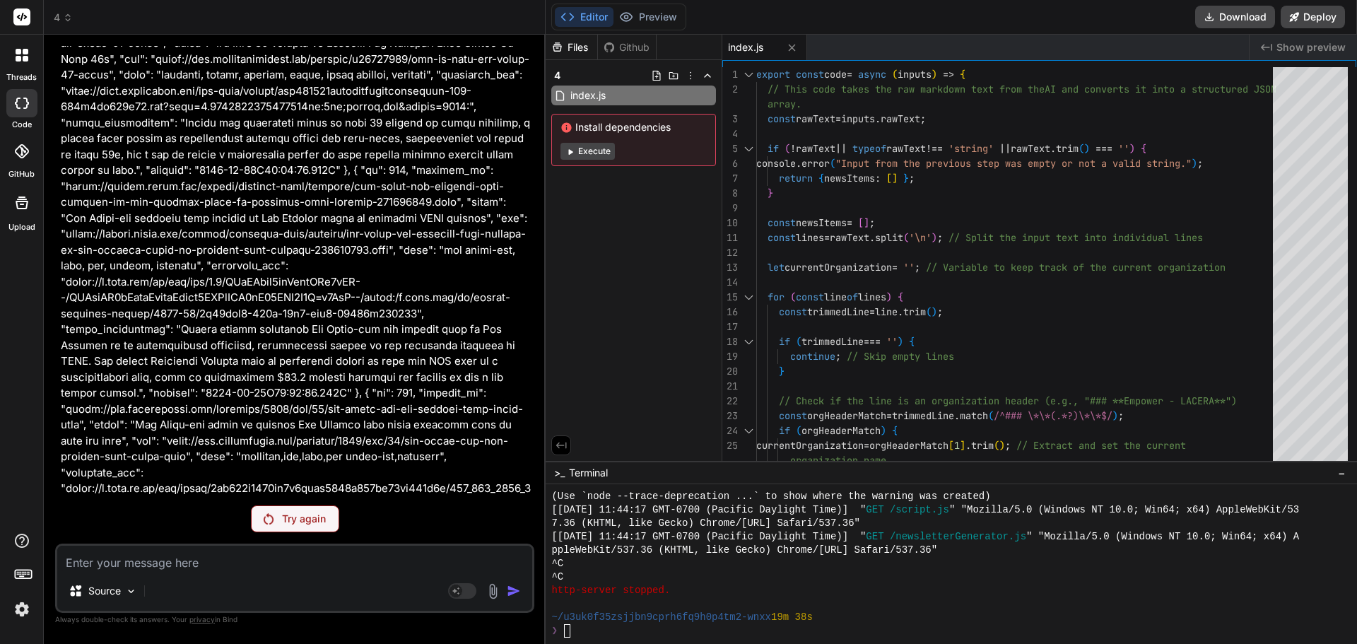
scroll to position [41863, 0]
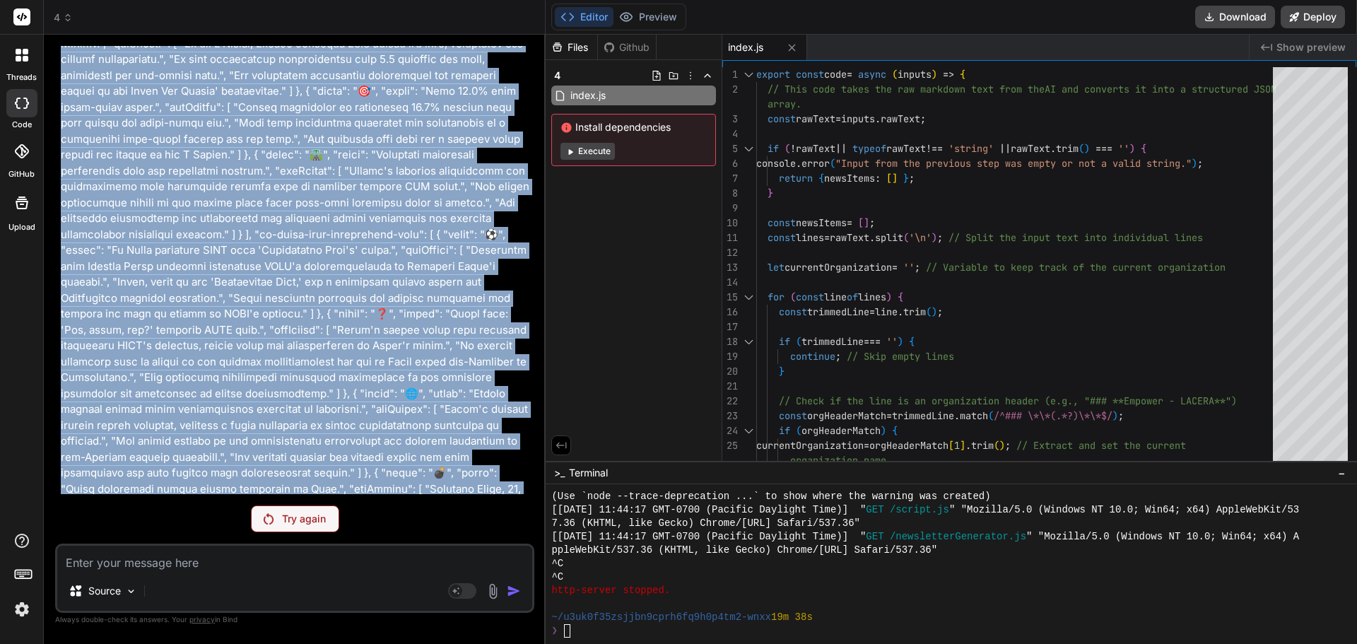
drag, startPoint x: 61, startPoint y: 297, endPoint x: 307, endPoint y: 488, distance: 311.3
copy p "this code isnt generating the talking points, or the stock market information h…"
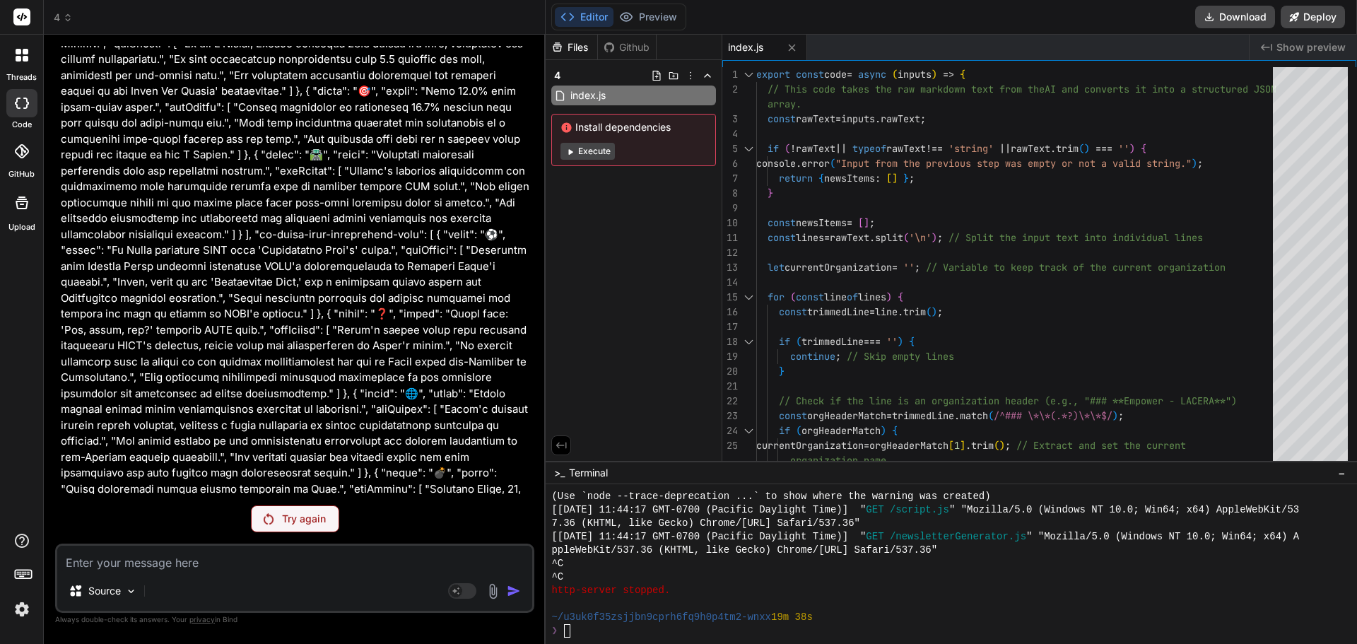
click at [331, 510] on div "Try again" at bounding box center [295, 518] width 88 height 27
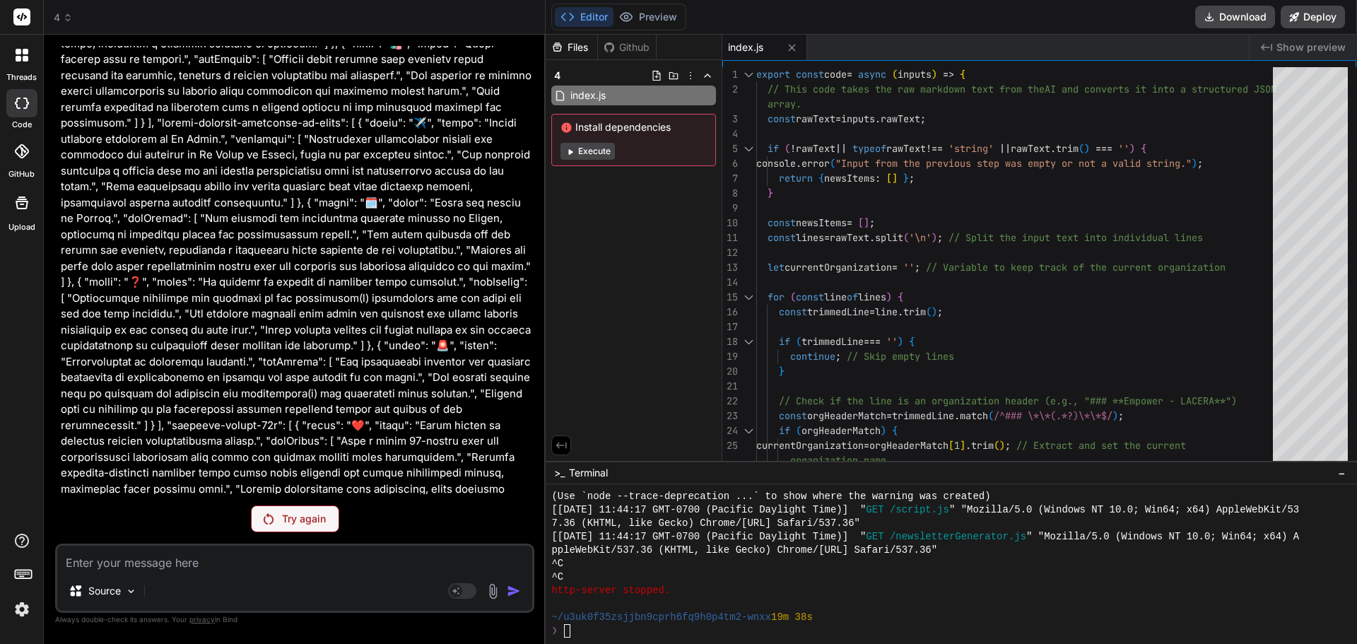
scroll to position [39107, 0]
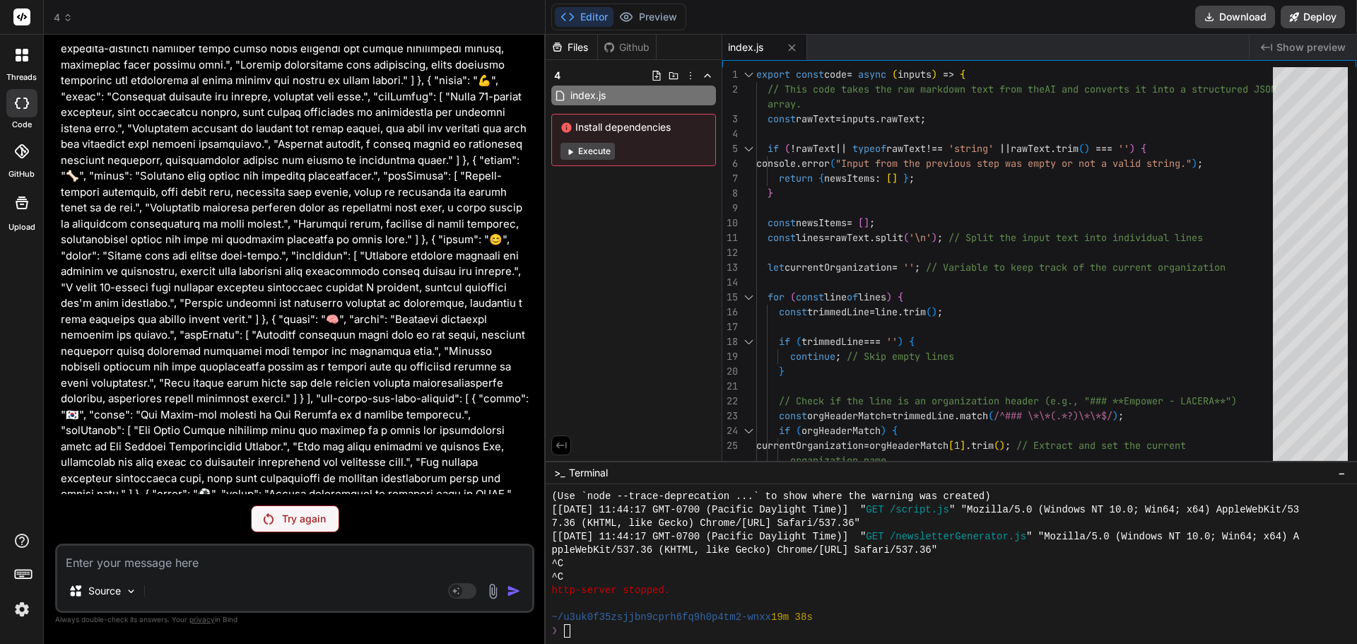
click at [54, 16] on span "4" at bounding box center [63, 18] width 19 height 14
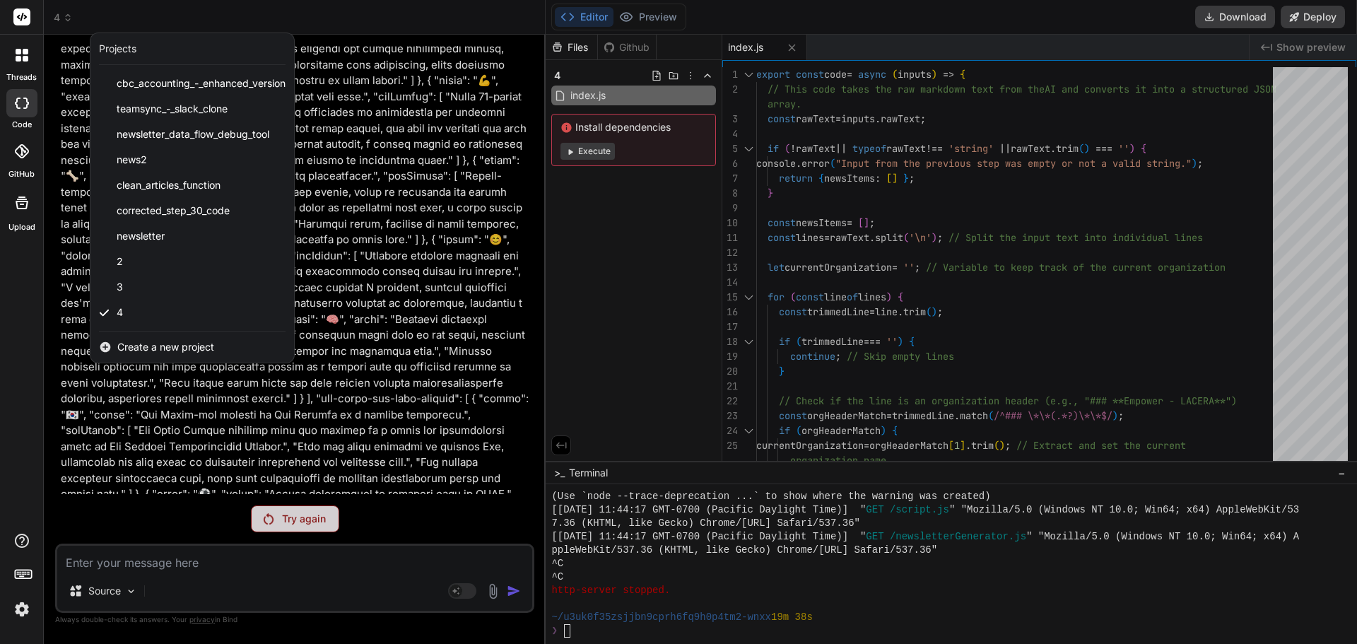
click at [155, 343] on span "Create a new project" at bounding box center [165, 347] width 97 height 14
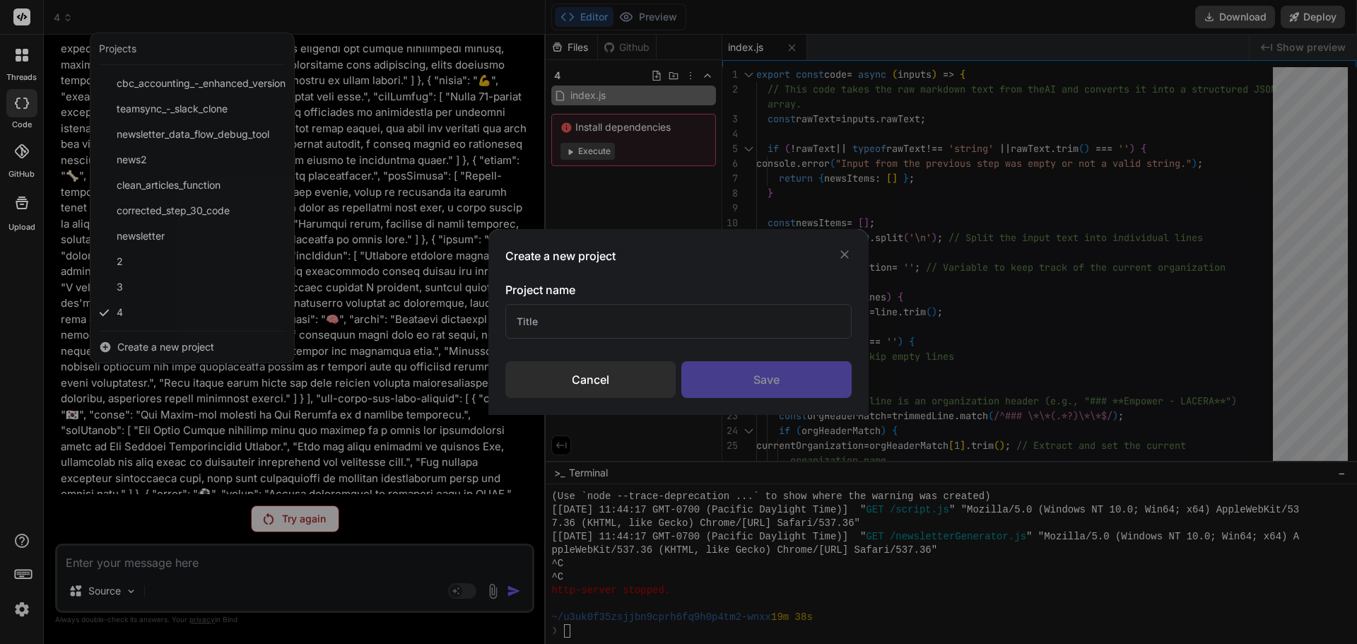
drag, startPoint x: 543, startPoint y: 326, endPoint x: 545, endPoint y: 317, distance: 10.0
click at [544, 324] on input "text" at bounding box center [678, 321] width 346 height 35
click at [776, 395] on div "Save" at bounding box center [766, 379] width 170 height 37
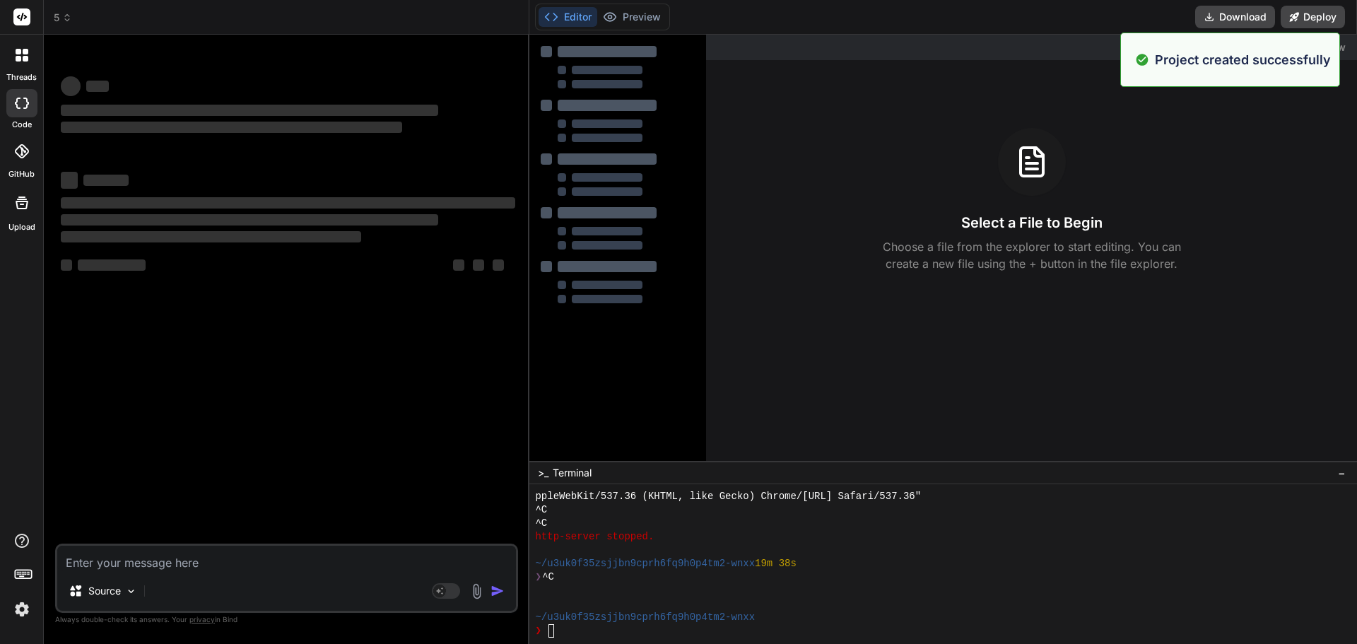
scroll to position [10164, 0]
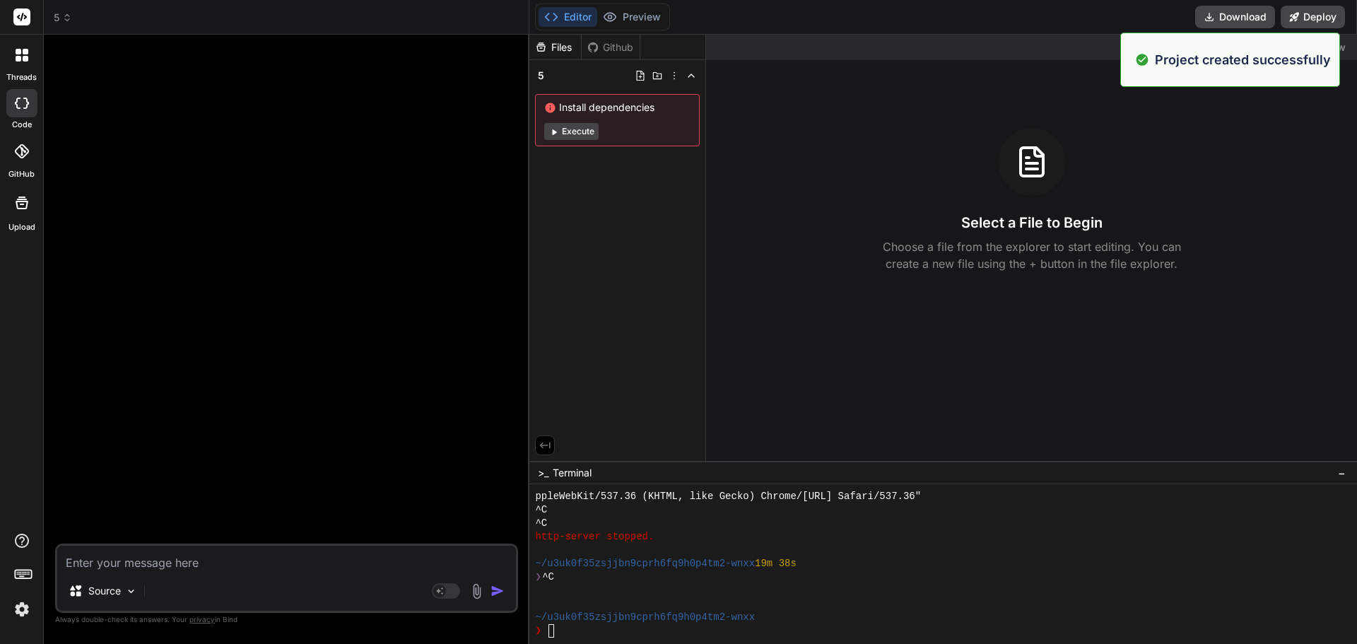
click at [162, 560] on textarea at bounding box center [286, 558] width 459 height 25
paste textarea "this code isnt generating the talking points, or the stock market information h…"
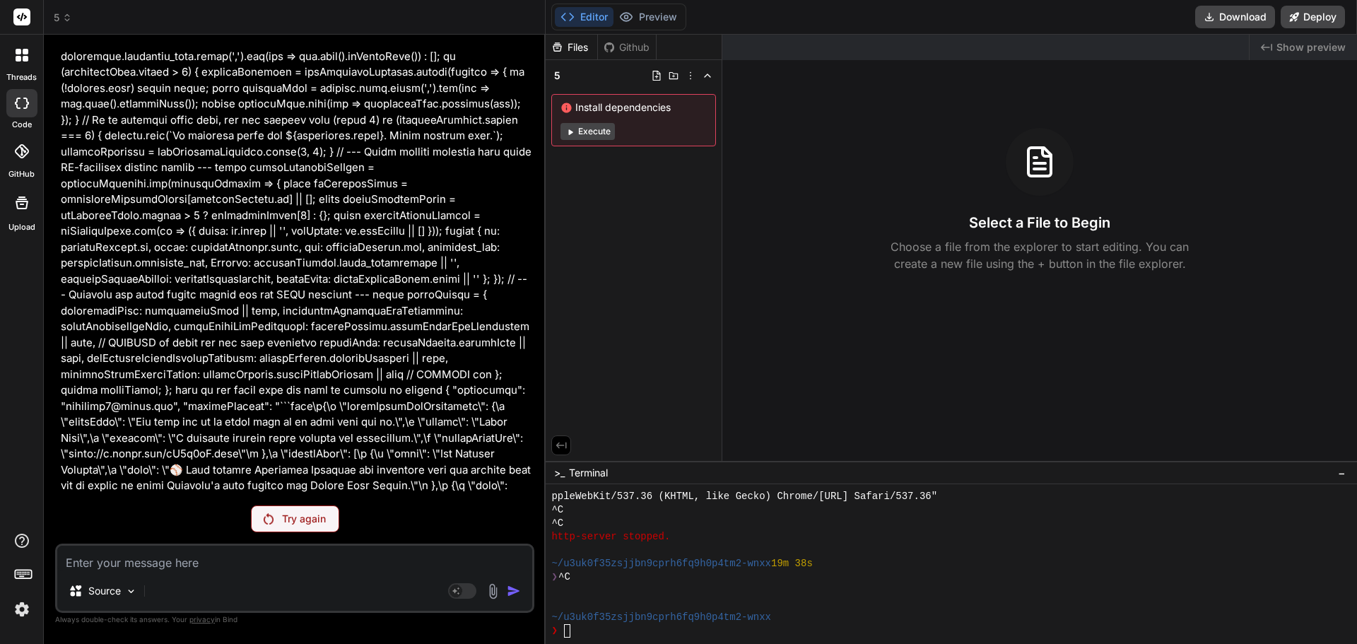
scroll to position [0, 0]
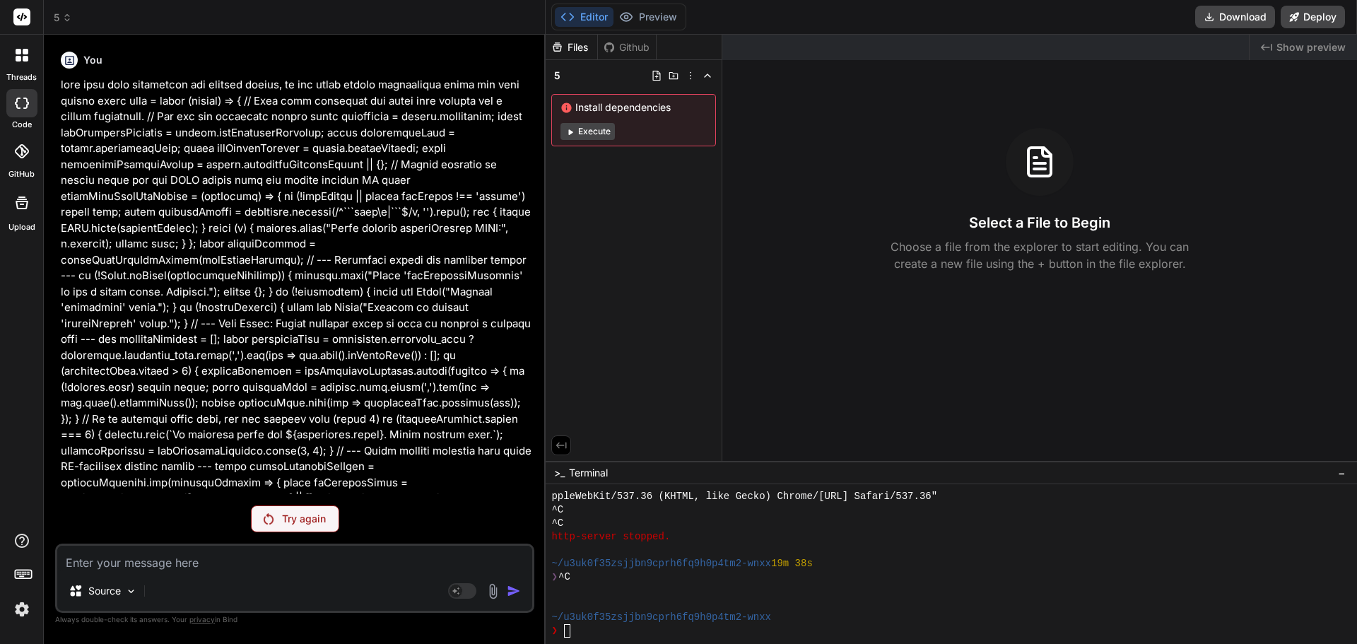
click at [162, 563] on textarea at bounding box center [294, 558] width 475 height 25
click at [187, 572] on div "Source Agent Mode. When this toggle is activated, AI automatically makes decisi…" at bounding box center [294, 577] width 479 height 69
click at [186, 560] on textarea at bounding box center [294, 558] width 475 height 25
paste textarea "this code isnt generating the talking points export const code = async (inputs)…"
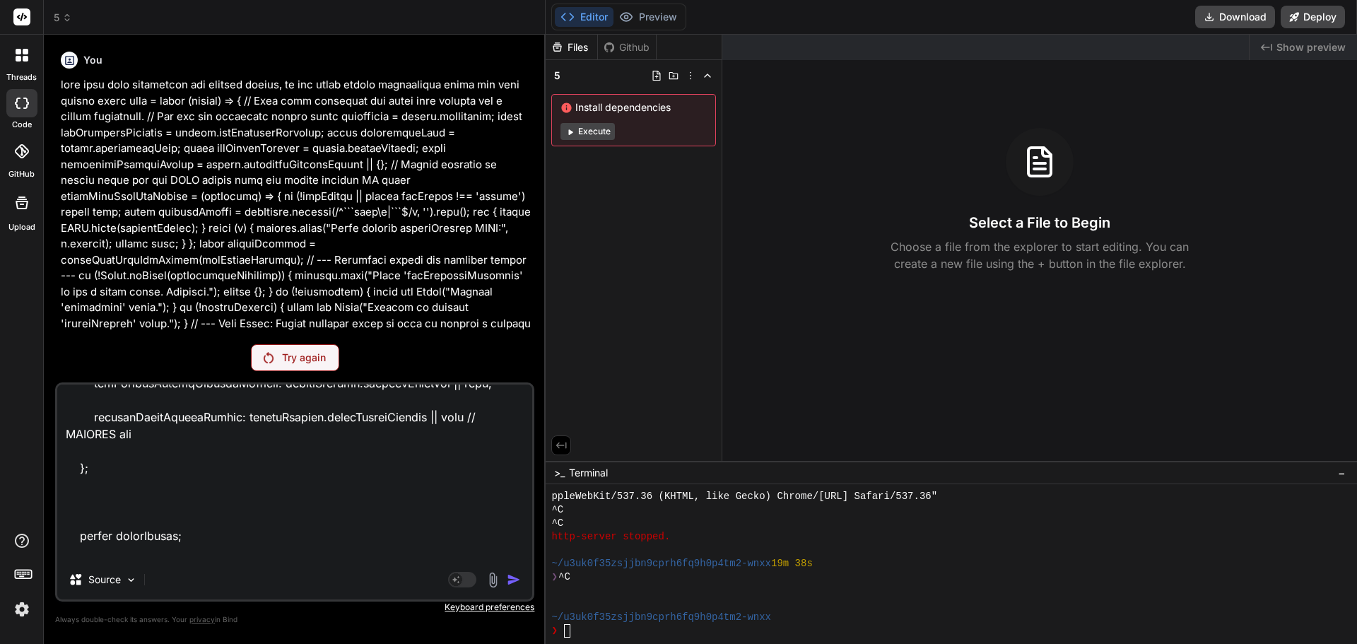
click at [177, 539] on textarea at bounding box center [294, 471] width 475 height 175
click at [151, 553] on textarea at bounding box center [294, 471] width 475 height 175
paste textarea "this code isnt generating the talking points export const code = async (inputs)…"
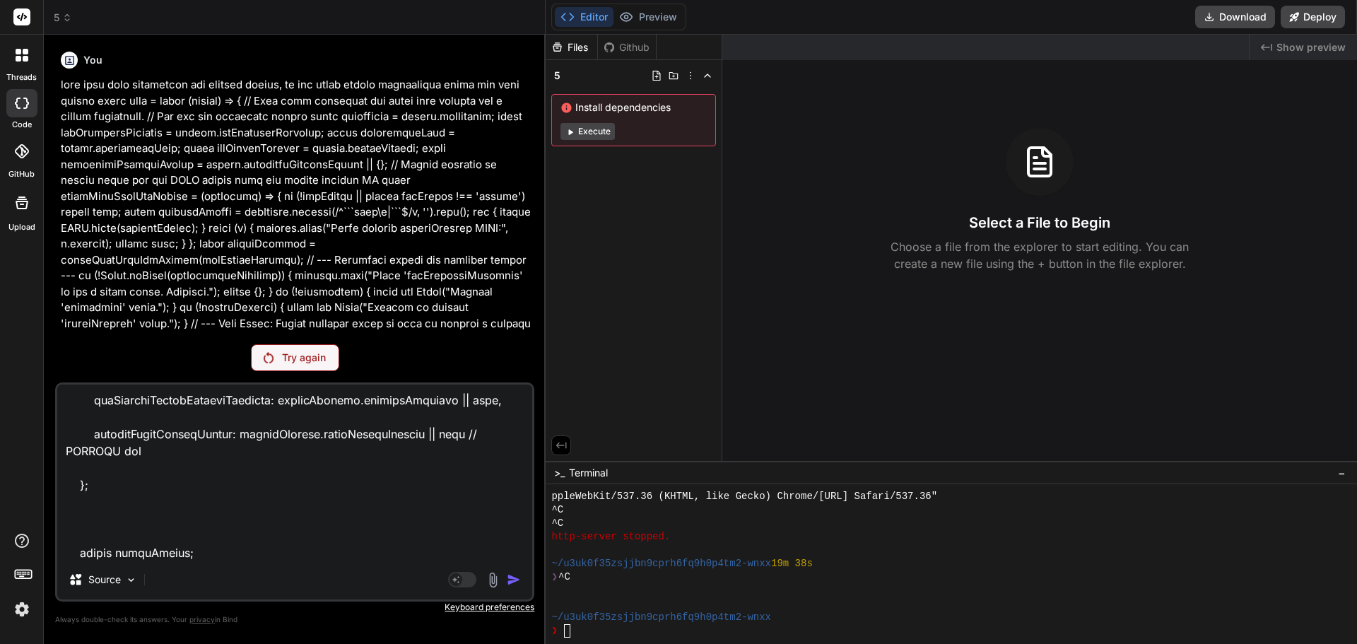
scroll to position [5954, 0]
paste textarea "this code isnt generating the talking points export const code = async (inputs)…"
click at [99, 556] on textarea at bounding box center [294, 471] width 475 height 175
paste textarea "{ "extractedTalkingPoints": { "341": [ { "emoji": "🚗", "point": "The Petersen A…"
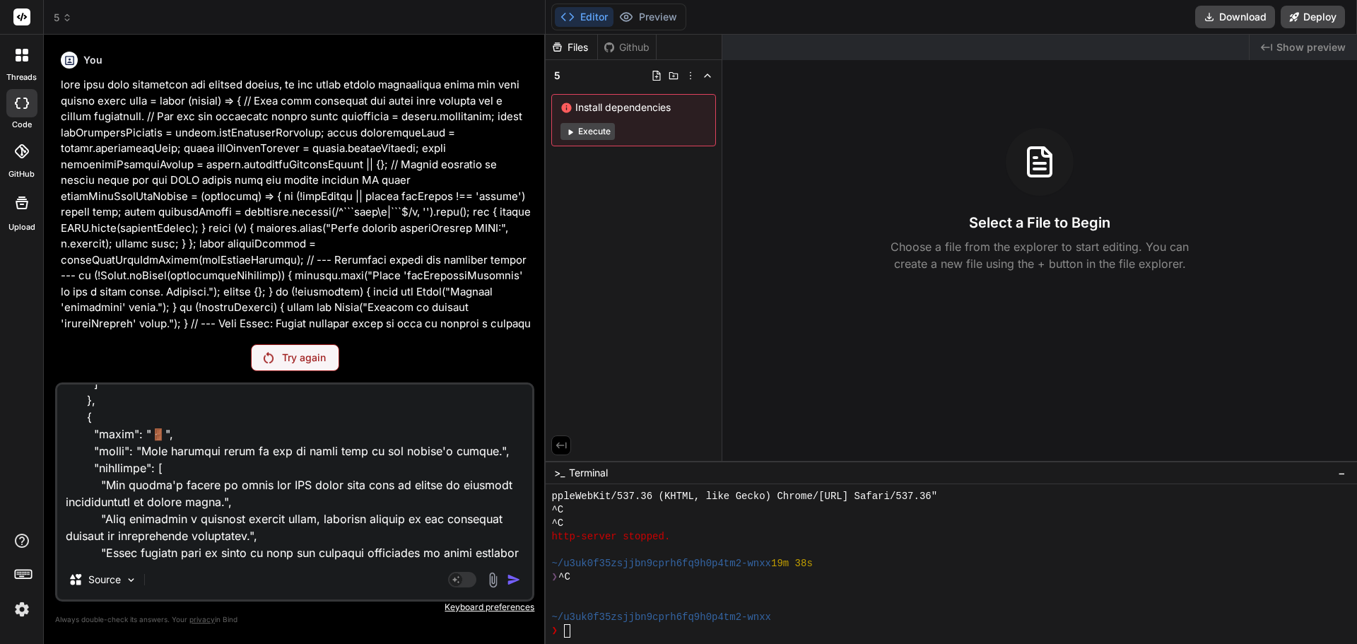
click at [308, 358] on p "Try again" at bounding box center [304, 358] width 44 height 14
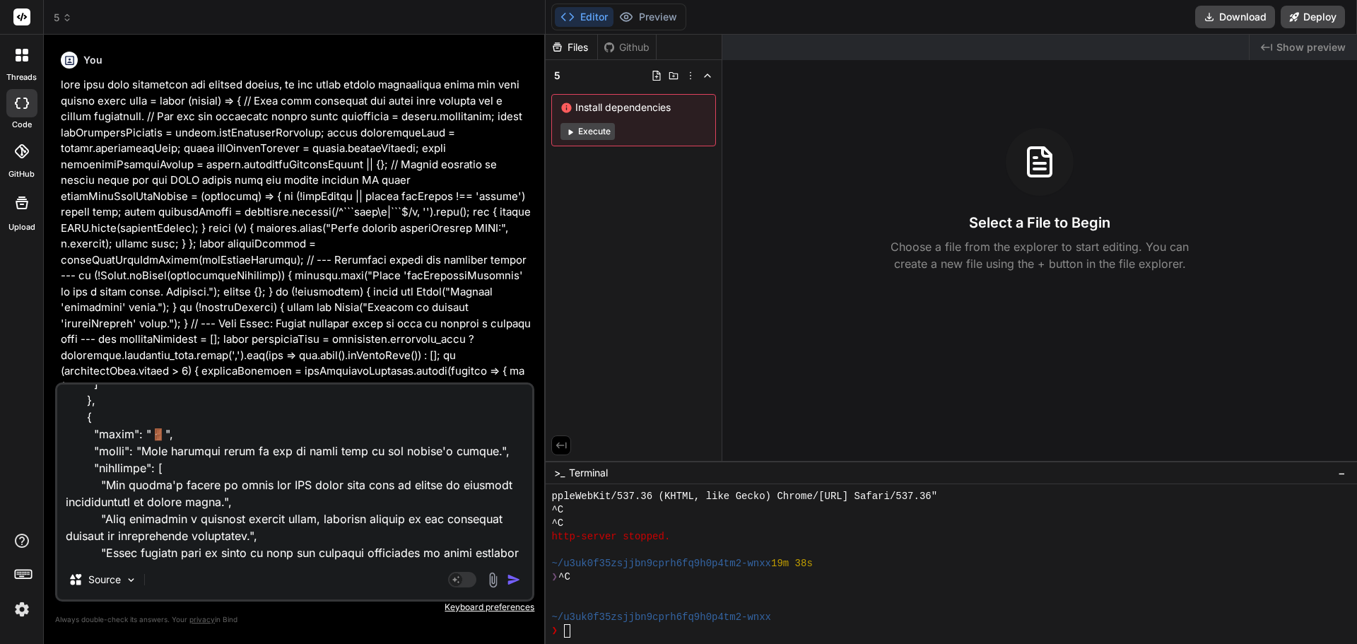
click at [509, 577] on img "button" at bounding box center [514, 579] width 14 height 14
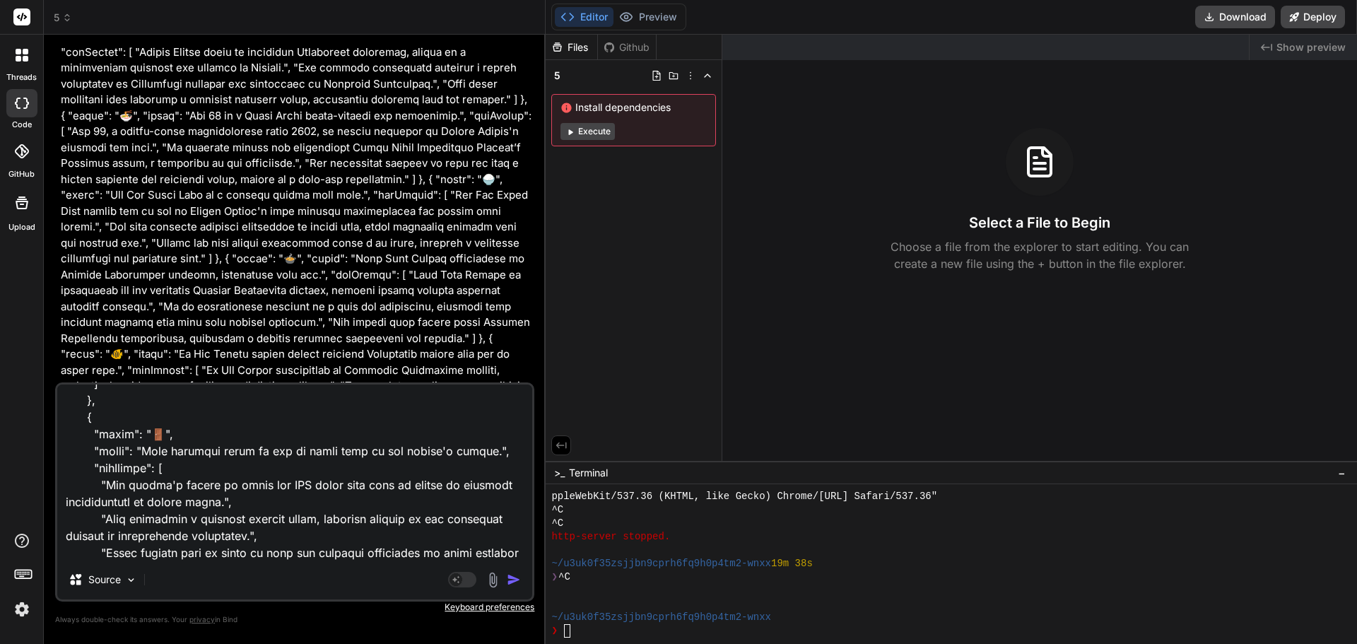
scroll to position [11485, 0]
click at [192, 510] on textarea at bounding box center [294, 471] width 475 height 175
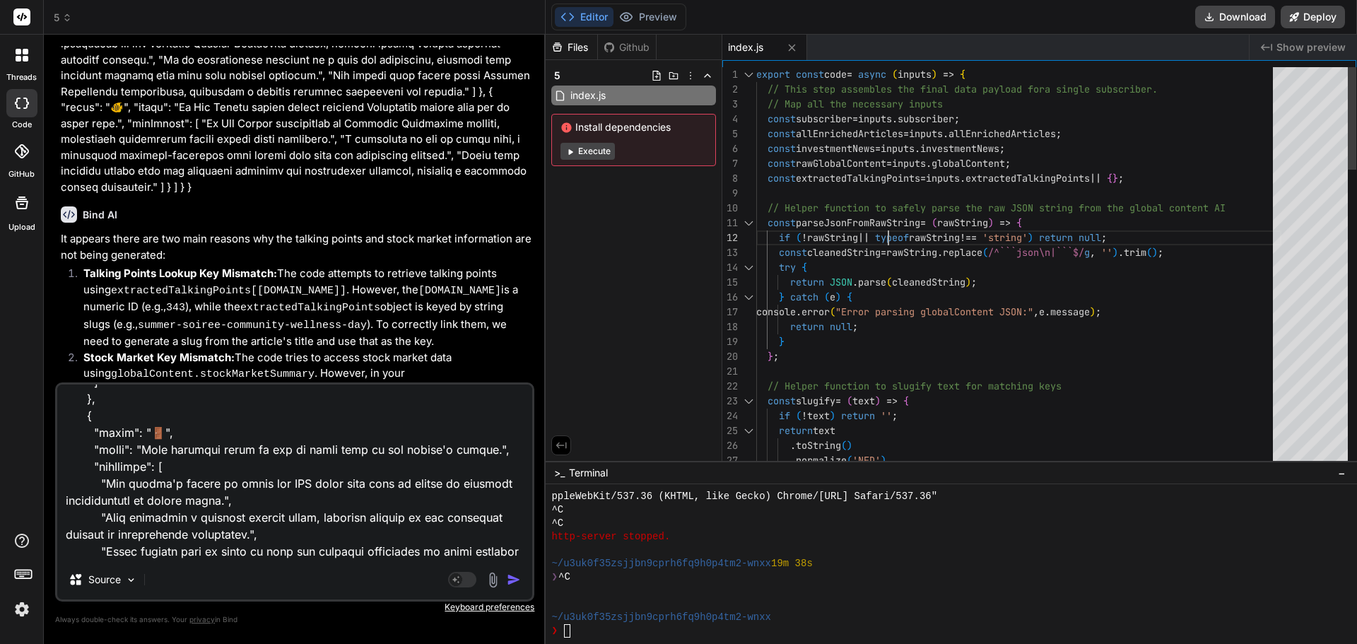
scroll to position [0, 0]
